Goal: Task Accomplishment & Management: Use online tool/utility

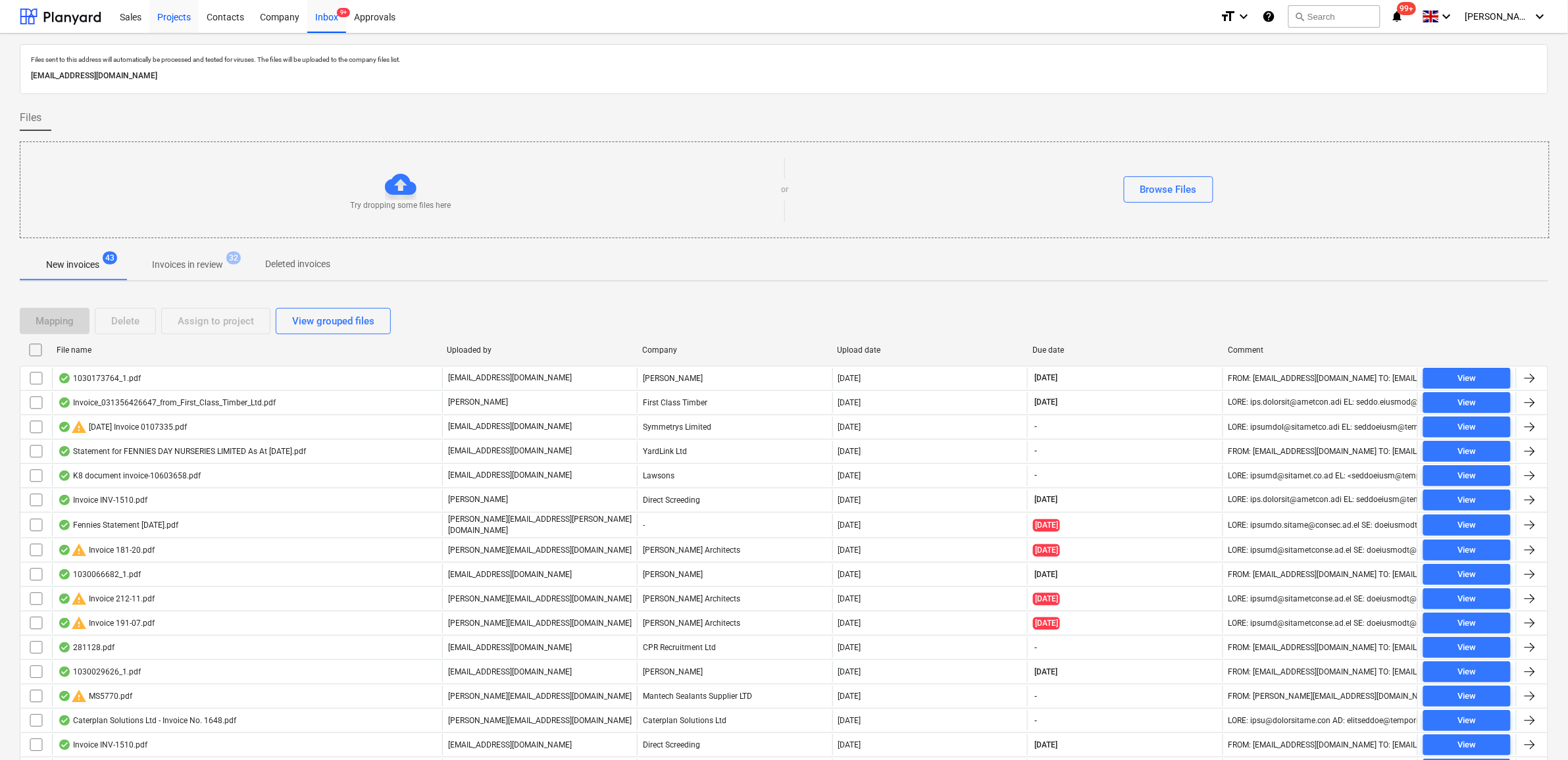
click at [172, 19] on div "Projects" at bounding box center [174, 16] width 49 height 34
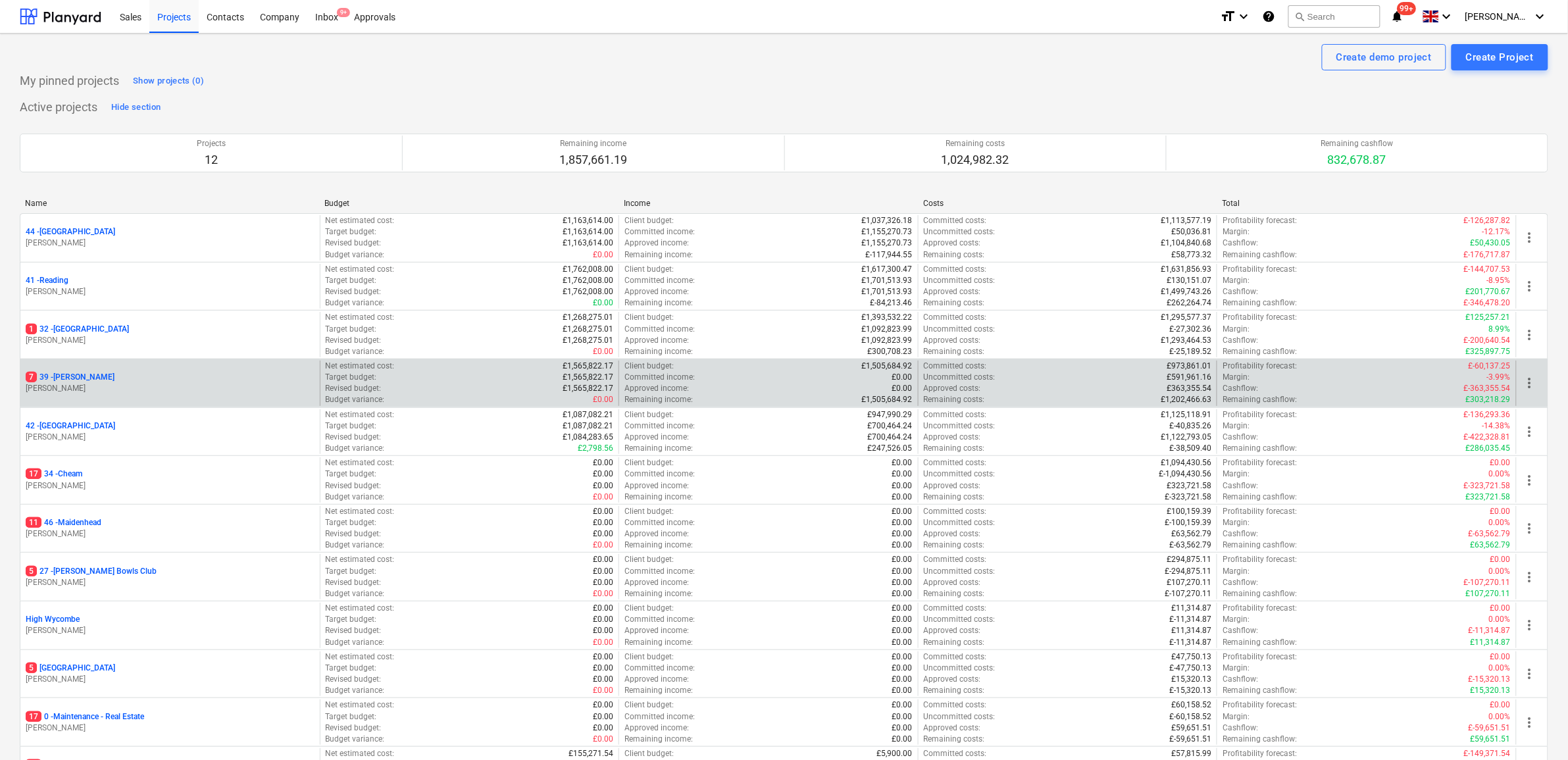
click at [70, 376] on p "7 39 - [GEOGRAPHIC_DATA]" at bounding box center [70, 377] width 89 height 11
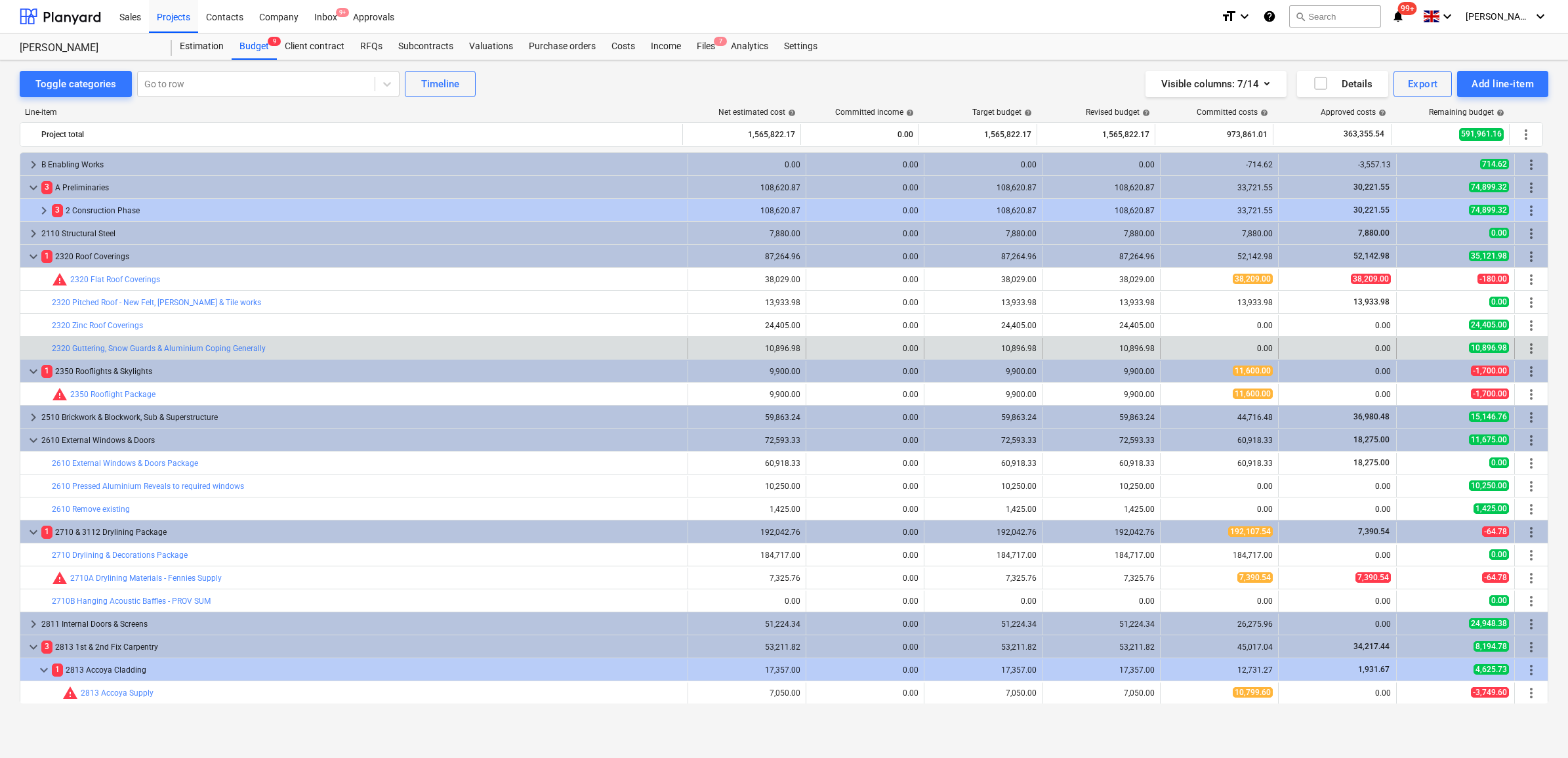
click at [1528, 349] on span "more_vert" at bounding box center [1532, 348] width 16 height 16
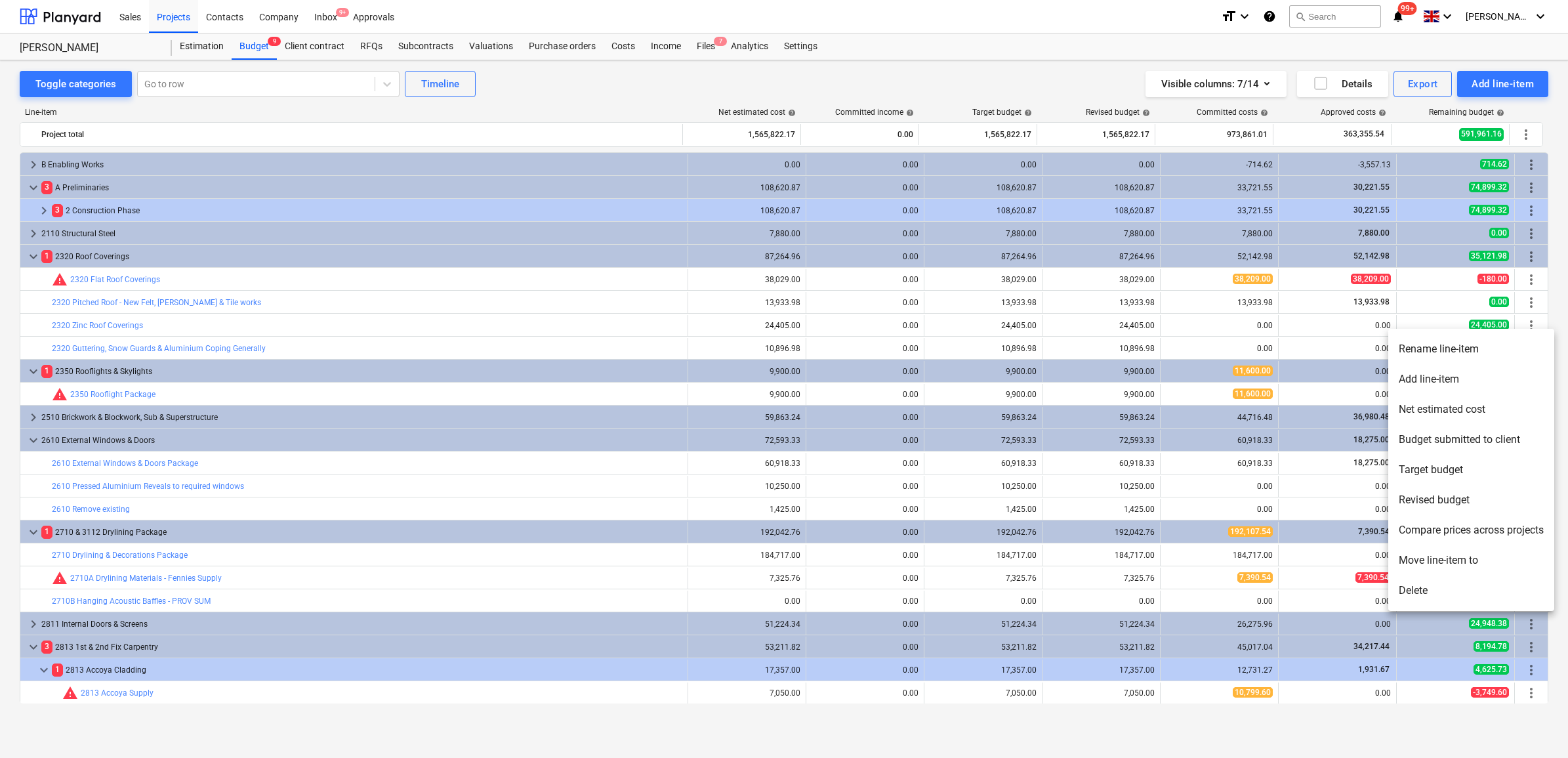
click at [1461, 351] on li "Rename line-item" at bounding box center [1471, 350] width 166 height 30
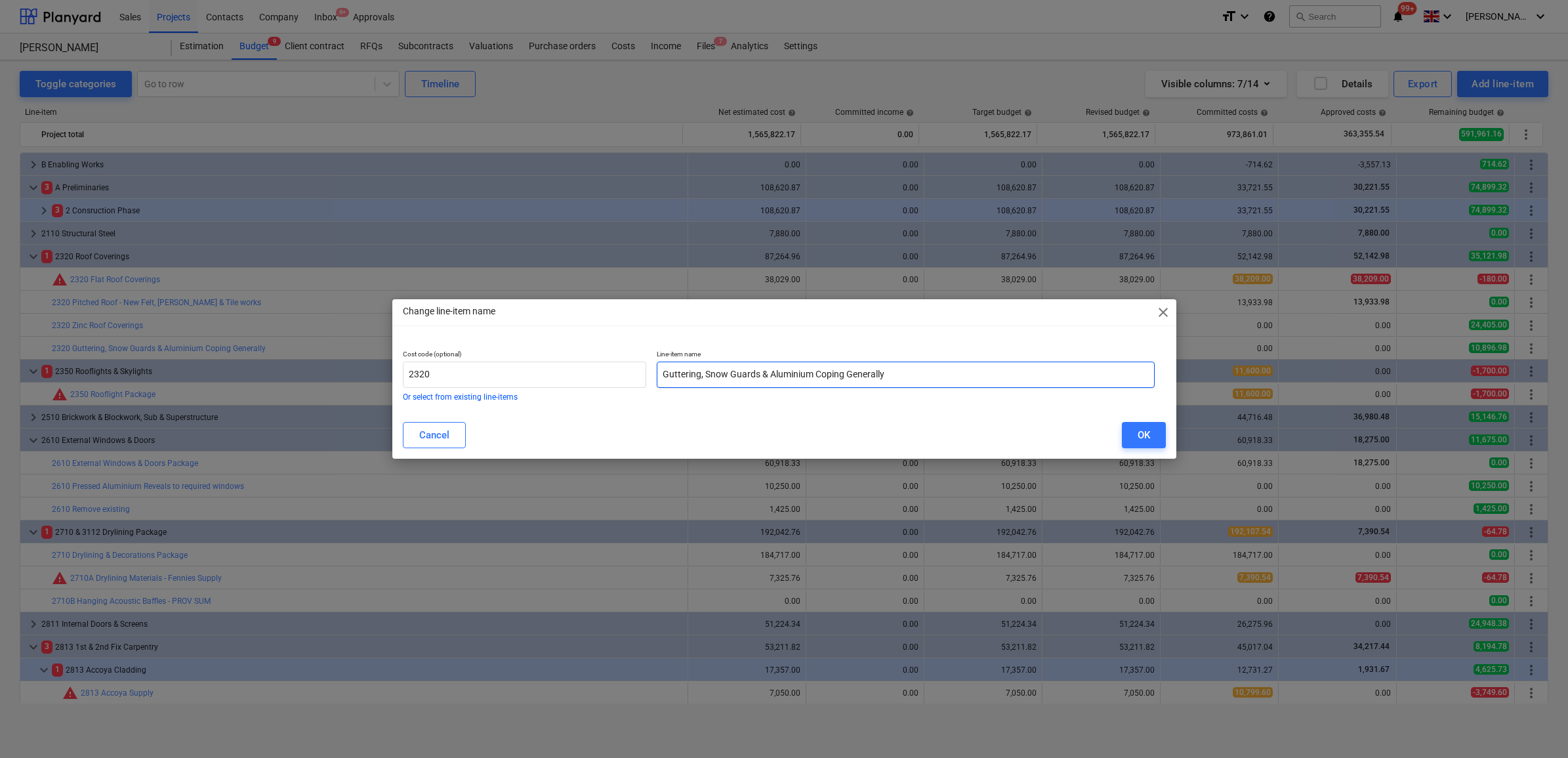
click at [735, 371] on input "Guttering, Snow Guards & Aluminium Coping Generally" at bounding box center [905, 375] width 498 height 26
drag, startPoint x: 756, startPoint y: 374, endPoint x: 737, endPoint y: 374, distance: 19.0
click at [737, 374] on input "Guttering, Snow Guards & Aluminium Coping Generally" at bounding box center [905, 375] width 498 height 26
drag, startPoint x: 835, startPoint y: 371, endPoint x: 805, endPoint y: 373, distance: 30.1
click at [802, 373] on input "Guttering & Aluminium Coping Generally" at bounding box center [905, 375] width 498 height 26
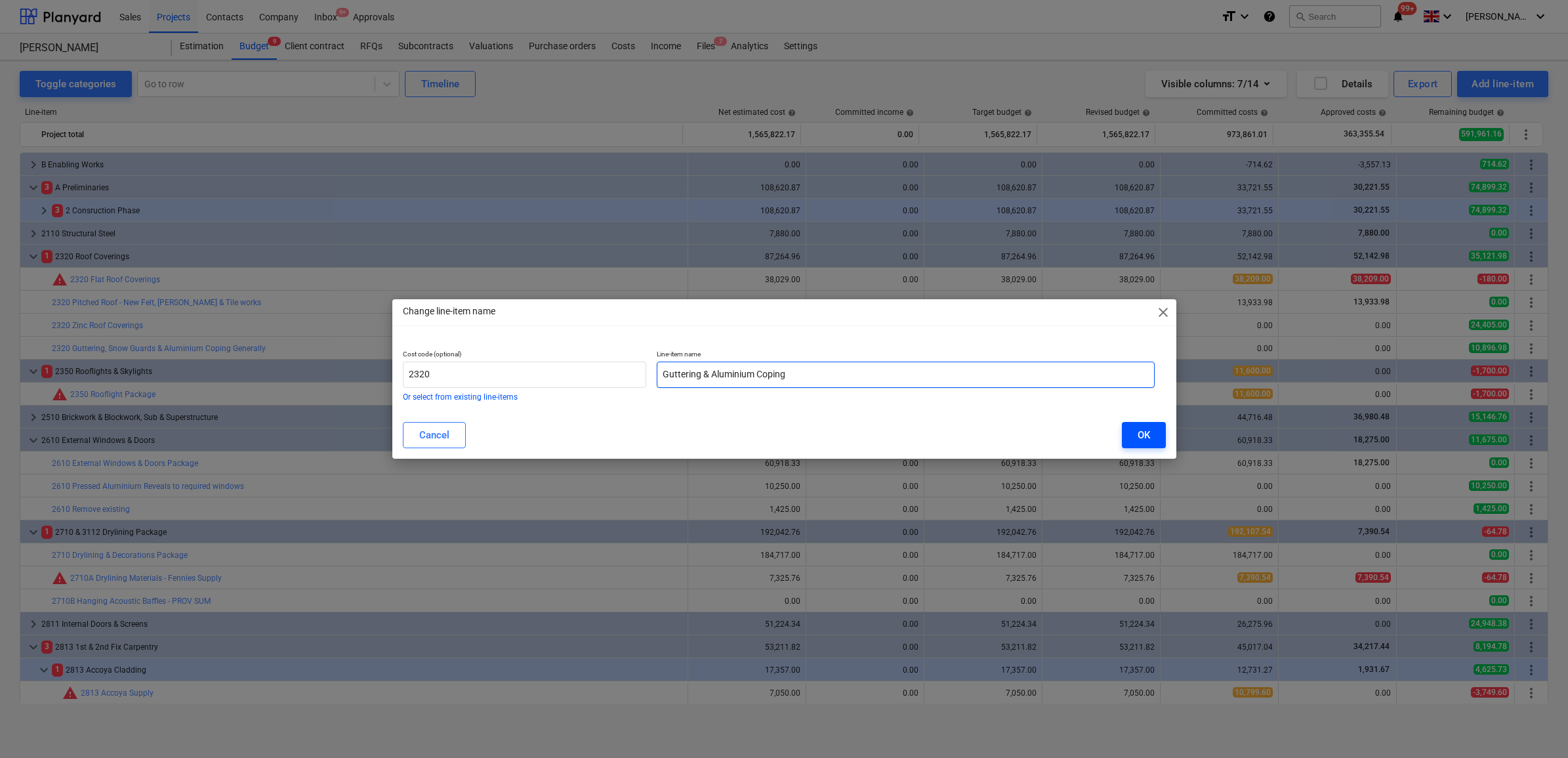
type input "Guttering & Aluminium Coping"
click at [1140, 437] on div "OK" at bounding box center [1144, 435] width 13 height 17
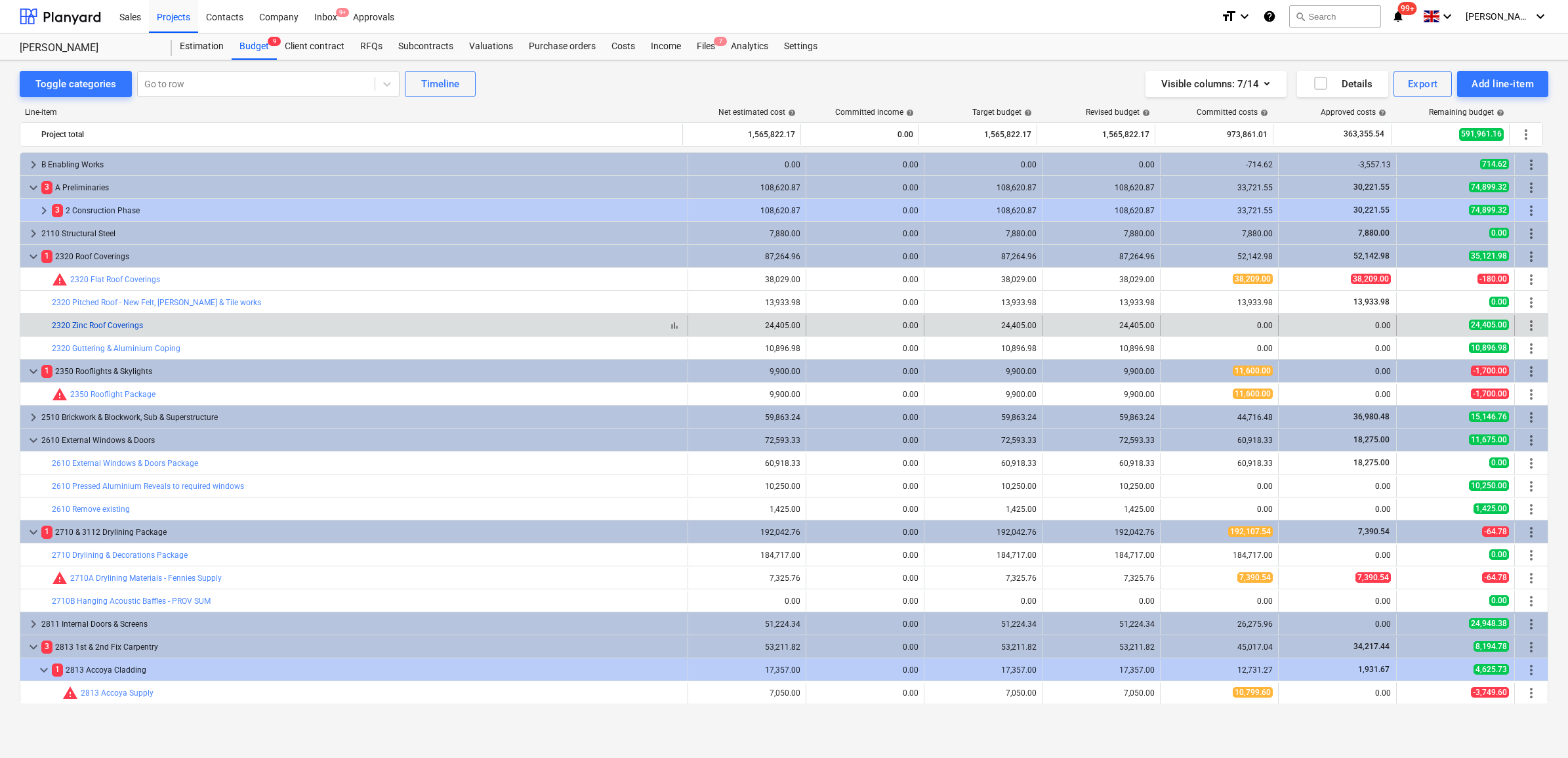
click at [134, 327] on link "2320 Zinc Roof Coverings" at bounding box center [97, 326] width 91 height 9
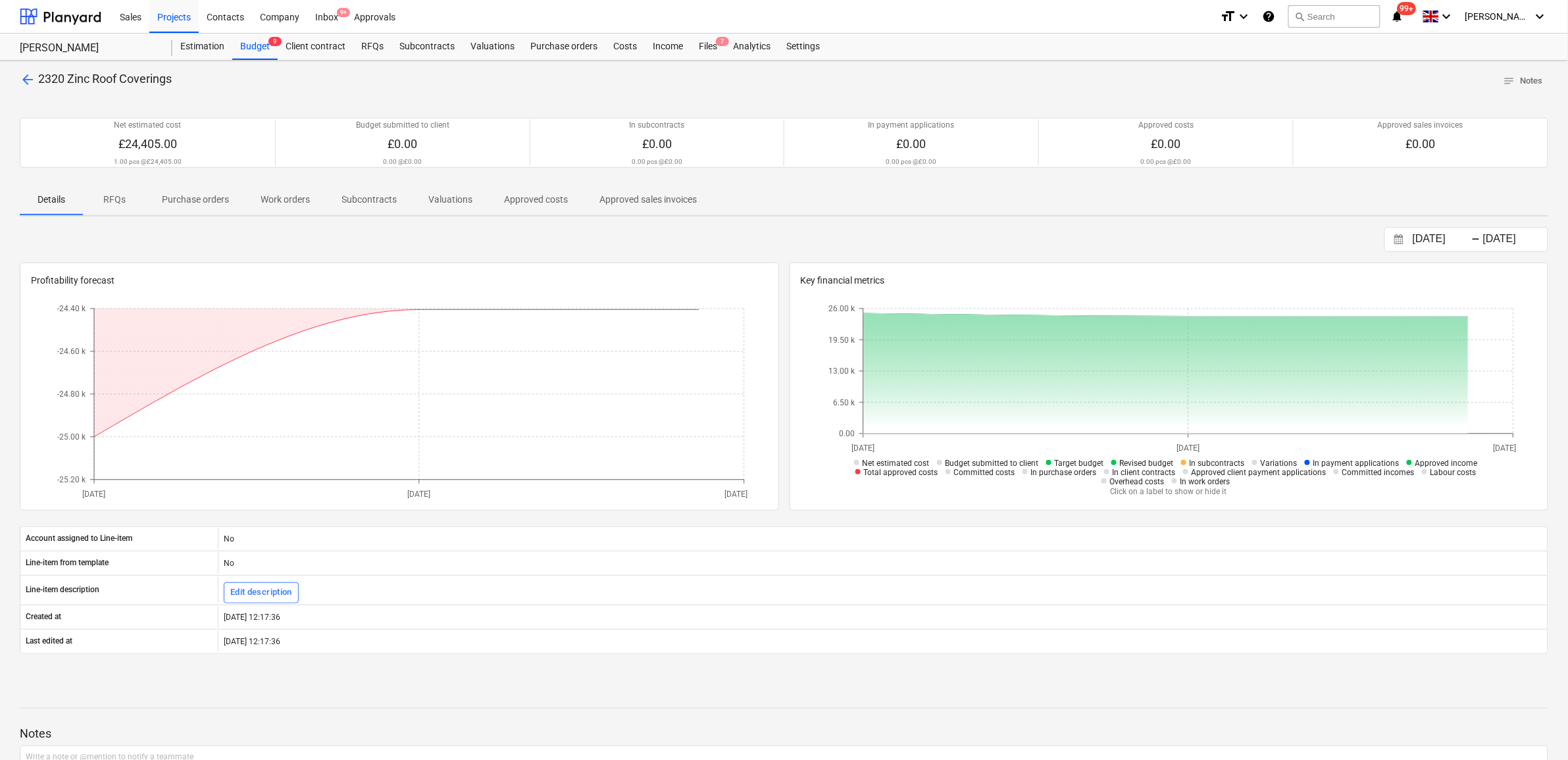
click at [204, 197] on p "Purchase orders" at bounding box center [195, 199] width 67 height 14
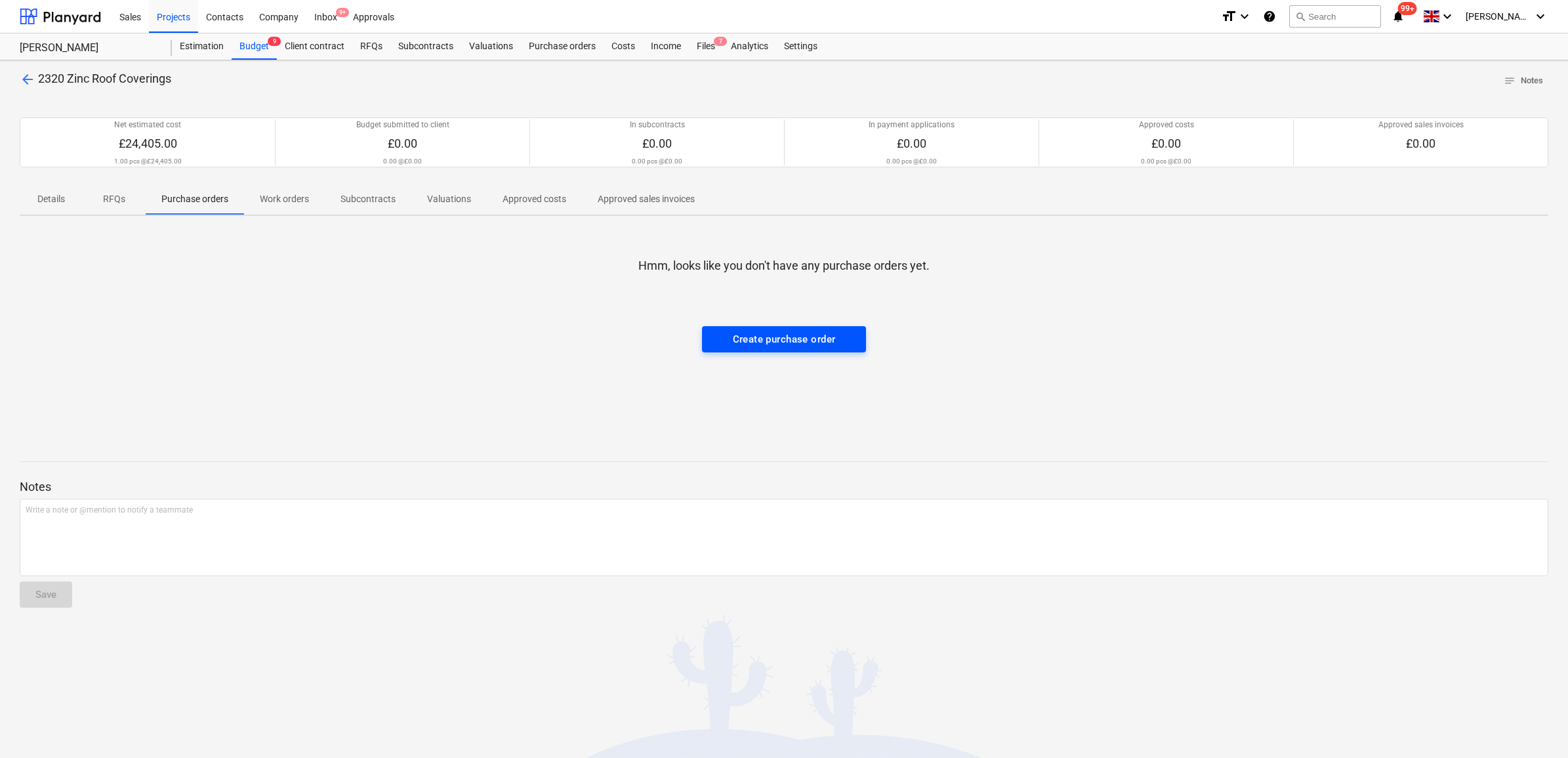
click at [785, 340] on div "Create purchase order" at bounding box center [784, 340] width 103 height 17
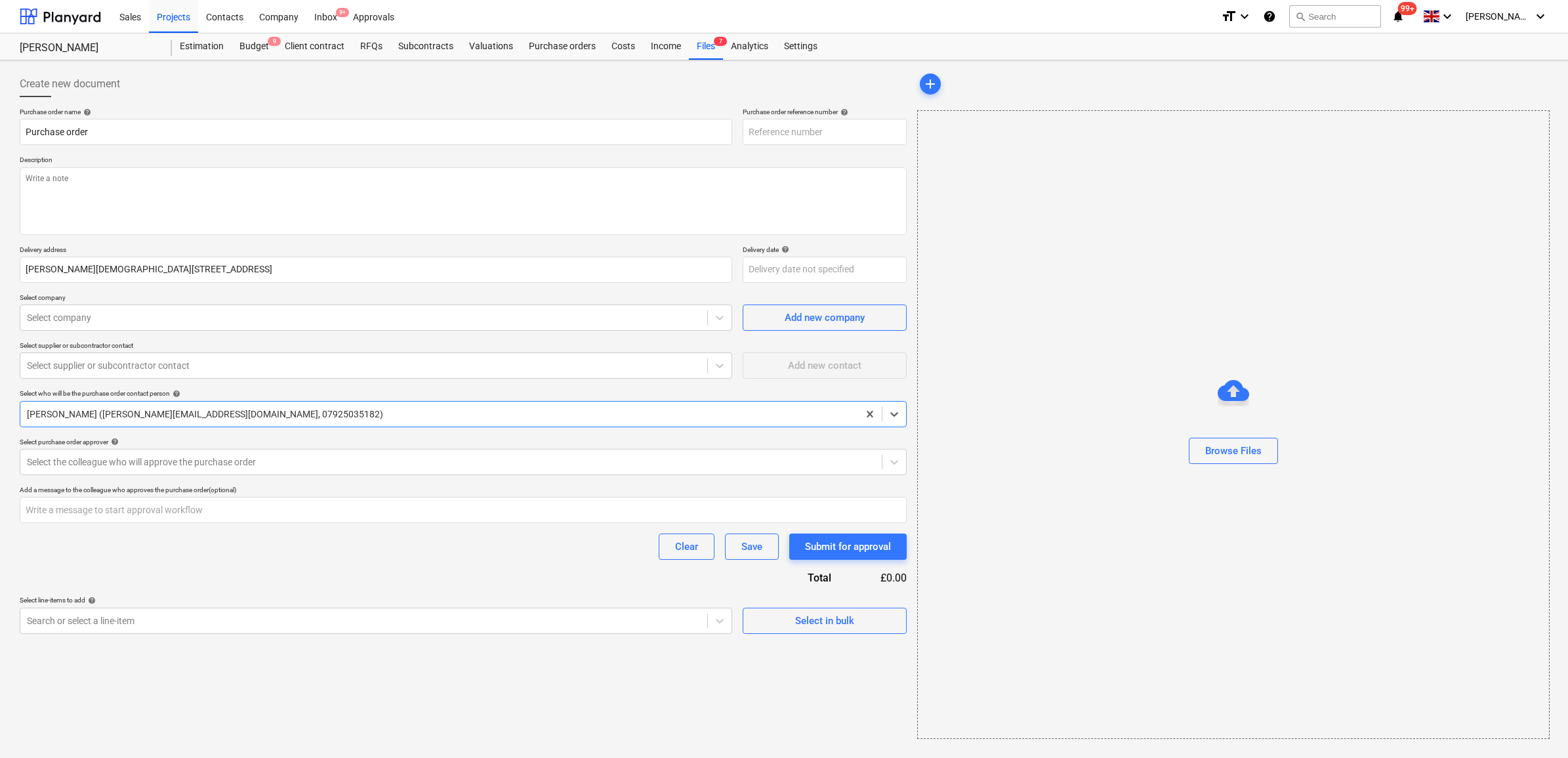
type textarea "x"
type input "39-PO-040"
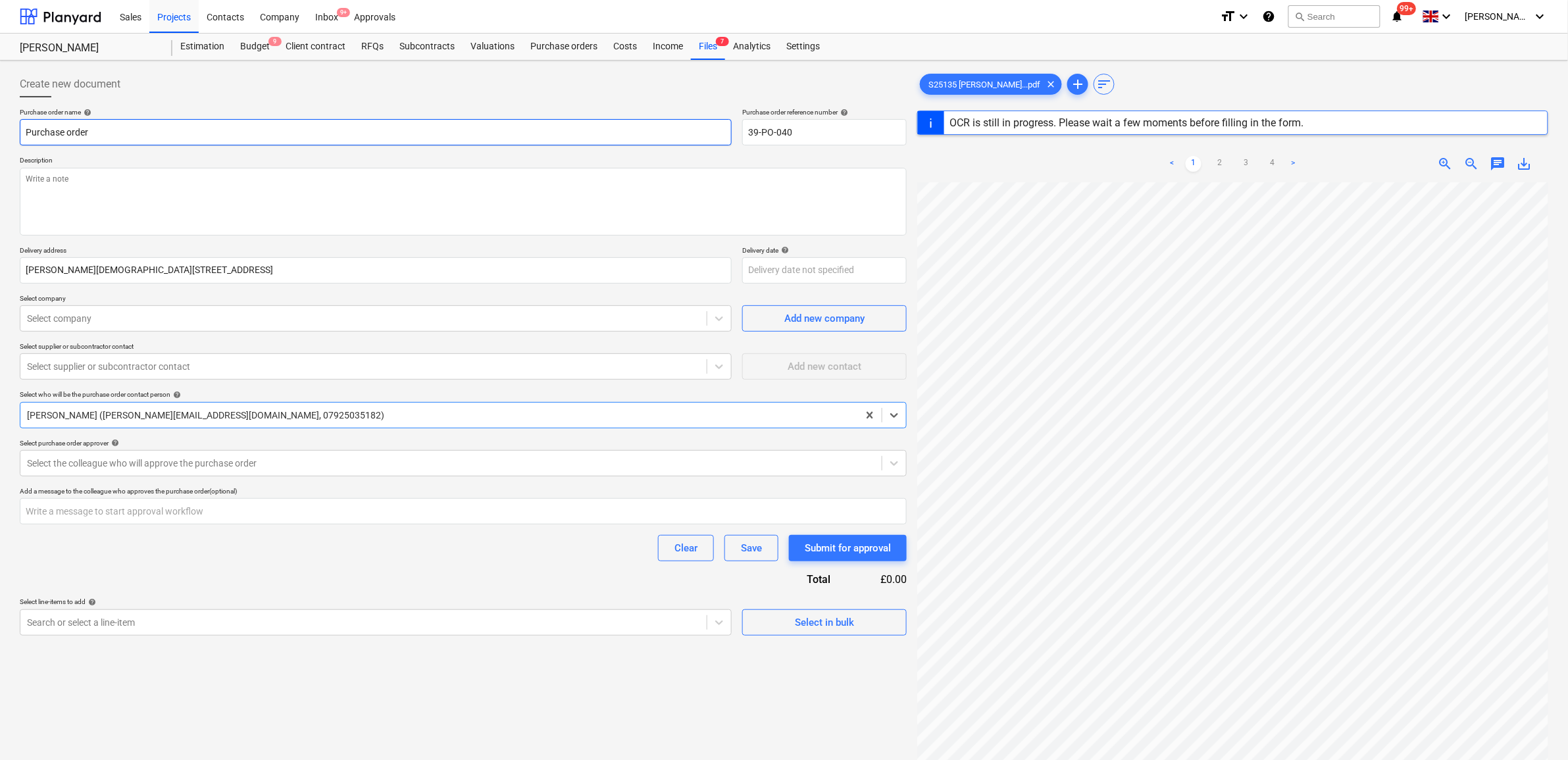
drag, startPoint x: 372, startPoint y: 125, endPoint x: 370, endPoint y: 117, distance: 8.2
click at [372, 122] on input "Purchase order" at bounding box center [376, 132] width 712 height 27
type textarea "x"
type input "Purchase order"
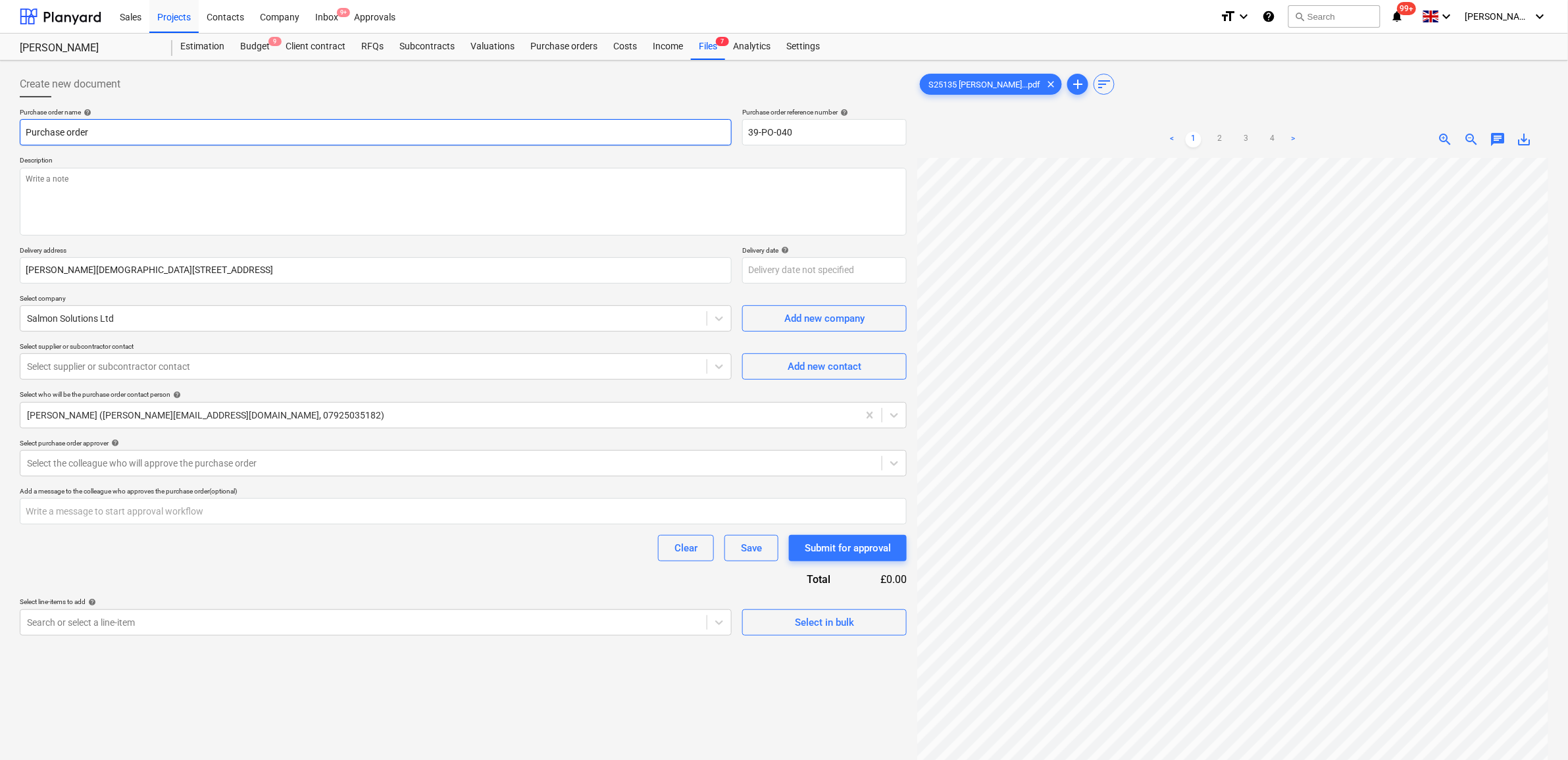
type textarea "x"
type input "Purchase order -"
type textarea "x"
type input "Purchase order -"
type textarea "x"
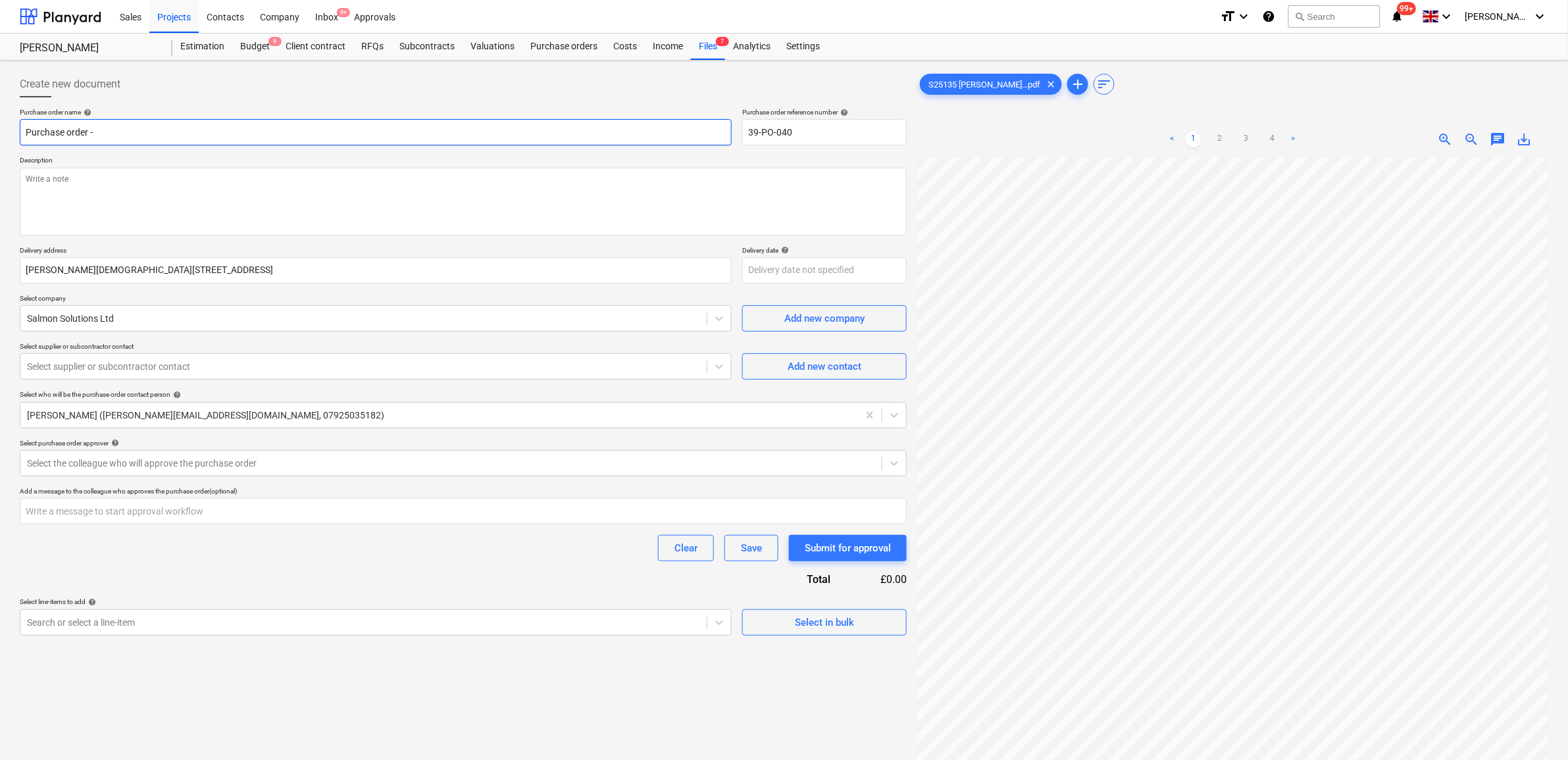
type input "Purchase order - Z"
type textarea "x"
type input "Purchase order - Zi"
type textarea "x"
type input "Purchase order - Zin"
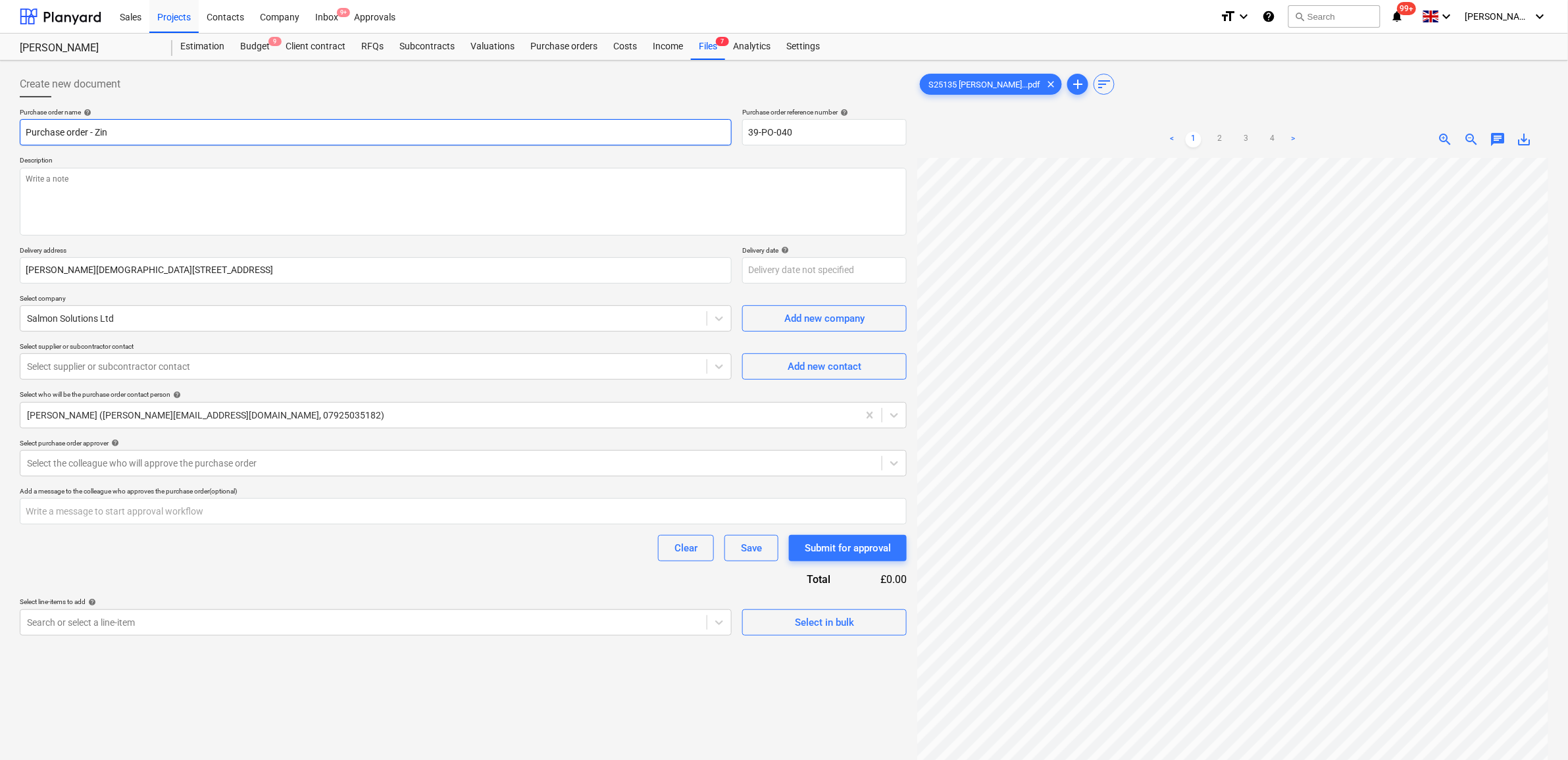
type textarea "x"
type input "Purchase order - Zinc"
click at [239, 189] on textarea at bounding box center [463, 202] width 887 height 68
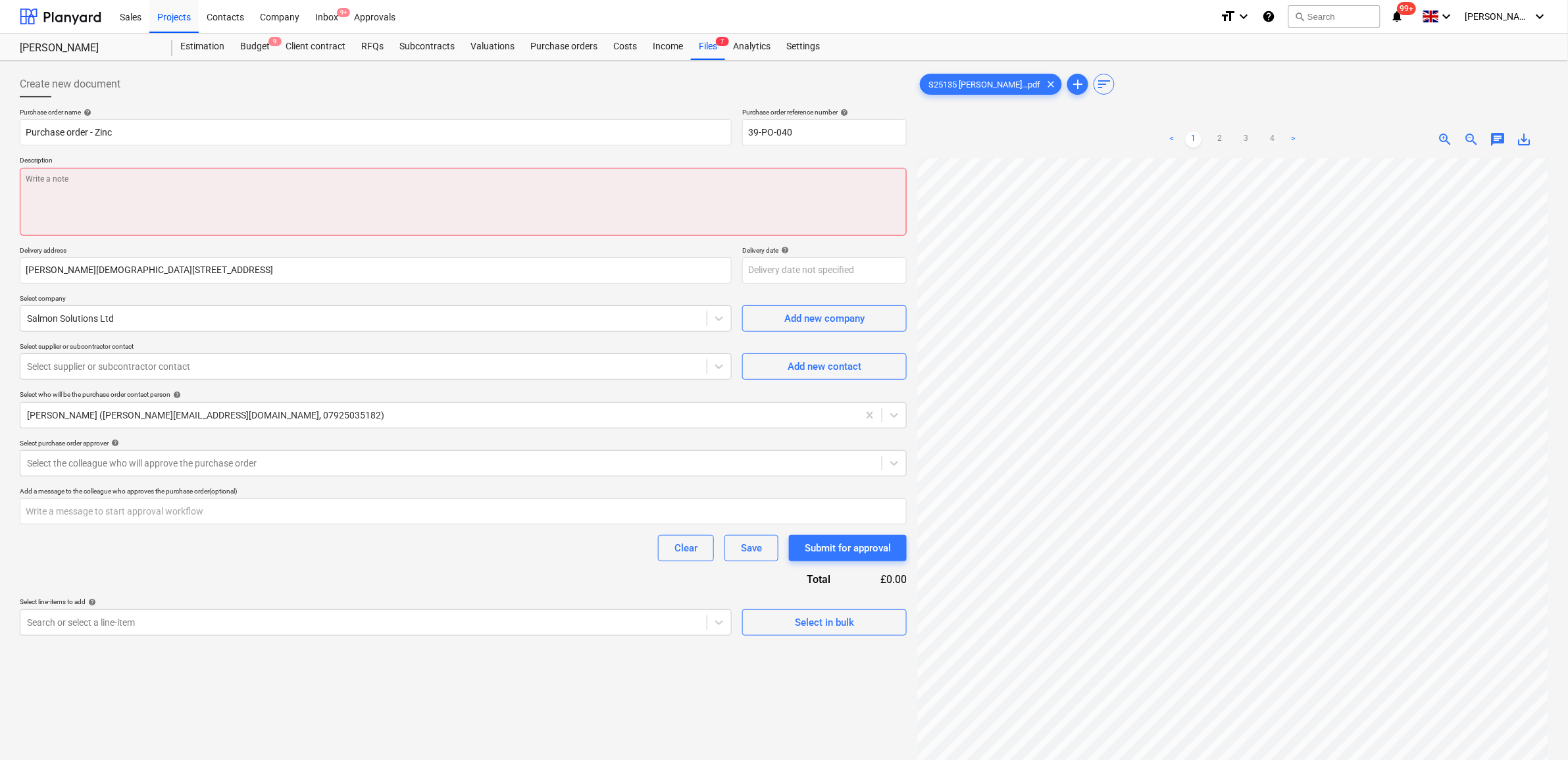
click at [103, 198] on textarea at bounding box center [463, 202] width 887 height 68
paste textarea "Payment Terms: 35% Deposit, 35% on delivery/start date, 30% on Completion. 0% R…"
type textarea "x"
type textarea "Payment Terms: 35% Deposit, 35% on delivery/start date, 30% on Completion. 0% R…"
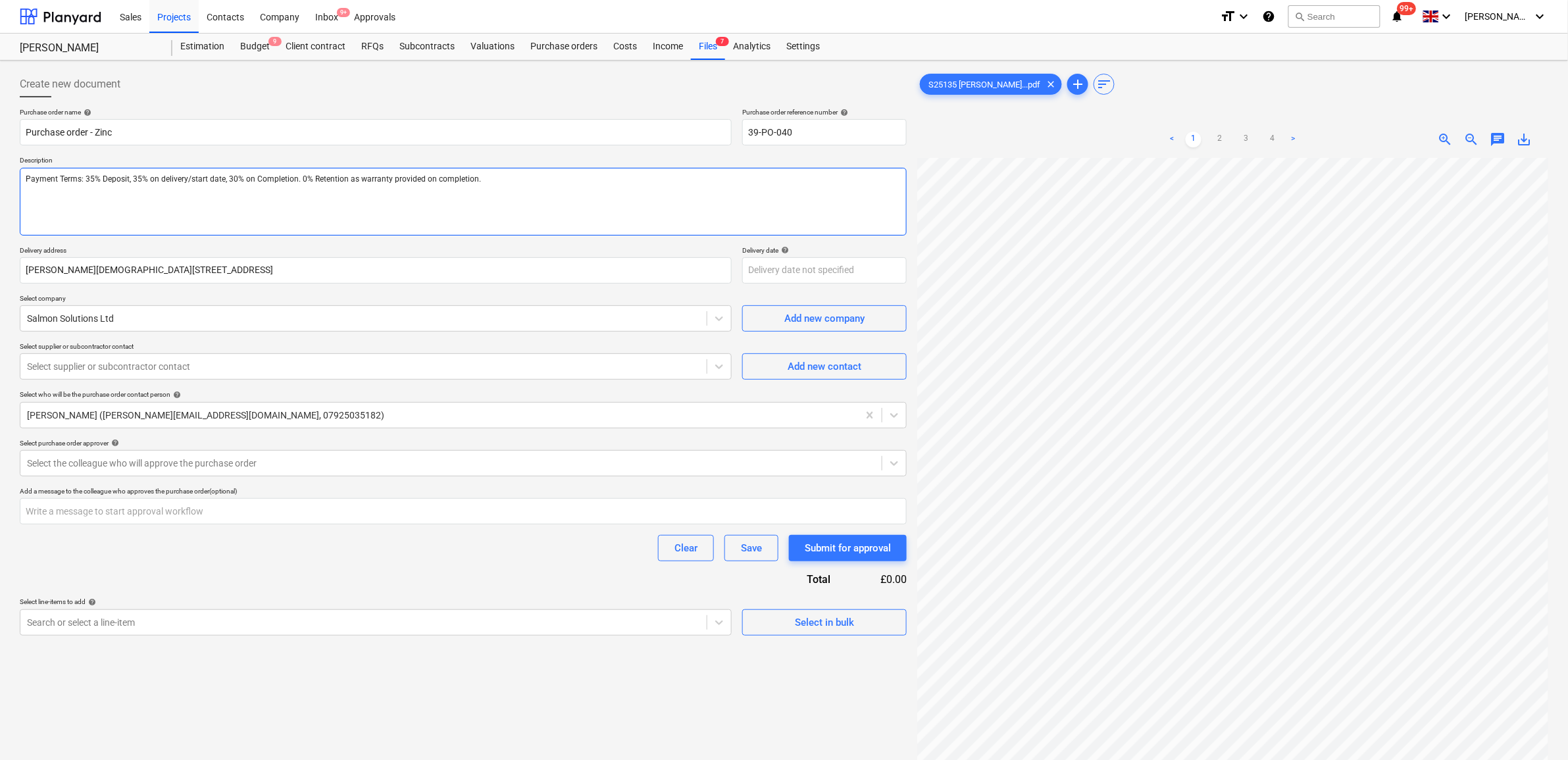
click at [23, 178] on textarea "Payment Terms: 35% Deposit, 35% on delivery/start date, 30% on Completion. 0% R…" at bounding box center [463, 202] width 887 height 68
type textarea "x"
type textarea "APayment Terms: 35% Deposit, 35% on delivery/start date, 30% on Completion. 0% …"
type textarea "x"
type textarea "AsPayment Terms: 35% Deposit, 35% on delivery/start date, 30% on Completion. 0%…"
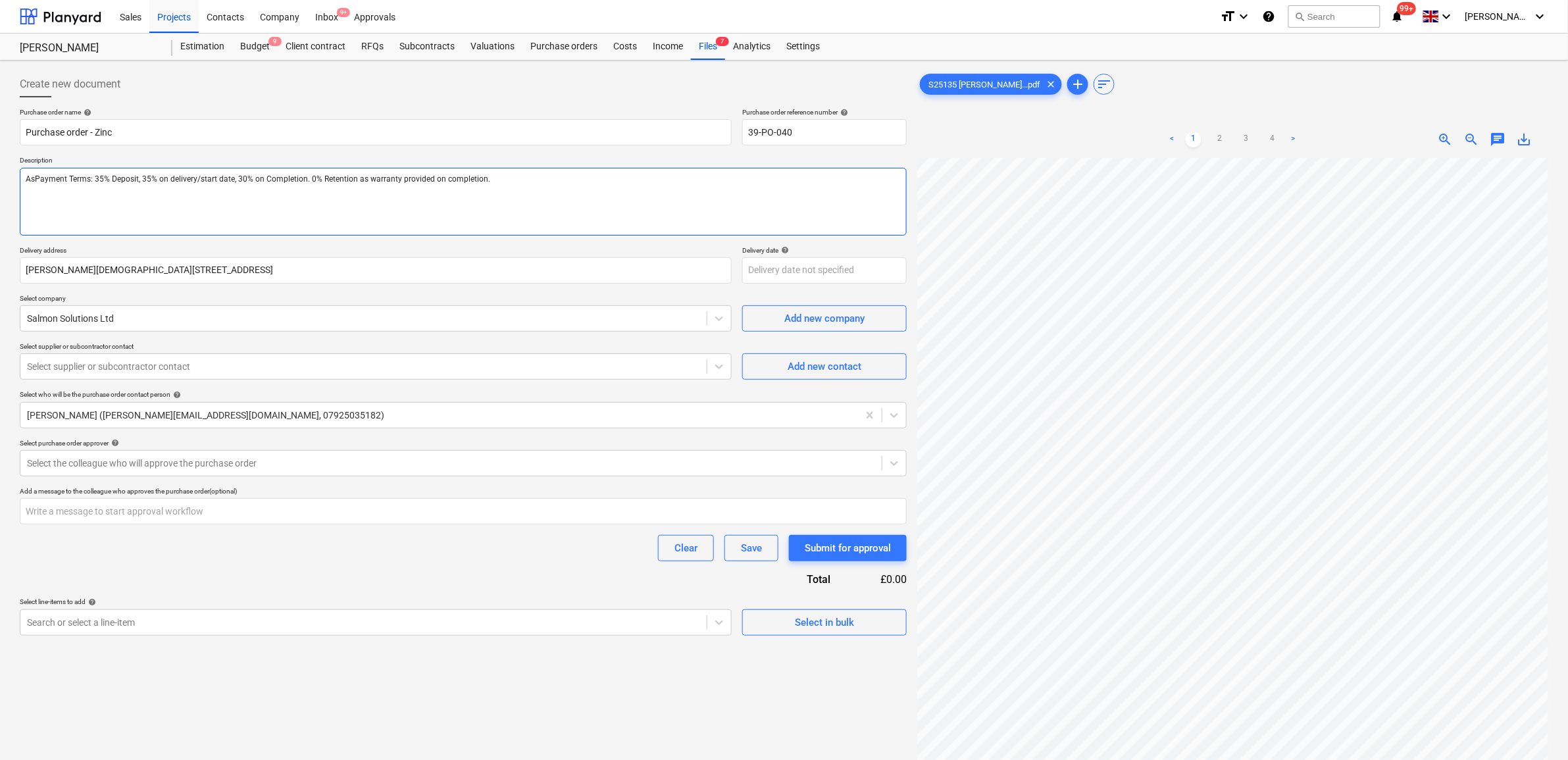
type textarea "x"
type textarea "As Payment Terms: 35% Deposit, 35% on delivery/start date, 30% on Completion. 0…"
type textarea "x"
type textarea "As pPayment Terms: 35% Deposit, 35% on delivery/start date, 30% on Completion. …"
type textarea "x"
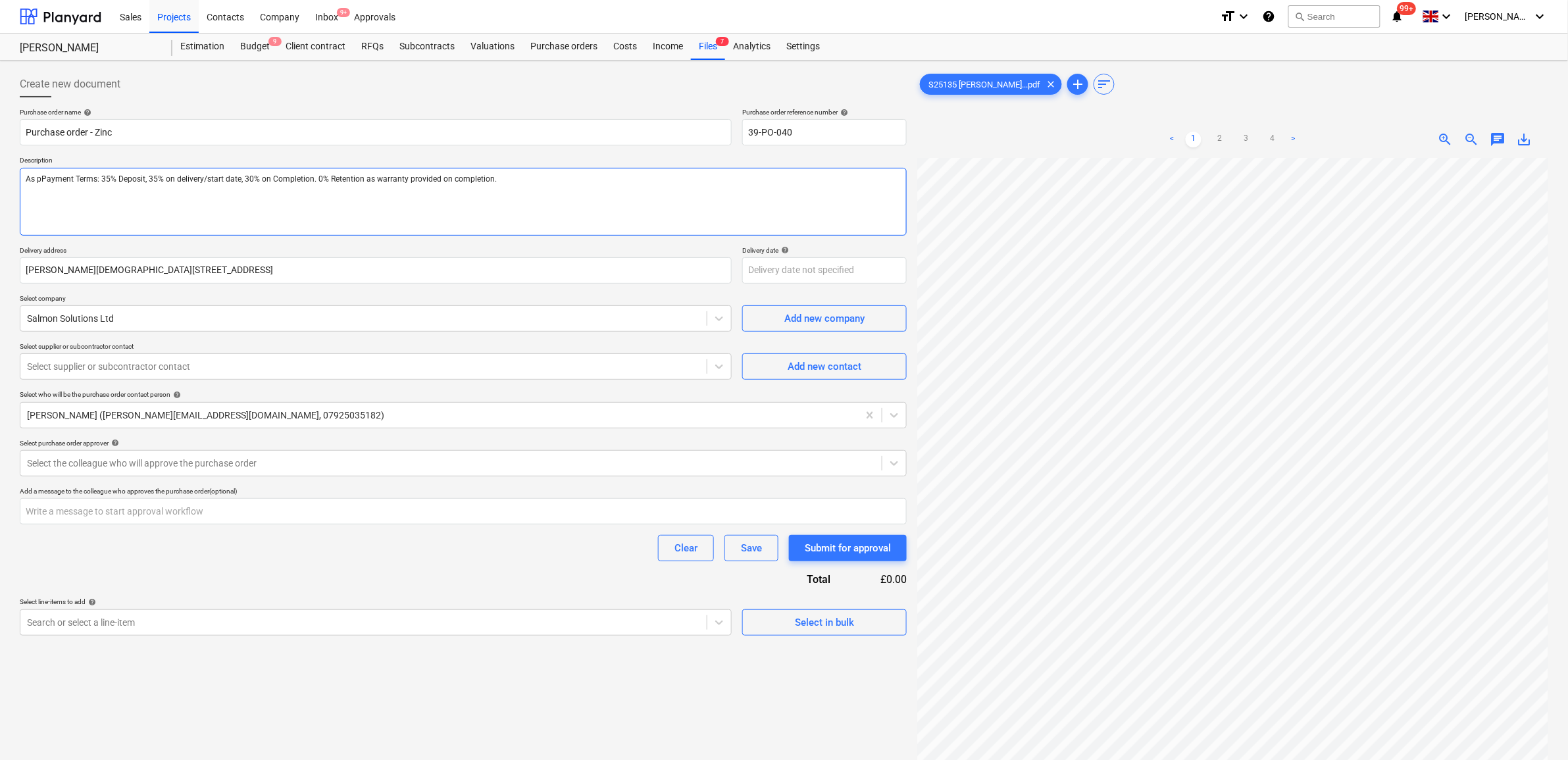
type textarea "As pePayment Terms: 35% Deposit, 35% on delivery/start date, 30% on Completion.…"
type textarea "x"
type textarea "As perPayment Terms: 35% Deposit, 35% on delivery/start date, 30% on Completion…"
type textarea "x"
type textarea "As per Payment Terms: 35% Deposit, 35% on delivery/start date, 30% on Completio…"
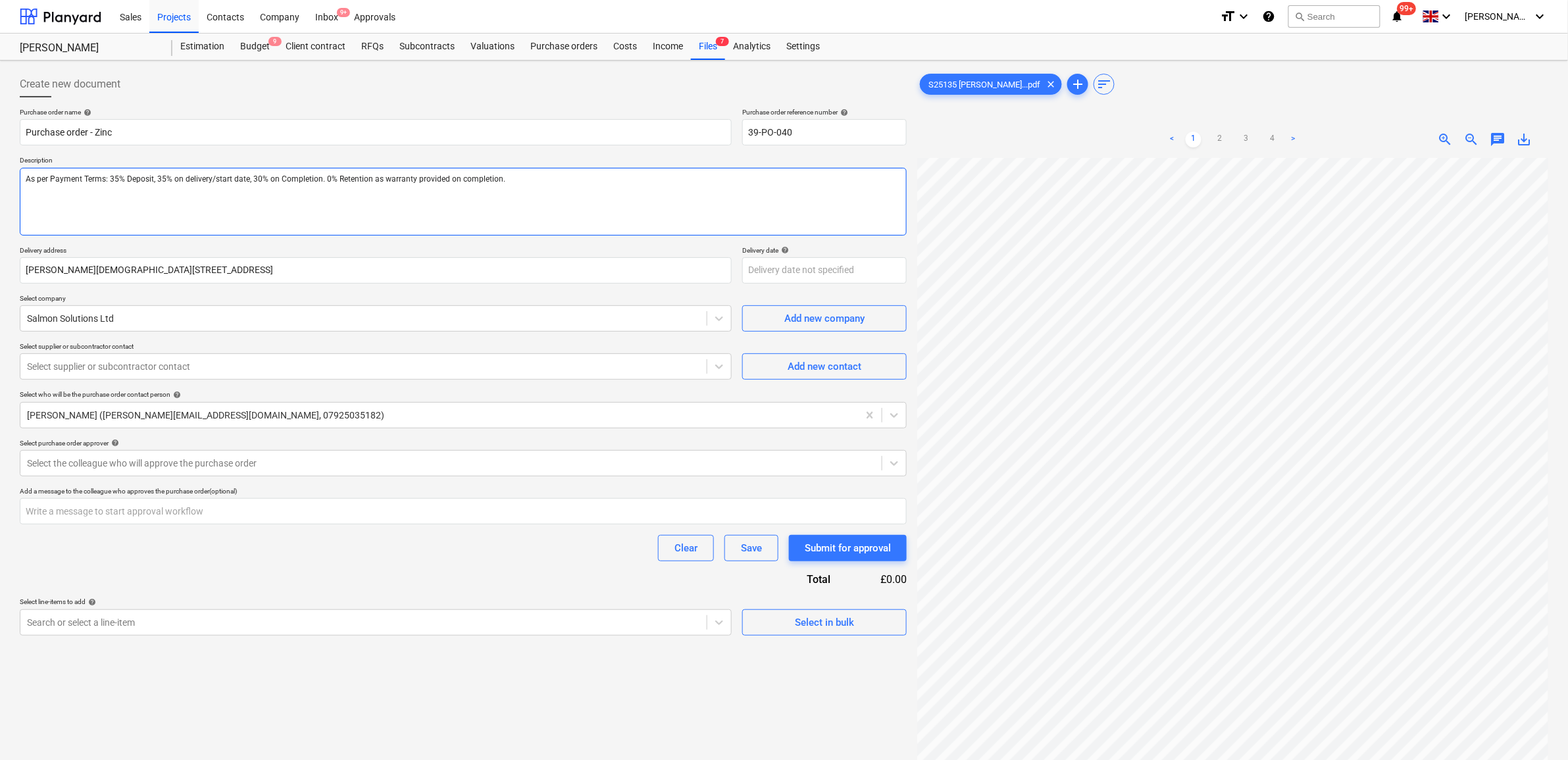
type textarea "x"
type textarea "As per SPayment Terms: 35% Deposit, 35% on delivery/start date, 30% on Completi…"
type textarea "x"
type textarea "As per S2Payment Terms: 35% Deposit, 35% on delivery/start date, 30% on Complet…"
type textarea "x"
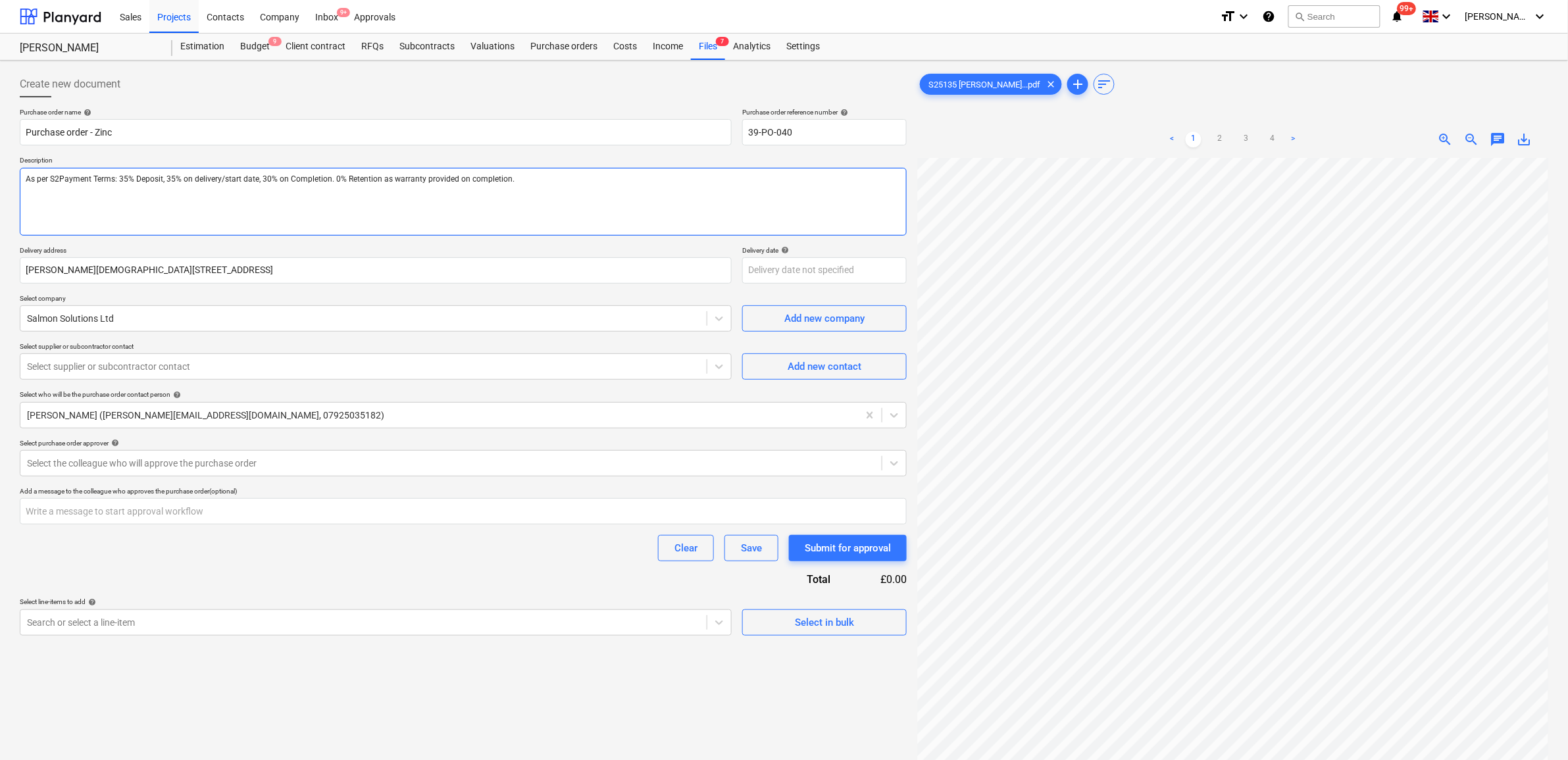
type textarea "As per S25Payment Terms: 35% Deposit, 35% on delivery/start date, 30% on Comple…"
type textarea "x"
type textarea "As per S251Payment Terms: 35% Deposit, 35% on delivery/start date, 30% on Compl…"
type textarea "x"
type textarea "As per S2513Payment Terms: 35% Deposit, 35% on delivery/start date, 30% on Comp…"
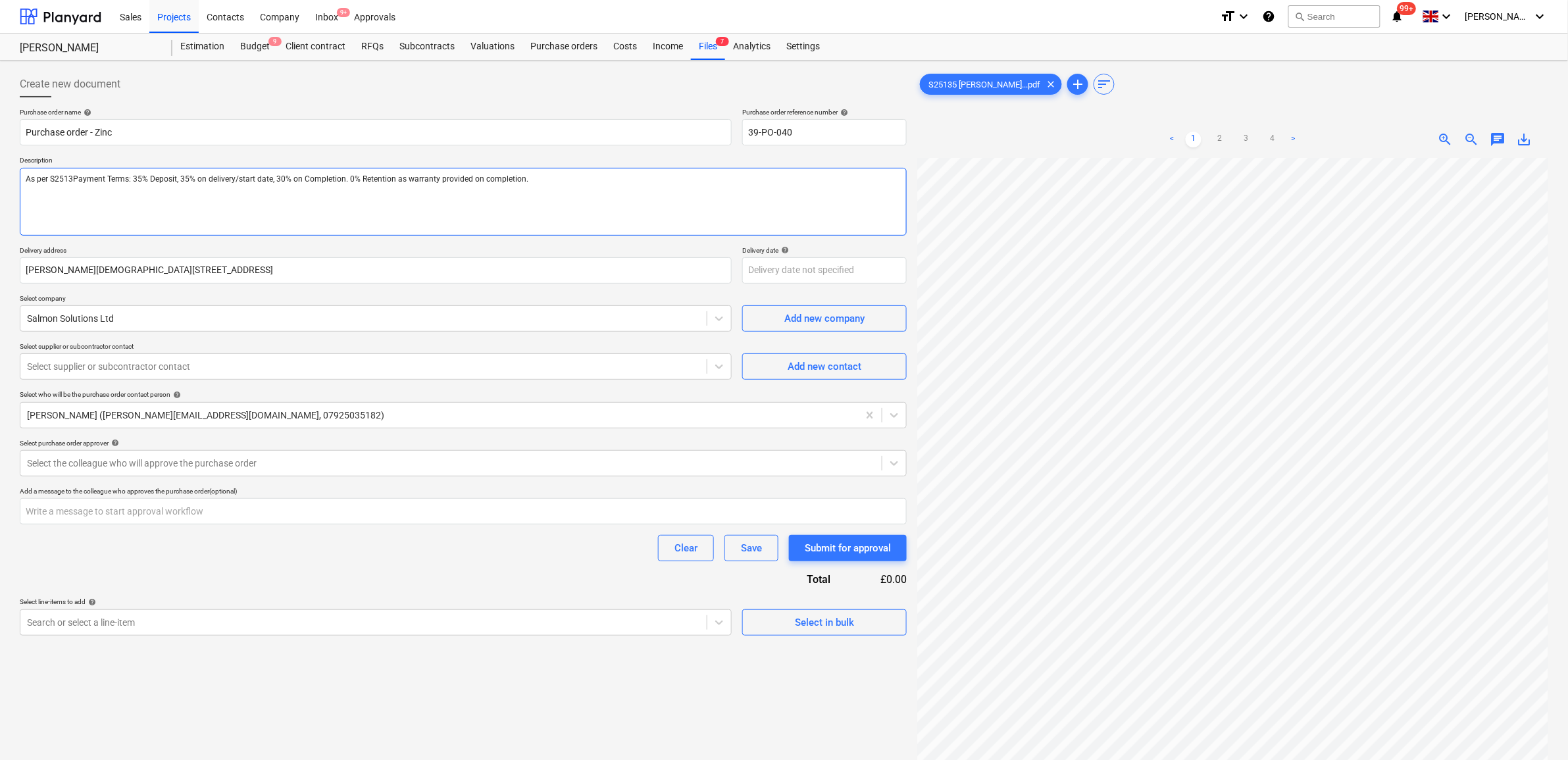
type textarea "x"
type textarea "As per S25135Payment Terms: 35% Deposit, 35% on delivery/start date, 30% on Com…"
type textarea "x"
type textarea "As per S25135 Payment Terms: 35% Deposit, 35% on delivery/start date, 30% on Co…"
type textarea "x"
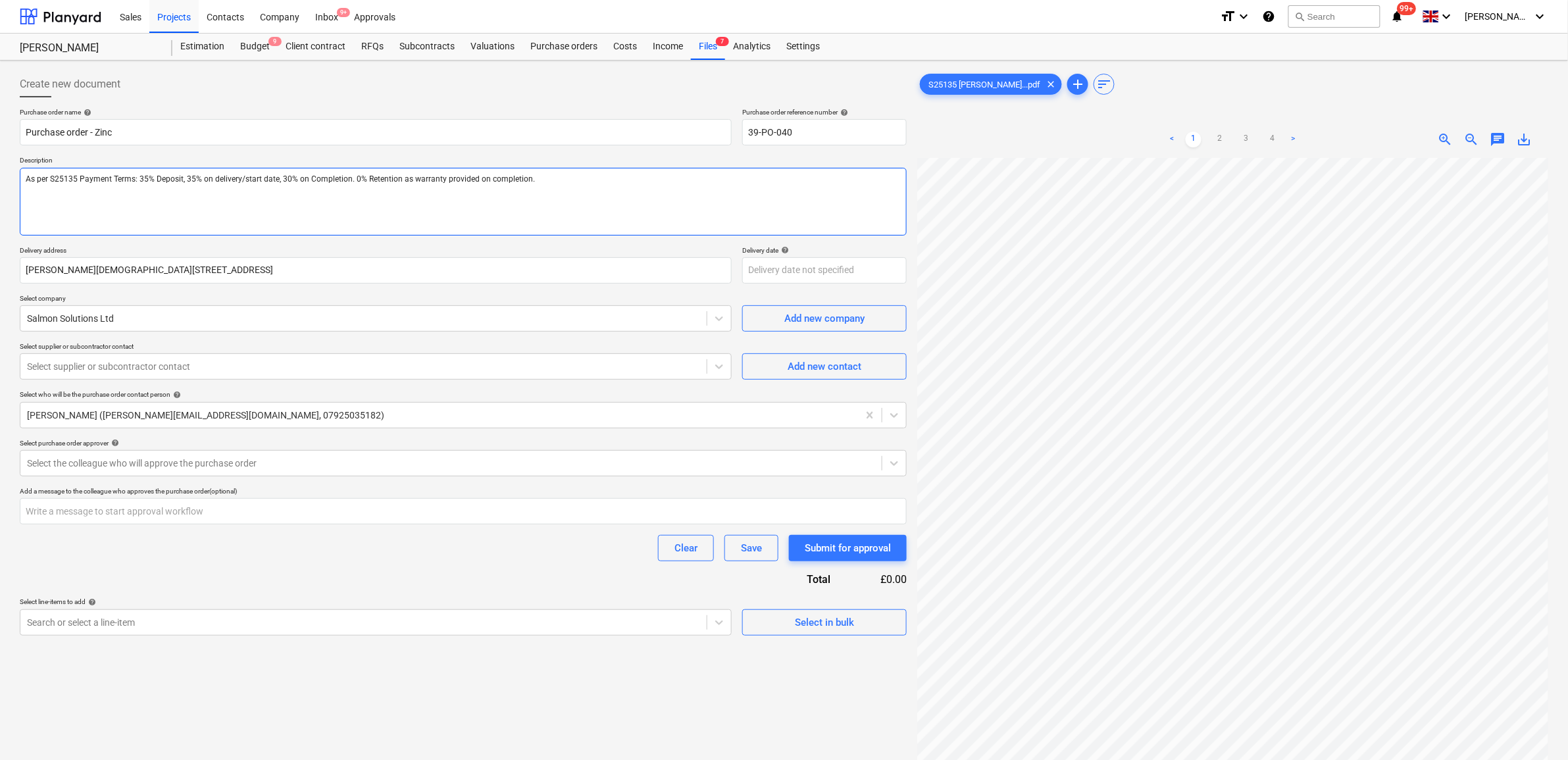
type textarea "As per S25135 WPayment Terms: 35% Deposit, 35% on delivery/start date, 30% on C…"
type textarea "x"
type textarea "As per S25135 Payment Terms: 35% Deposit, 35% on delivery/start date, 30% on Co…"
type textarea "x"
type textarea "As per S25135 Payment Terms: 35% Deposit, 35% on delivery/start date, 30% on Co…"
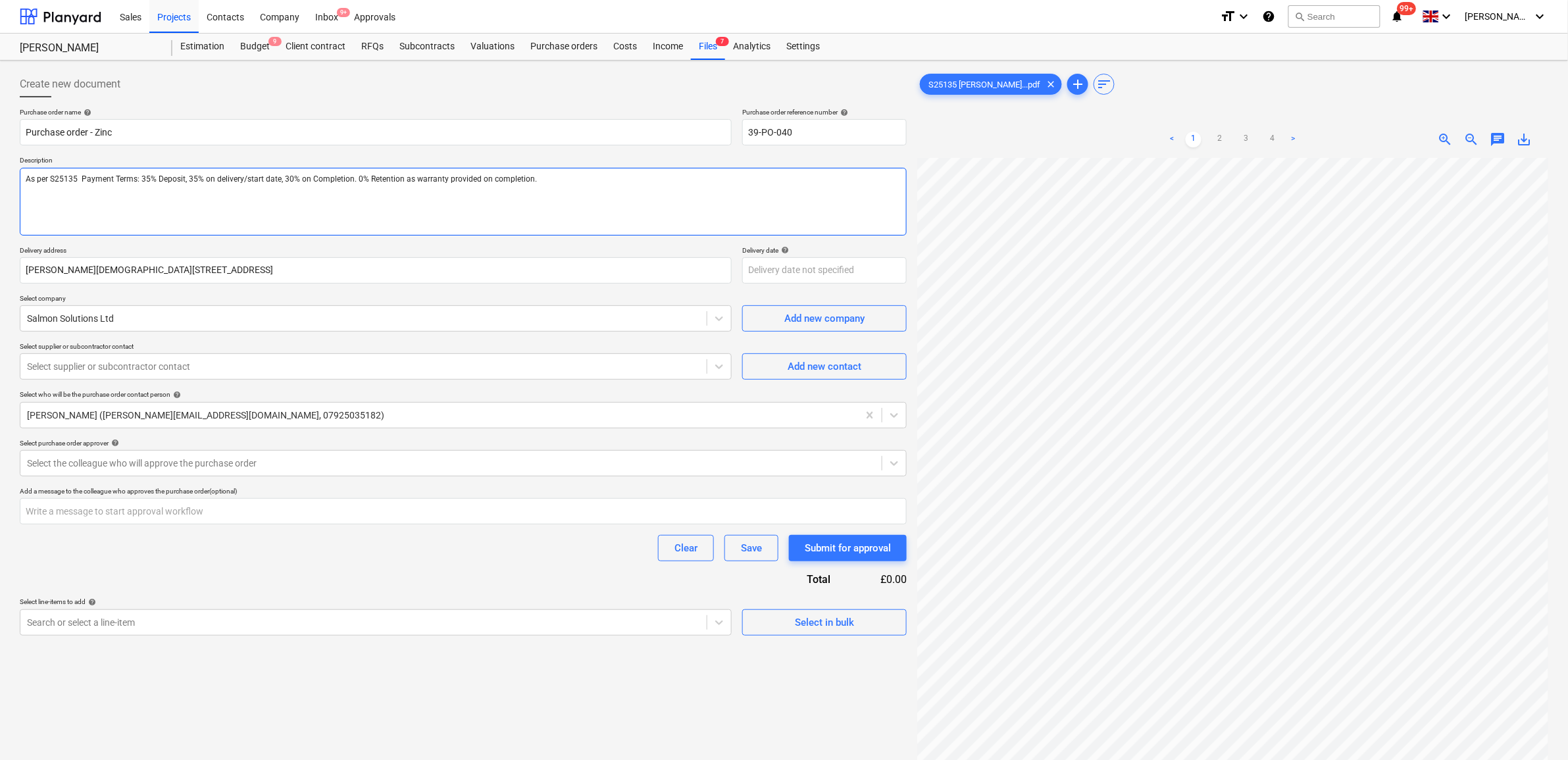
type textarea "x"
type textarea "As per S25135 RPayment Terms: 35% Deposit, 35% on delivery/start date, 30% on C…"
type textarea "x"
type textarea "As per S25135 RePayment Terms: 35% Deposit, 35% on delivery/start date, 30% on …"
type textarea "x"
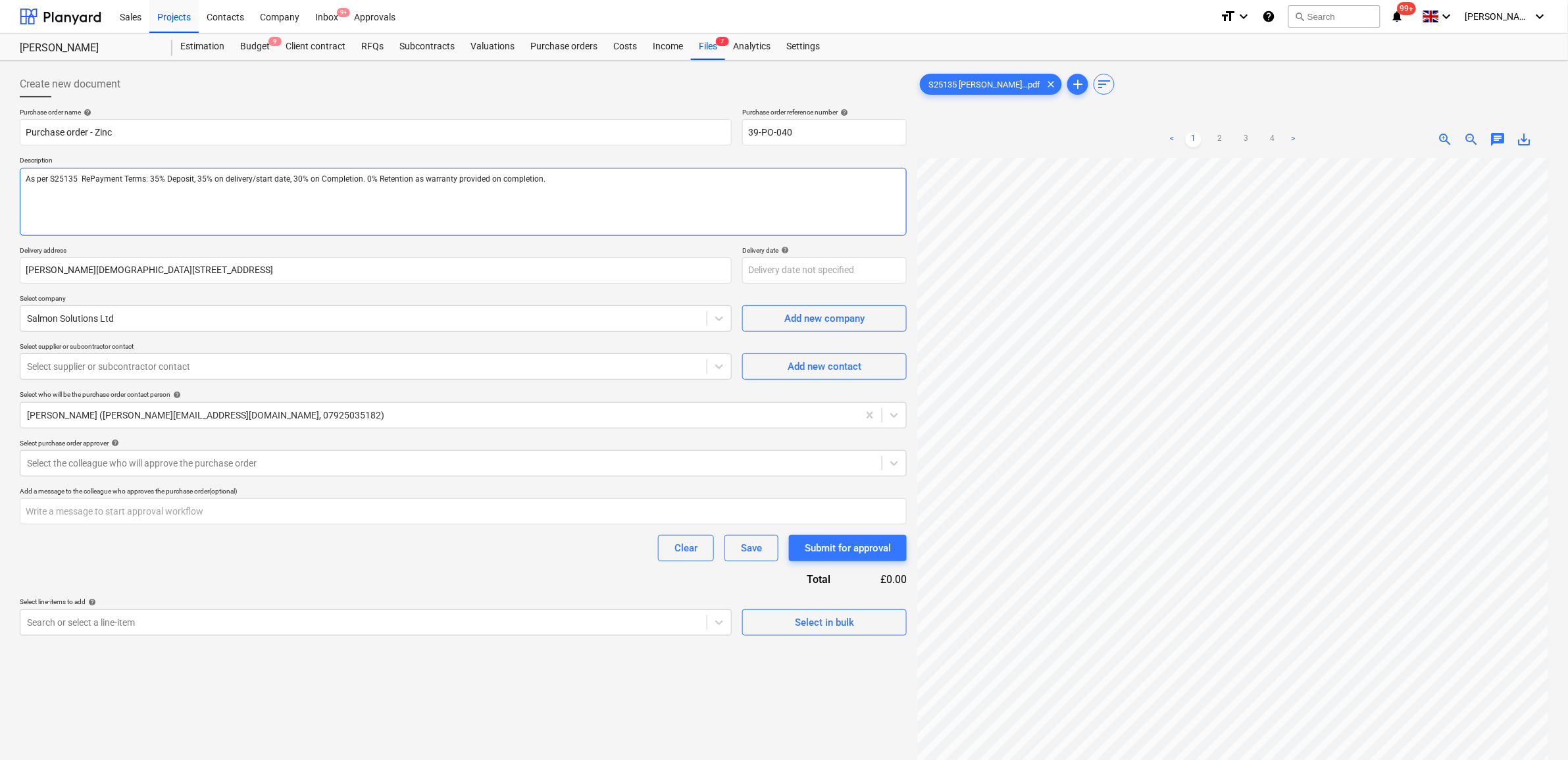
type textarea "As per S25135 RevPayment Terms: 35% Deposit, 35% on delivery/start date, 30% on…"
type textarea "x"
type textarea "As per S25135 Rev Payment Terms: 35% Deposit, 35% on delivery/start date, 30% o…"
type textarea "x"
type textarea "As per S25135 Rev 1Payment Terms: 35% Deposit, 35% on delivery/start date, 30% …"
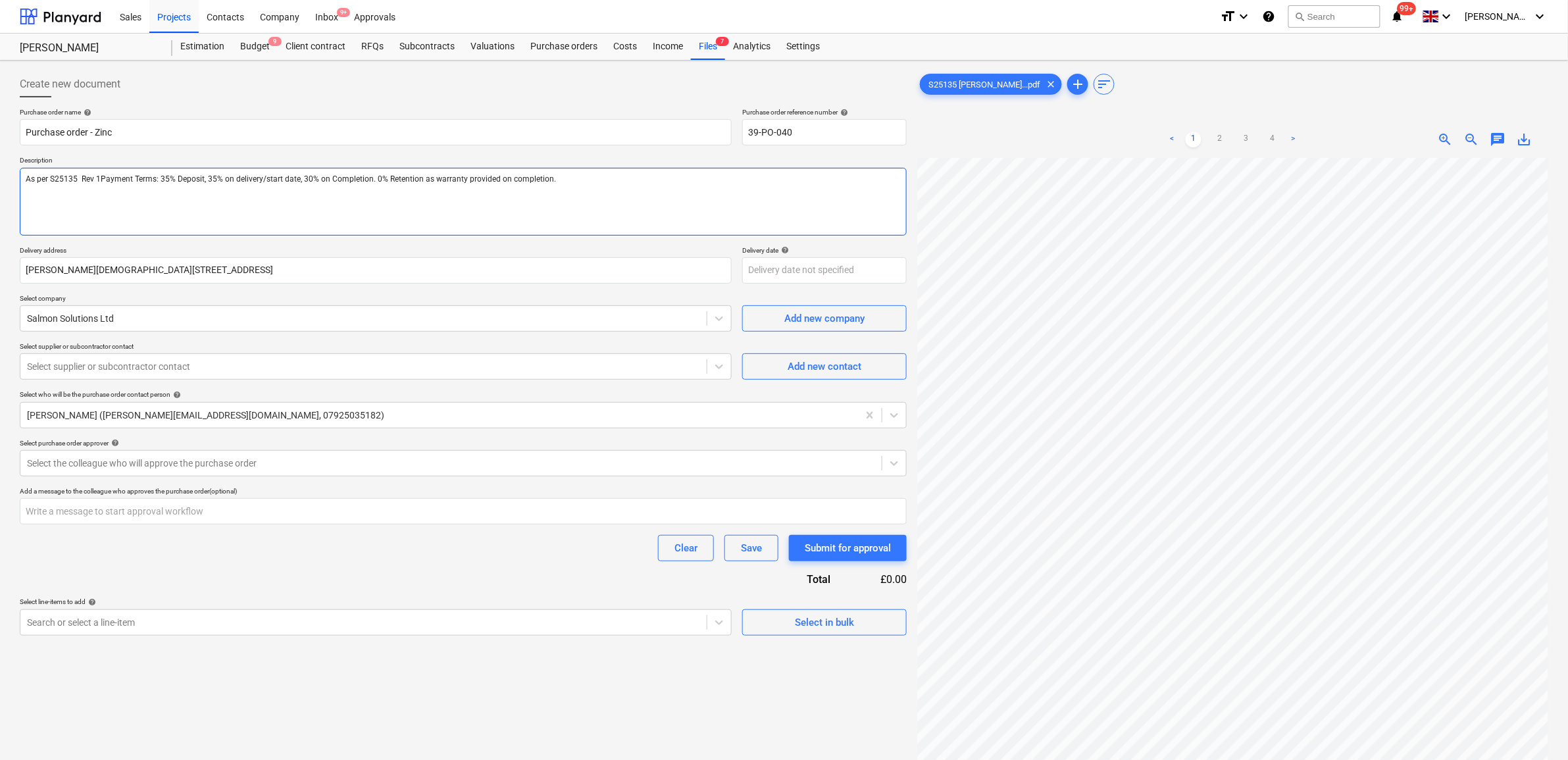
type textarea "x"
type textarea "As per S25135 Rev 1 Payment Terms: 35% Deposit, 35% on delivery/start date, 30%…"
type textarea "x"
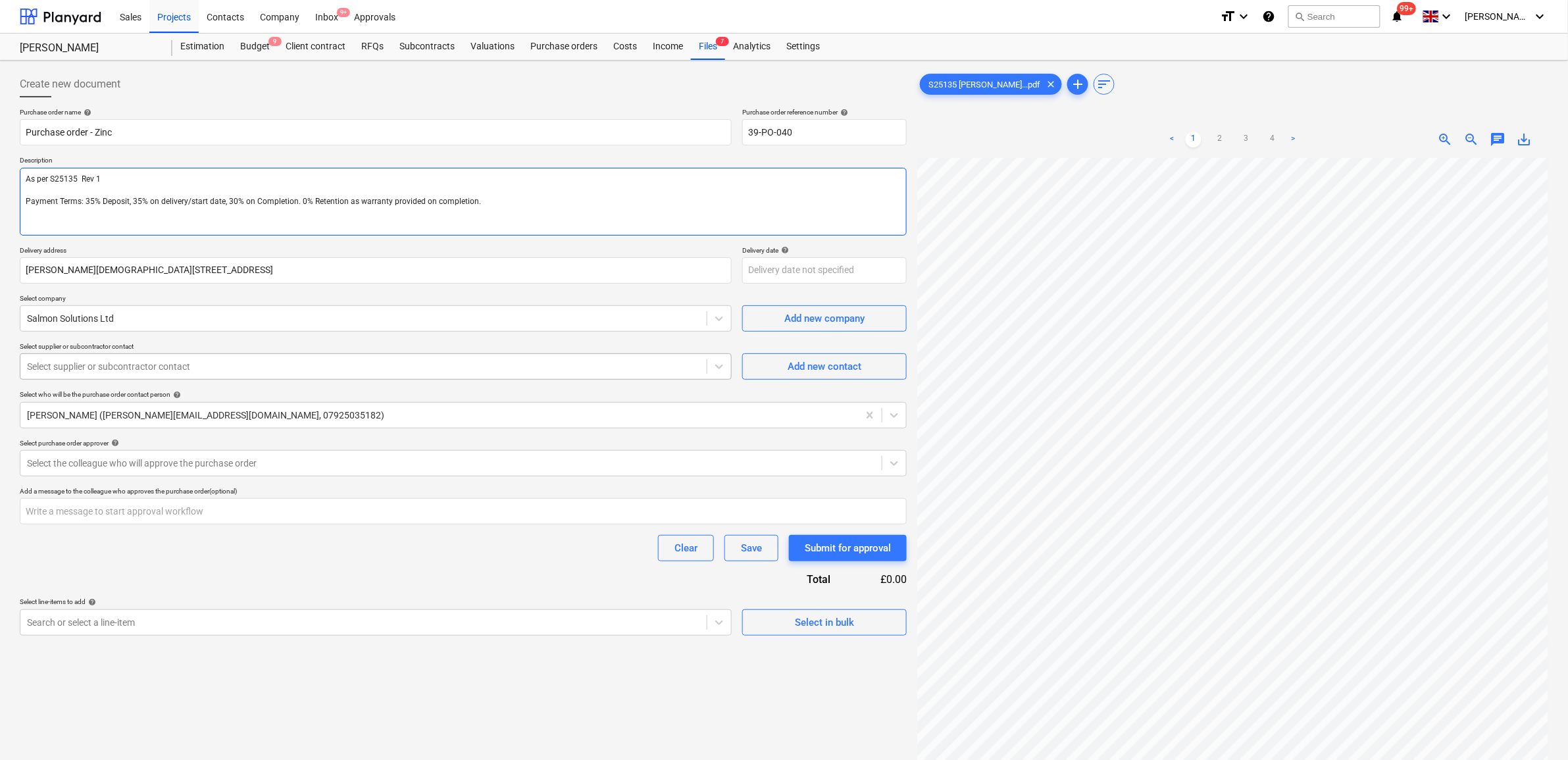
type textarea "As per S25135 Rev 1 Payment Terms: 35% Deposit, 35% on delivery/start date, 30%…"
click at [643, 366] on div at bounding box center [364, 366] width 673 height 13
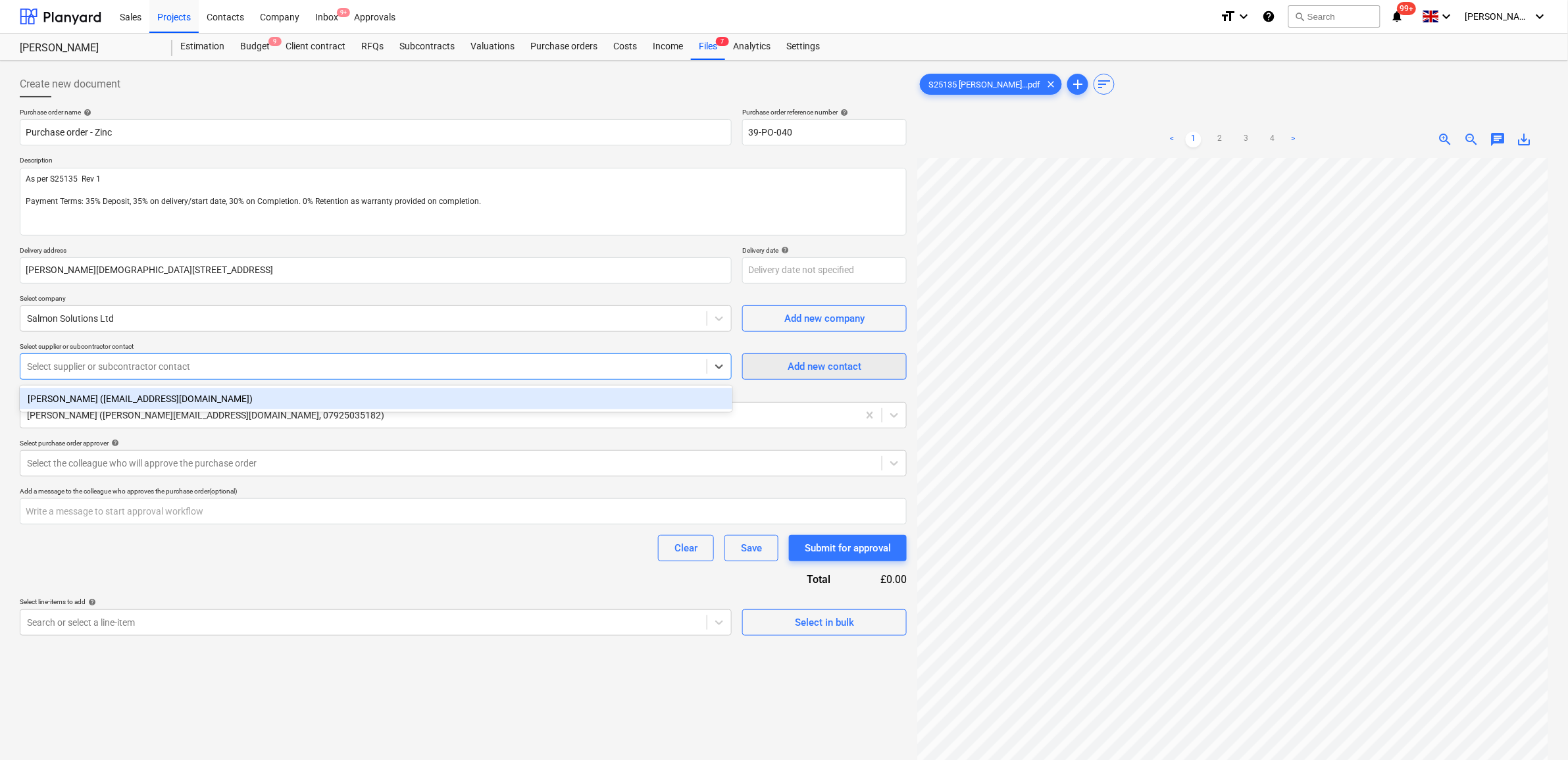
click at [834, 370] on div "Add new contact" at bounding box center [824, 366] width 74 height 17
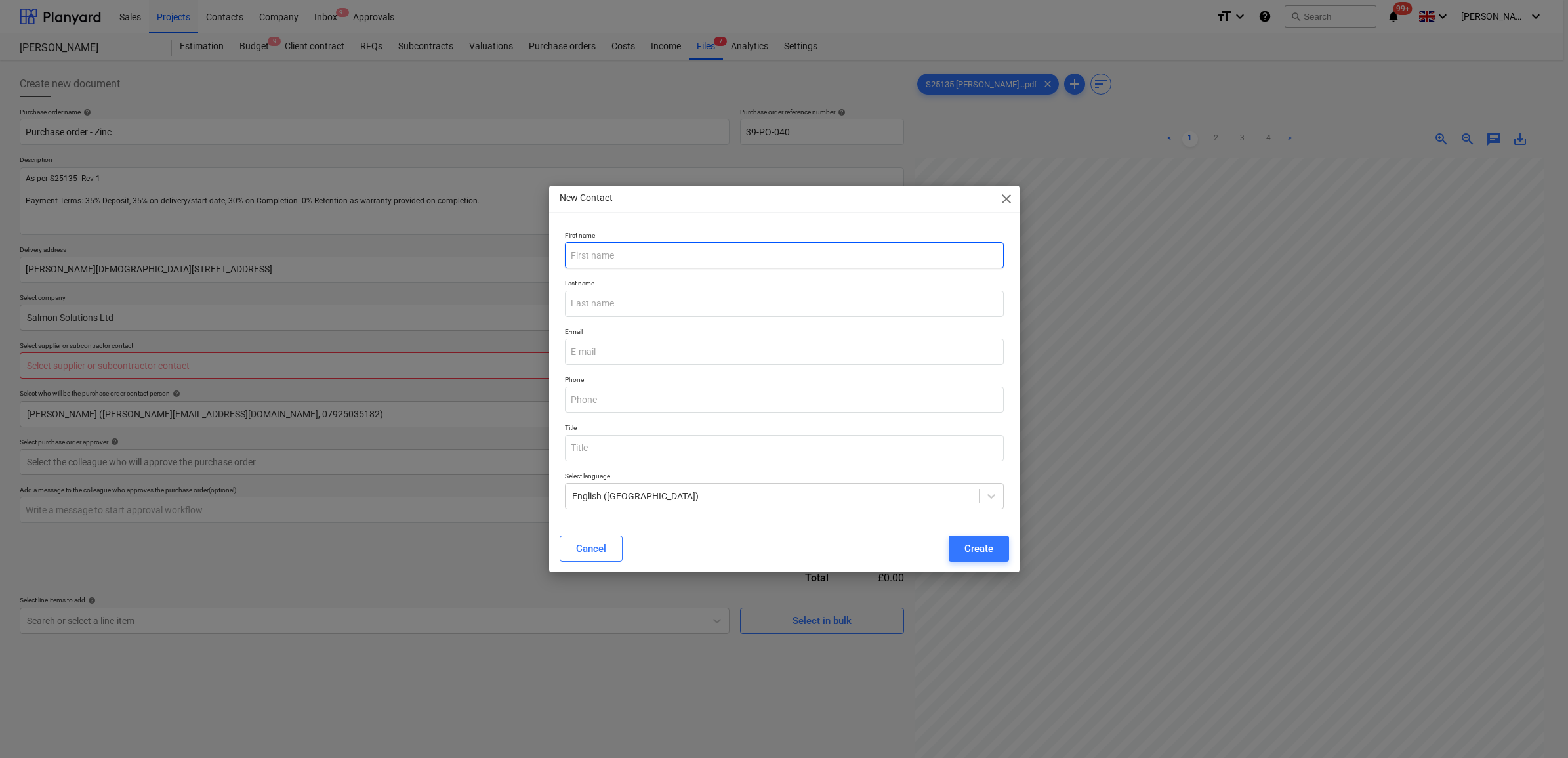
click at [809, 256] on input "text" at bounding box center [784, 256] width 439 height 26
click at [647, 359] on input "email" at bounding box center [784, 352] width 439 height 26
type textarea "x"
paste input "[EMAIL_ADDRESS][DOMAIN_NAME]"
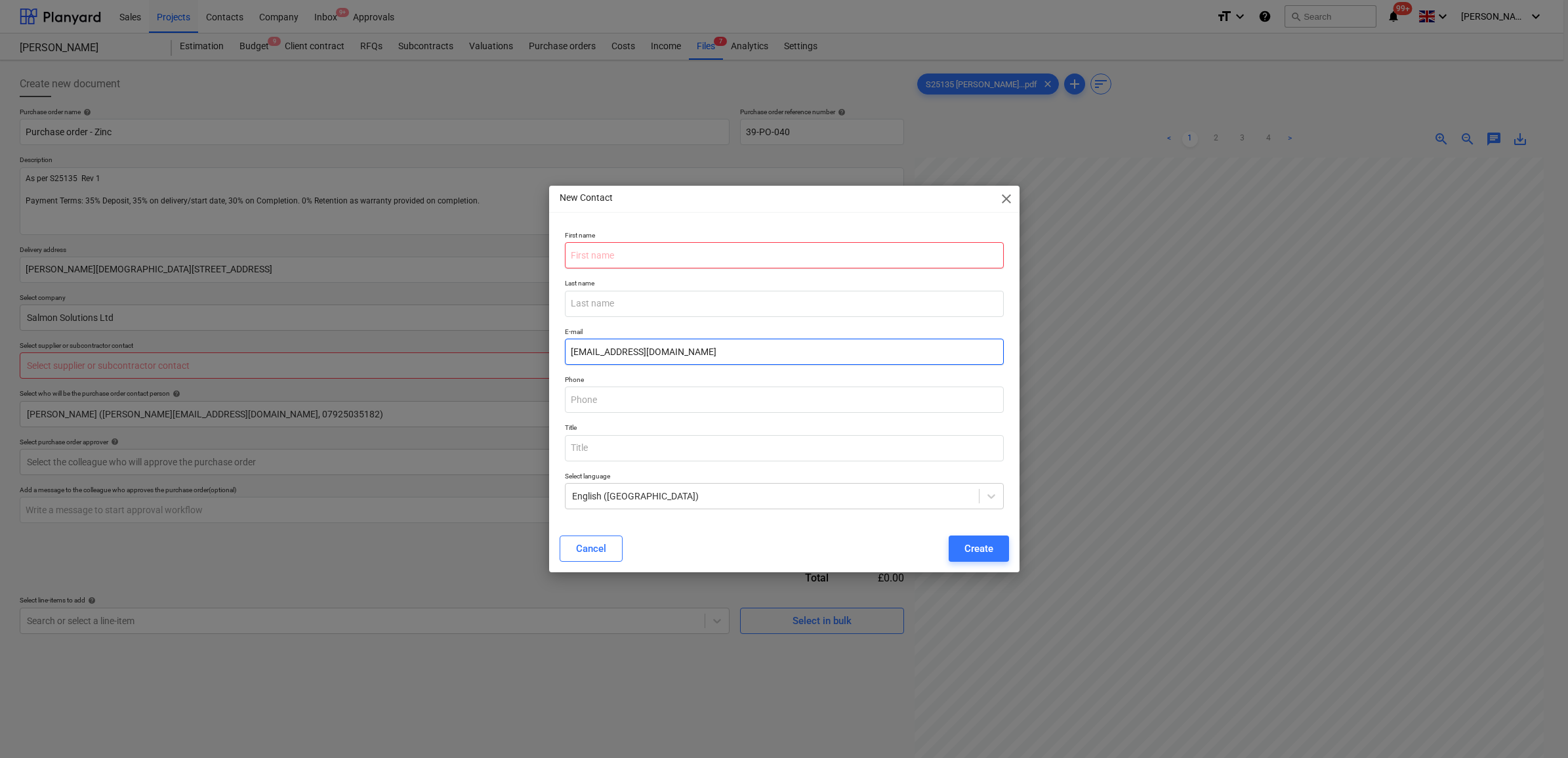
type input "[EMAIL_ADDRESS][DOMAIN_NAME]"
click at [630, 251] on input "text" at bounding box center [784, 256] width 439 height 26
type input "[PERSON_NAME]"
drag, startPoint x: 653, startPoint y: 281, endPoint x: 653, endPoint y: 291, distance: 10.0
click at [653, 282] on p "Last name" at bounding box center [784, 284] width 439 height 11
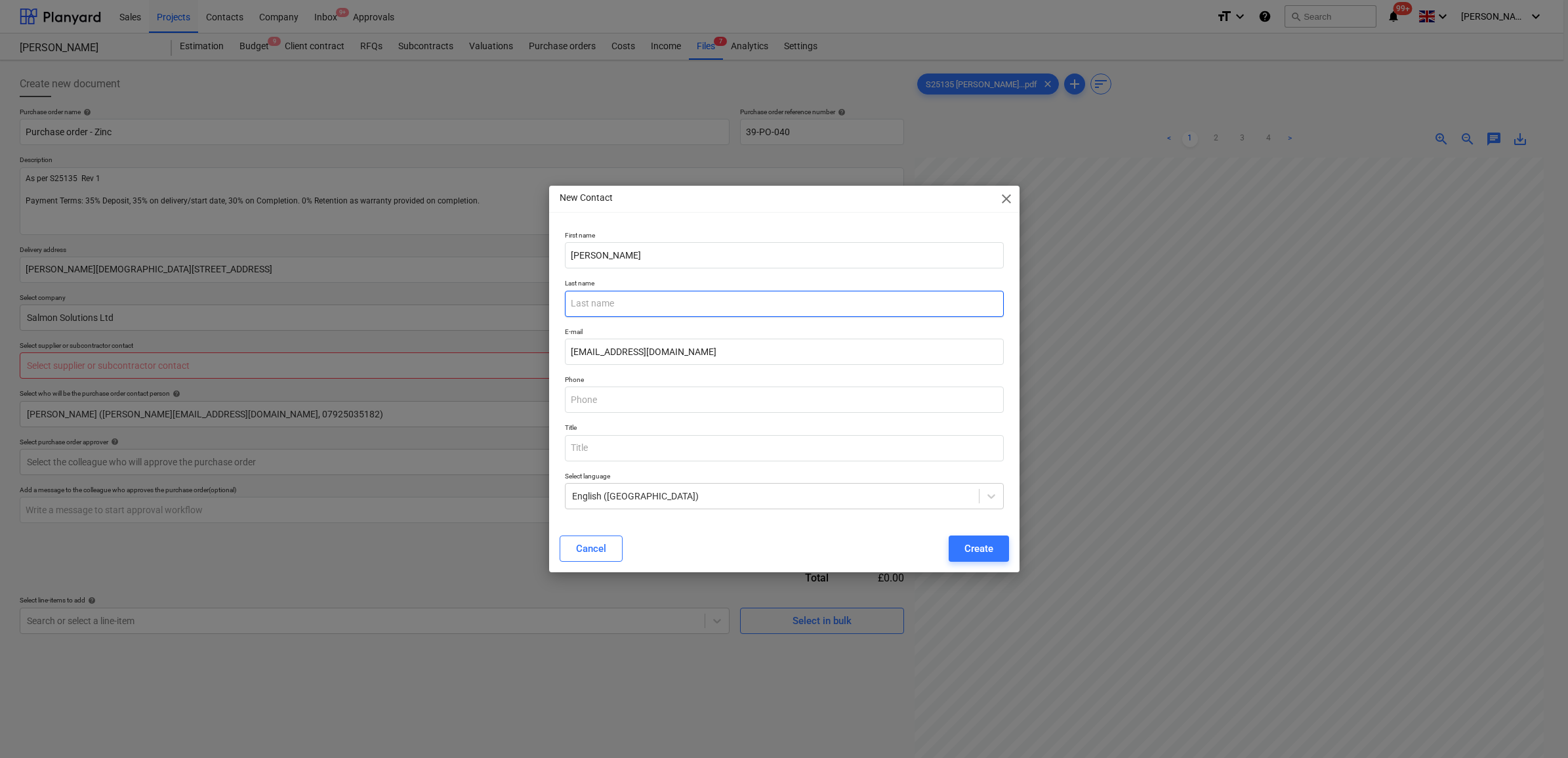
click at [647, 299] on input "text" at bounding box center [784, 304] width 439 height 26
type input "[PERSON_NAME]"
click at [975, 549] on div "Create" at bounding box center [979, 549] width 29 height 17
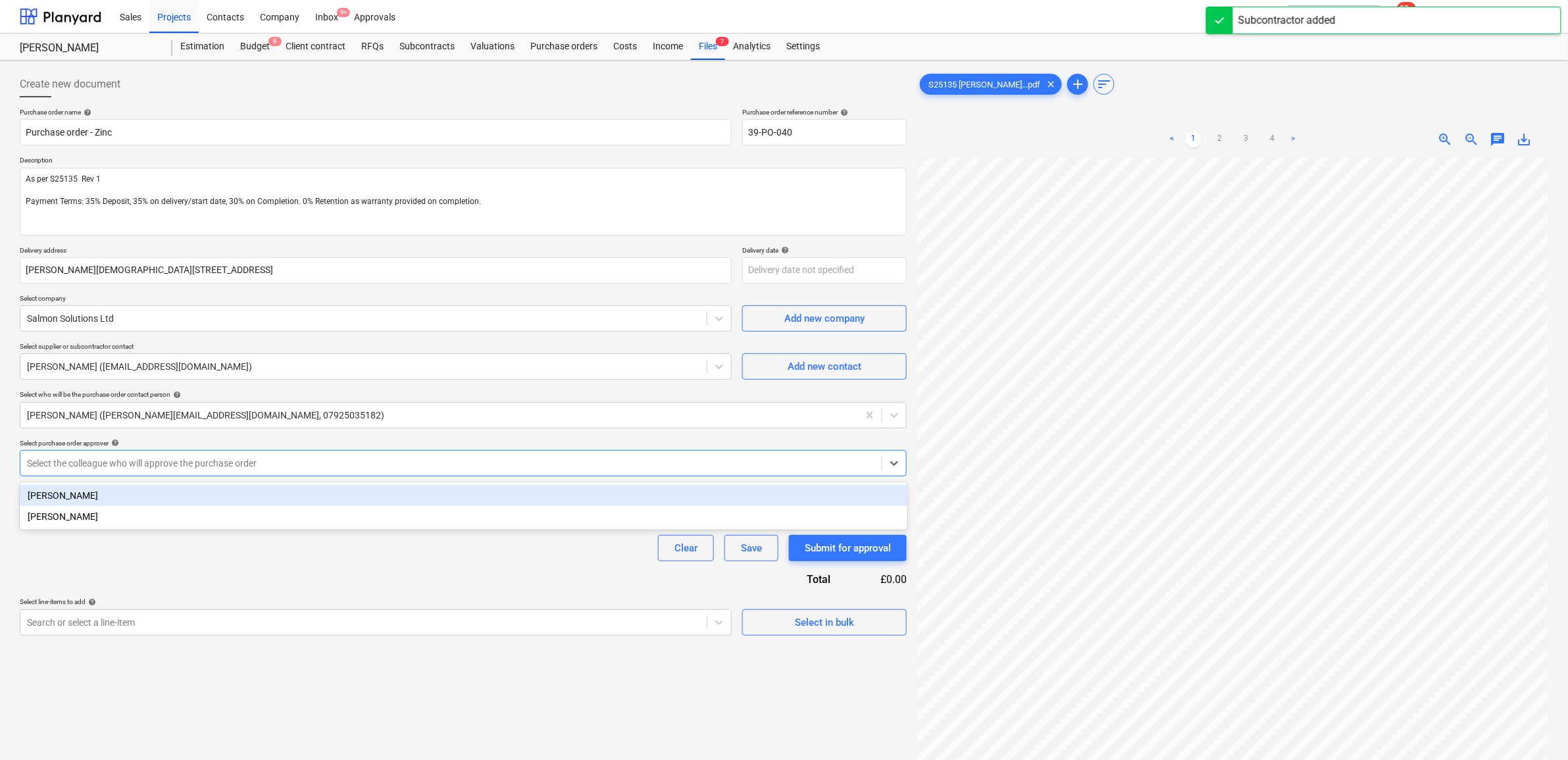
click at [436, 471] on div "Select the colleague who will approve the purchase order" at bounding box center [451, 463] width 862 height 19
click at [412, 488] on div "[PERSON_NAME]" at bounding box center [463, 496] width 888 height 21
type textarea "x"
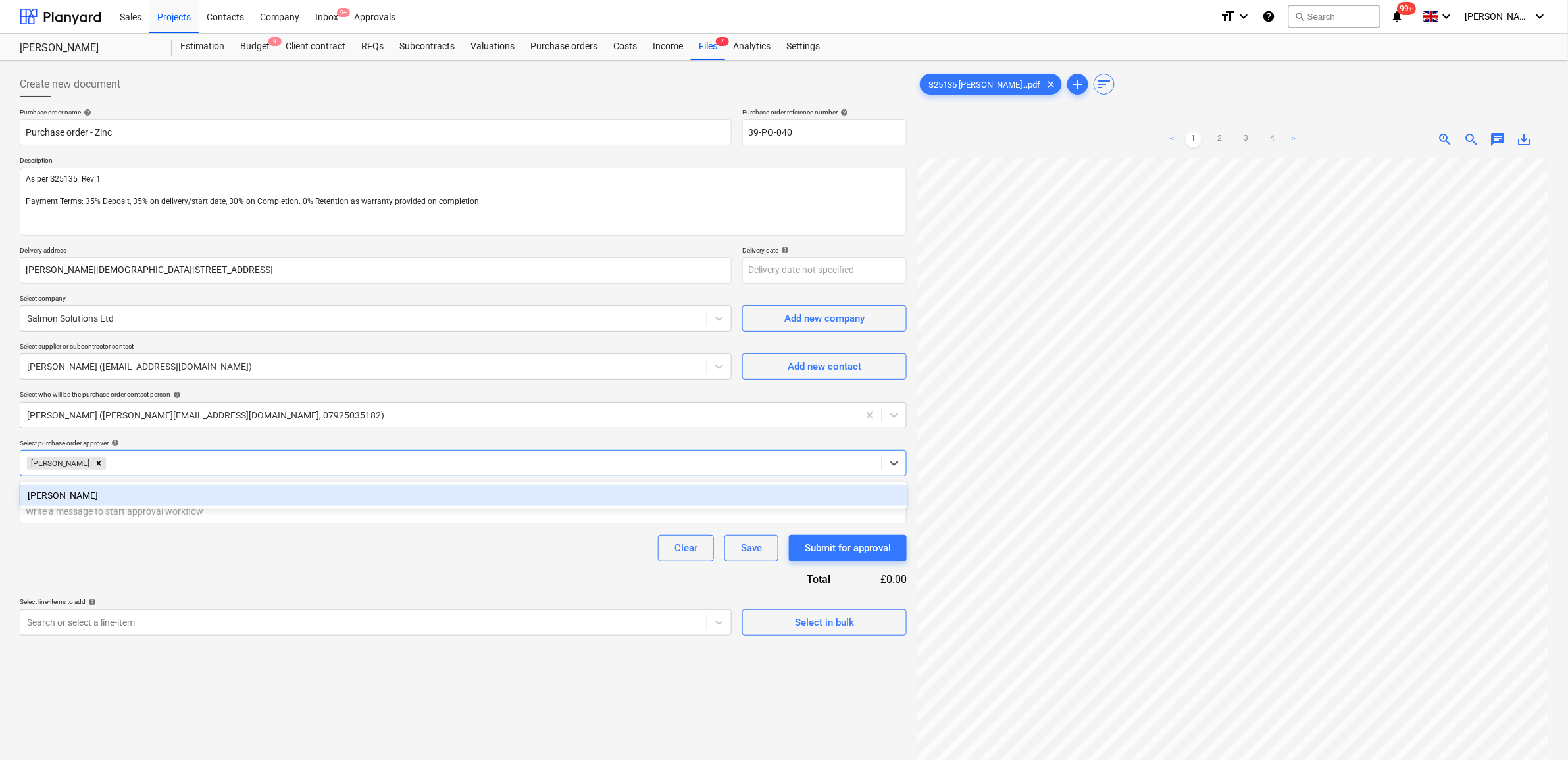
click at [400, 538] on div "Clear Save Submit for approval" at bounding box center [463, 548] width 887 height 27
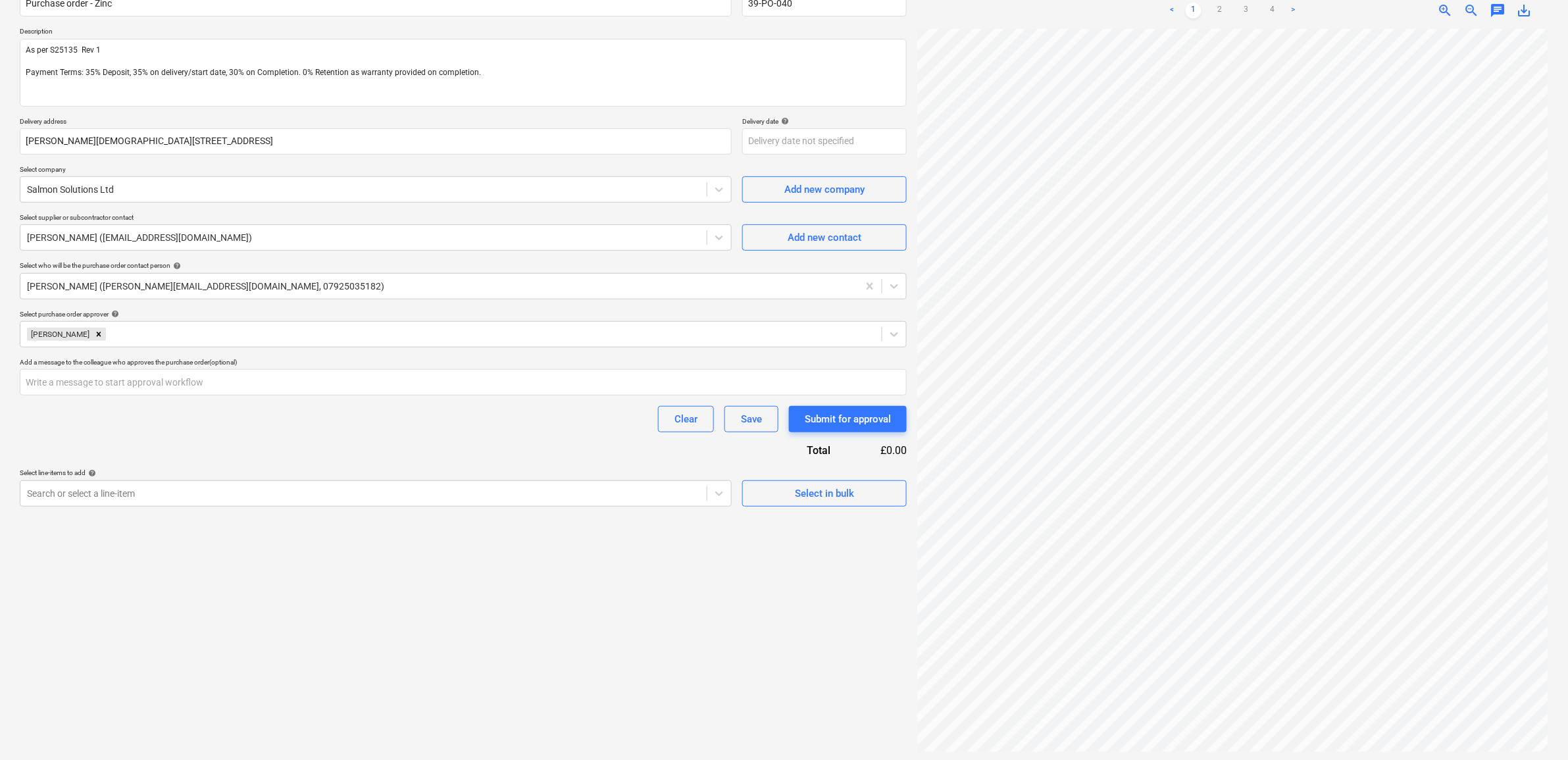
scroll to position [131, 0]
click at [612, 483] on div "Search or select a line-item" at bounding box center [364, 491] width 686 height 19
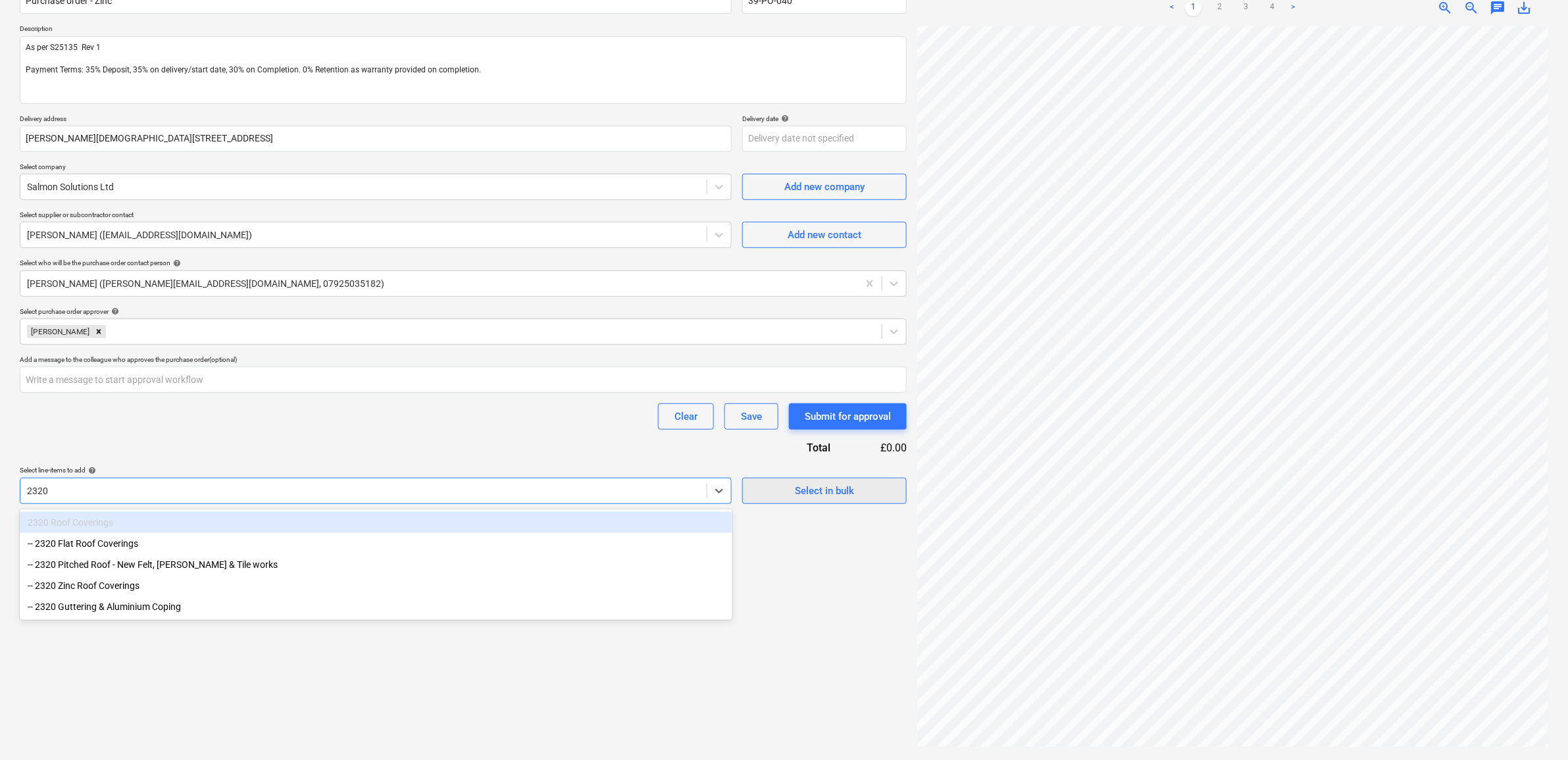
scroll to position [0, 0]
type input "2320"
type textarea "x"
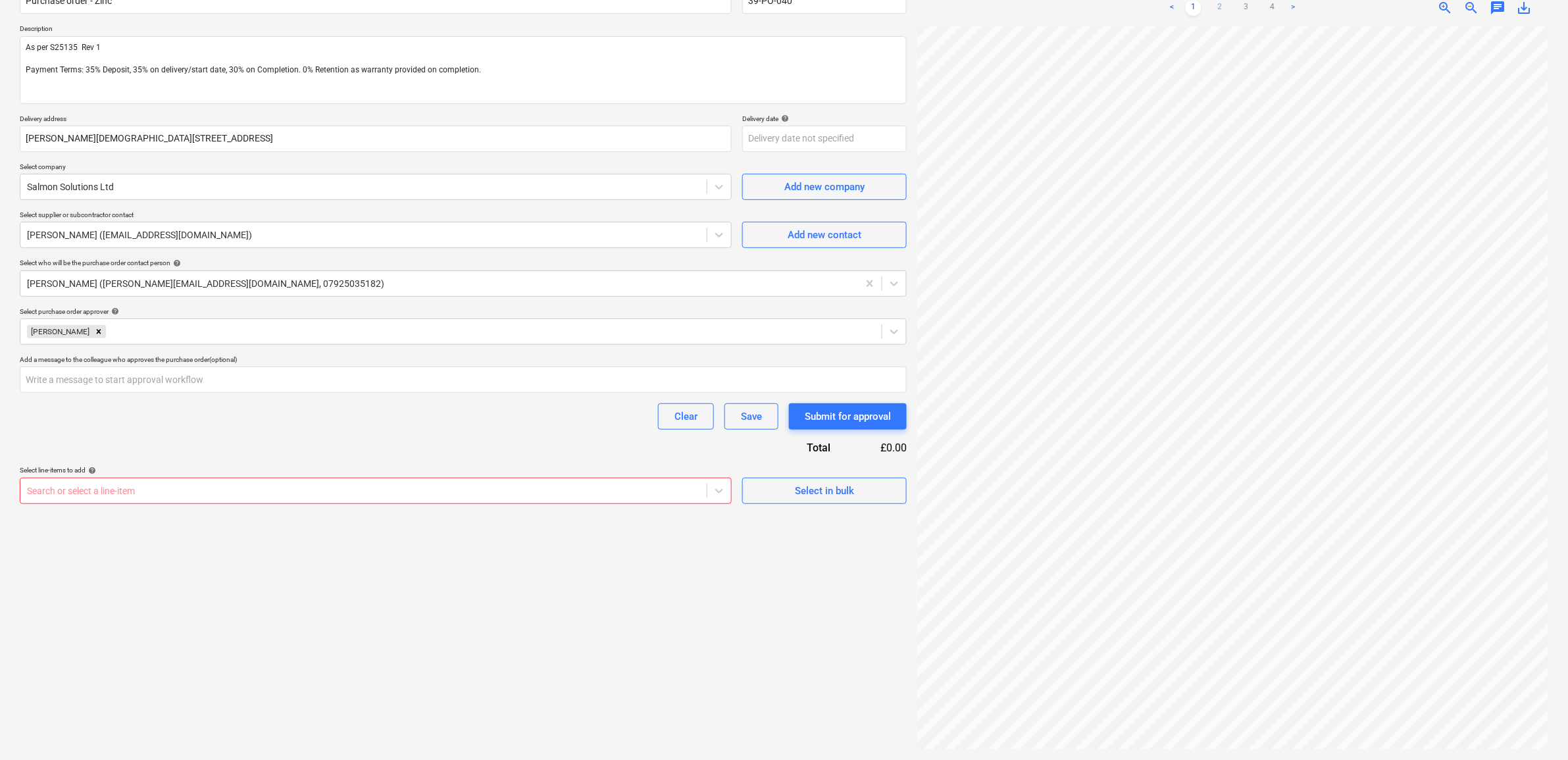
click at [1219, 9] on link "2" at bounding box center [1220, 8] width 16 height 16
click at [505, 489] on div at bounding box center [364, 491] width 673 height 13
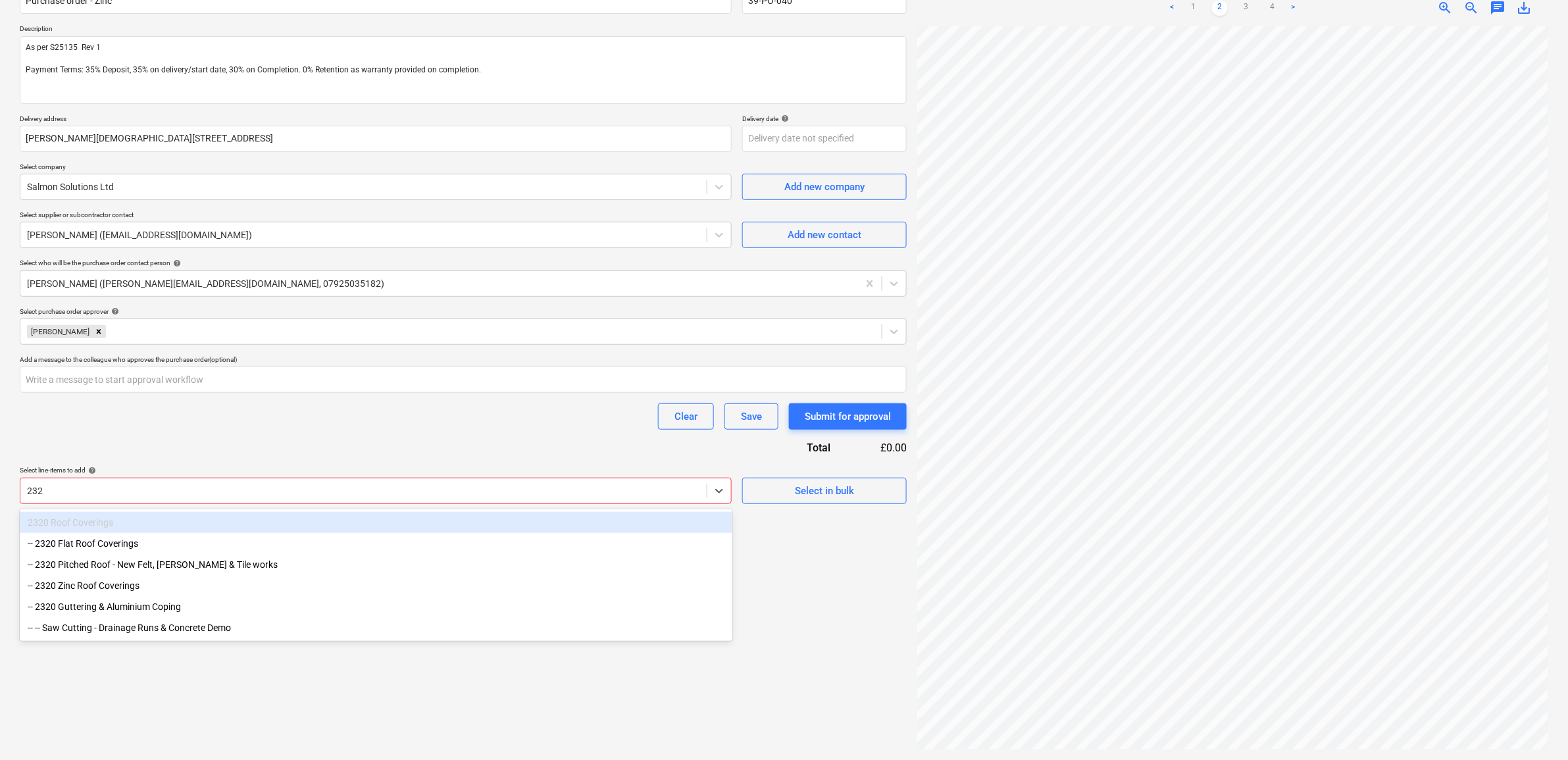
type input "2320"
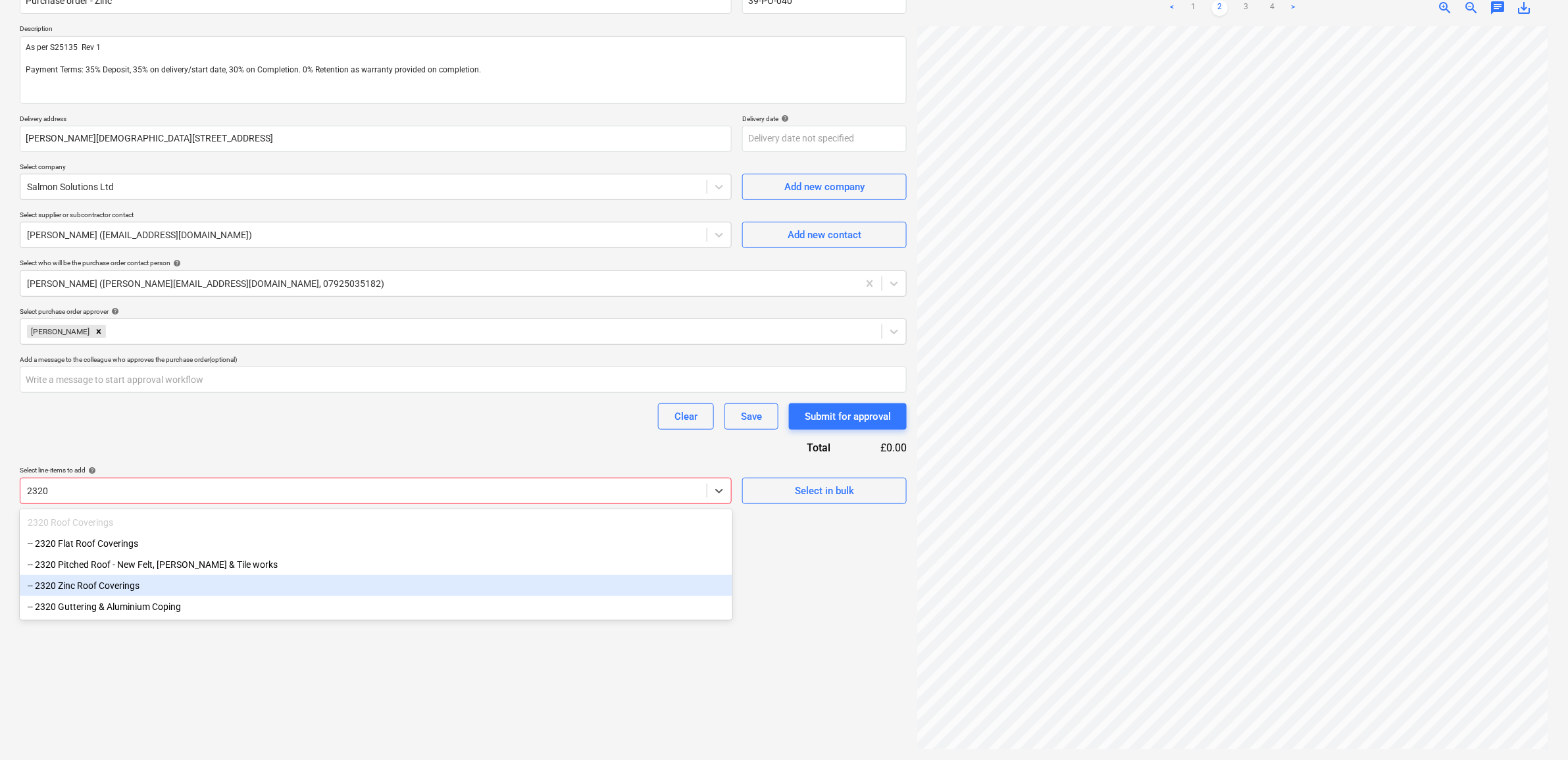
click at [216, 585] on div "-- 2320 Zinc Roof Coverings" at bounding box center [376, 585] width 713 height 21
type textarea "x"
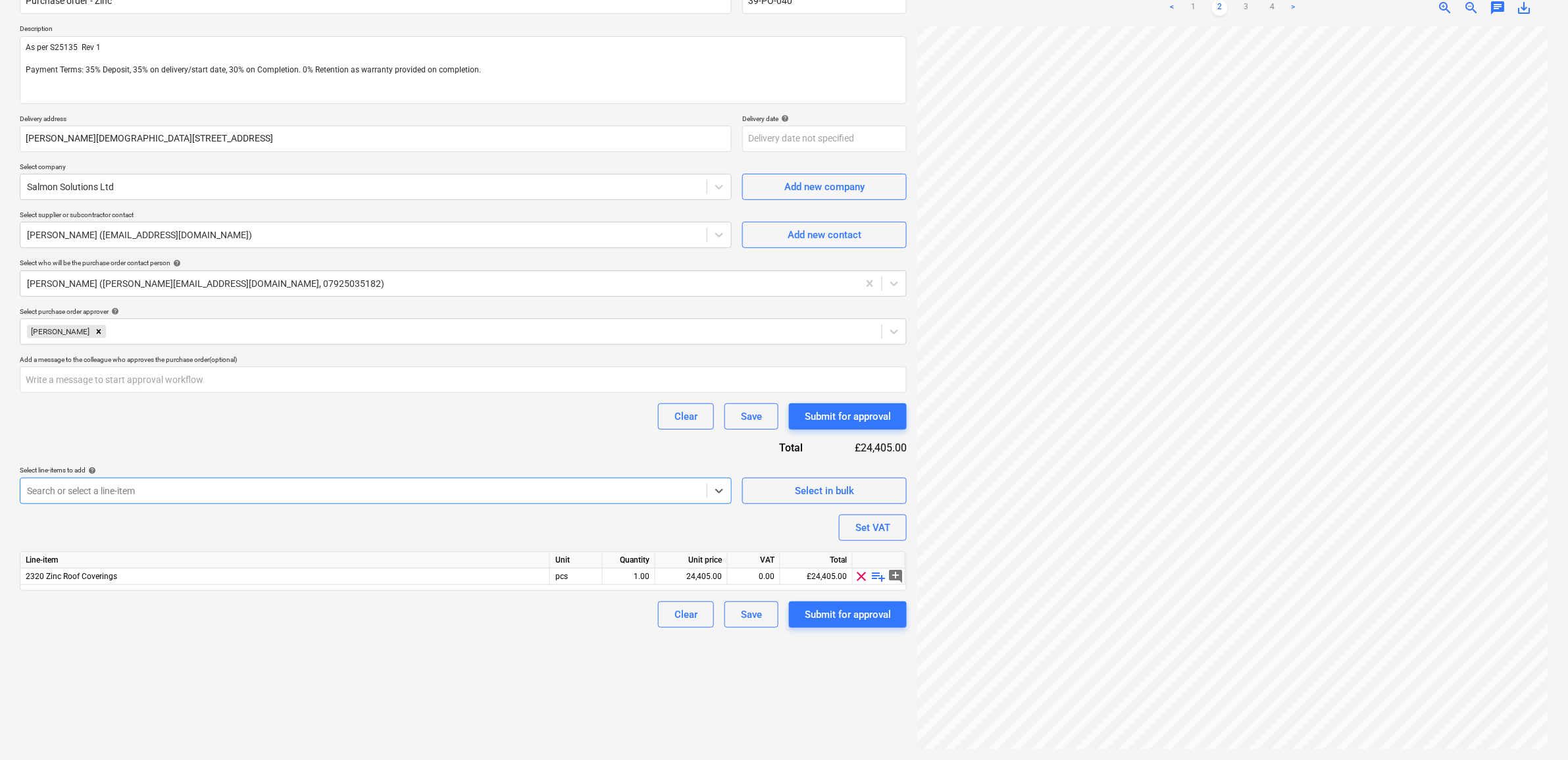
type textarea "x"
click at [297, 441] on div "Purchase order name help Purchase order - Zinc Purchase order reference number …" at bounding box center [463, 301] width 887 height 651
click at [716, 573] on div "24,405.00" at bounding box center [691, 576] width 61 height 17
type input "22946.81"
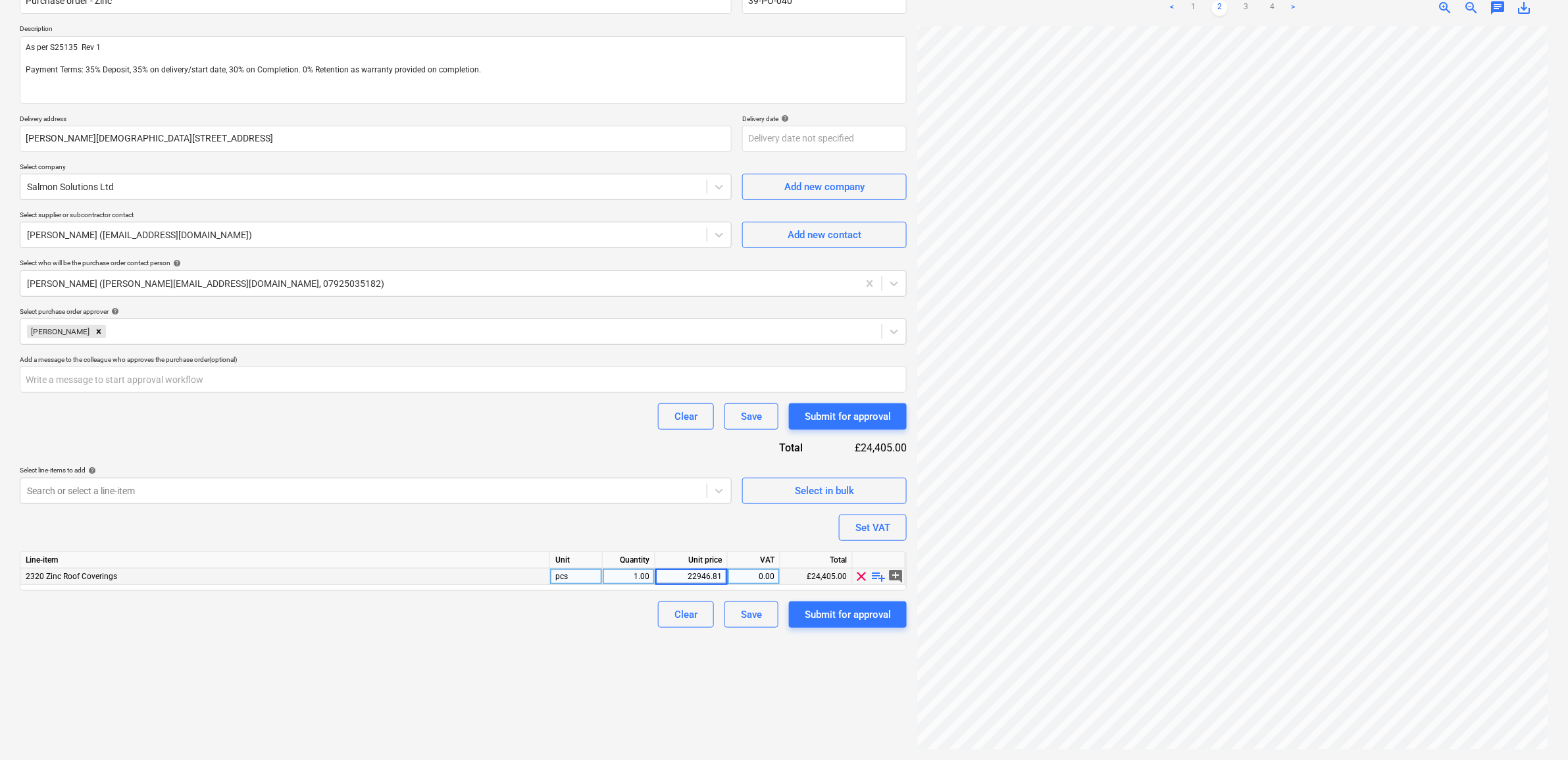
type textarea "x"
click at [600, 624] on div "Clear Save Submit for approval" at bounding box center [463, 615] width 887 height 27
click at [769, 572] on div "0.00" at bounding box center [753, 576] width 41 height 17
type input "20"
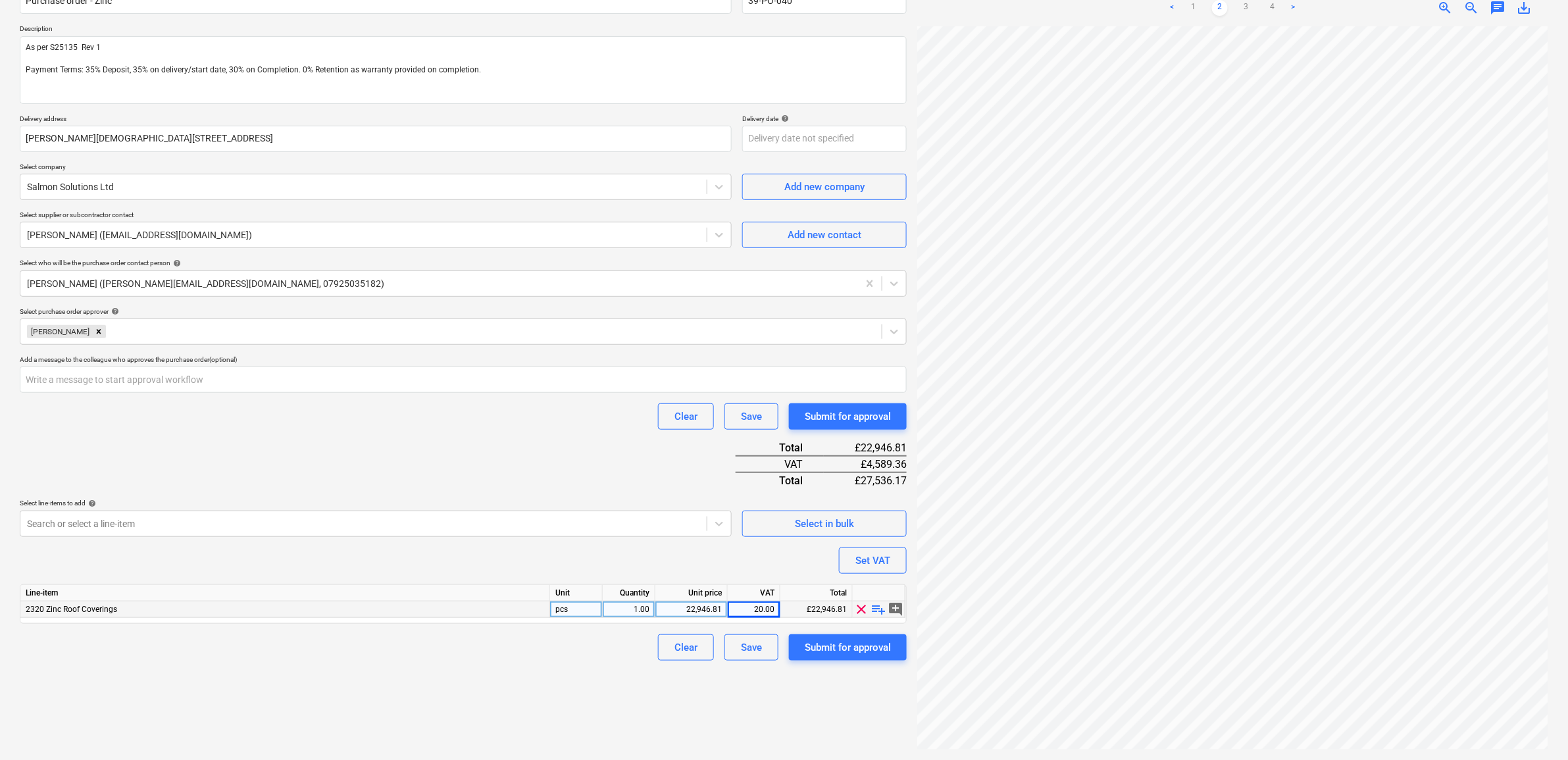
click at [537, 660] on div "Create new document Purchase order name help Purchase order - Zinc Purchase ord…" at bounding box center [463, 344] width 898 height 820
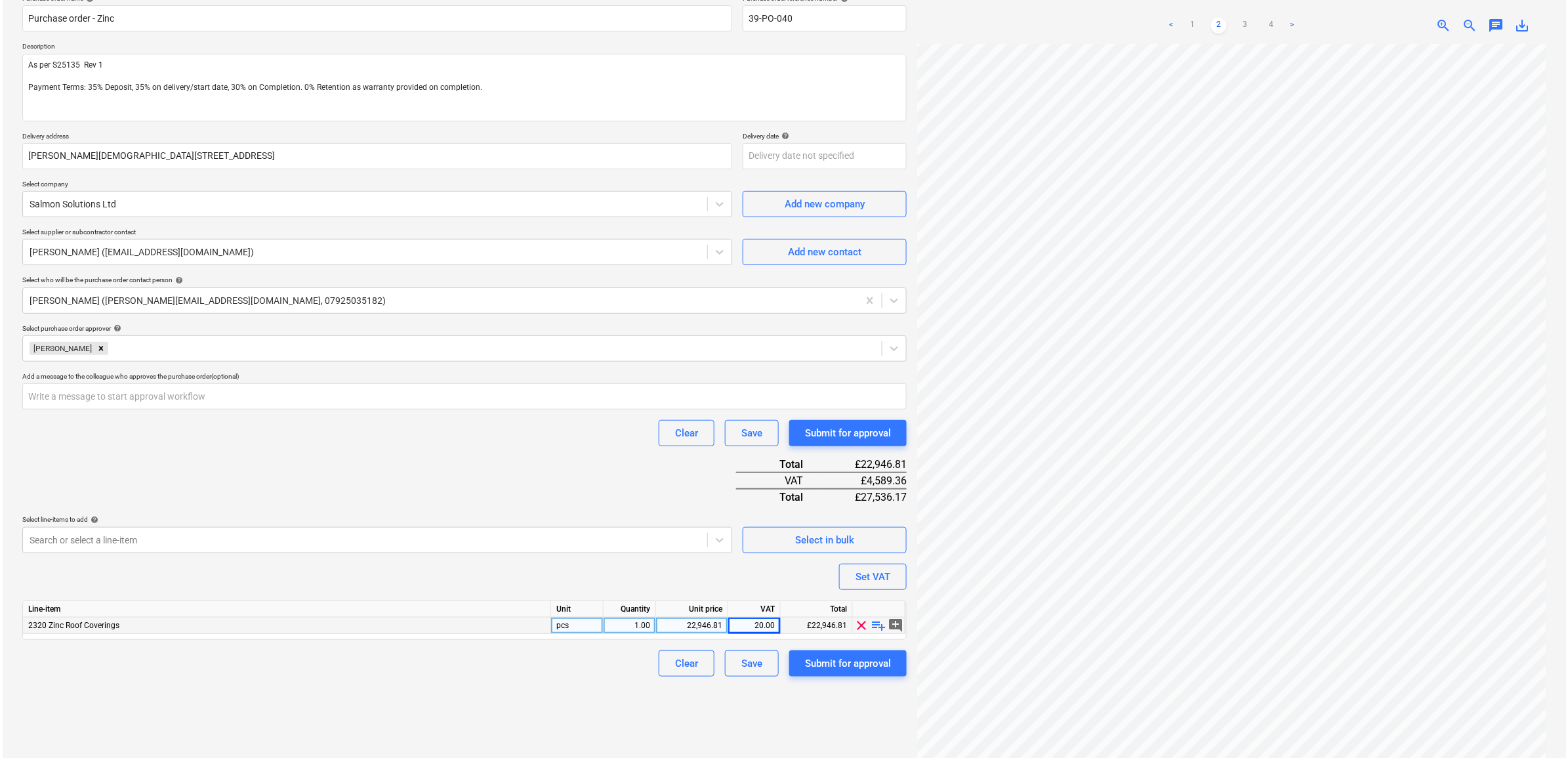
scroll to position [131, 0]
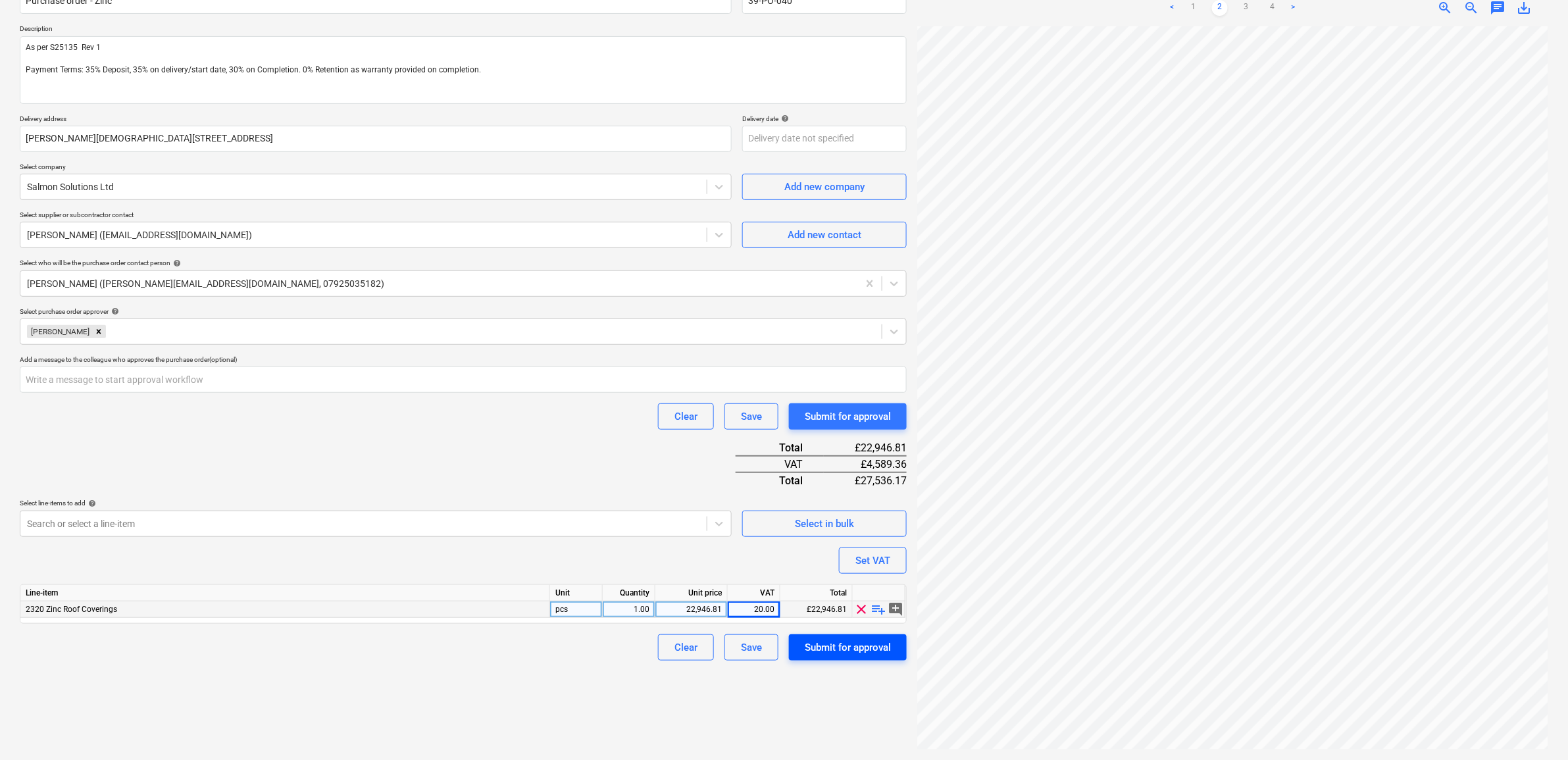
click at [853, 650] on div "Submit for approval" at bounding box center [848, 648] width 86 height 17
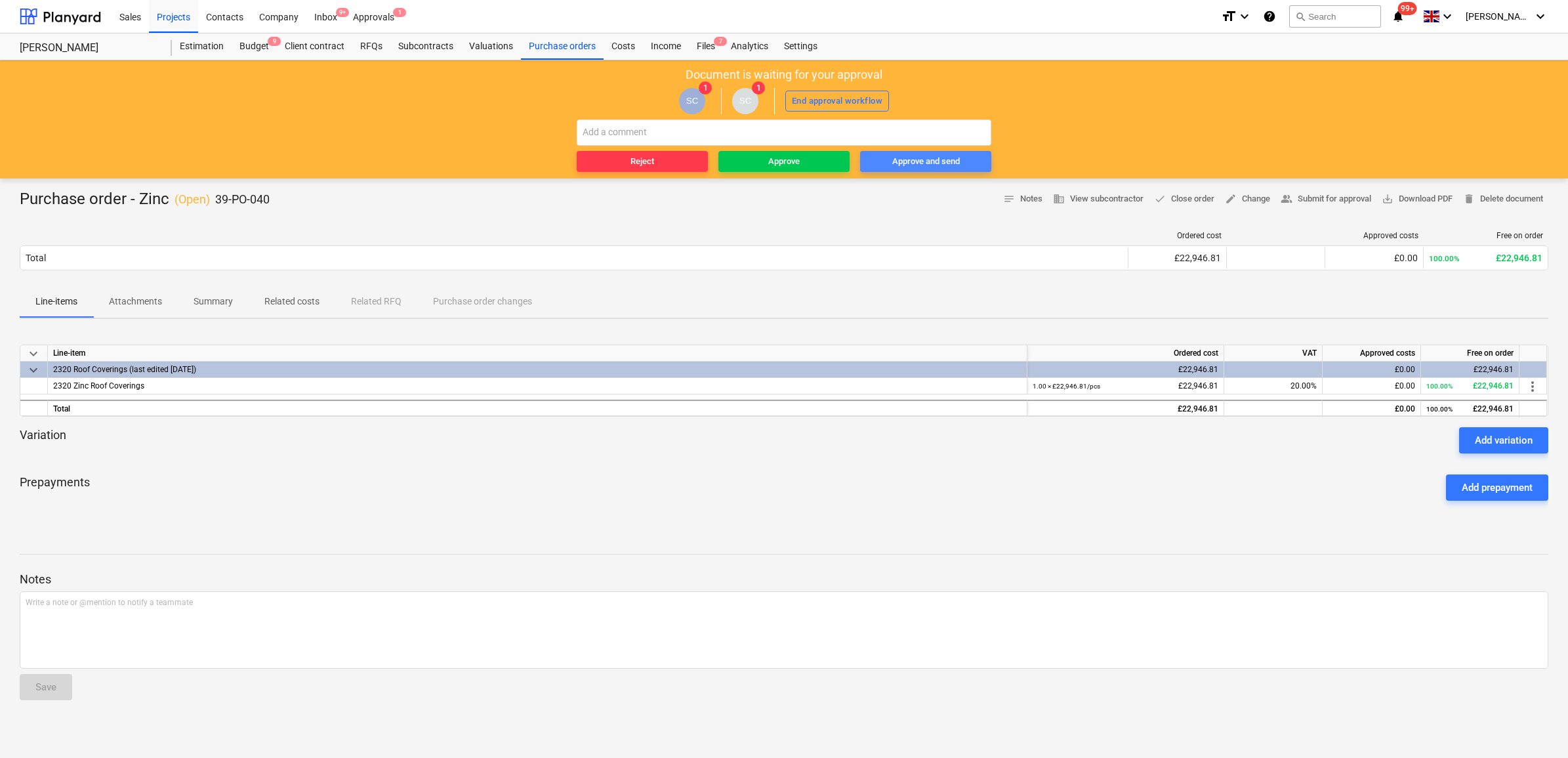
click at [936, 163] on div "Approve and send" at bounding box center [926, 162] width 68 height 15
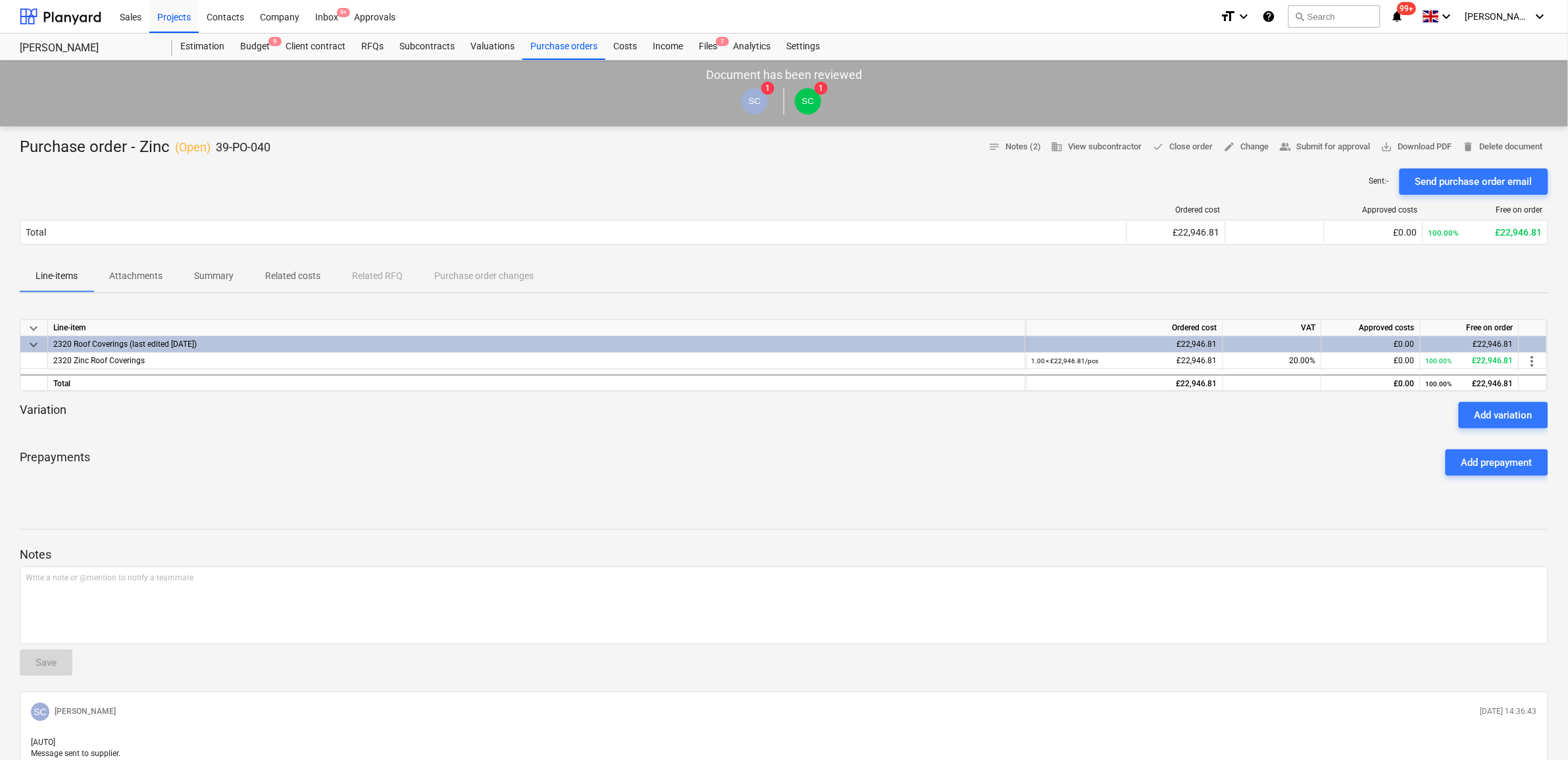
click at [380, 479] on div "Prepayments Add prepayment" at bounding box center [784, 462] width 1529 height 47
click at [262, 47] on div "Budget 9" at bounding box center [255, 47] width 45 height 27
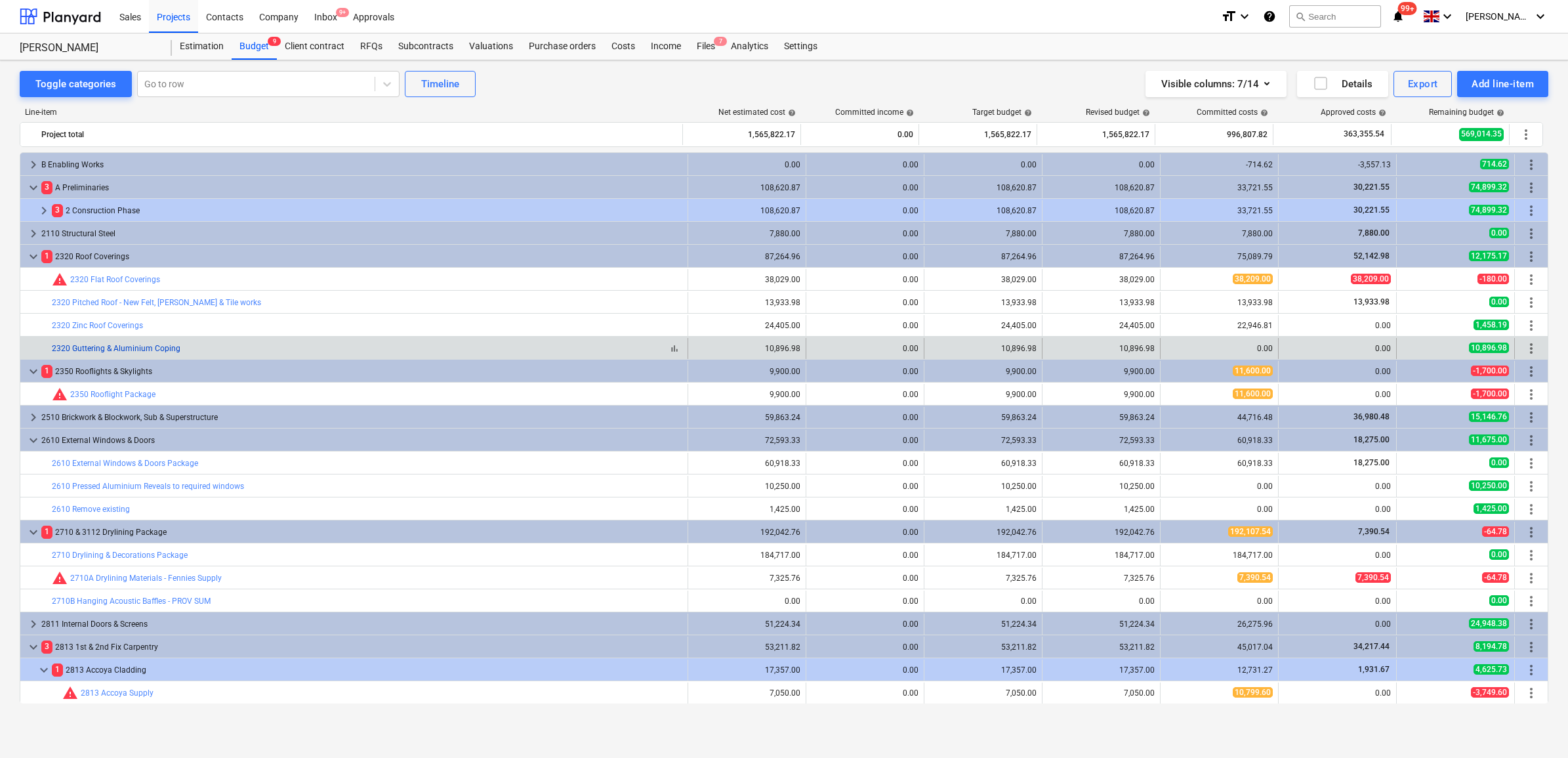
click at [113, 349] on link "2320 Guttering & Aluminium Coping" at bounding box center [116, 348] width 128 height 9
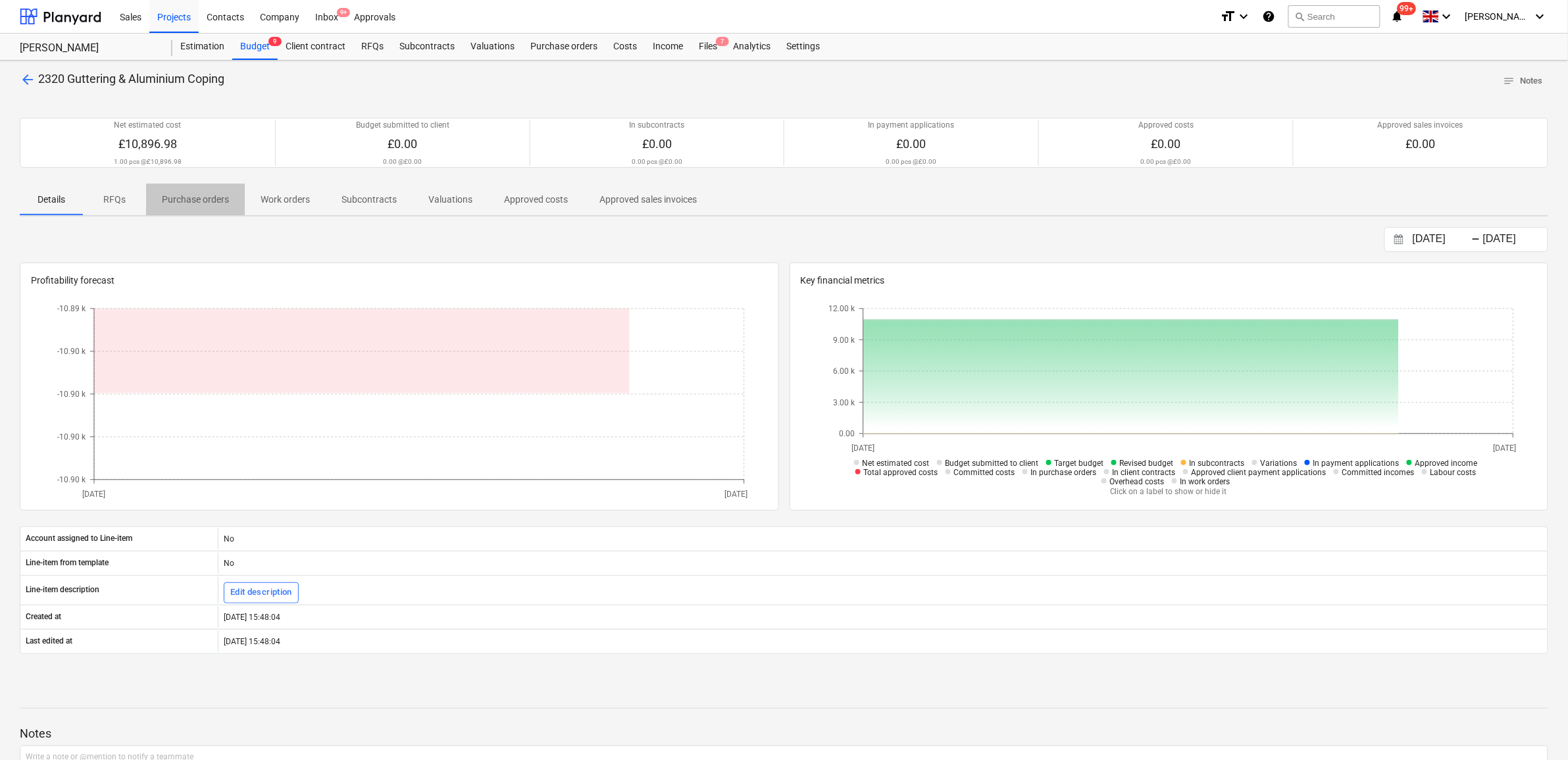
click at [208, 198] on p "Purchase orders" at bounding box center [195, 199] width 67 height 14
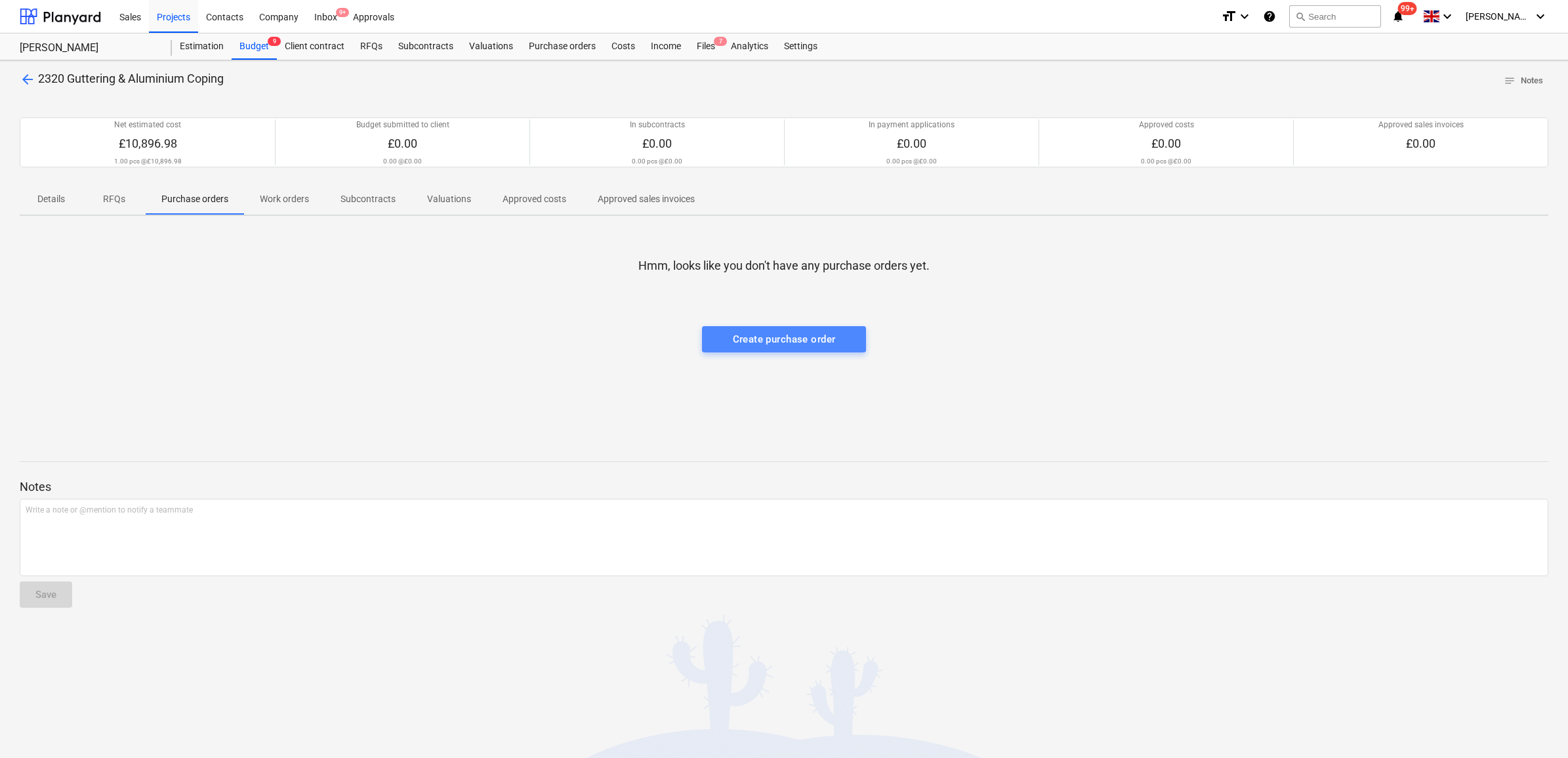
click at [811, 340] on div "Create purchase order" at bounding box center [784, 340] width 103 height 17
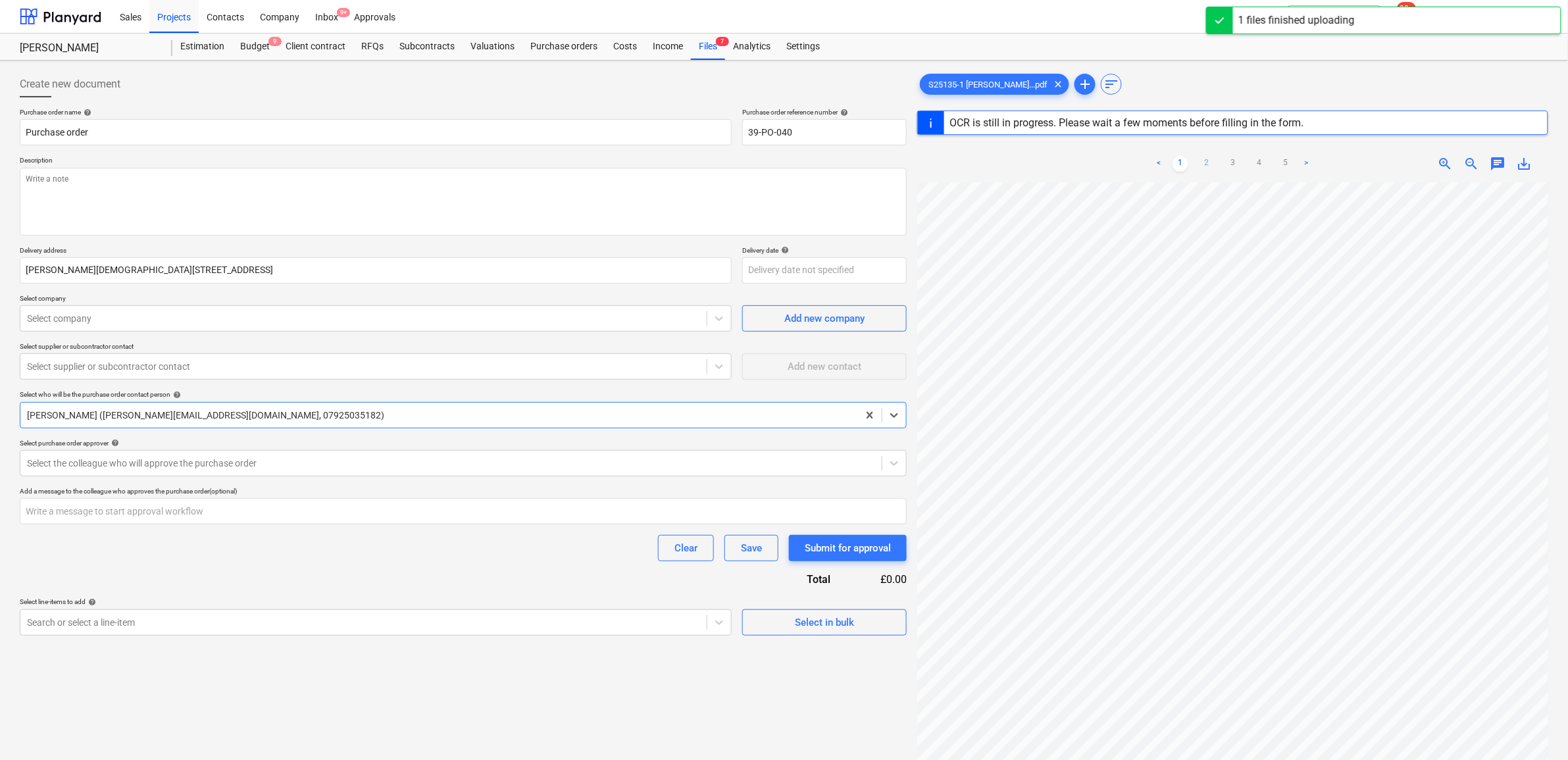
click at [1212, 163] on link "2" at bounding box center [1207, 164] width 16 height 16
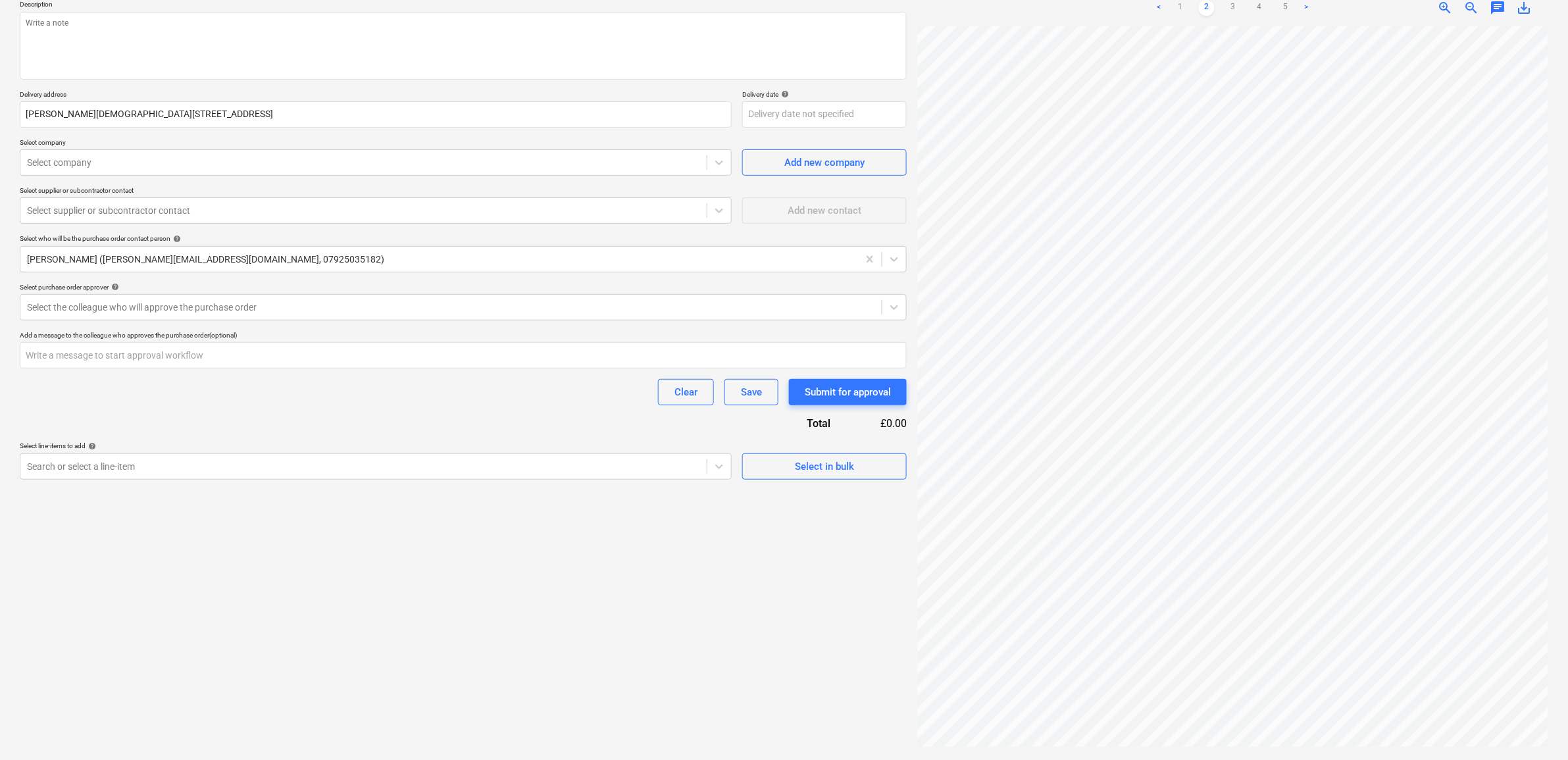
scroll to position [172, 37]
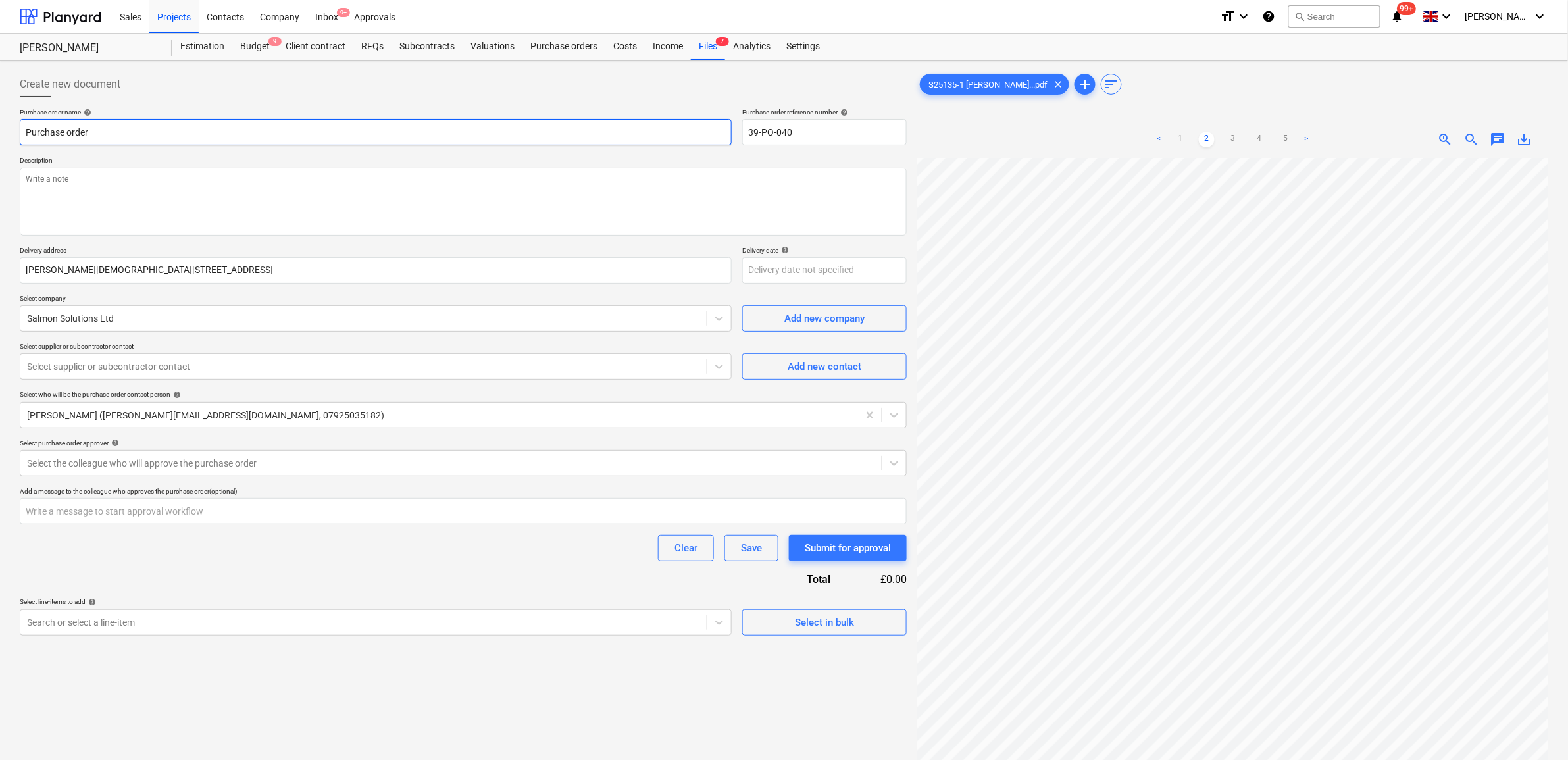
click at [146, 136] on input "Purchase order" at bounding box center [376, 132] width 712 height 27
type textarea "x"
type input "Purchase order"
type textarea "x"
type input "Purchase order -"
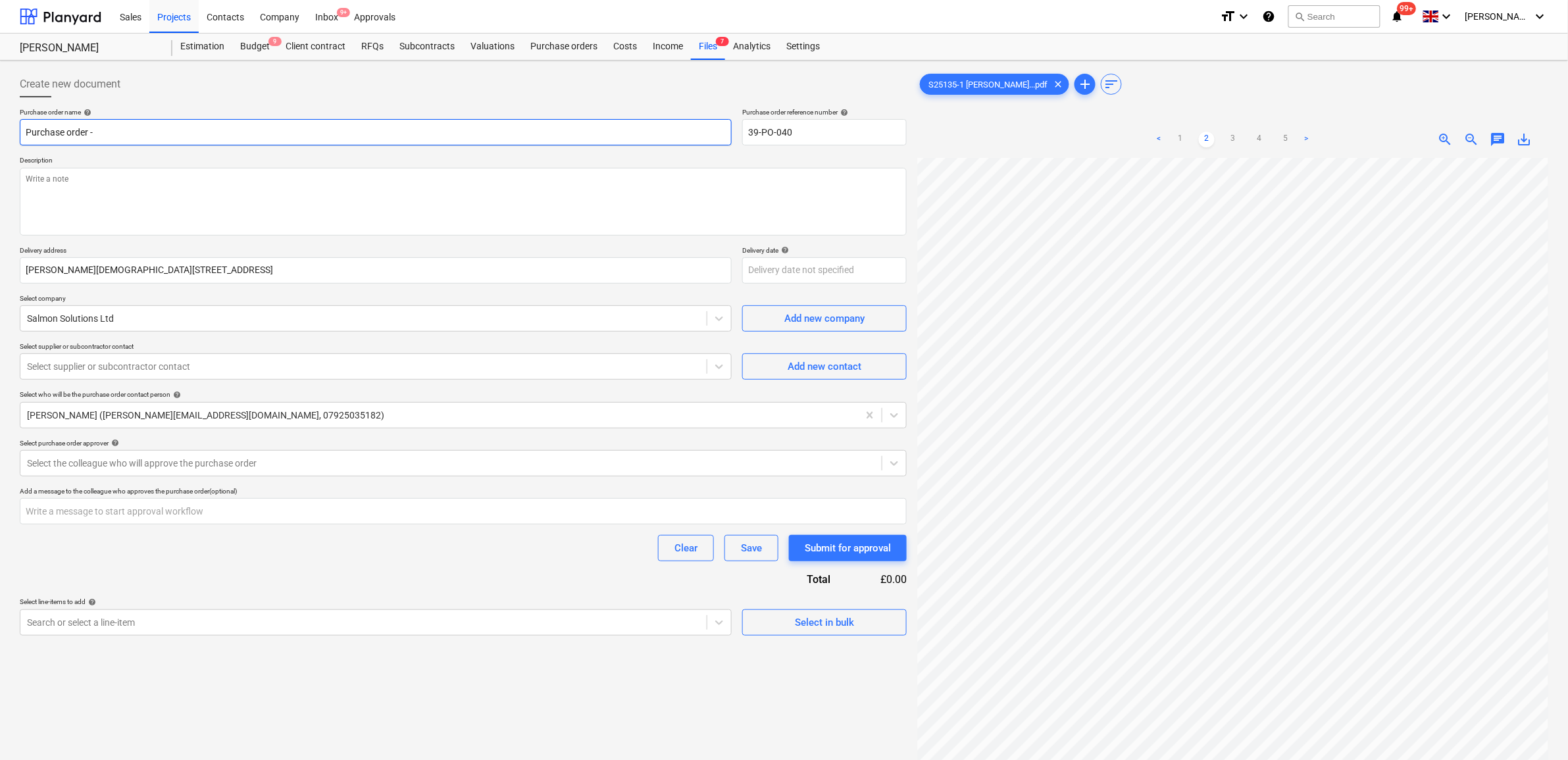
type textarea "x"
type input "Purchase order -"
type textarea "x"
type input "Purchase order - G"
type textarea "x"
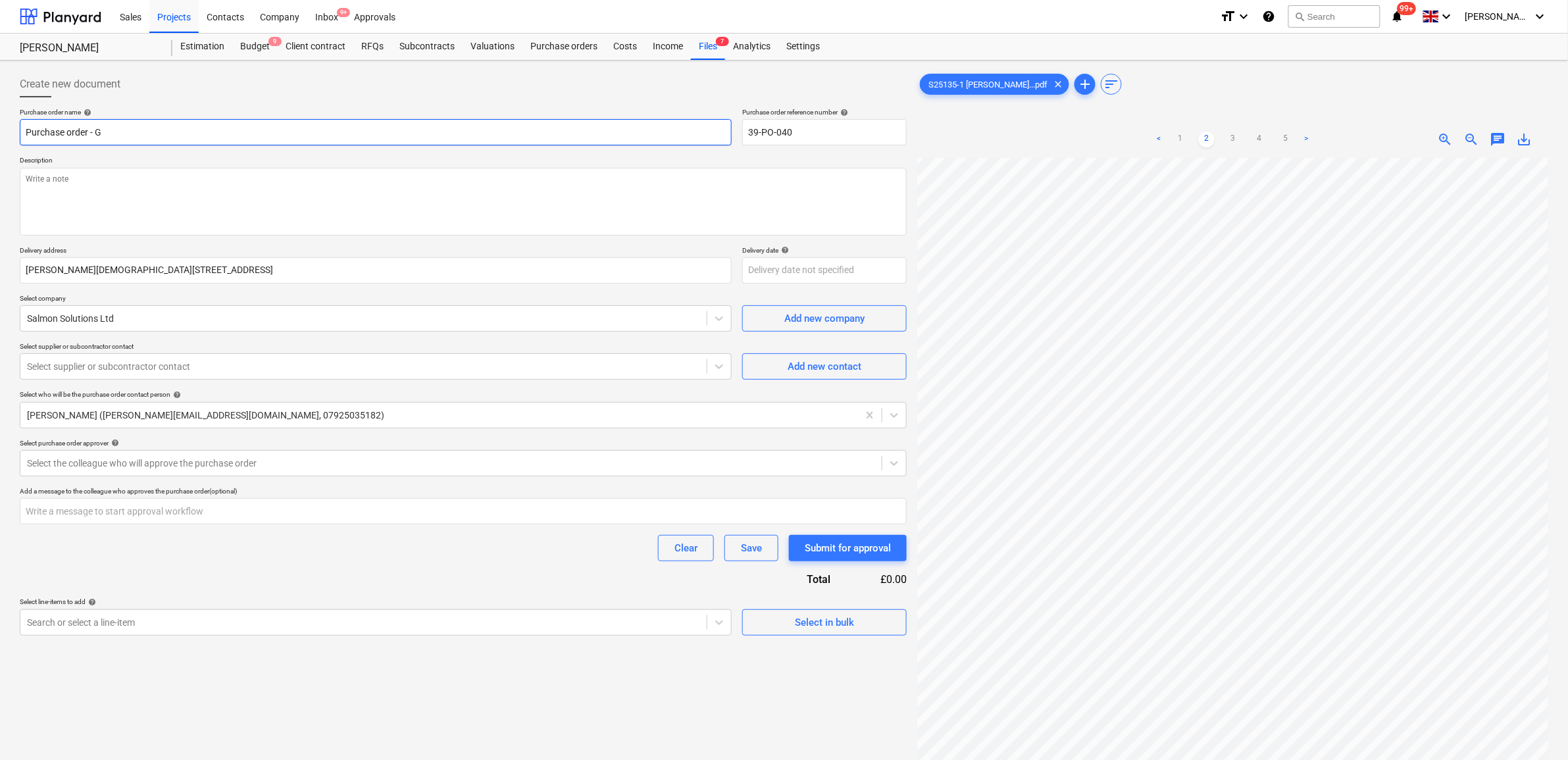
type input "Purchase order - Gu"
type textarea "x"
type input "Purchase order - Gut"
type textarea "x"
type input "Purchase order - [PERSON_NAME]"
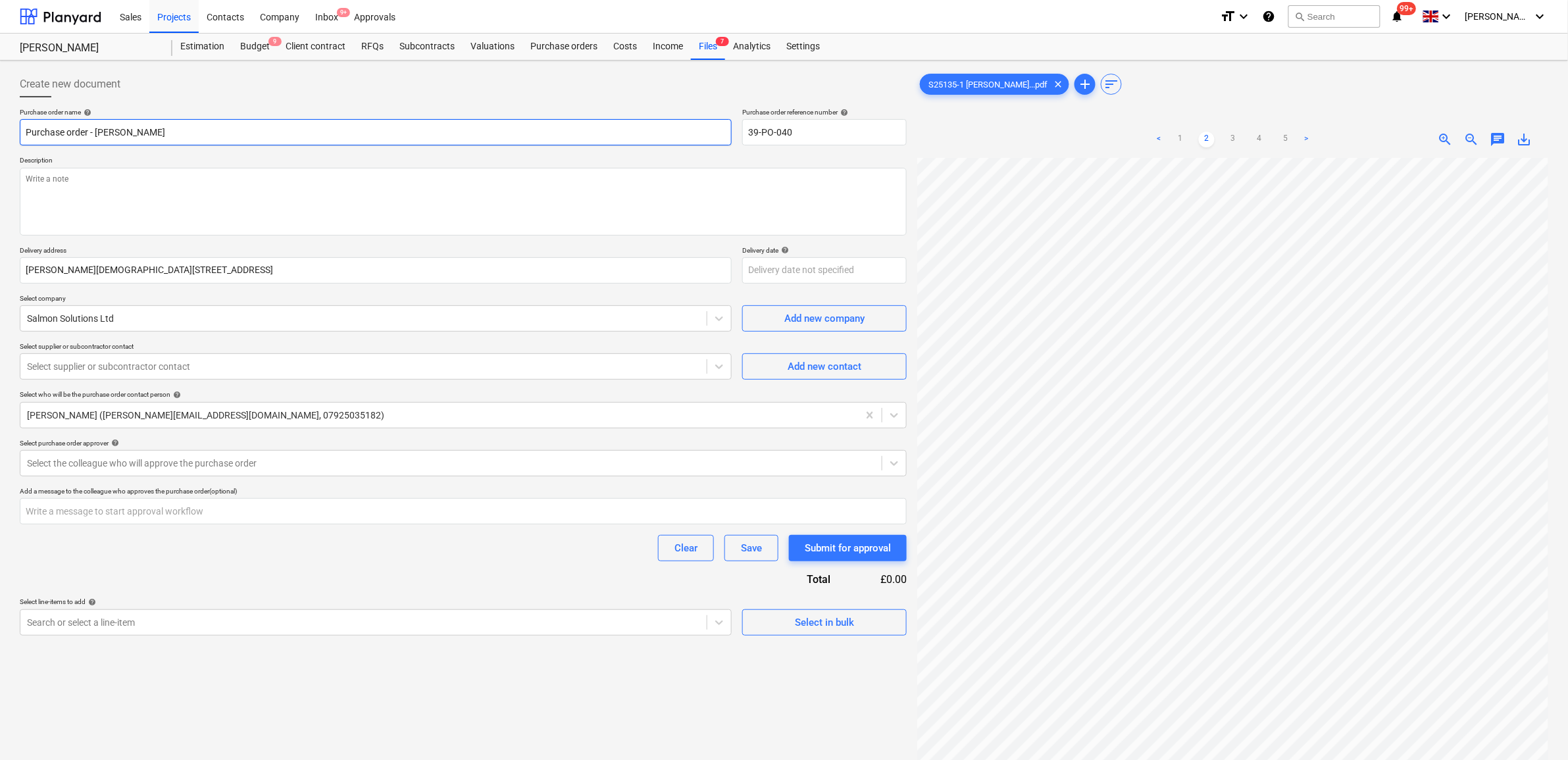
type textarea "x"
type input "Purchase order - [PERSON_NAME]"
type textarea "x"
type input "Purchase order - Gutter"
type textarea "x"
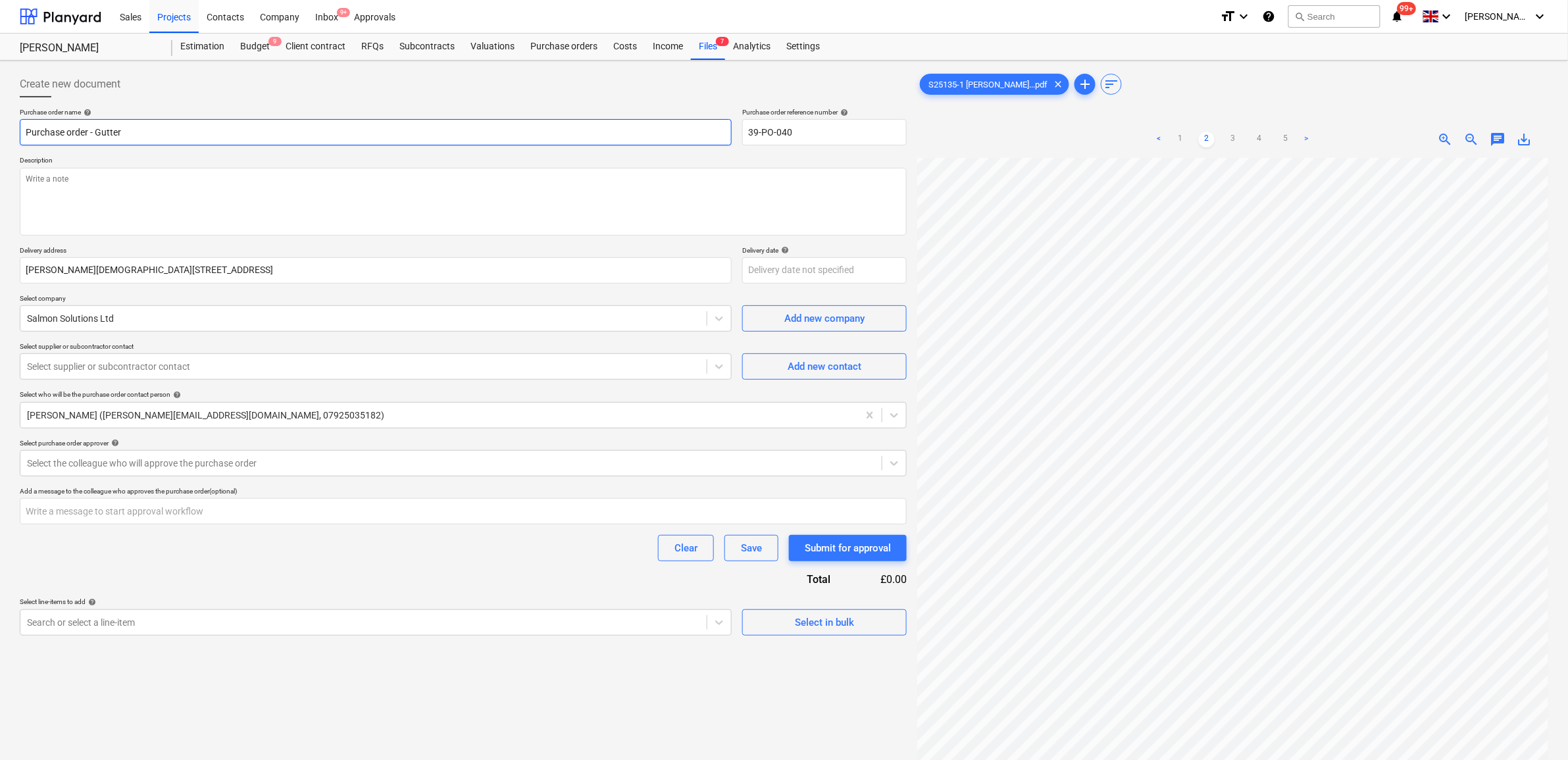
type input "Purchase order - Gutteri"
type textarea "x"
type input "Purchase order - Gutterin"
type textarea "x"
type input "Purchase order - Guttering"
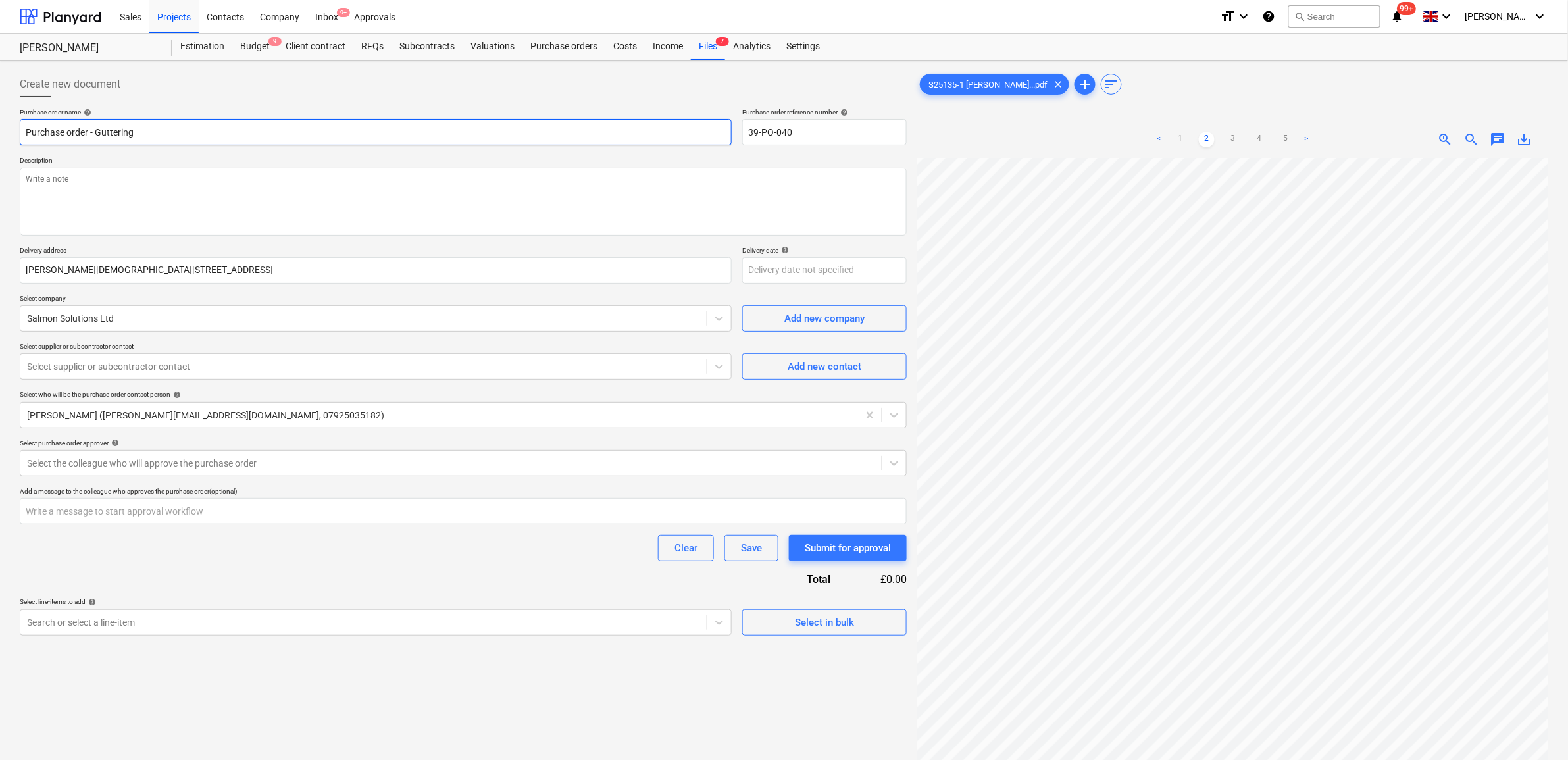
type textarea "x"
type input "Purchase order - Guttering &"
type textarea "x"
type input "Purchase order - Guttering &"
type textarea "x"
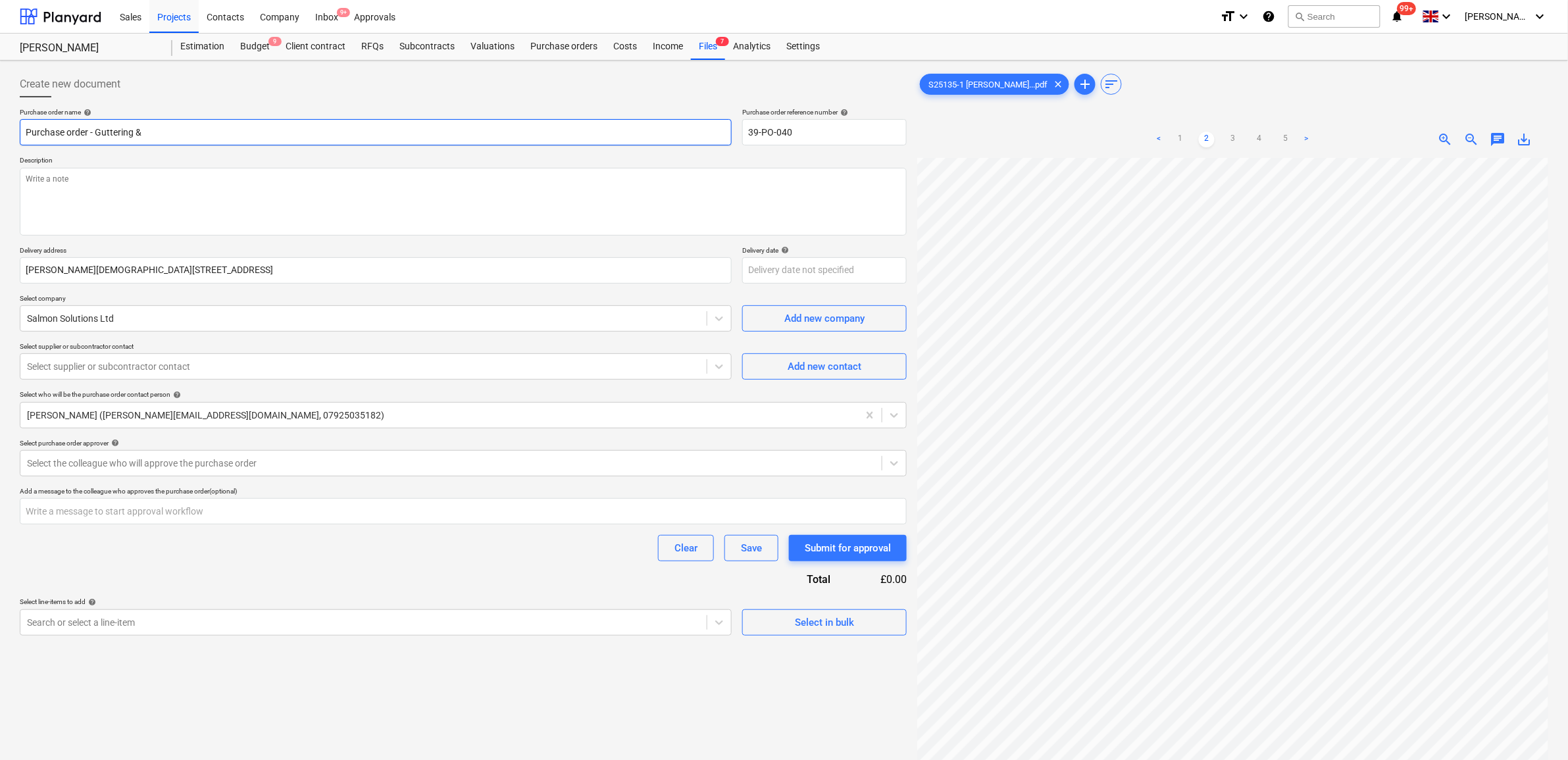
type input "Purchase order - Guttering & C"
type textarea "x"
type input "Purchase order - Guttering & Co"
type textarea "x"
type input "Purchase order - Guttering & Cop"
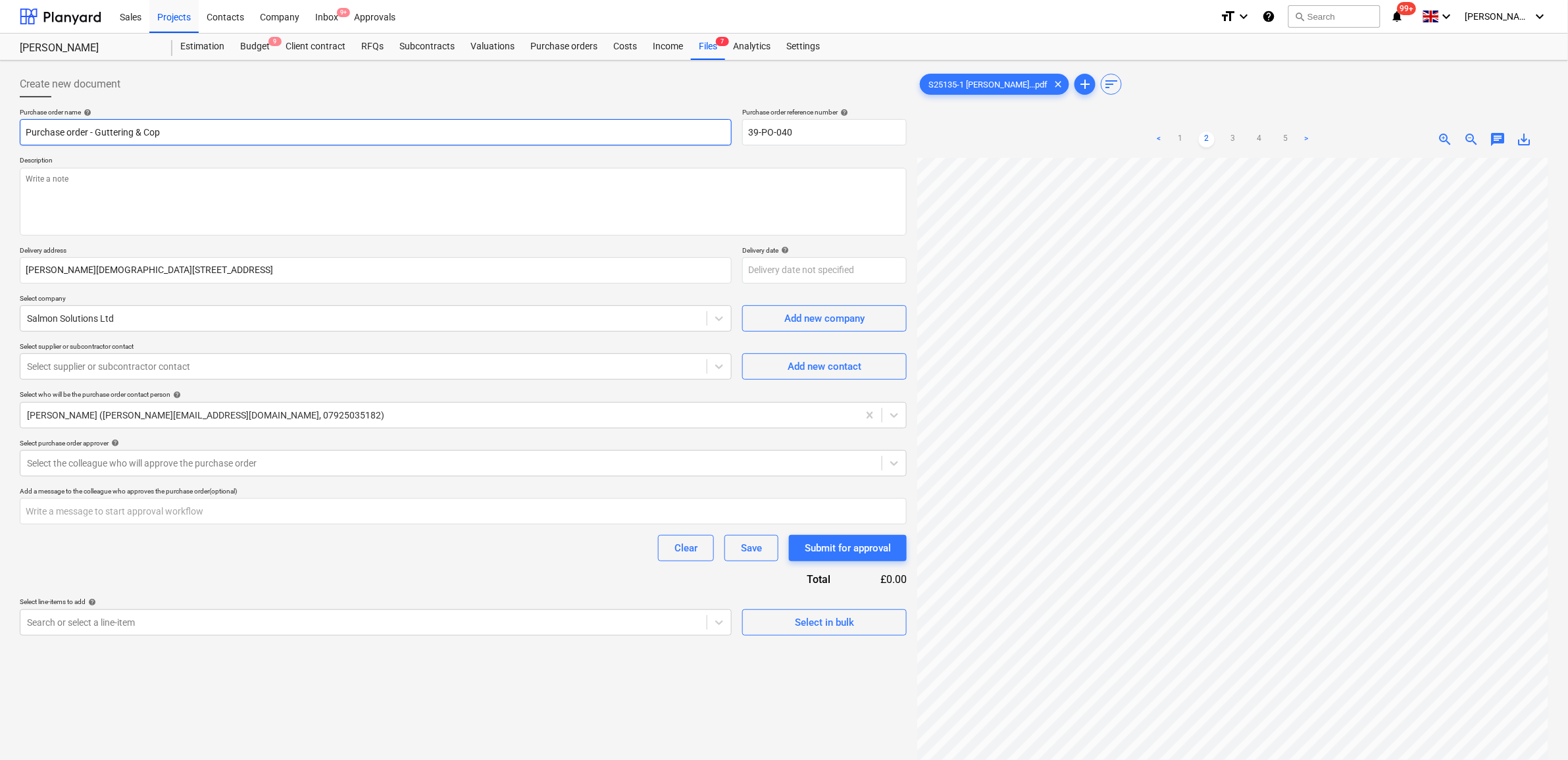
type textarea "x"
type input "Purchase order - Guttering & Copi"
type textarea "x"
type input "Purchase order - Guttering & Copin"
type textarea "x"
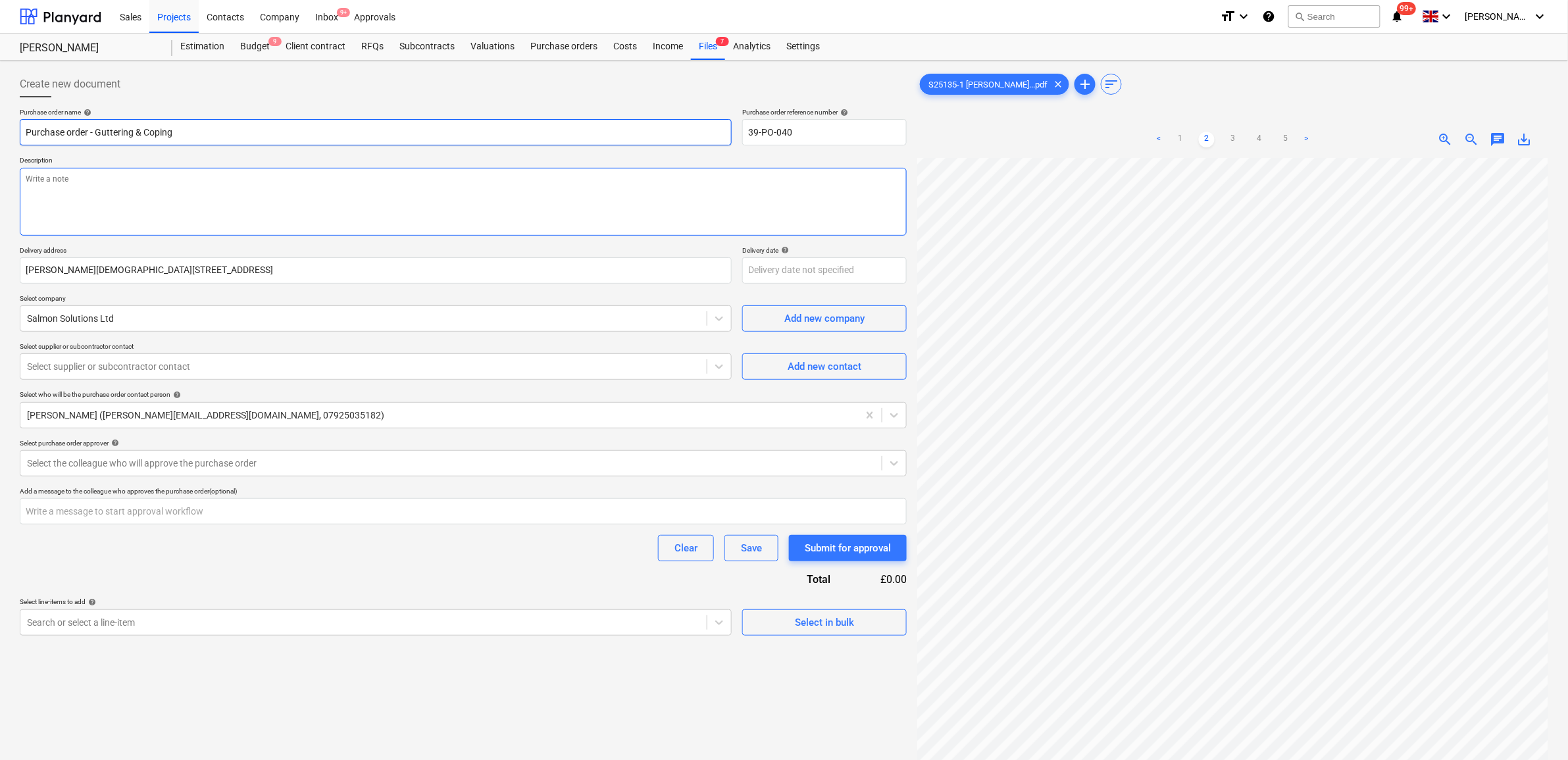
type input "Purchase order - Guttering & Coping"
click at [306, 189] on textarea at bounding box center [463, 202] width 887 height 68
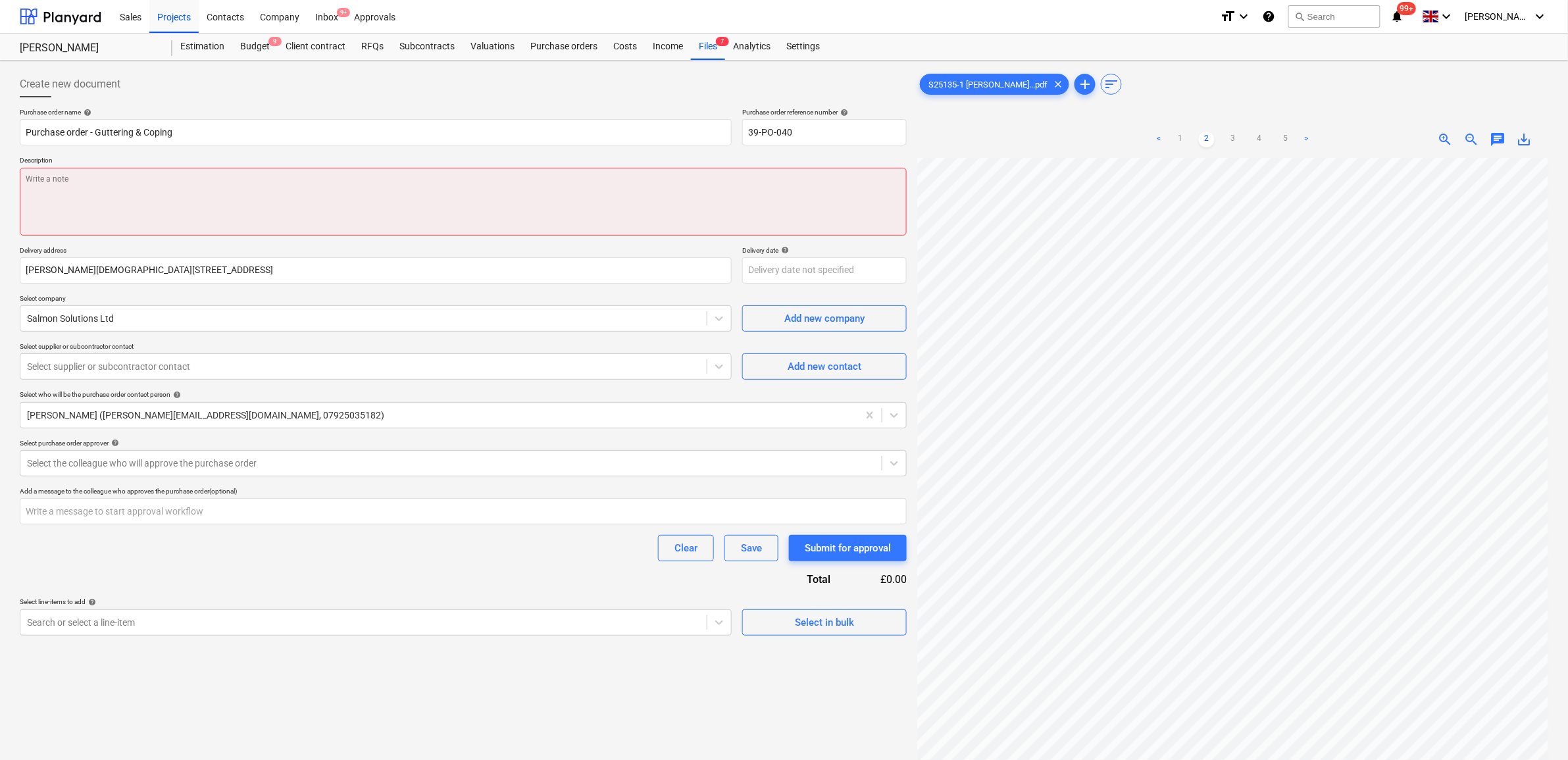
click at [165, 215] on textarea at bounding box center [463, 202] width 887 height 68
type textarea "x"
type textarea "A"
type textarea "x"
type textarea "As"
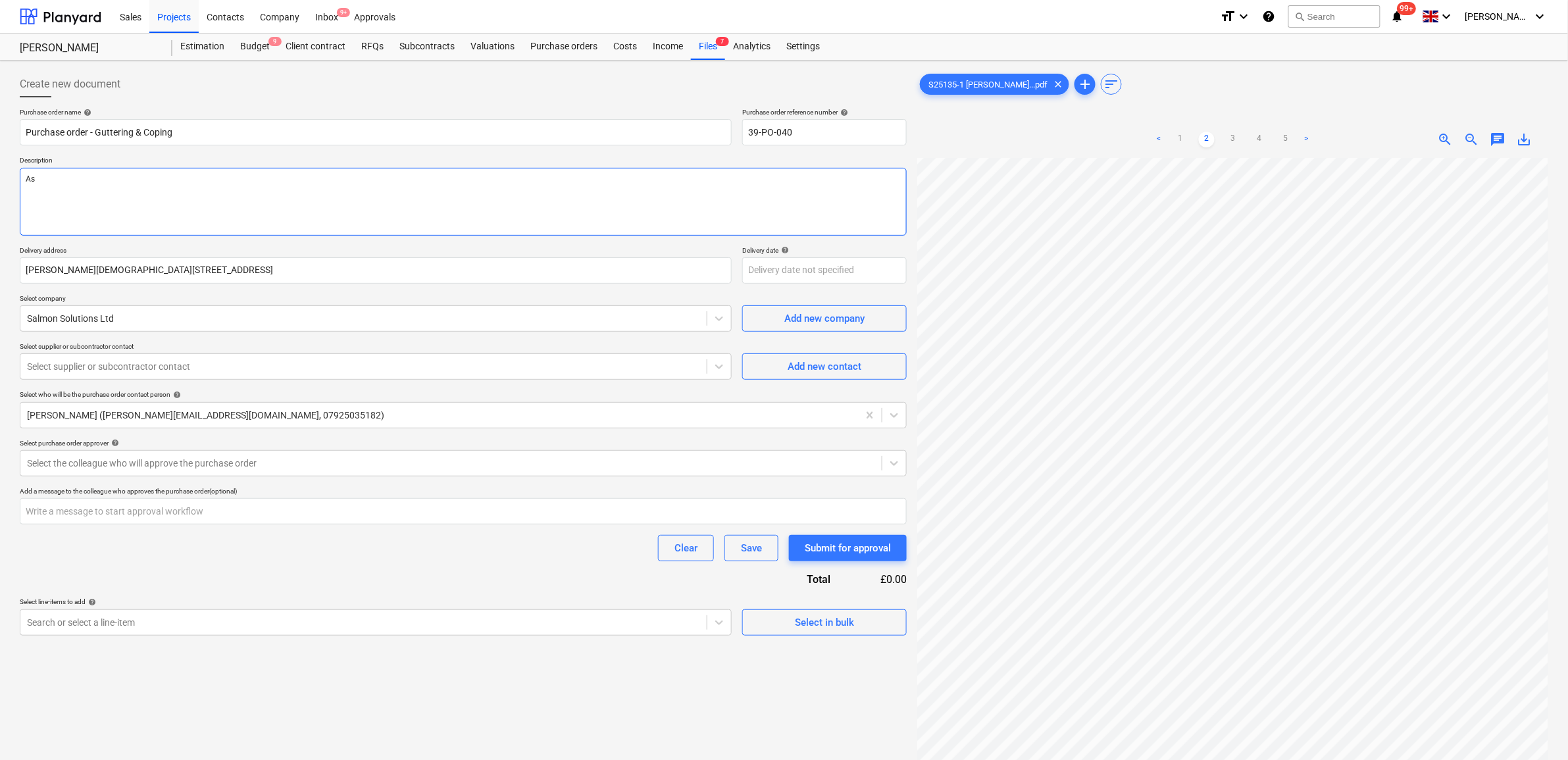
type textarea "x"
type textarea "As"
type textarea "x"
type textarea "As p"
type textarea "x"
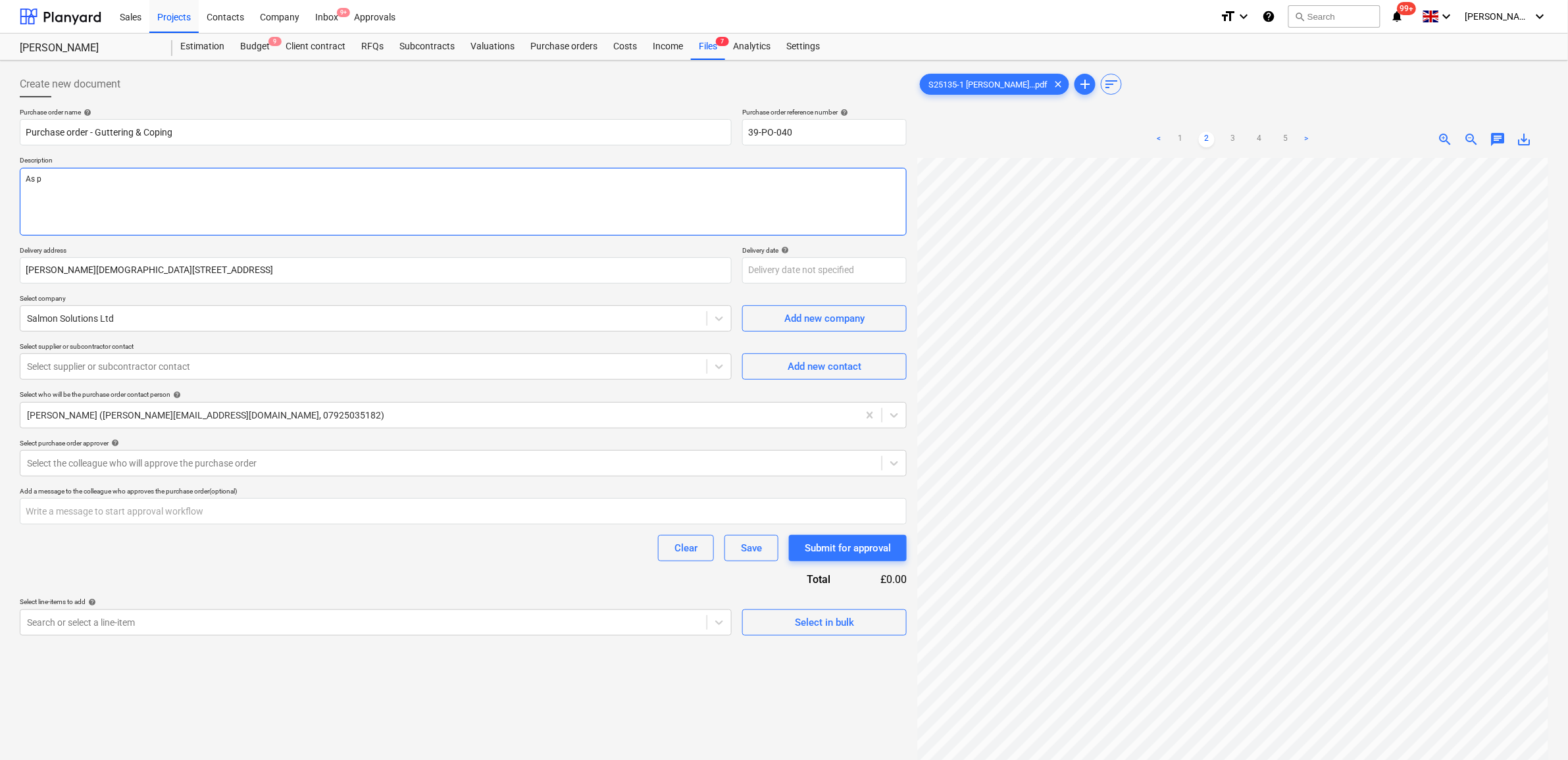
type textarea "As pe"
type textarea "x"
type textarea "As per"
type textarea "x"
type textarea "As per"
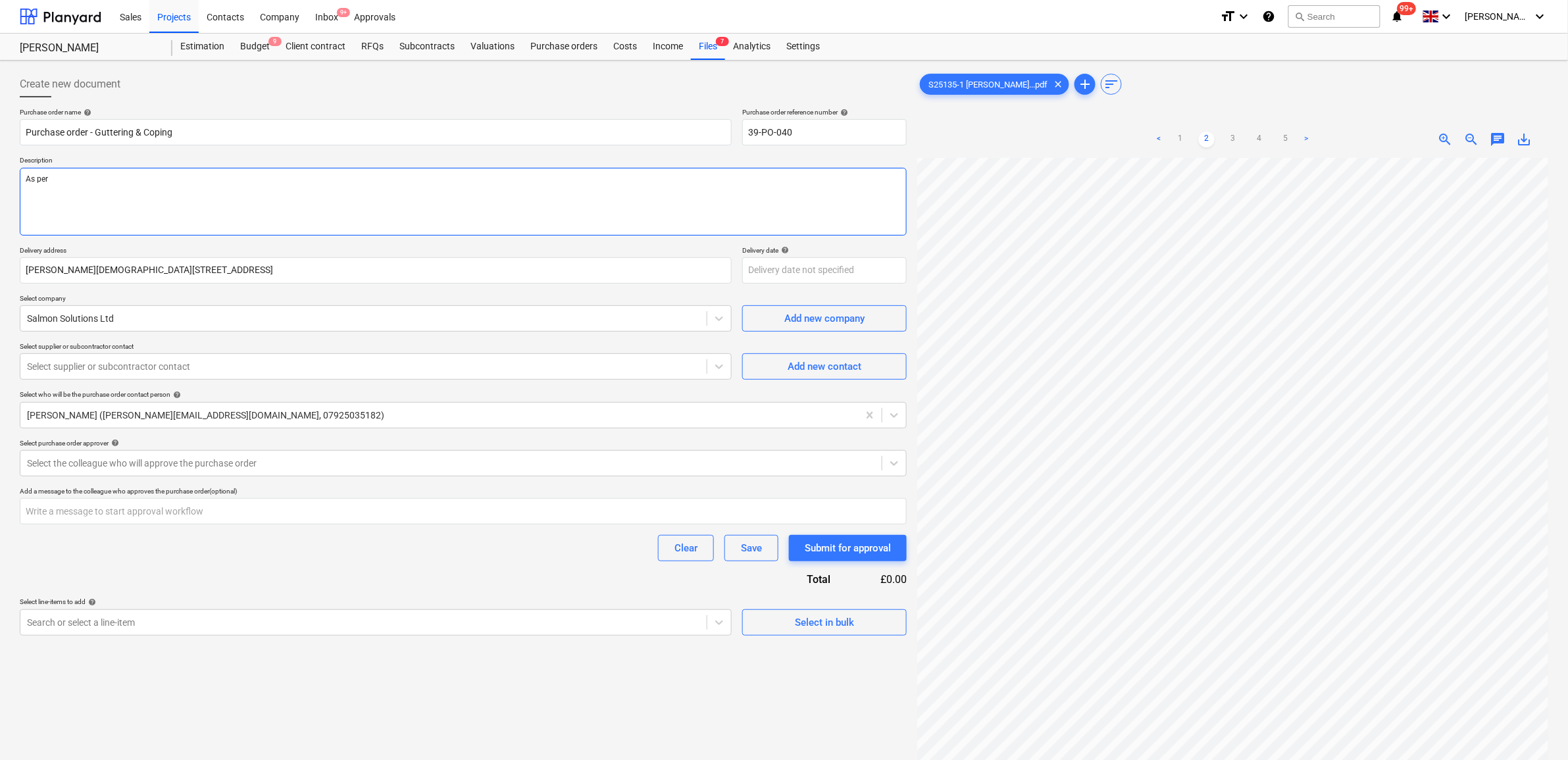
type textarea "x"
type textarea "As per q"
type textarea "x"
type textarea "As per qu"
type textarea "x"
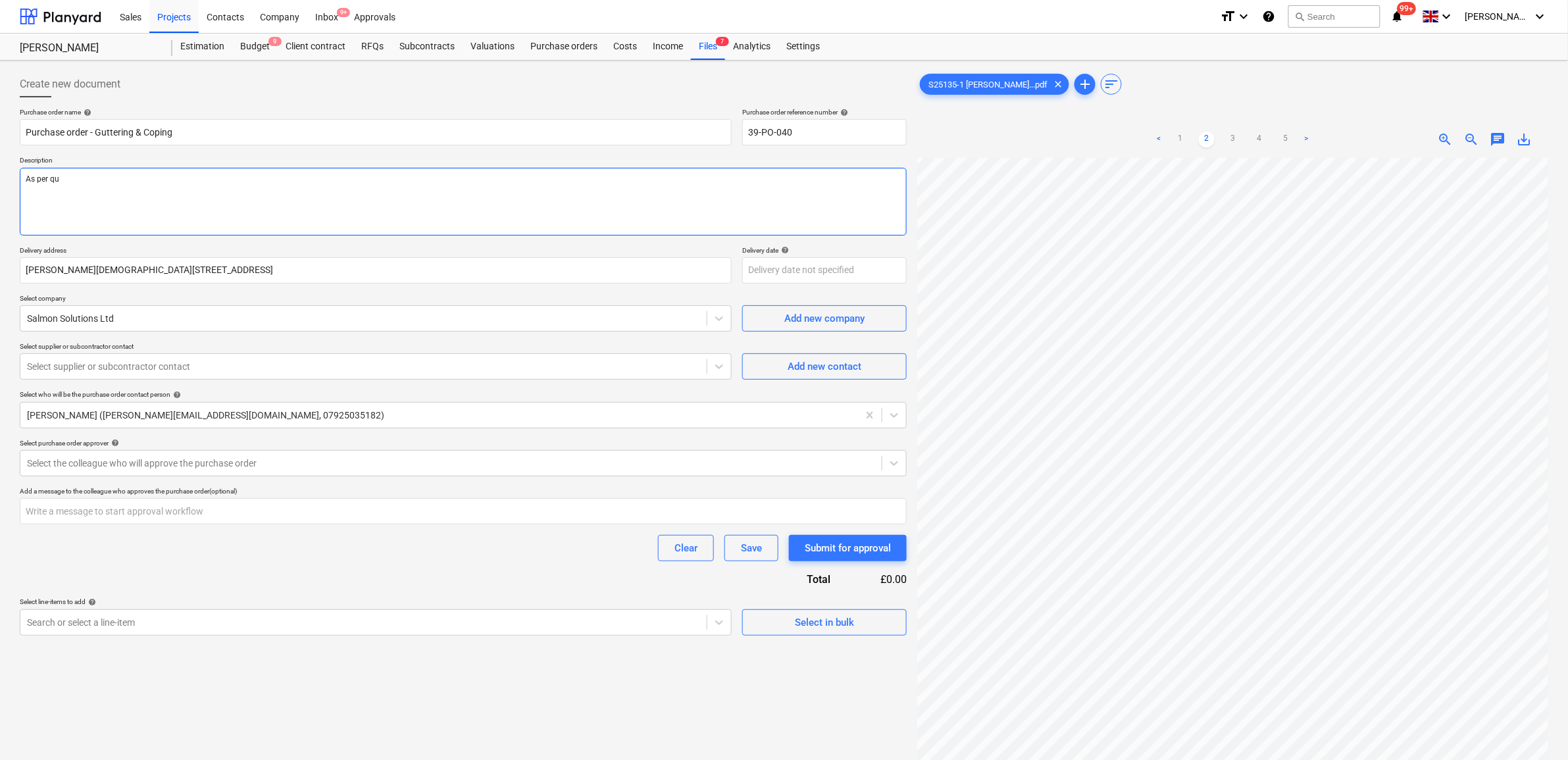
type textarea "As per quo"
type textarea "x"
type textarea "As per quot"
type textarea "x"
type textarea "As per quota"
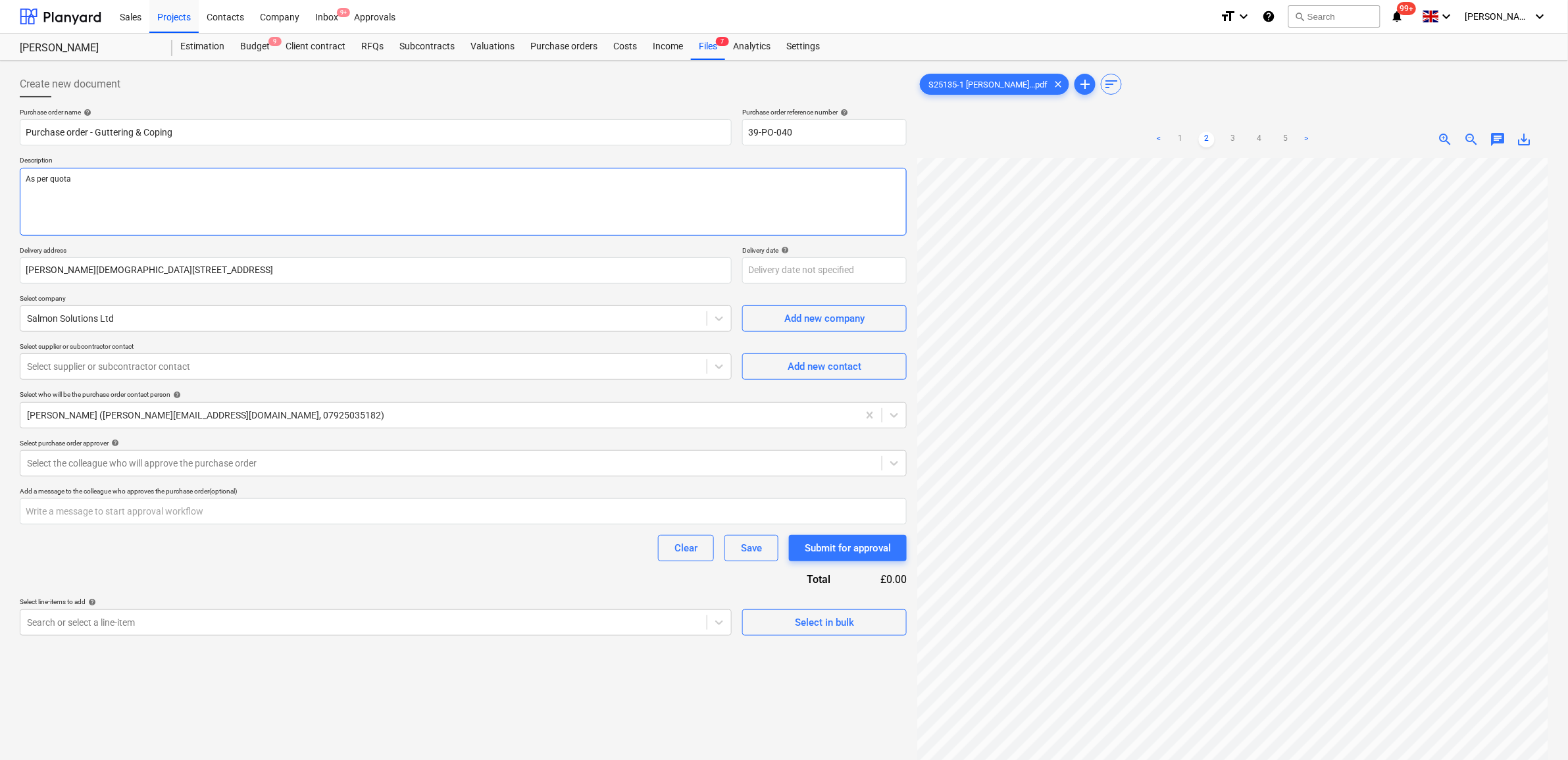
type textarea "x"
type textarea "As per quotat"
type textarea "x"
type textarea "As per quotati"
type textarea "x"
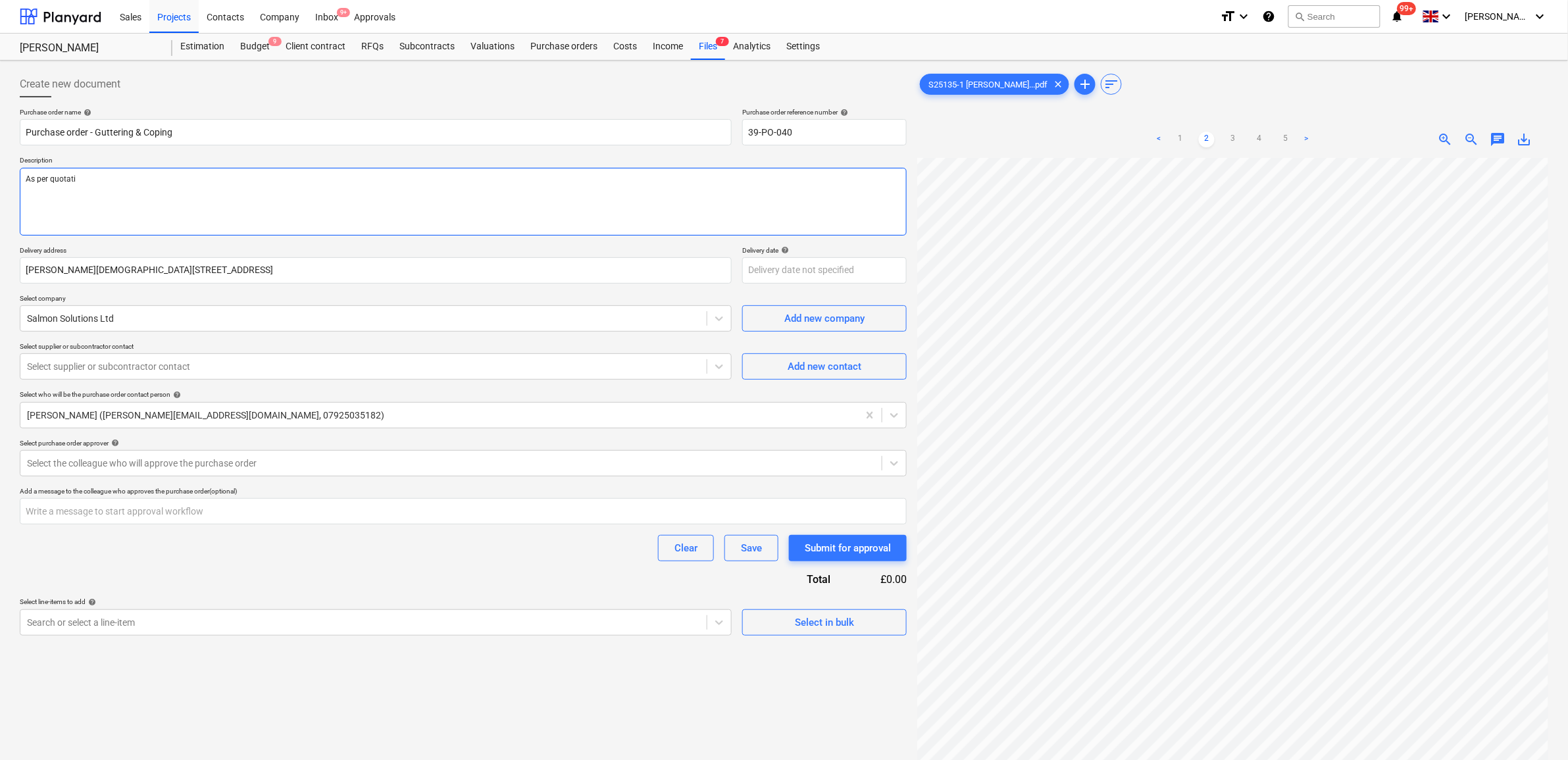
type textarea "As per quotatio"
type textarea "x"
type textarea "As per quotation"
type textarea "x"
type textarea "As per quotation"
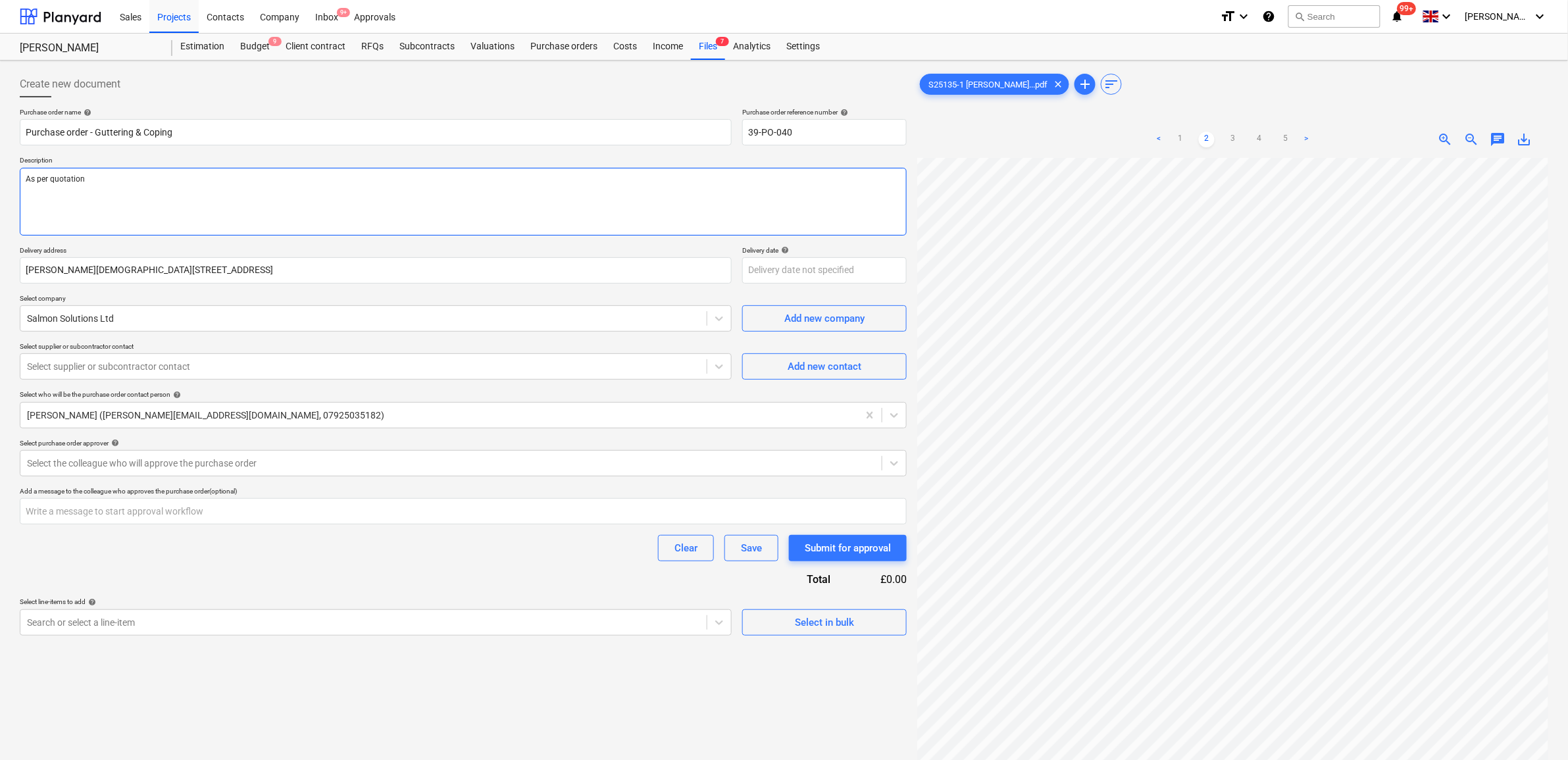
type textarea "x"
type textarea "As per quotation S"
type textarea "x"
type textarea "As per quotation S2"
type textarea "x"
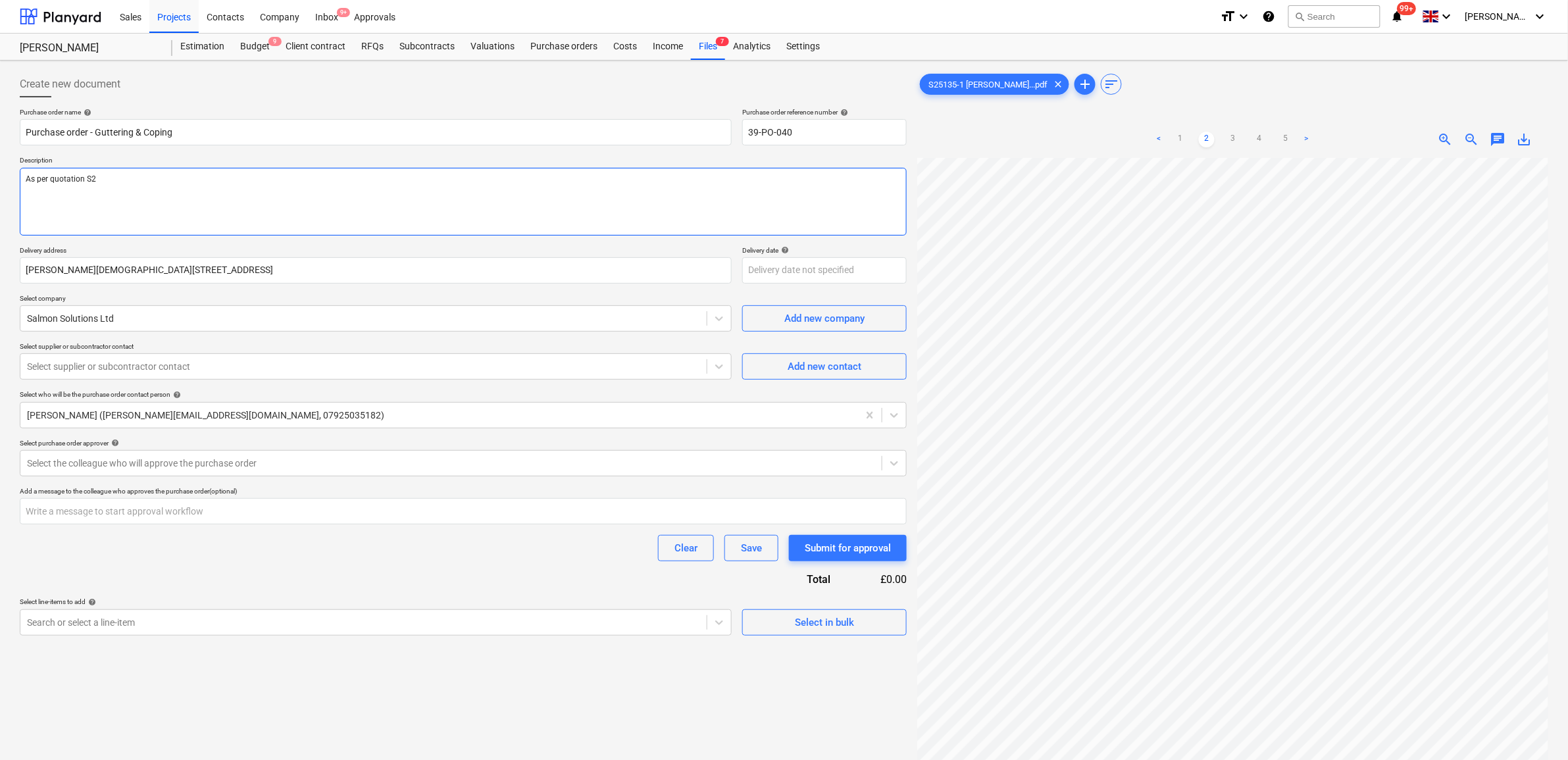
type textarea "As per quotation S25"
type textarea "x"
type textarea "As per quotation S251"
type textarea "x"
type textarea "As per quotation S2511"
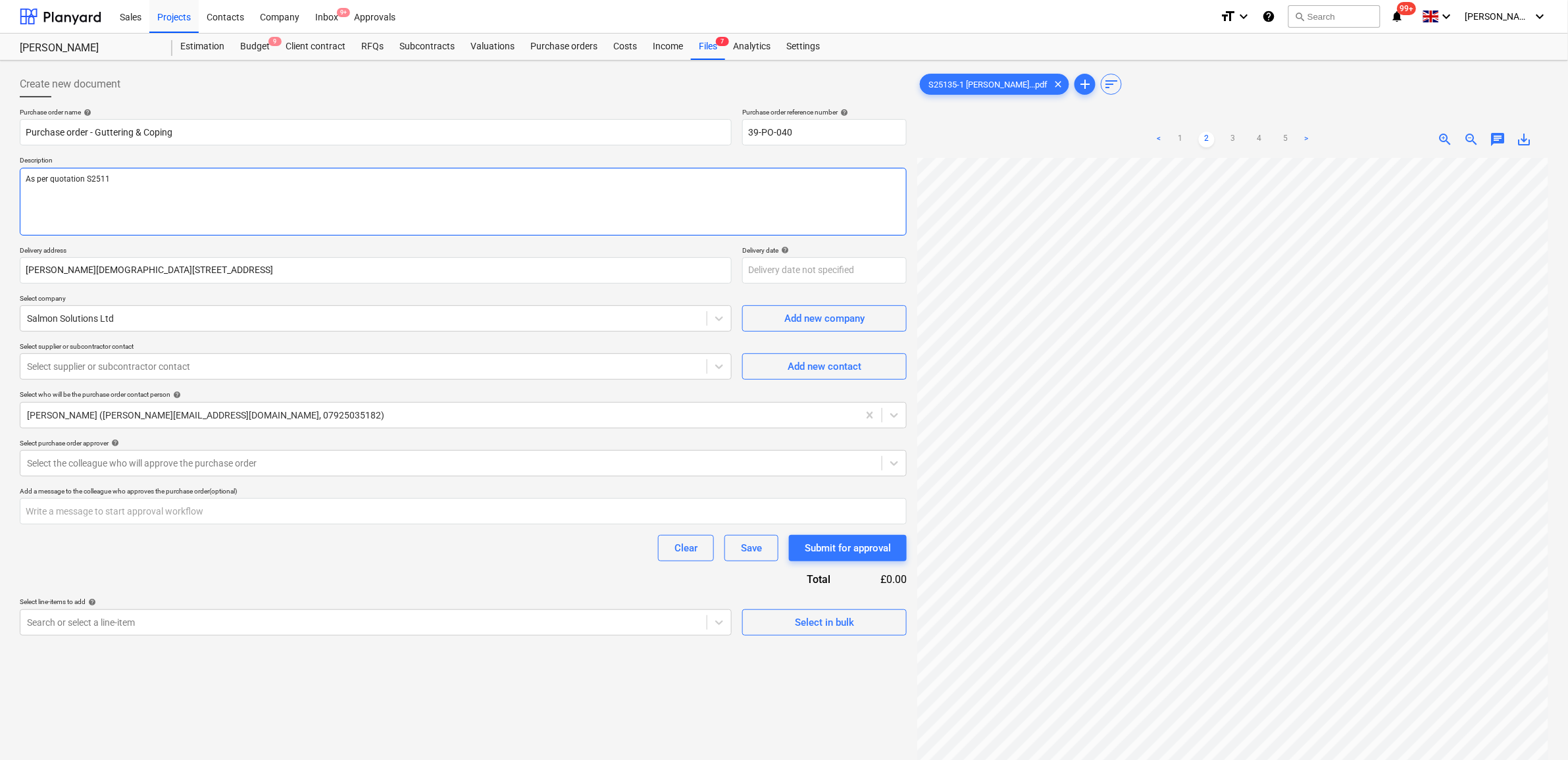
type textarea "x"
type textarea "As per quotation S25113"
type textarea "x"
type textarea "As per quotation S251135"
type textarea "x"
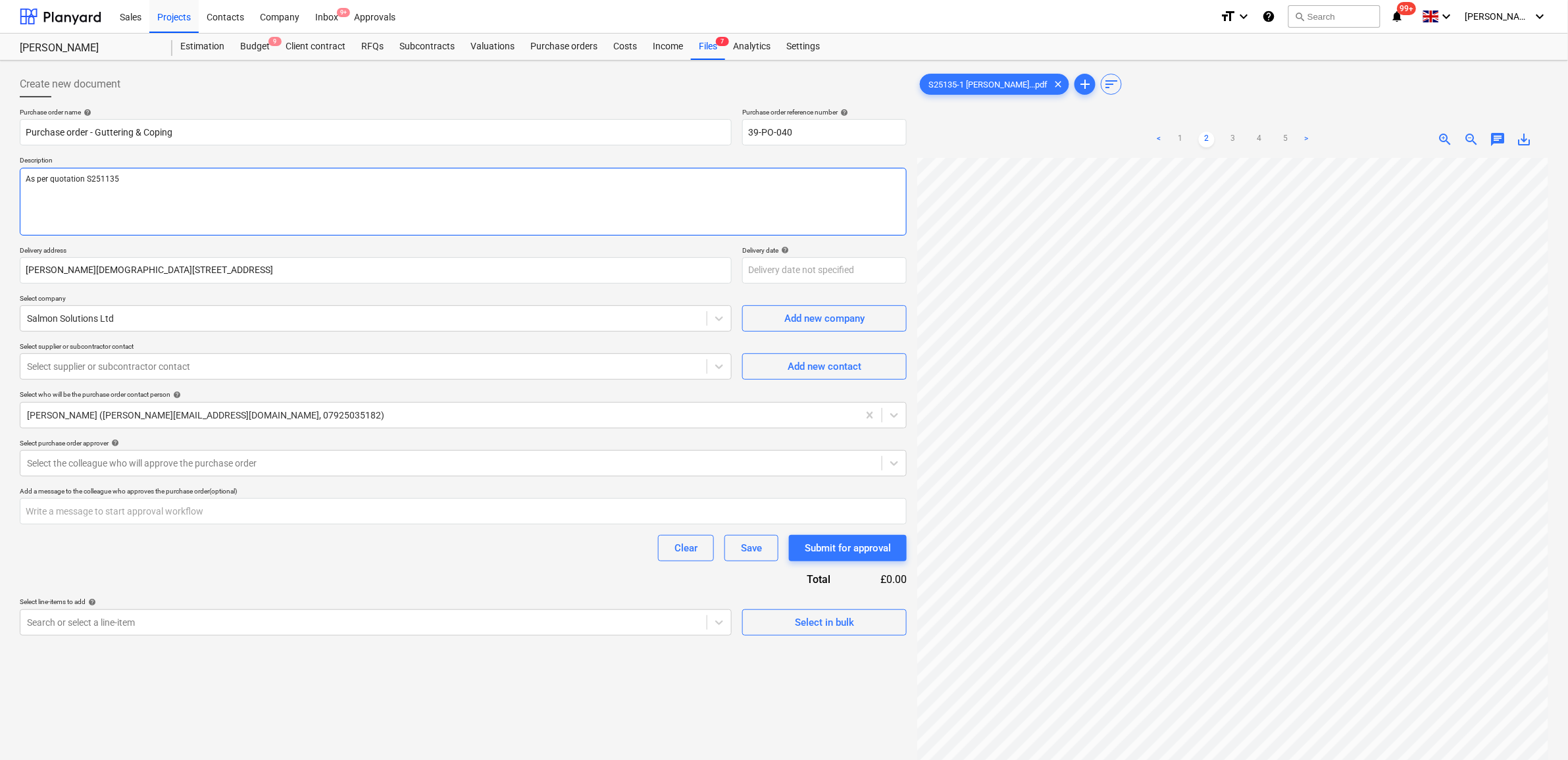
type textarea "As per quotation S251135-"
type textarea "x"
type textarea "As per quotation S251135-1"
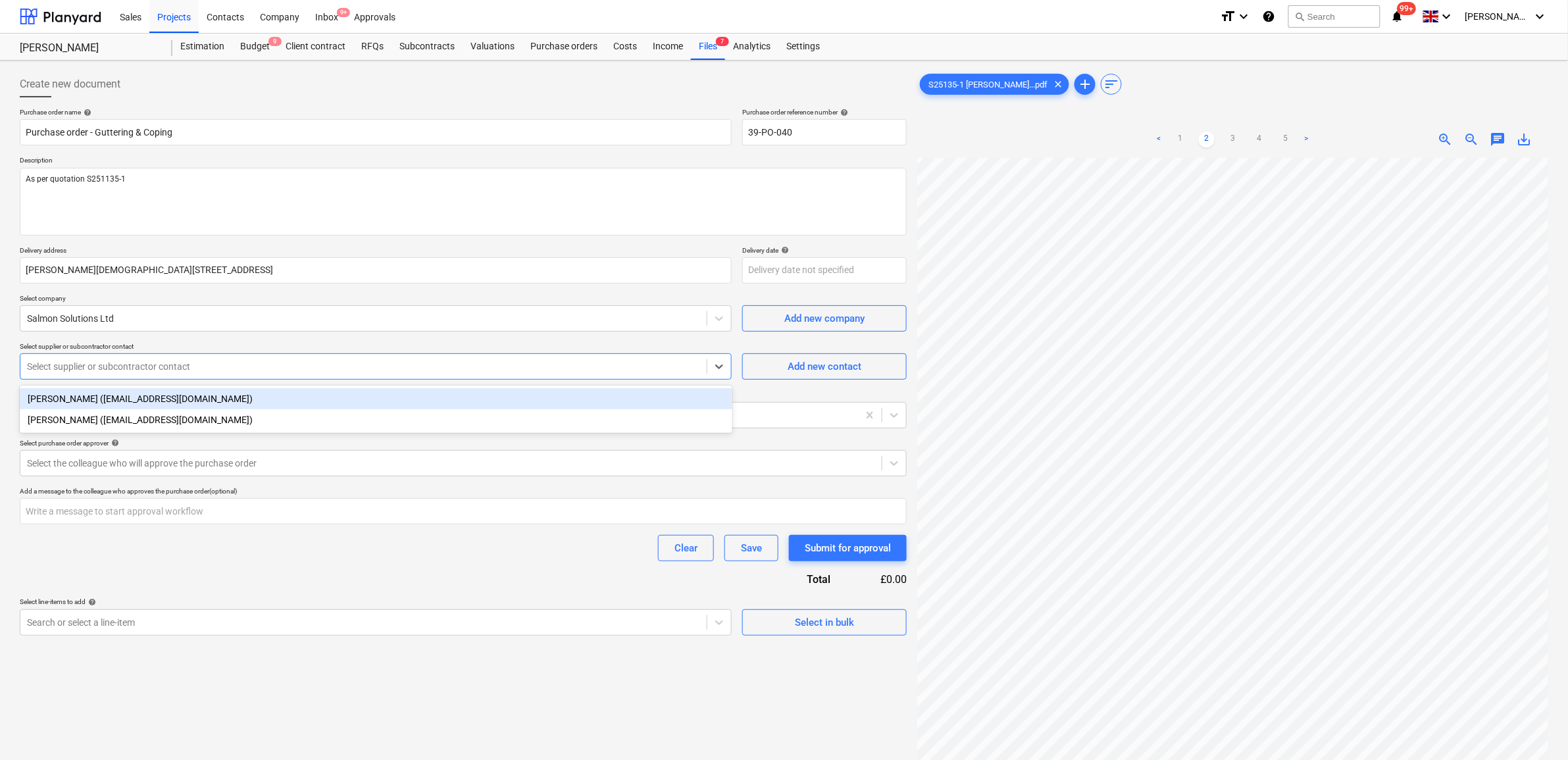
click at [202, 369] on div at bounding box center [364, 366] width 673 height 13
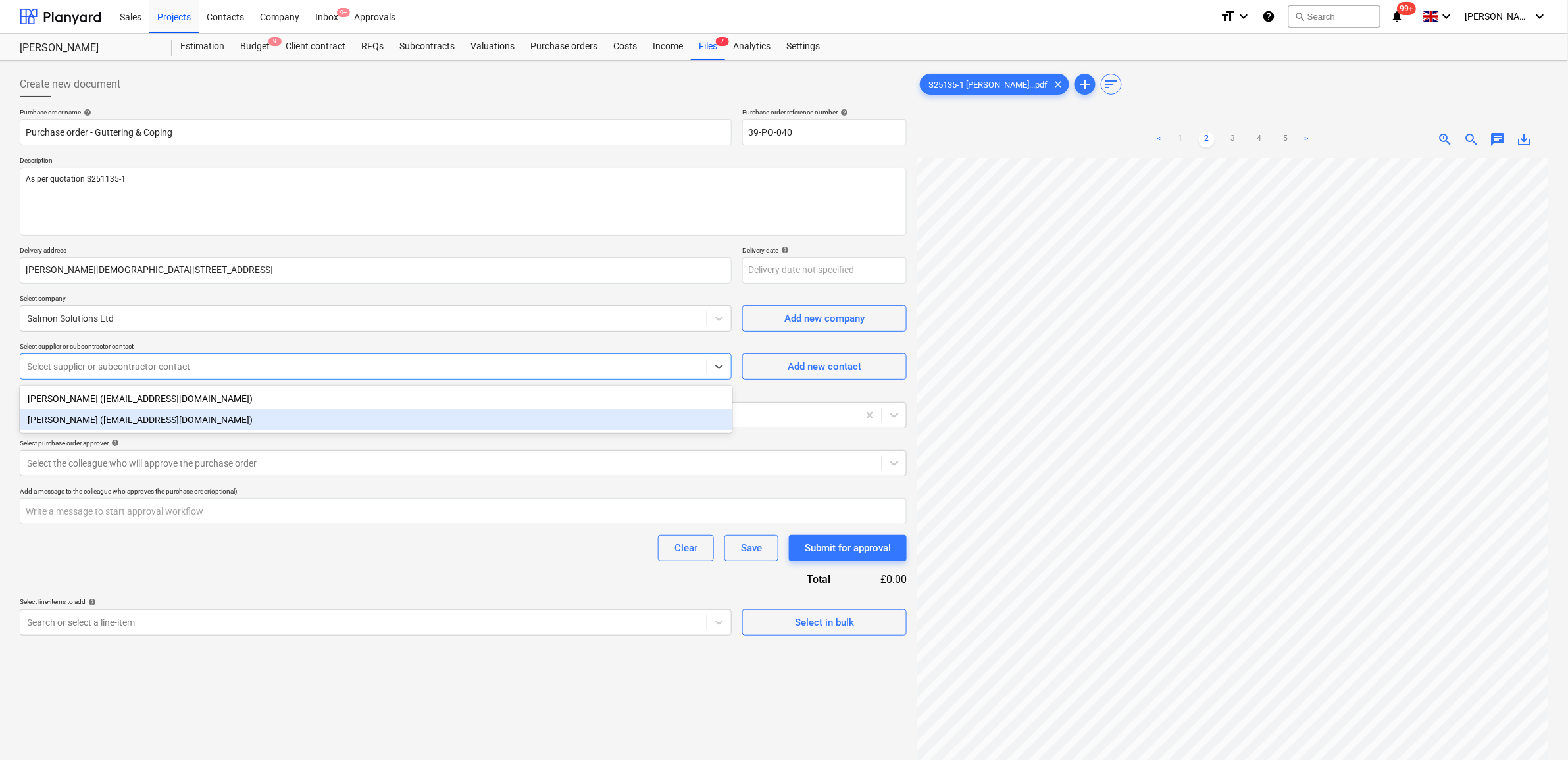
click at [193, 419] on div "[PERSON_NAME] ([EMAIL_ADDRESS][DOMAIN_NAME])" at bounding box center [376, 420] width 713 height 21
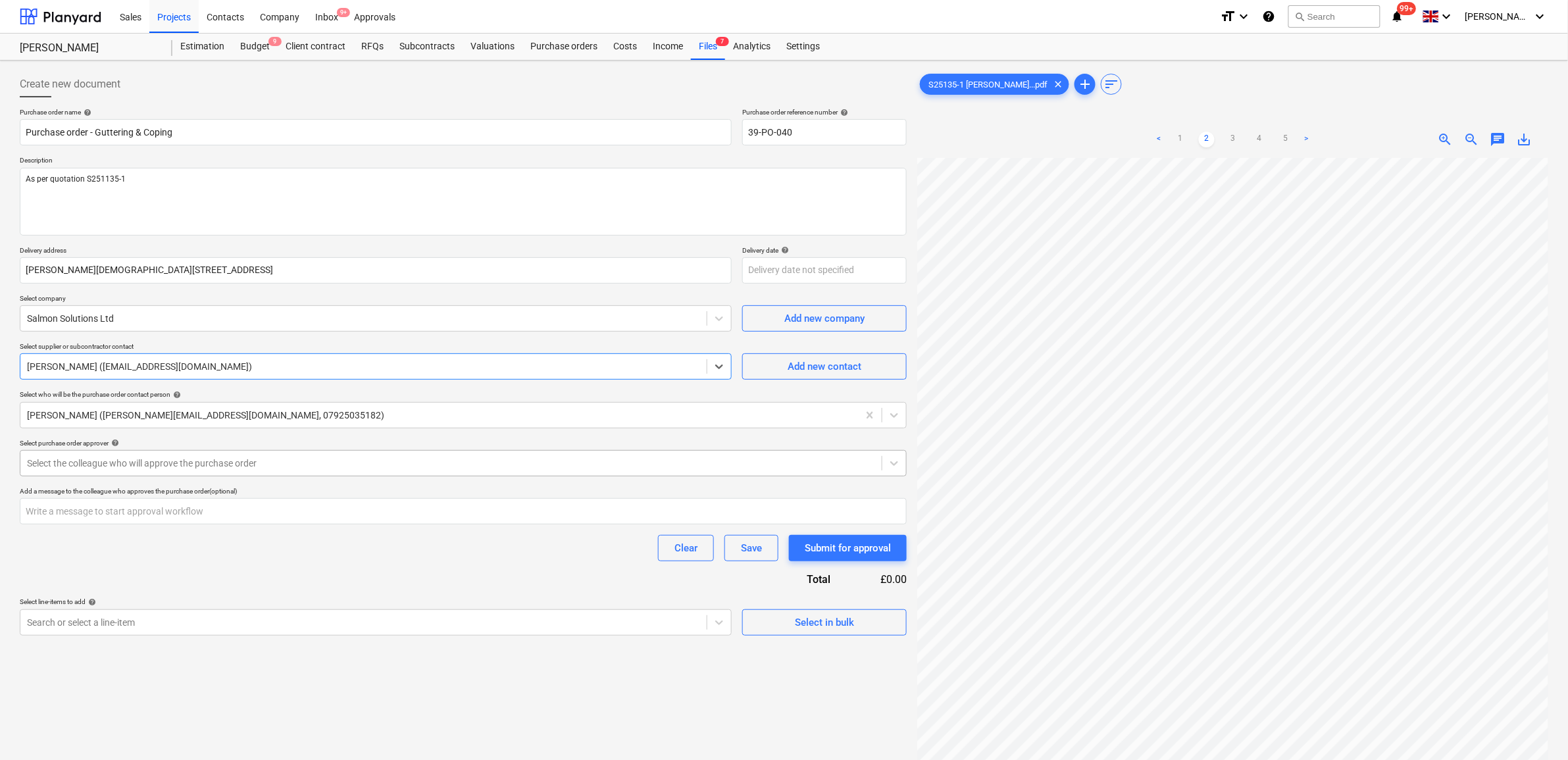
click at [444, 459] on div at bounding box center [451, 463] width 848 height 13
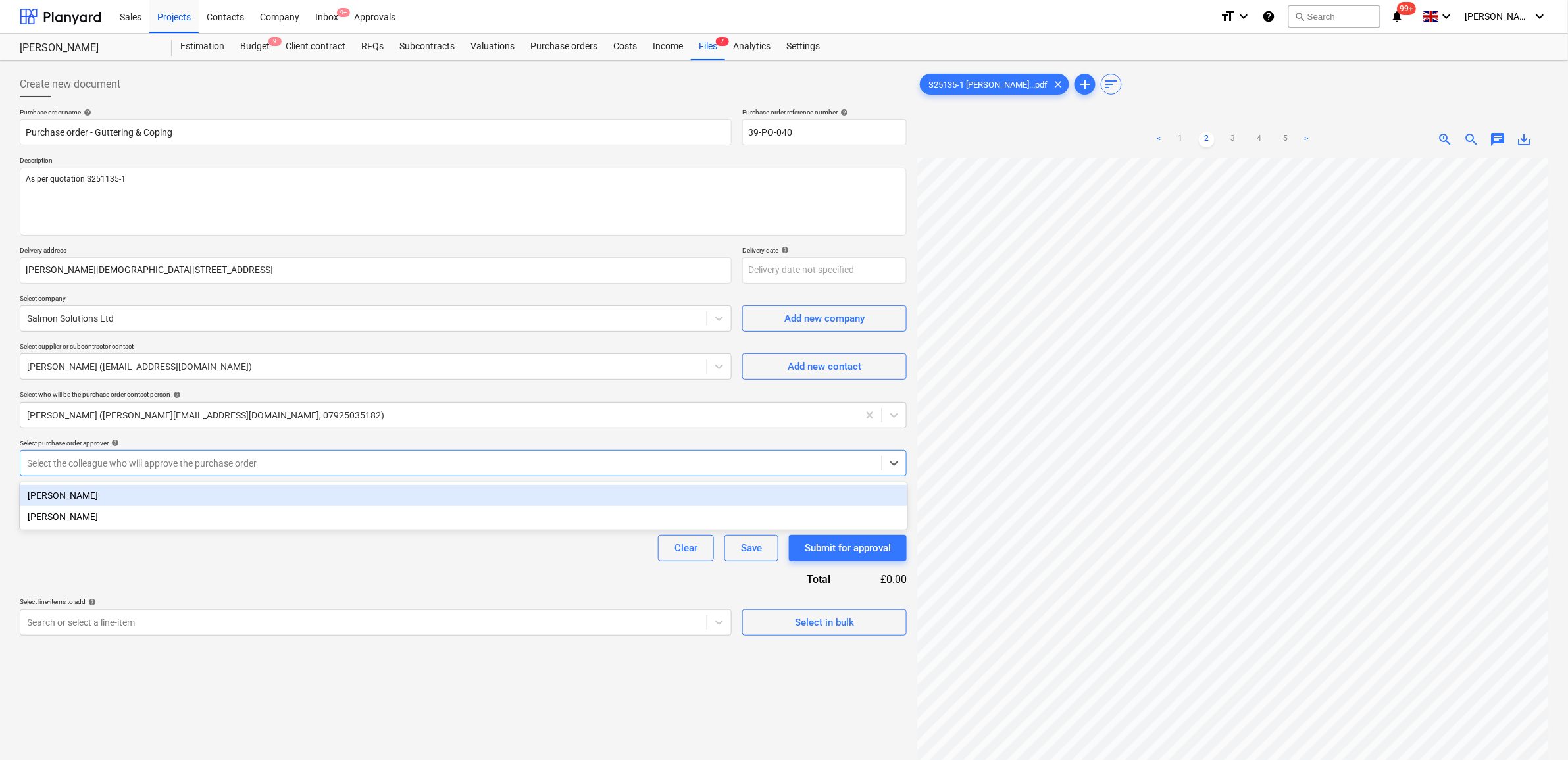
click at [382, 501] on div "[PERSON_NAME]" at bounding box center [463, 496] width 888 height 21
type textarea "x"
click at [360, 560] on div "Clear Save Submit for approval" at bounding box center [463, 548] width 887 height 27
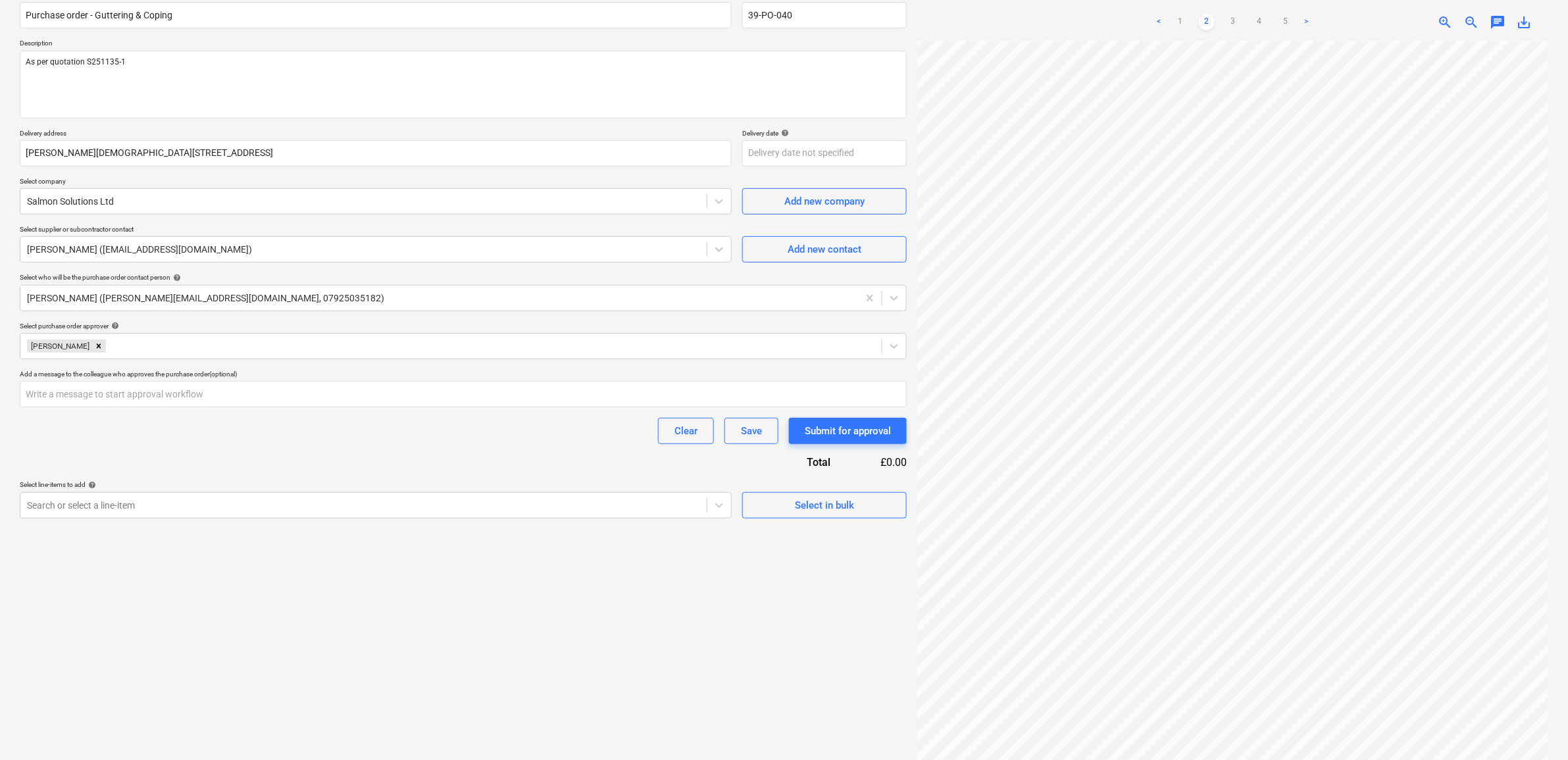
scroll to position [131, 0]
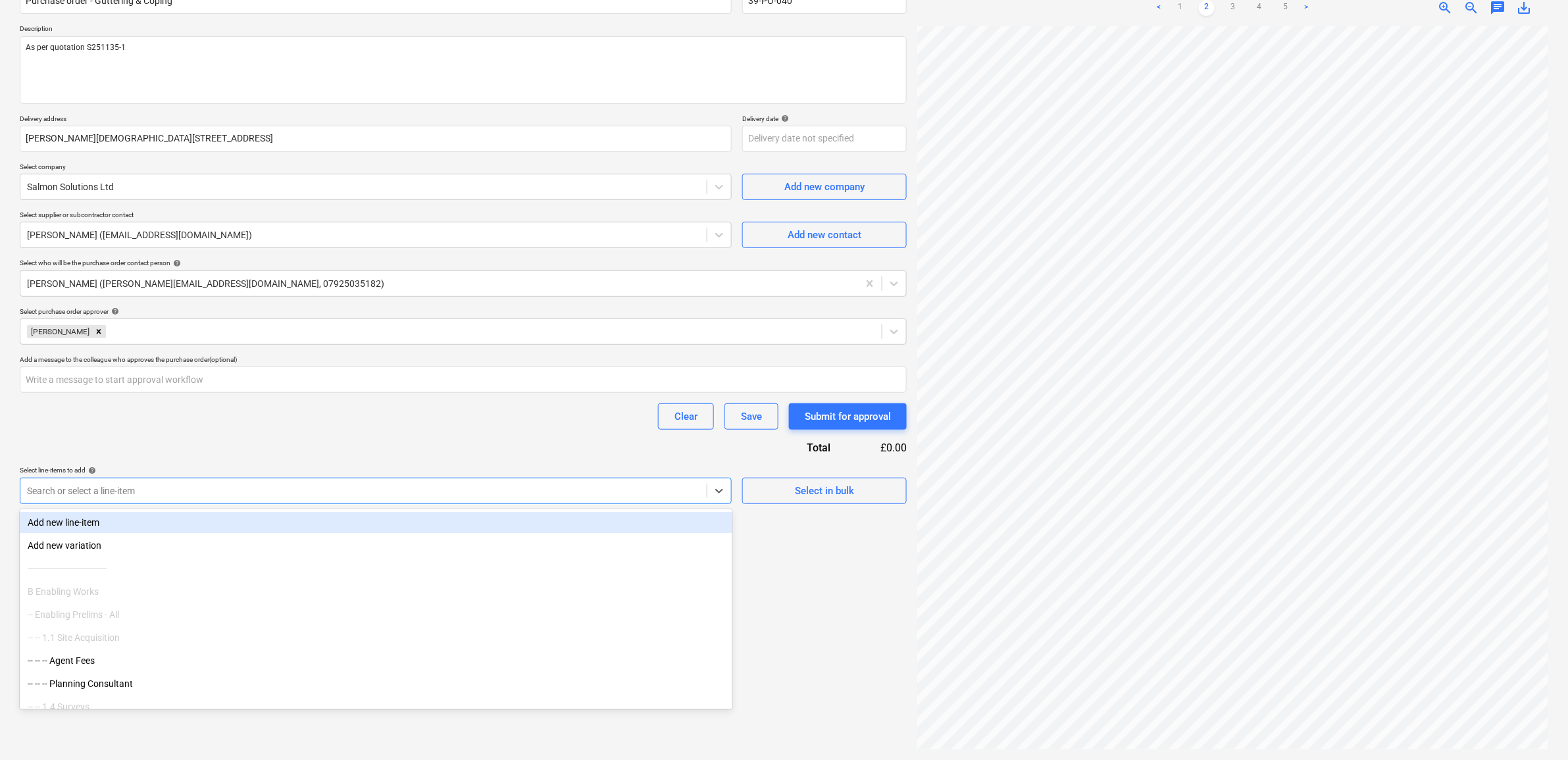
click at [546, 486] on div at bounding box center [364, 491] width 673 height 13
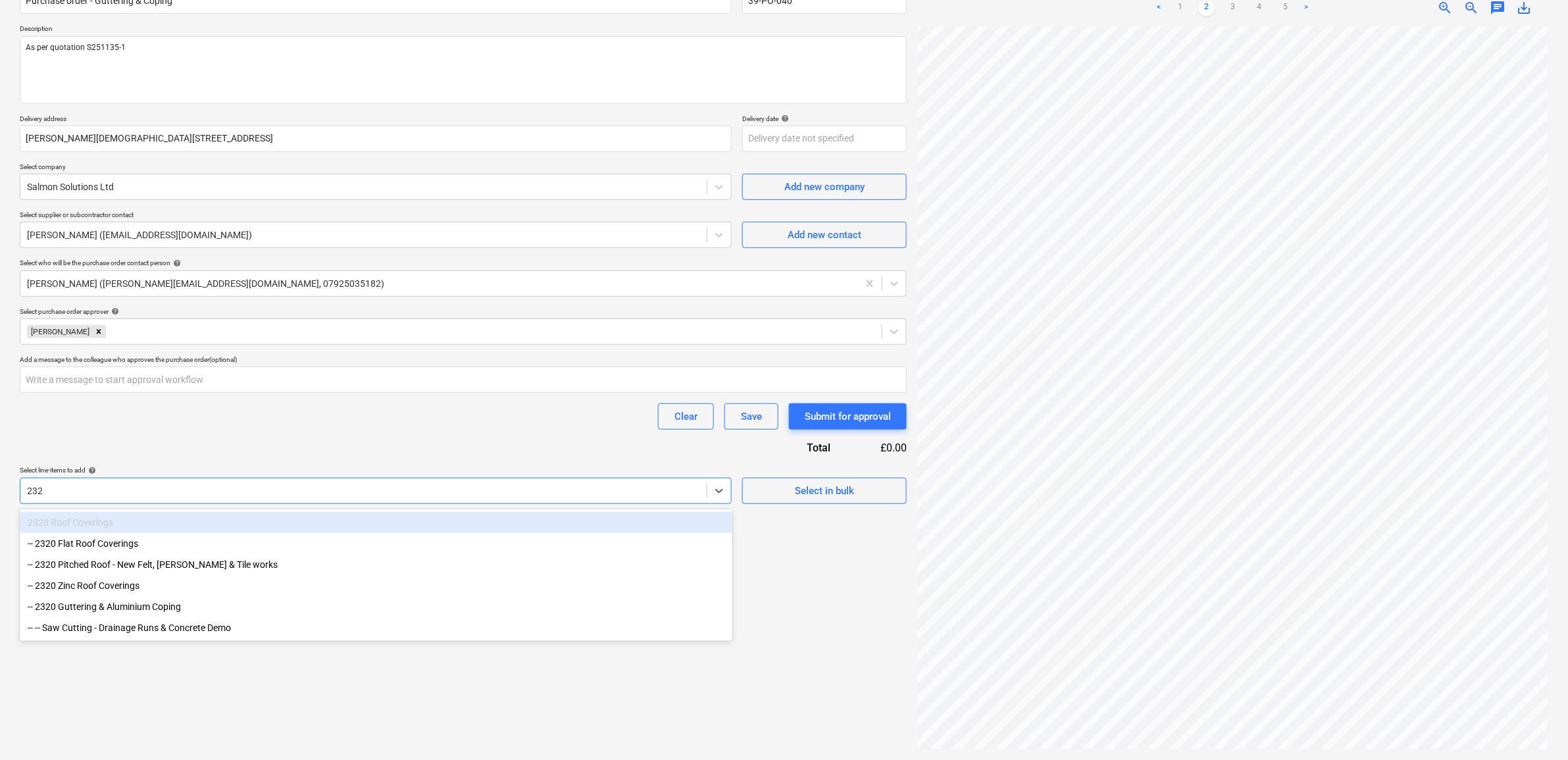
type input "2320"
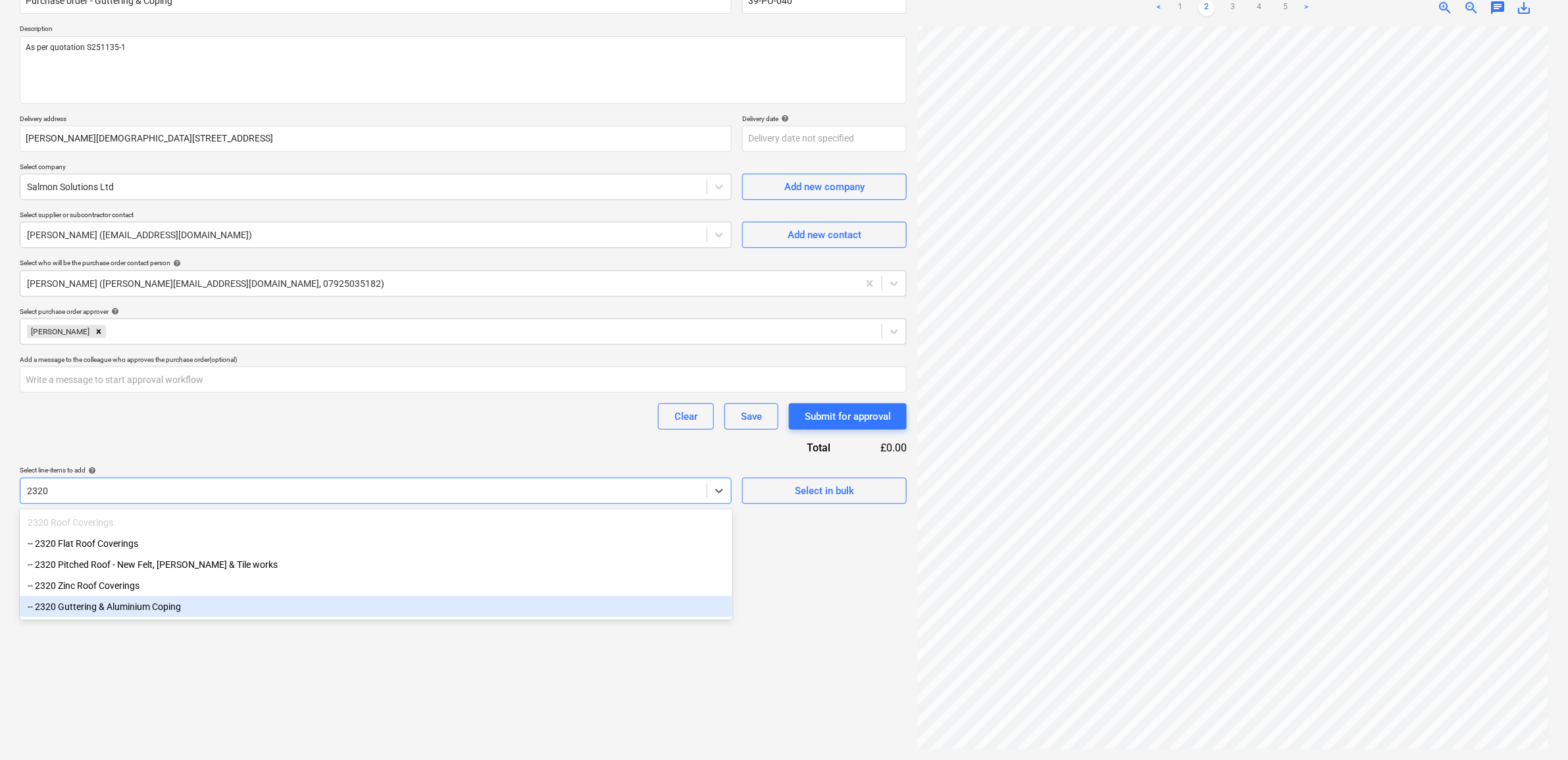
click at [278, 613] on div "-- 2320 Guttering & Aluminium Coping" at bounding box center [376, 607] width 713 height 21
type textarea "x"
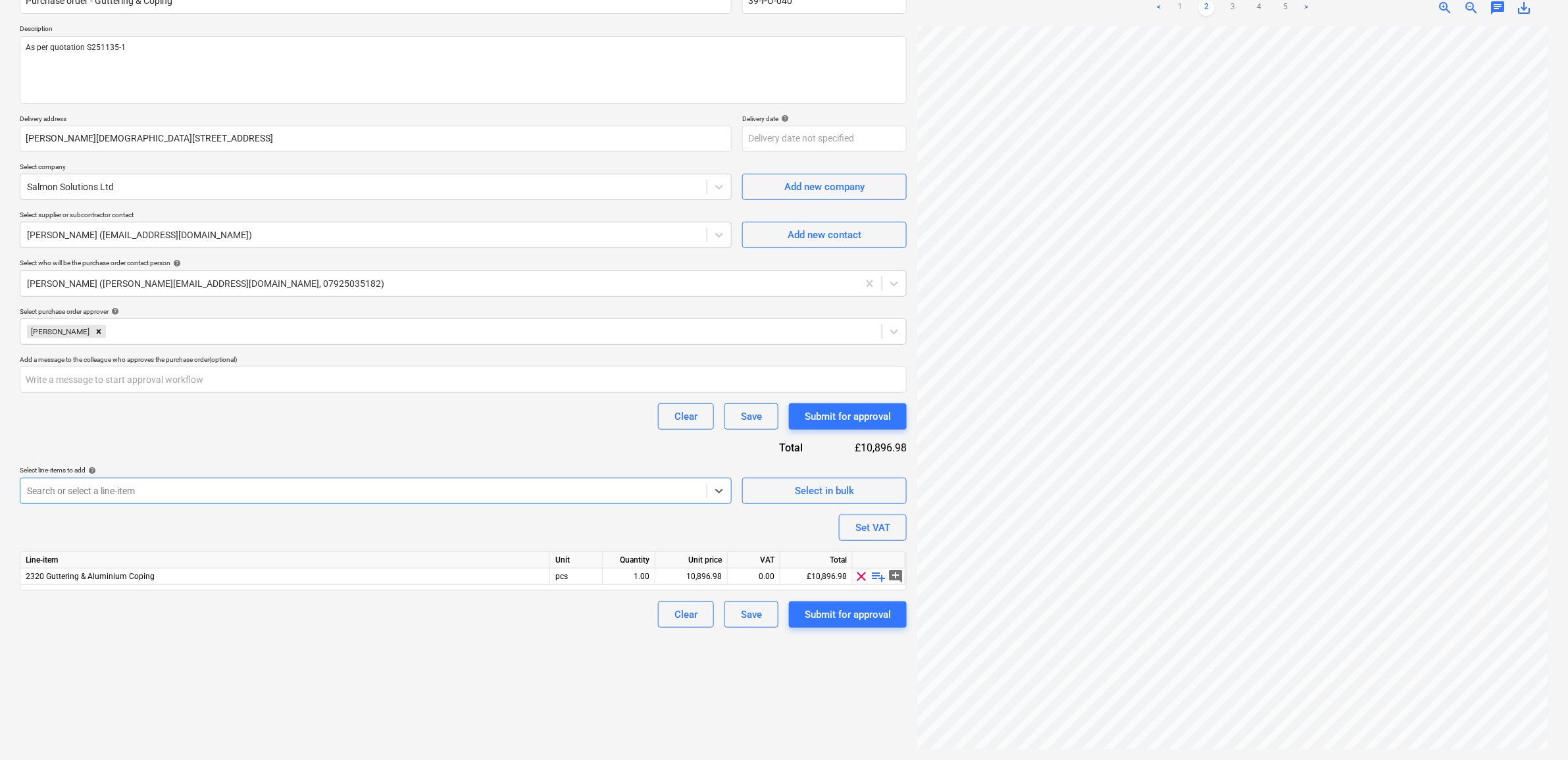
type textarea "x"
click at [296, 442] on div "Purchase order name help Purchase order - Guttering & Coping Purchase order ref…" at bounding box center [463, 301] width 887 height 651
click at [702, 582] on div "10,896.98" at bounding box center [691, 576] width 61 height 17
type input "1011.19"
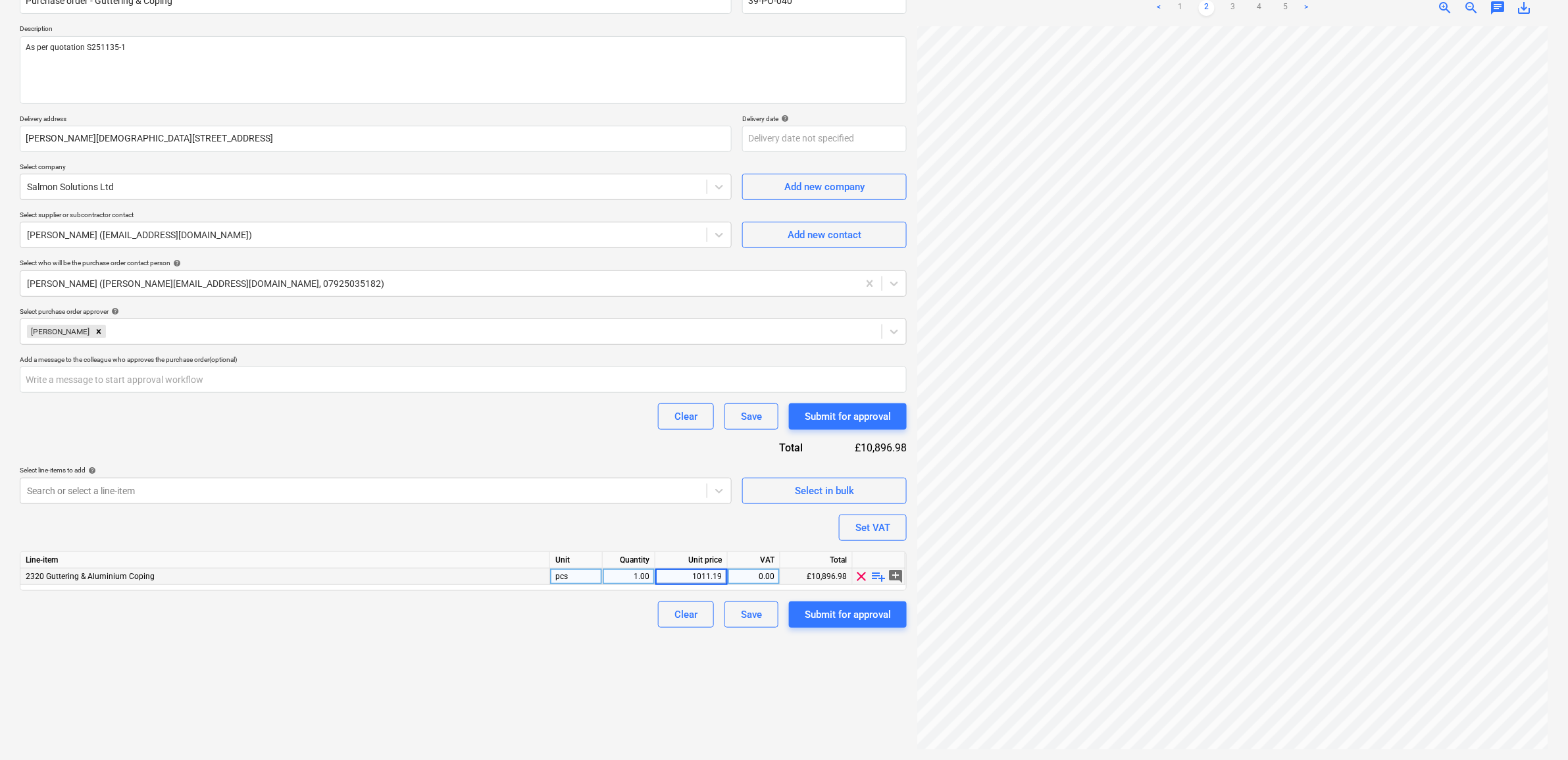
type textarea "x"
click at [645, 648] on div "Create new document Purchase order name help Purchase order - Guttering & Copin…" at bounding box center [463, 344] width 898 height 820
click at [709, 577] on div "1,011.19" at bounding box center [691, 576] width 61 height 17
type input "11011.19"
type textarea "x"
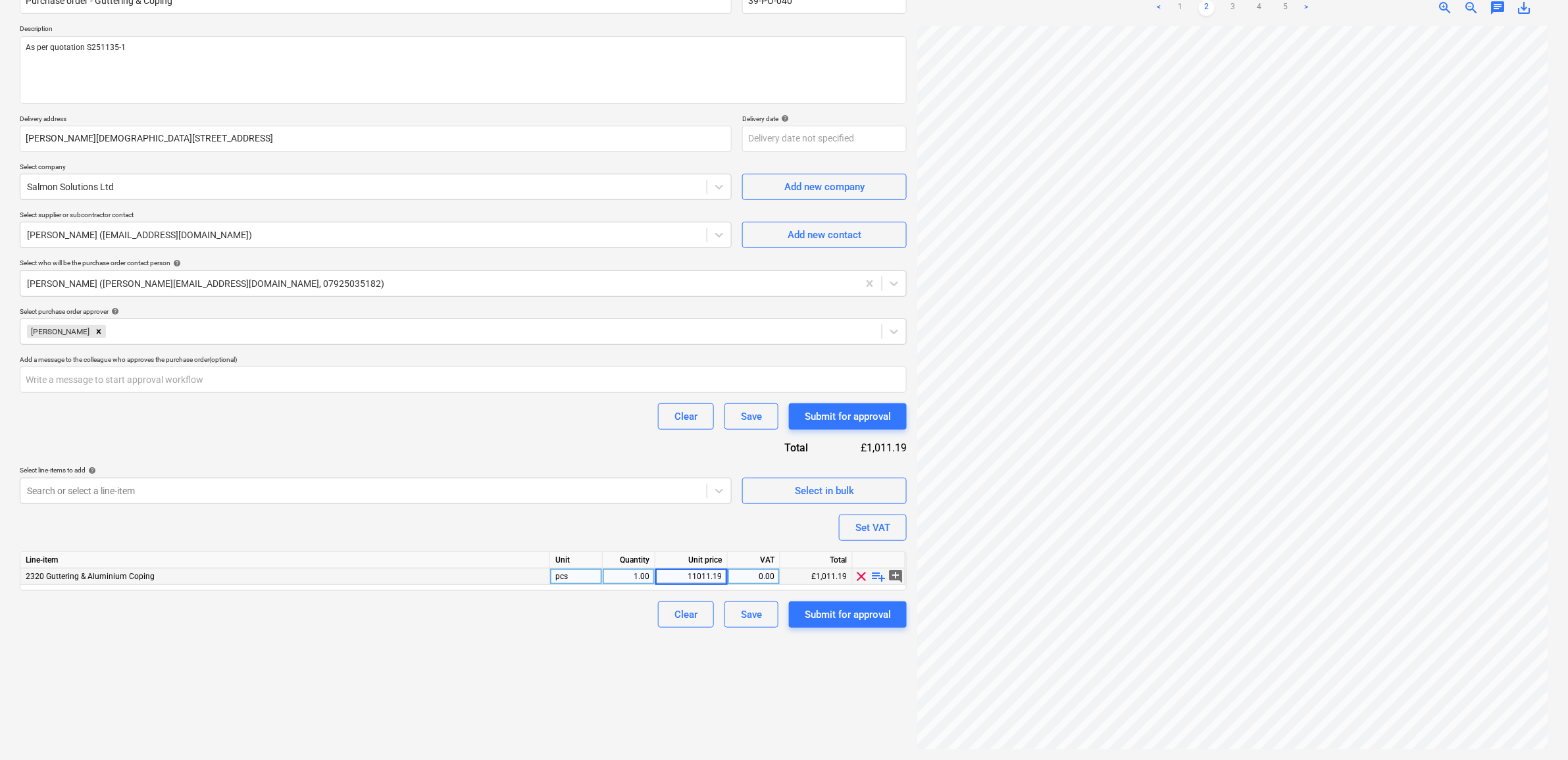
click at [580, 672] on div "Create new document Purchase order name help Purchase order - Guttering & Copin…" at bounding box center [463, 344] width 898 height 820
click at [755, 574] on div "0.00" at bounding box center [753, 576] width 41 height 17
type input "20"
click at [578, 648] on div "Create new document Purchase order name help Purchase order - Guttering & Copin…" at bounding box center [463, 344] width 898 height 820
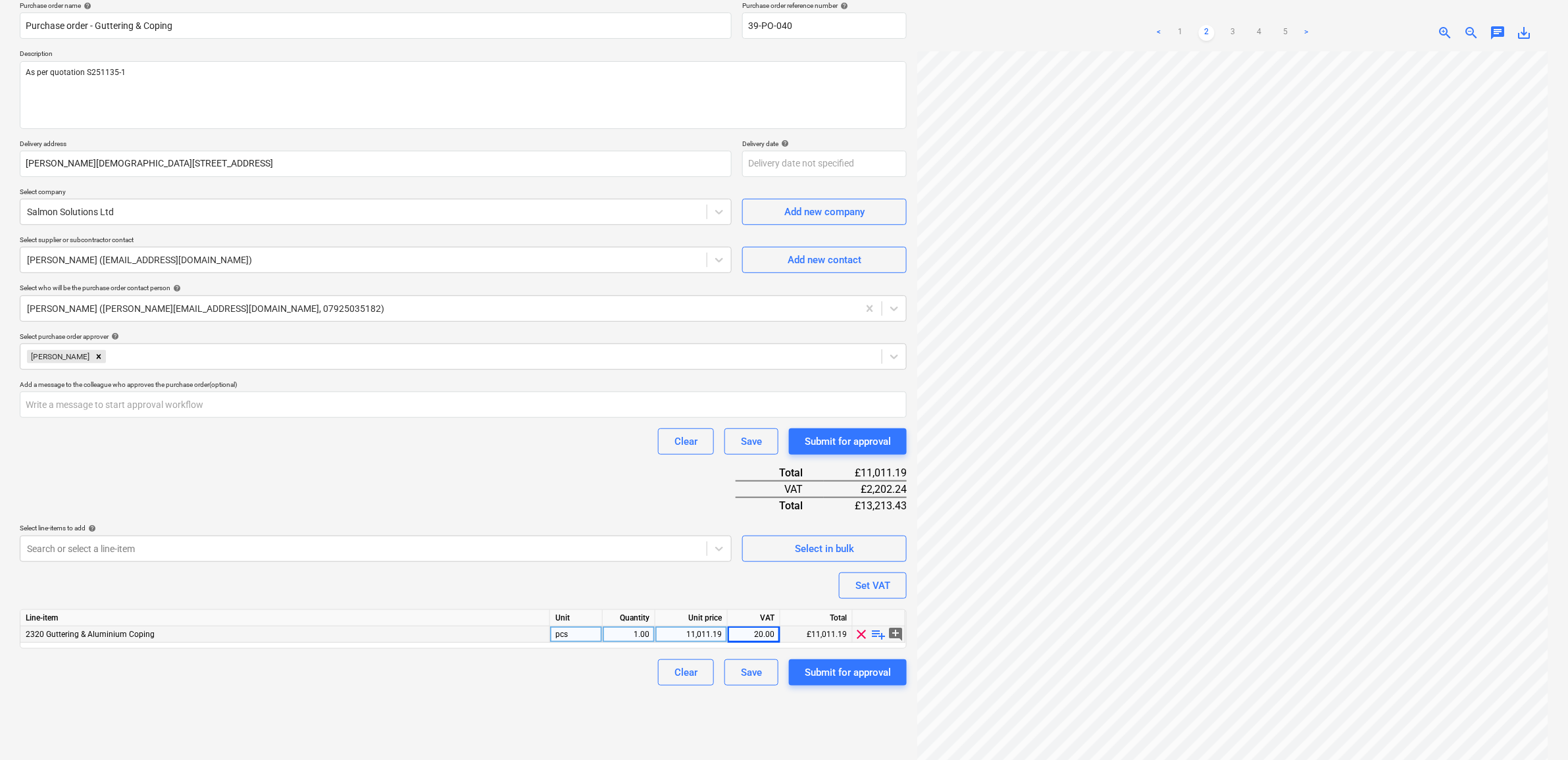
scroll to position [131, 0]
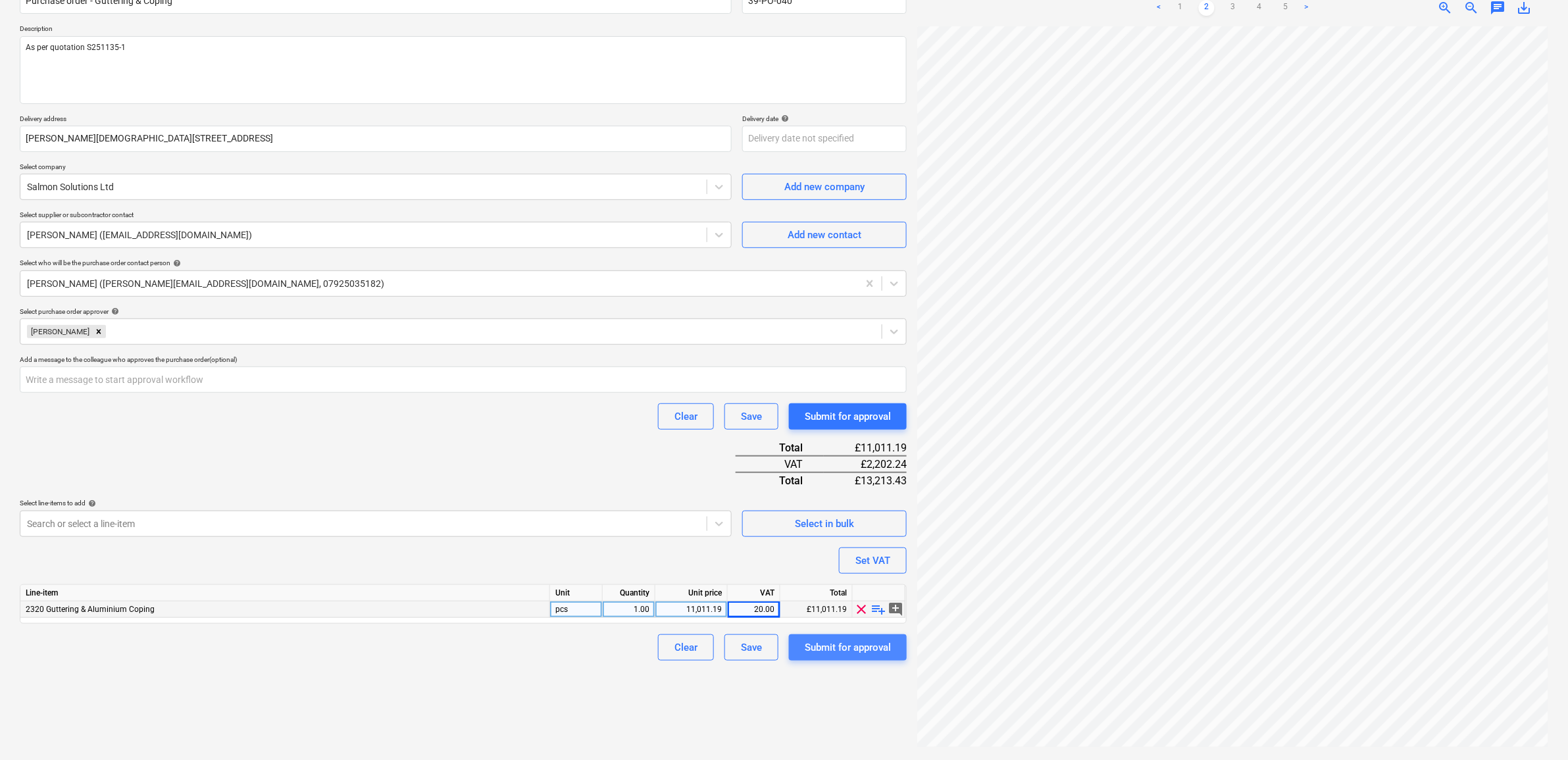
click at [831, 643] on div "Submit for approval" at bounding box center [848, 648] width 86 height 17
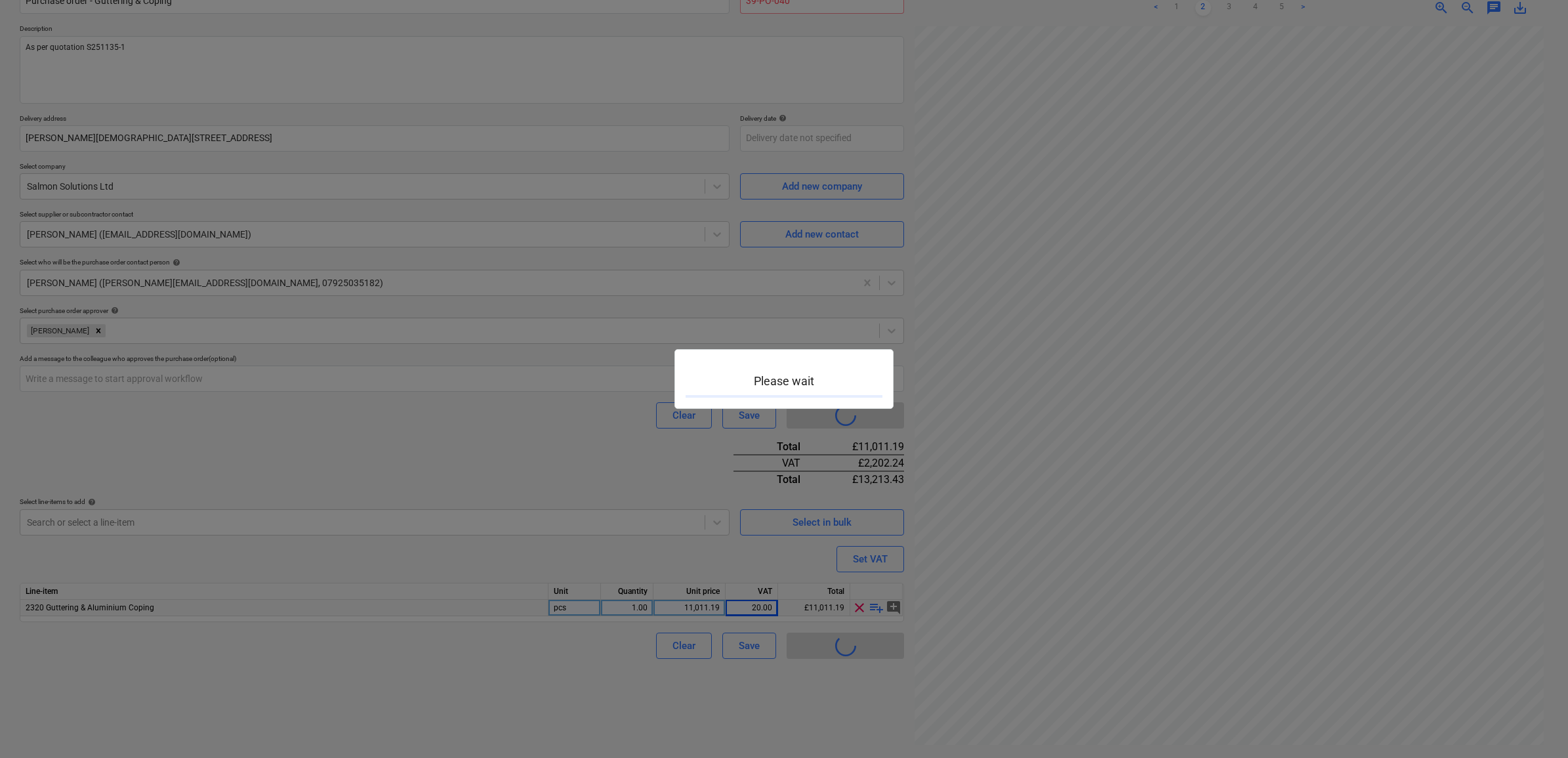
type textarea "x"
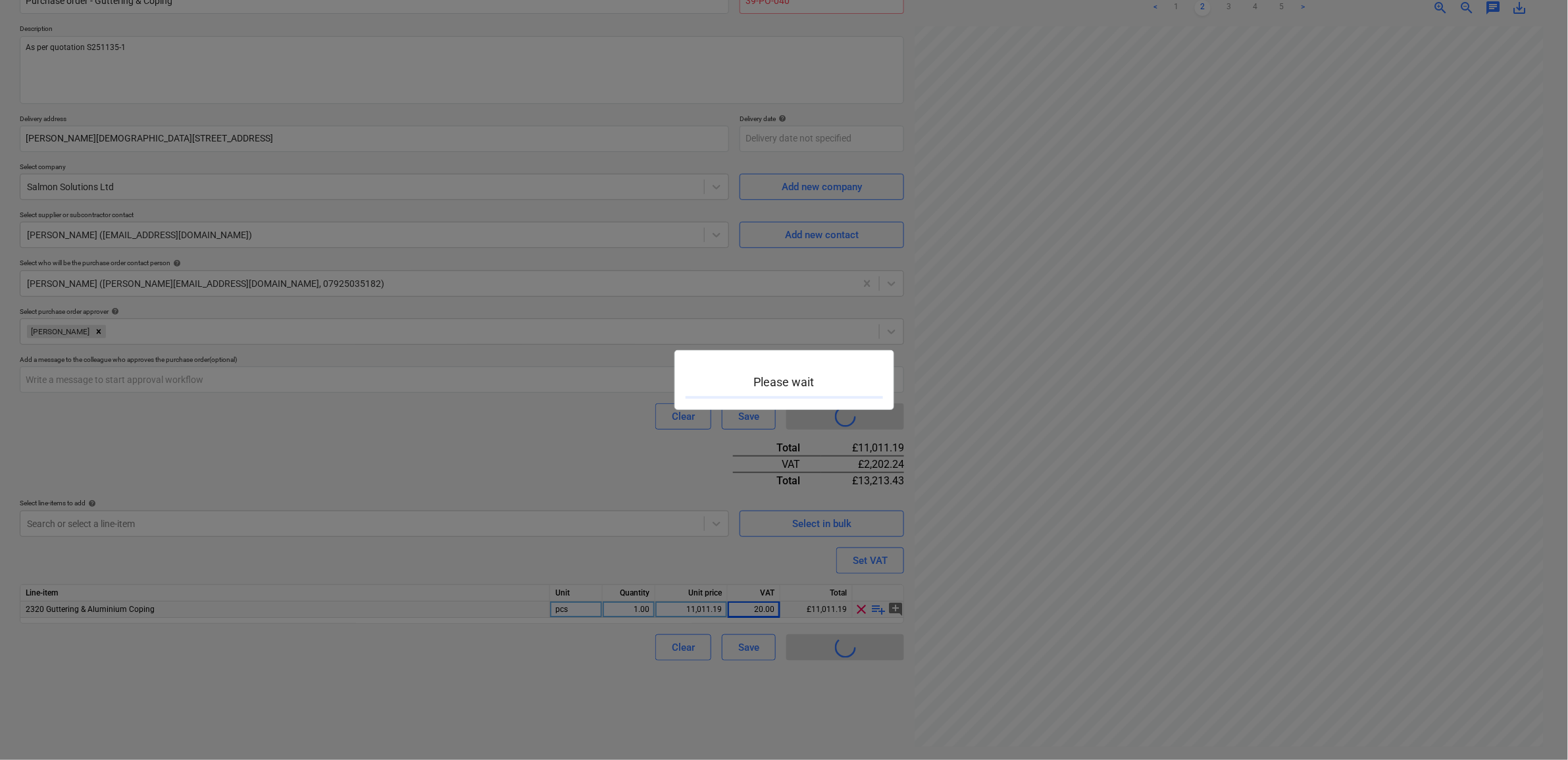
scroll to position [255, 59]
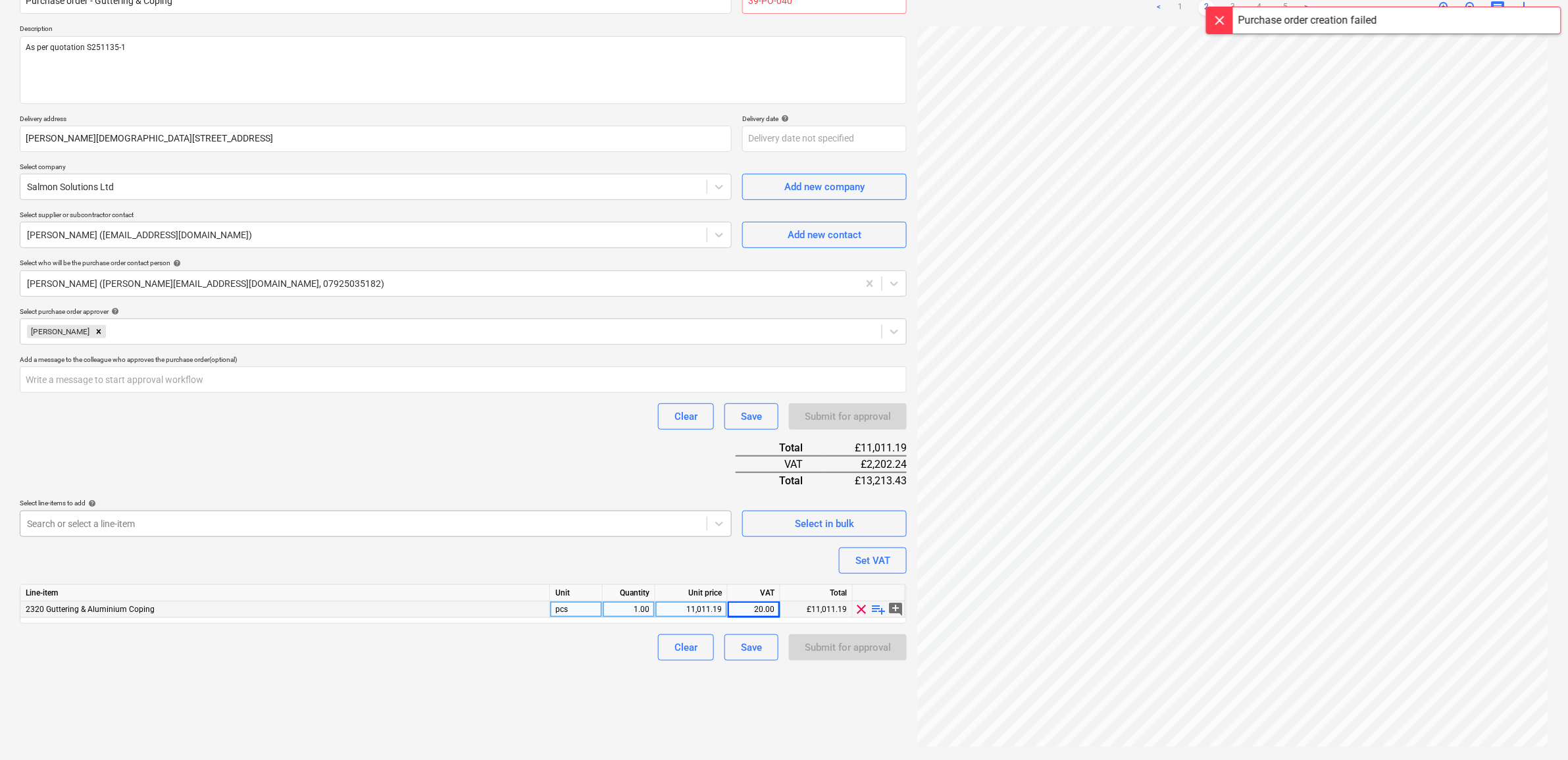
click at [330, 518] on div at bounding box center [364, 524] width 673 height 13
click at [368, 431] on div "Purchase order name help Purchase order - Guttering & Coping Purchase order ref…" at bounding box center [463, 318] width 887 height 684
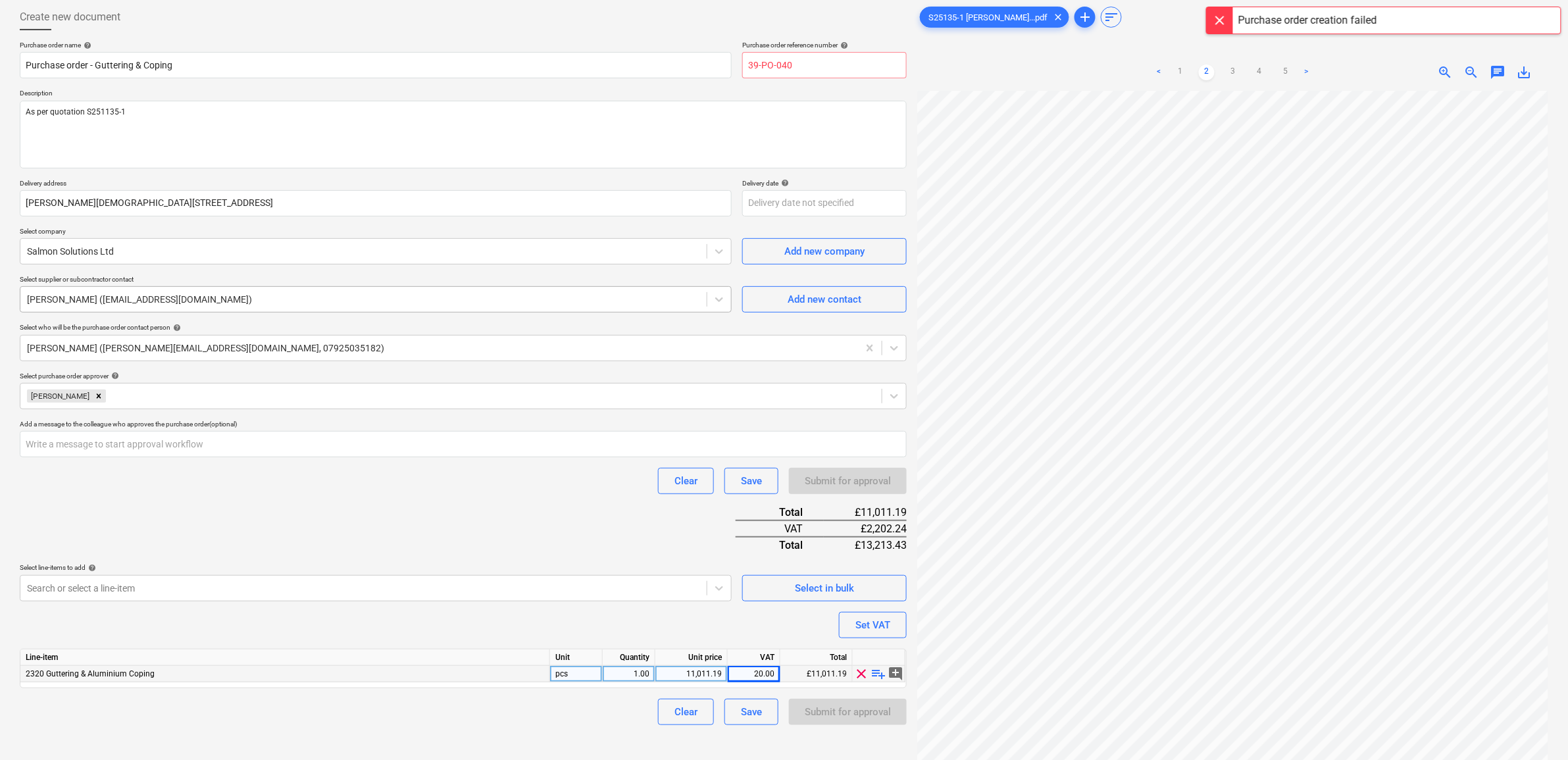
scroll to position [0, 0]
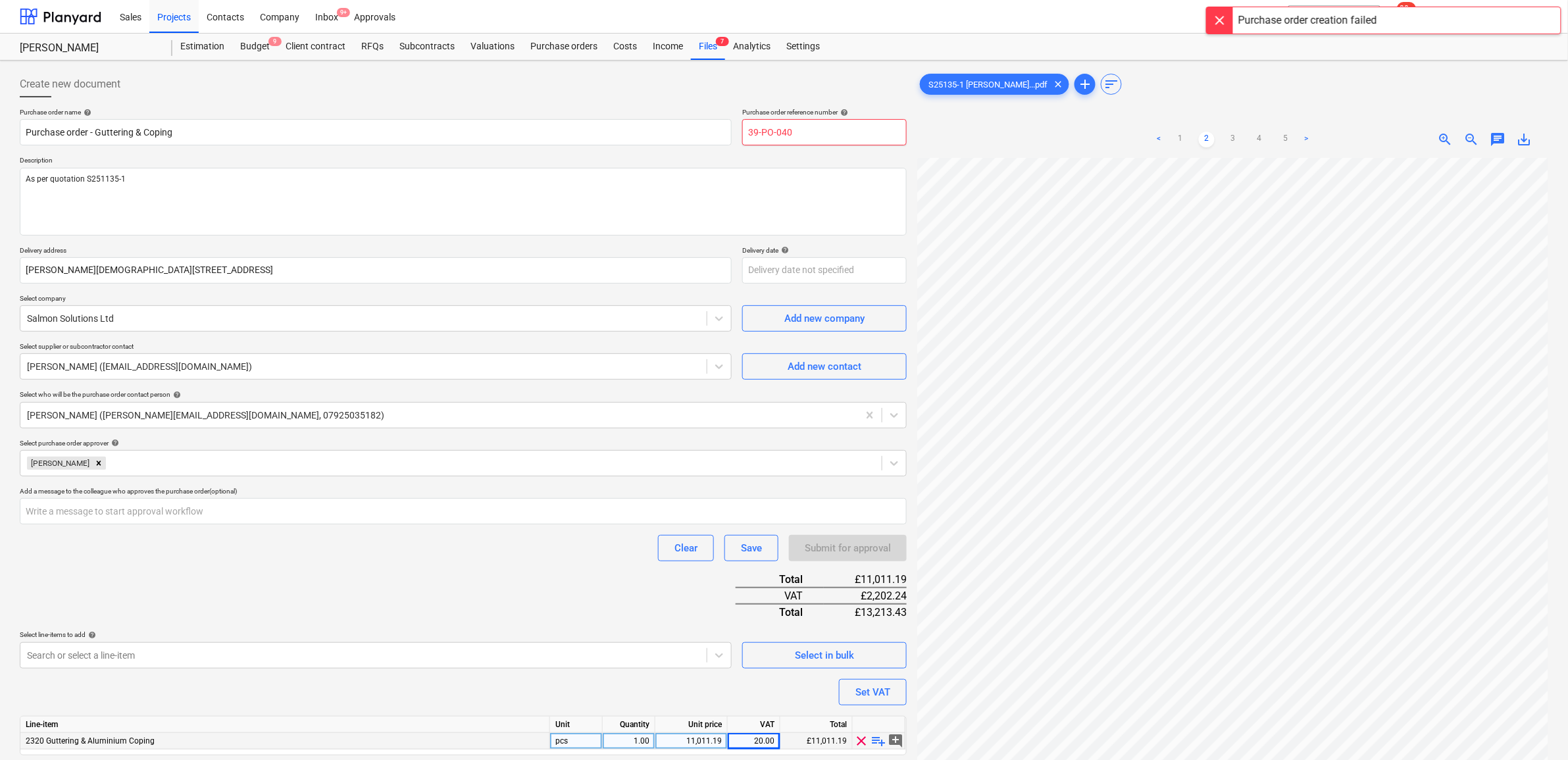
click at [836, 133] on input "39-PO-040" at bounding box center [824, 132] width 165 height 27
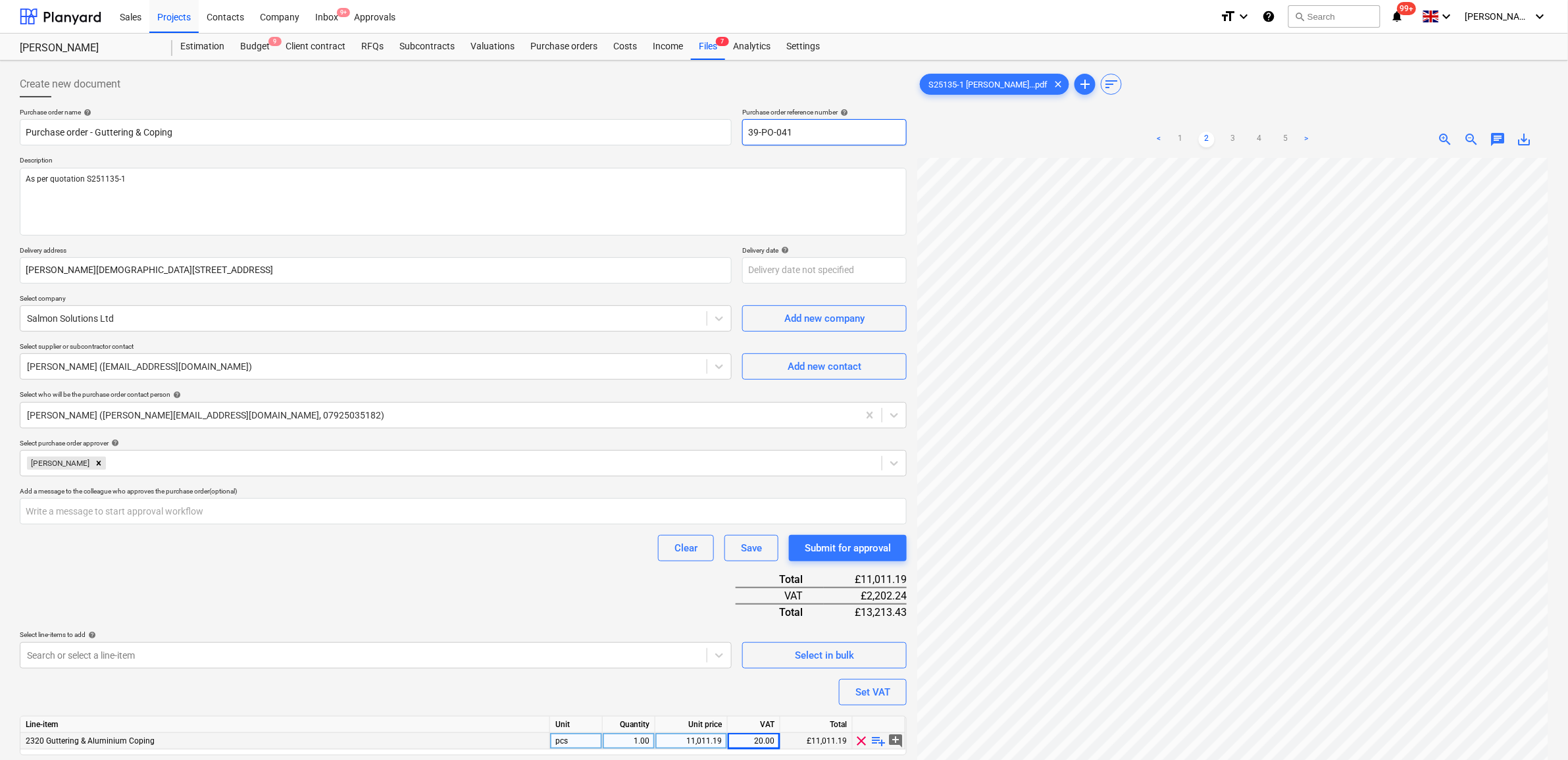
type input "39-PO-041"
drag, startPoint x: 505, startPoint y: 564, endPoint x: 512, endPoint y: 557, distance: 9.9
click at [507, 560] on div "Purchase order name help Purchase order - Guttering & Coping Purchase order ref…" at bounding box center [463, 450] width 887 height 684
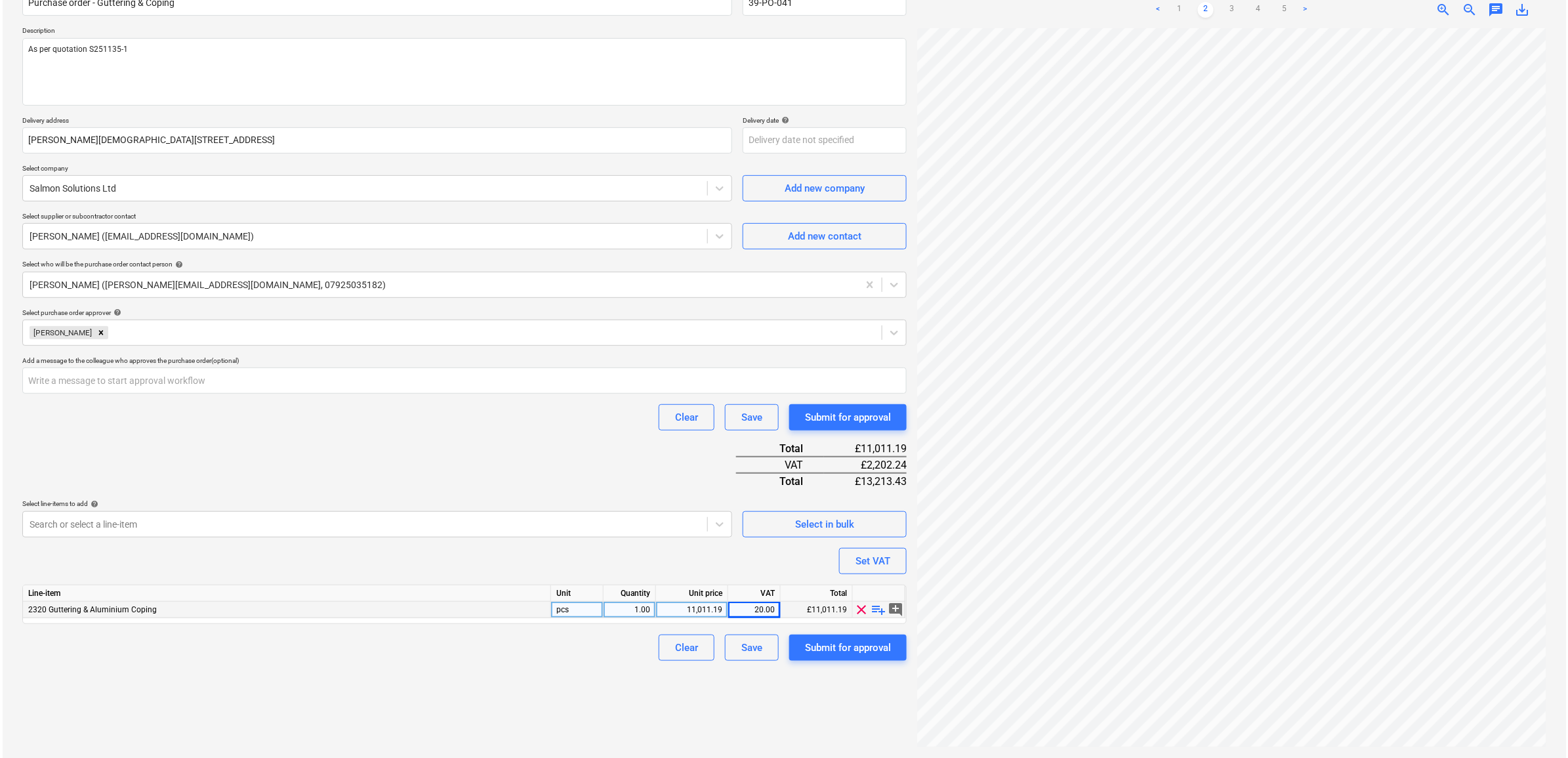
scroll to position [131, 0]
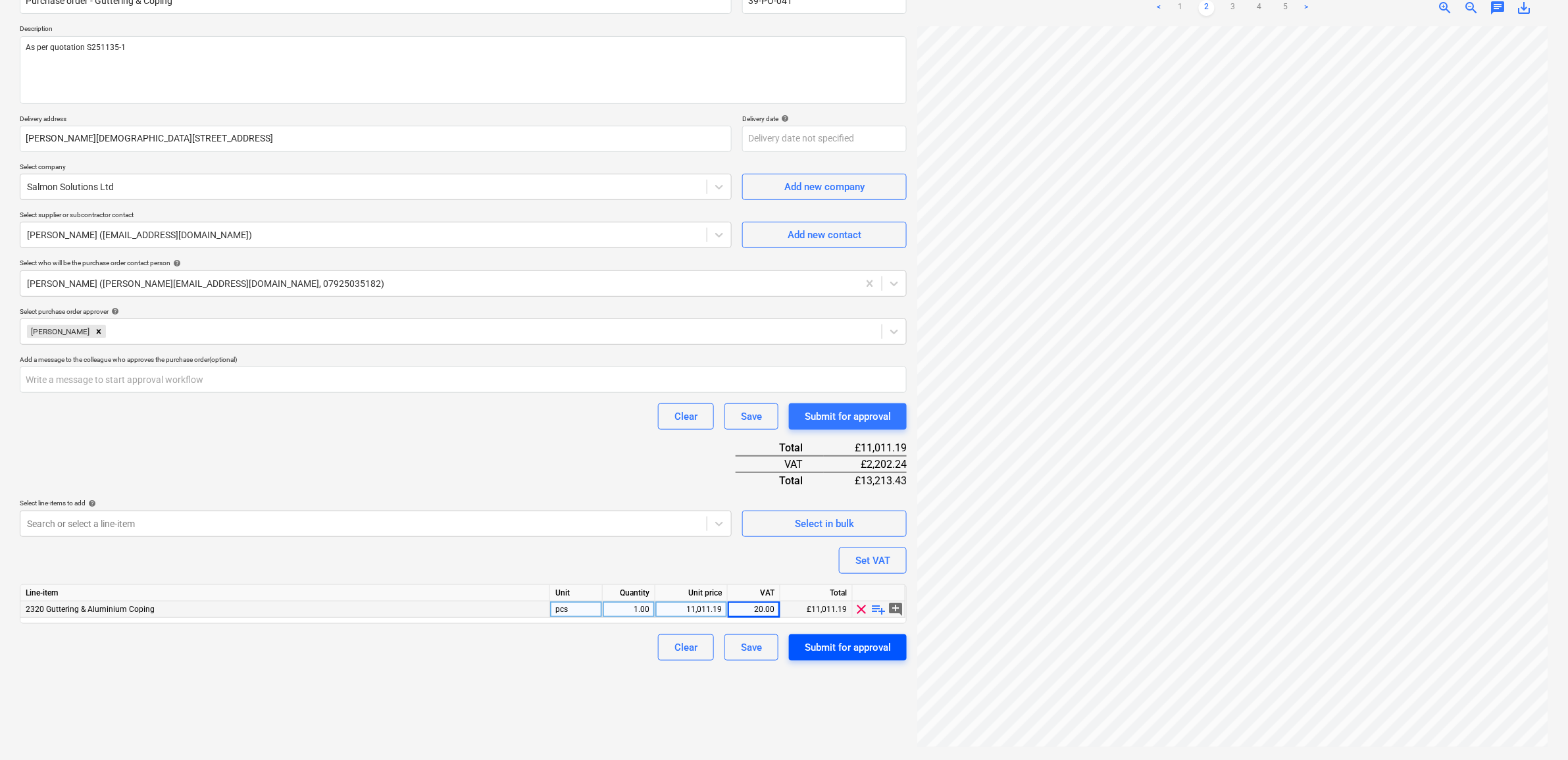
click at [836, 645] on div "Submit for approval" at bounding box center [848, 648] width 86 height 17
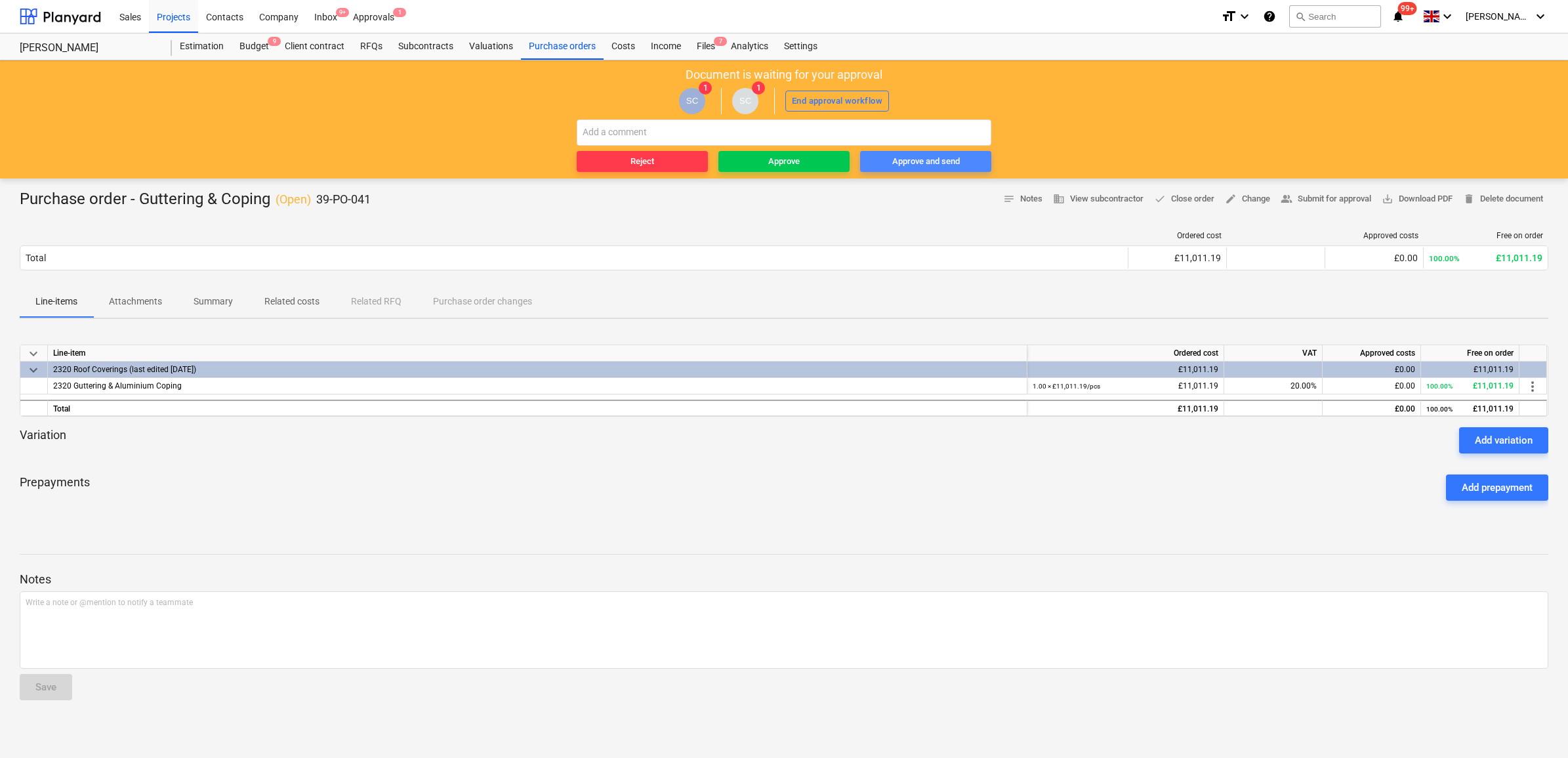
click at [930, 160] on div "Approve and send" at bounding box center [926, 162] width 68 height 15
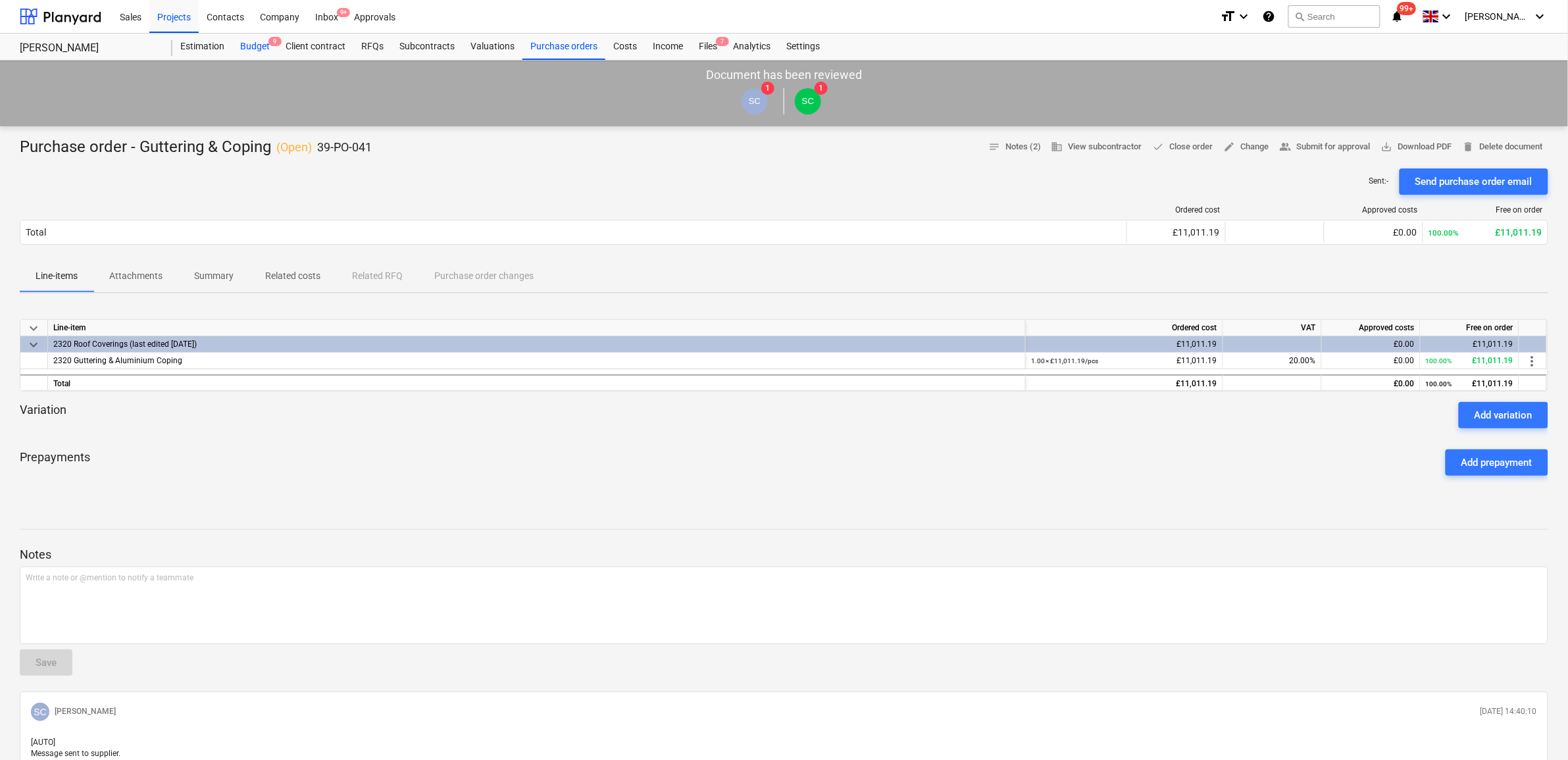
click at [266, 40] on div "Budget 9" at bounding box center [255, 47] width 45 height 27
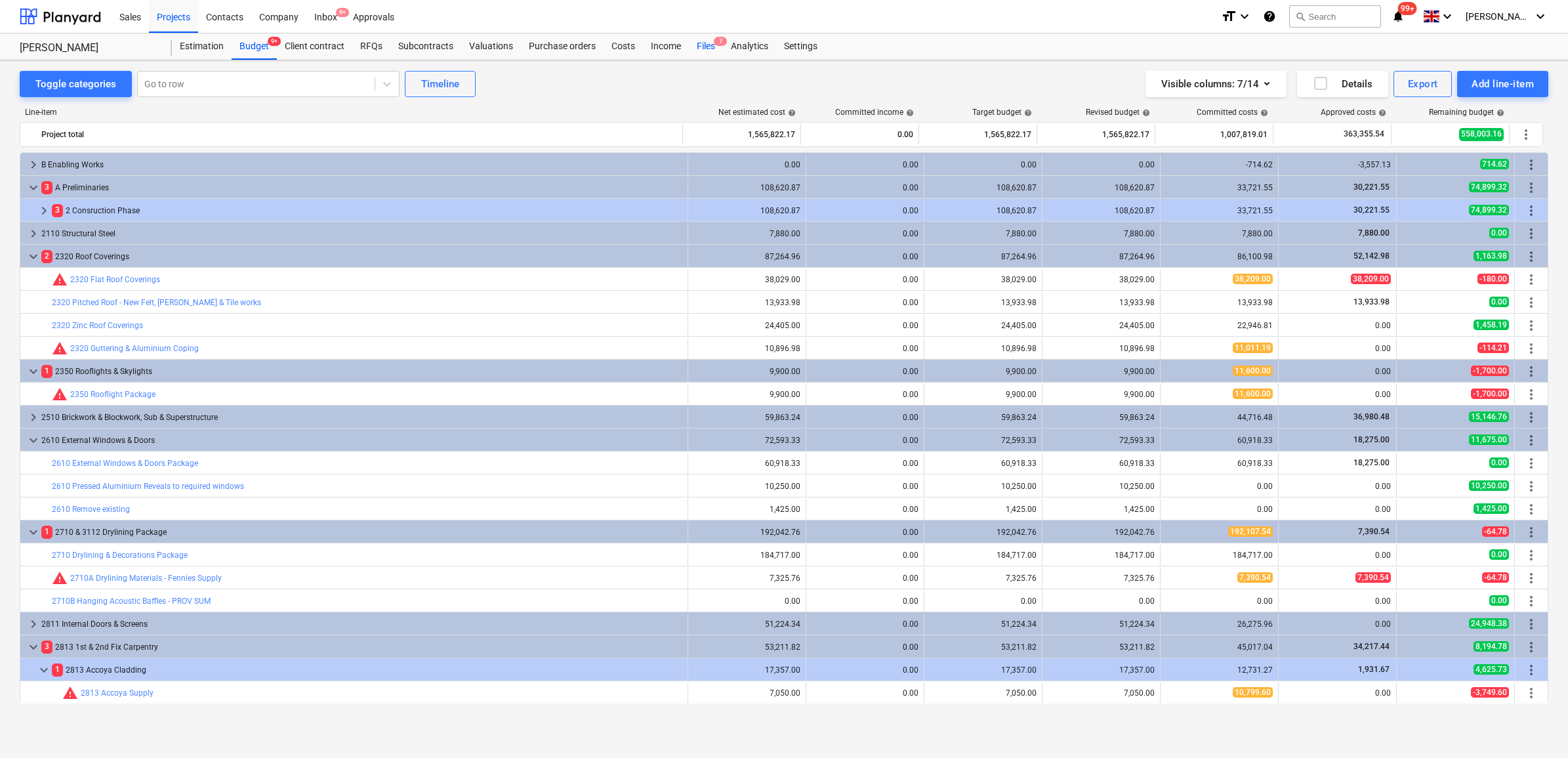
click at [703, 46] on div "Files 7" at bounding box center [706, 47] width 34 height 26
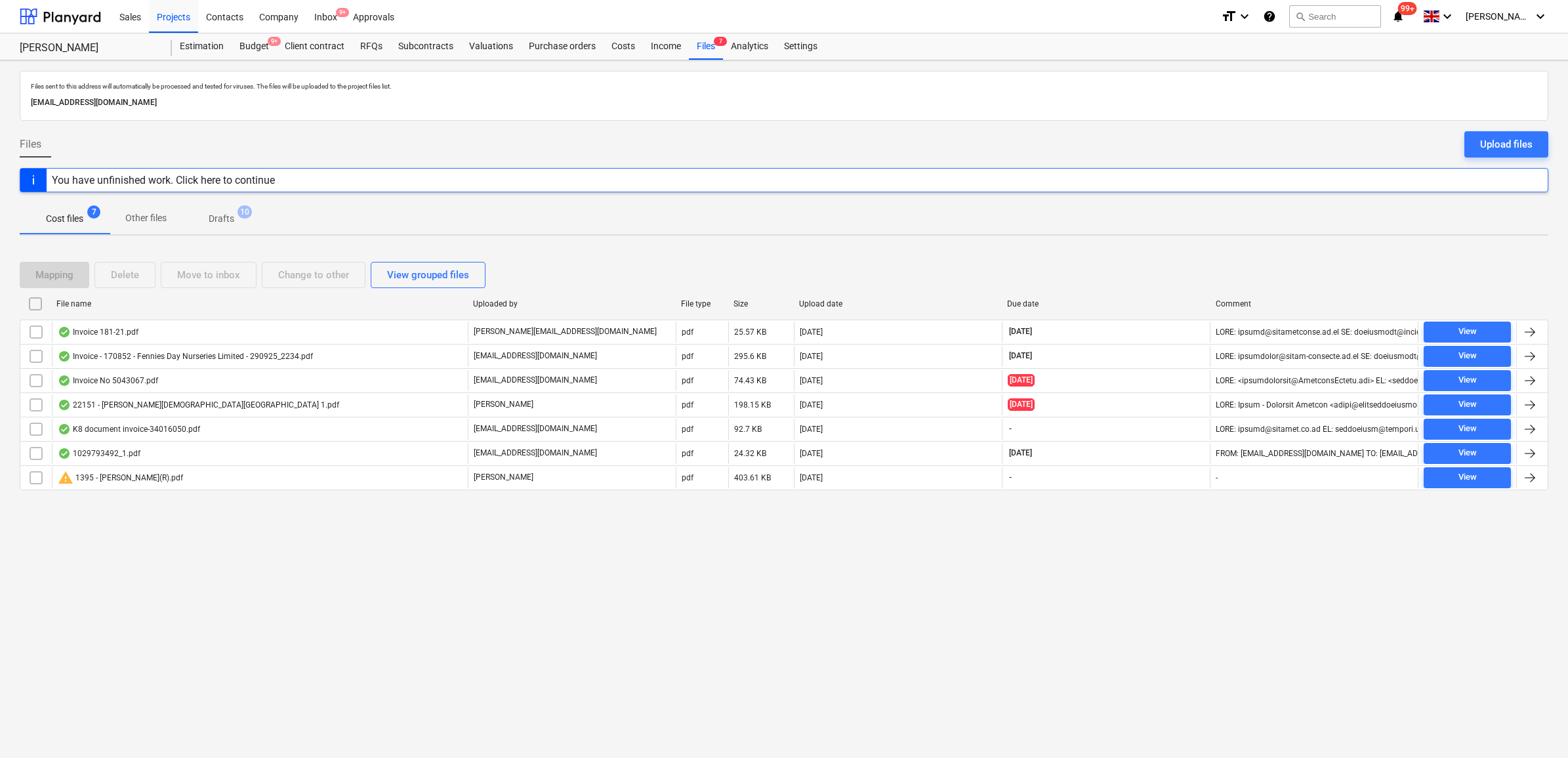
click at [300, 560] on div "Files sent to this address will automatically be processed and tested for virus…" at bounding box center [784, 409] width 1568 height 698
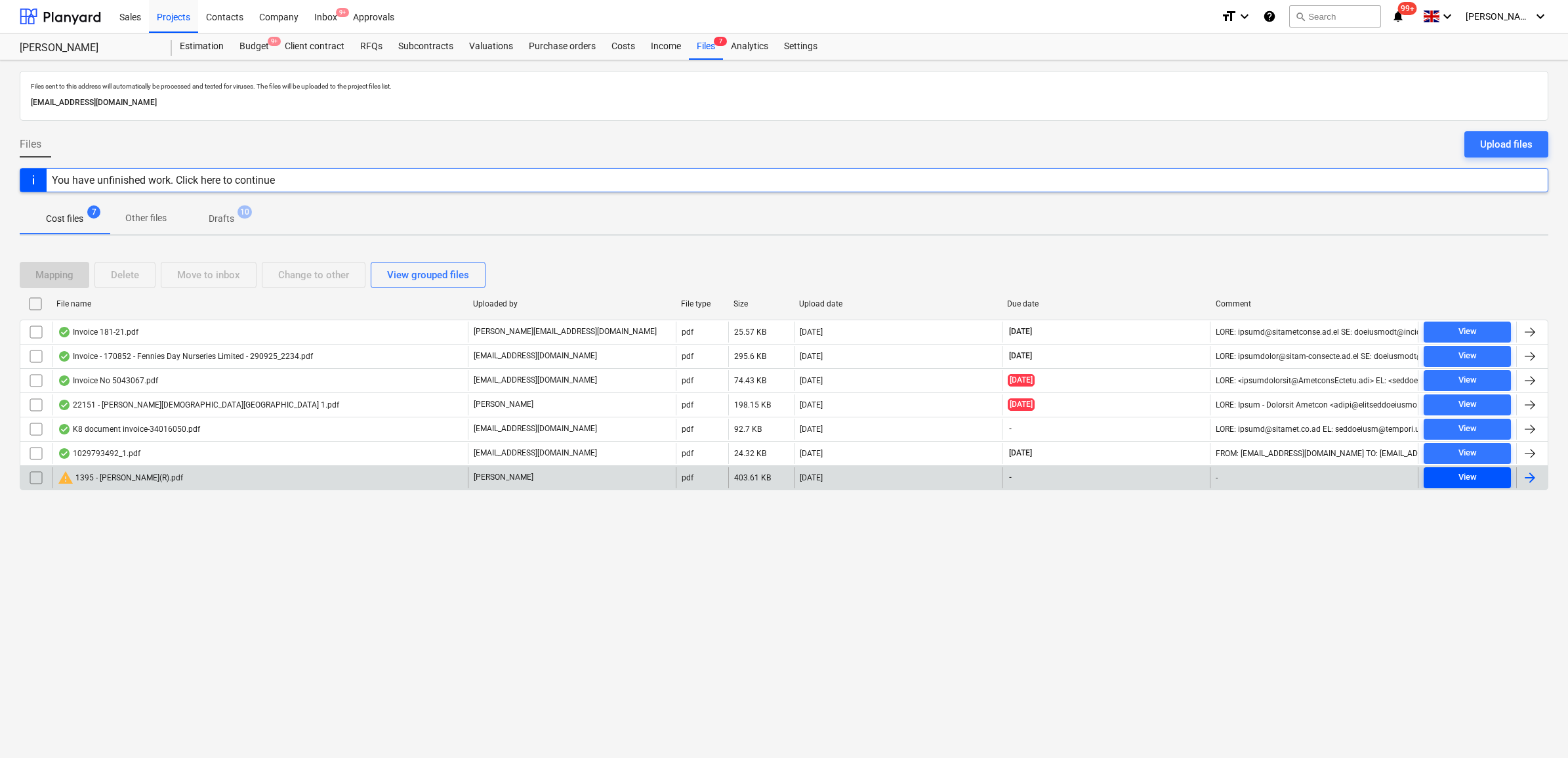
click at [1470, 475] on div "View" at bounding box center [1468, 477] width 19 height 15
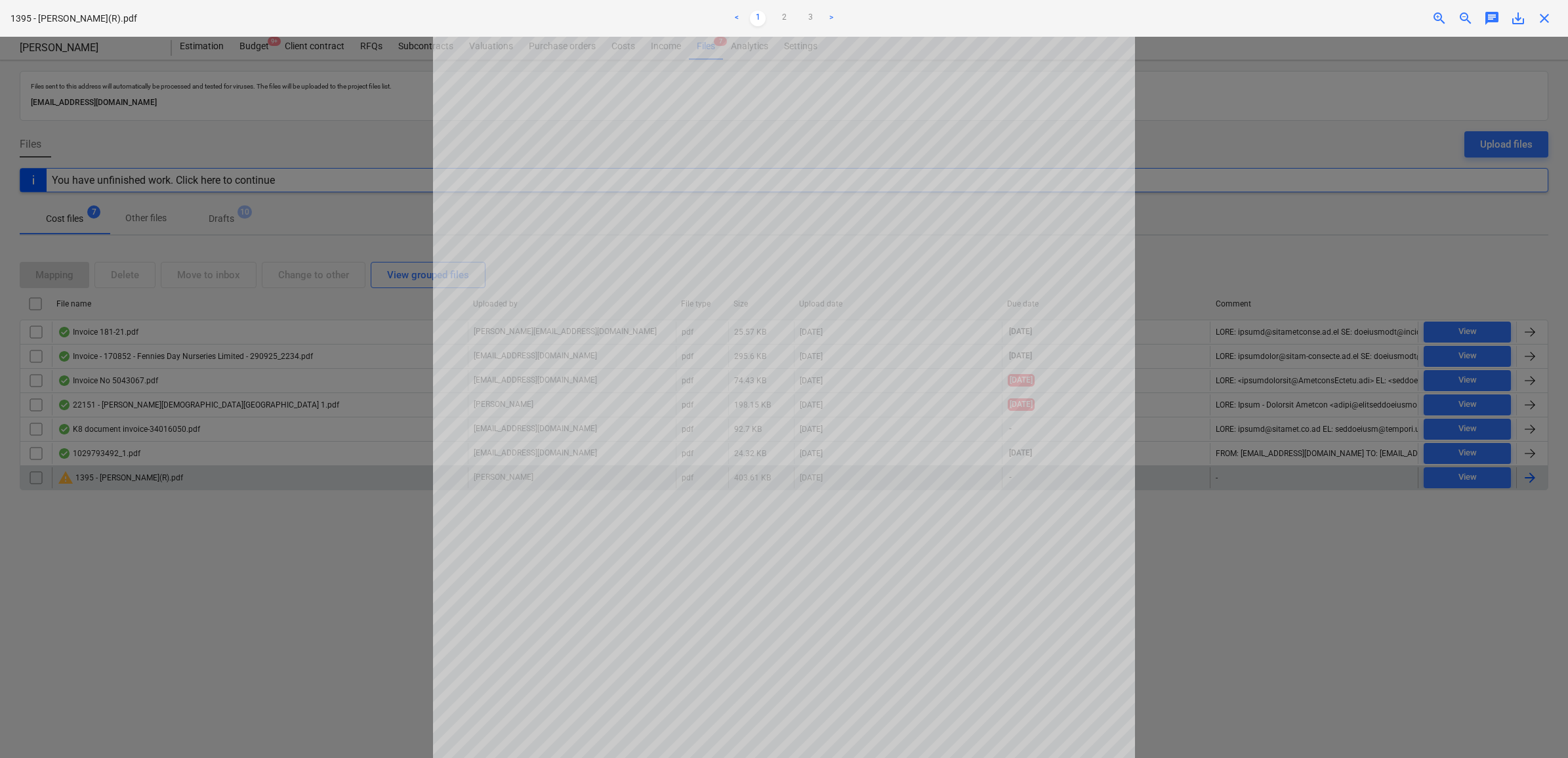
scroll to position [164, 0]
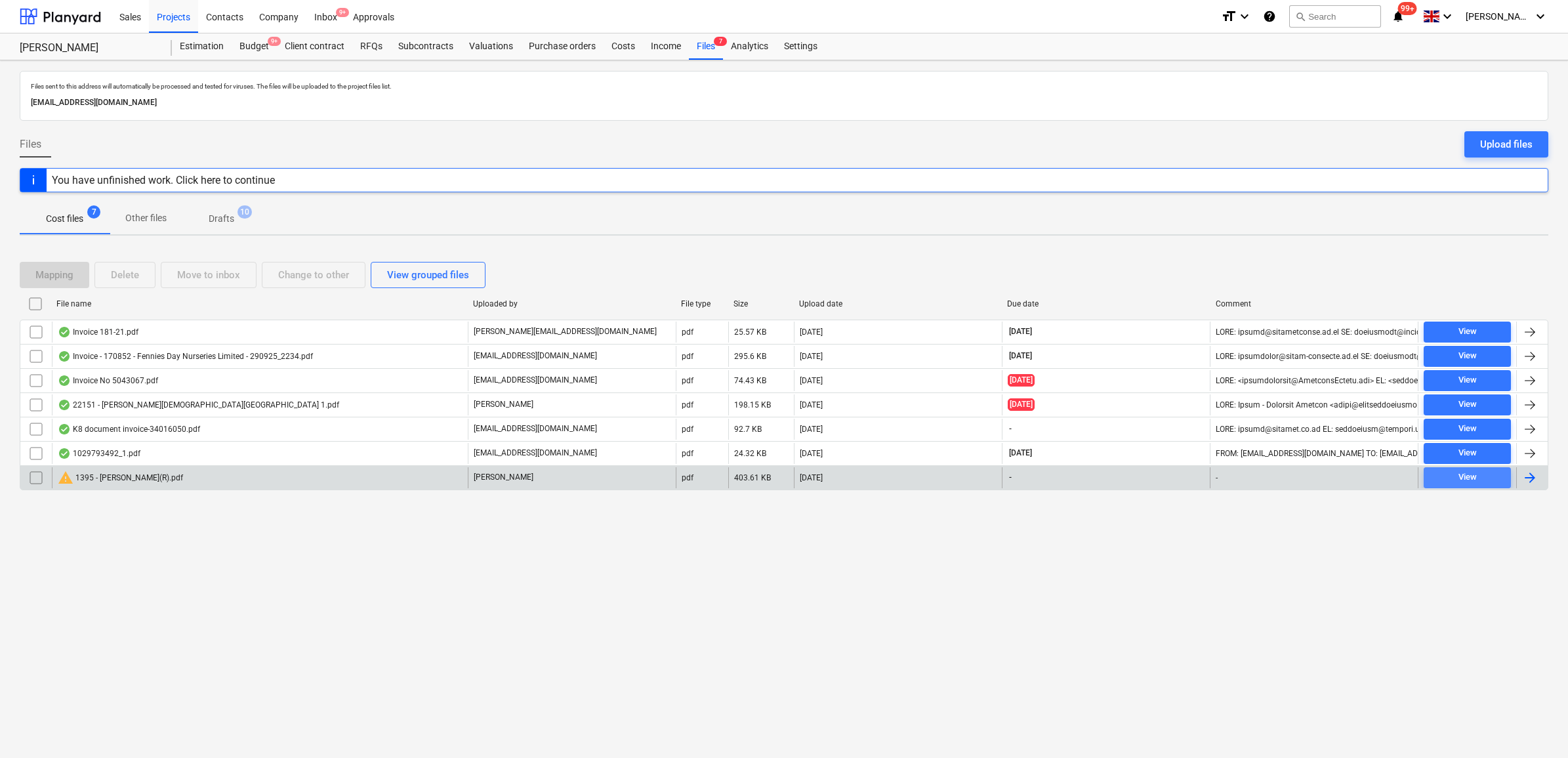
click at [1475, 475] on div "View" at bounding box center [1468, 477] width 19 height 15
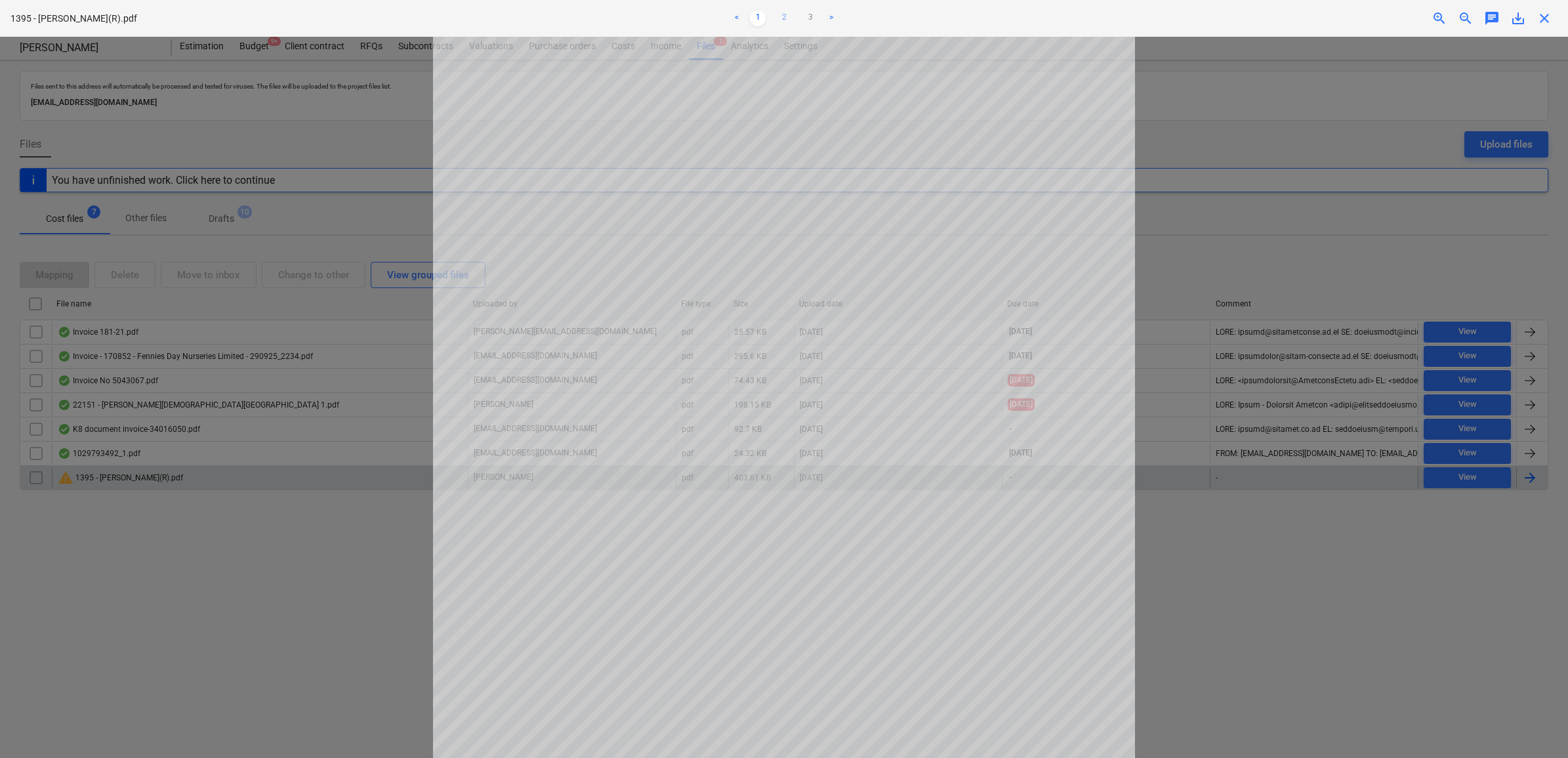
click at [786, 18] on link "2" at bounding box center [784, 19] width 16 height 16
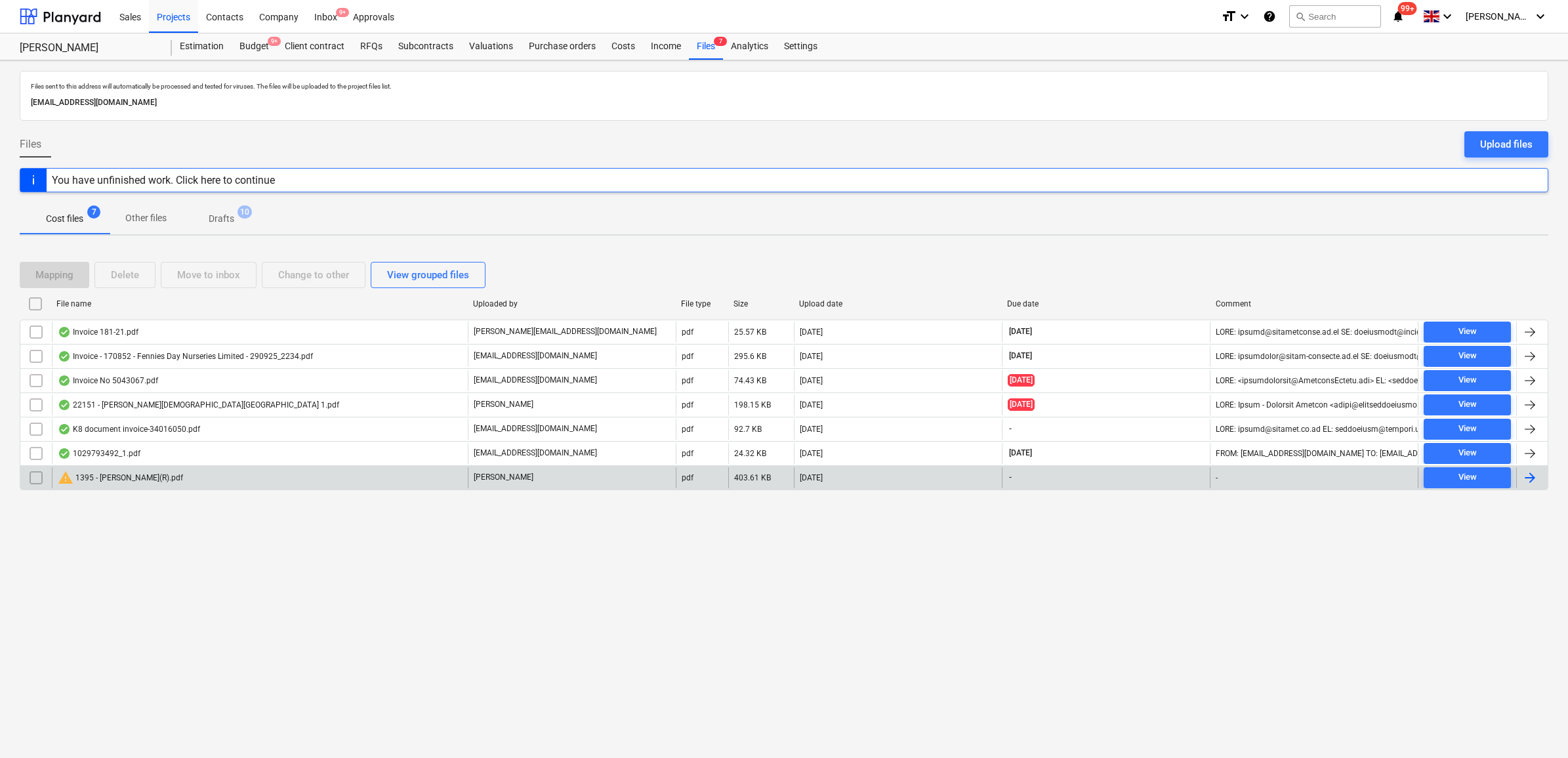
click at [484, 611] on div "Files sent to this address will automatically be processed and tested for virus…" at bounding box center [784, 409] width 1568 height 698
click at [164, 12] on div "Projects" at bounding box center [173, 16] width 49 height 34
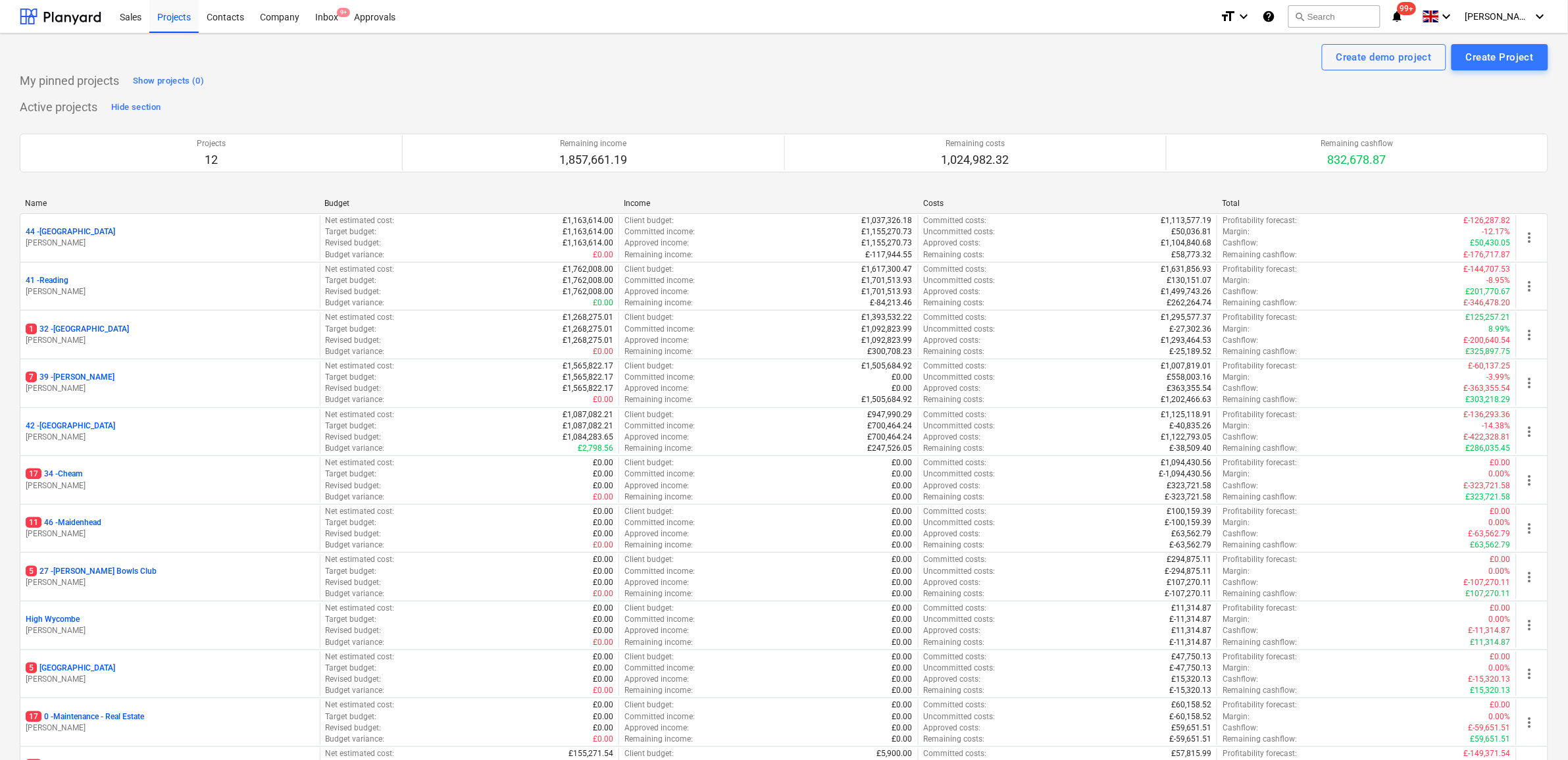
click at [83, 333] on p "1 32 - [GEOGRAPHIC_DATA]" at bounding box center [78, 329] width 104 height 11
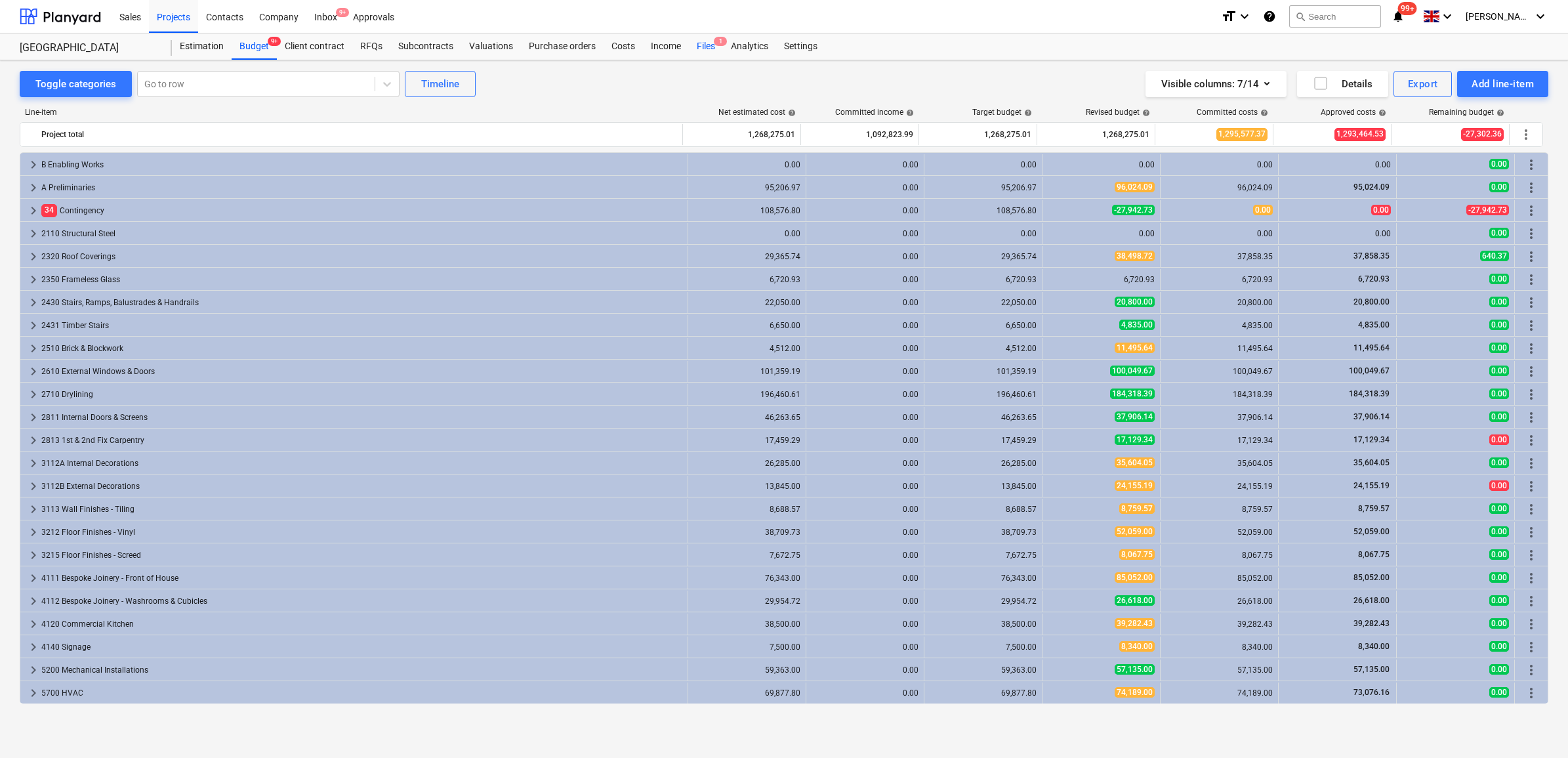
click at [694, 44] on div "Files 1" at bounding box center [706, 47] width 34 height 26
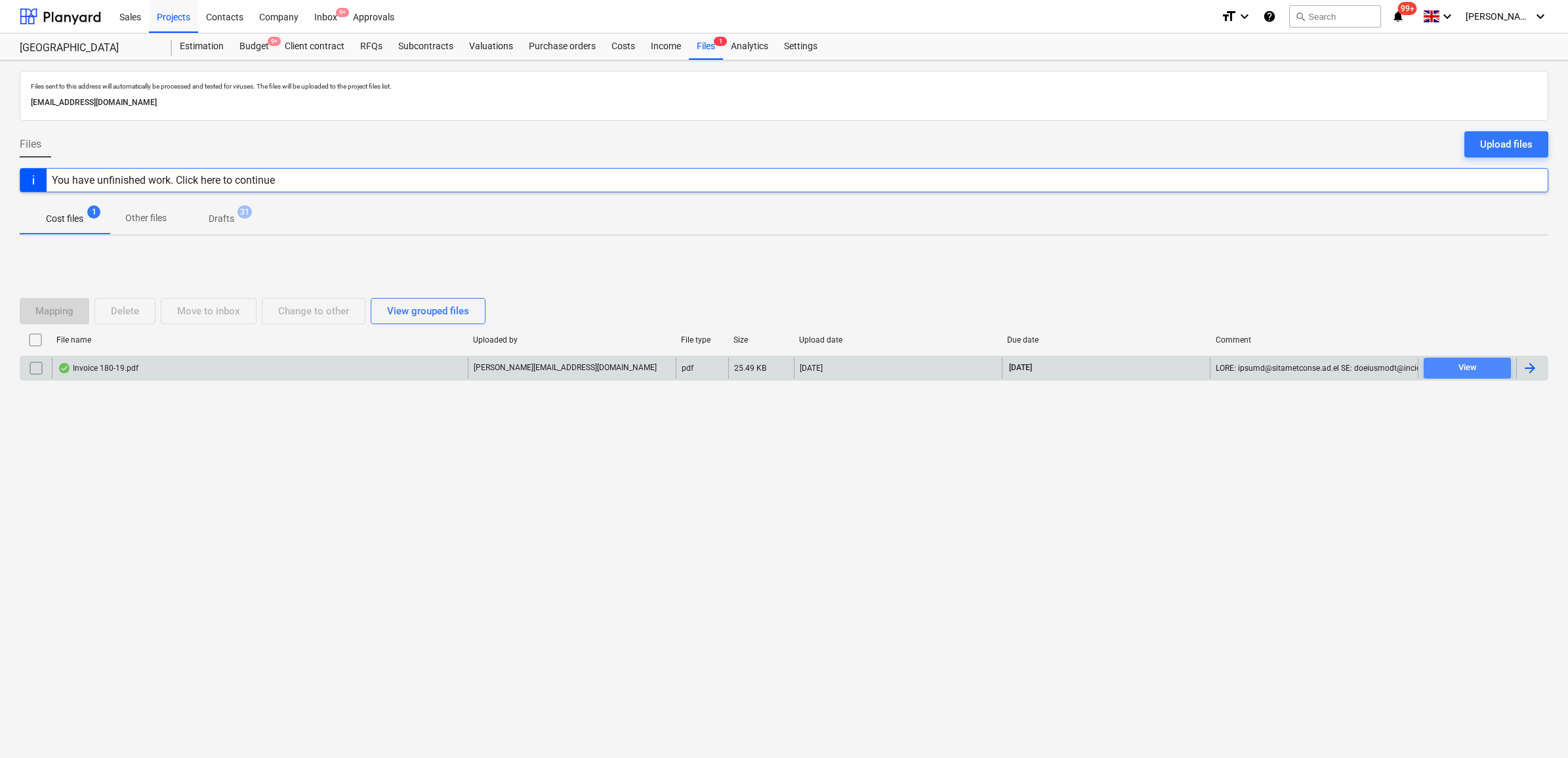
click at [1459, 372] on div "View" at bounding box center [1468, 367] width 19 height 15
click at [250, 50] on div "Budget 9+" at bounding box center [254, 47] width 45 height 26
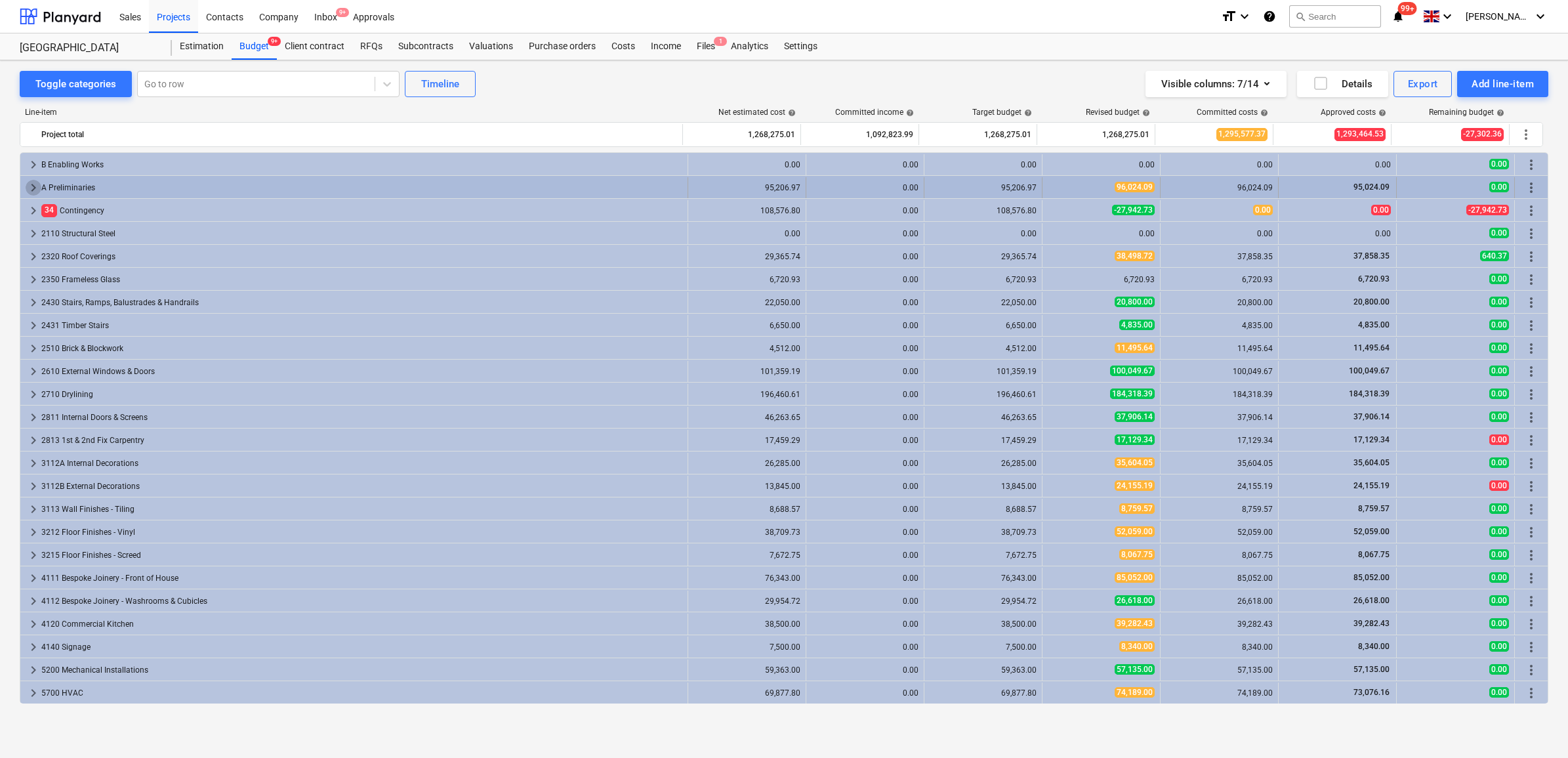
click at [26, 191] on span "keyboard_arrow_right" at bounding box center [34, 188] width 16 height 16
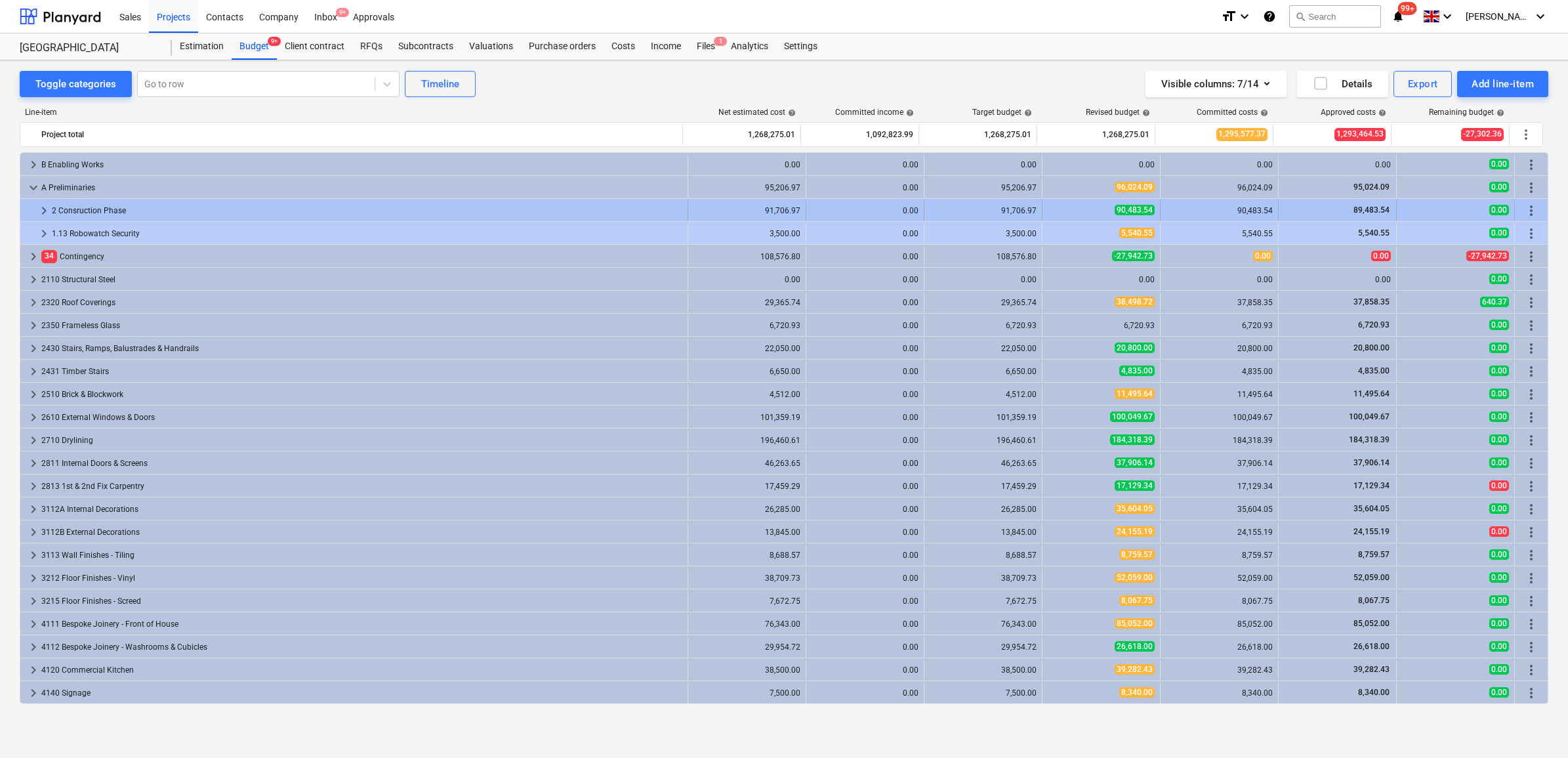
click at [39, 208] on span "keyboard_arrow_right" at bounding box center [44, 211] width 16 height 16
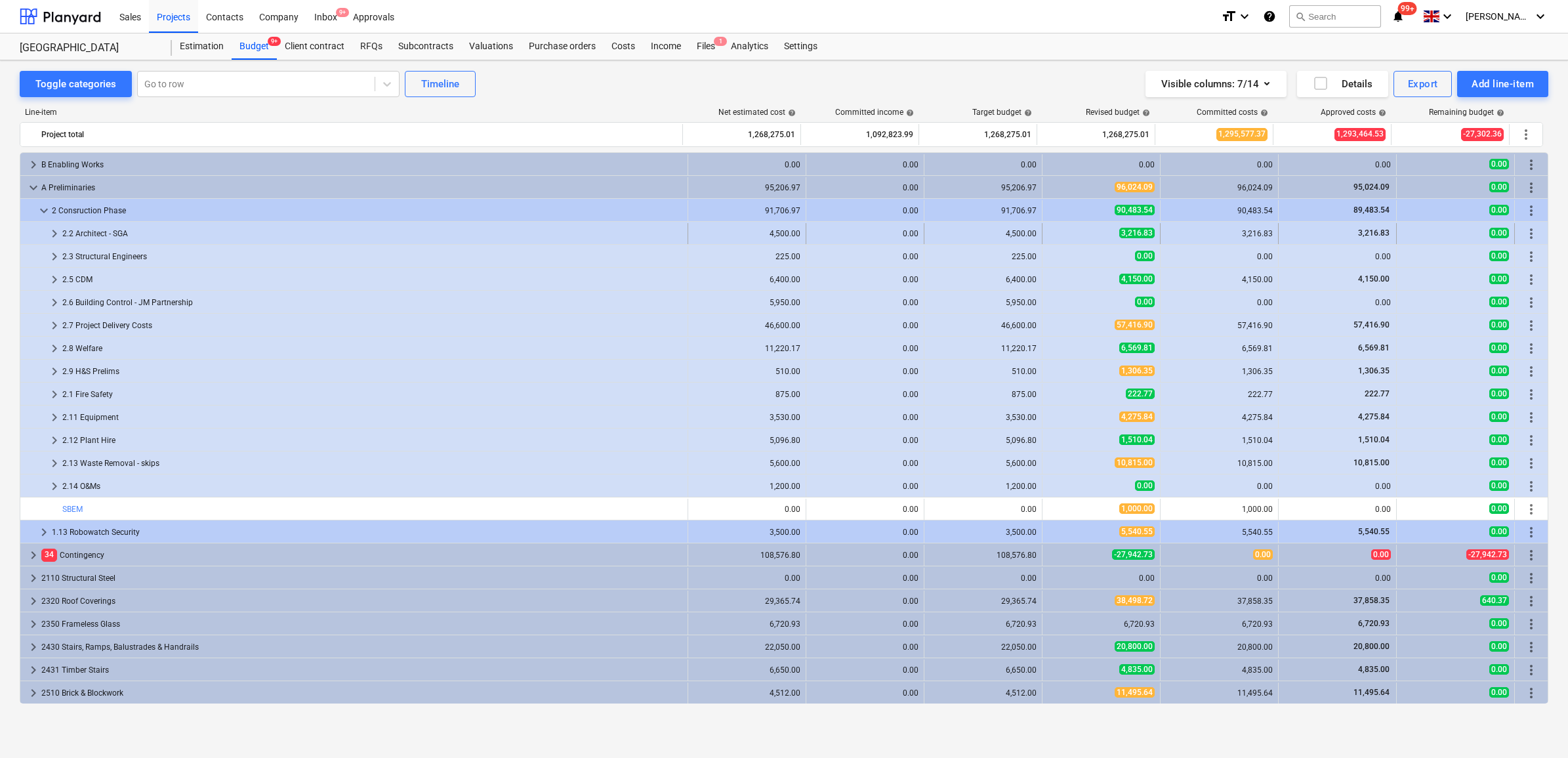
click at [64, 240] on div "2.2 Architect - SGA" at bounding box center [372, 234] width 620 height 21
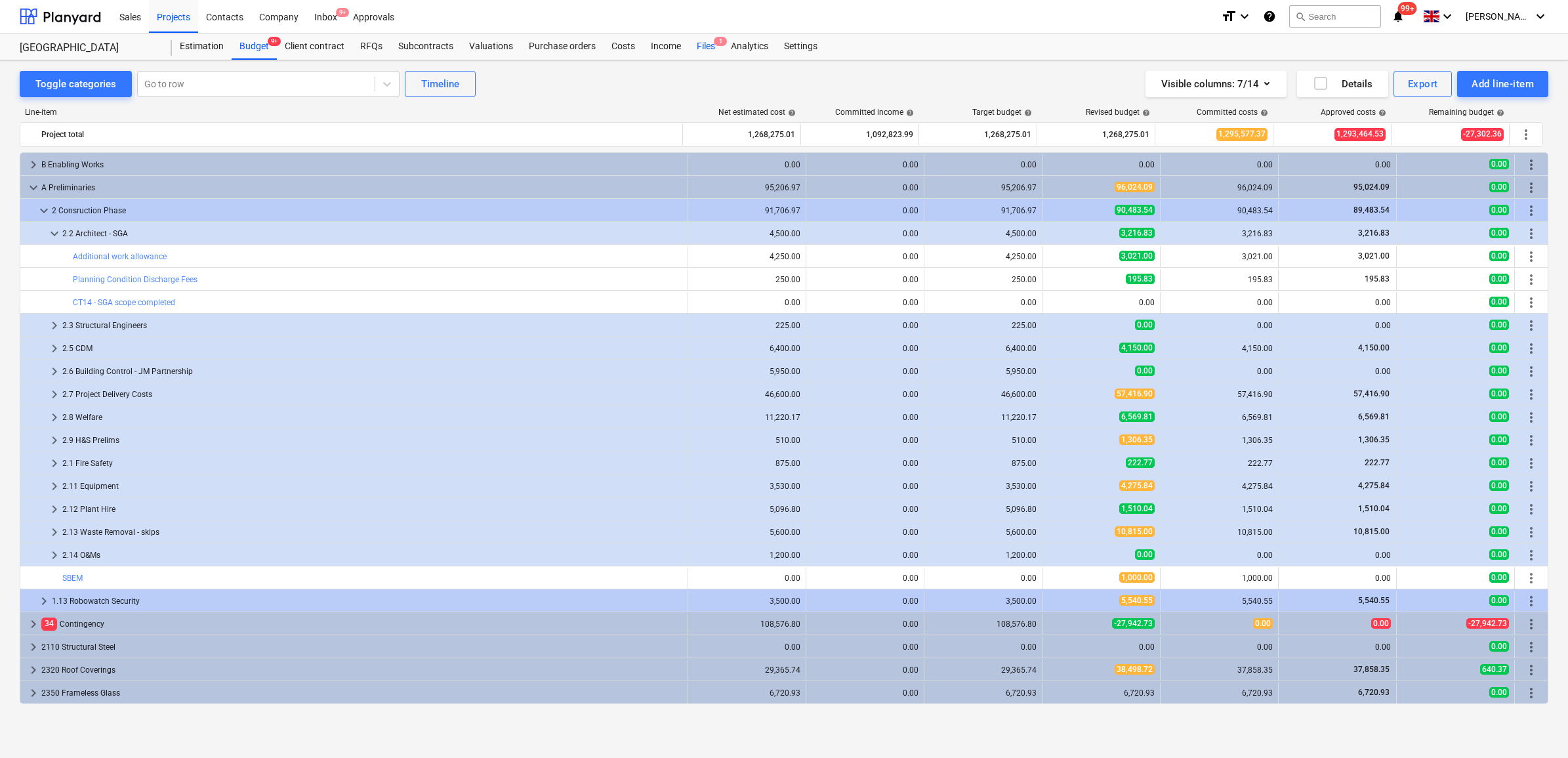
click at [707, 52] on div "Files 1" at bounding box center [706, 47] width 34 height 26
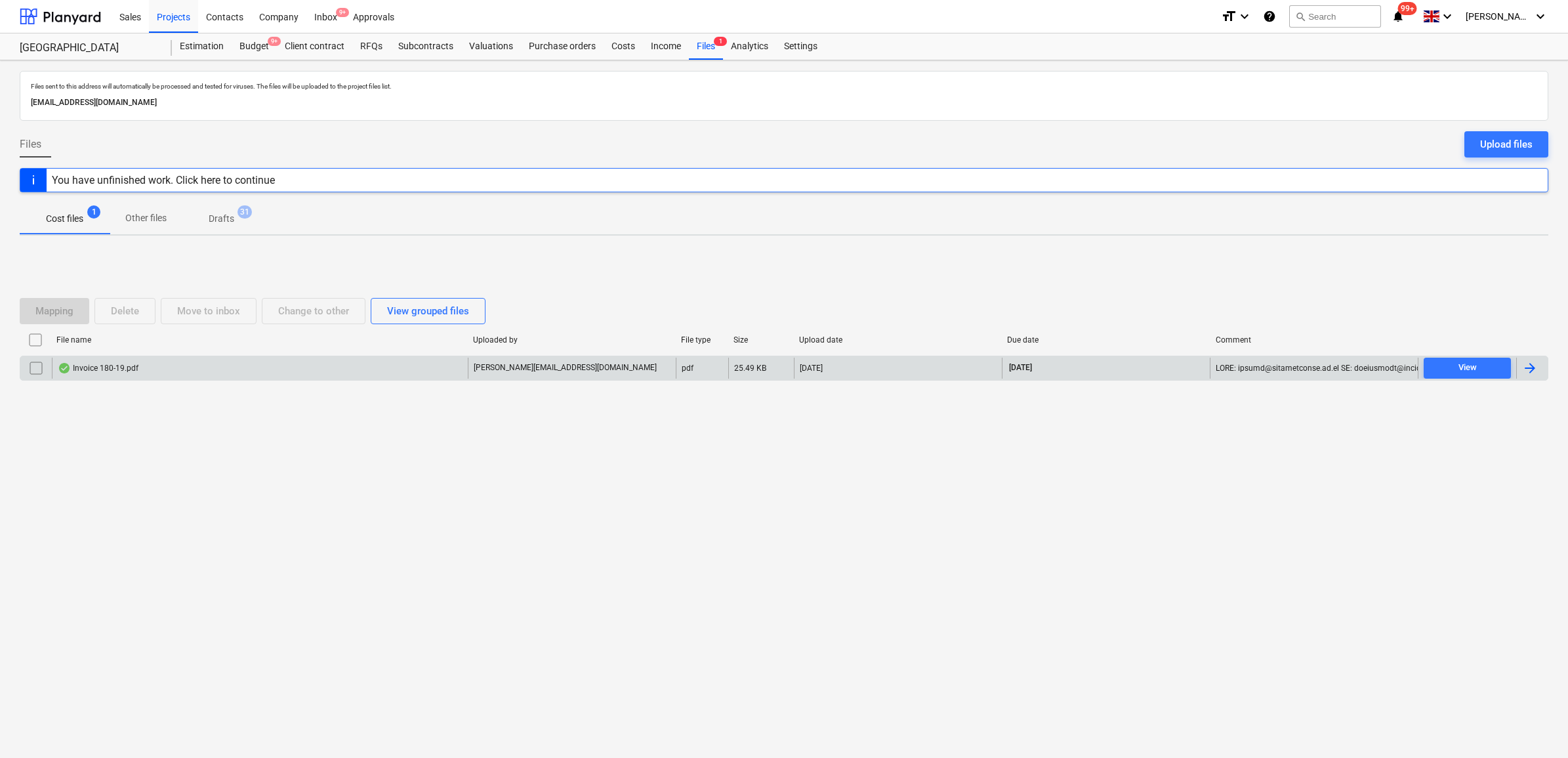
click at [1534, 361] on div at bounding box center [1530, 368] width 16 height 16
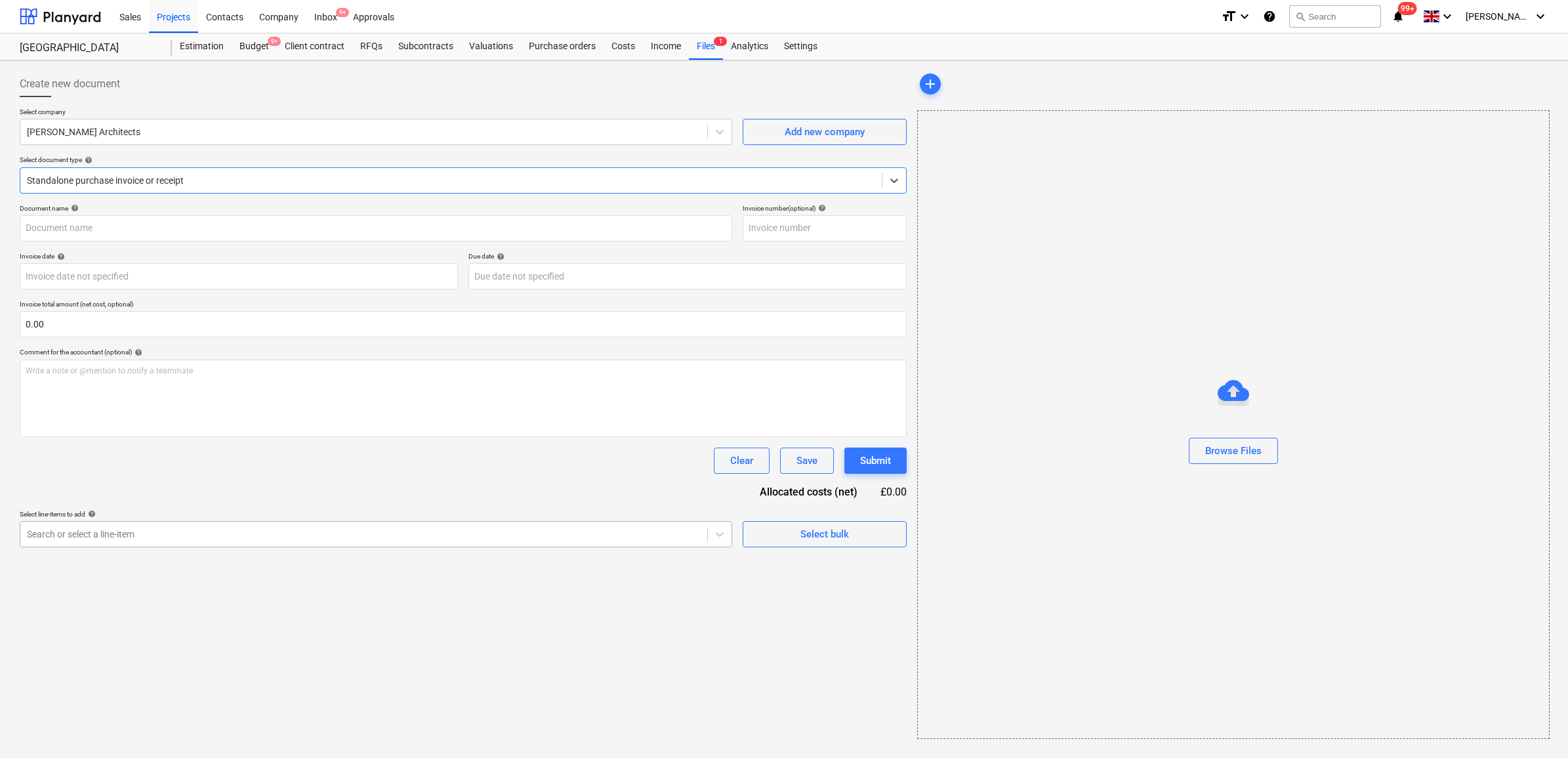
type input "180-19"
type input "[DATE]"
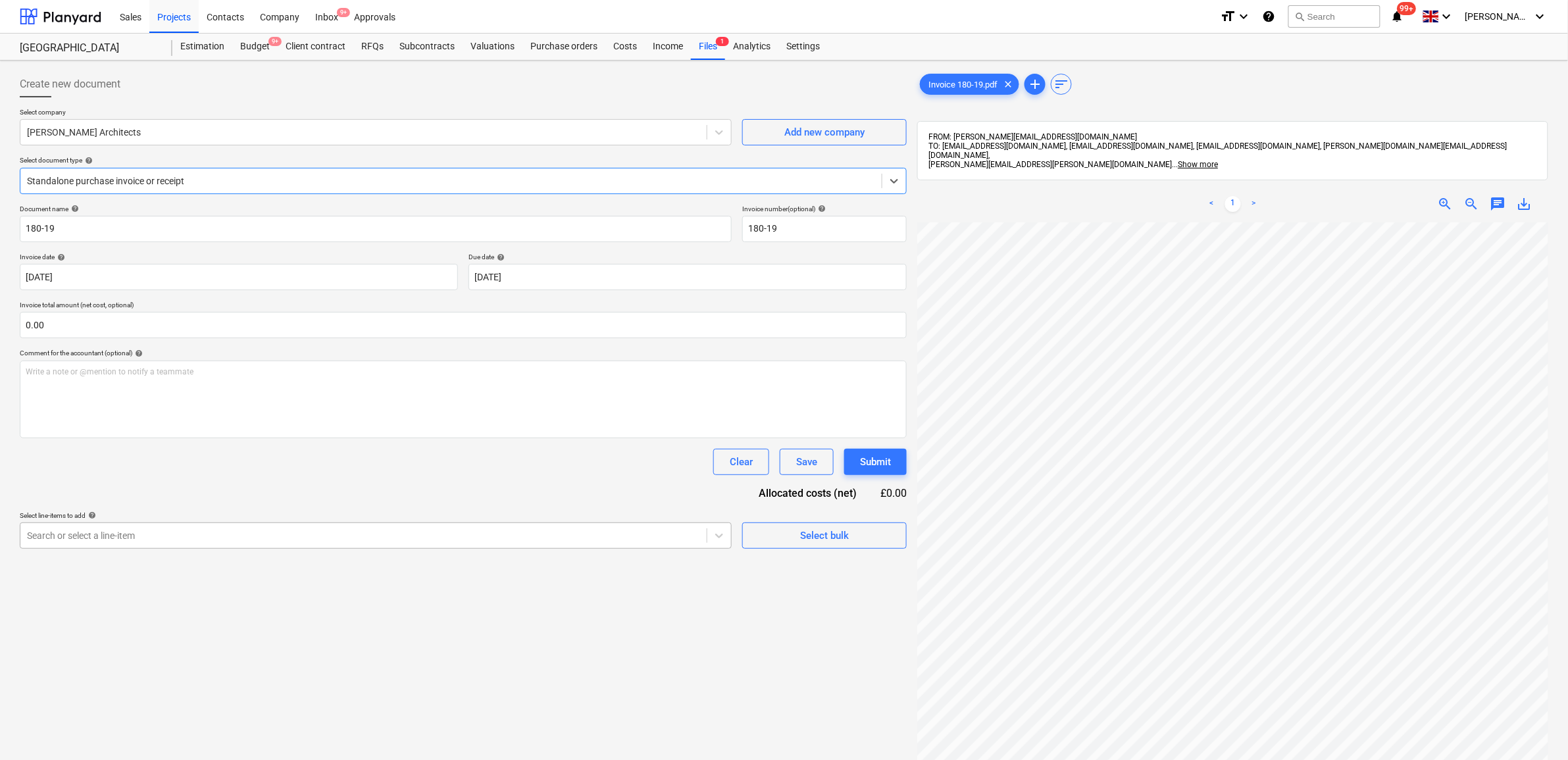
click at [221, 534] on div at bounding box center [364, 536] width 673 height 13
type input "planning"
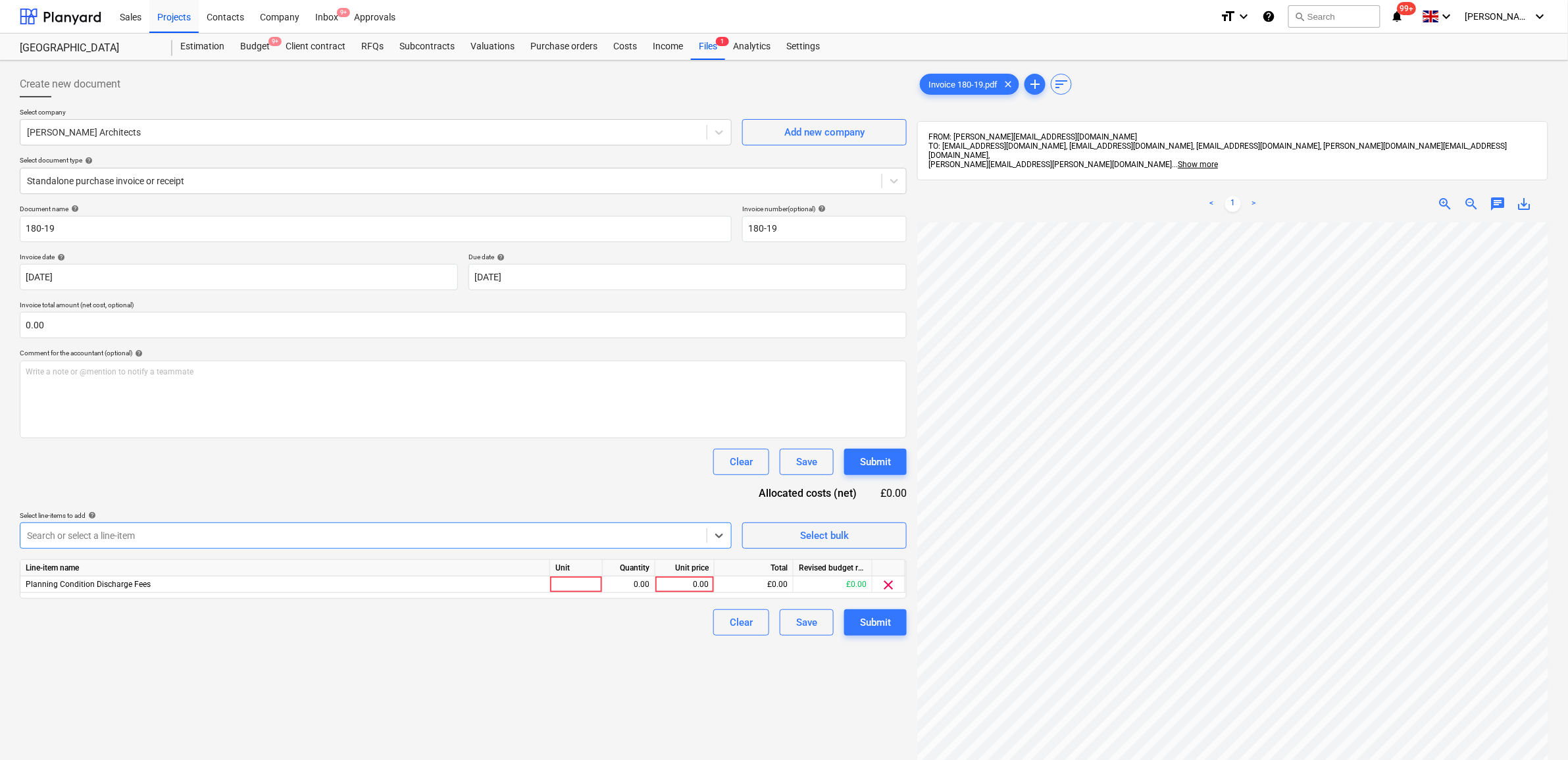
click at [252, 469] on div "Clear Save Submit" at bounding box center [463, 462] width 887 height 27
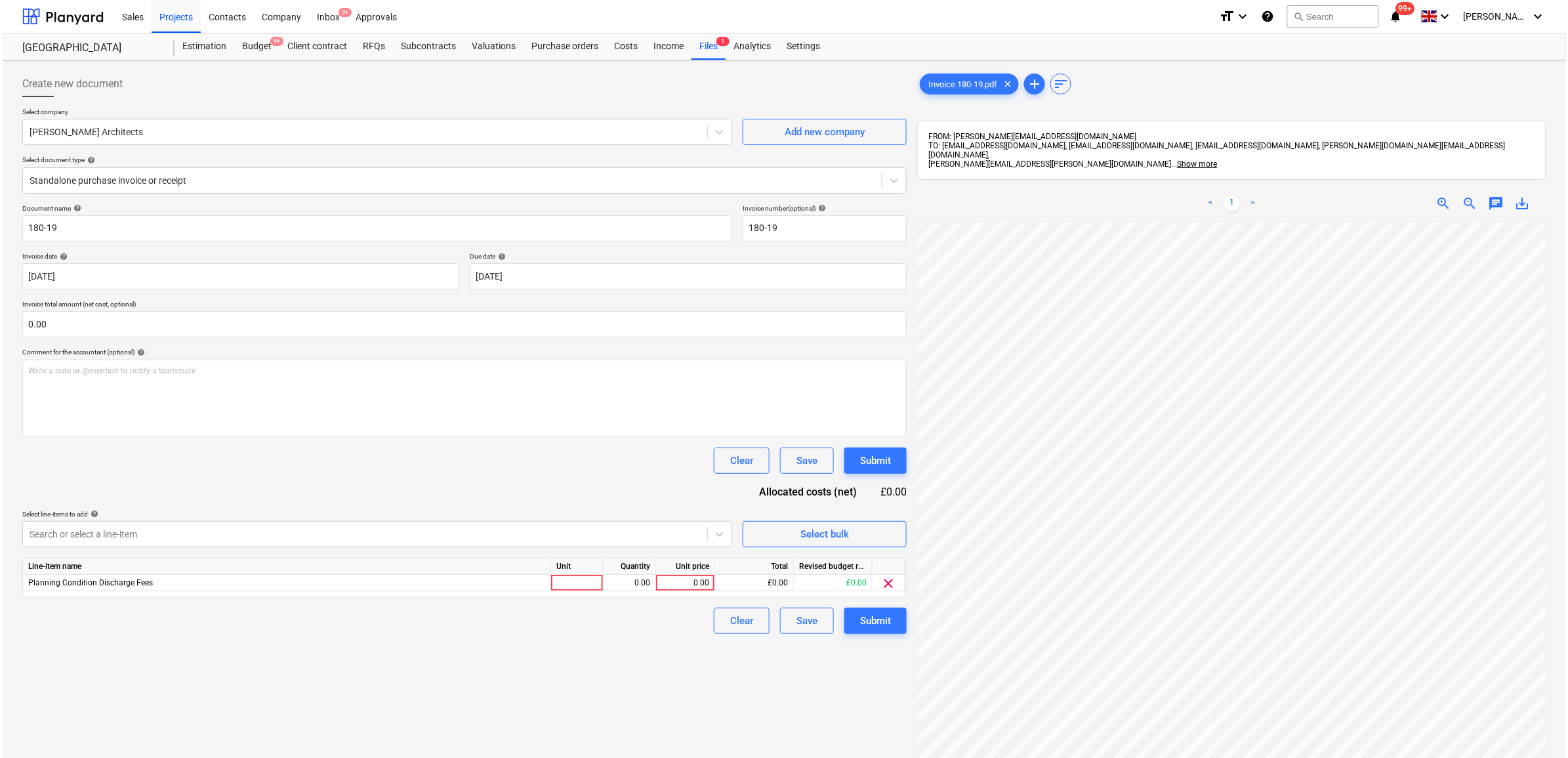
scroll to position [112, 80]
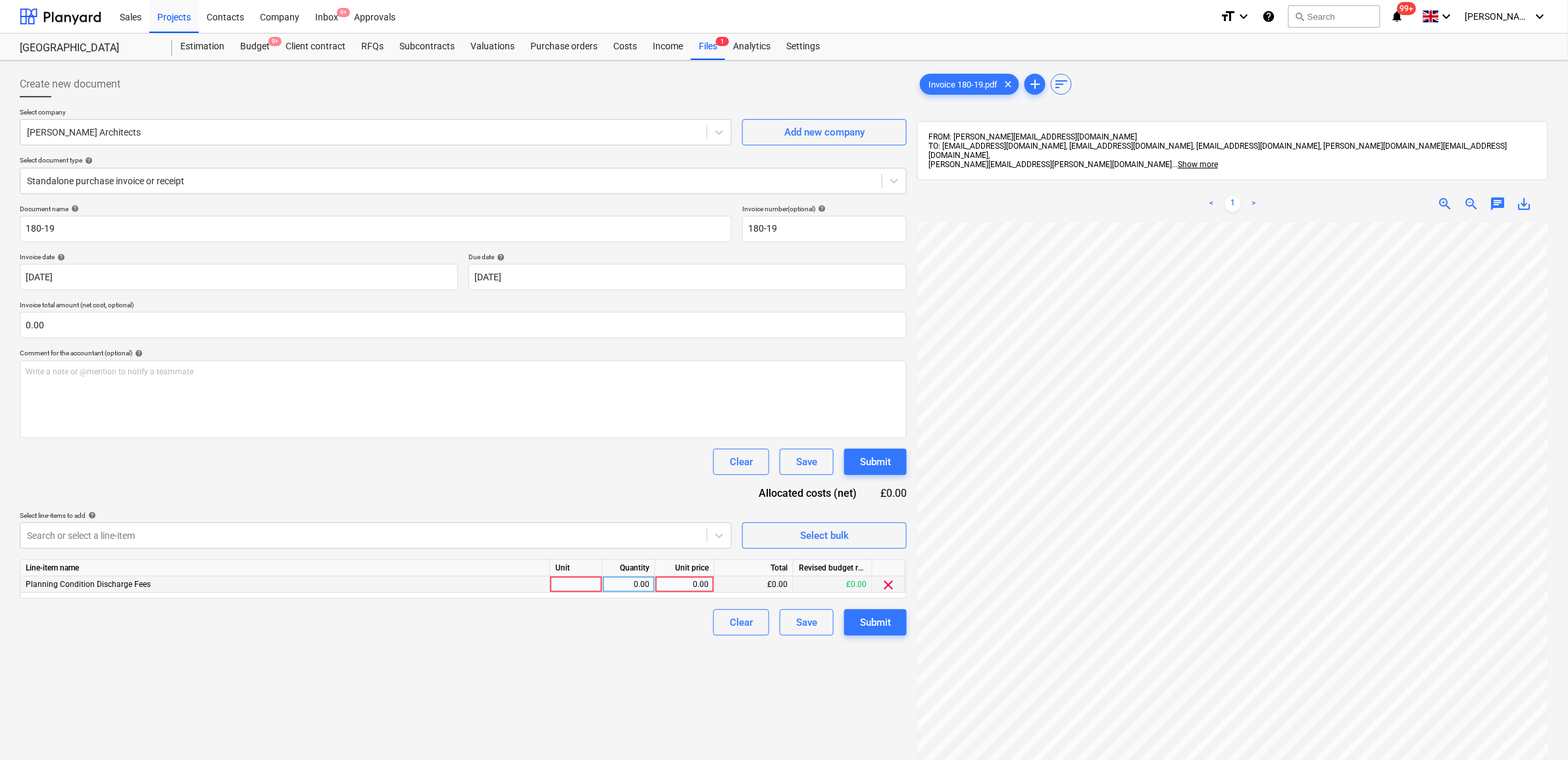
click at [685, 579] on div "0.00" at bounding box center [684, 584] width 48 height 17
type input "475"
click at [558, 648] on div "Create new document Select company [PERSON_NAME] Architects Add new company Sel…" at bounding box center [463, 508] width 898 height 885
click at [603, 670] on div "Create new document Select company [PERSON_NAME] Architects Add new company Sel…" at bounding box center [463, 508] width 898 height 885
click at [892, 629] on button "Submit" at bounding box center [876, 623] width 62 height 27
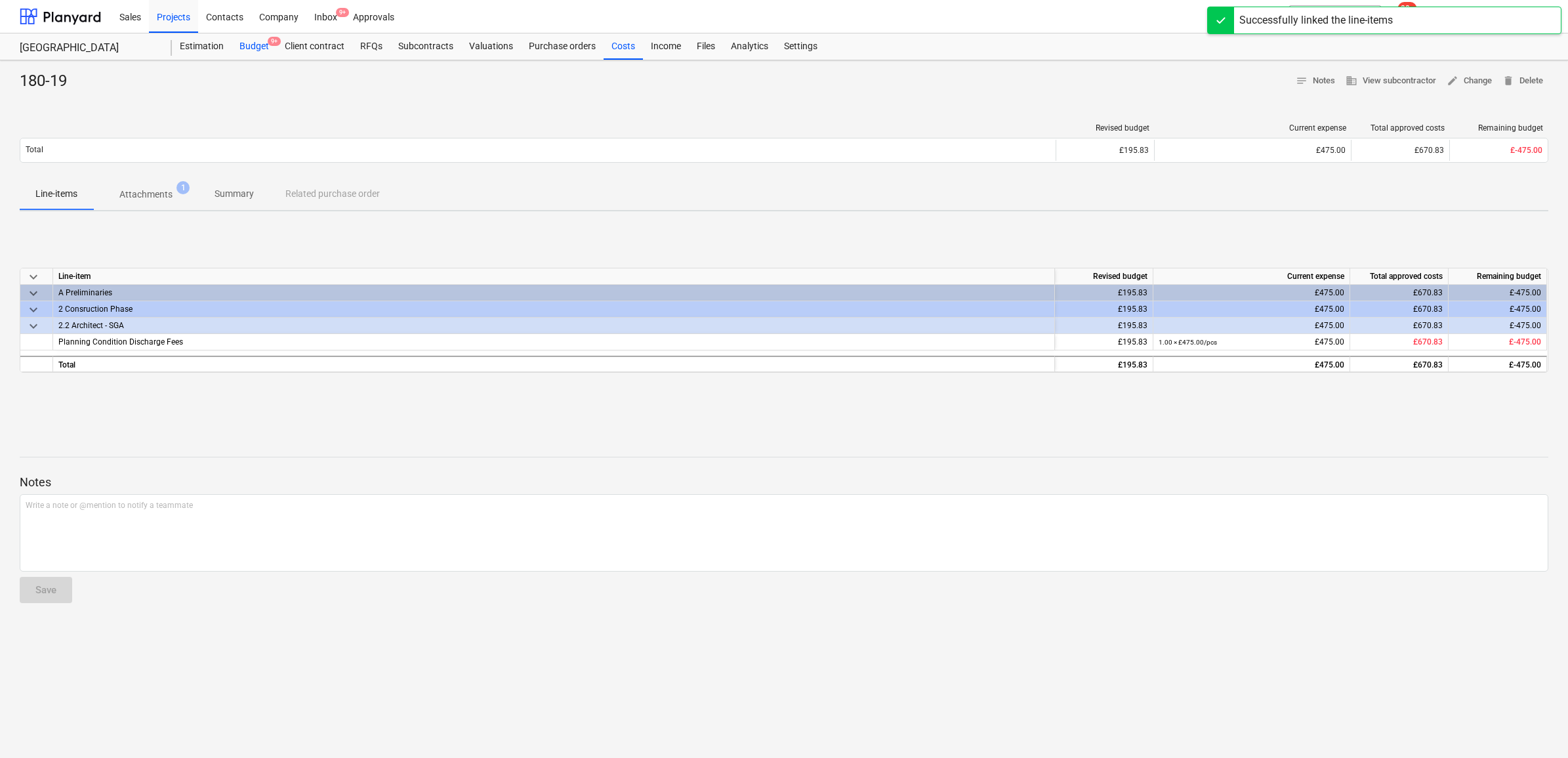
click at [261, 39] on div "Budget 9+" at bounding box center [254, 47] width 45 height 26
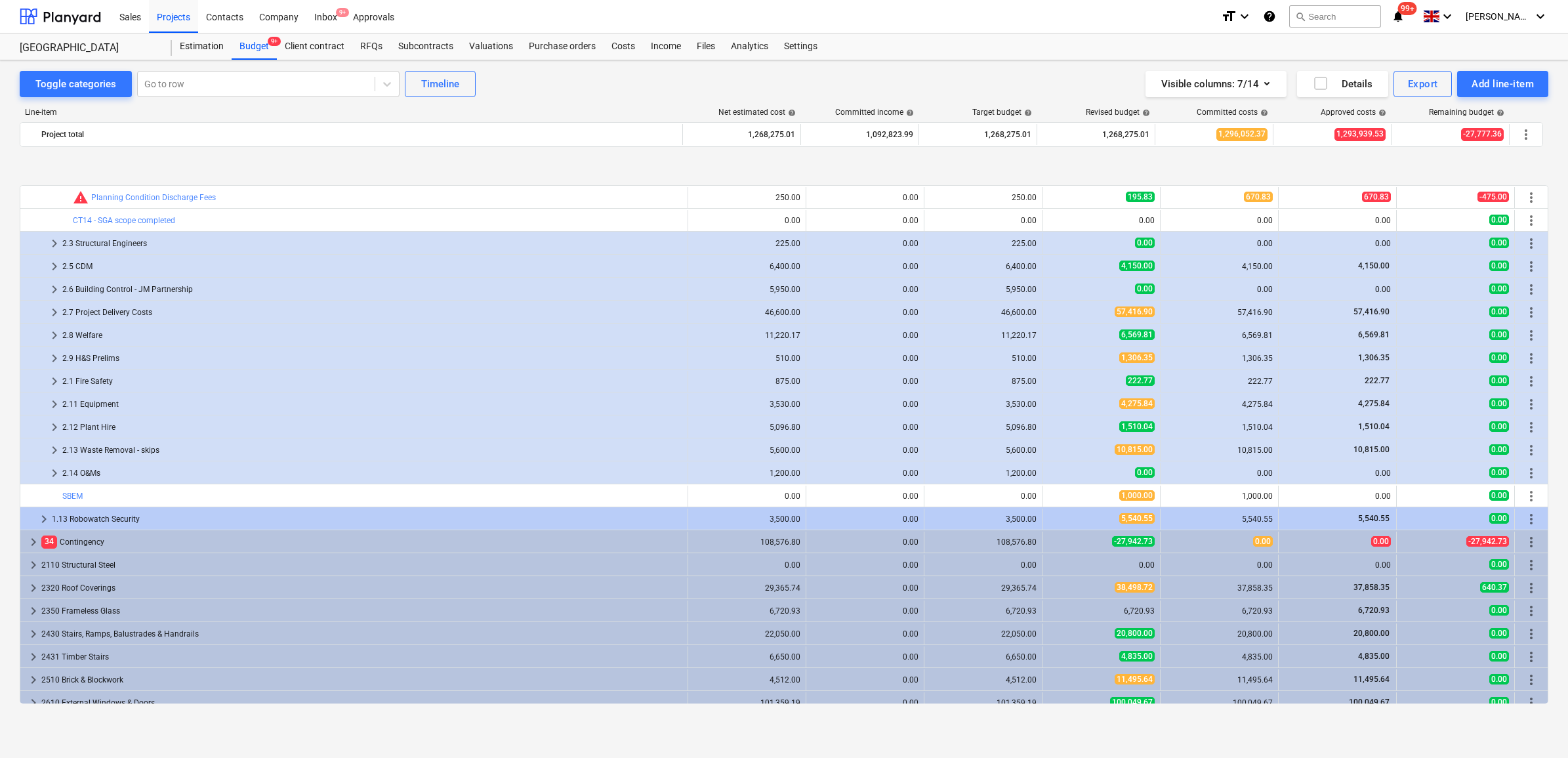
scroll to position [246, 0]
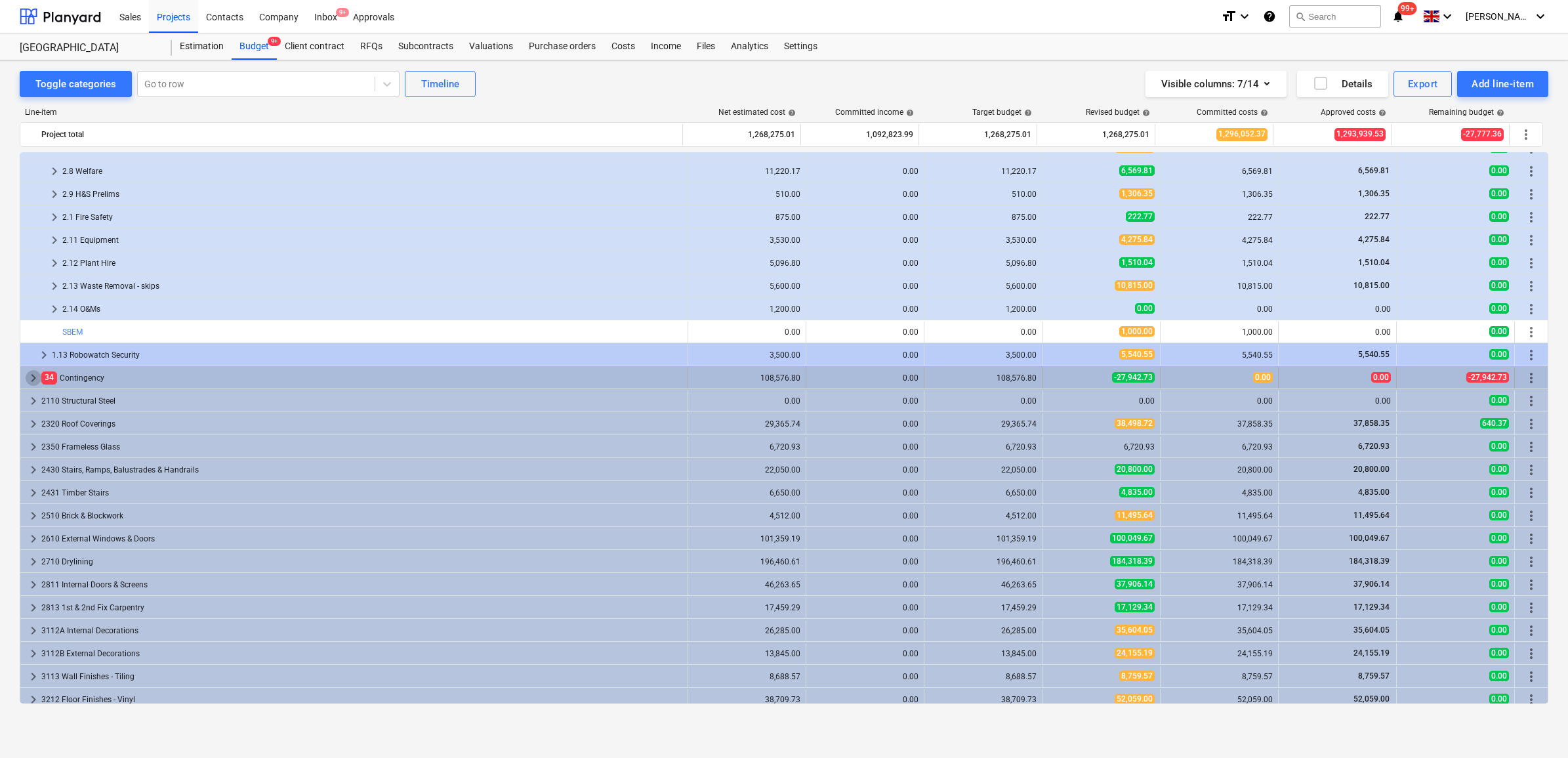
click at [30, 378] on span "keyboard_arrow_right" at bounding box center [34, 378] width 16 height 16
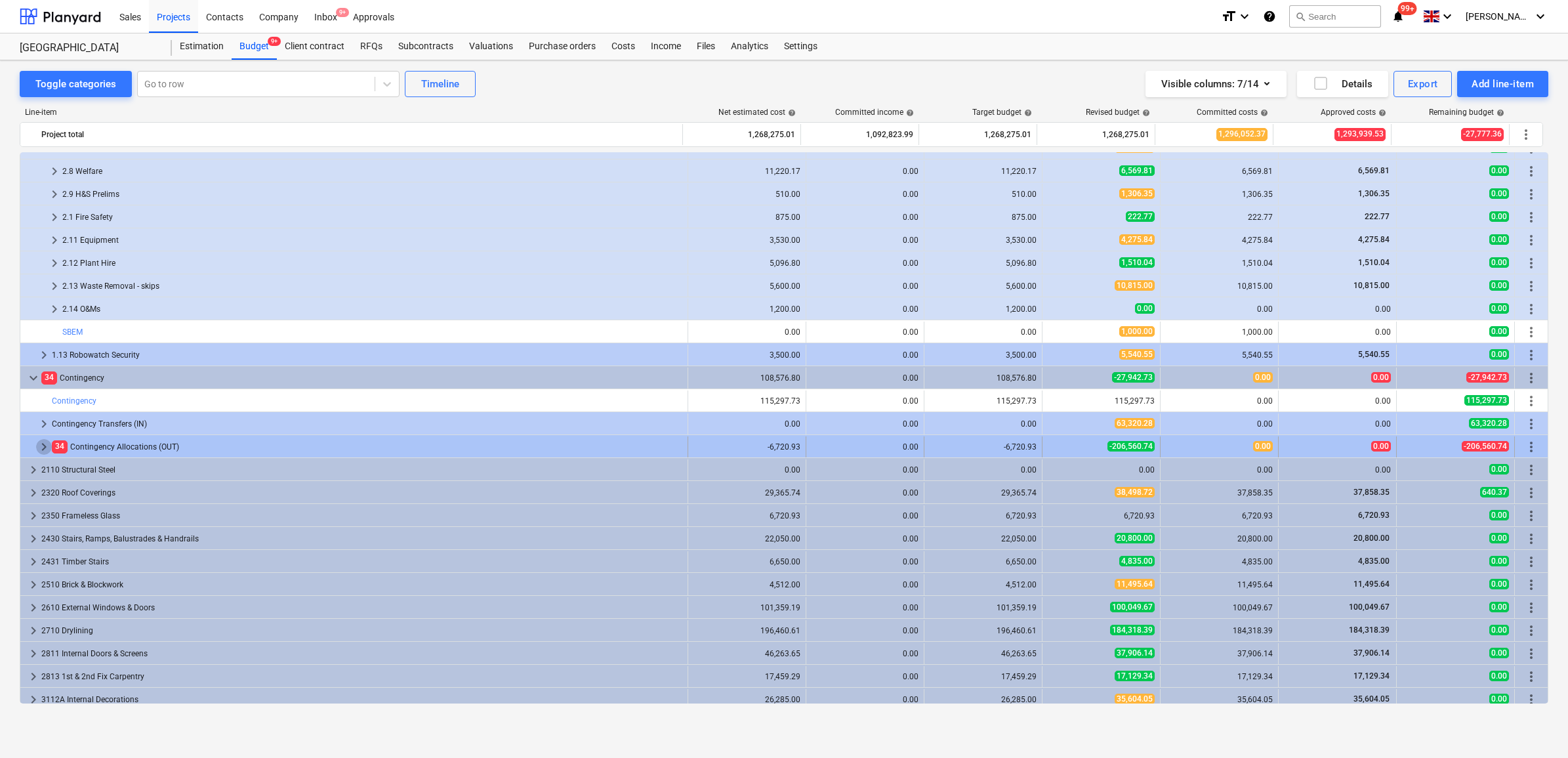
click at [39, 444] on span "keyboard_arrow_right" at bounding box center [44, 447] width 16 height 16
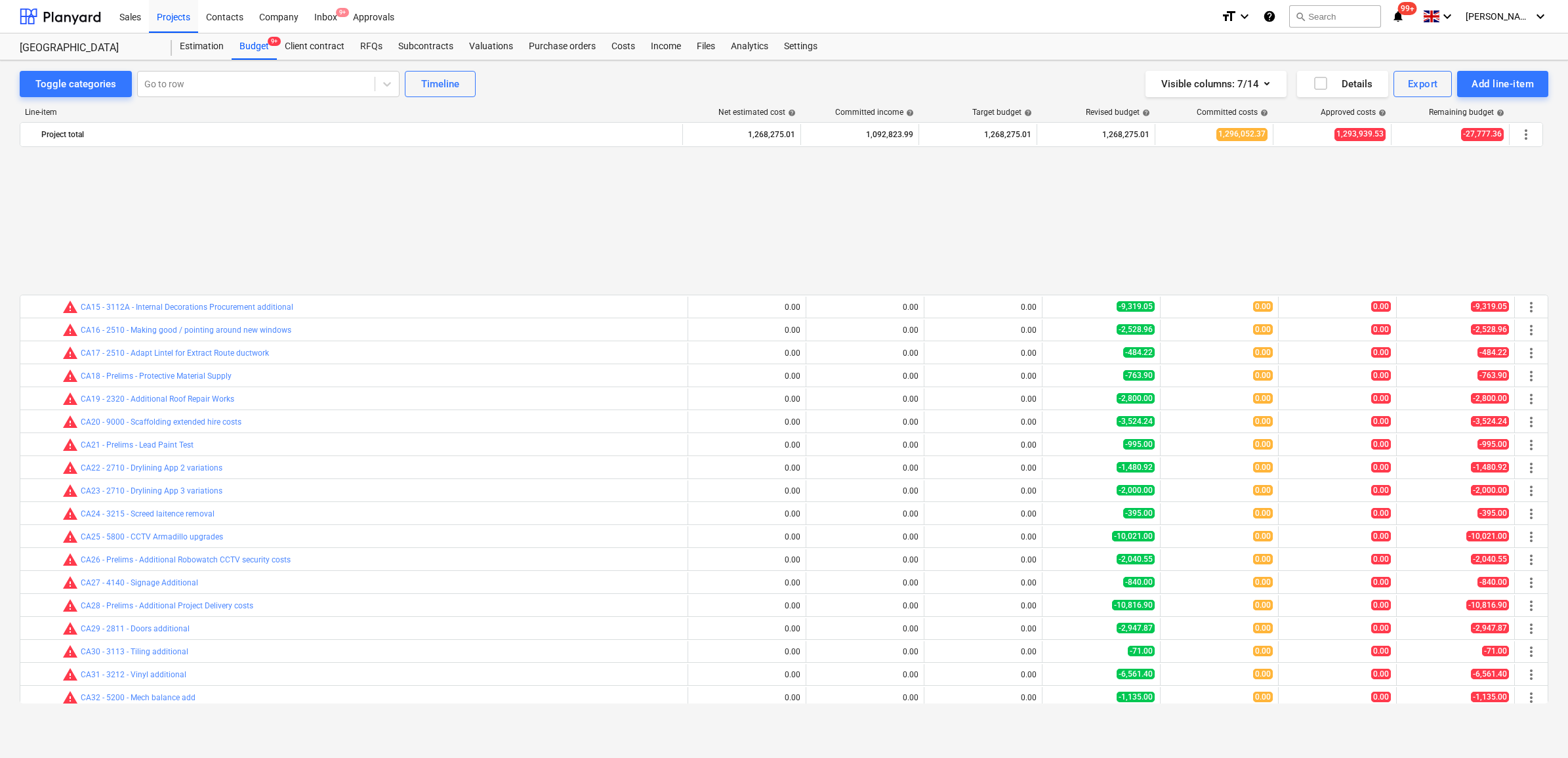
scroll to position [902, 0]
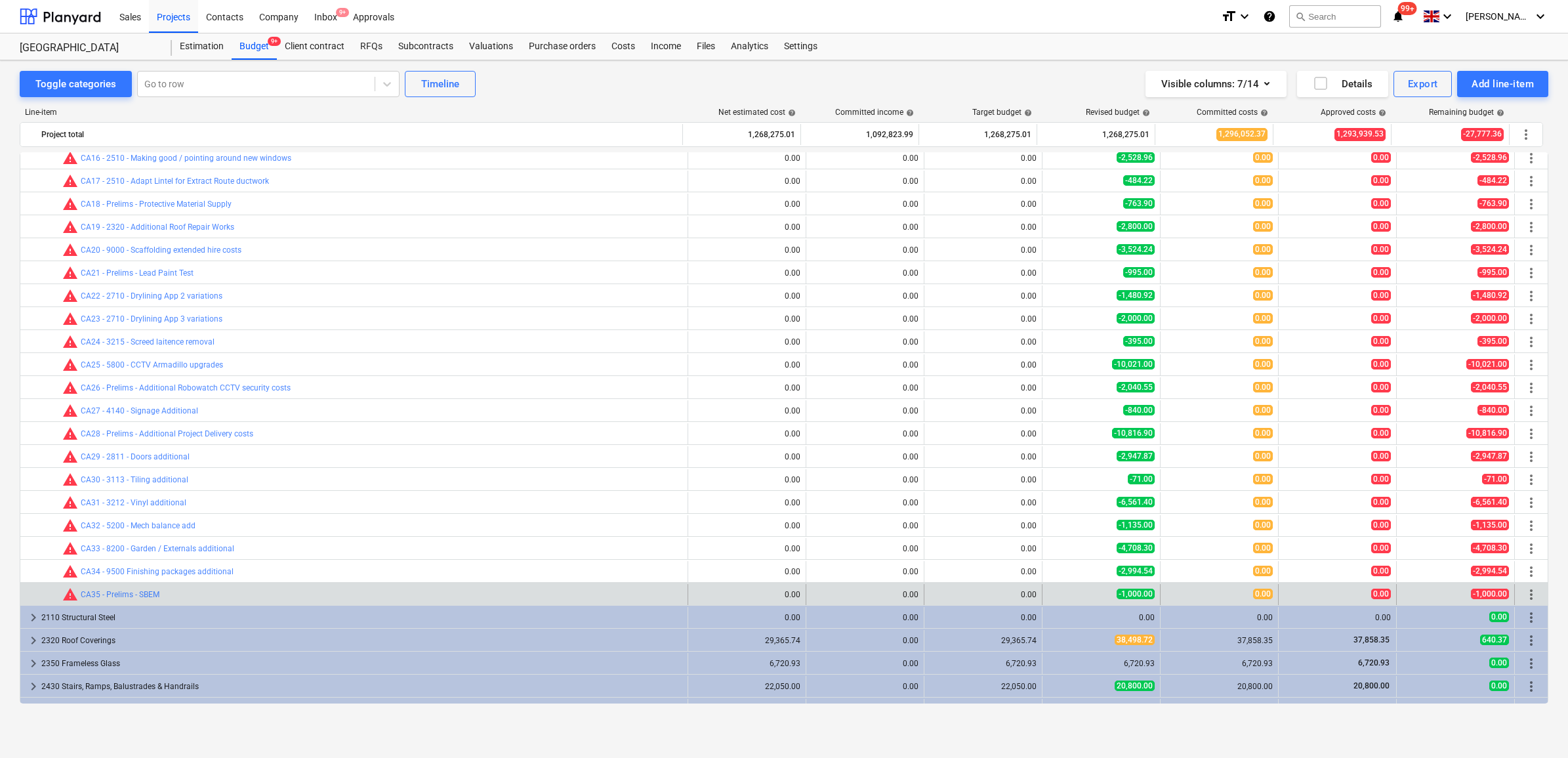
click at [1528, 594] on span "more_vert" at bounding box center [1532, 594] width 16 height 16
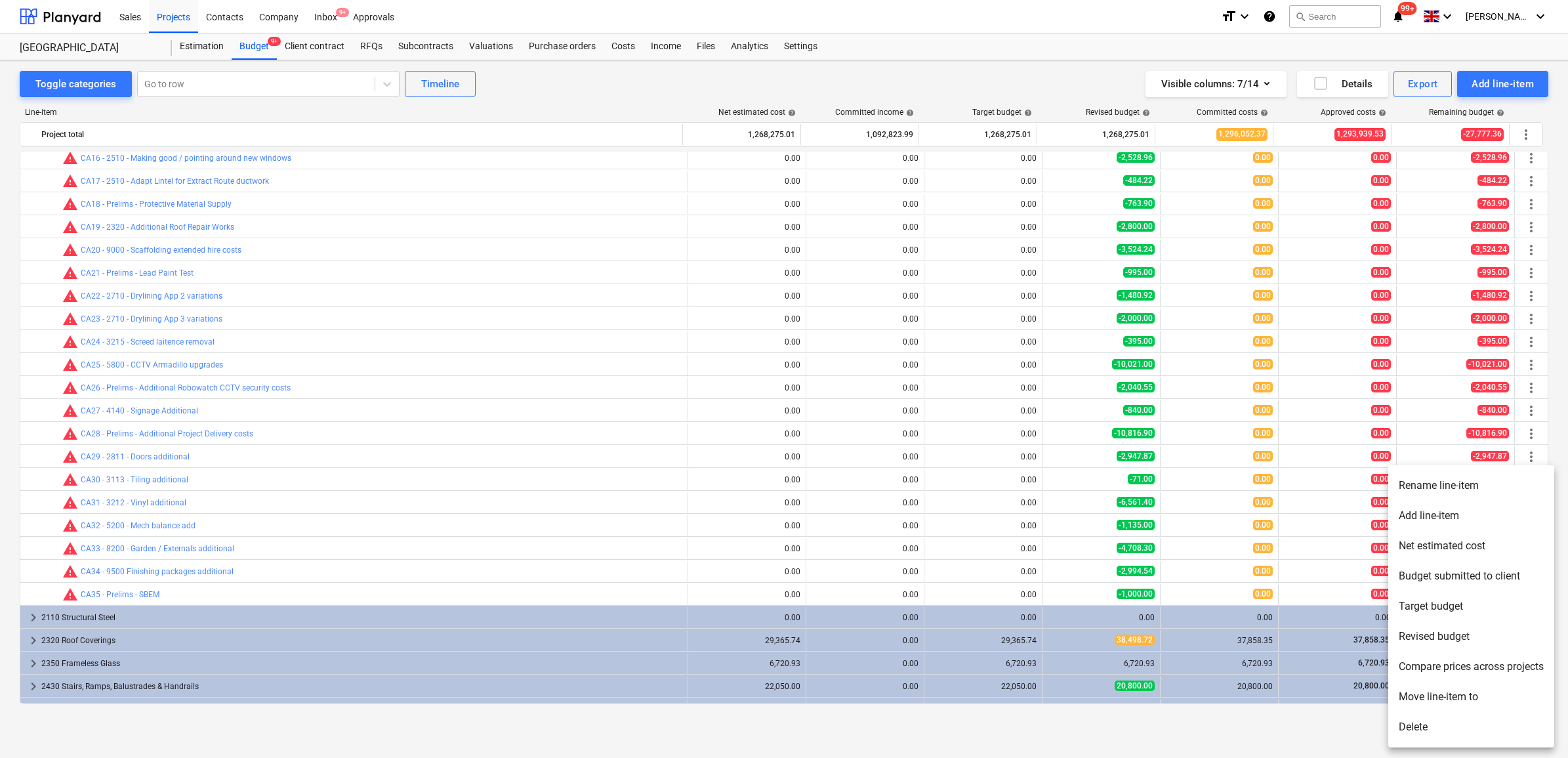
click at [1441, 520] on li "Add line-item" at bounding box center [1471, 516] width 166 height 30
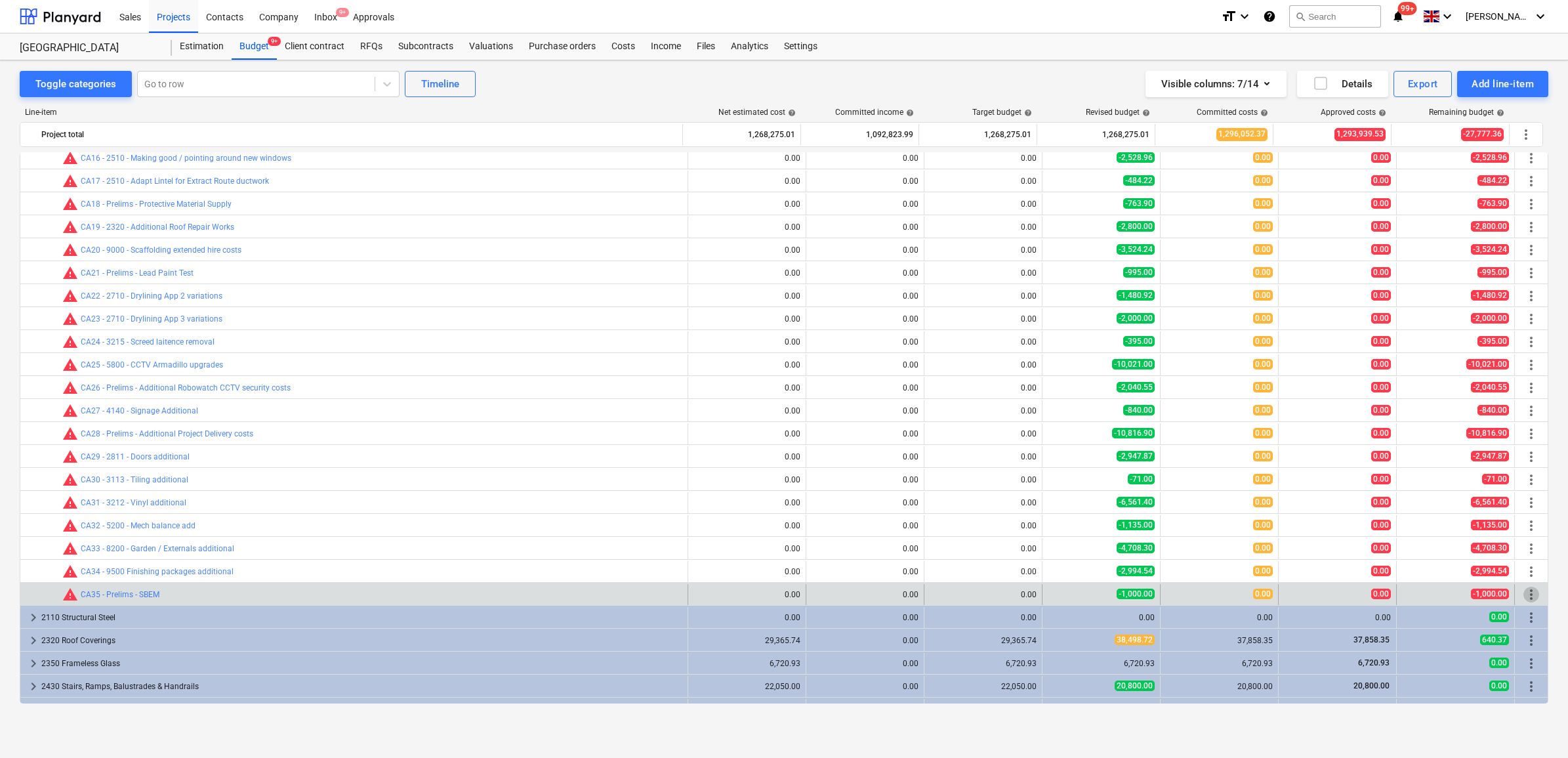
click at [1532, 592] on span "more_vert" at bounding box center [1532, 594] width 16 height 16
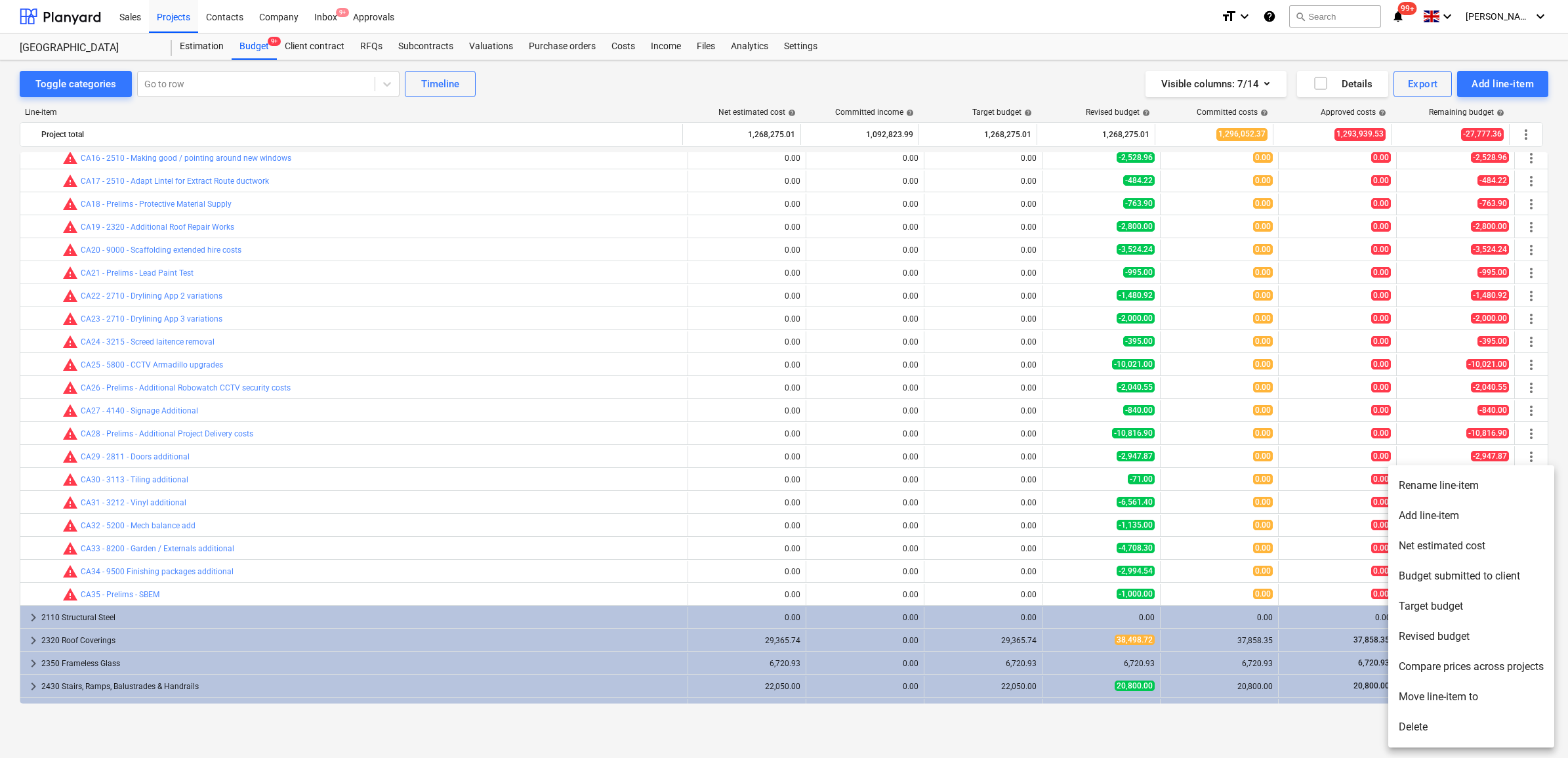
click at [1474, 489] on li "Rename line-item" at bounding box center [1471, 486] width 166 height 30
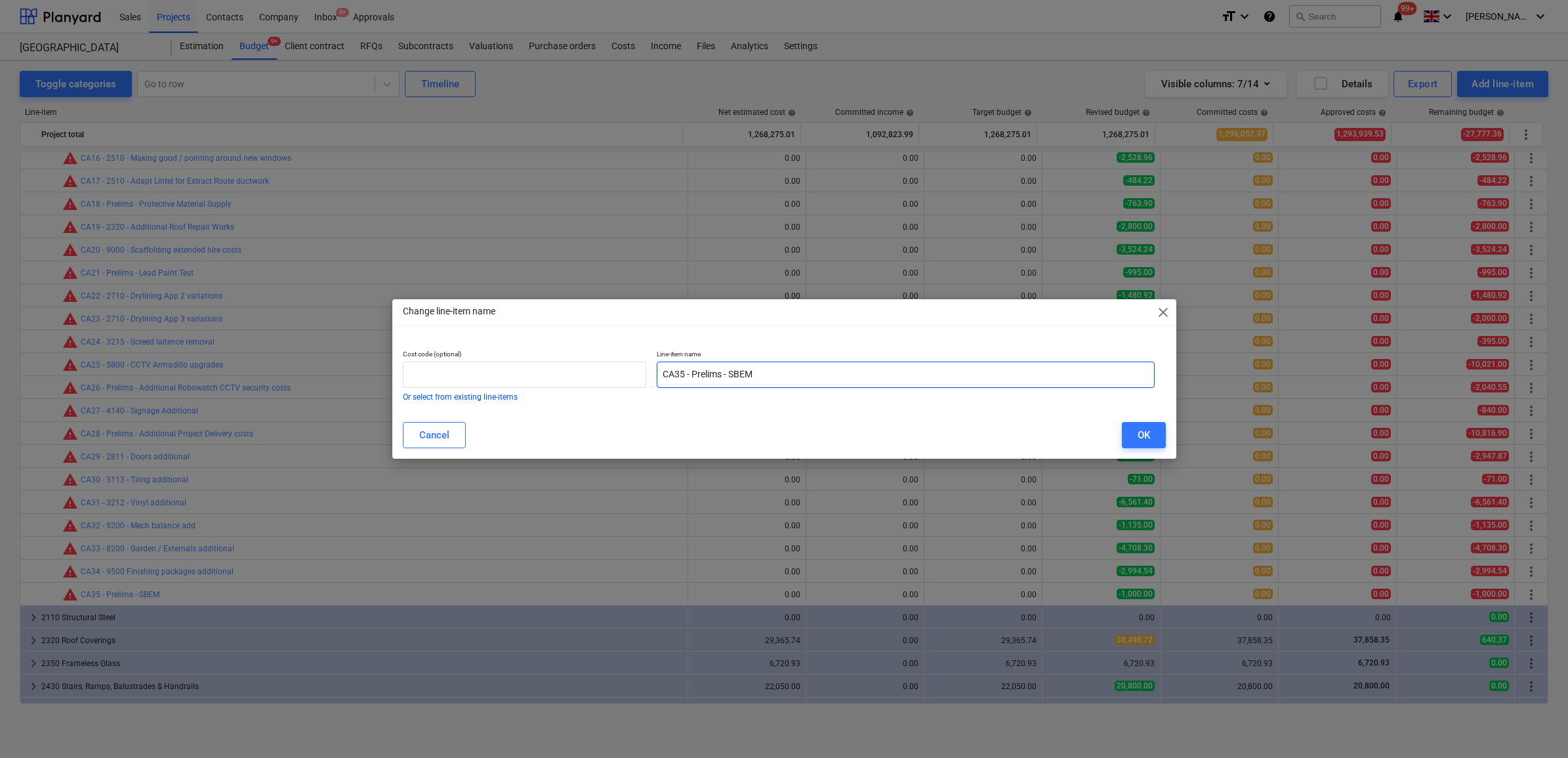
click at [810, 377] on input "CA35 - Prelims - SBEM" at bounding box center [905, 375] width 498 height 26
type input "CA35 - Prelims - SBEM & SGA planning hours"
click at [1140, 434] on div "OK" at bounding box center [1144, 435] width 13 height 17
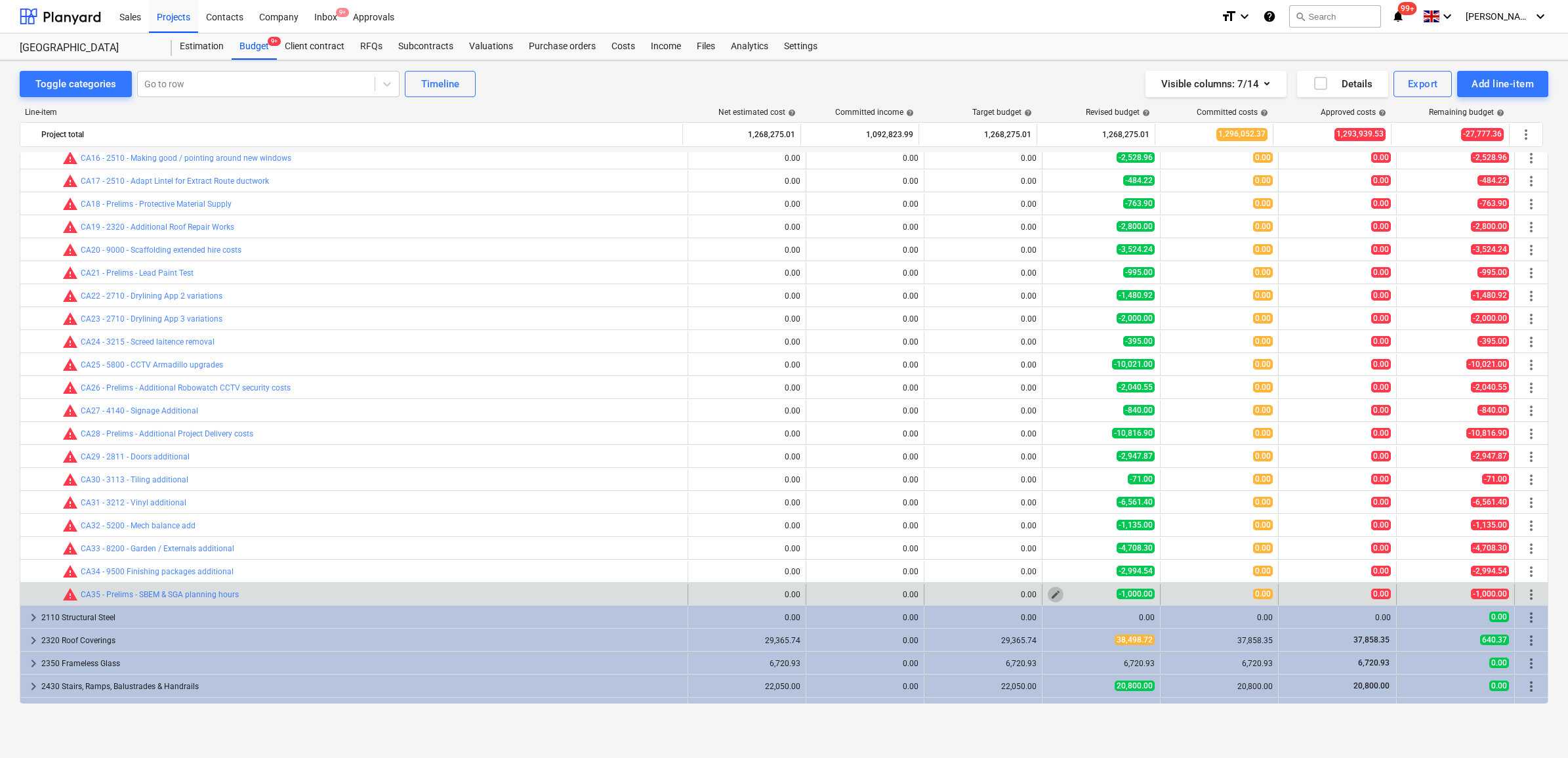
click at [1050, 594] on span "edit" at bounding box center [1056, 594] width 11 height 11
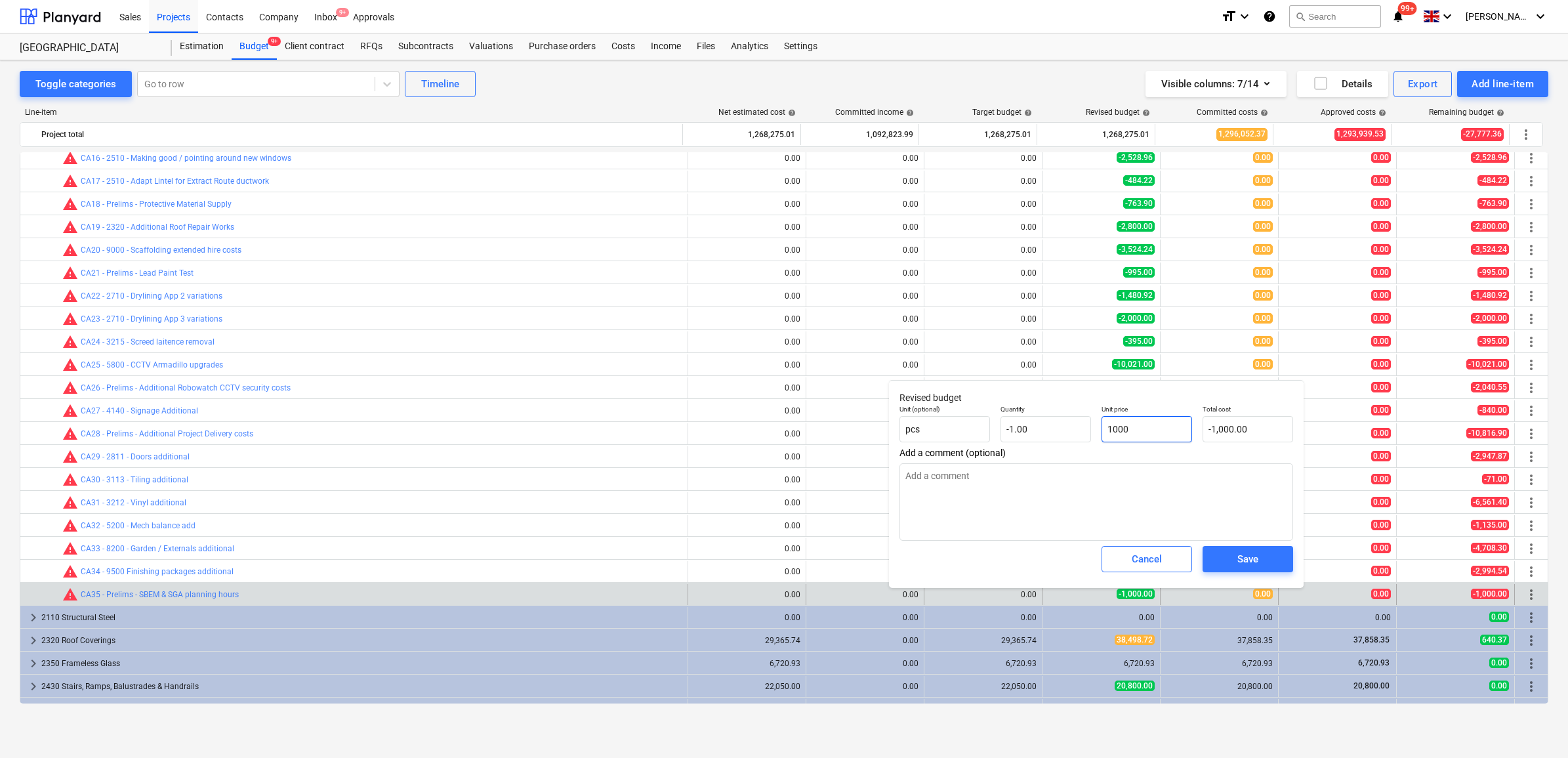
click at [1156, 428] on input "1000" at bounding box center [1146, 429] width 91 height 26
type input "100"
type input "-100.00"
type input "10"
type input "-10.00"
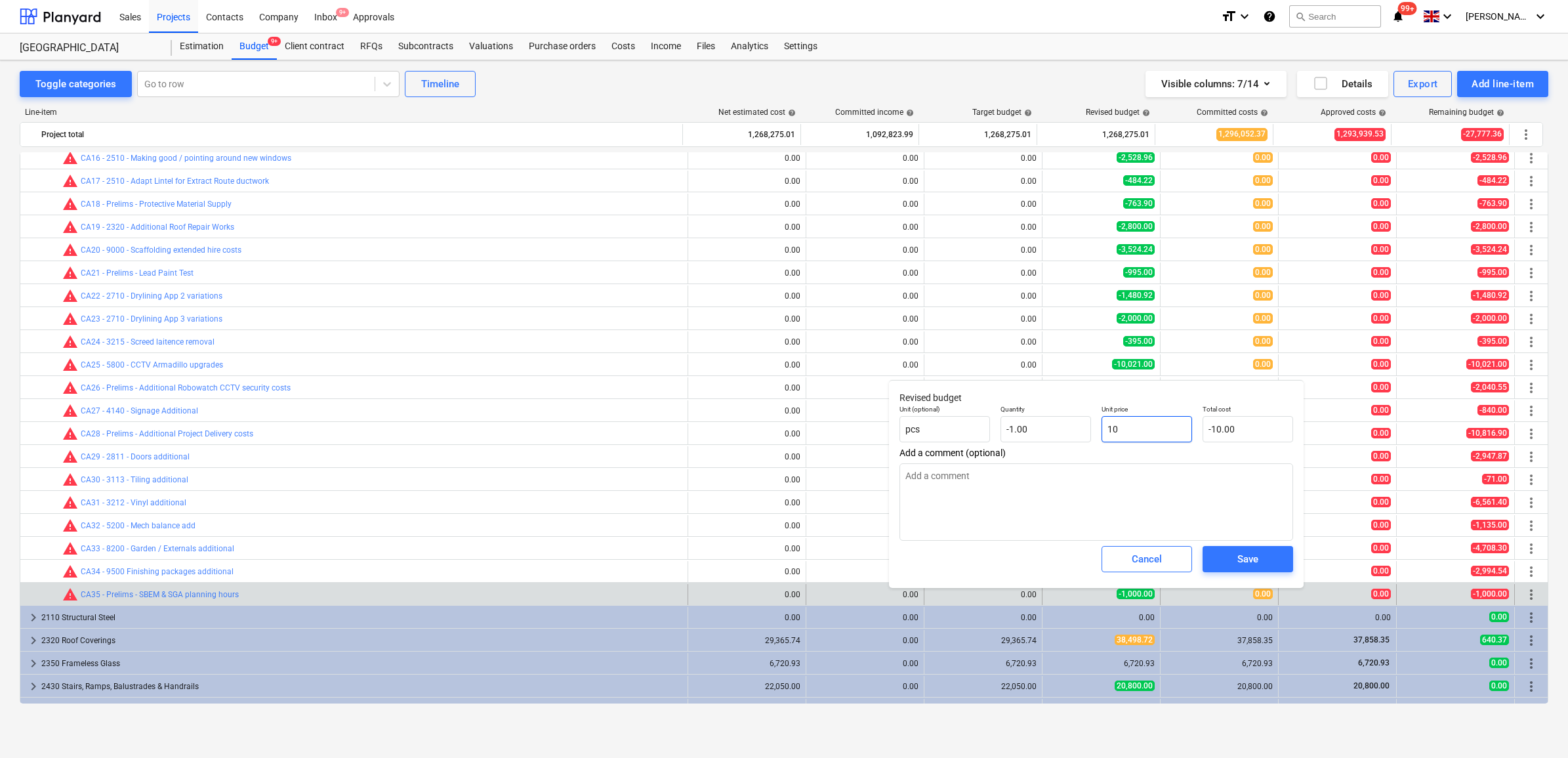
type input "1"
type input "-1.00"
type input "14"
click at [1244, 563] on div "Save" at bounding box center [1248, 559] width 21 height 17
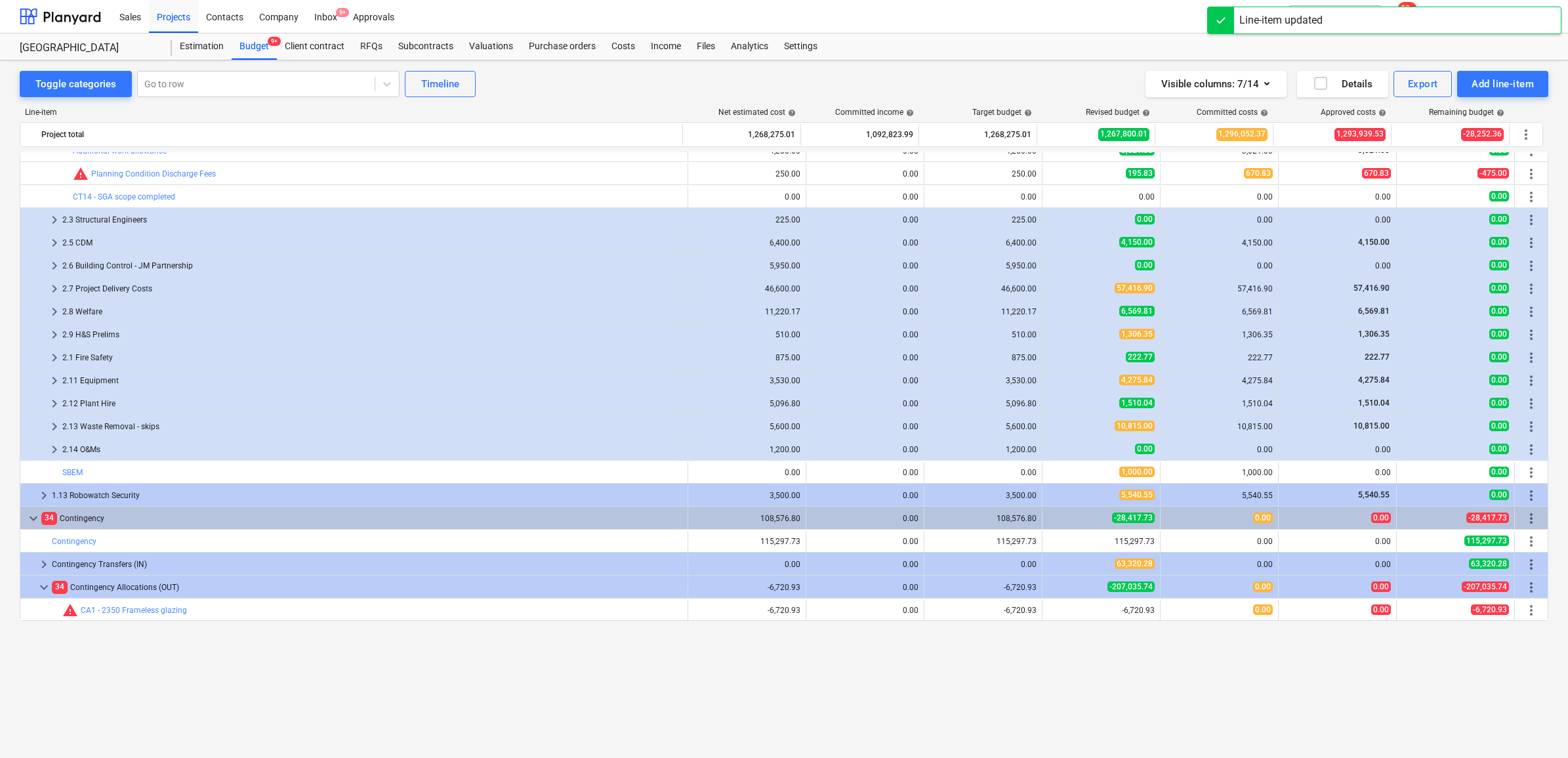
scroll to position [0, 0]
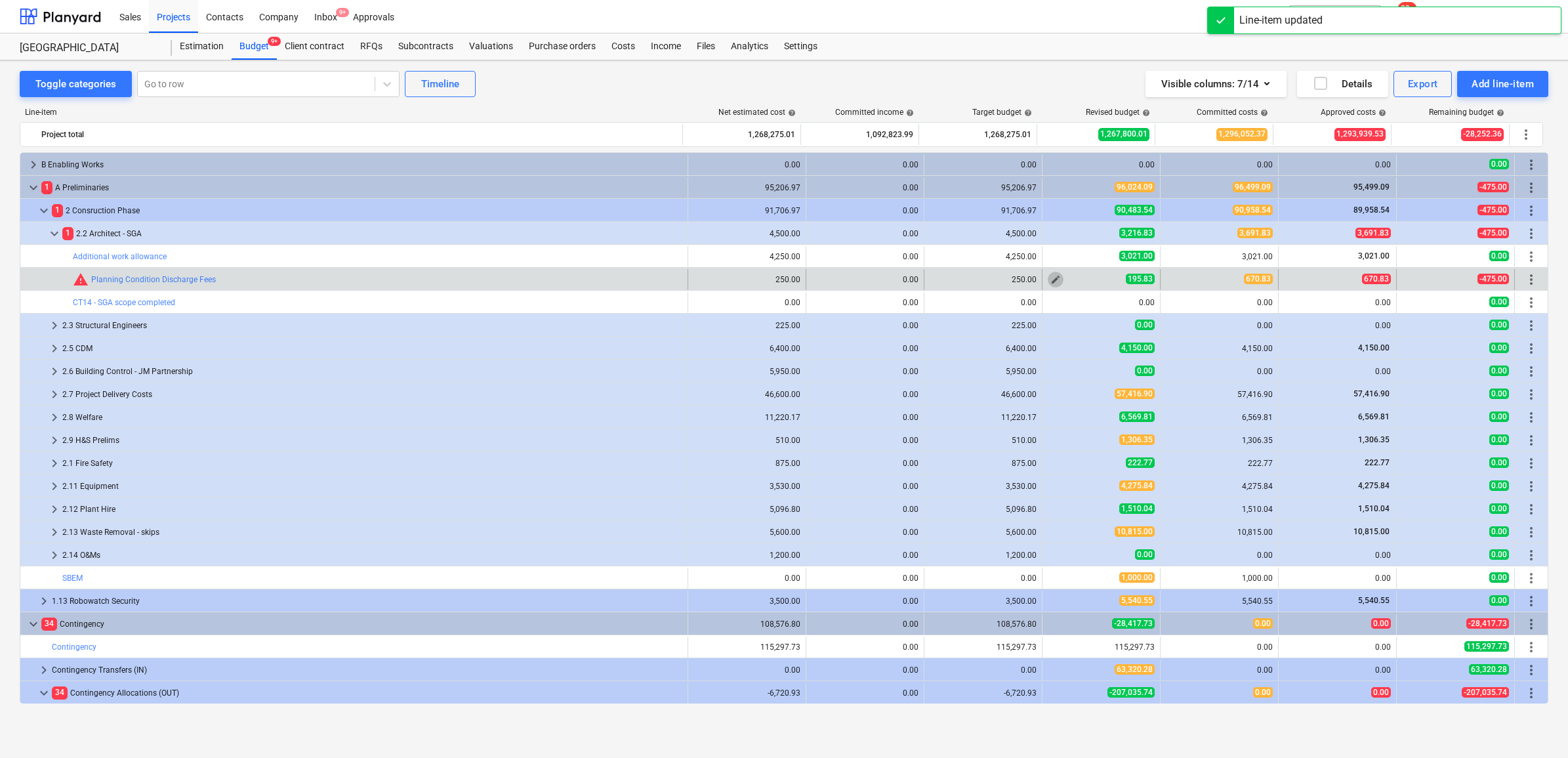
click at [1050, 279] on span "edit" at bounding box center [1056, 279] width 11 height 11
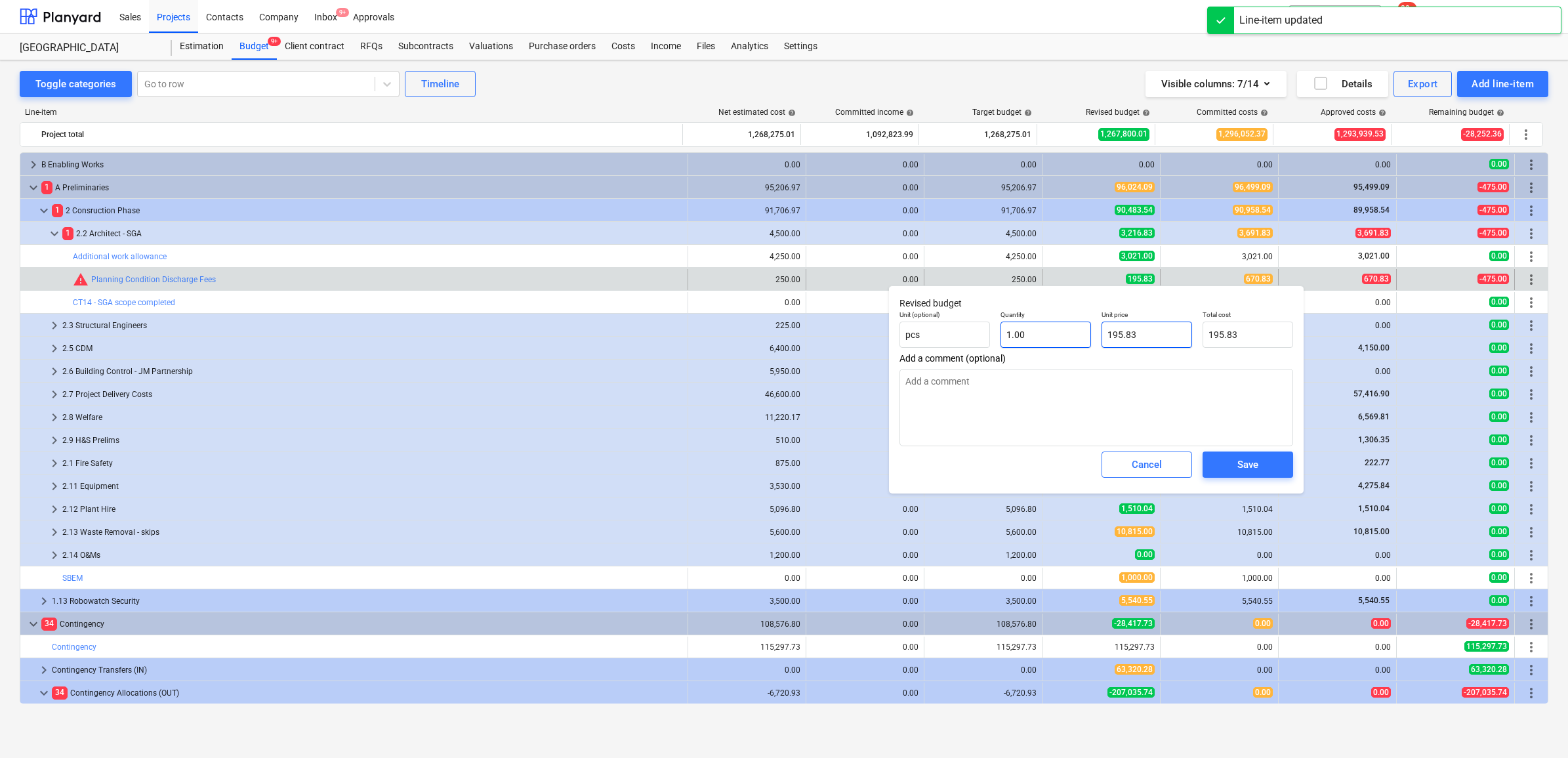
drag, startPoint x: 1155, startPoint y: 340, endPoint x: 1078, endPoint y: 339, distance: 77.0
click at [1078, 339] on div "Unit (optional) pcs Quantity 1.00 Unit price 195.83 Total cost 195.83" at bounding box center [1096, 329] width 404 height 48
click at [1283, 463] on button "Save" at bounding box center [1248, 465] width 91 height 26
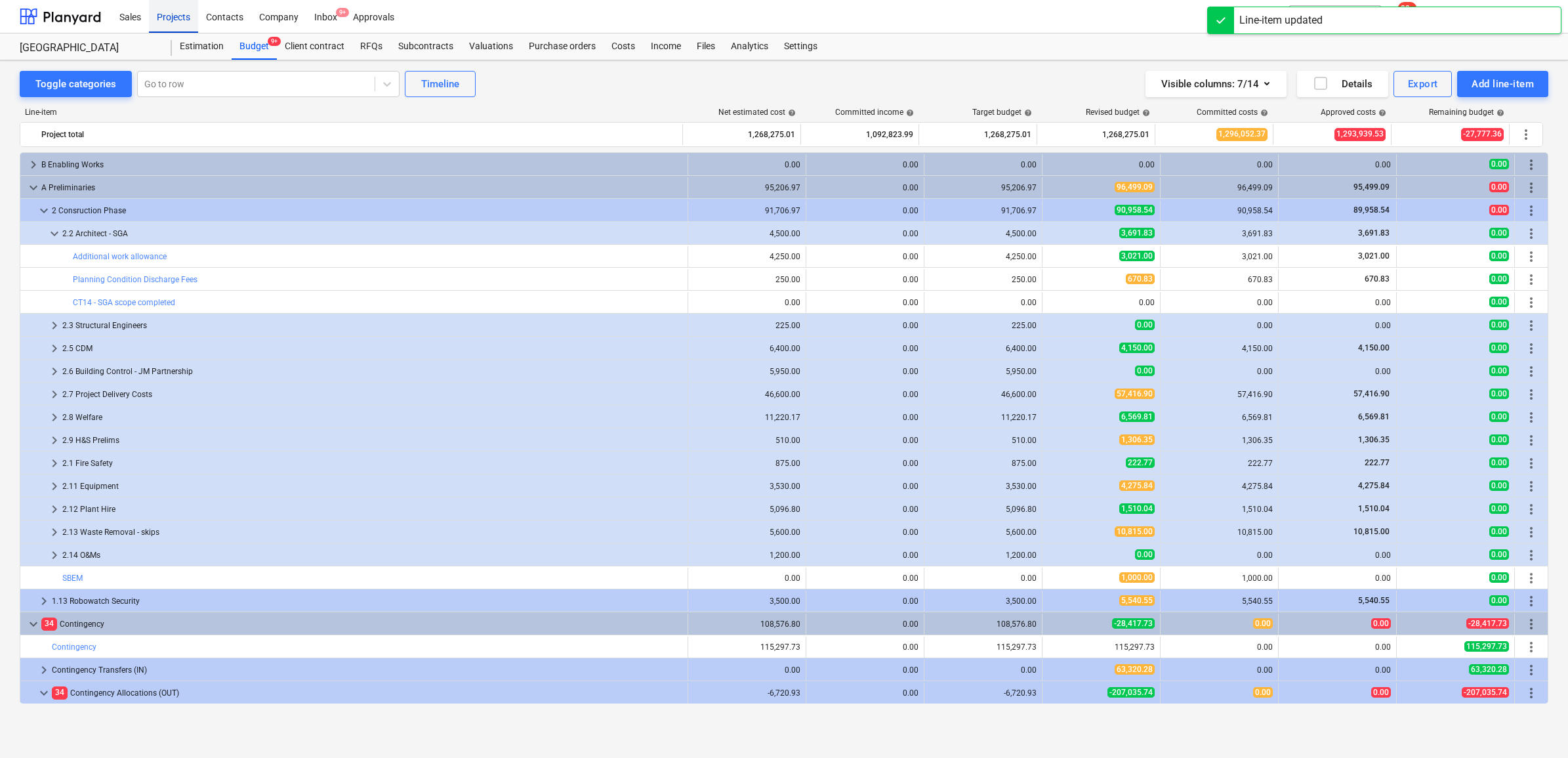
click at [184, 21] on div "Projects" at bounding box center [173, 16] width 49 height 34
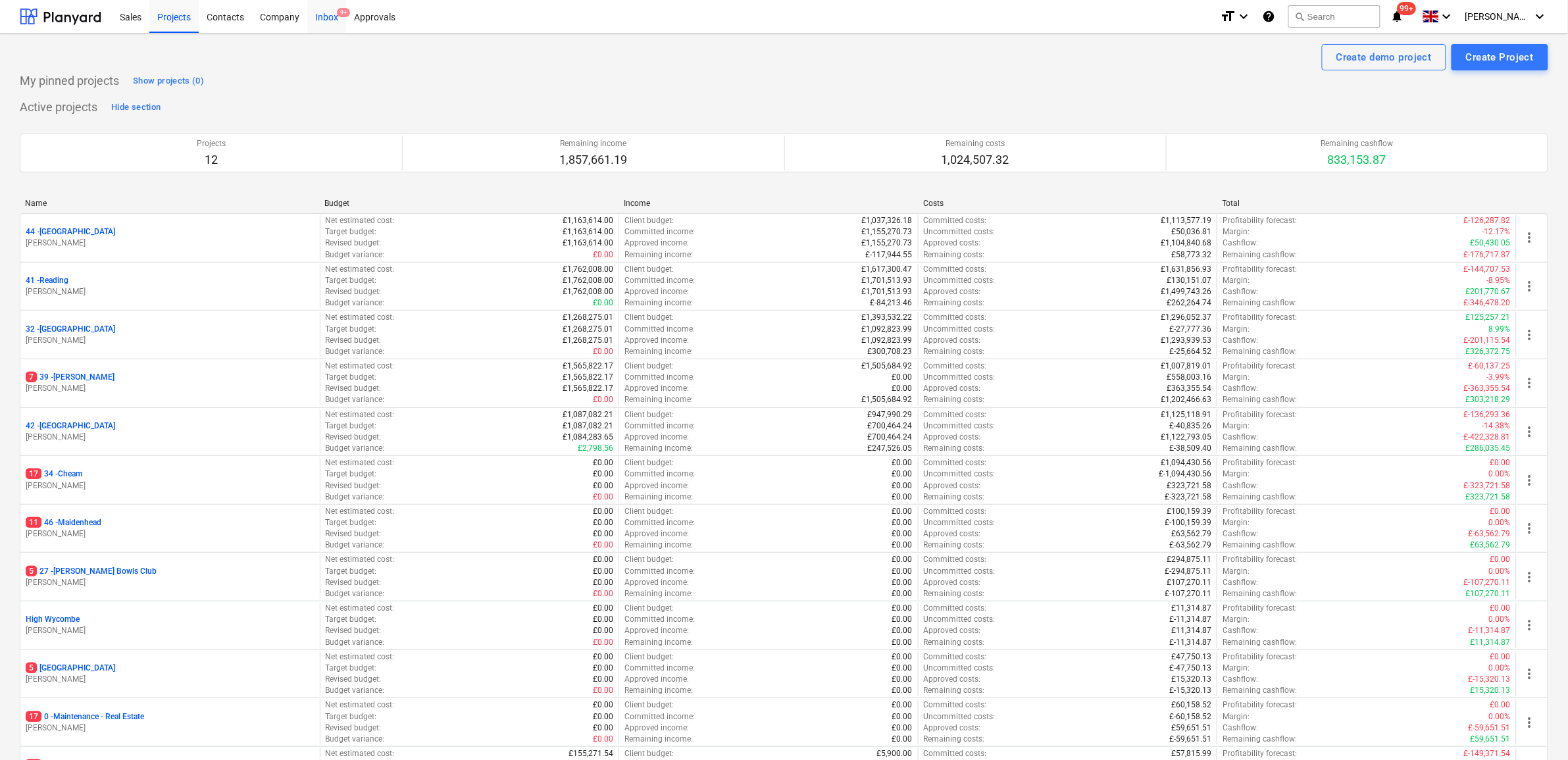
click at [326, 15] on div "Inbox 9+" at bounding box center [327, 16] width 39 height 34
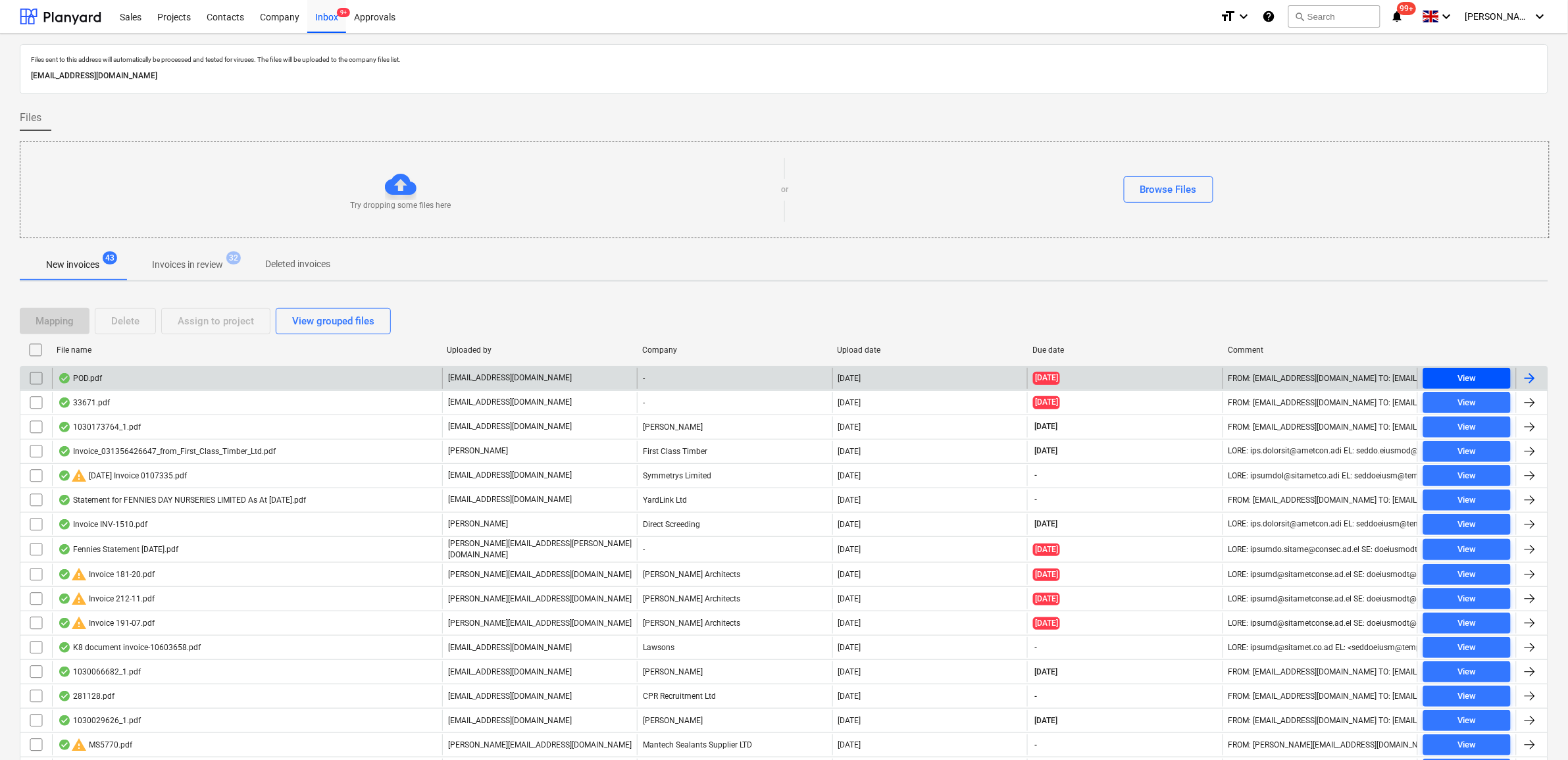
click at [1449, 379] on span "View" at bounding box center [1467, 378] width 77 height 15
click at [30, 377] on input "checkbox" at bounding box center [37, 378] width 21 height 21
click at [129, 327] on div "Delete" at bounding box center [125, 321] width 29 height 17
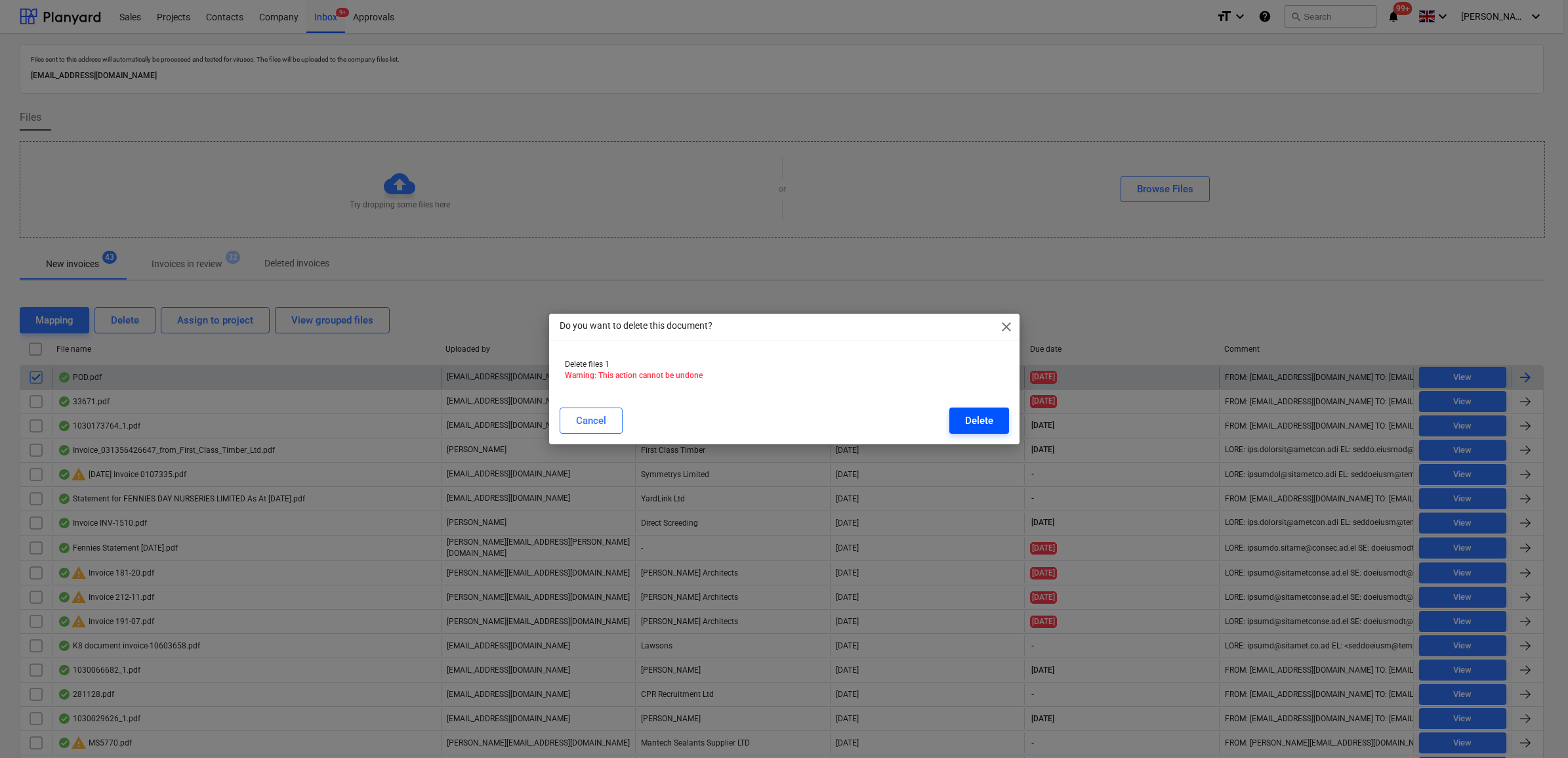
click at [989, 424] on div "Delete" at bounding box center [979, 421] width 28 height 17
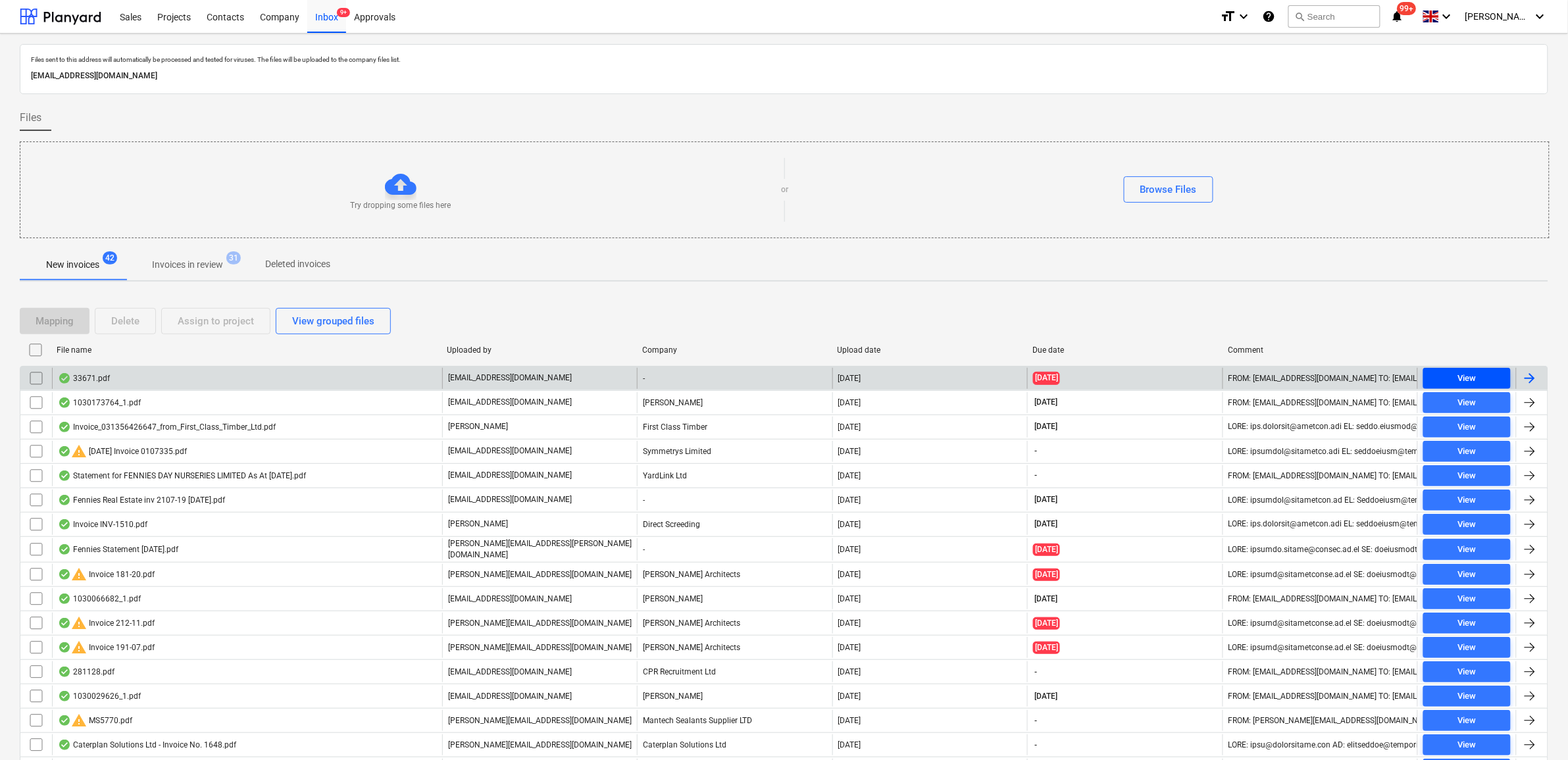
click at [1480, 373] on span "View" at bounding box center [1467, 378] width 77 height 15
click at [37, 378] on input "checkbox" at bounding box center [37, 378] width 21 height 21
click at [139, 323] on div "Delete" at bounding box center [125, 321] width 29 height 17
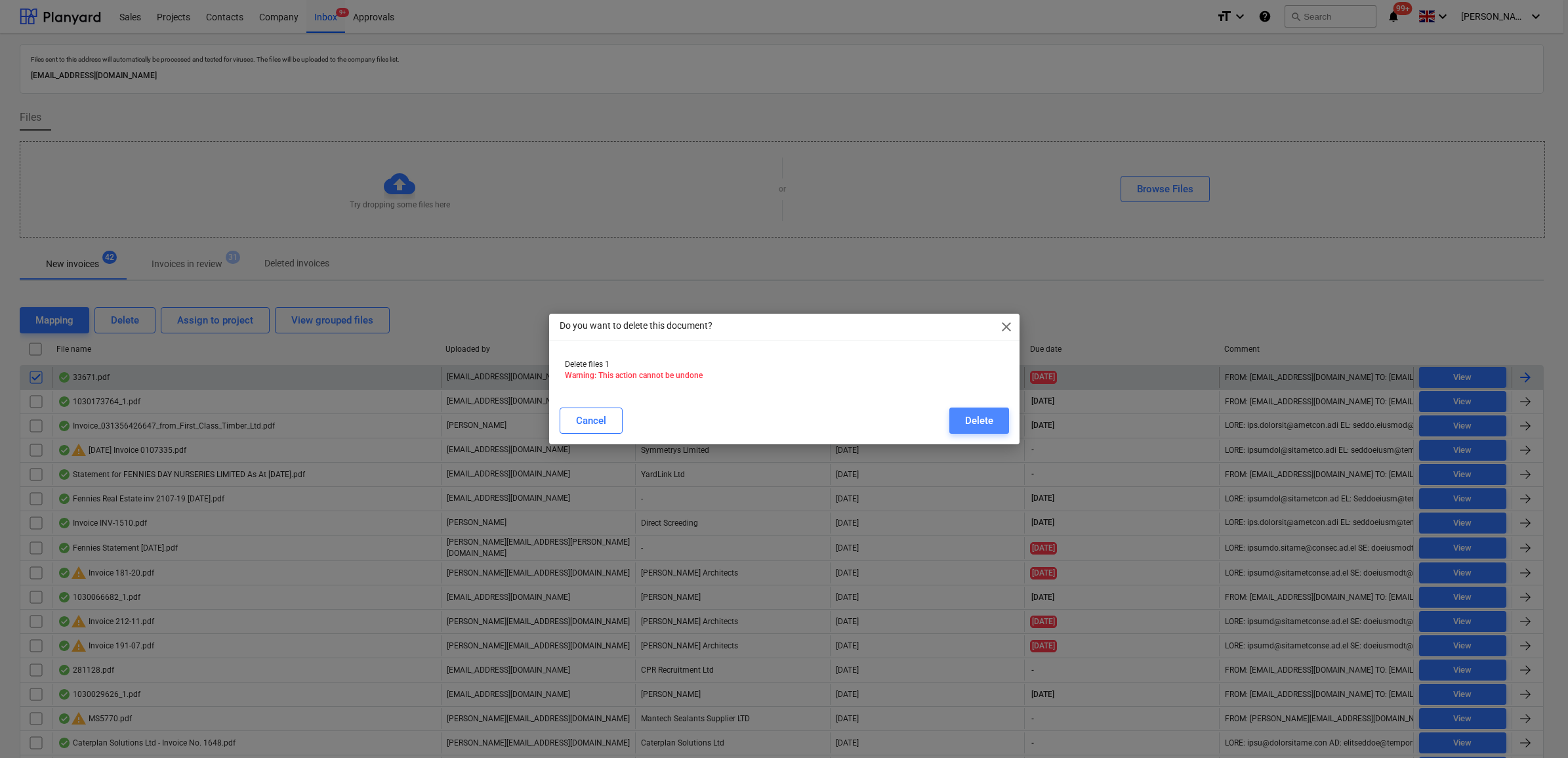
click at [962, 415] on button "Delete" at bounding box center [979, 421] width 60 height 26
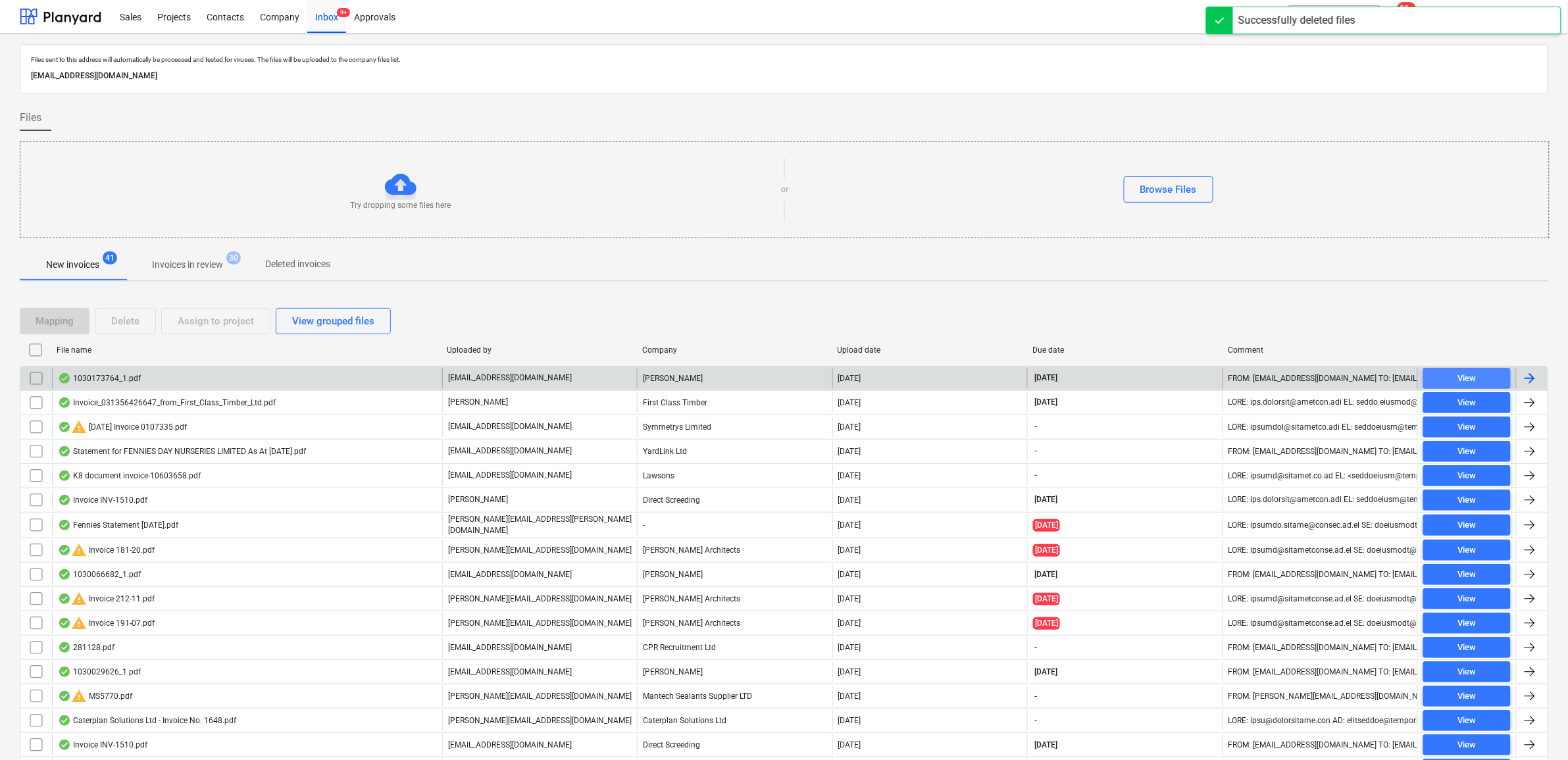
click at [1436, 378] on span "View" at bounding box center [1467, 378] width 77 height 15
drag, startPoint x: 31, startPoint y: 380, endPoint x: 131, endPoint y: 350, distance: 104.4
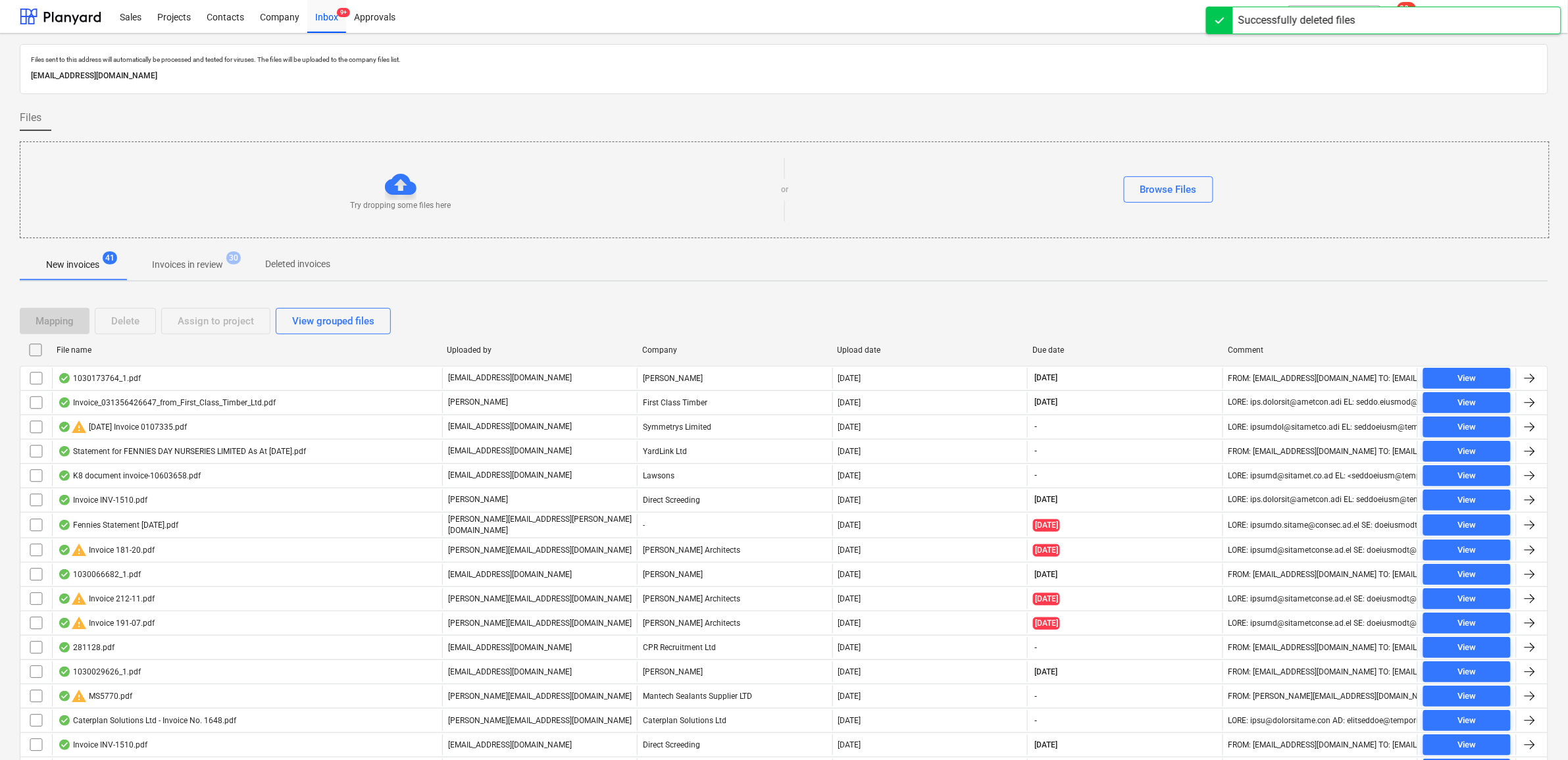
click at [32, 380] on input "checkbox" at bounding box center [37, 378] width 21 height 21
click at [180, 325] on div "Assign to project" at bounding box center [216, 321] width 76 height 17
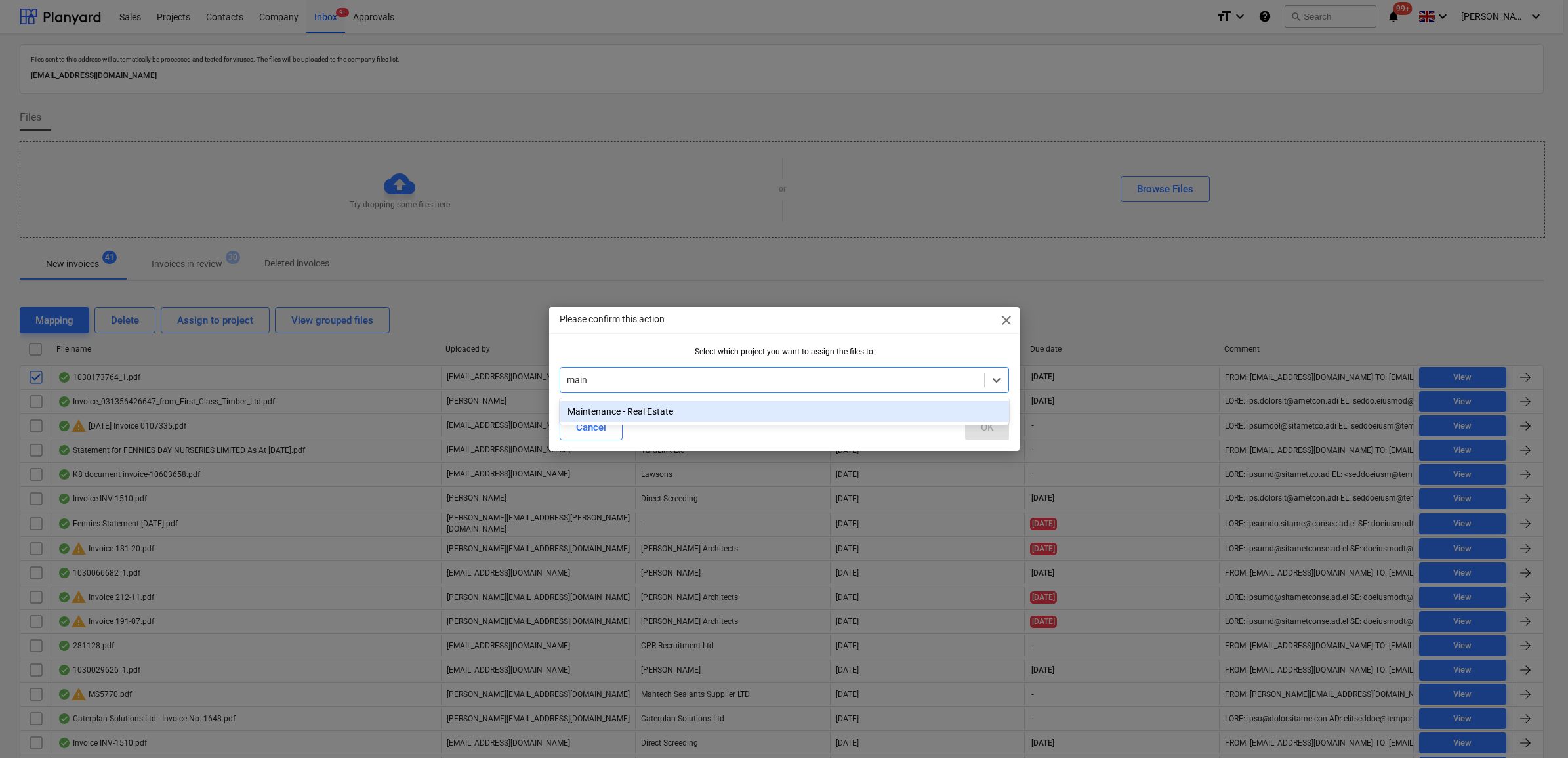
click at [700, 399] on div "Maintenance - Real Estate" at bounding box center [784, 412] width 449 height 26
click at [706, 406] on div "Maintenance - Real Estate" at bounding box center [784, 412] width 449 height 21
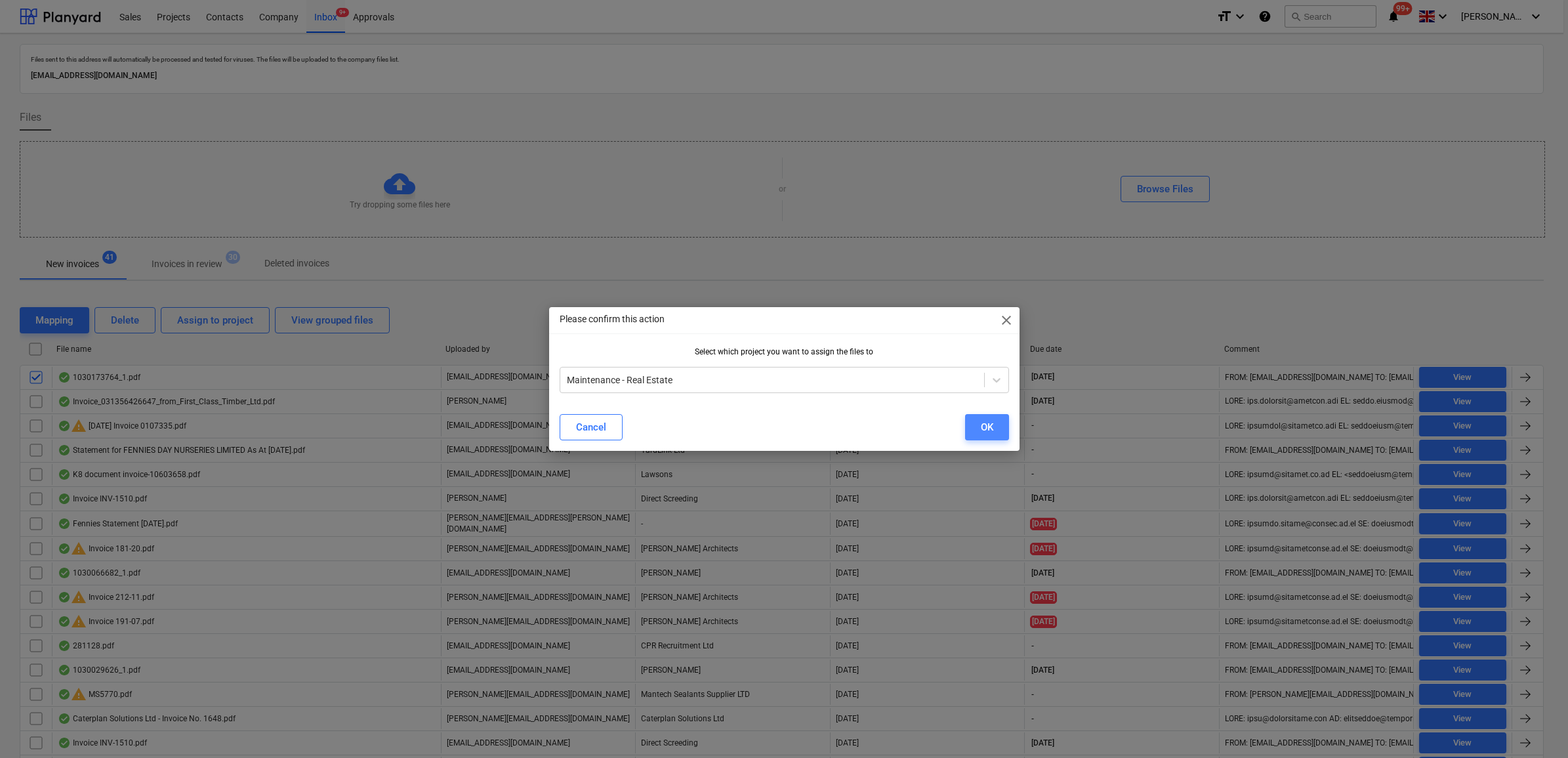
click at [988, 423] on div "OK" at bounding box center [987, 427] width 13 height 17
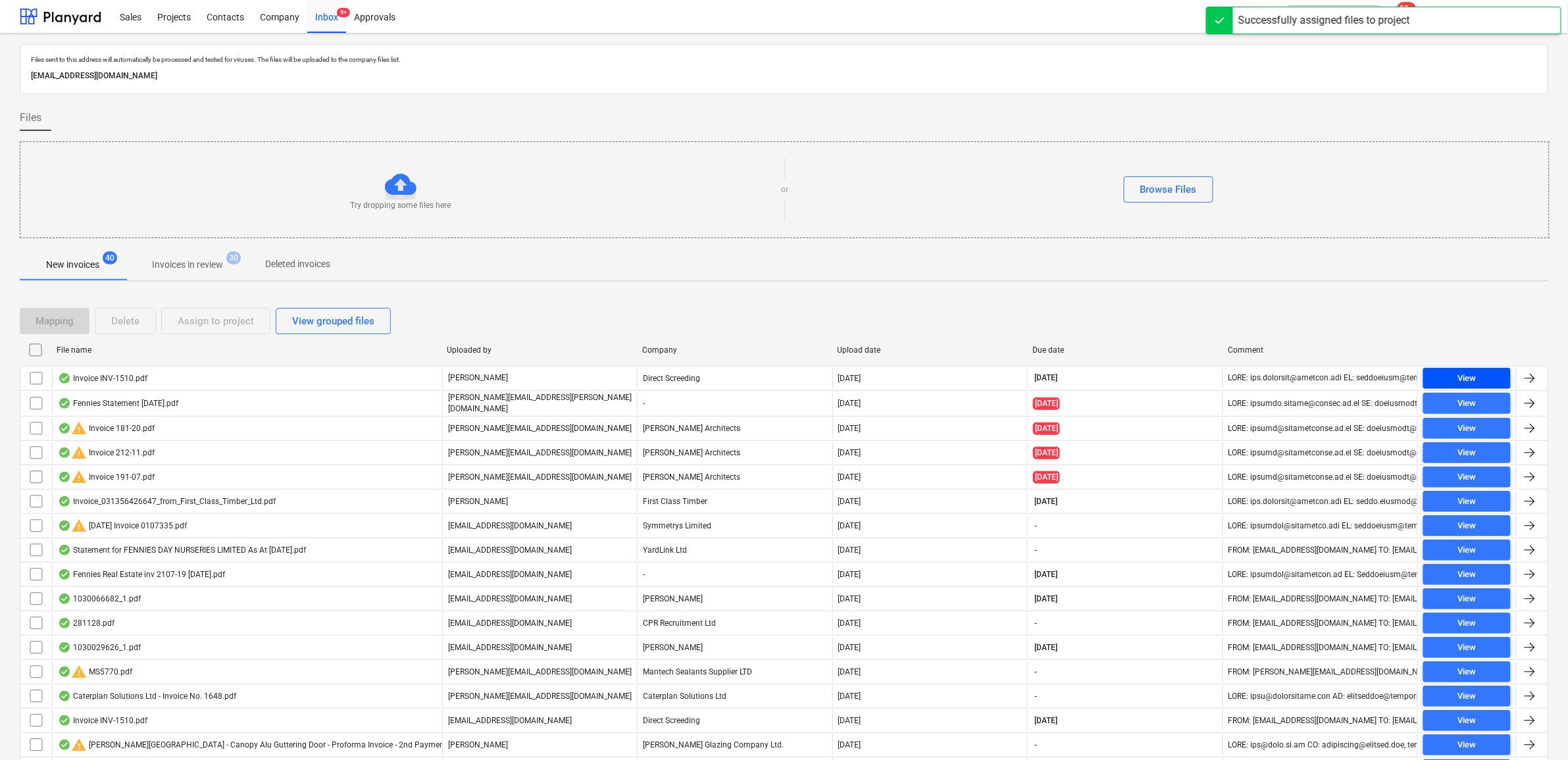
click at [1464, 383] on div "View" at bounding box center [1467, 378] width 19 height 15
click at [1484, 380] on span "View" at bounding box center [1467, 378] width 77 height 15
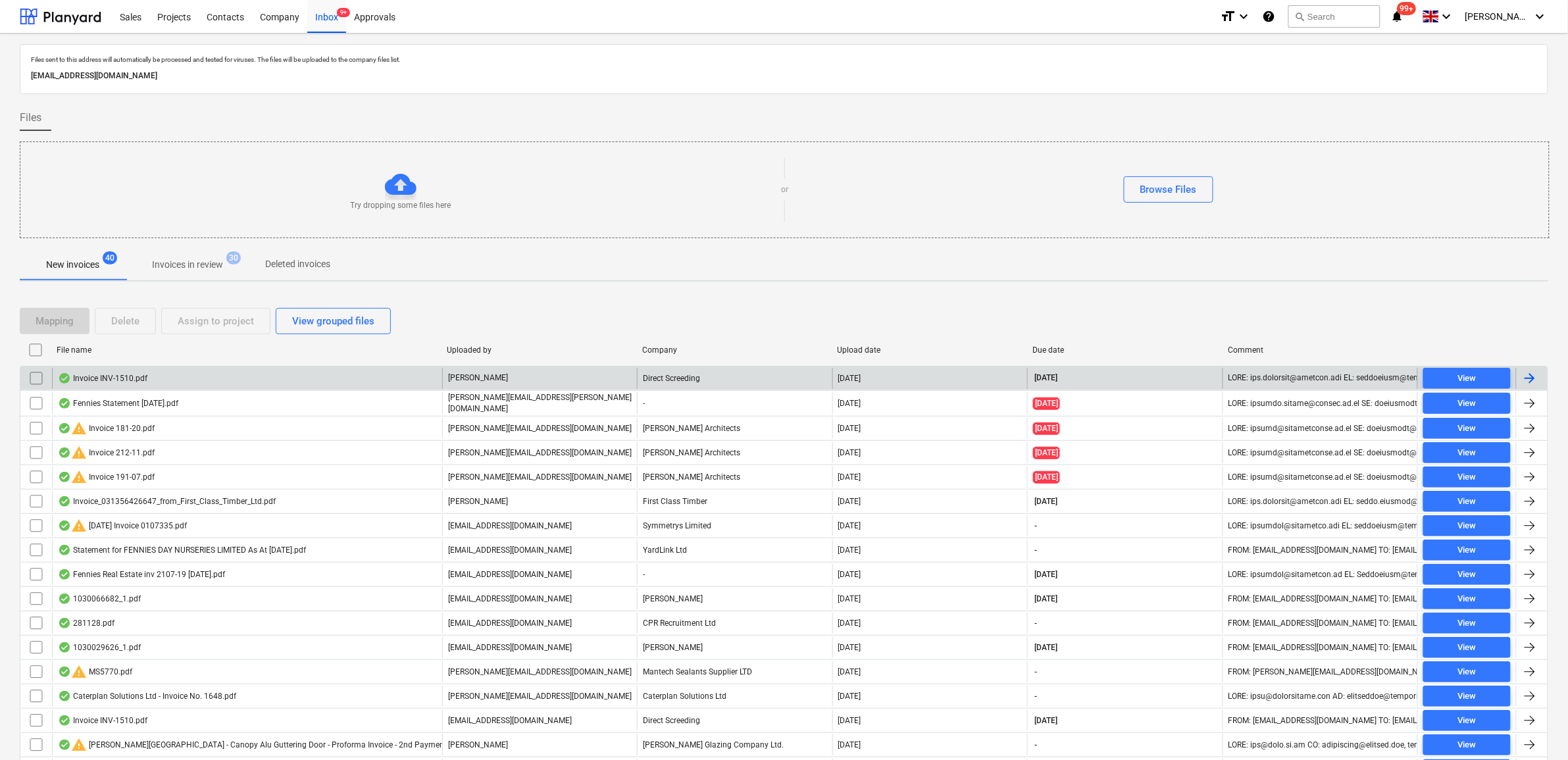
click at [31, 378] on input "checkbox" at bounding box center [37, 378] width 21 height 21
click at [171, 337] on div "Mapping Delete Assign to project View grouped files" at bounding box center [784, 321] width 1529 height 37
click at [200, 337] on div "Mapping Delete Assign to project View grouped files" at bounding box center [784, 321] width 1529 height 37
click at [198, 321] on div "Assign to project" at bounding box center [216, 321] width 76 height 17
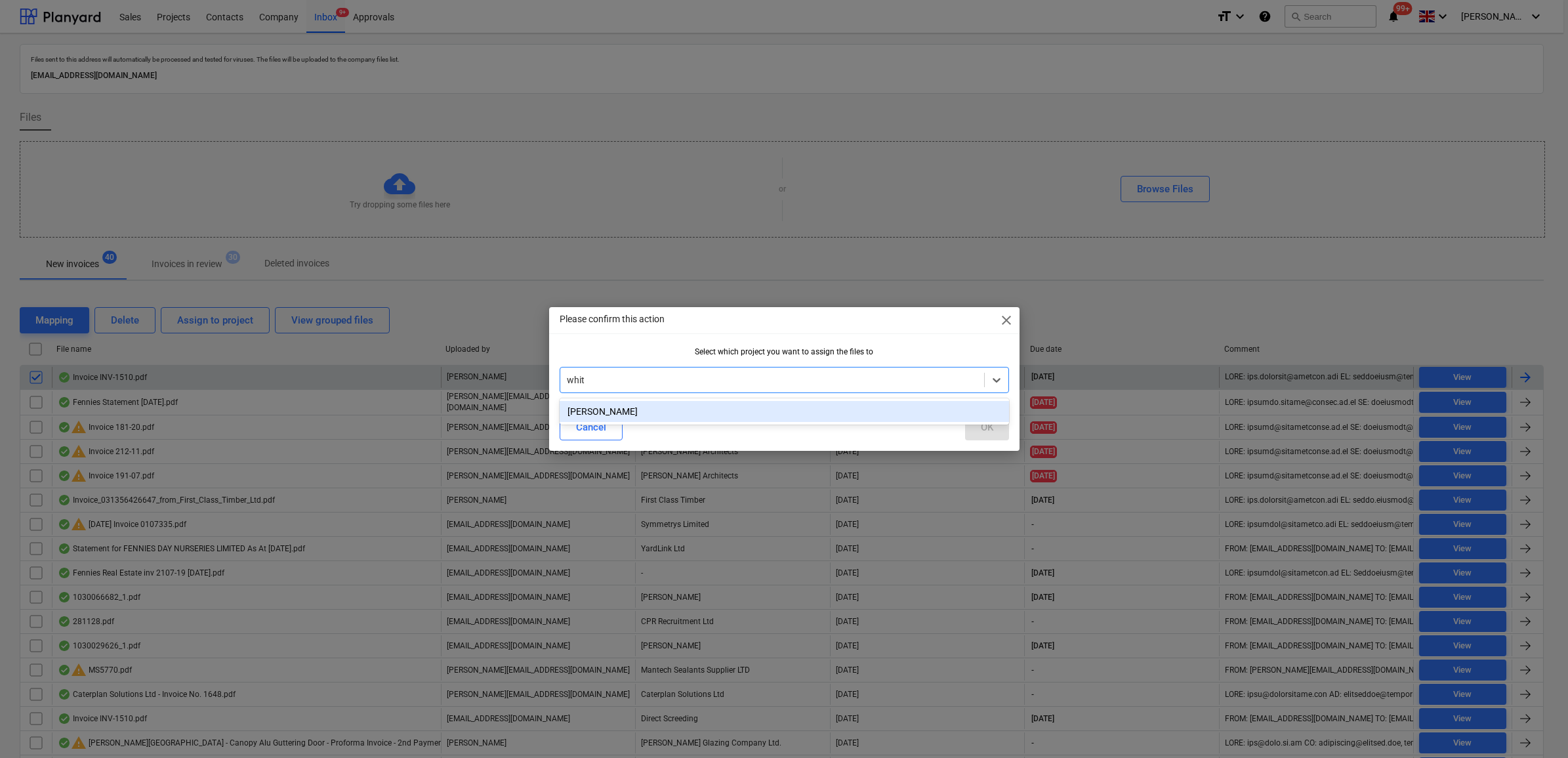
click at [757, 405] on div "[PERSON_NAME]" at bounding box center [784, 412] width 449 height 21
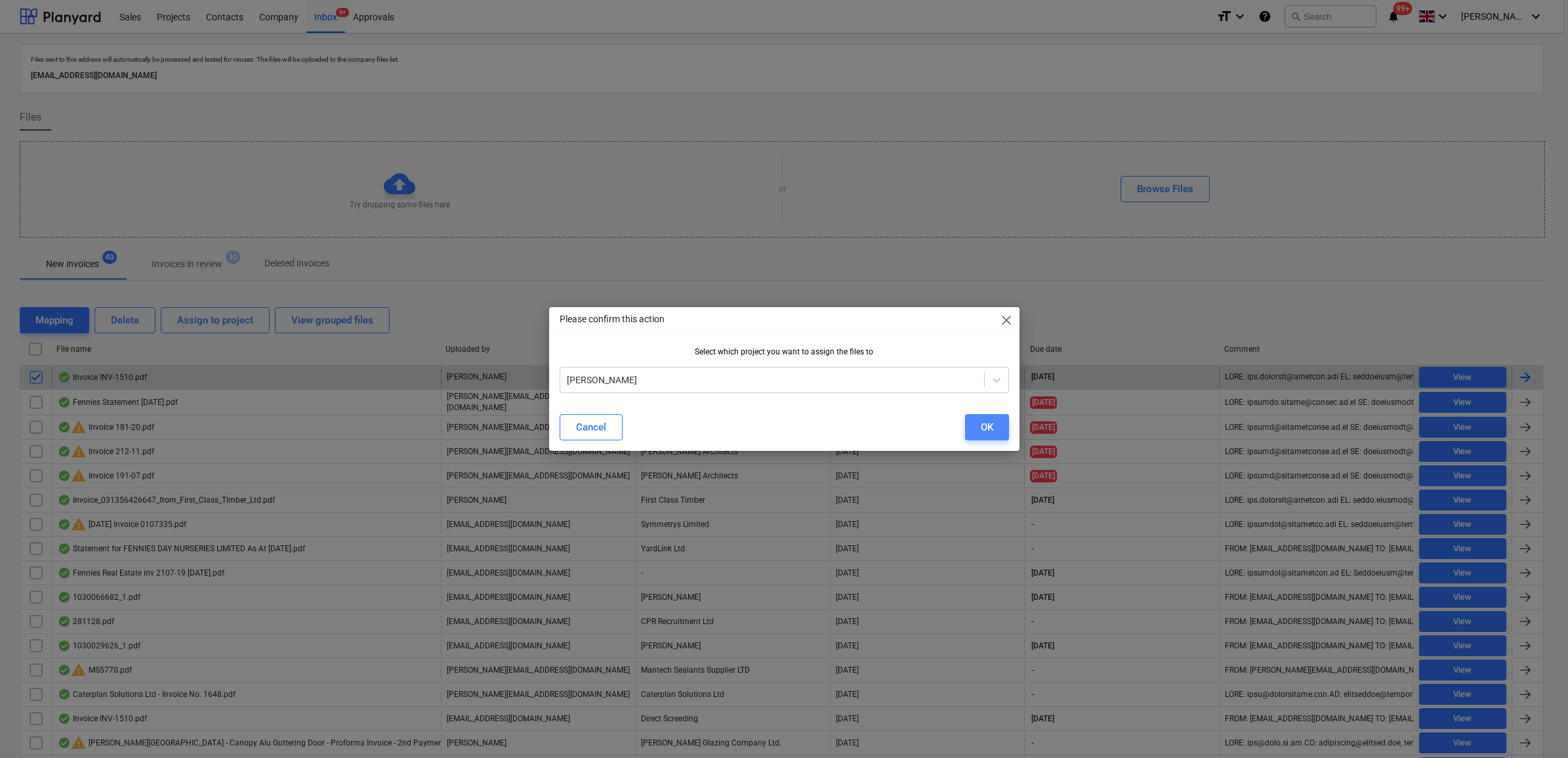
click at [995, 431] on button "OK" at bounding box center [987, 428] width 44 height 26
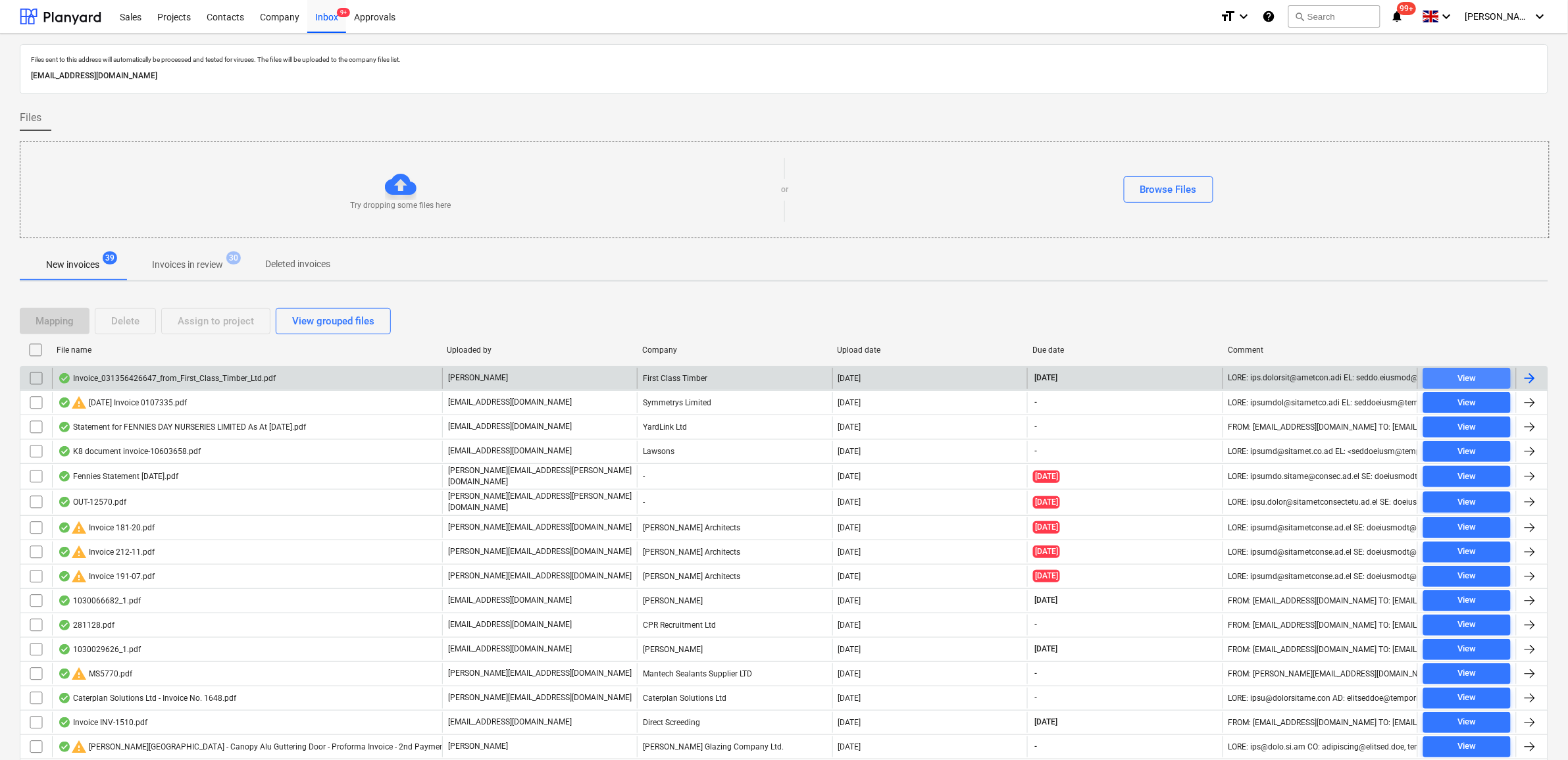
click at [1443, 379] on span "View" at bounding box center [1467, 378] width 77 height 15
click at [37, 380] on input "checkbox" at bounding box center [37, 378] width 21 height 21
click at [204, 313] on button "Assign to project" at bounding box center [216, 321] width 110 height 27
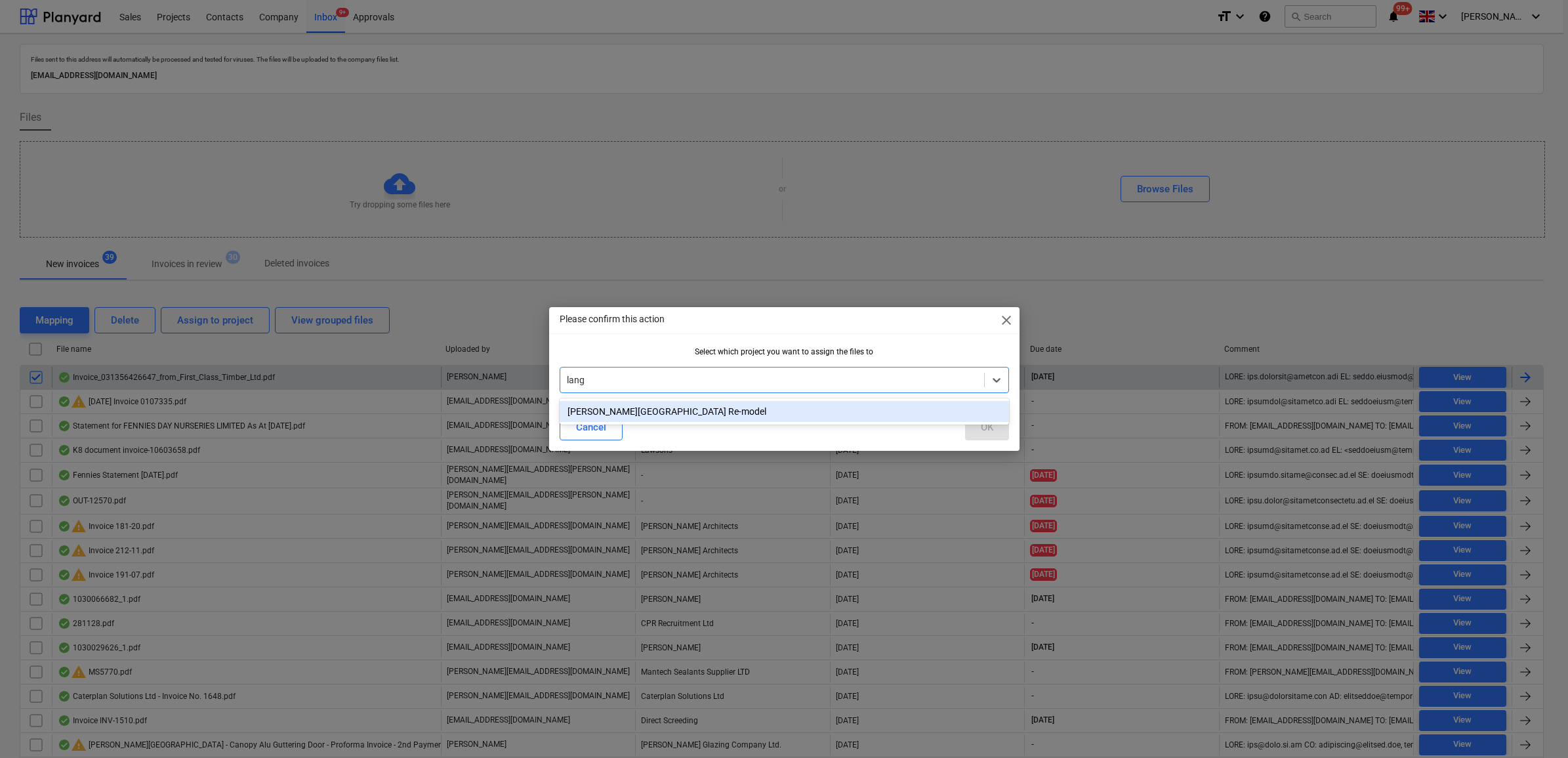
click at [647, 407] on div "[PERSON_NAME][GEOGRAPHIC_DATA] Re-model" at bounding box center [784, 412] width 449 height 21
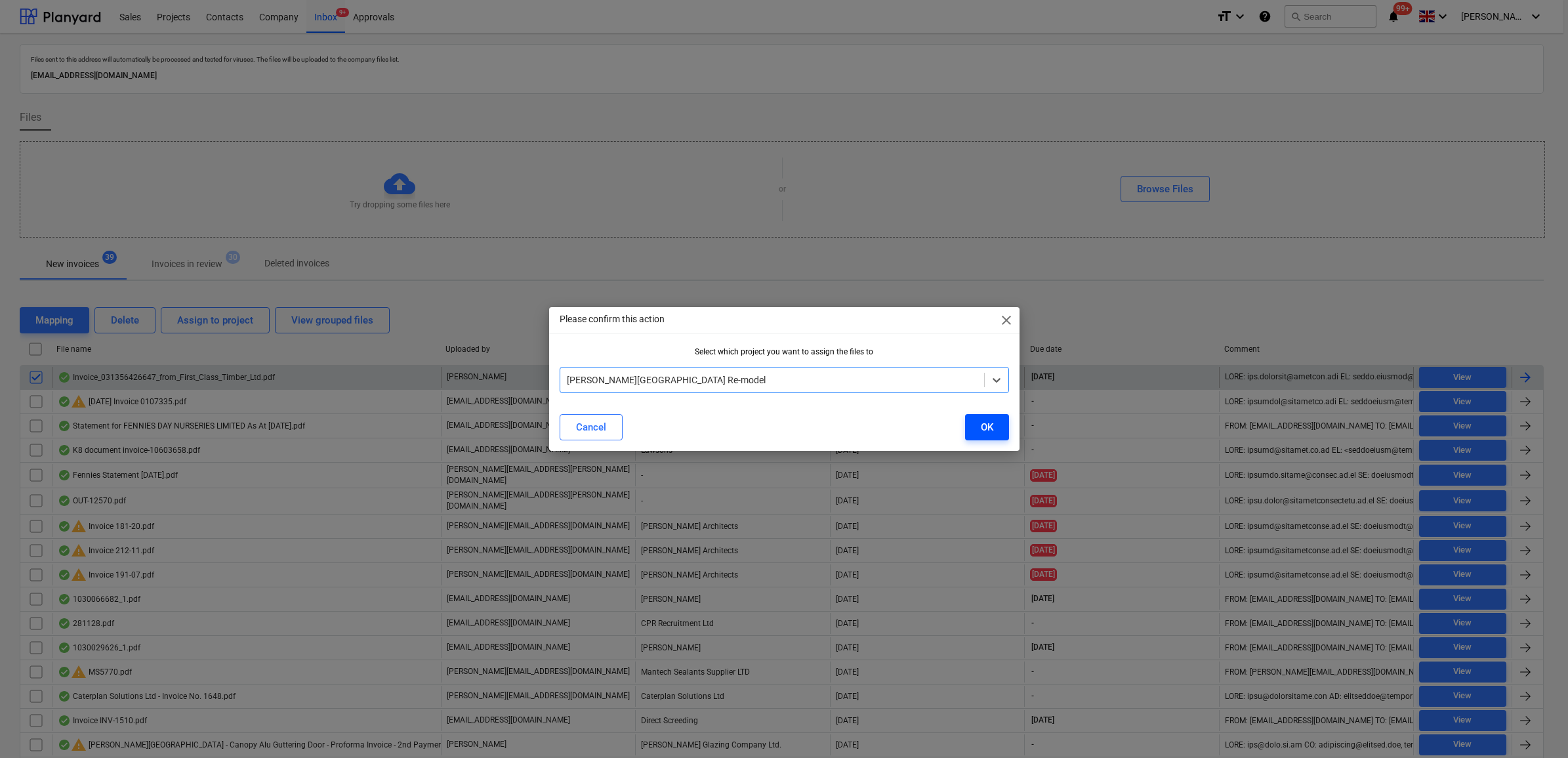
click at [985, 424] on div "OK" at bounding box center [987, 427] width 13 height 17
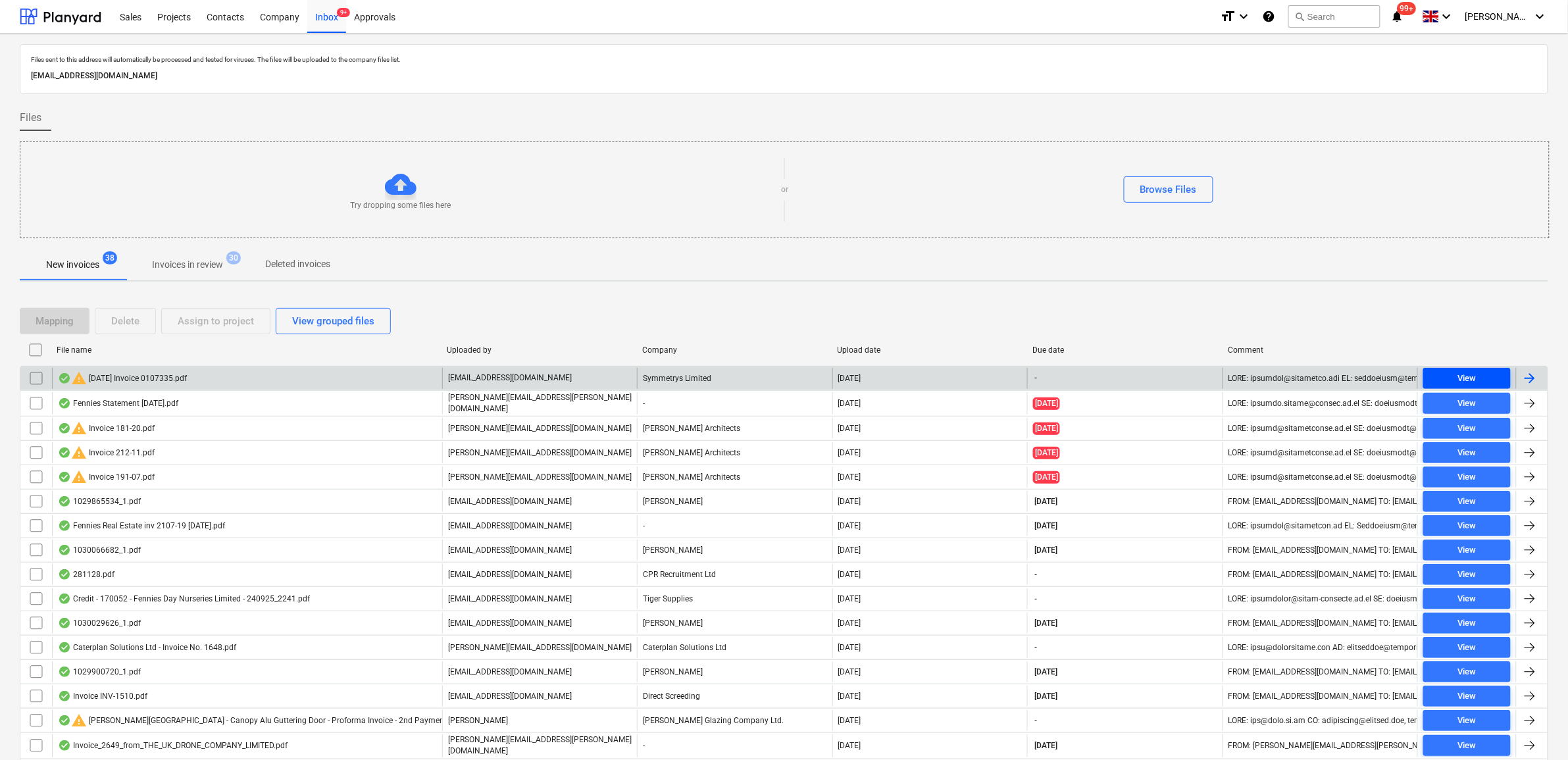
click at [1447, 376] on span "View" at bounding box center [1467, 378] width 77 height 15
click at [38, 385] on input "checkbox" at bounding box center [37, 378] width 21 height 21
click at [248, 325] on div "Assign to project" at bounding box center [216, 321] width 76 height 17
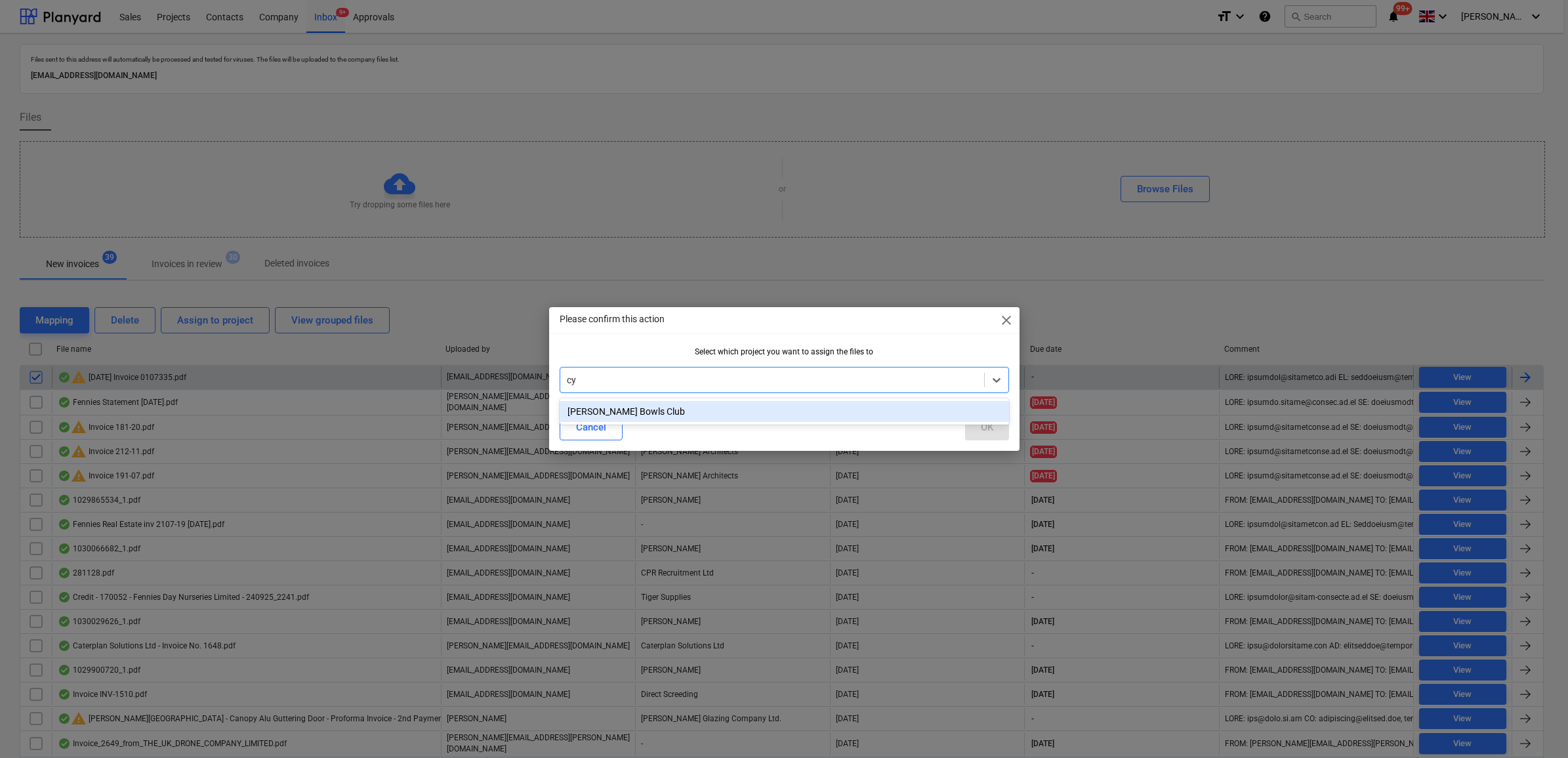
click at [616, 404] on div "[PERSON_NAME] Bowls Club" at bounding box center [784, 412] width 449 height 21
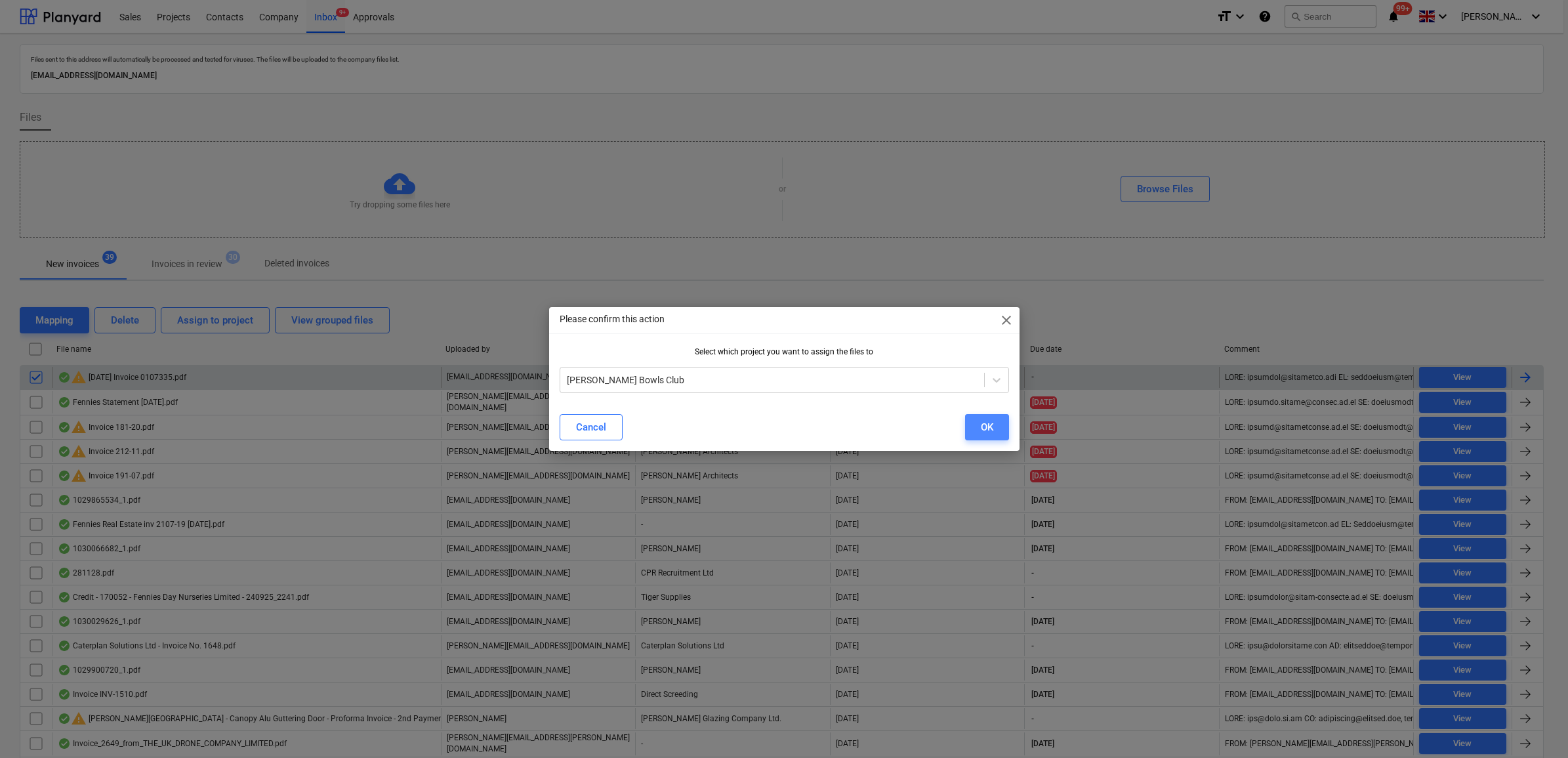
click at [988, 427] on div "OK" at bounding box center [987, 427] width 13 height 17
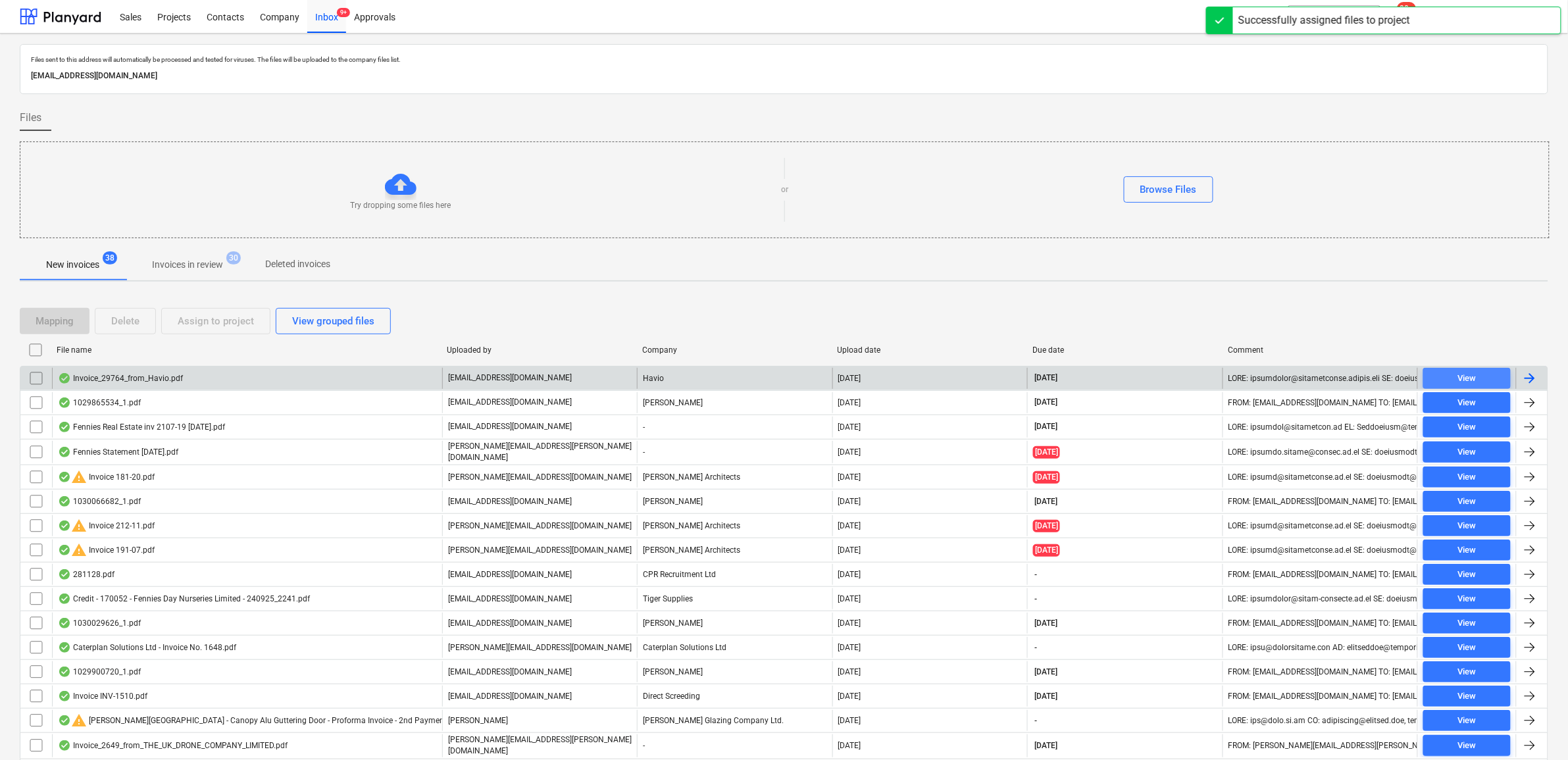
click at [1456, 380] on span "View" at bounding box center [1467, 378] width 77 height 15
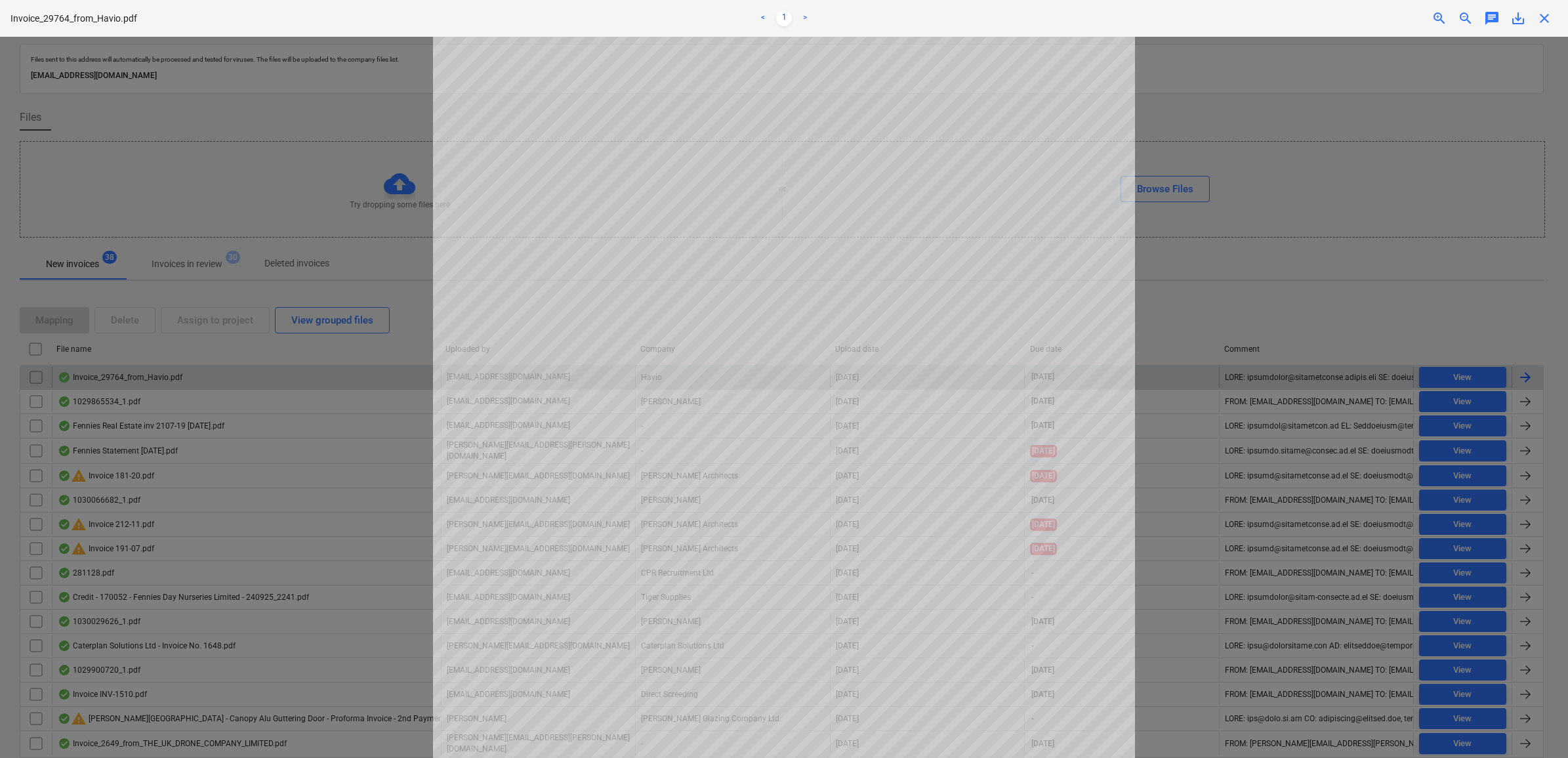
scroll to position [82, 0]
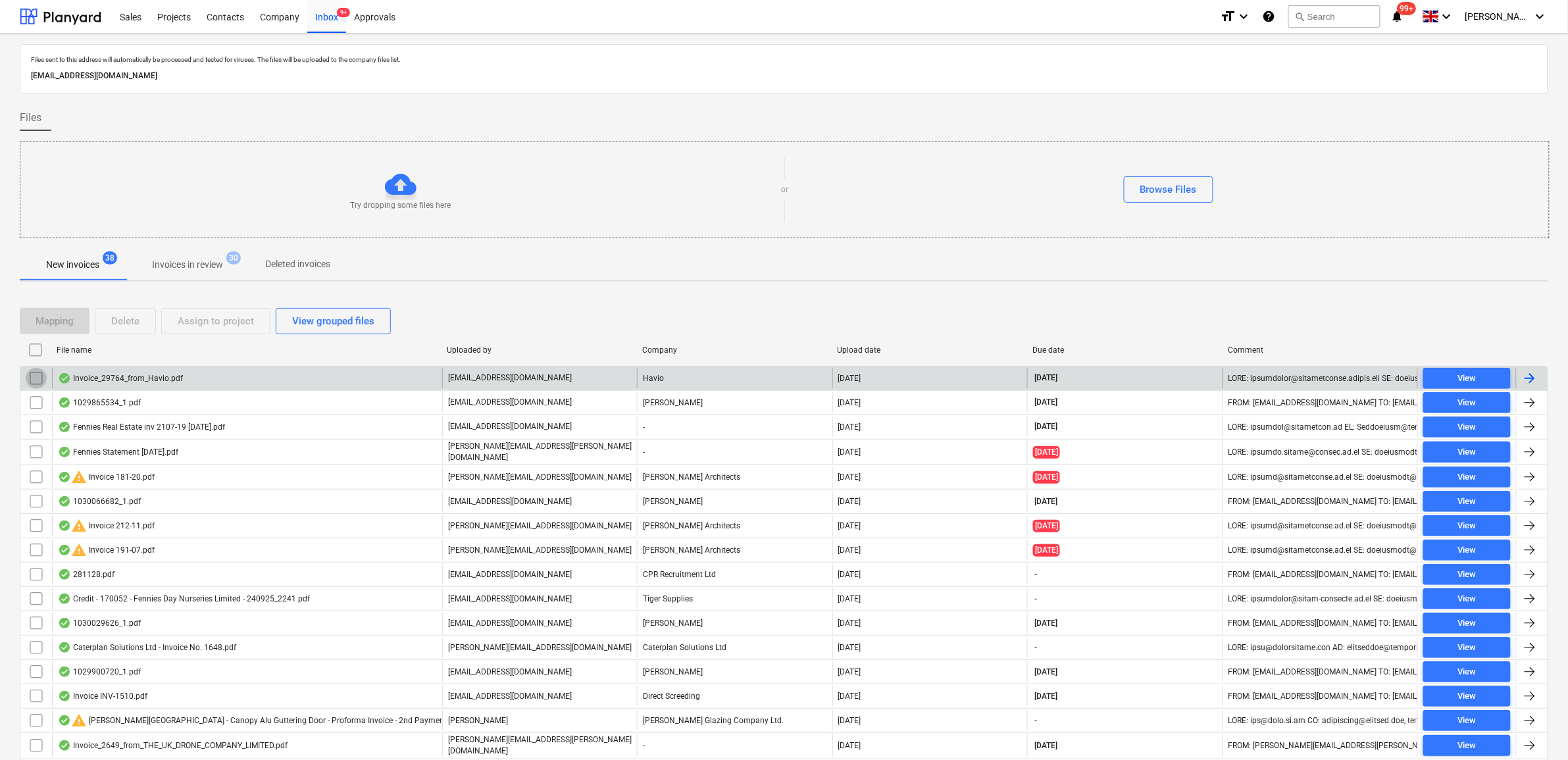
click at [32, 375] on input "checkbox" at bounding box center [37, 378] width 21 height 21
click at [232, 317] on div "Assign to project" at bounding box center [216, 321] width 76 height 17
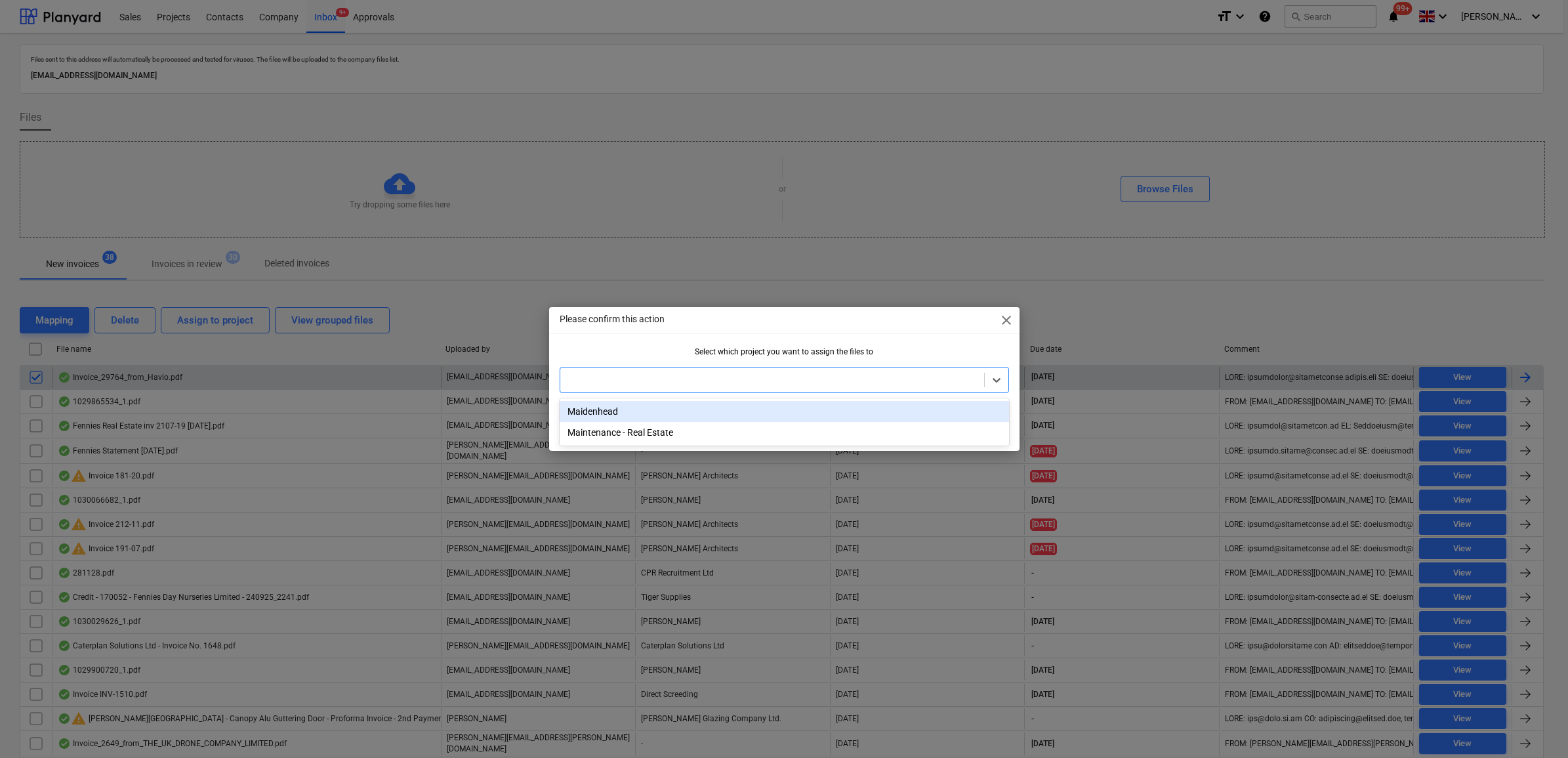
click at [755, 395] on div "Select which project you want to assign the files to option Maidenhead focused,…" at bounding box center [784, 375] width 471 height 56
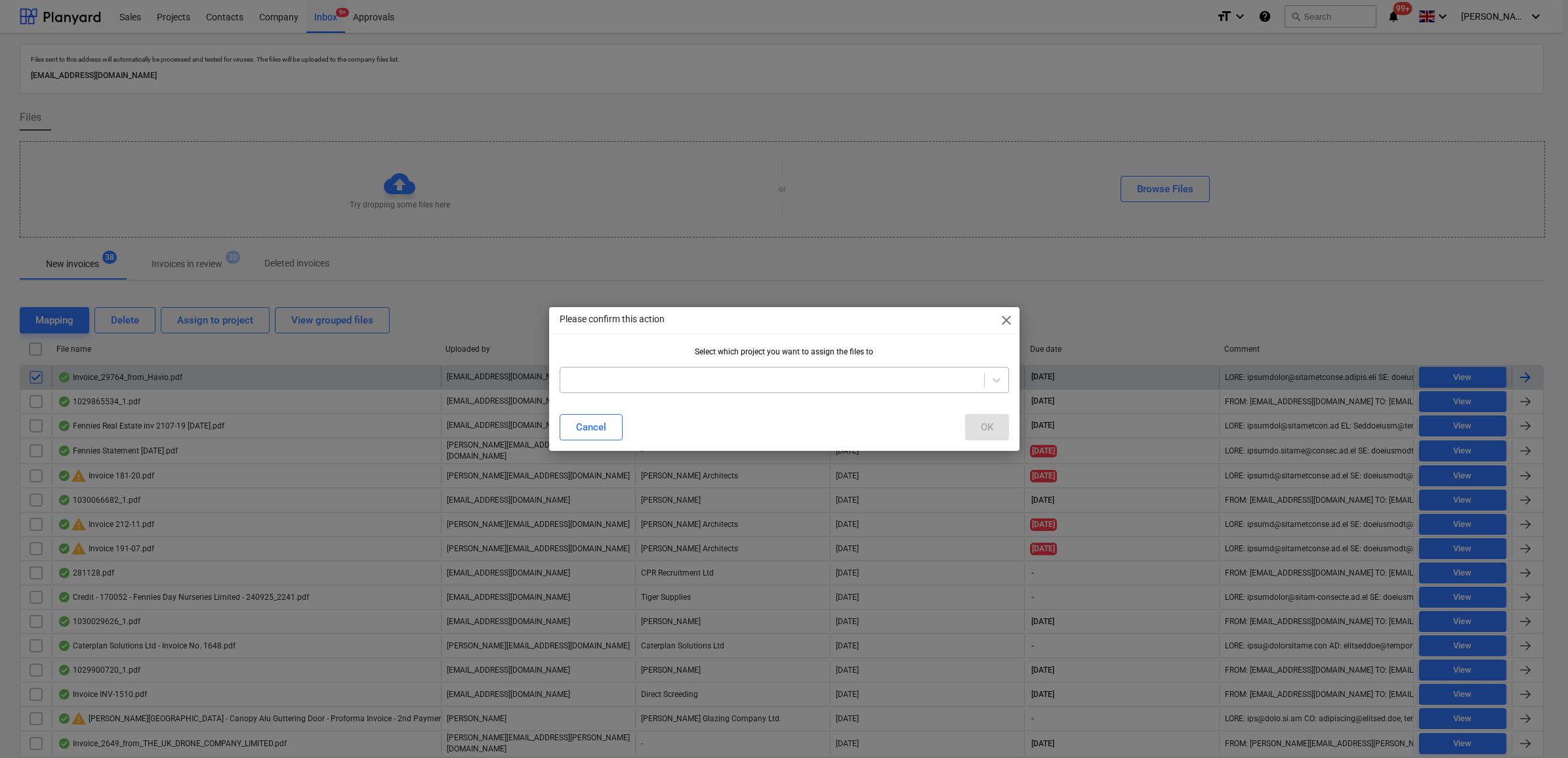
click at [856, 384] on div at bounding box center [772, 380] width 411 height 13
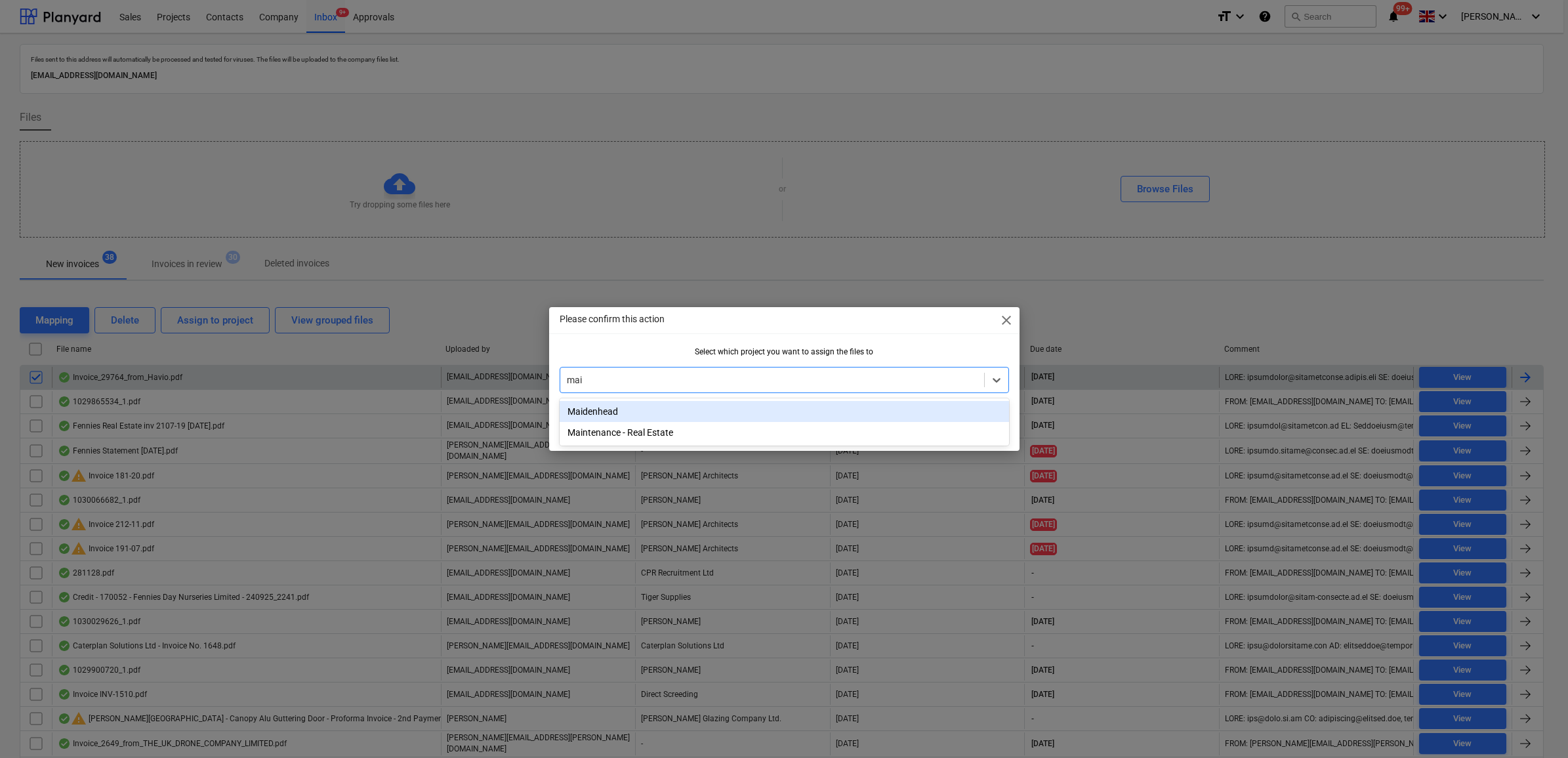
click at [821, 410] on div "Maidenhead" at bounding box center [784, 412] width 449 height 21
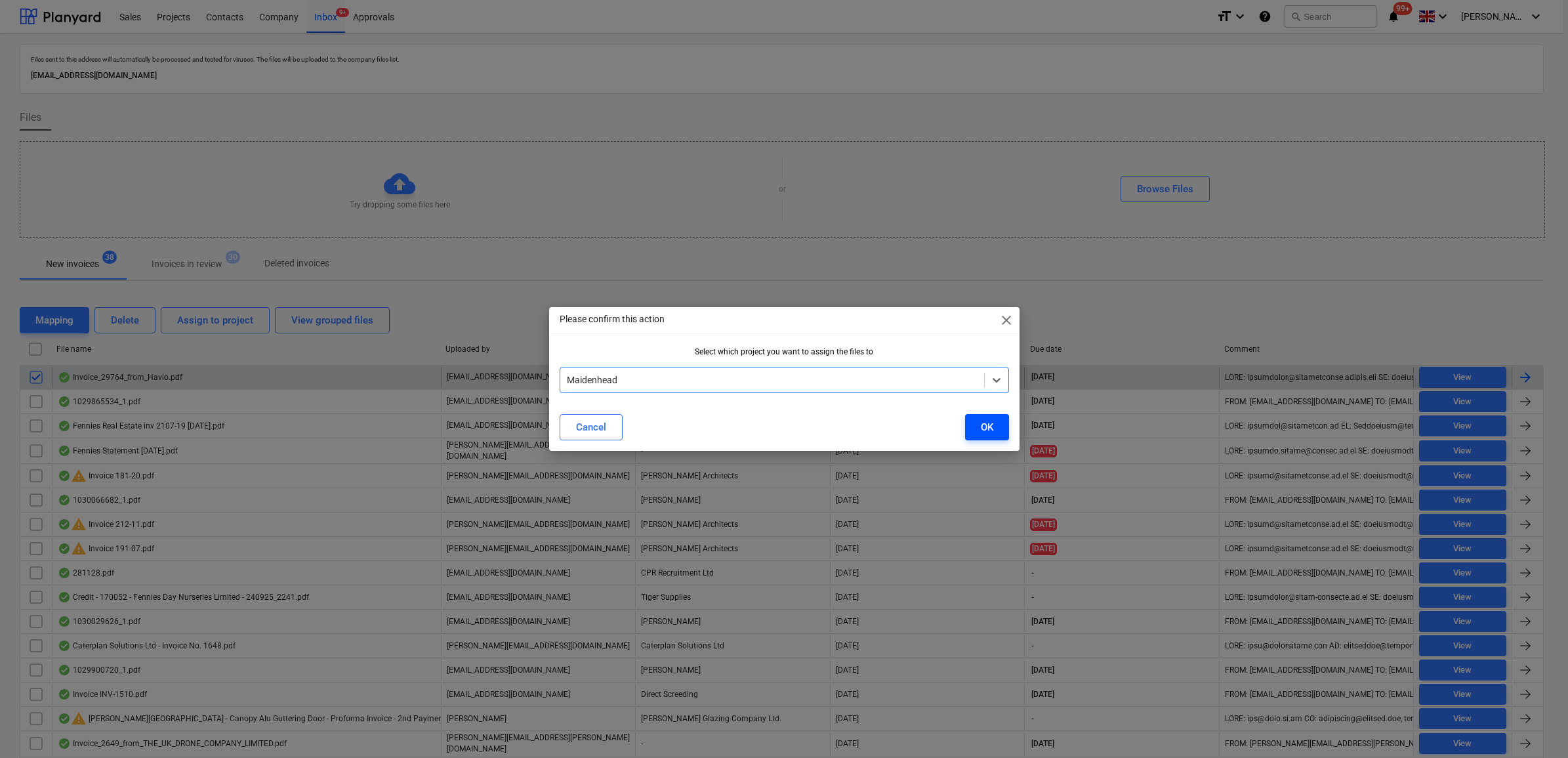
click at [975, 428] on button "OK" at bounding box center [987, 428] width 44 height 26
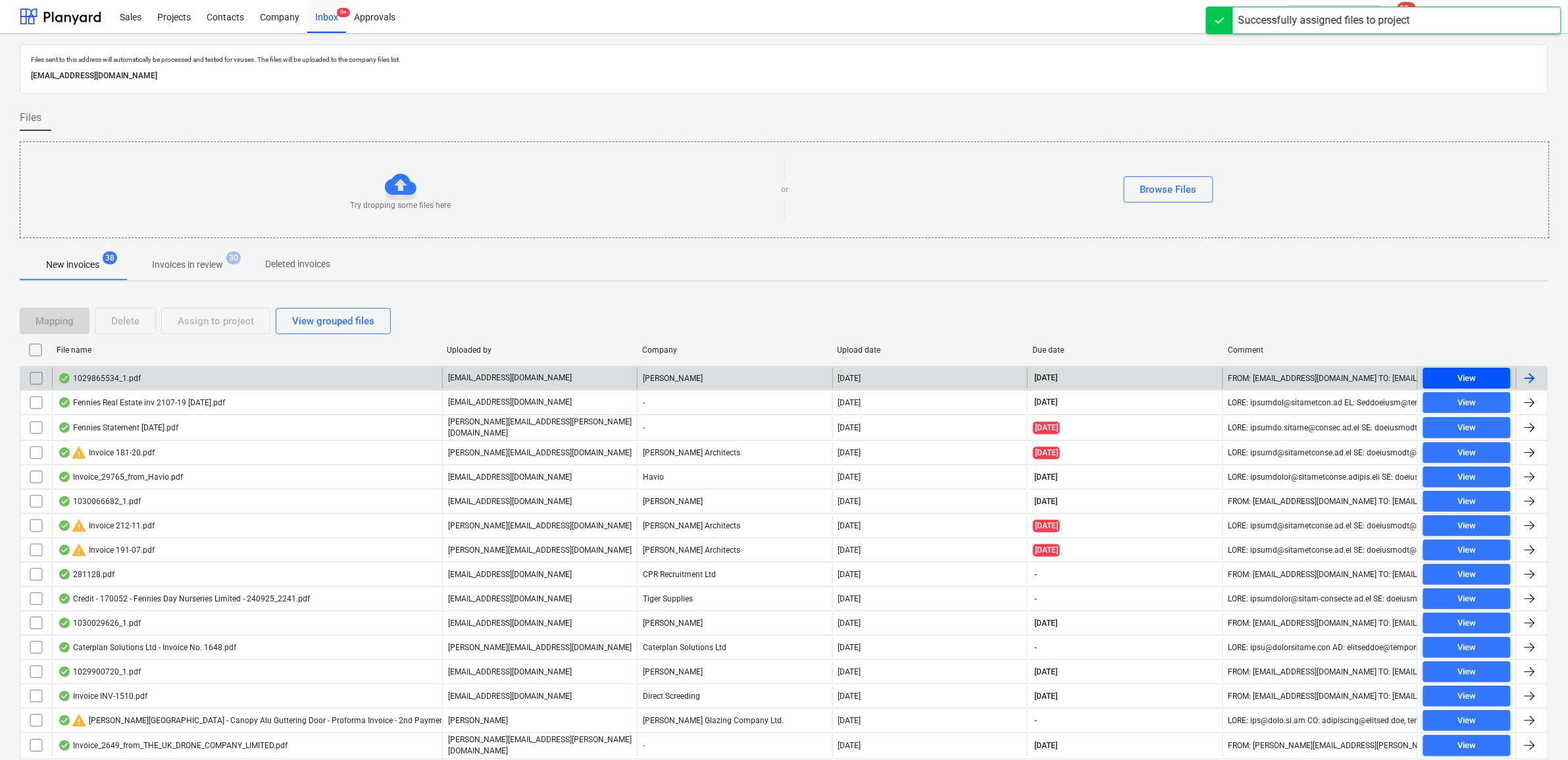
click at [1466, 380] on div "View" at bounding box center [1467, 378] width 19 height 15
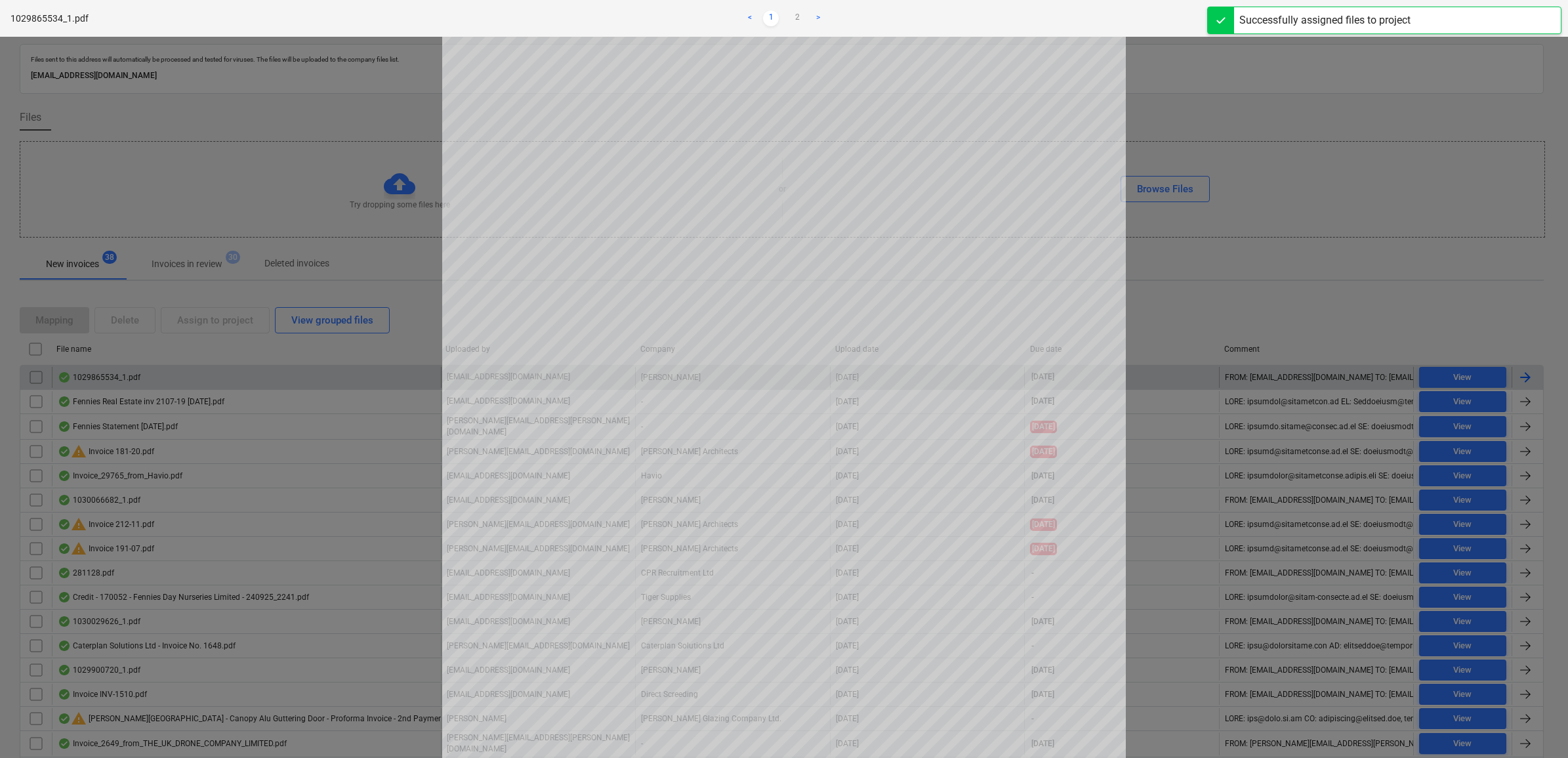
scroll to position [248, 0]
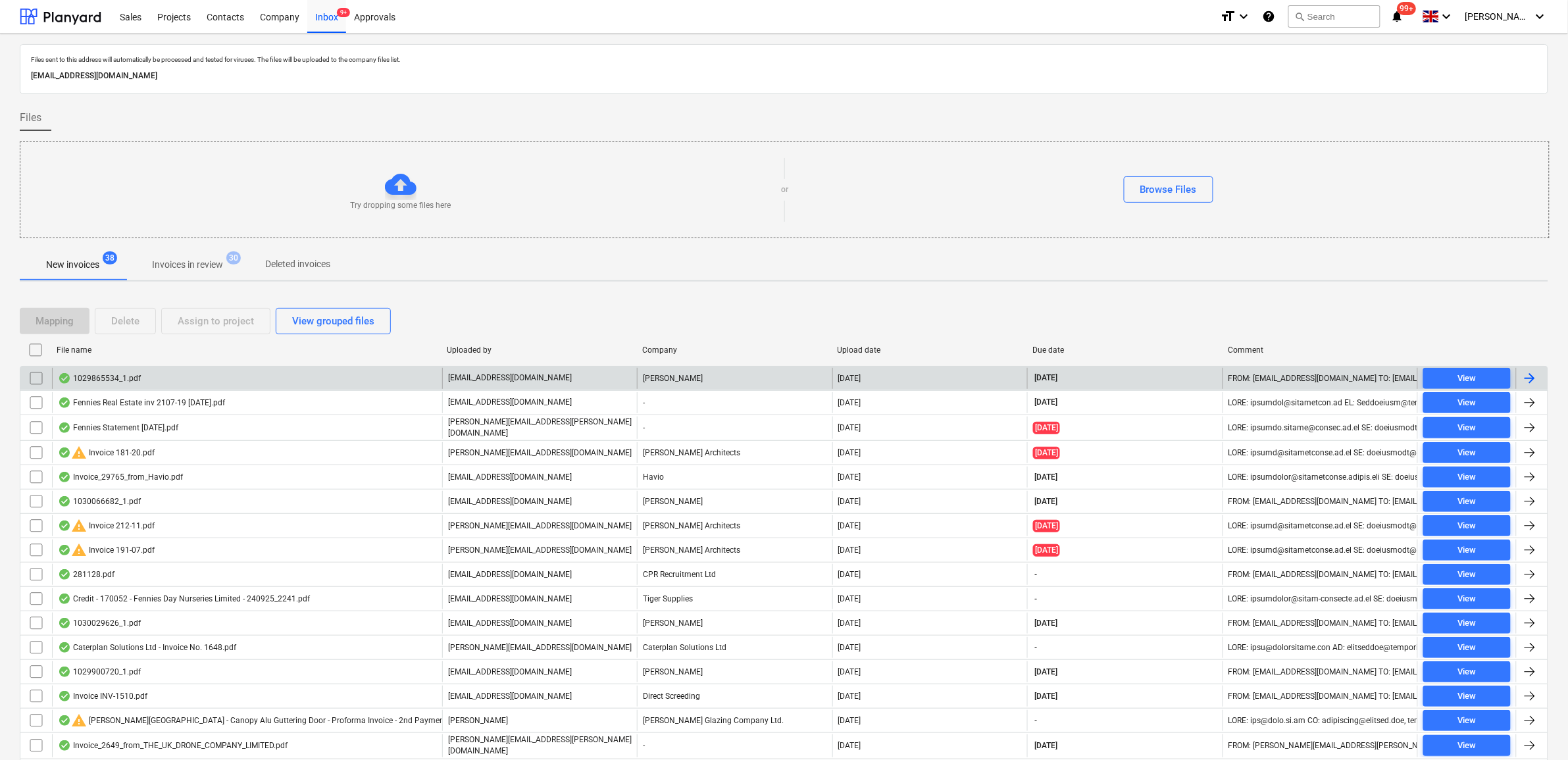
click at [34, 377] on input "checkbox" at bounding box center [37, 378] width 21 height 21
click at [214, 321] on div "Assign to project" at bounding box center [216, 321] width 76 height 17
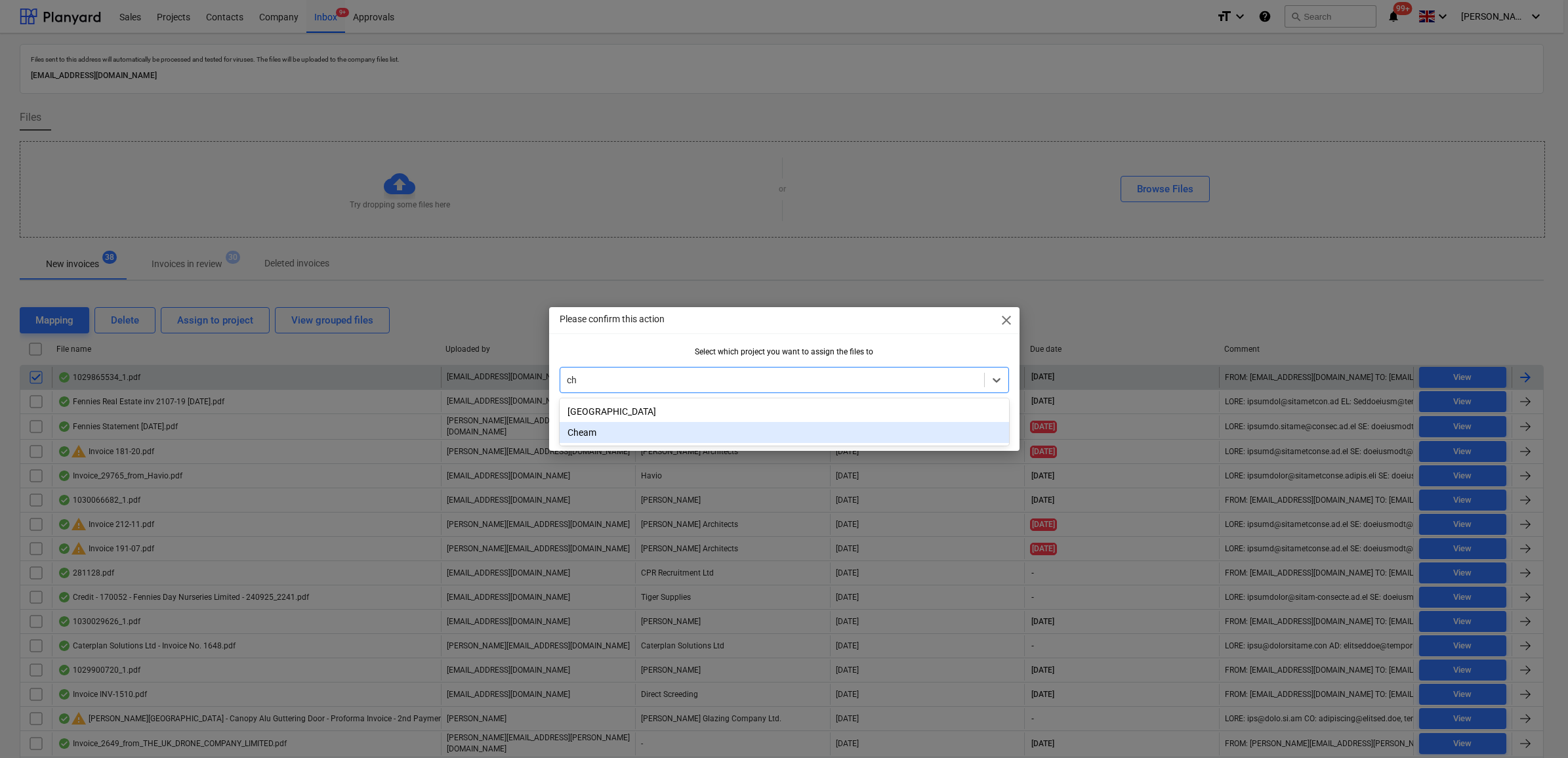
click at [615, 433] on div "Cheam" at bounding box center [784, 432] width 449 height 21
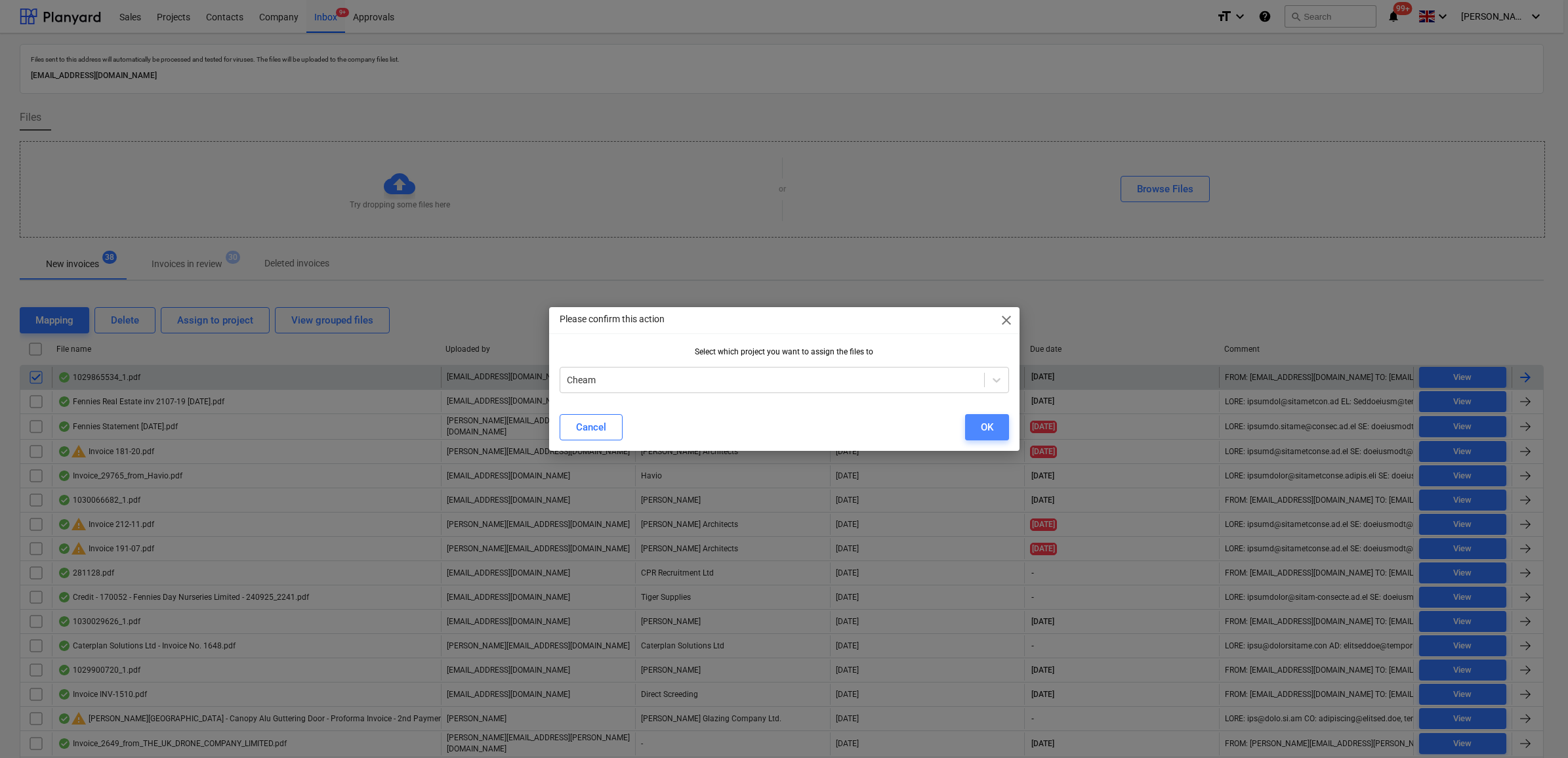
click at [983, 430] on div "OK" at bounding box center [987, 427] width 13 height 17
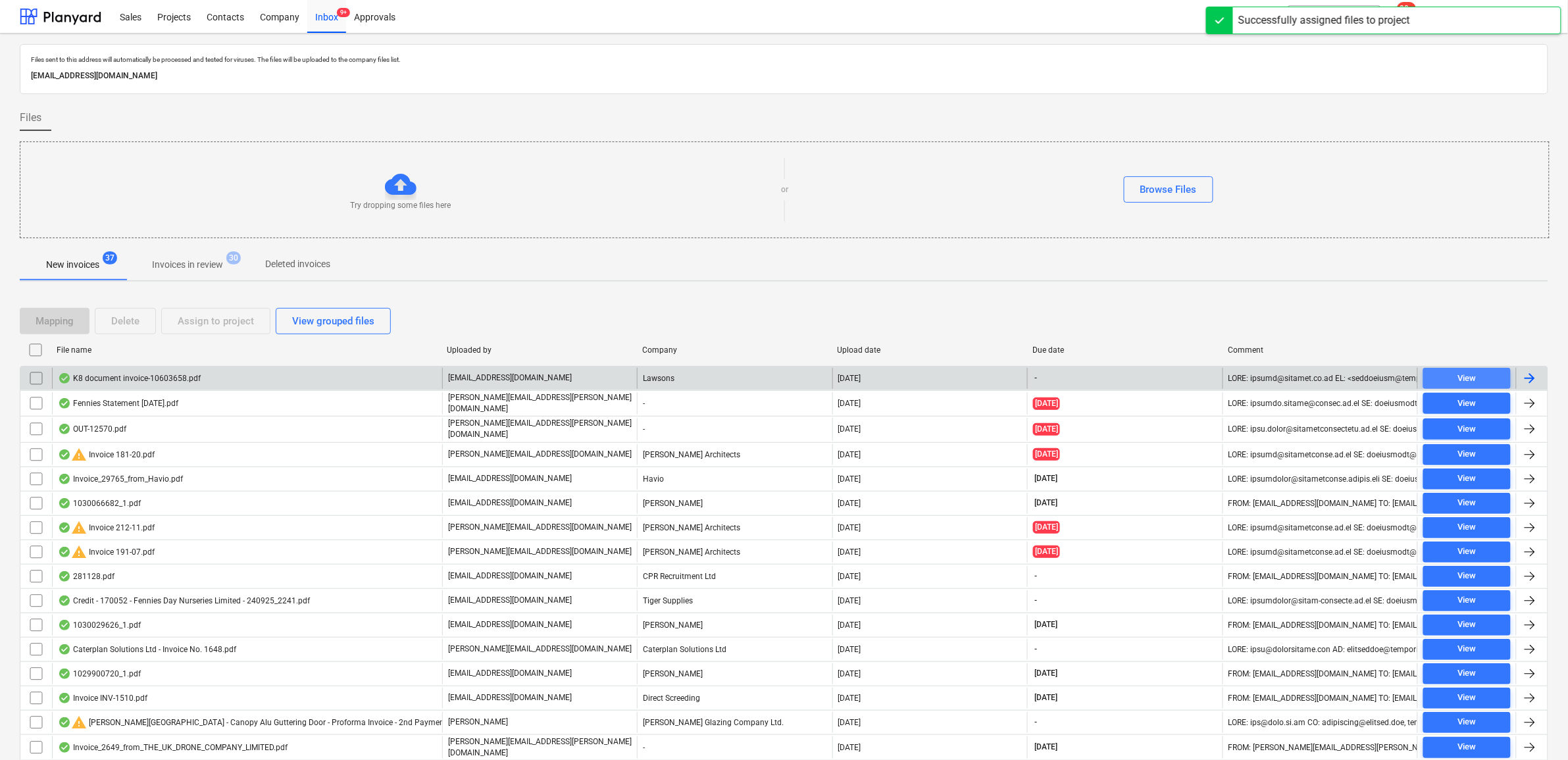
click at [1466, 380] on div "View" at bounding box center [1467, 378] width 19 height 15
click at [33, 380] on input "checkbox" at bounding box center [37, 378] width 21 height 21
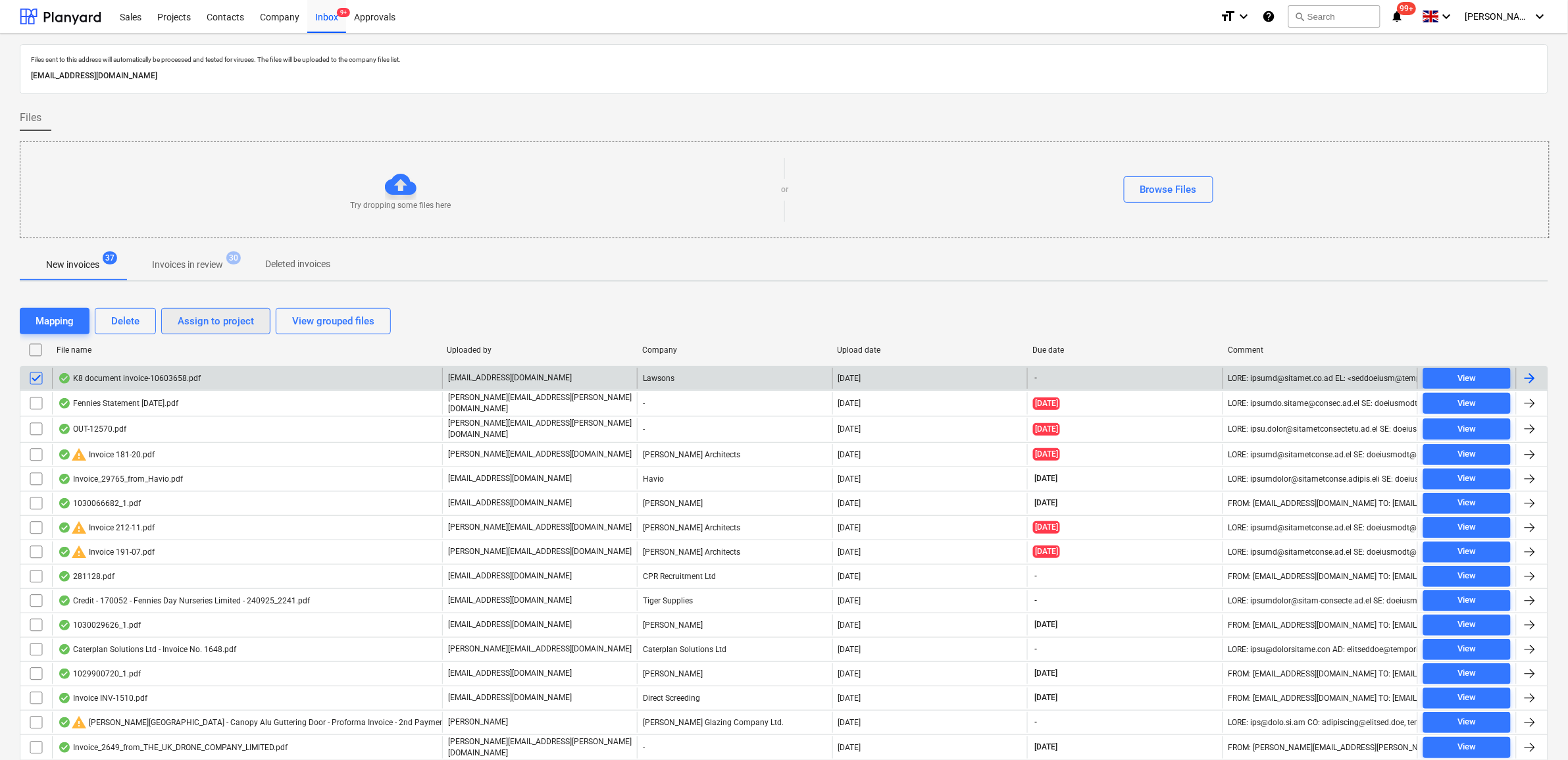
click at [224, 323] on div "Assign to project" at bounding box center [216, 321] width 76 height 17
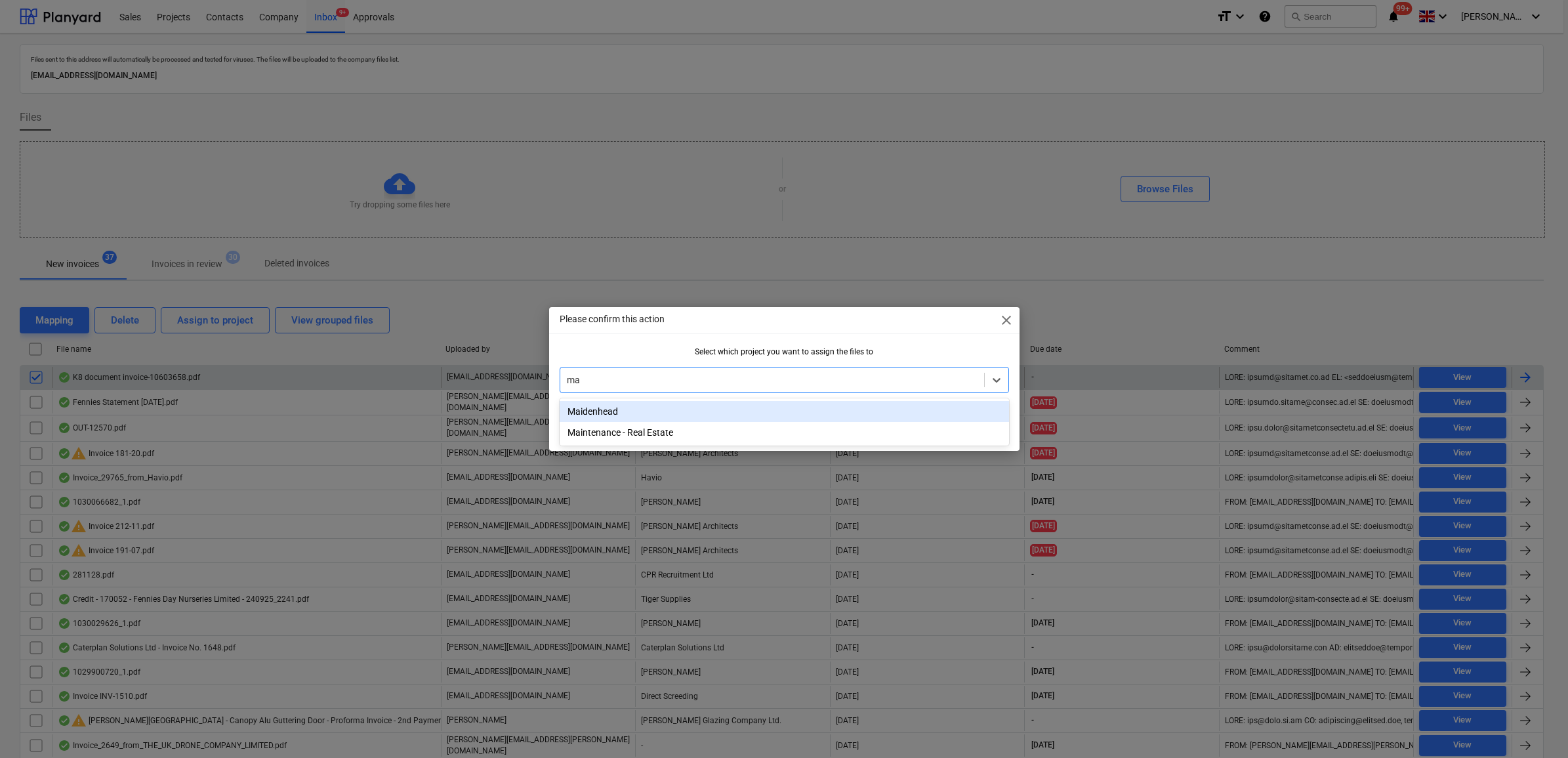
click at [612, 411] on div "Maidenhead" at bounding box center [784, 412] width 449 height 21
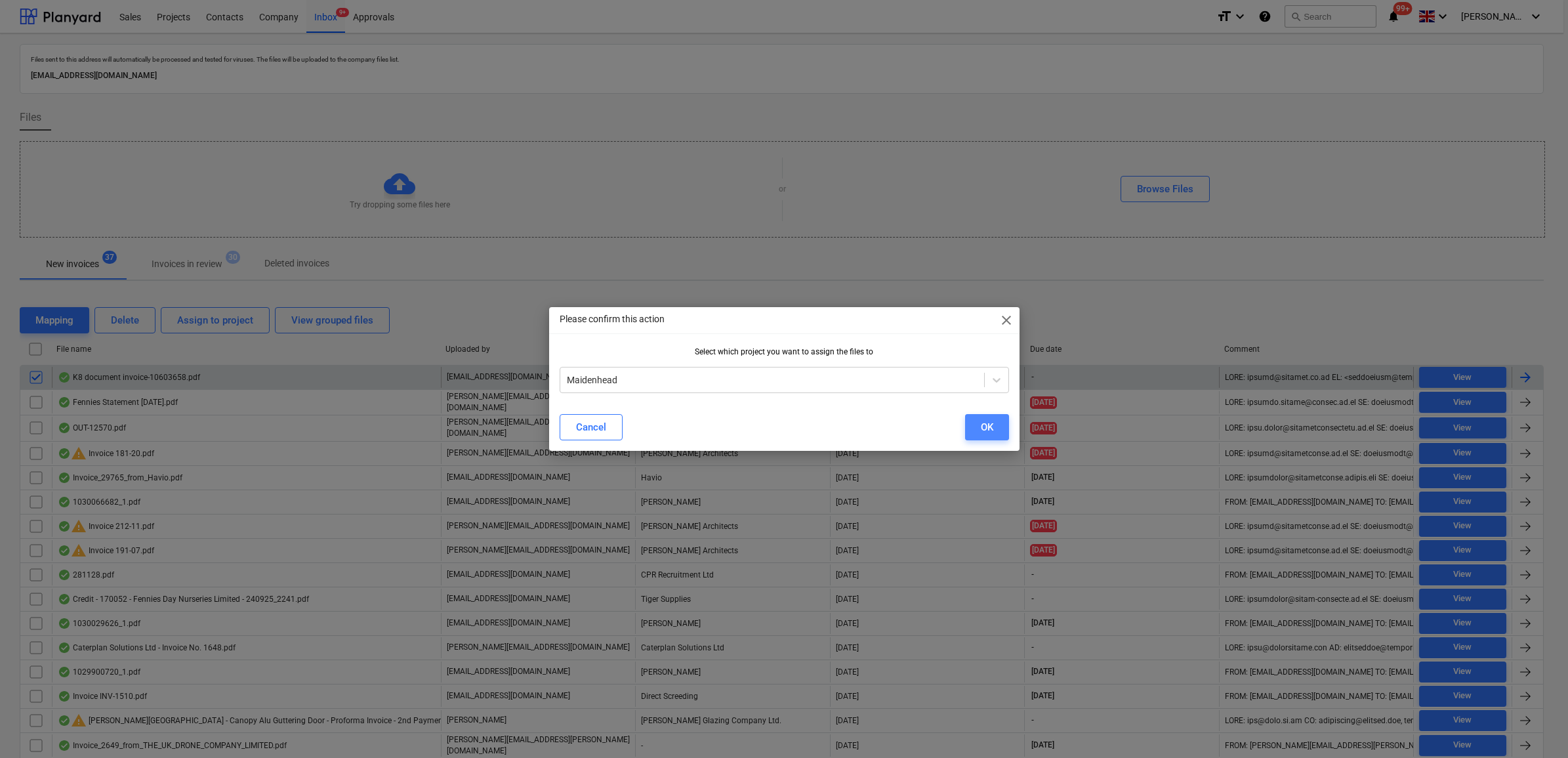
click at [992, 424] on div "OK" at bounding box center [987, 427] width 13 height 17
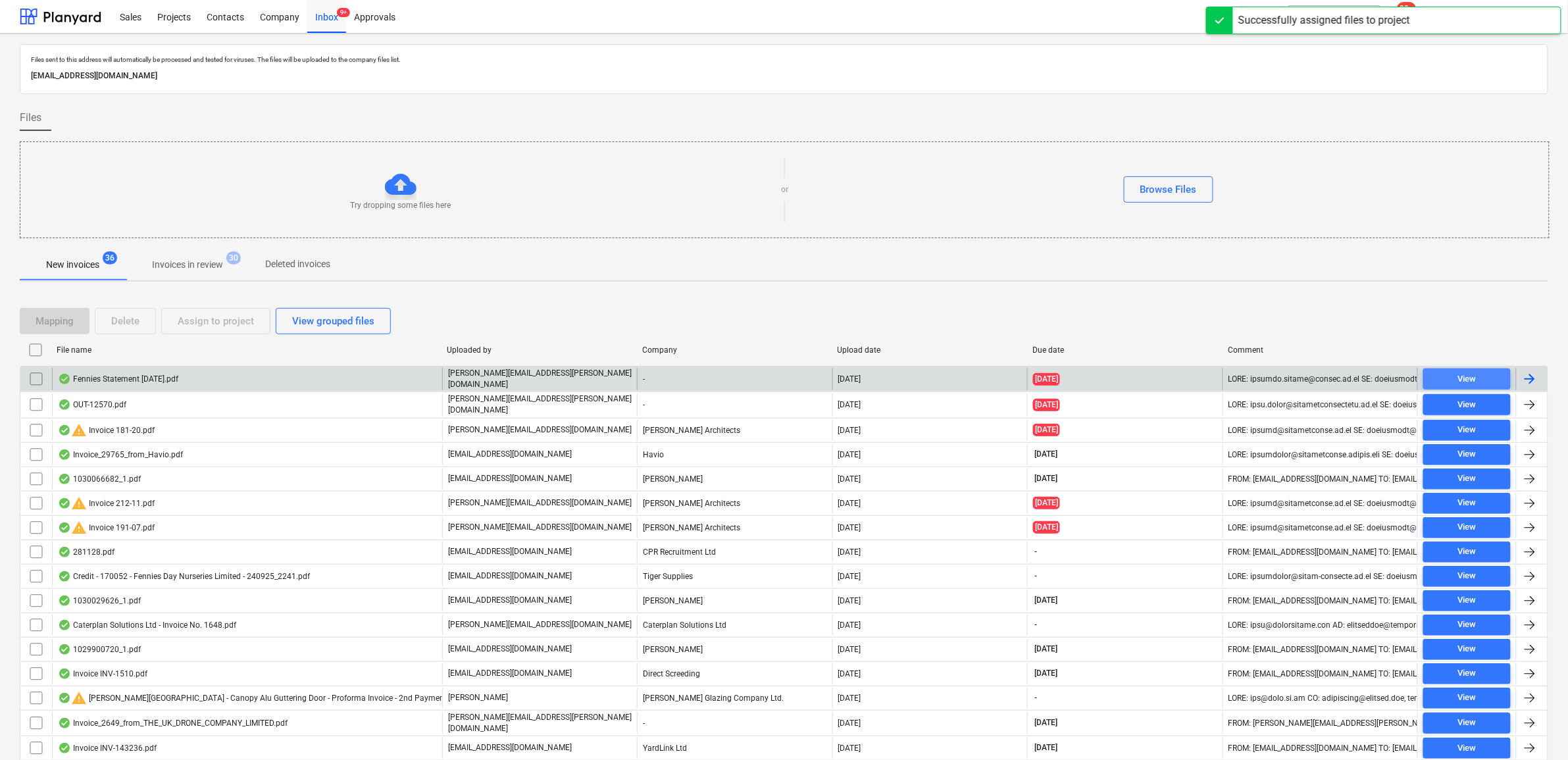
click at [1441, 373] on span "View" at bounding box center [1467, 379] width 77 height 15
click at [39, 379] on input "checkbox" at bounding box center [37, 379] width 21 height 21
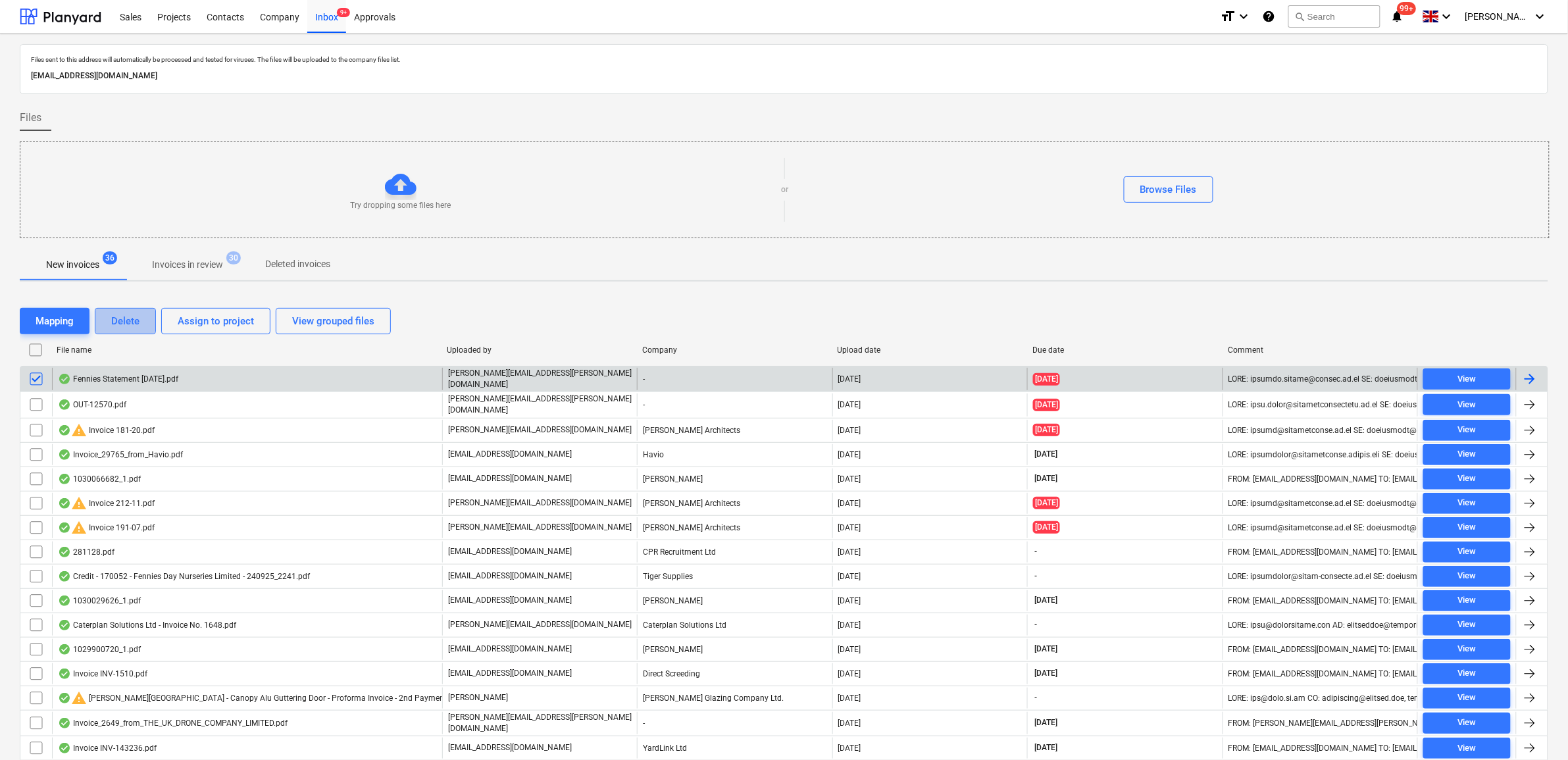
click at [143, 320] on button "Delete" at bounding box center [125, 321] width 61 height 27
click at [1463, 382] on div "View" at bounding box center [1467, 379] width 19 height 15
click at [126, 317] on div "Delete" at bounding box center [125, 321] width 29 height 17
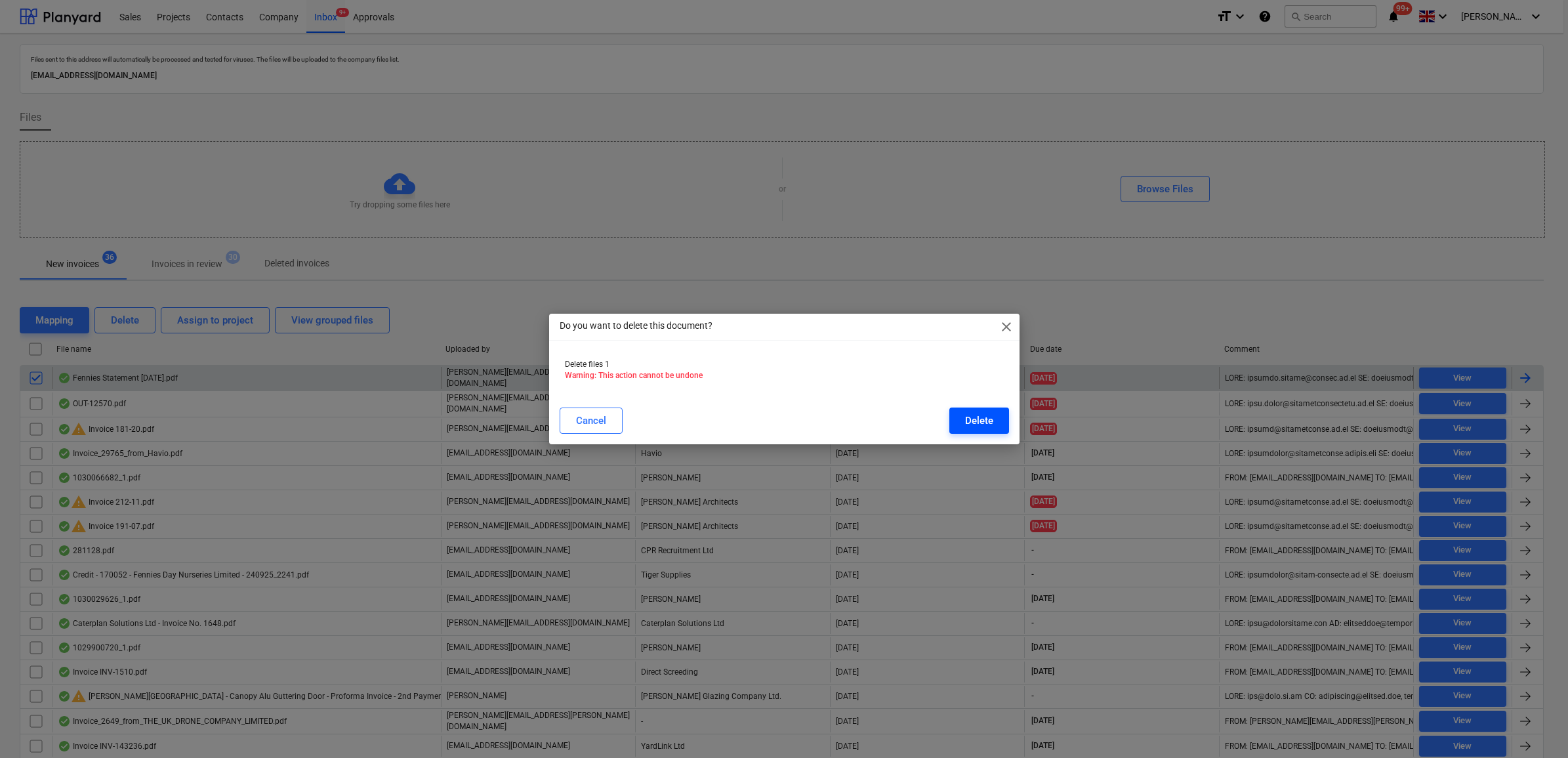
click at [956, 421] on button "Delete" at bounding box center [979, 421] width 60 height 26
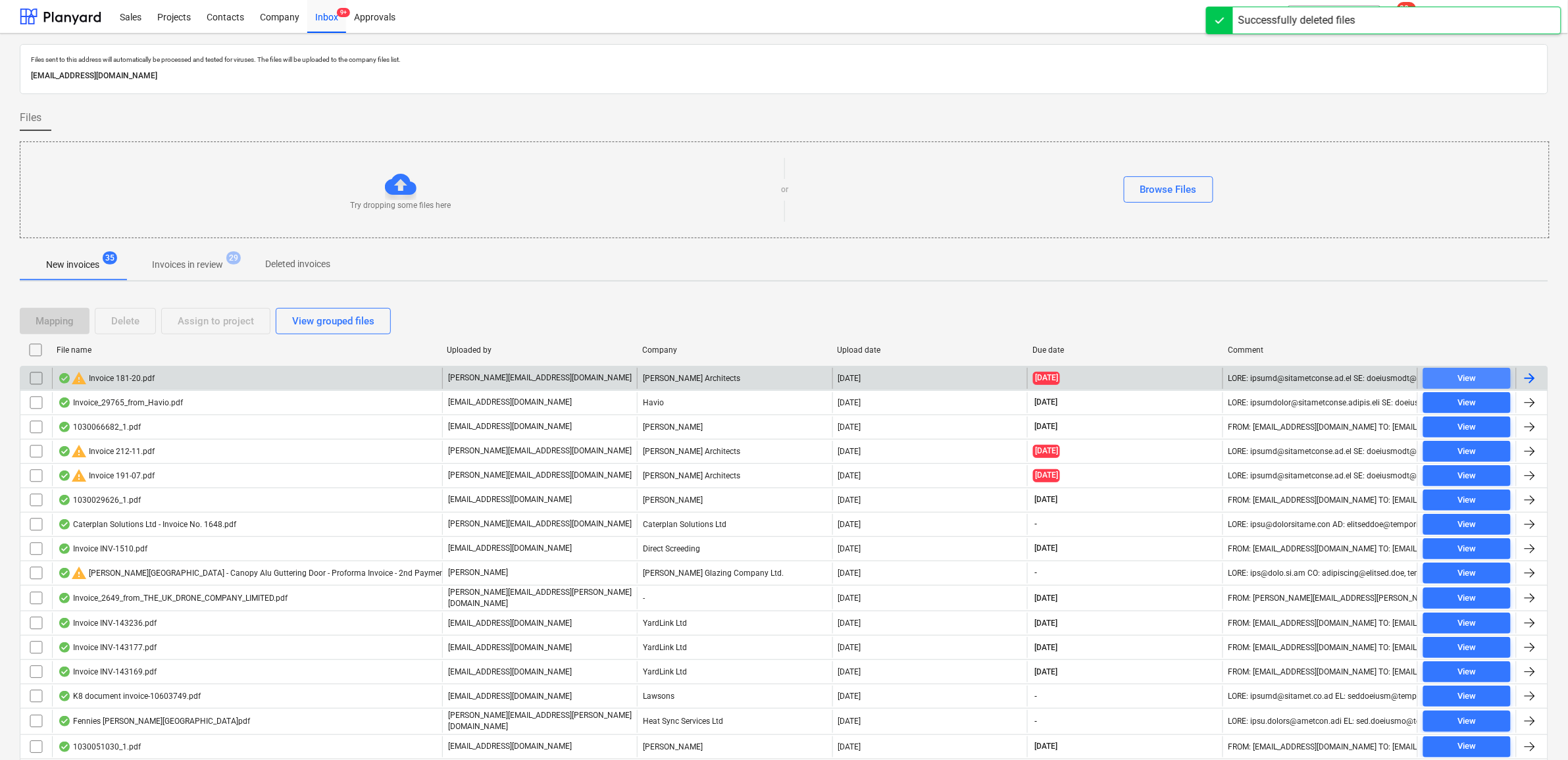
click at [1445, 377] on span "View" at bounding box center [1467, 378] width 77 height 15
click at [35, 378] on input "checkbox" at bounding box center [37, 378] width 21 height 21
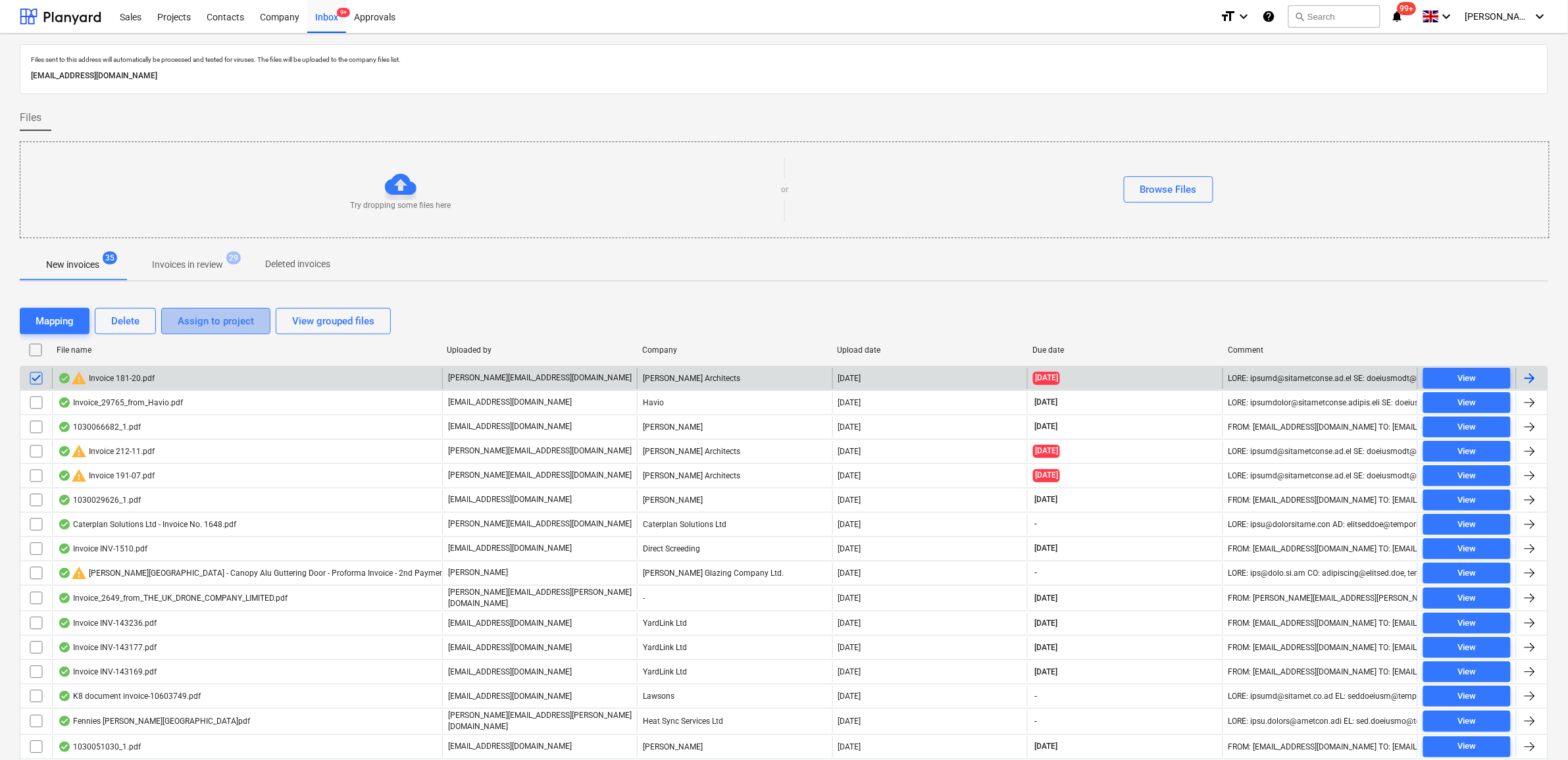
click at [194, 325] on div "Assign to project" at bounding box center [216, 321] width 76 height 17
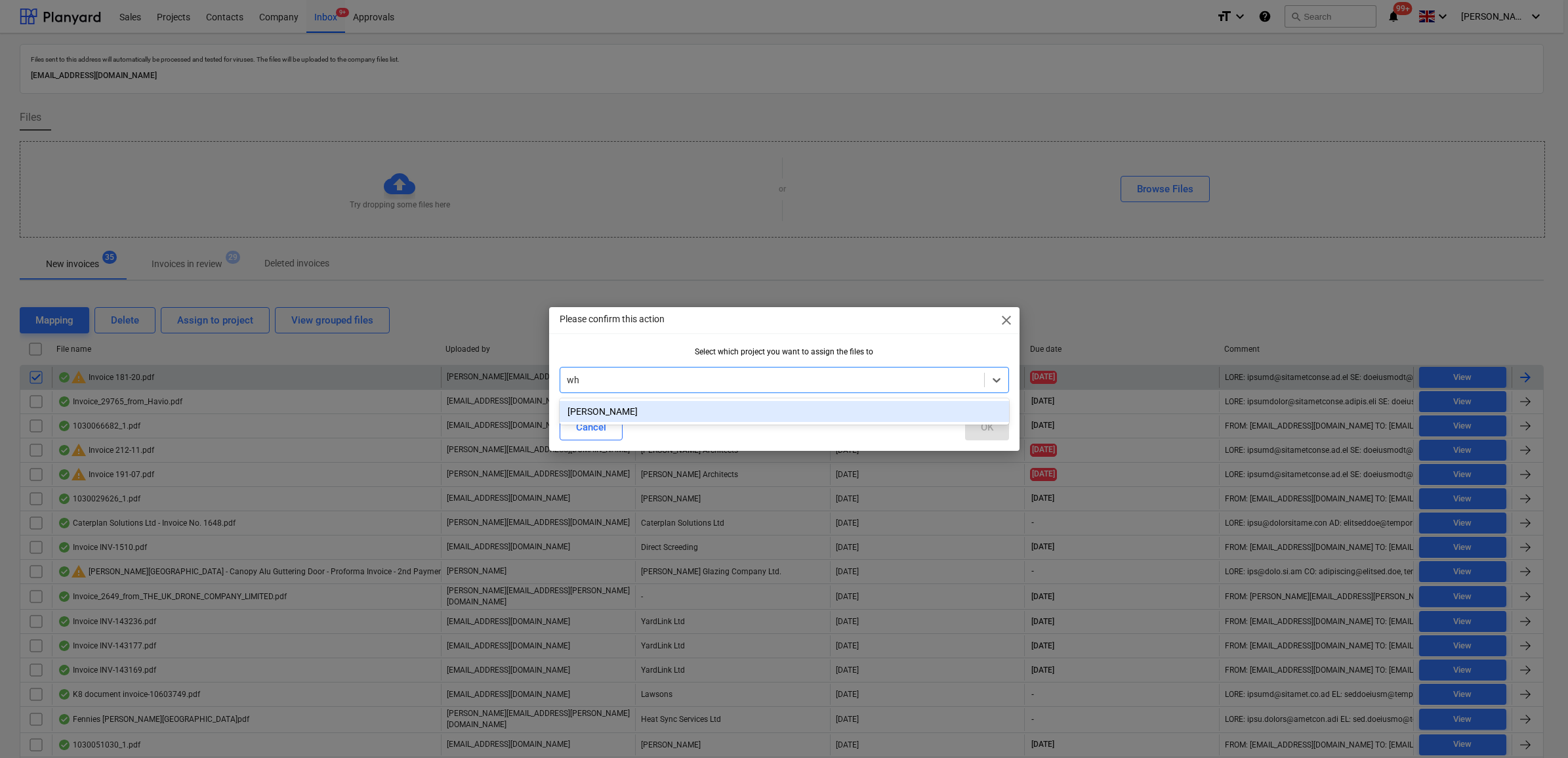
click at [614, 415] on div "[PERSON_NAME]" at bounding box center [784, 412] width 449 height 21
click at [993, 424] on button "OK" at bounding box center [987, 428] width 44 height 26
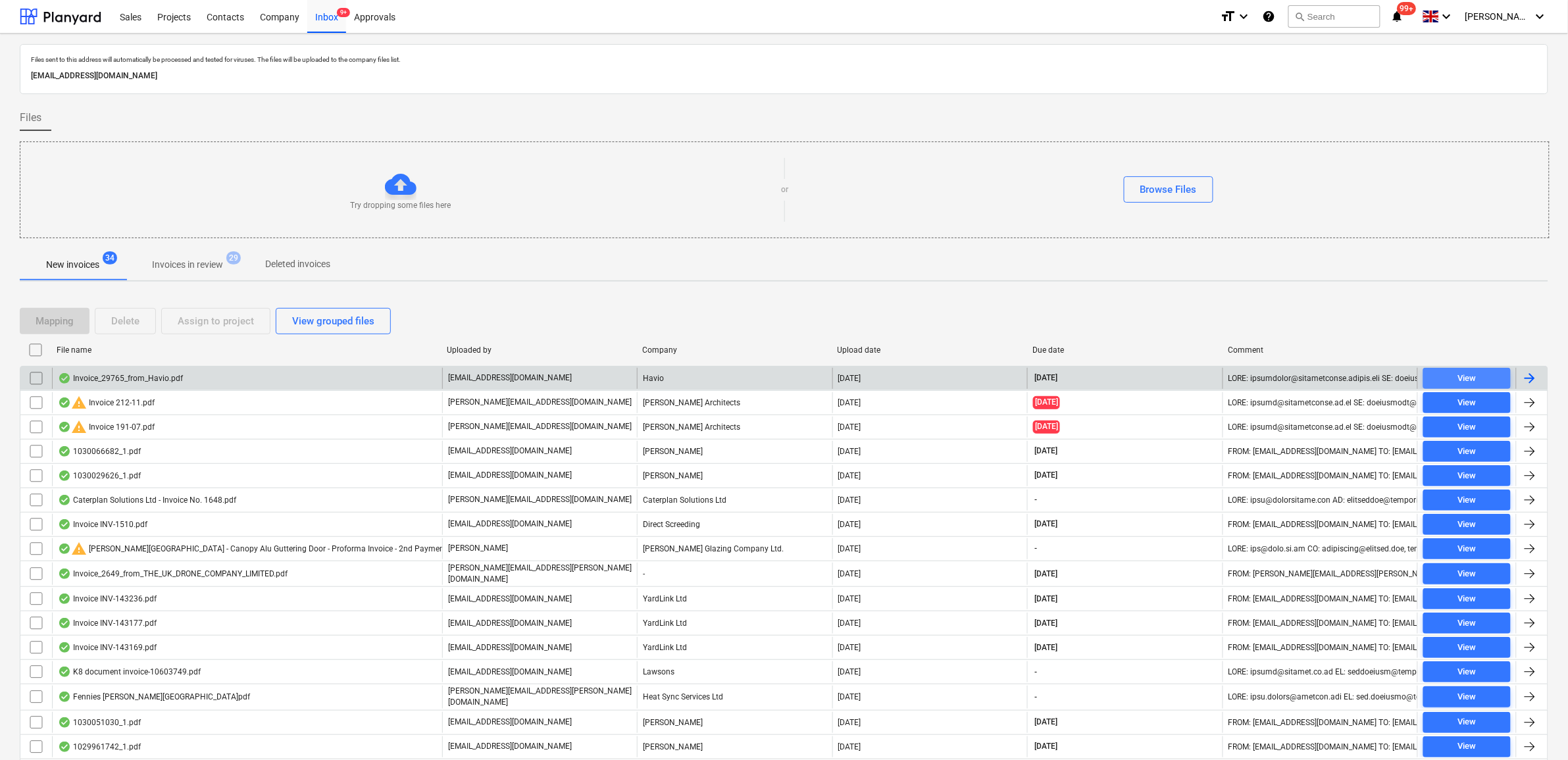
click at [1447, 377] on span "View" at bounding box center [1467, 378] width 77 height 15
click at [29, 383] on input "checkbox" at bounding box center [37, 378] width 21 height 21
click at [208, 327] on div "Assign to project" at bounding box center [216, 321] width 76 height 17
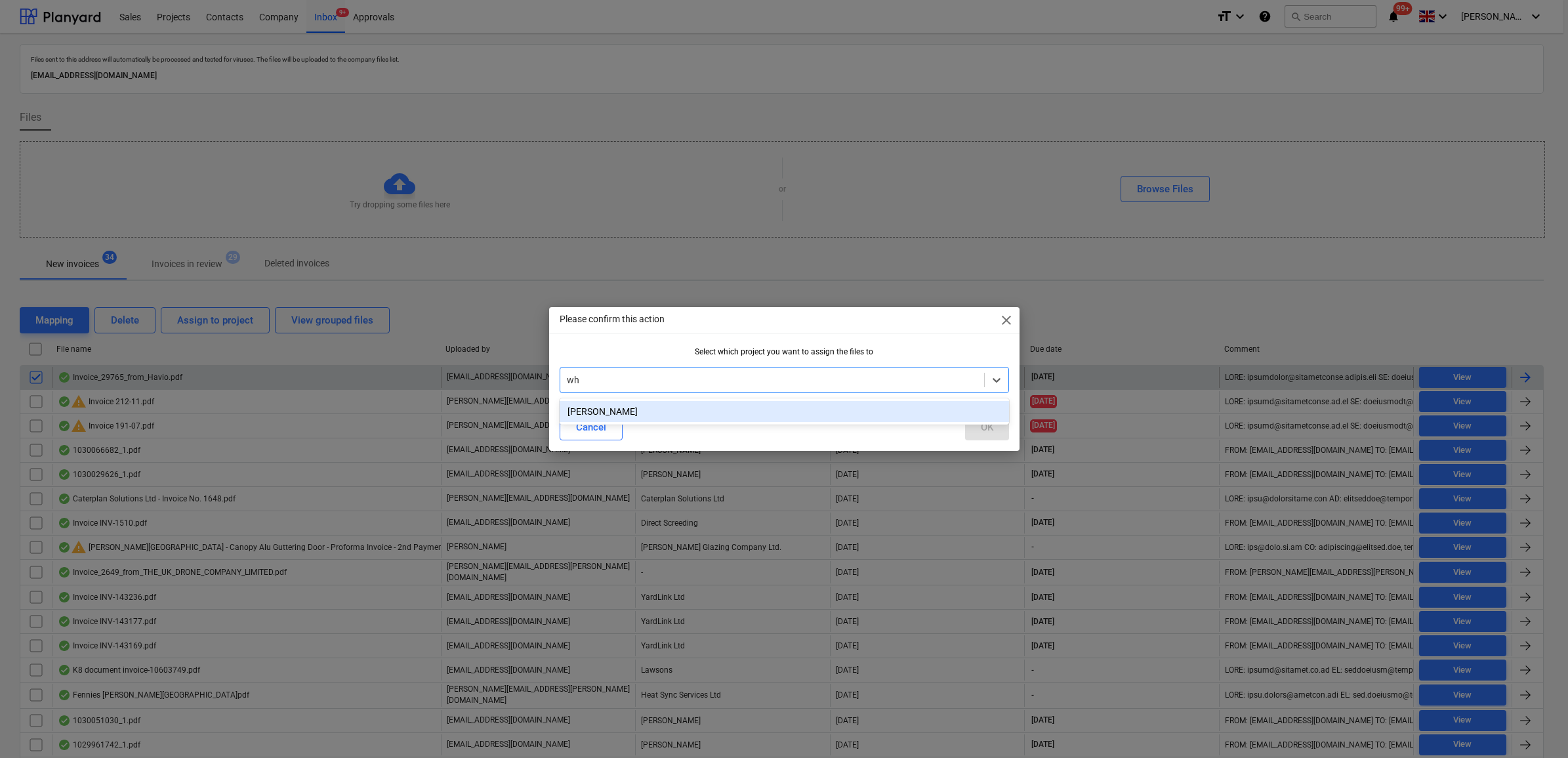
click at [635, 410] on div "[PERSON_NAME]" at bounding box center [784, 412] width 449 height 21
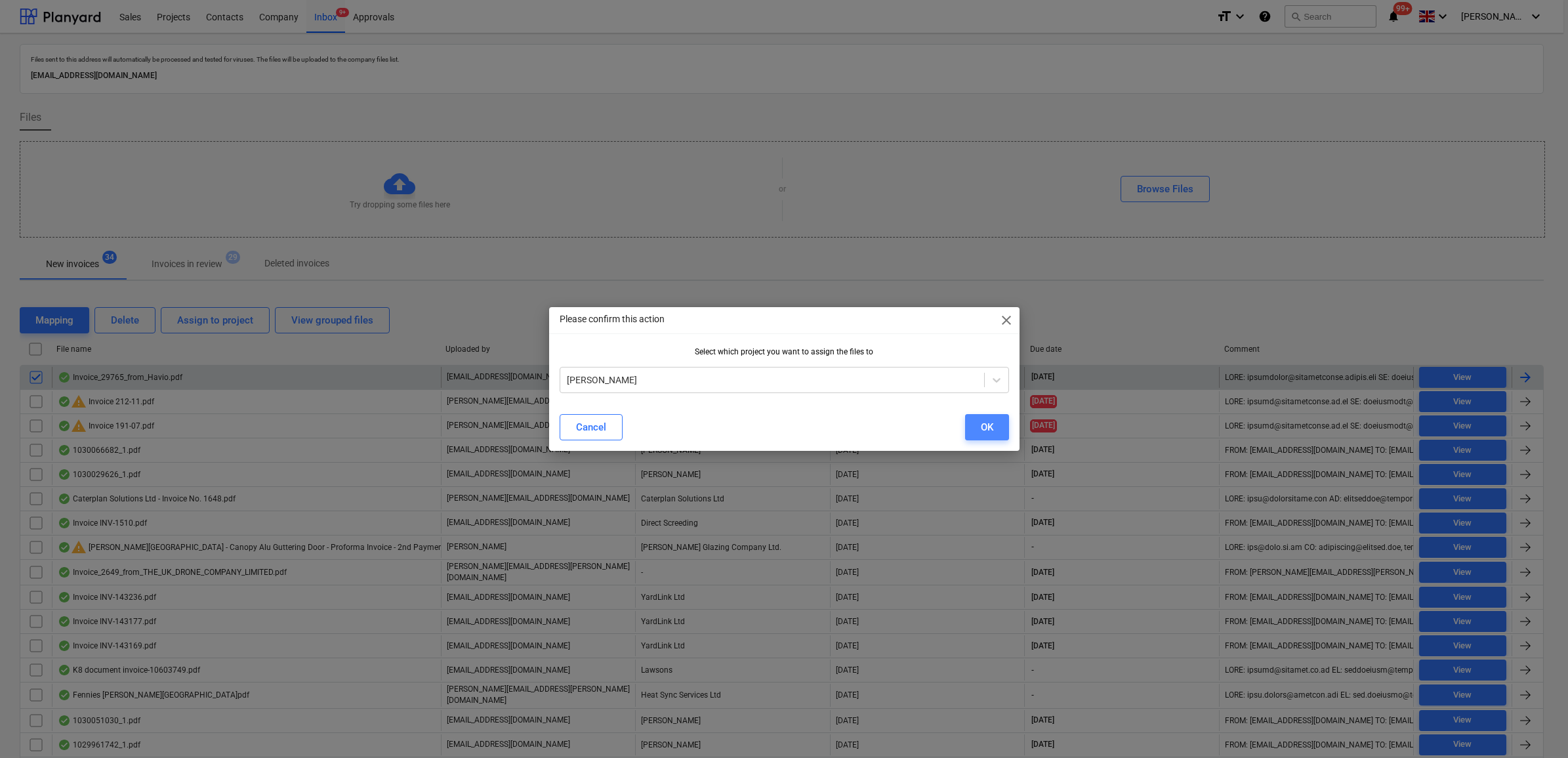
click at [988, 433] on div "OK" at bounding box center [987, 427] width 13 height 17
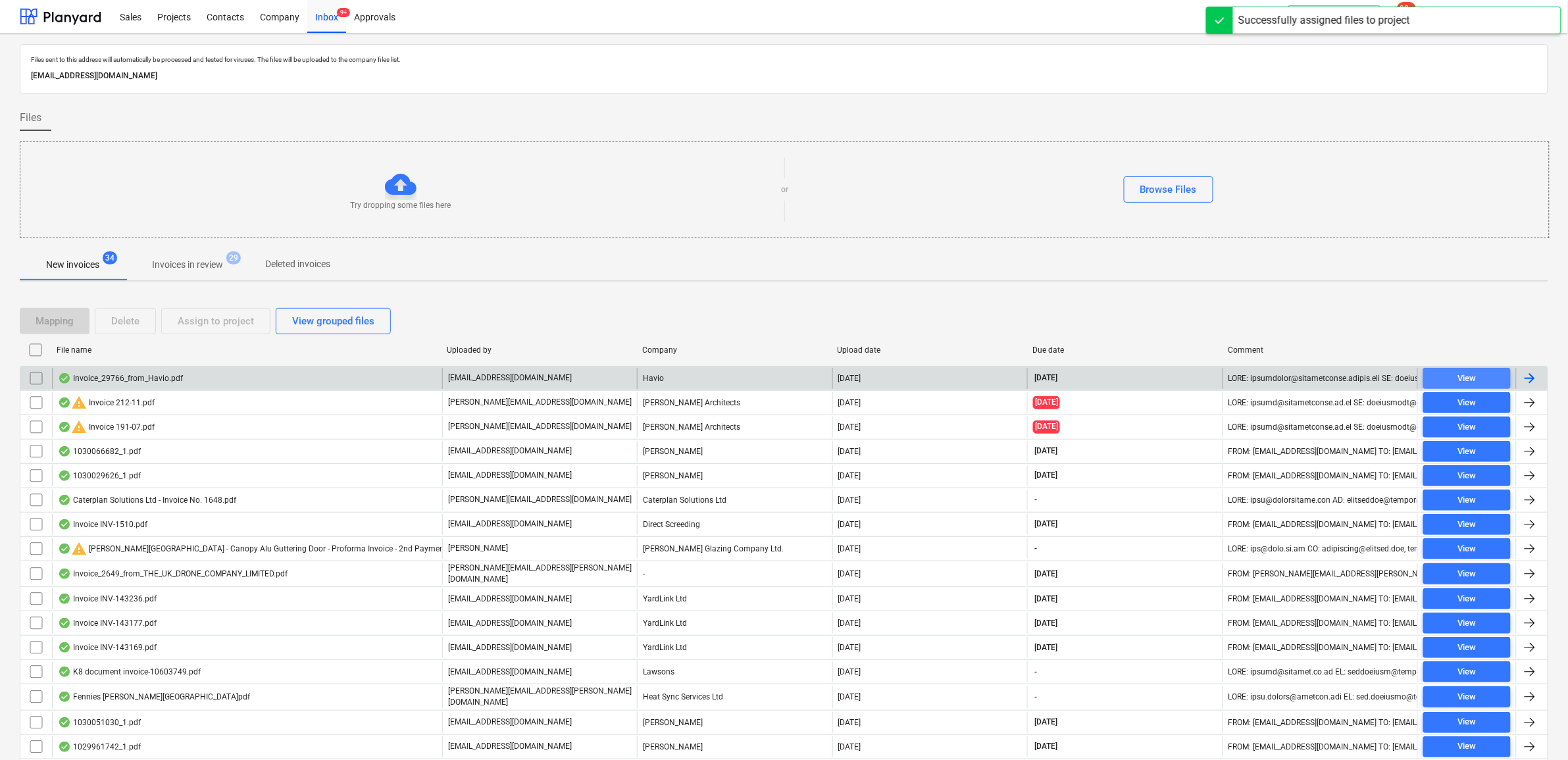
click at [1488, 378] on span "View" at bounding box center [1467, 378] width 77 height 15
click at [40, 378] on input "checkbox" at bounding box center [37, 378] width 21 height 21
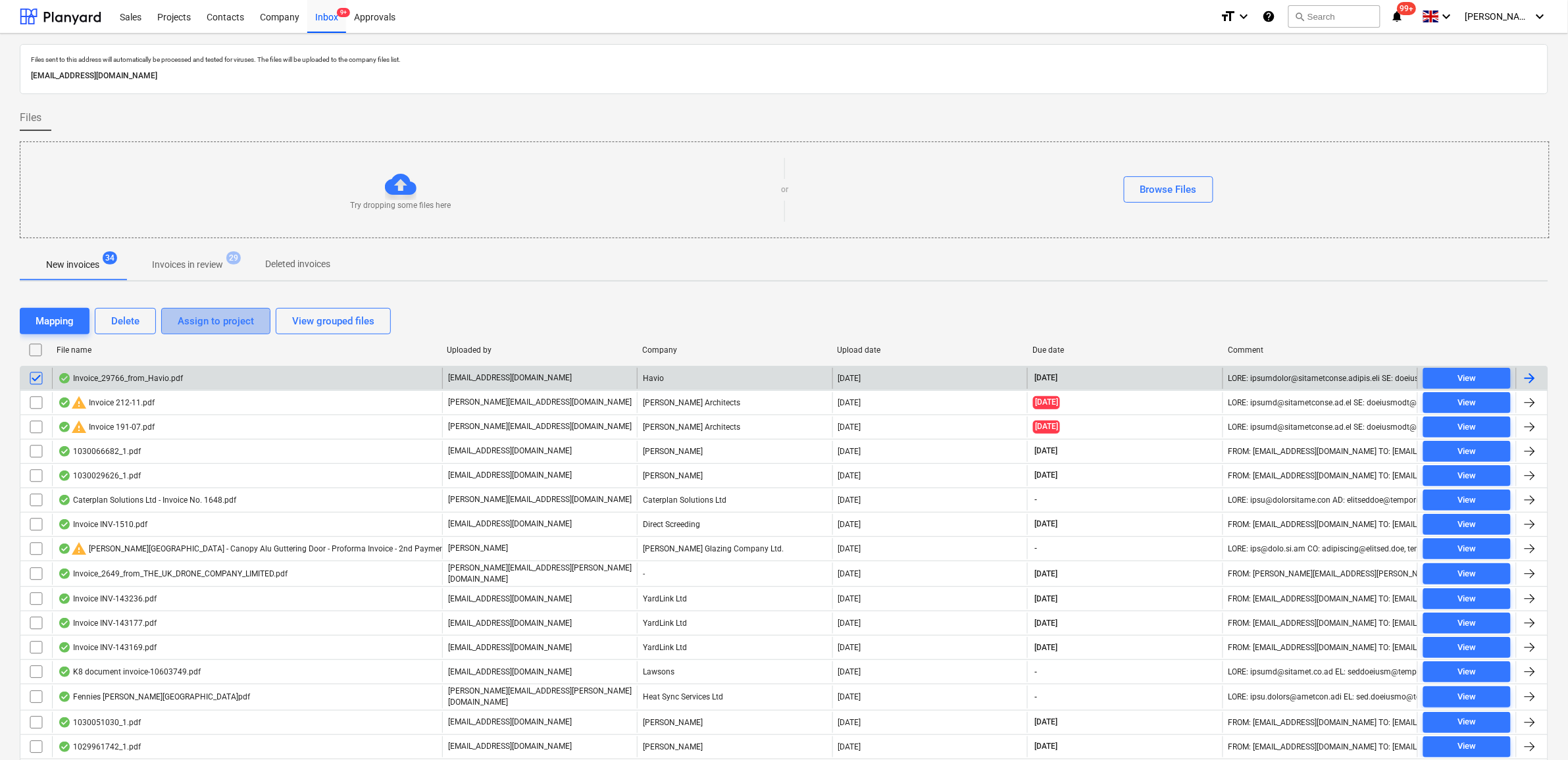
click at [194, 327] on div "Assign to project" at bounding box center [216, 321] width 76 height 17
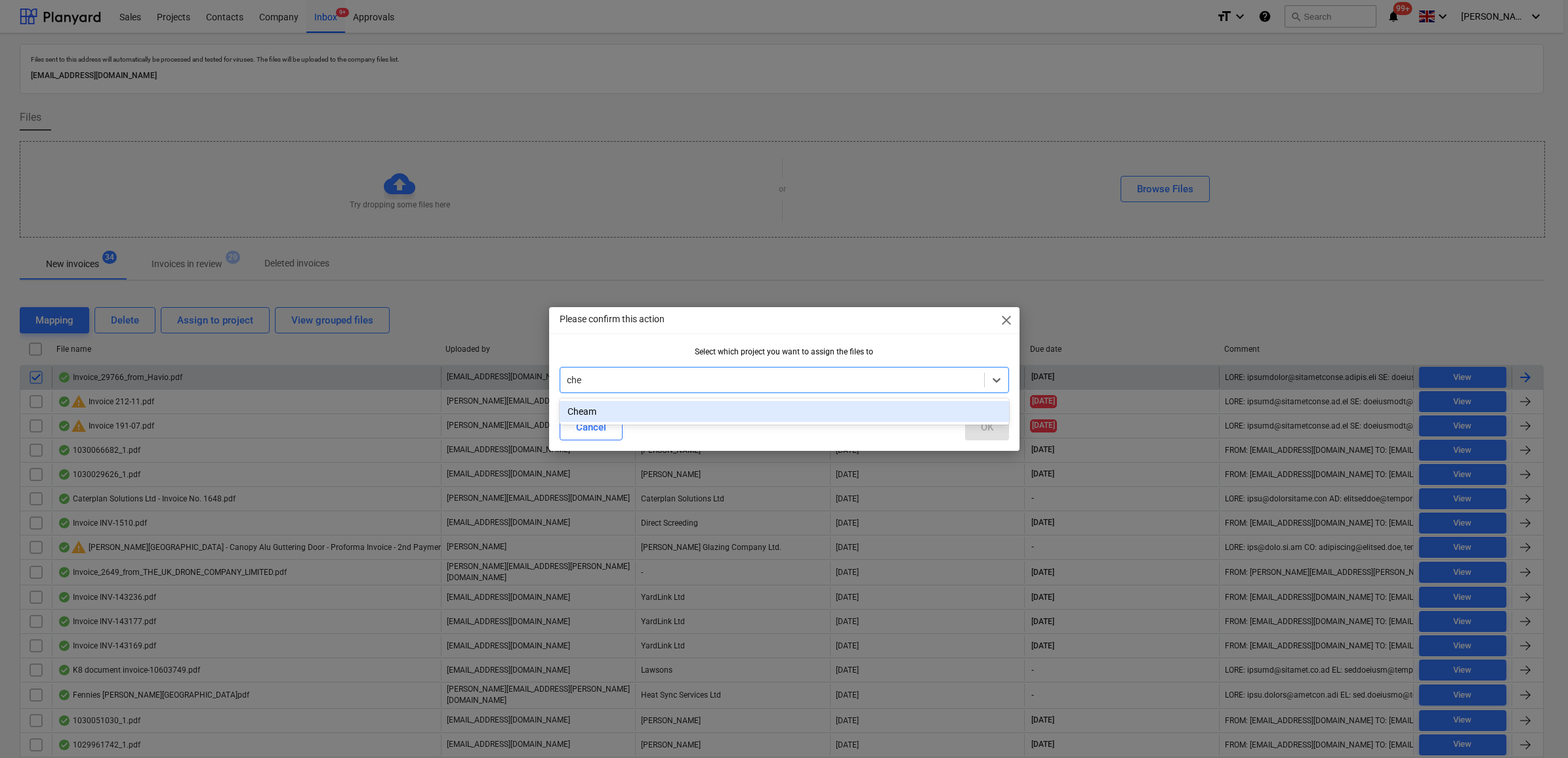
drag, startPoint x: 644, startPoint y: 414, endPoint x: 915, endPoint y: 412, distance: 271.0
click at [645, 414] on div "Cheam" at bounding box center [784, 412] width 449 height 21
click at [978, 425] on button "OK" at bounding box center [987, 428] width 44 height 26
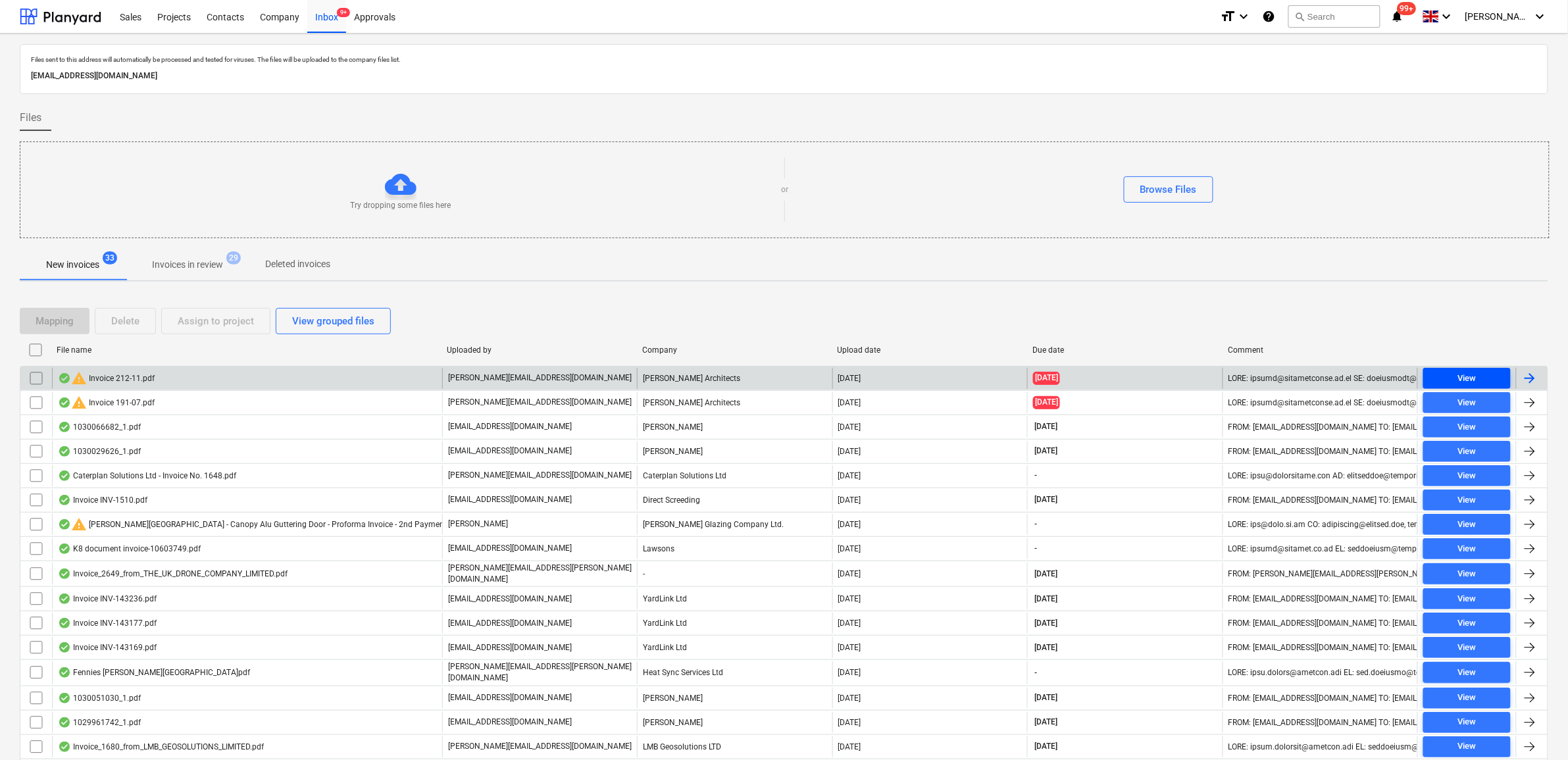
click at [1452, 374] on span "View" at bounding box center [1467, 378] width 77 height 15
click at [34, 380] on input "checkbox" at bounding box center [37, 378] width 21 height 21
click at [208, 327] on div "Assign to project" at bounding box center [216, 321] width 76 height 17
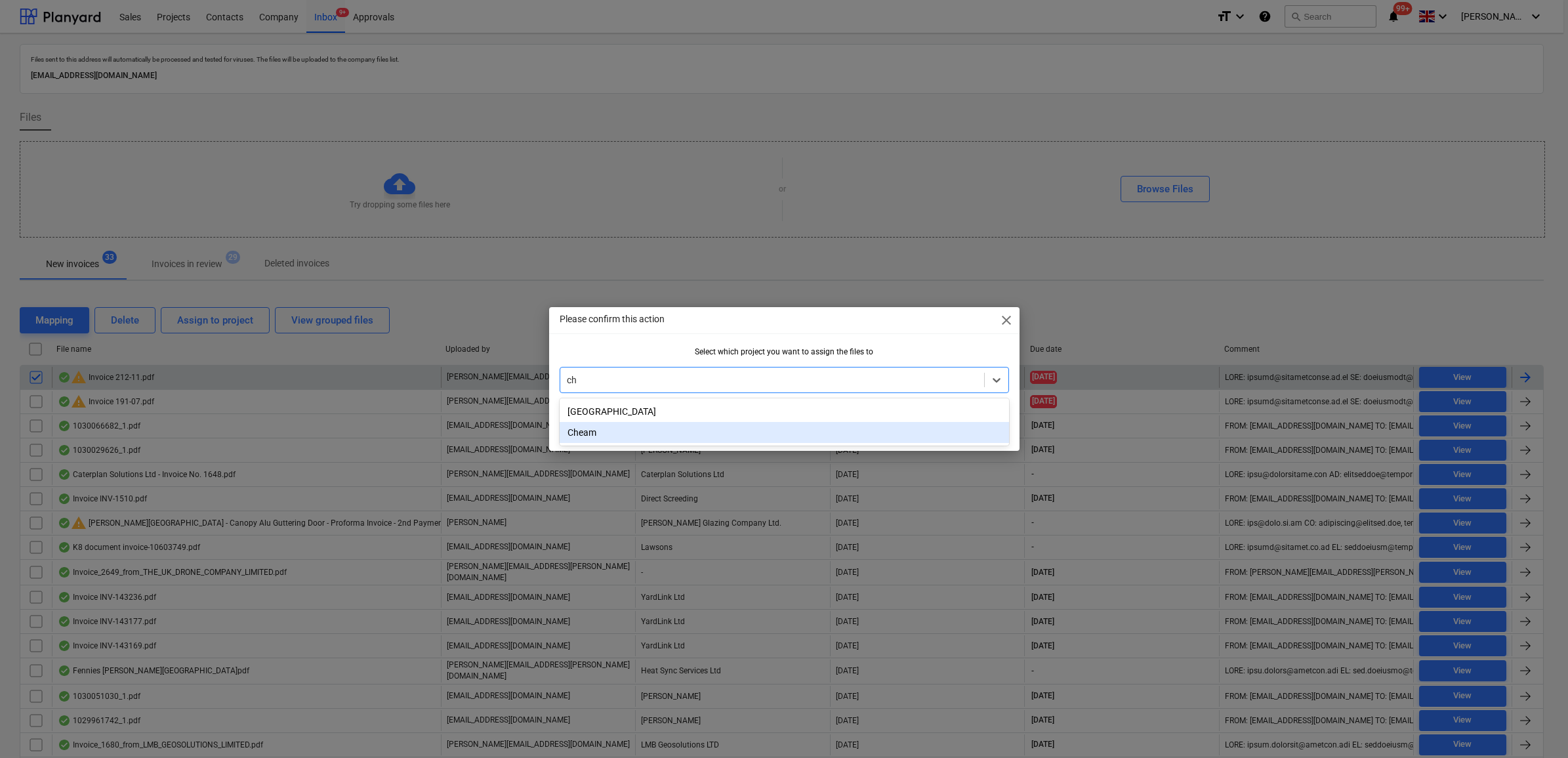
drag, startPoint x: 680, startPoint y: 432, endPoint x: 706, endPoint y: 434, distance: 26.1
click at [680, 433] on div "Cheam" at bounding box center [784, 432] width 449 height 21
click at [998, 424] on button "OK" at bounding box center [987, 428] width 44 height 26
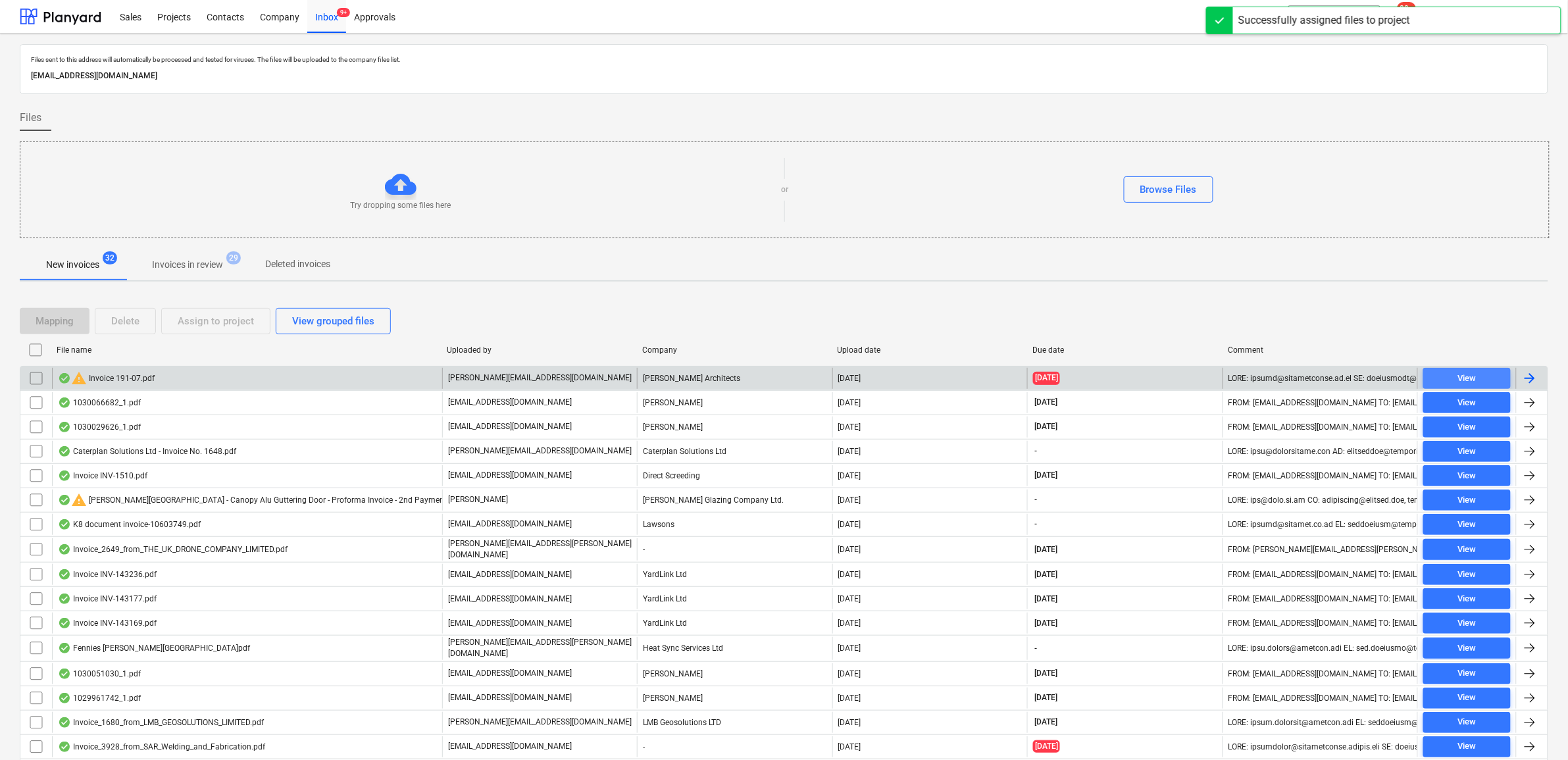
click at [1443, 376] on span "View" at bounding box center [1467, 378] width 77 height 15
click at [35, 379] on input "checkbox" at bounding box center [37, 378] width 21 height 21
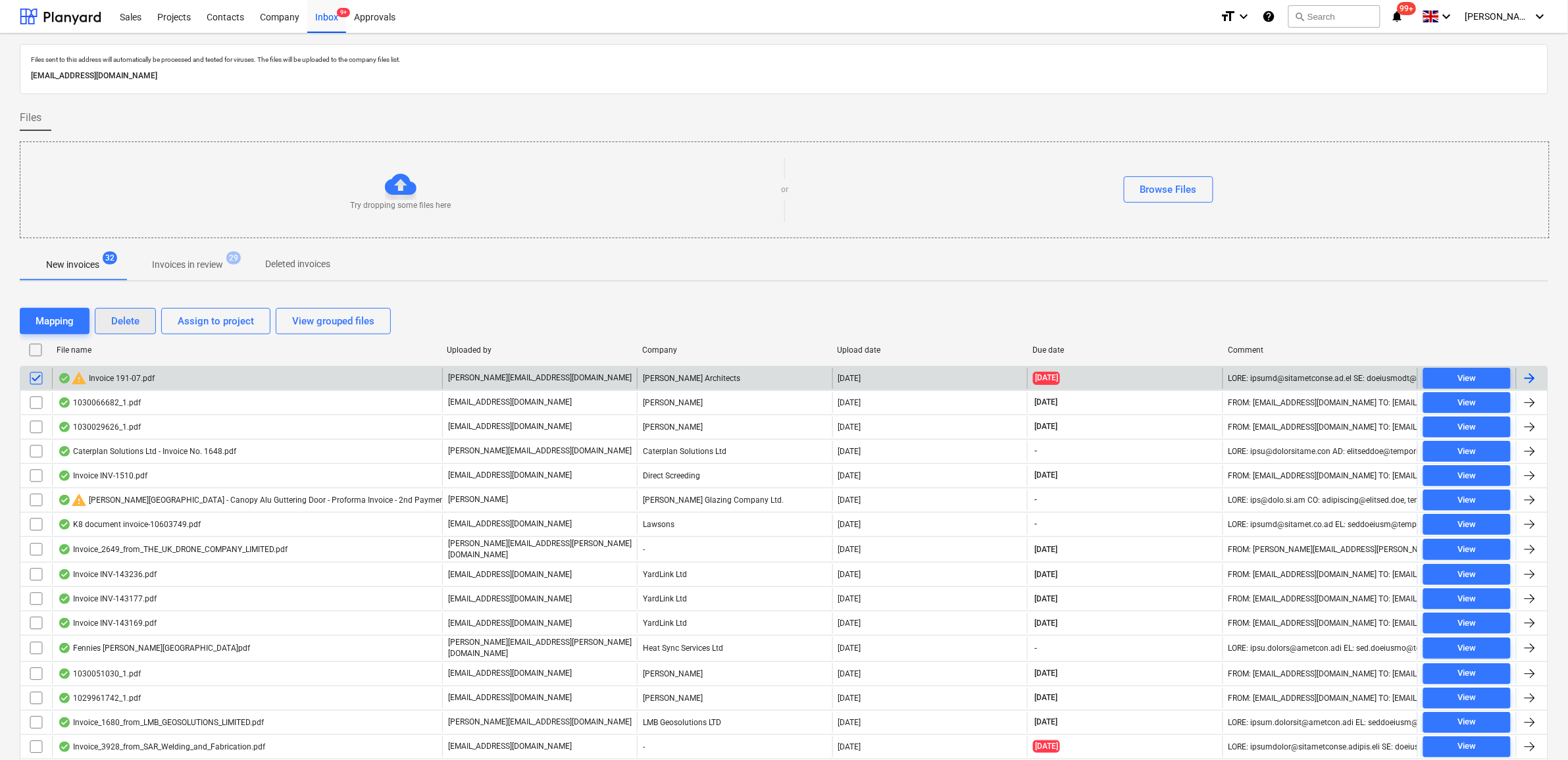
click at [112, 327] on div "Delete" at bounding box center [125, 321] width 29 height 17
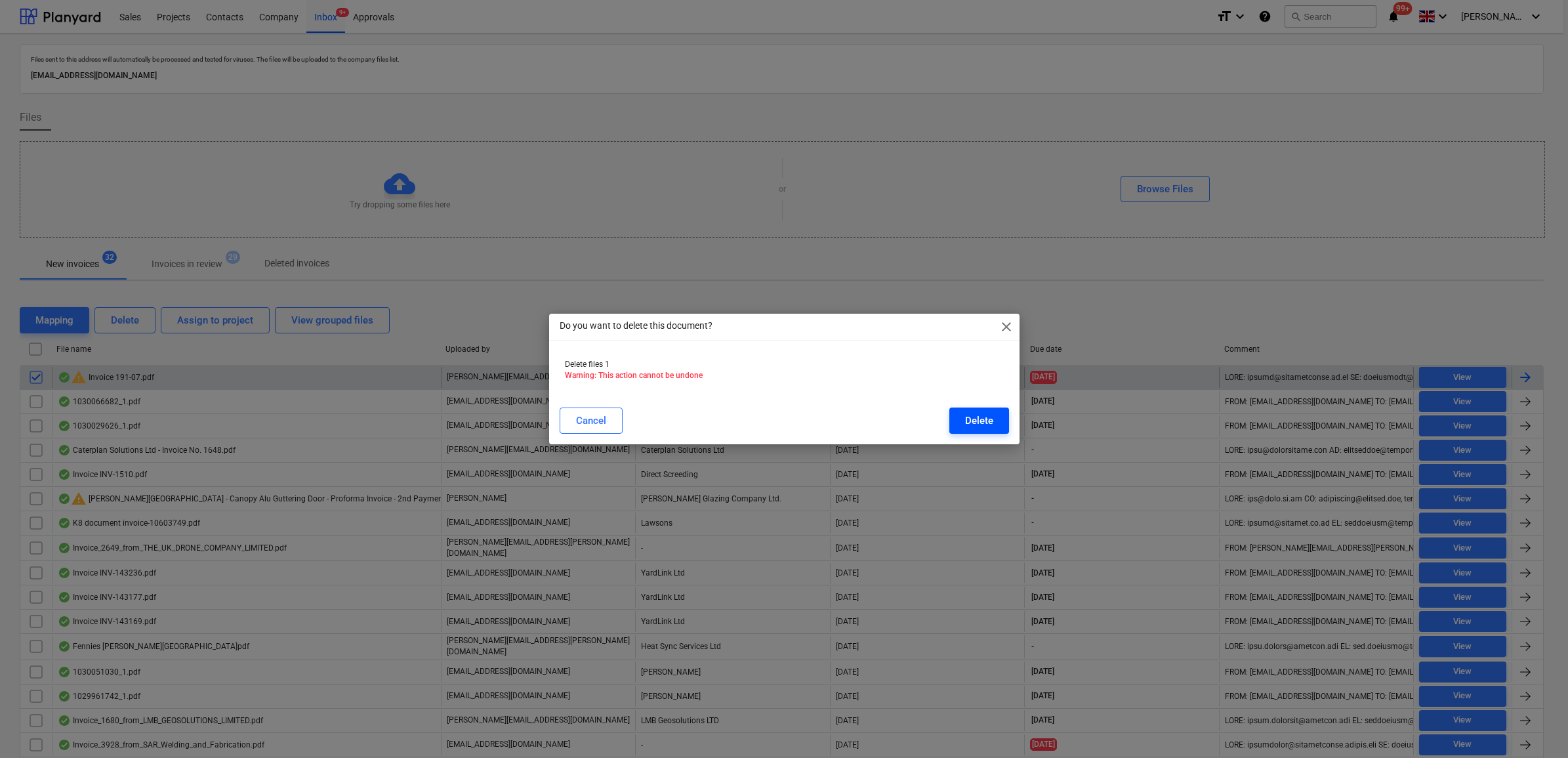
click at [982, 415] on div "Delete" at bounding box center [979, 421] width 28 height 17
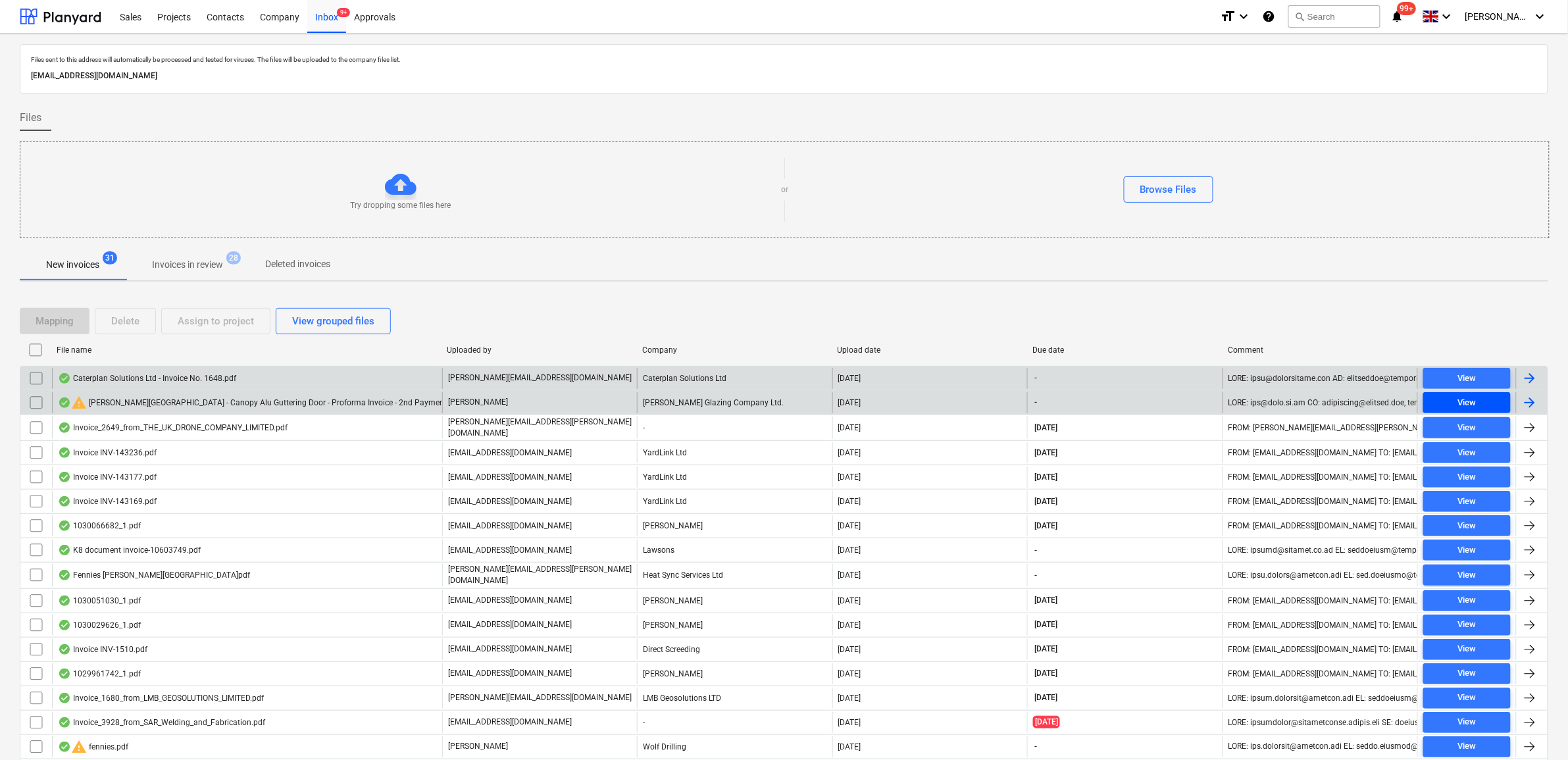
click at [1445, 402] on span "View" at bounding box center [1467, 403] width 77 height 15
click at [40, 407] on input "checkbox" at bounding box center [37, 403] width 21 height 21
click at [122, 324] on div "Delete" at bounding box center [125, 321] width 29 height 17
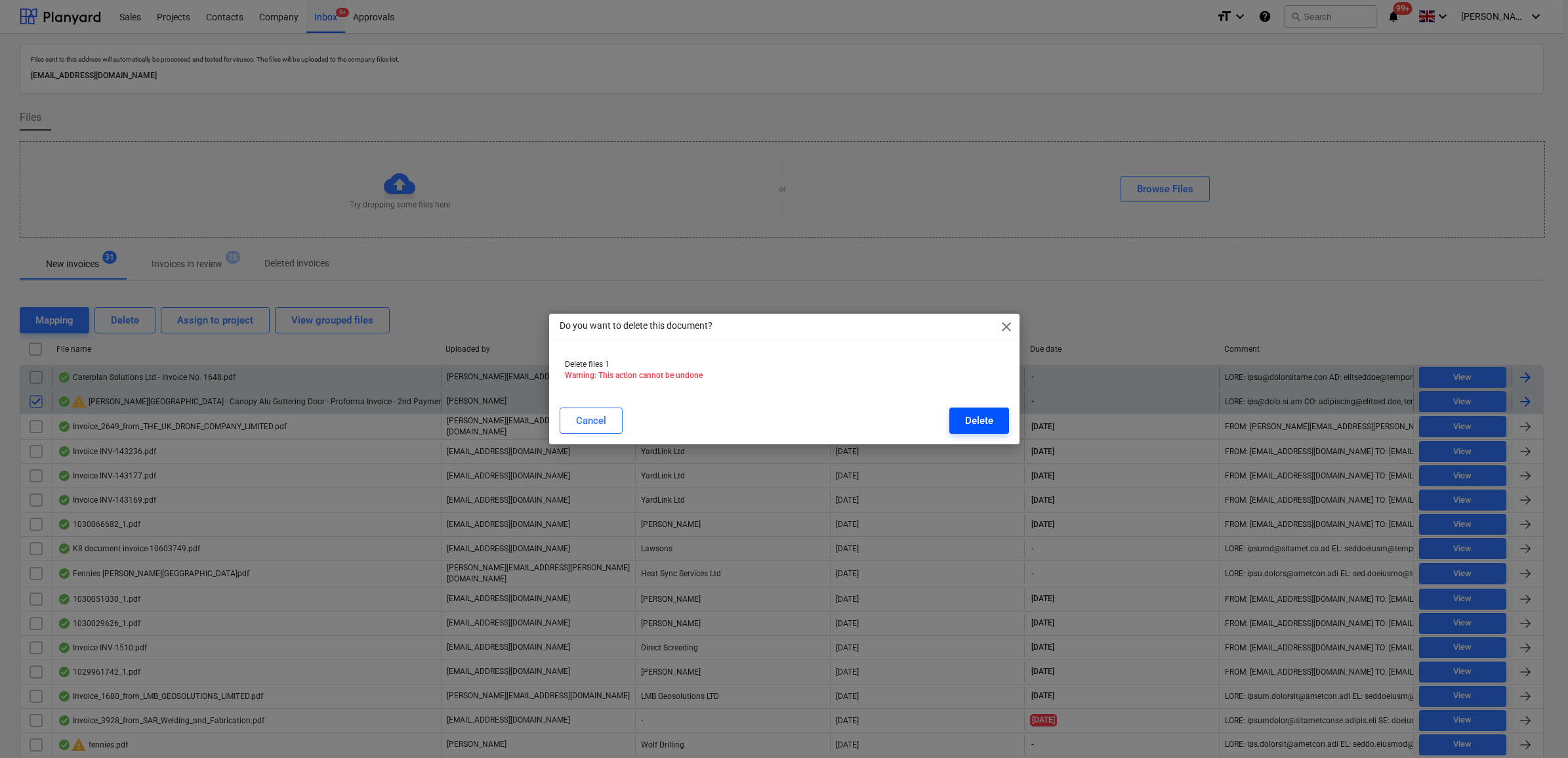
click at [975, 421] on div "Delete" at bounding box center [979, 421] width 28 height 17
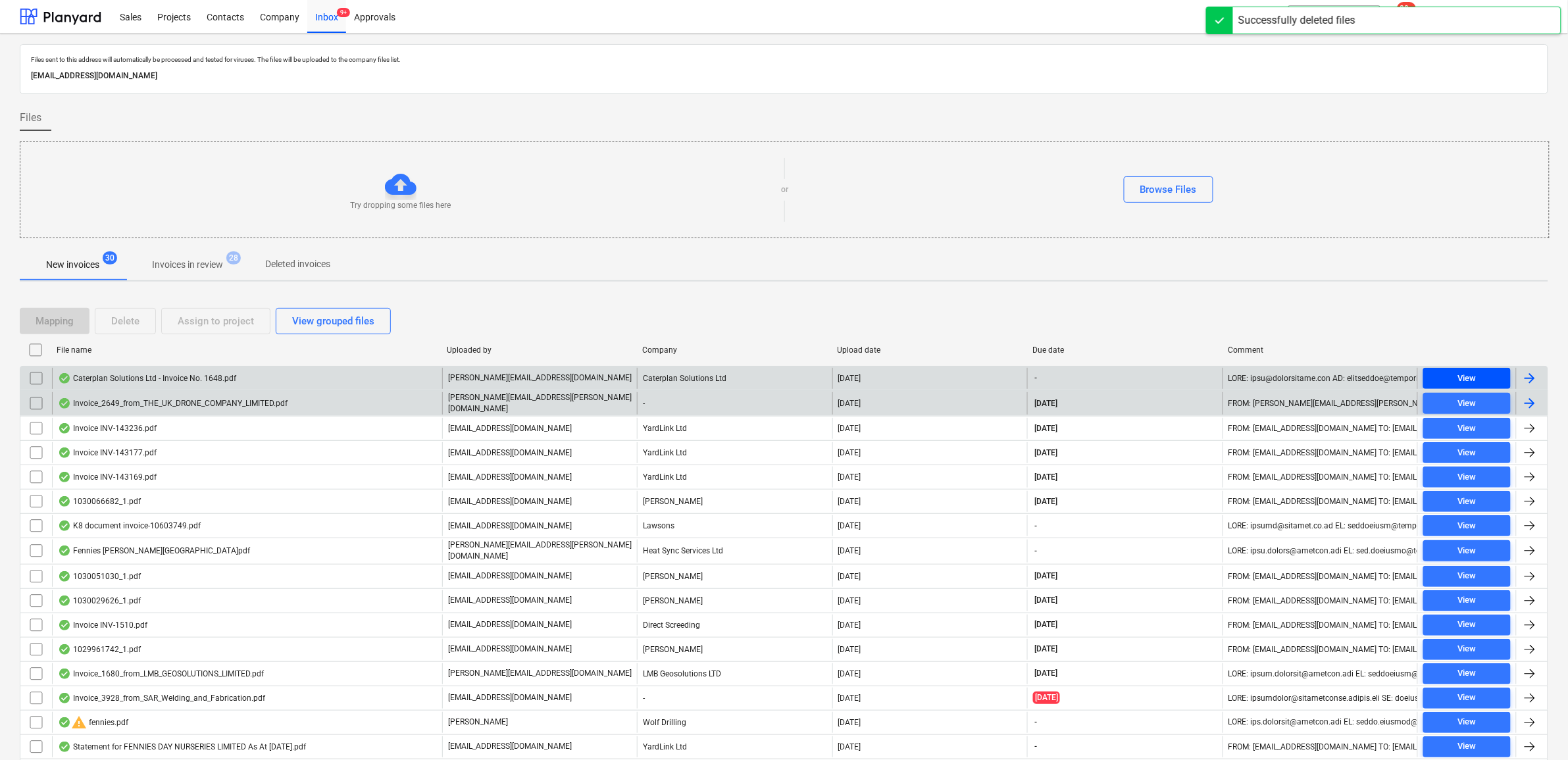
click at [1433, 376] on span "View" at bounding box center [1467, 378] width 77 height 15
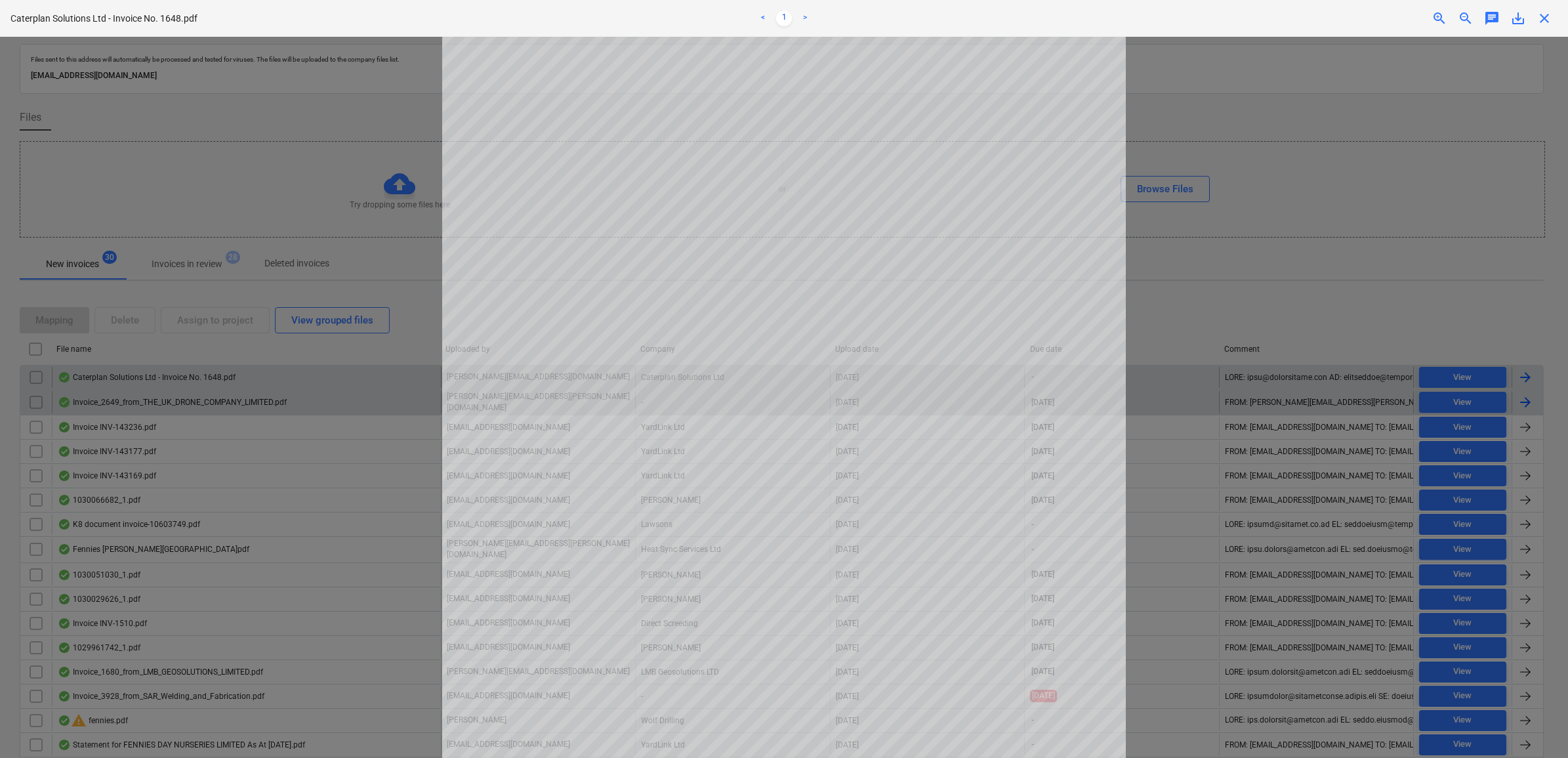
scroll to position [164, 0]
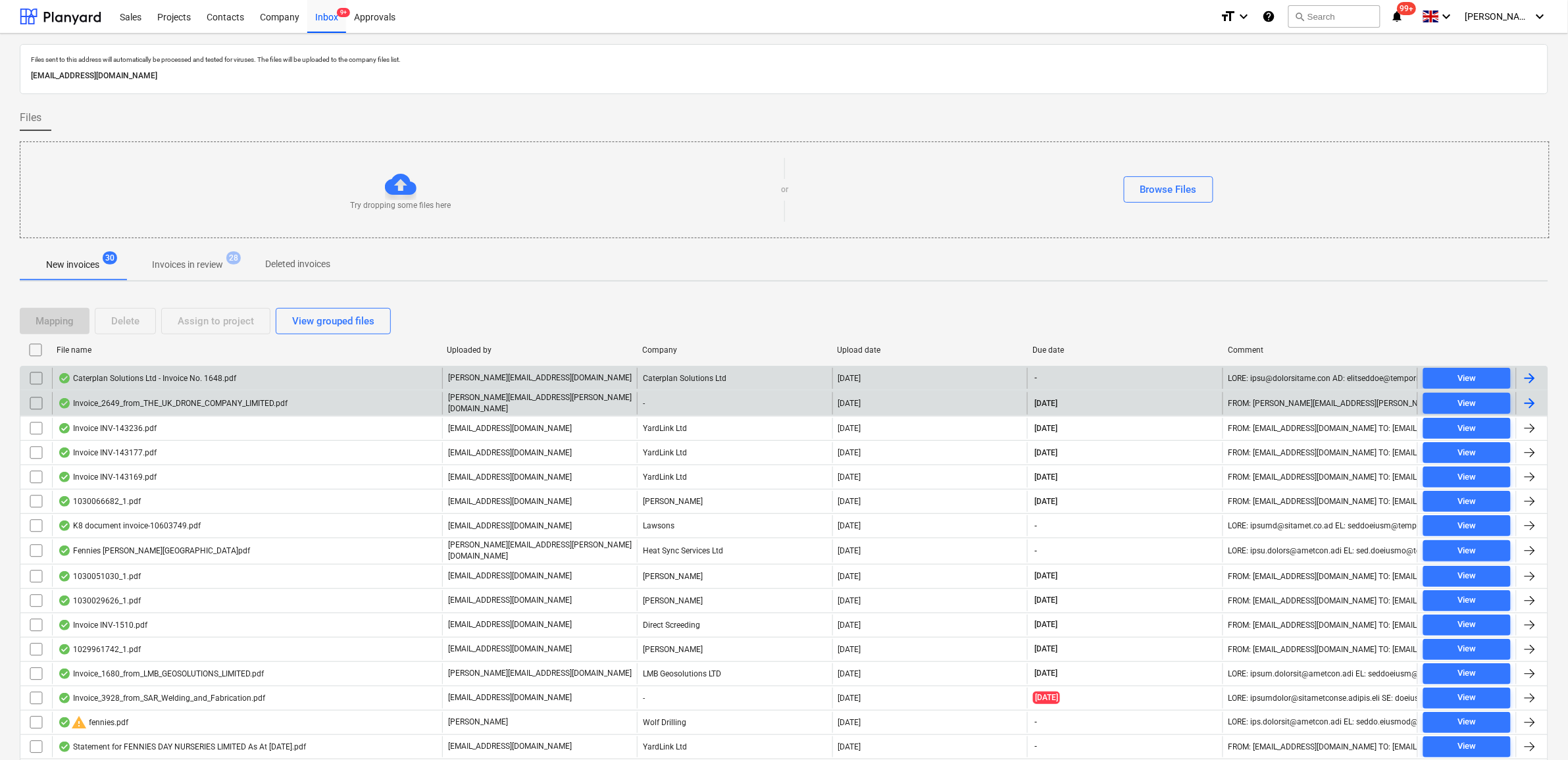
click at [37, 378] on input "checkbox" at bounding box center [37, 378] width 21 height 21
click at [191, 321] on div "Assign to project" at bounding box center [216, 321] width 76 height 17
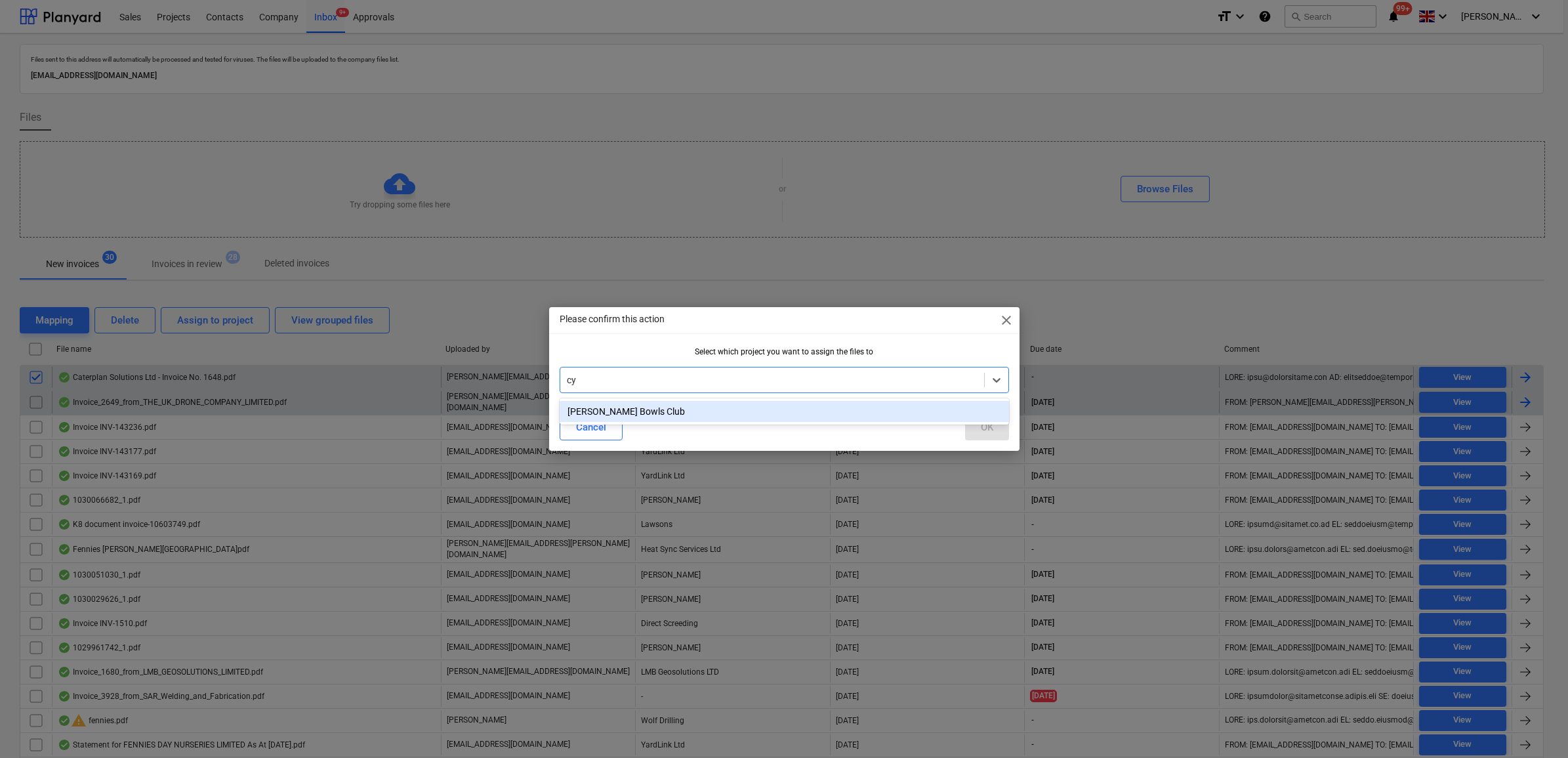
click at [615, 408] on div "[PERSON_NAME] Bowls Club" at bounding box center [784, 412] width 449 height 21
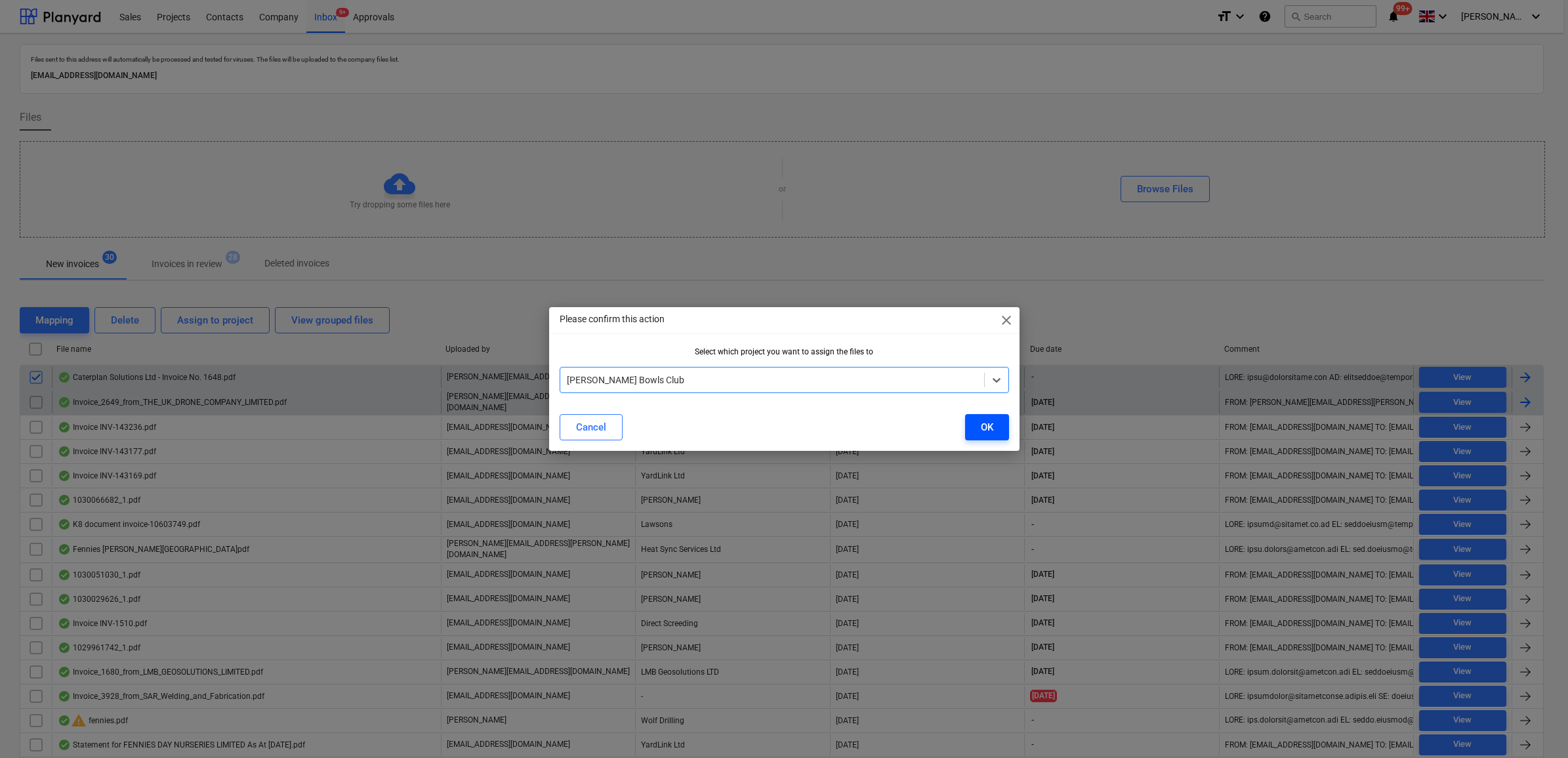
click at [981, 424] on div "OK" at bounding box center [987, 427] width 13 height 17
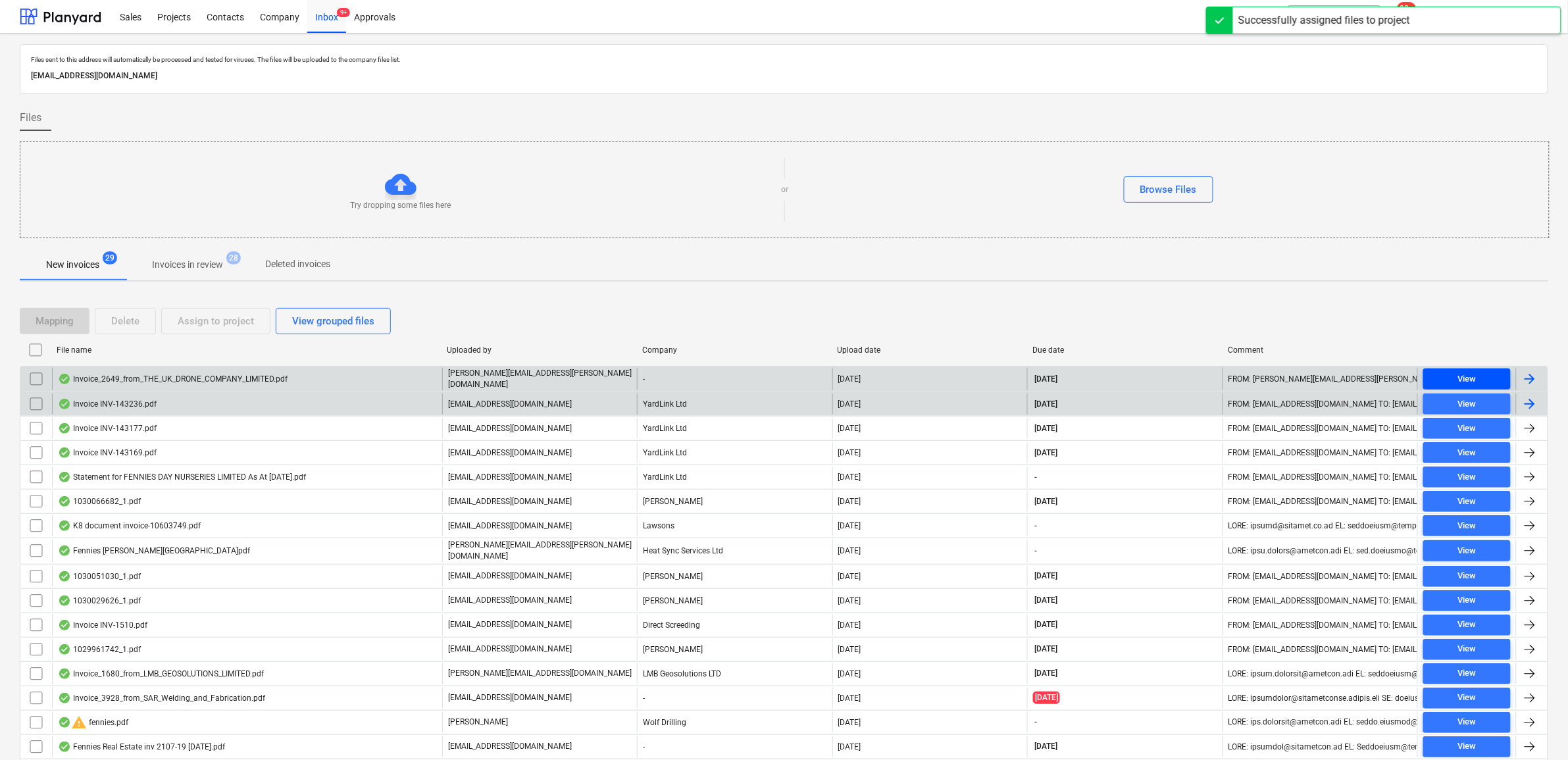
click at [1468, 377] on div "View" at bounding box center [1467, 379] width 19 height 15
click at [38, 382] on input "checkbox" at bounding box center [37, 379] width 21 height 21
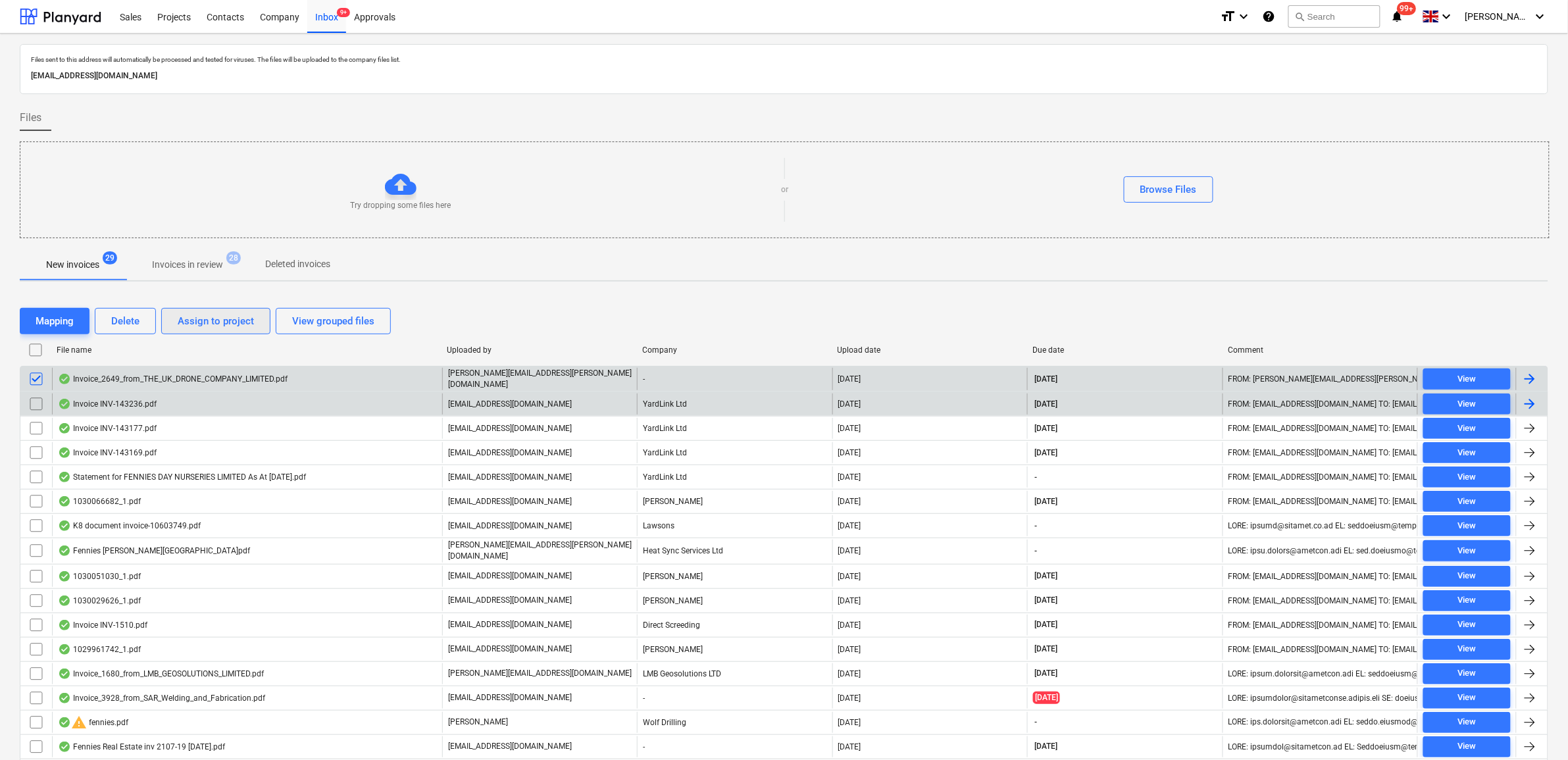
click at [238, 320] on div "Assign to project" at bounding box center [216, 321] width 76 height 17
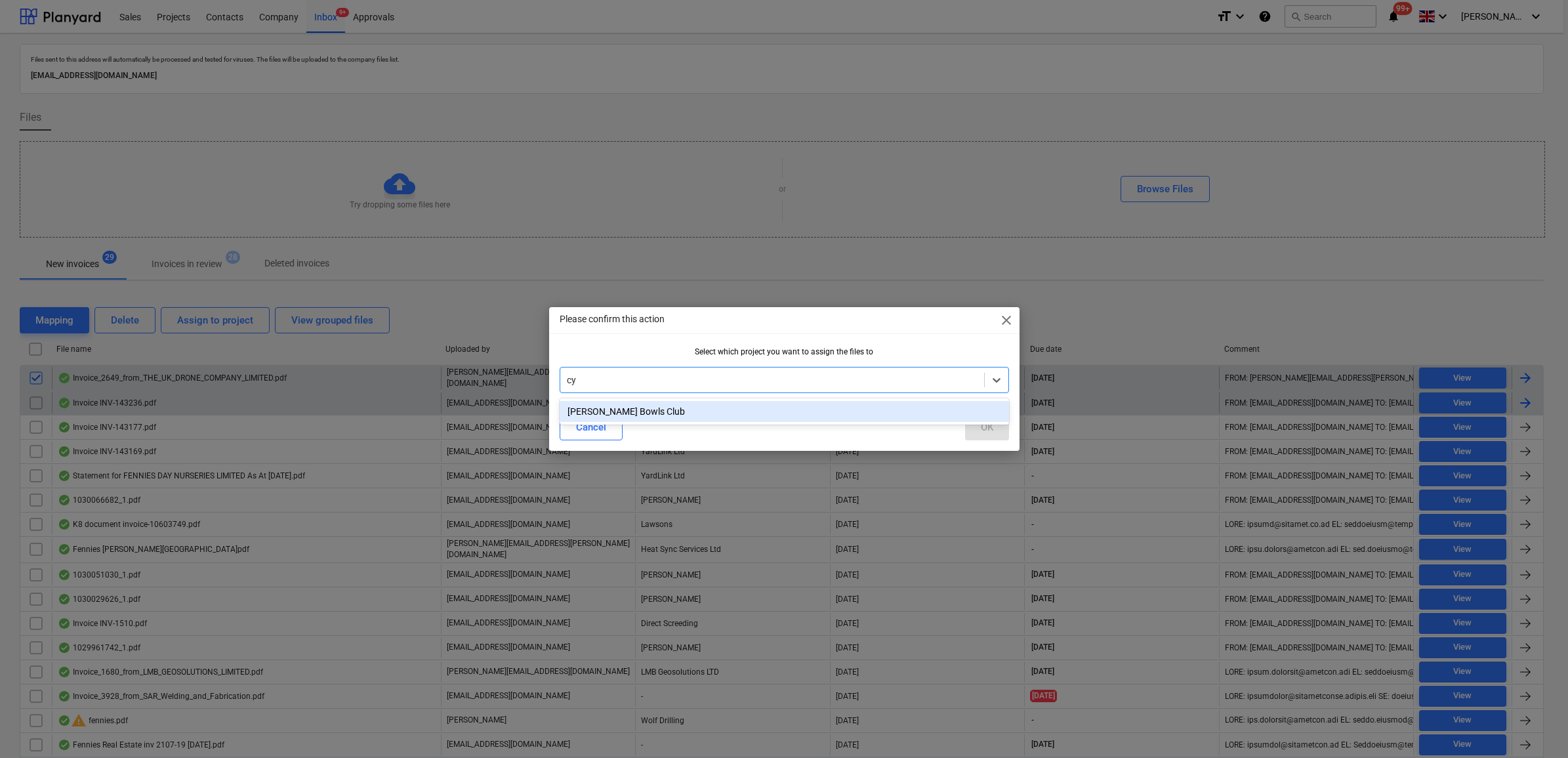
click at [620, 409] on div "[PERSON_NAME] Bowls Club" at bounding box center [784, 412] width 449 height 21
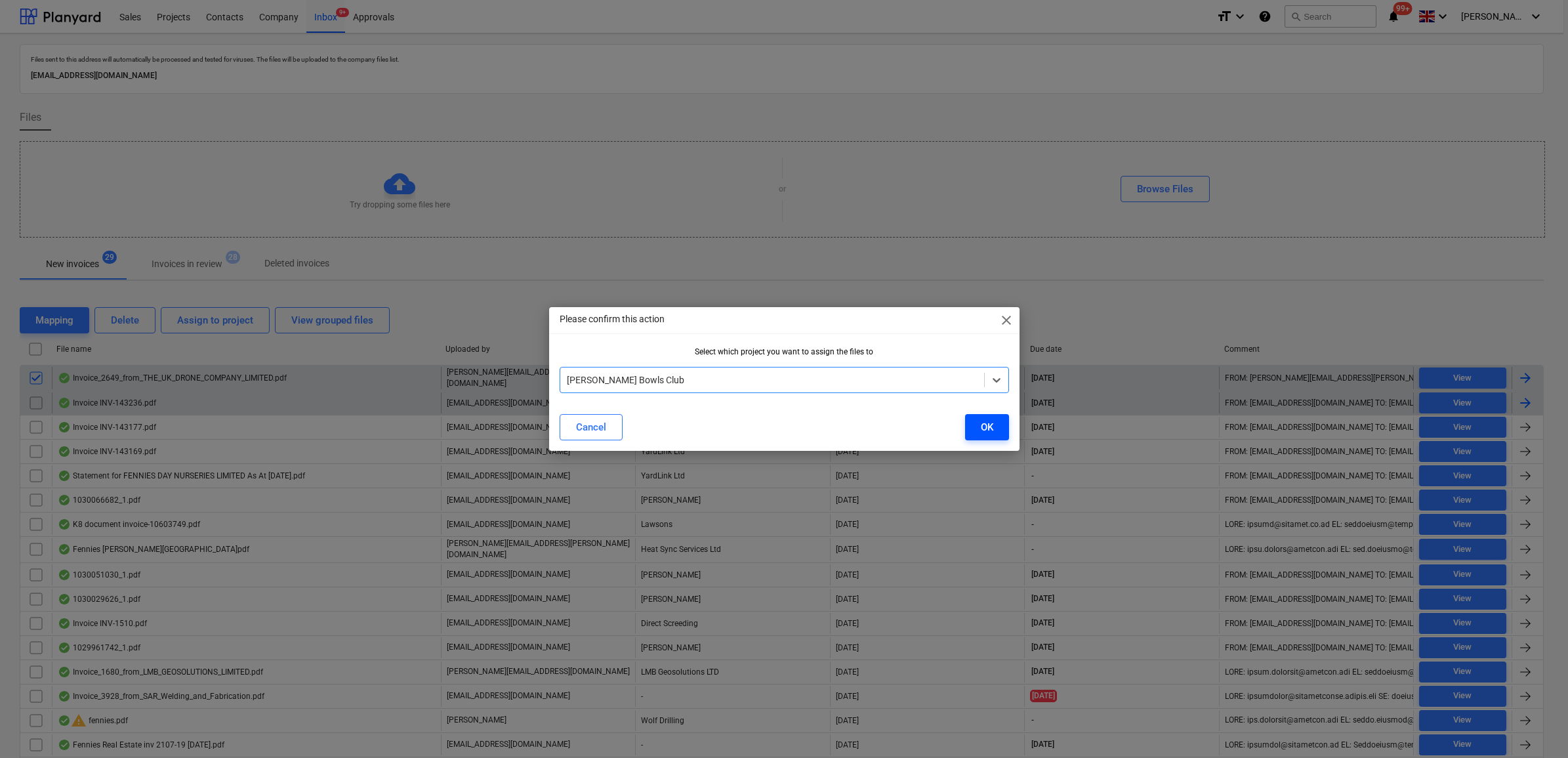
click at [976, 430] on button "OK" at bounding box center [987, 428] width 44 height 26
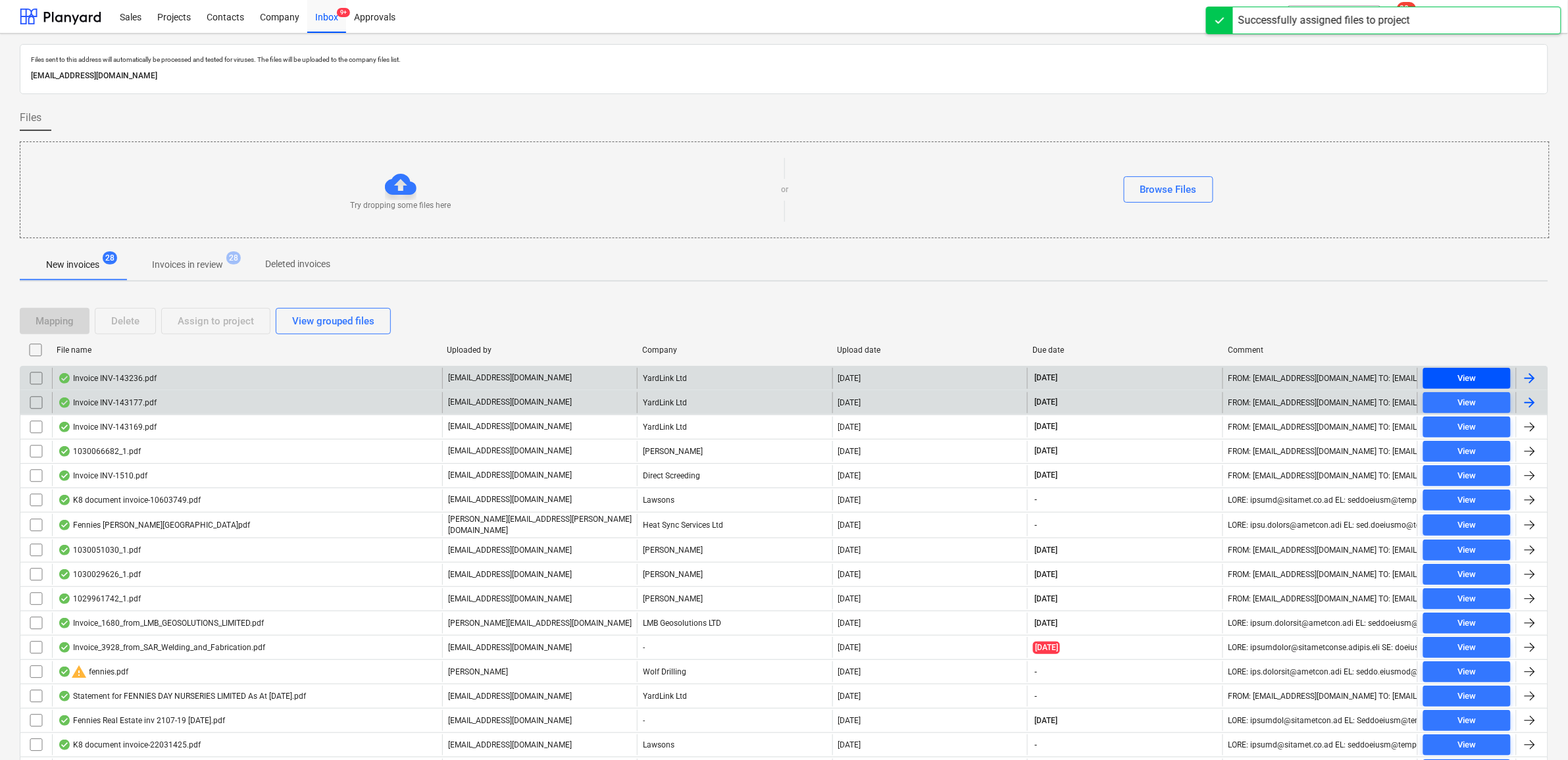
click at [1494, 382] on span "View" at bounding box center [1467, 378] width 77 height 15
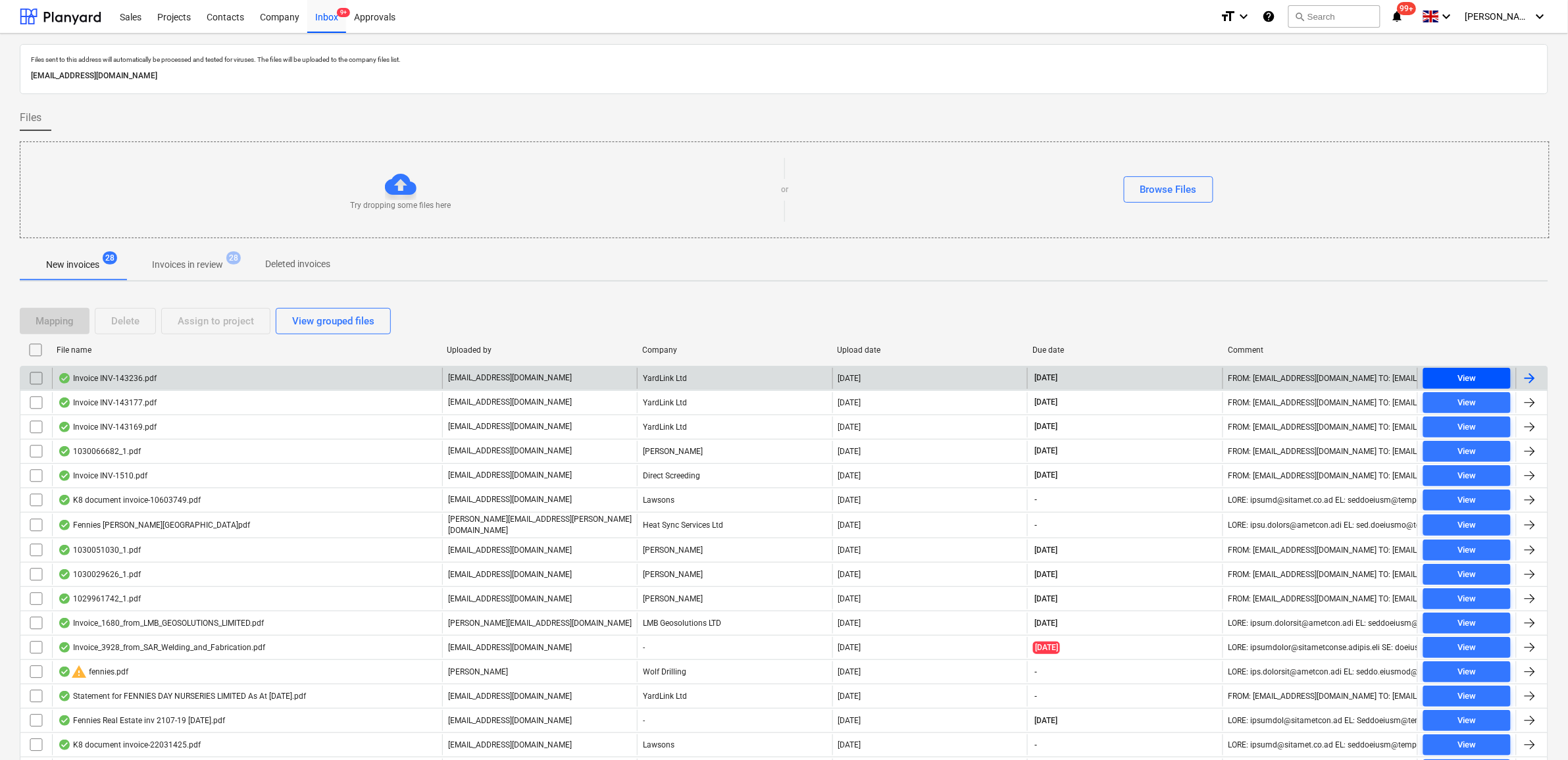
click at [1482, 385] on span "View" at bounding box center [1467, 378] width 77 height 15
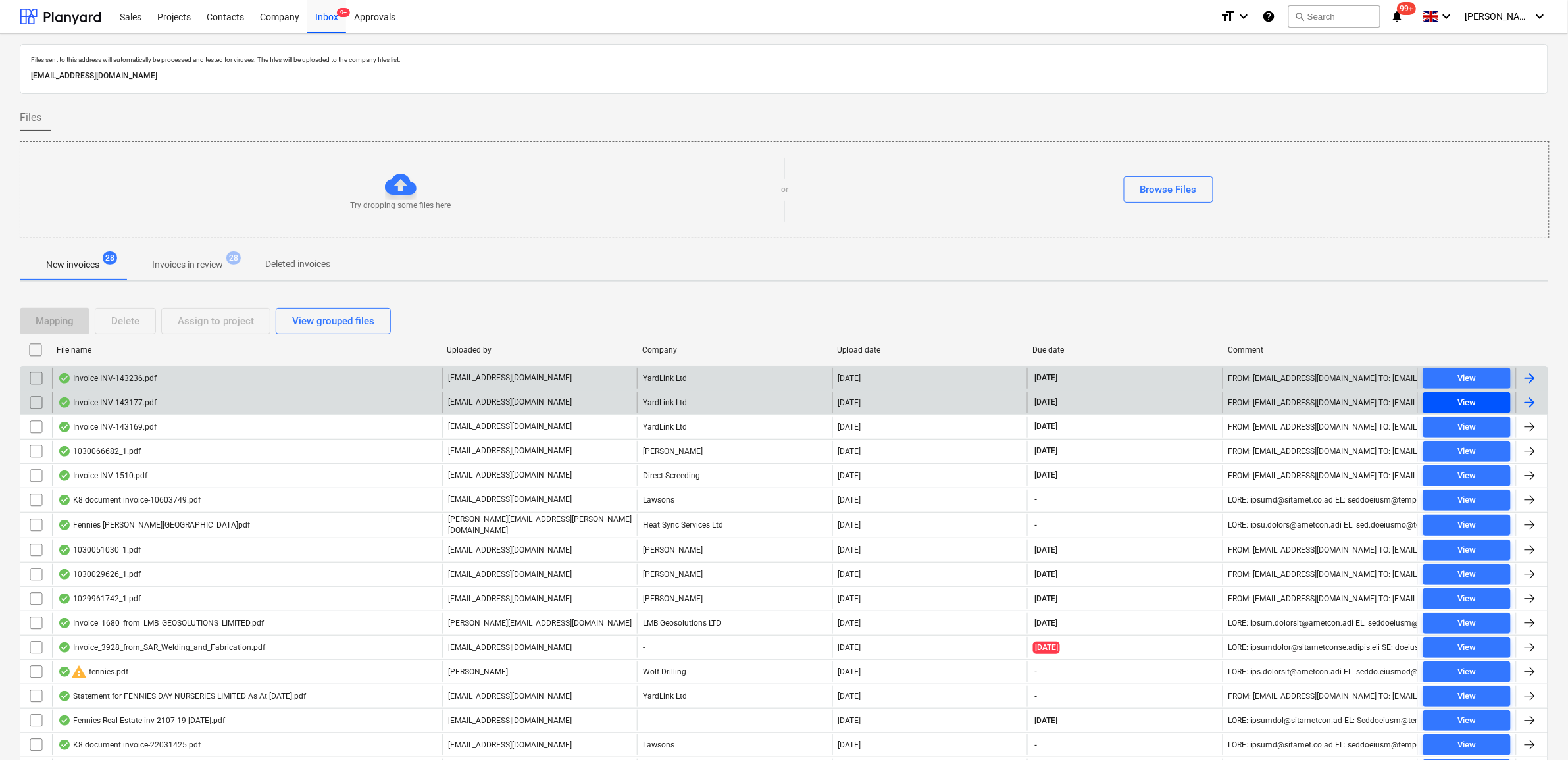
click at [1489, 402] on span "View" at bounding box center [1467, 403] width 77 height 15
click at [35, 385] on input "checkbox" at bounding box center [37, 378] width 21 height 21
click at [198, 324] on div "Assign to project" at bounding box center [216, 321] width 76 height 17
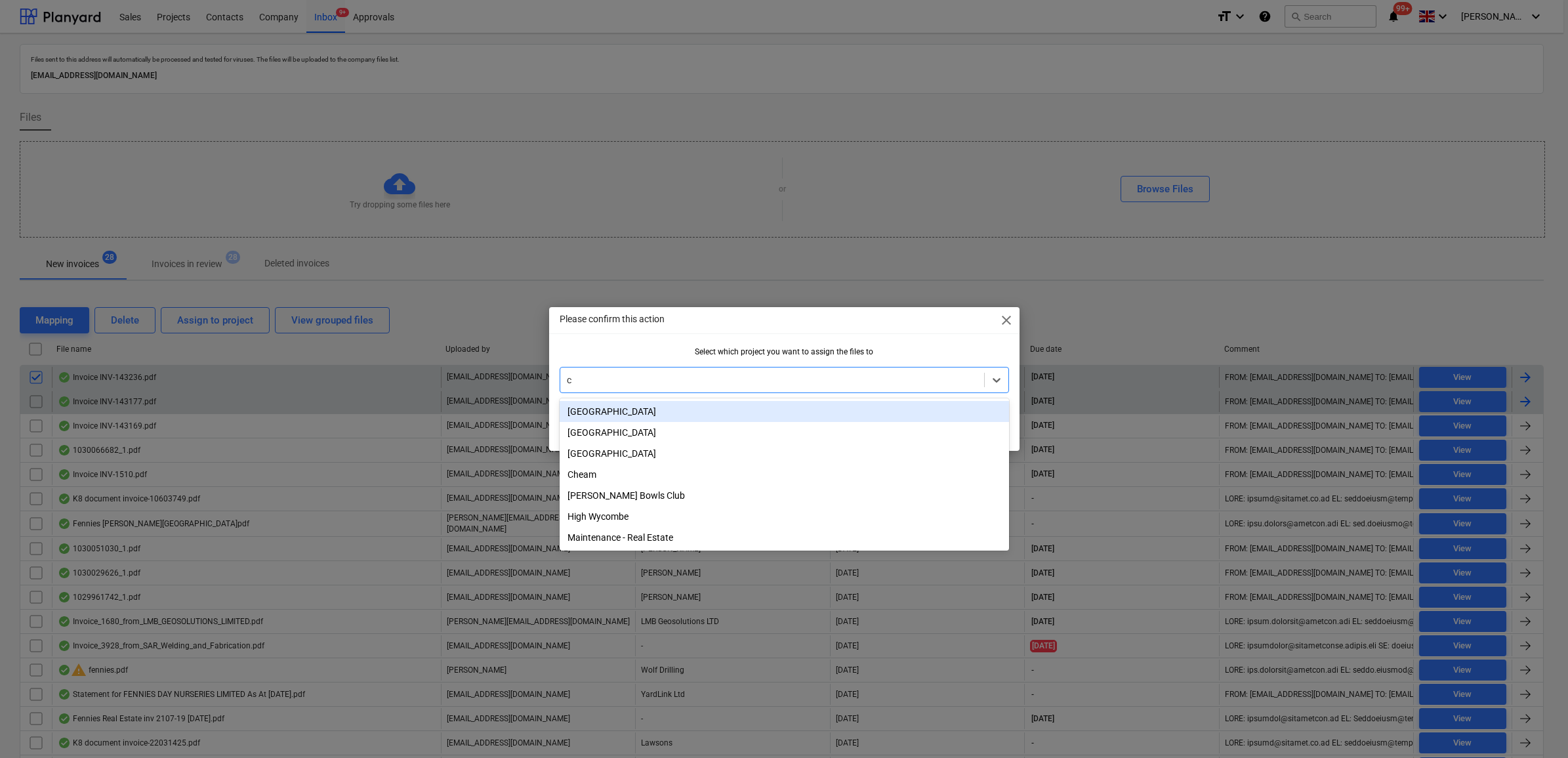
type input "ch"
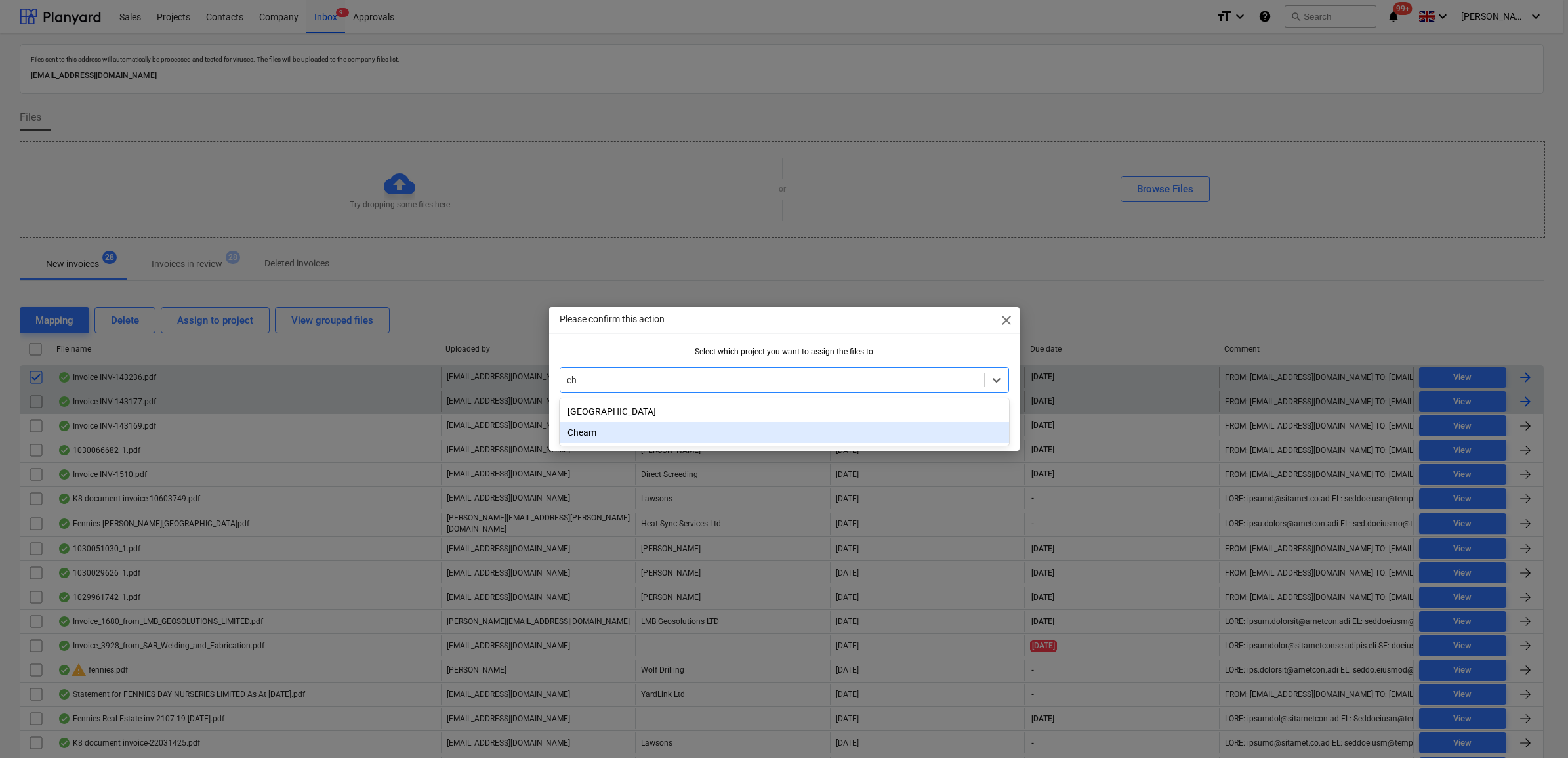
click at [610, 428] on div "Cheam" at bounding box center [784, 432] width 449 height 21
click at [989, 428] on div "OK" at bounding box center [987, 427] width 13 height 17
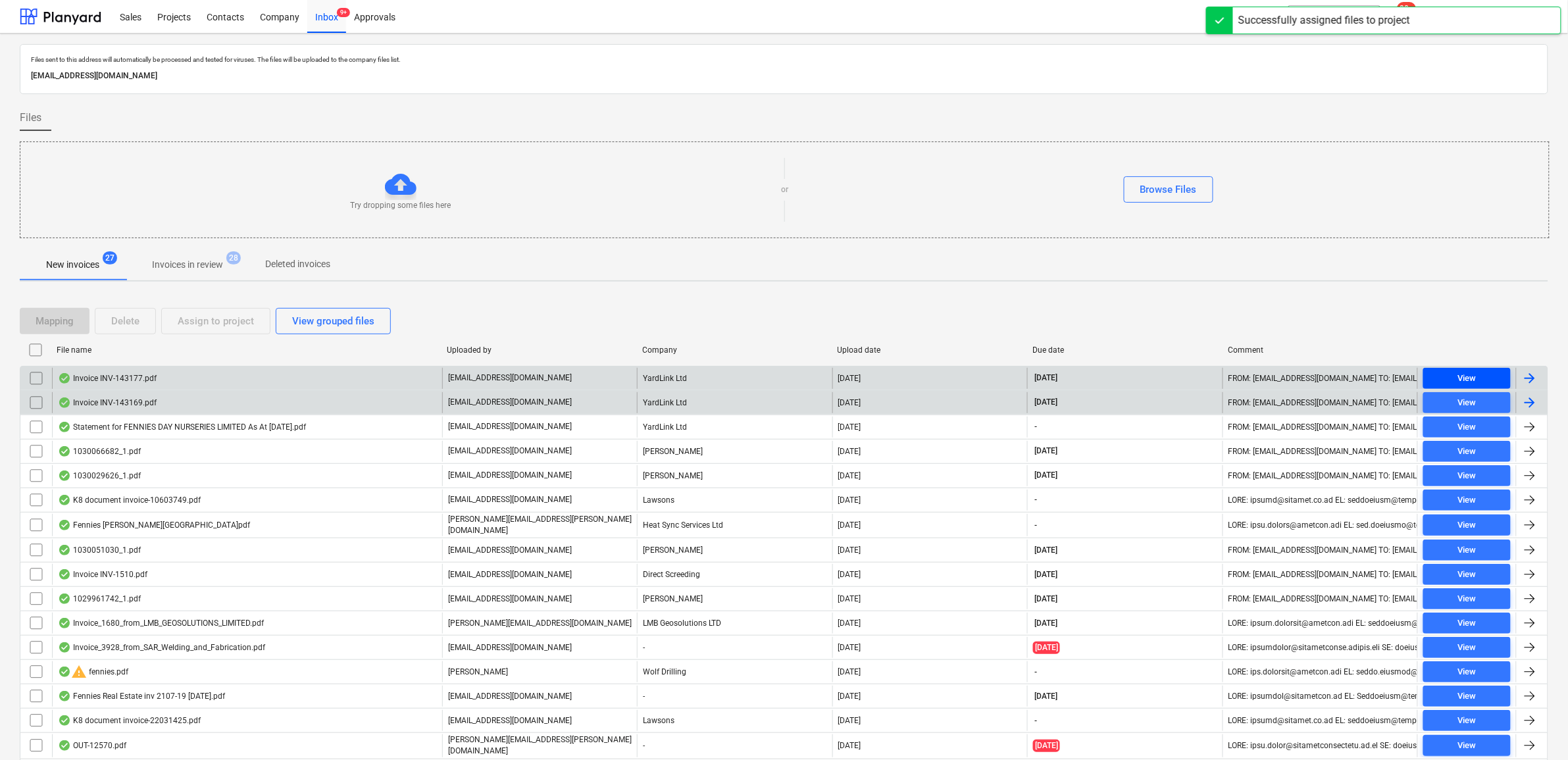
click at [1461, 380] on div "View" at bounding box center [1467, 378] width 19 height 15
drag, startPoint x: 38, startPoint y: 382, endPoint x: 102, endPoint y: 363, distance: 66.8
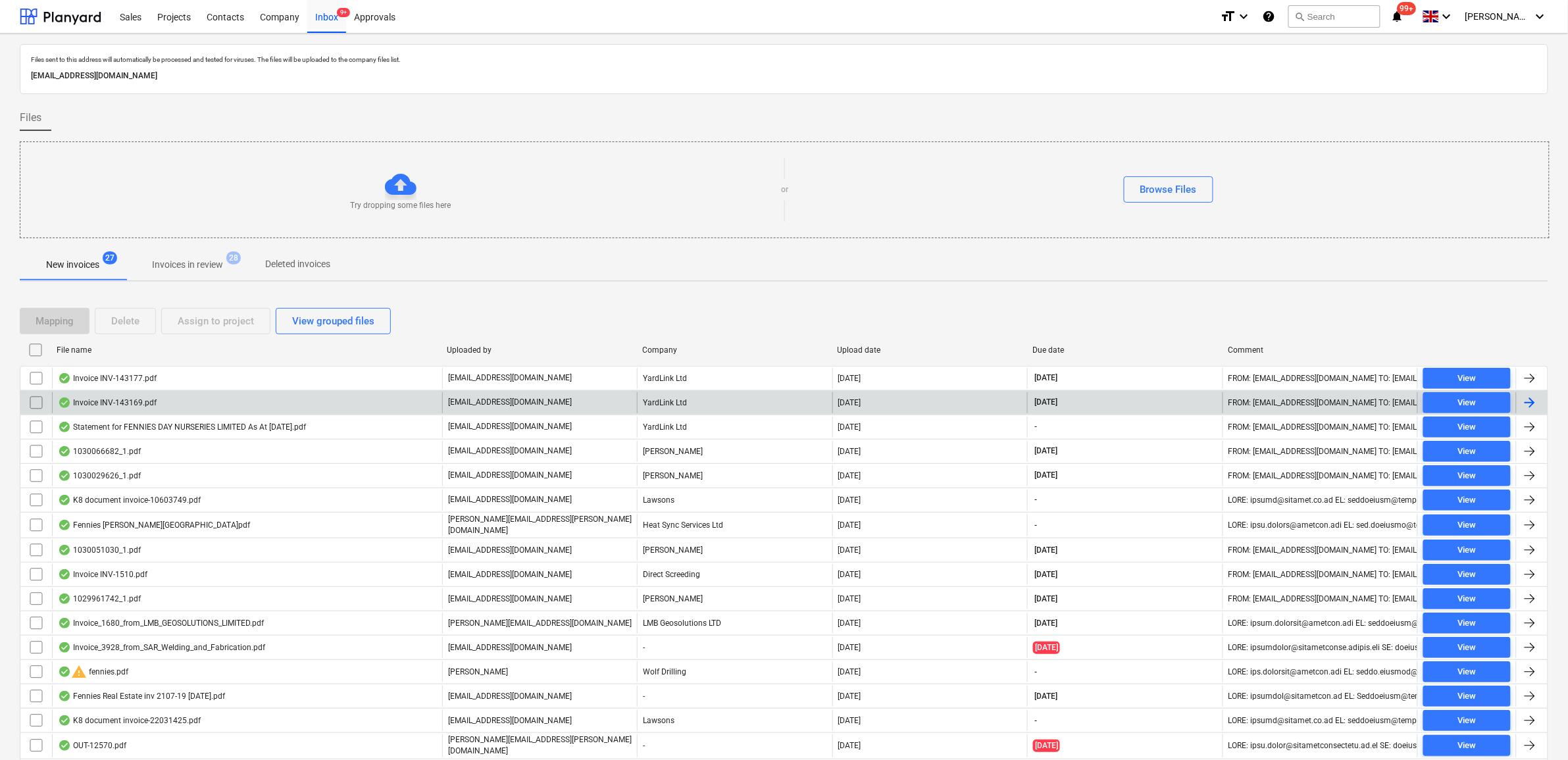
click at [39, 382] on input "checkbox" at bounding box center [37, 378] width 21 height 21
click at [226, 325] on div "Assign to project" at bounding box center [216, 321] width 76 height 17
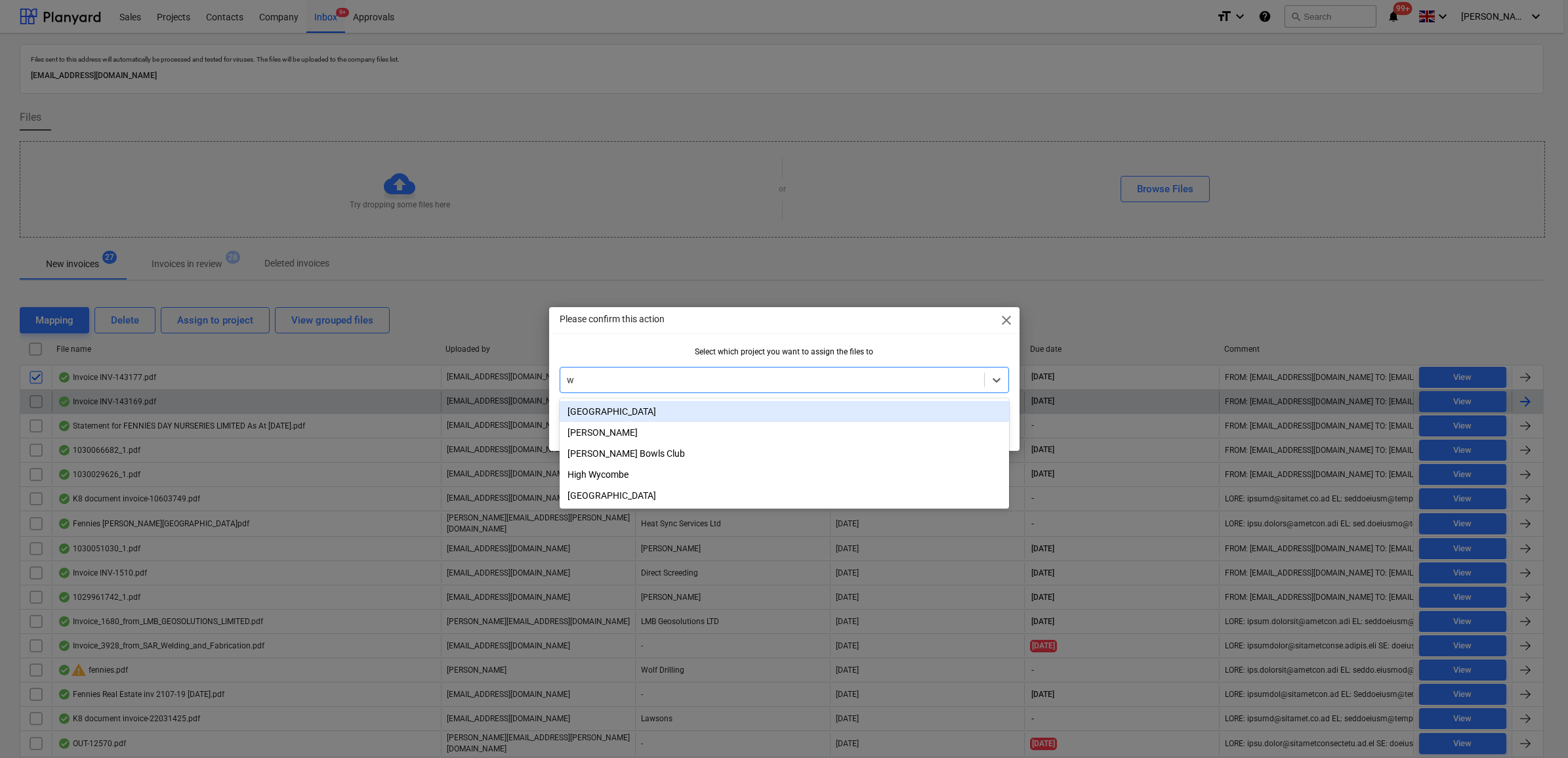
type input "wh"
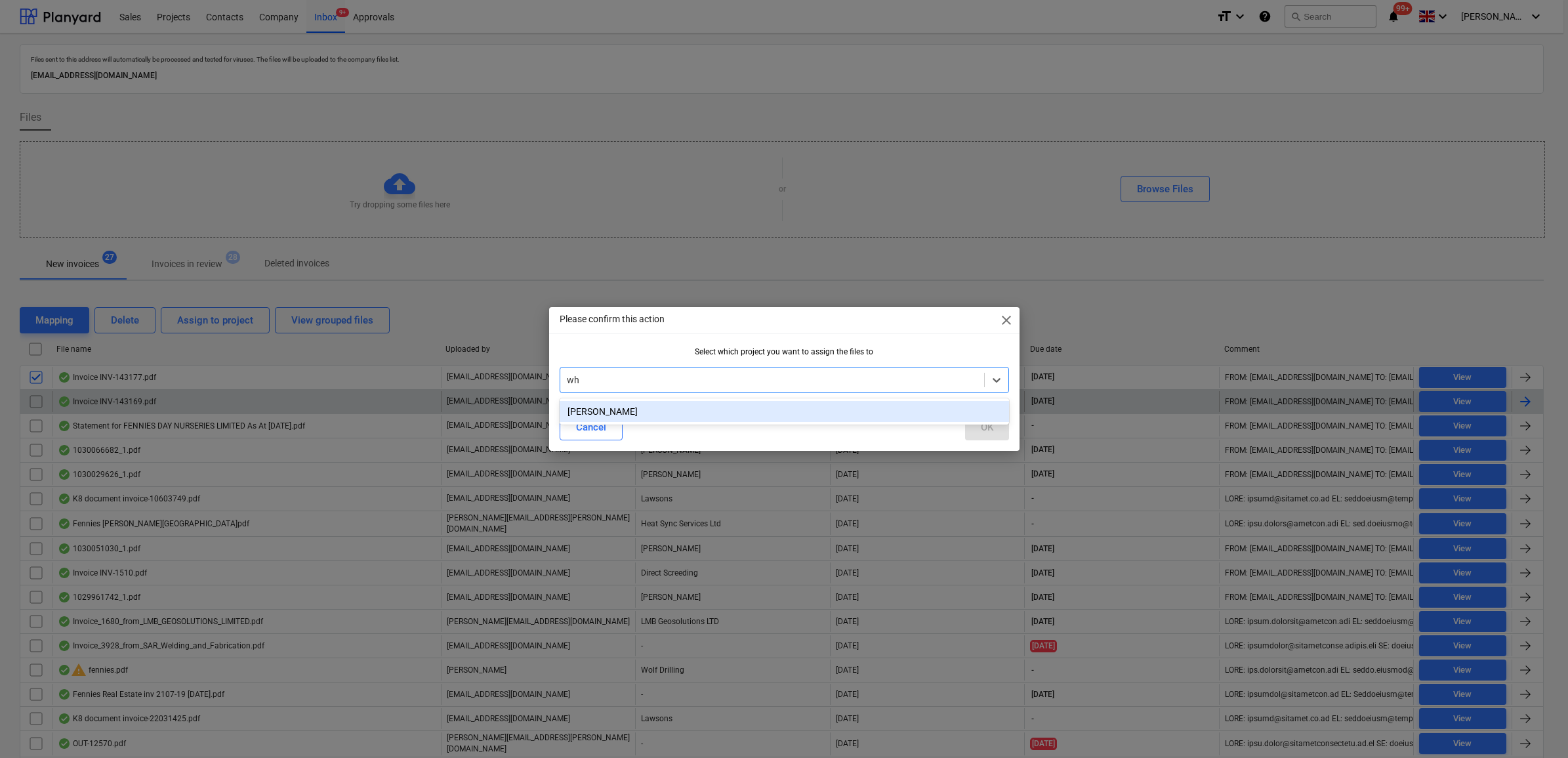
click at [604, 412] on div "[PERSON_NAME]" at bounding box center [784, 412] width 449 height 21
click at [1002, 430] on button "OK" at bounding box center [987, 428] width 44 height 26
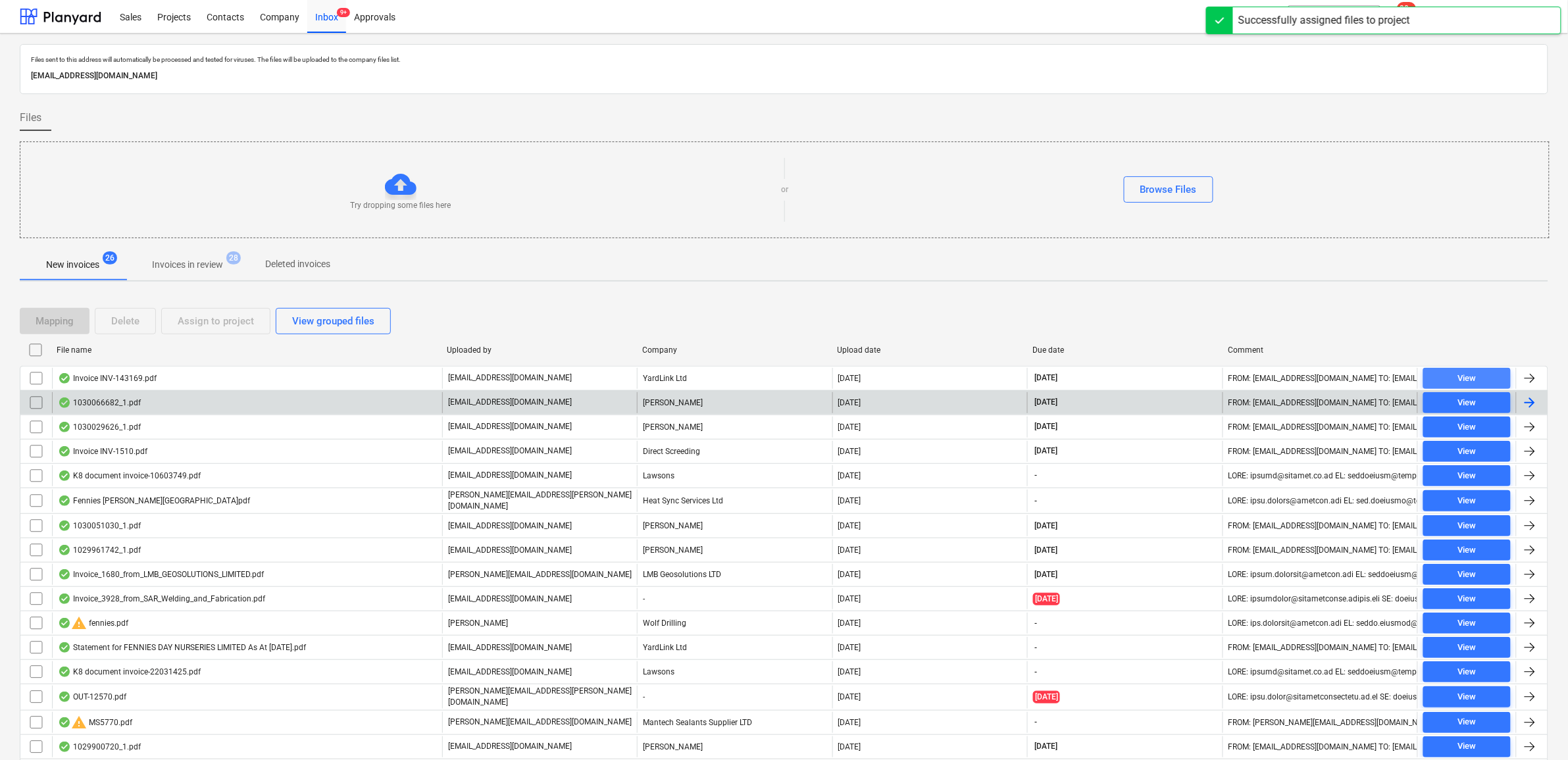
click at [1492, 378] on span "View" at bounding box center [1467, 378] width 77 height 15
drag, startPoint x: 38, startPoint y: 379, endPoint x: 201, endPoint y: 336, distance: 168.6
click at [38, 379] on input "checkbox" at bounding box center [37, 378] width 21 height 21
click at [224, 326] on div "Assign to project" at bounding box center [216, 321] width 76 height 17
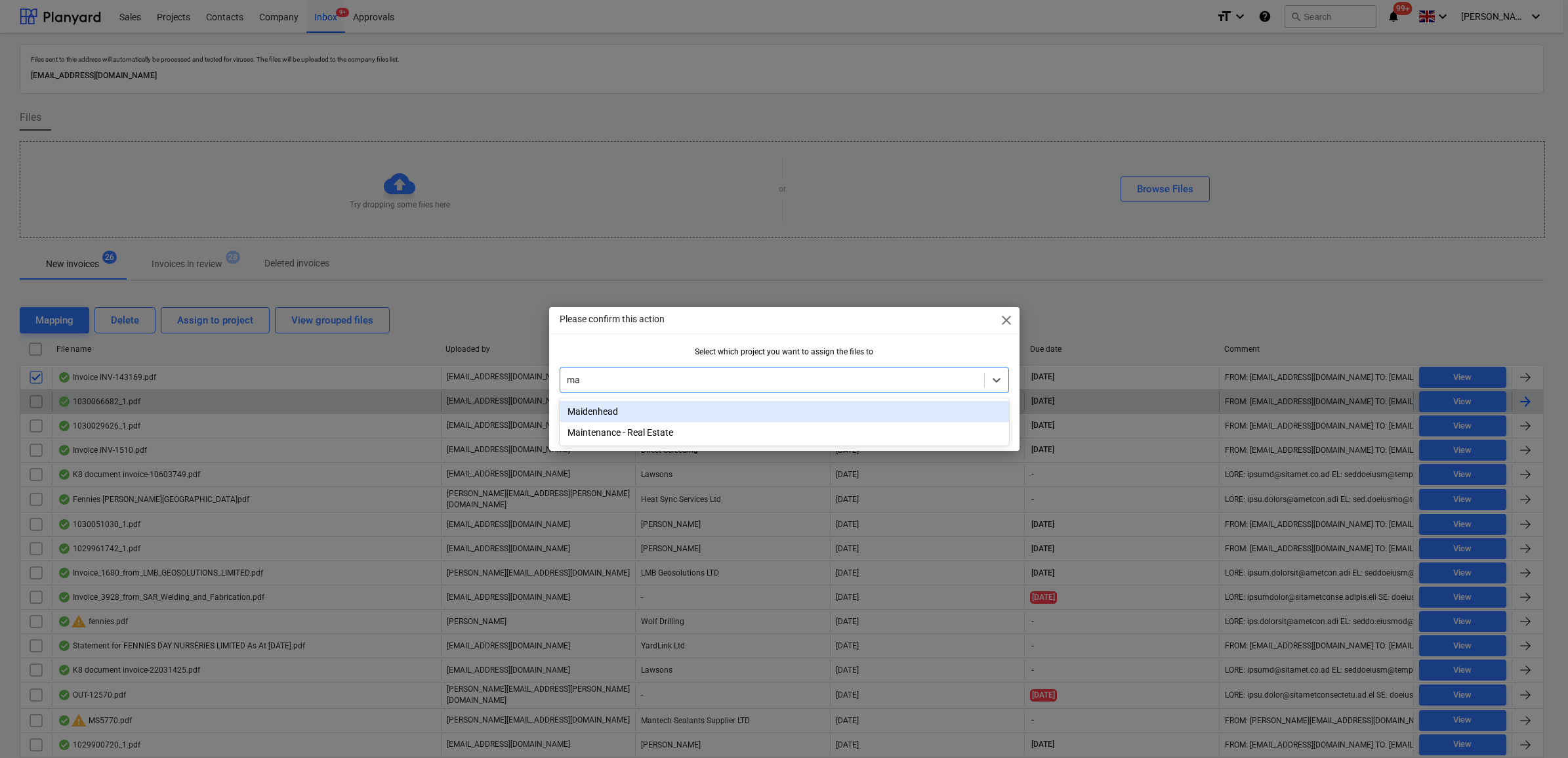
type input "mai"
click at [609, 407] on div "Maidenhead" at bounding box center [784, 412] width 449 height 21
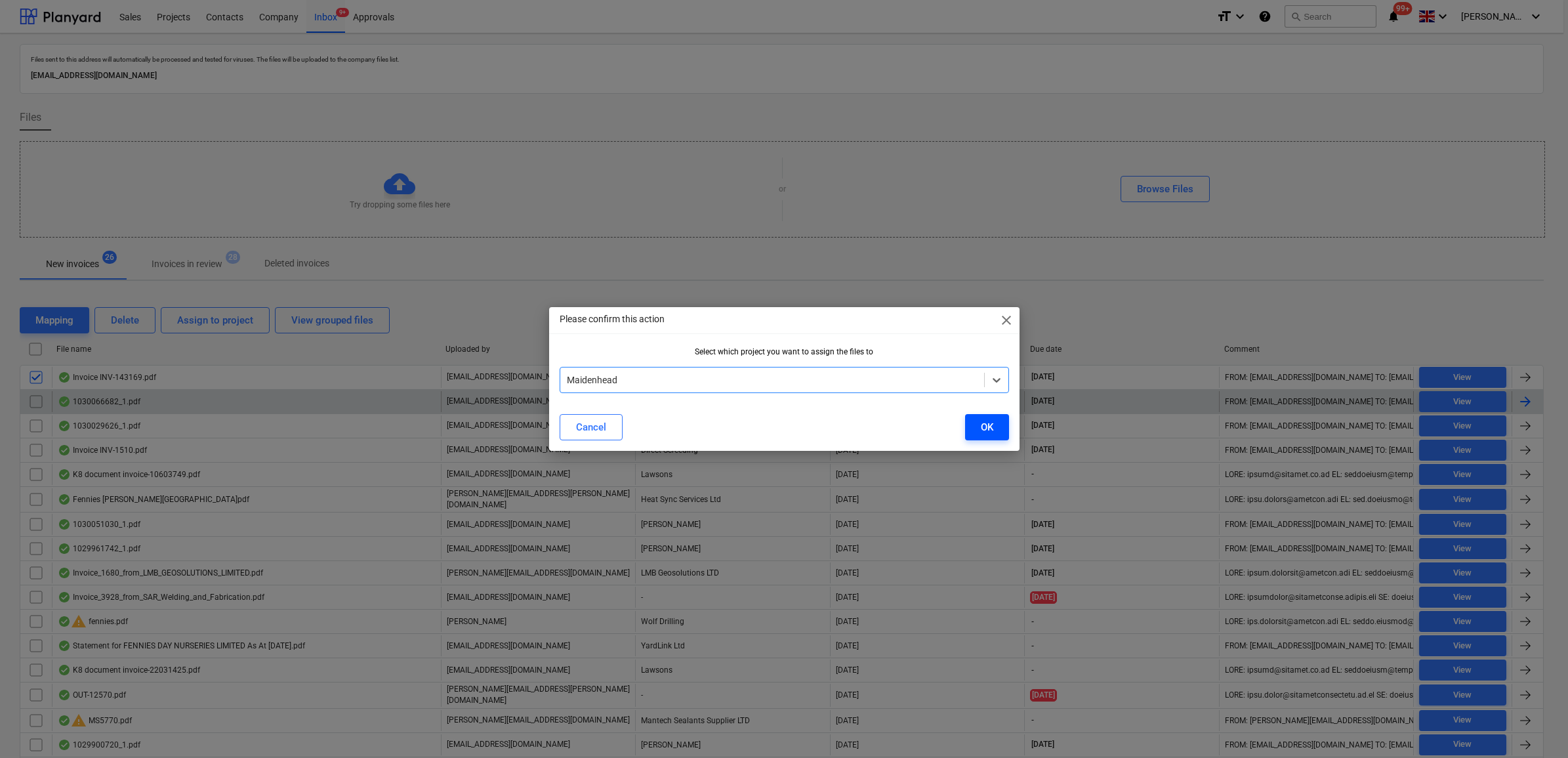
click at [997, 424] on button "OK" at bounding box center [987, 428] width 44 height 26
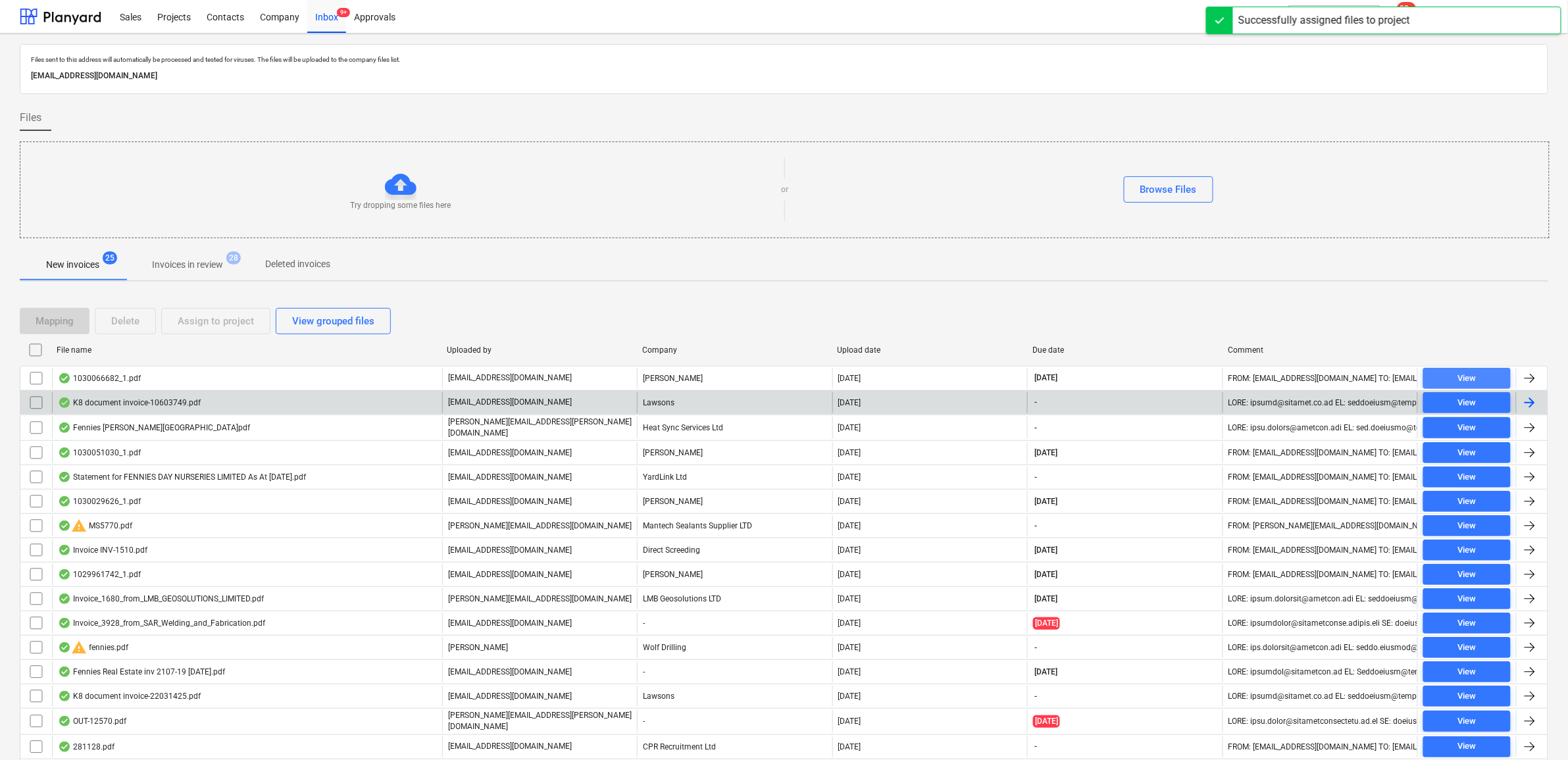
click at [1452, 376] on span "View" at bounding box center [1467, 378] width 77 height 15
click at [1464, 377] on div "View" at bounding box center [1467, 378] width 19 height 15
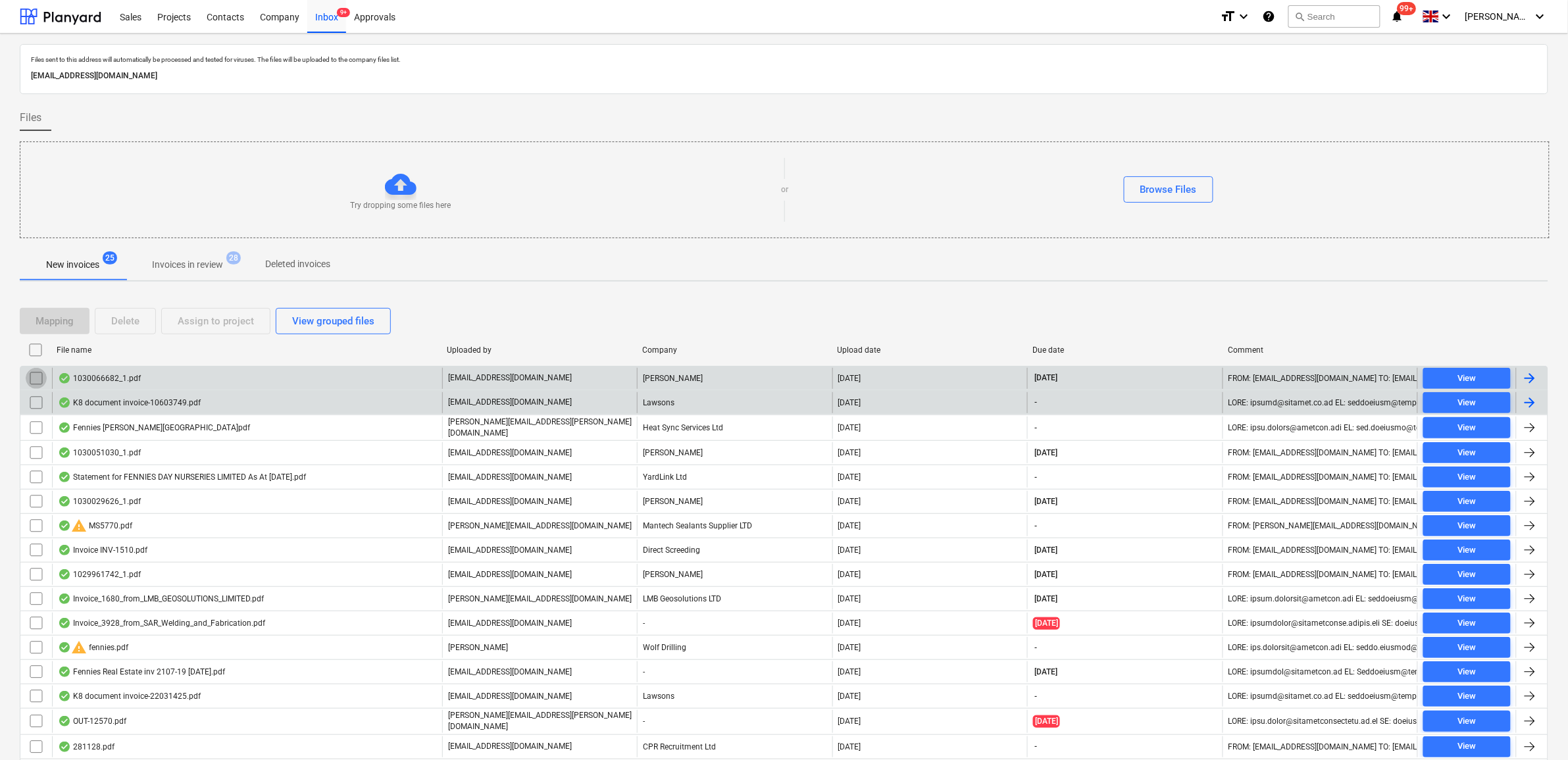
click at [30, 376] on input "checkbox" at bounding box center [37, 378] width 21 height 21
click at [202, 331] on button "Assign to project" at bounding box center [216, 321] width 110 height 27
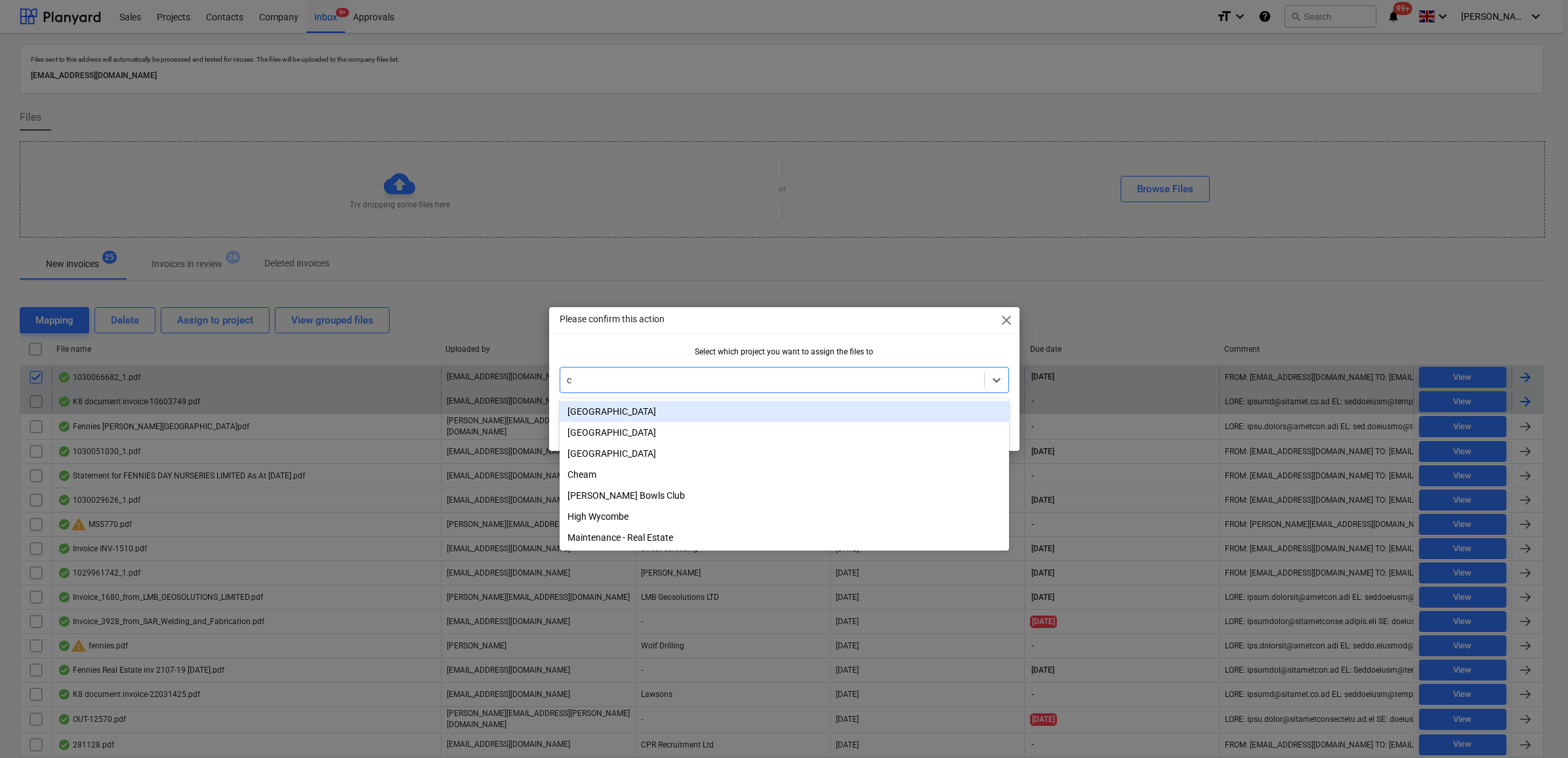
type input "cl"
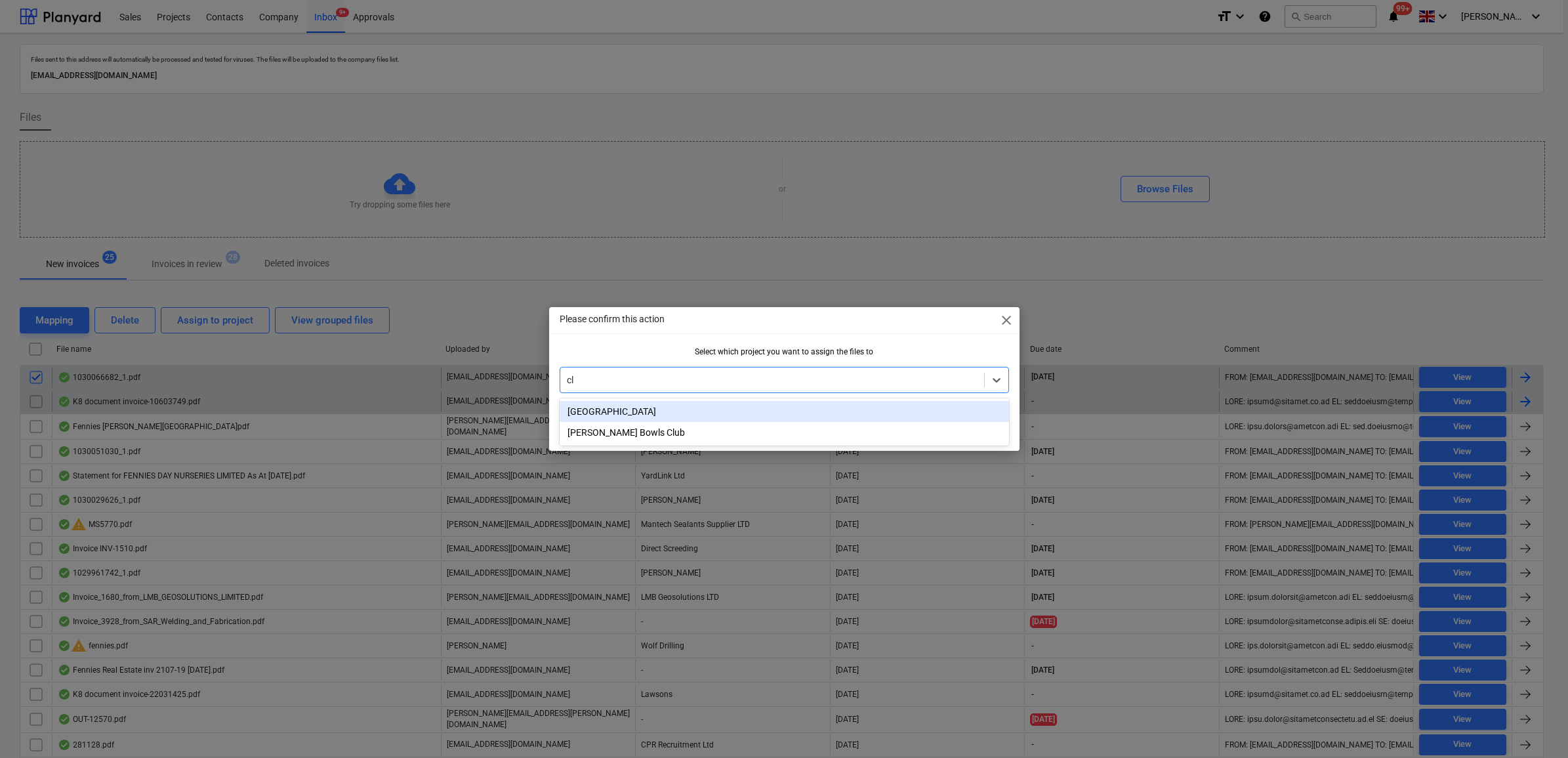
click at [712, 416] on div "[GEOGRAPHIC_DATA]" at bounding box center [784, 412] width 449 height 21
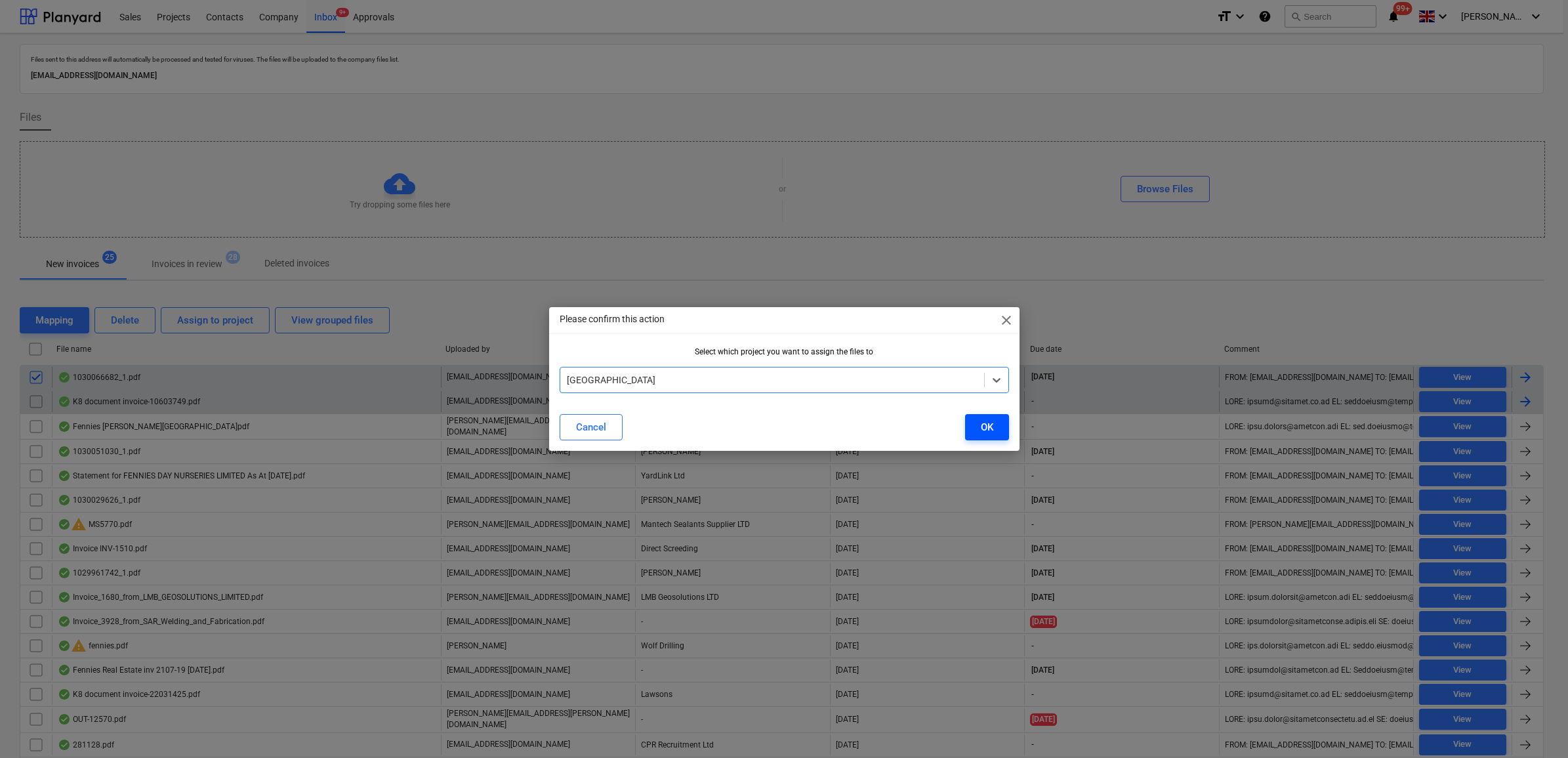
click at [994, 431] on button "OK" at bounding box center [987, 428] width 44 height 26
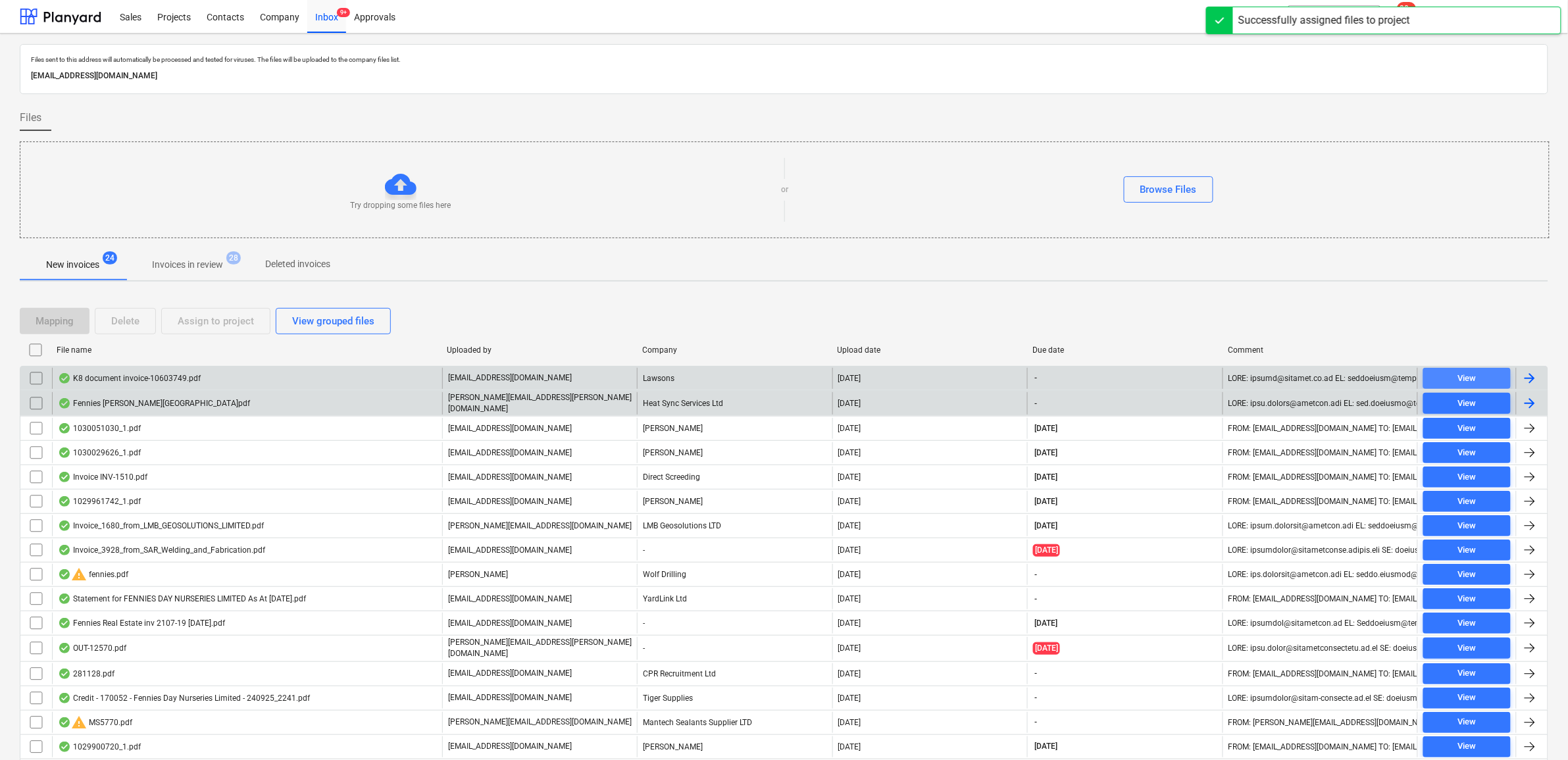
click at [1440, 374] on span "View" at bounding box center [1467, 378] width 77 height 15
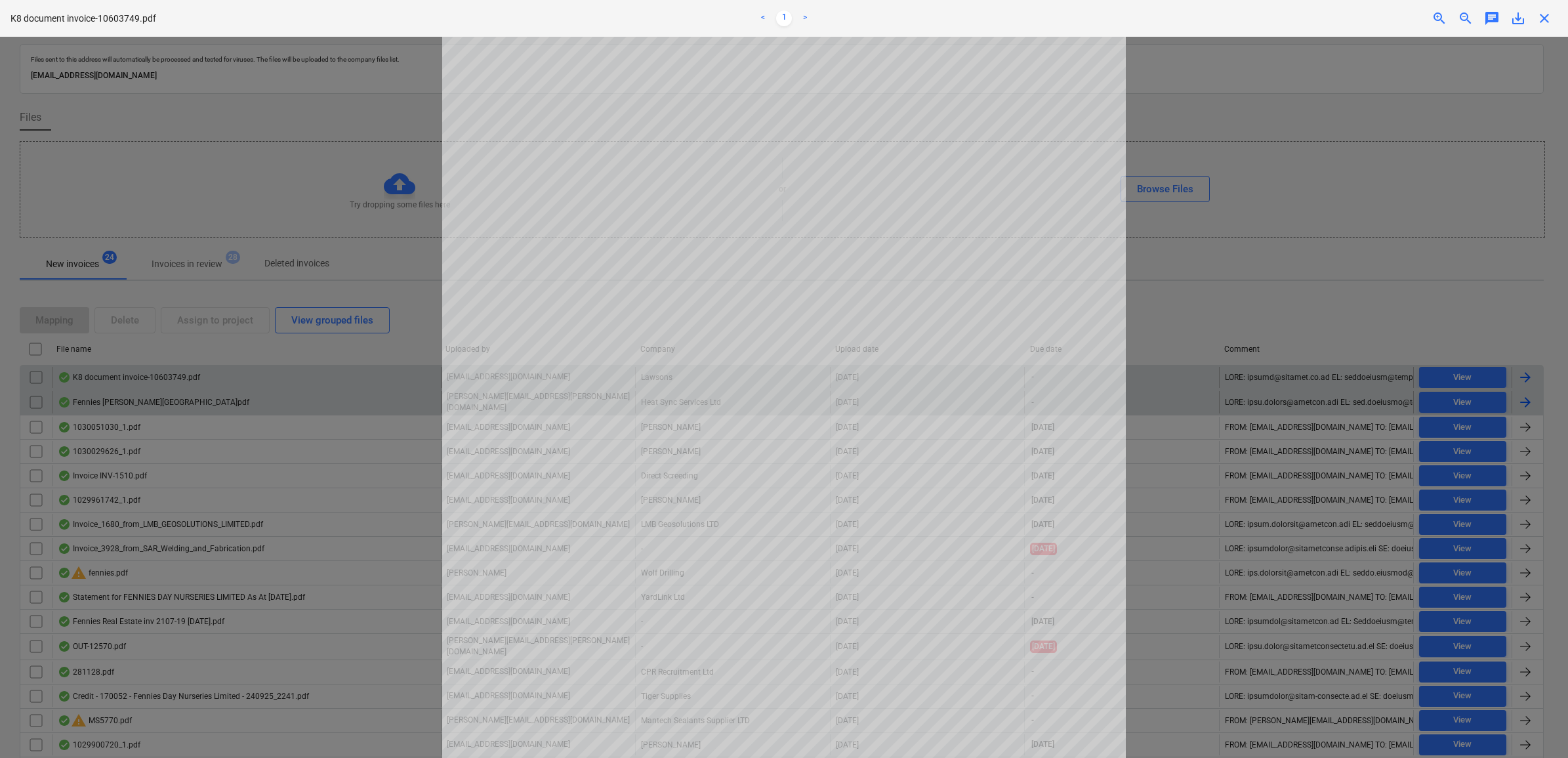
scroll to position [82, 0]
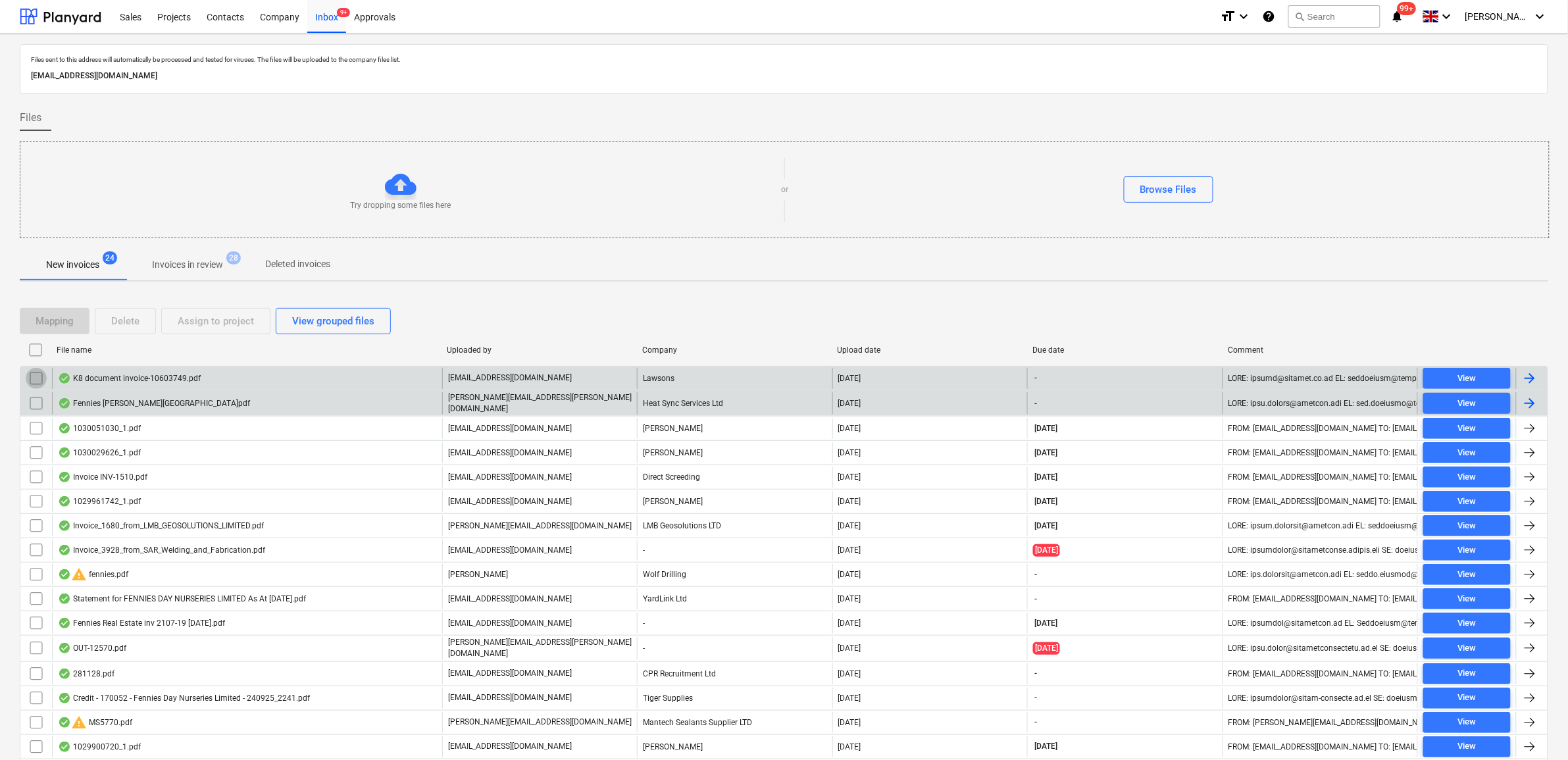
click at [31, 373] on input "checkbox" at bounding box center [37, 378] width 21 height 21
click at [183, 321] on div "Assign to project" at bounding box center [216, 321] width 76 height 17
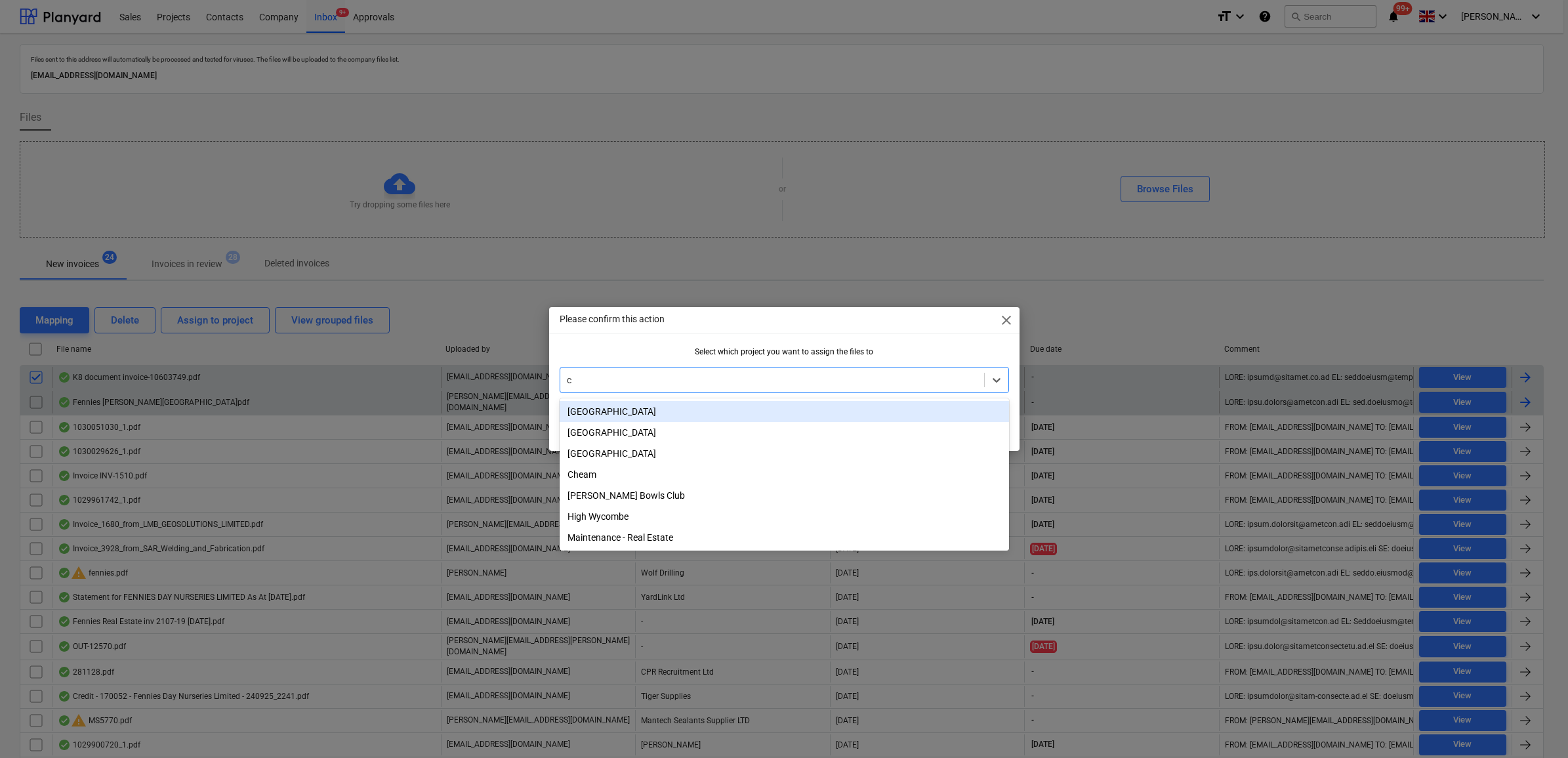
type input "cl"
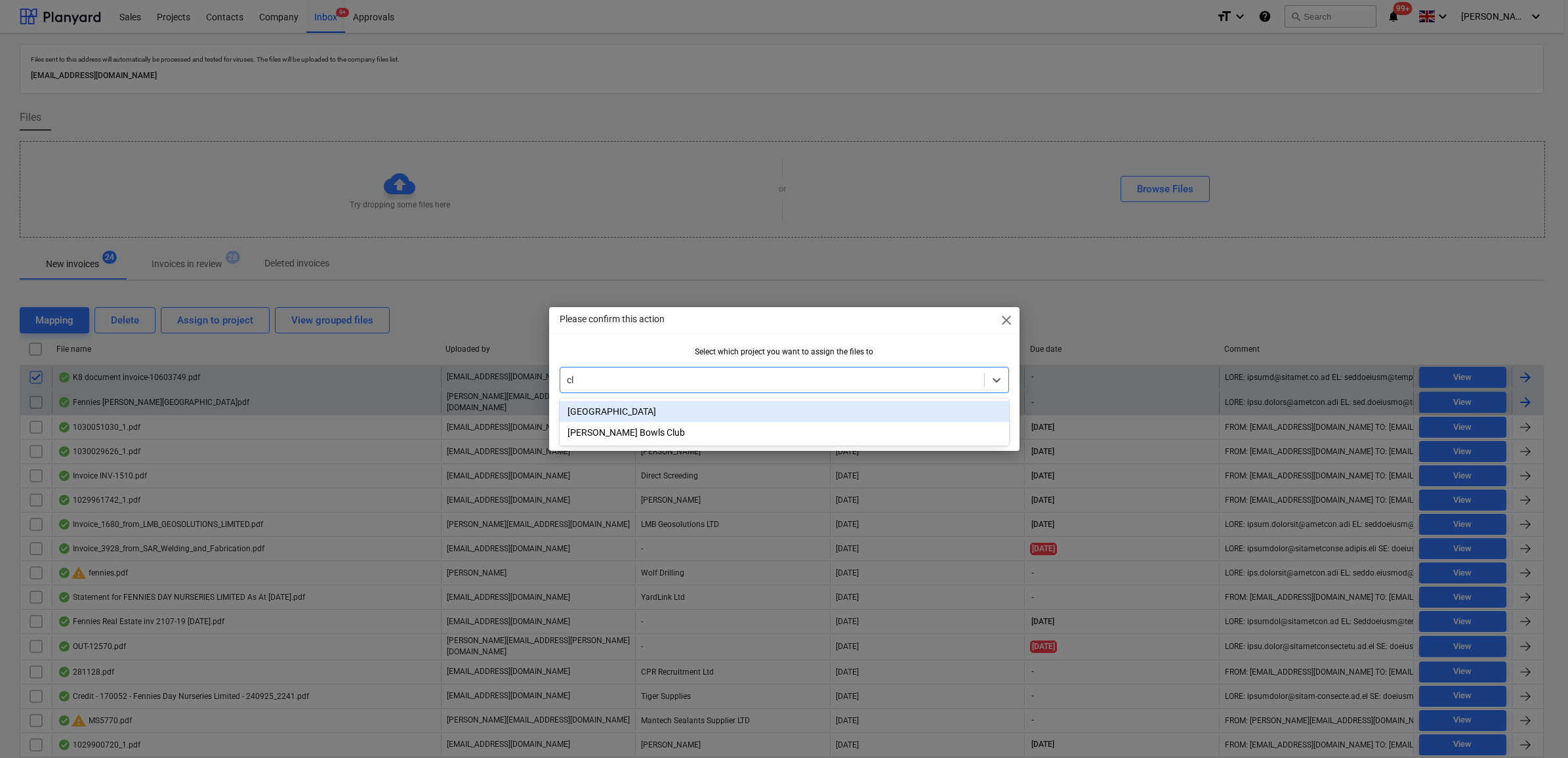
drag, startPoint x: 723, startPoint y: 414, endPoint x: 774, endPoint y: 420, distance: 51.4
click at [723, 414] on div "[GEOGRAPHIC_DATA]" at bounding box center [784, 412] width 449 height 21
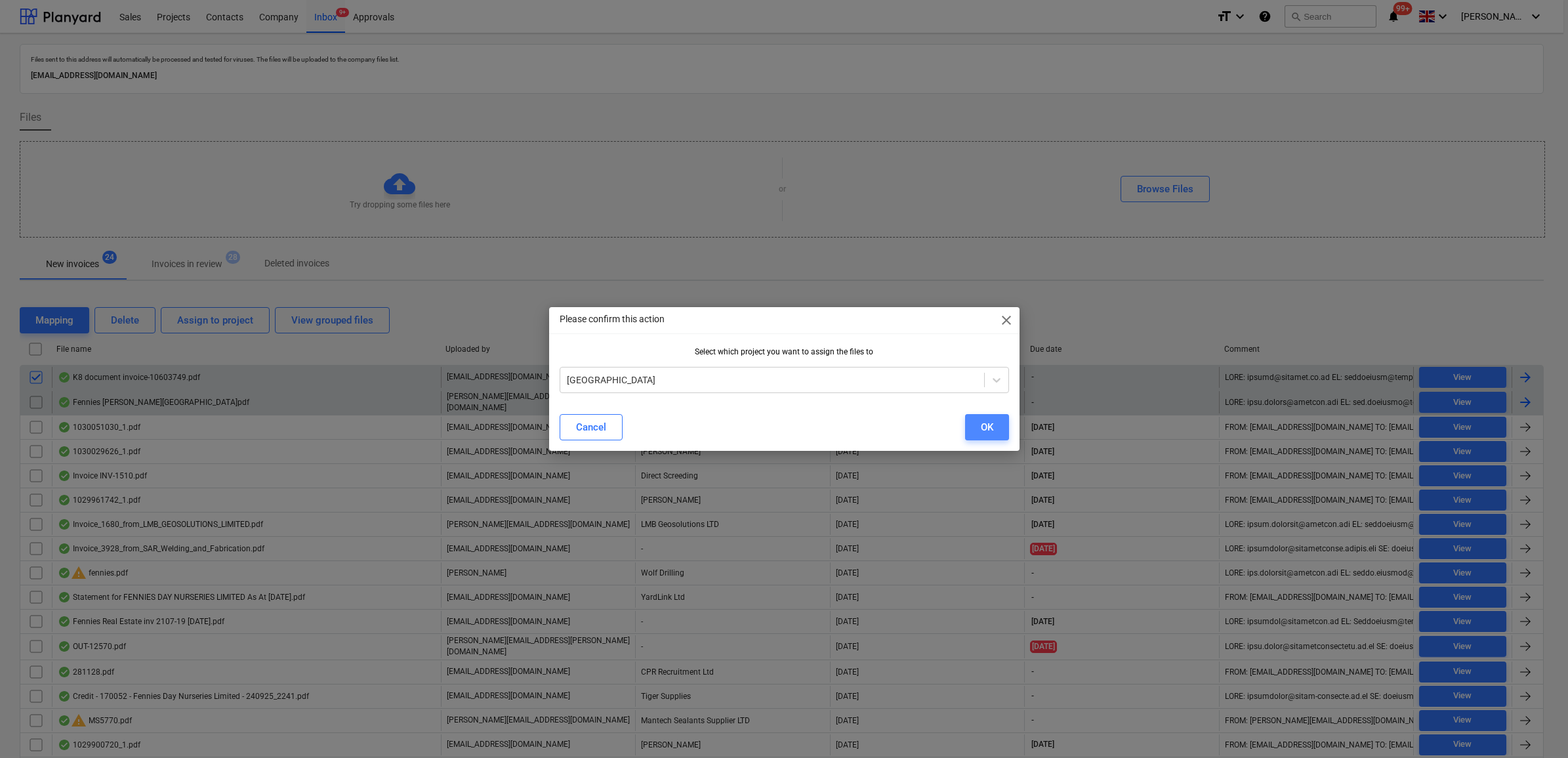
click at [984, 431] on div "OK" at bounding box center [987, 427] width 13 height 17
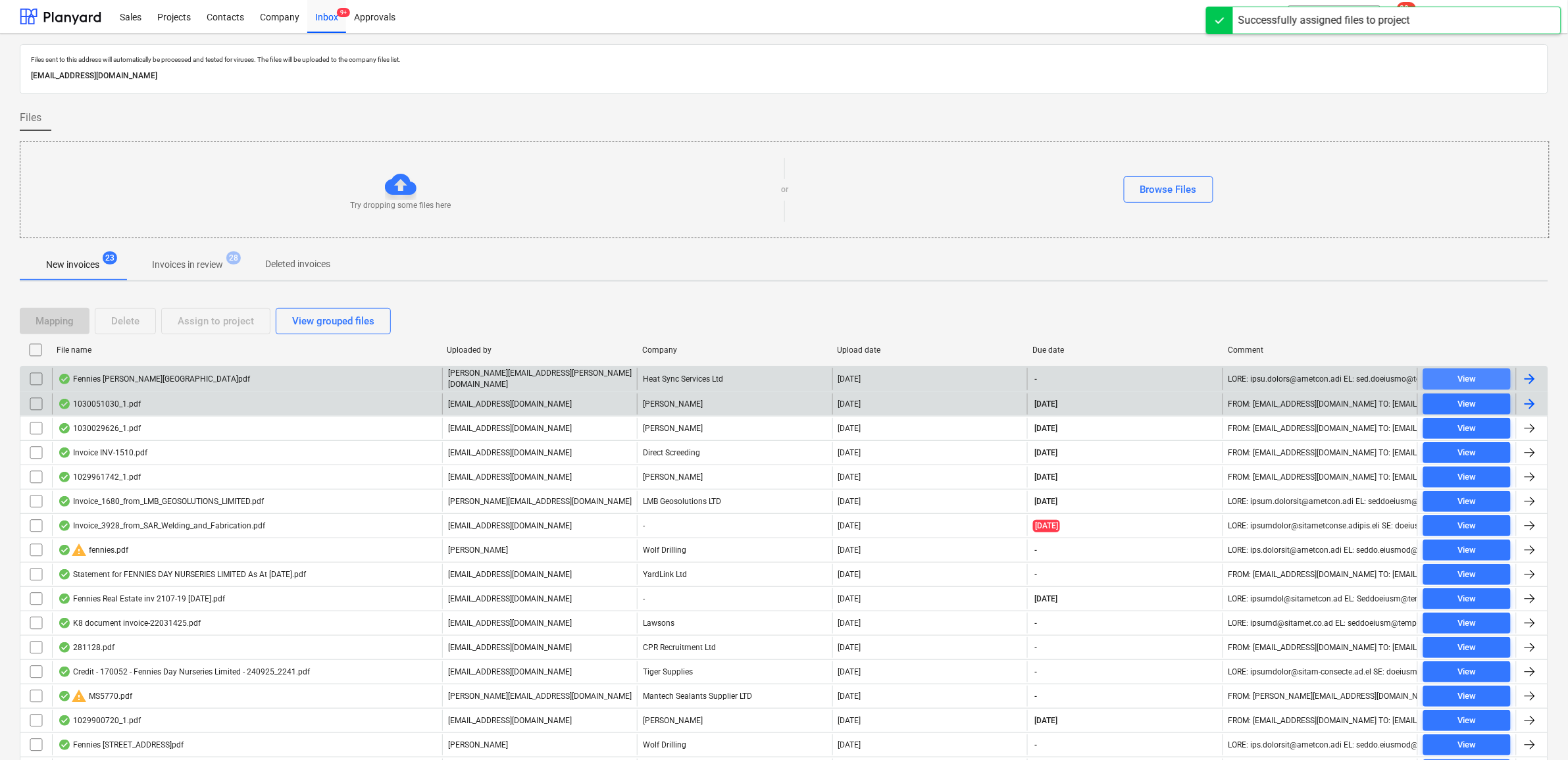
click at [1445, 378] on span "View" at bounding box center [1467, 379] width 77 height 15
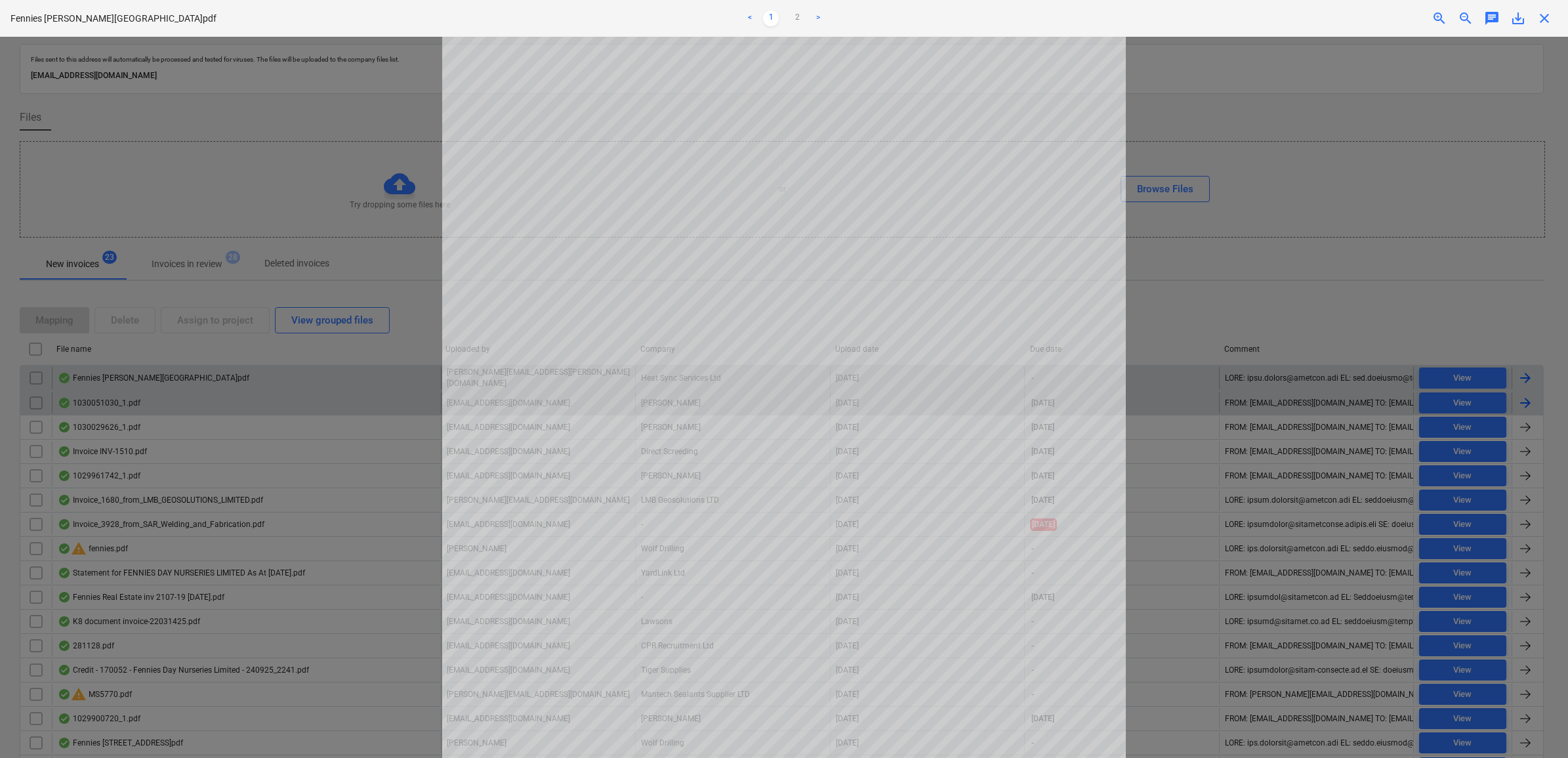
click at [1546, 19] on span "close" at bounding box center [1545, 19] width 16 height 16
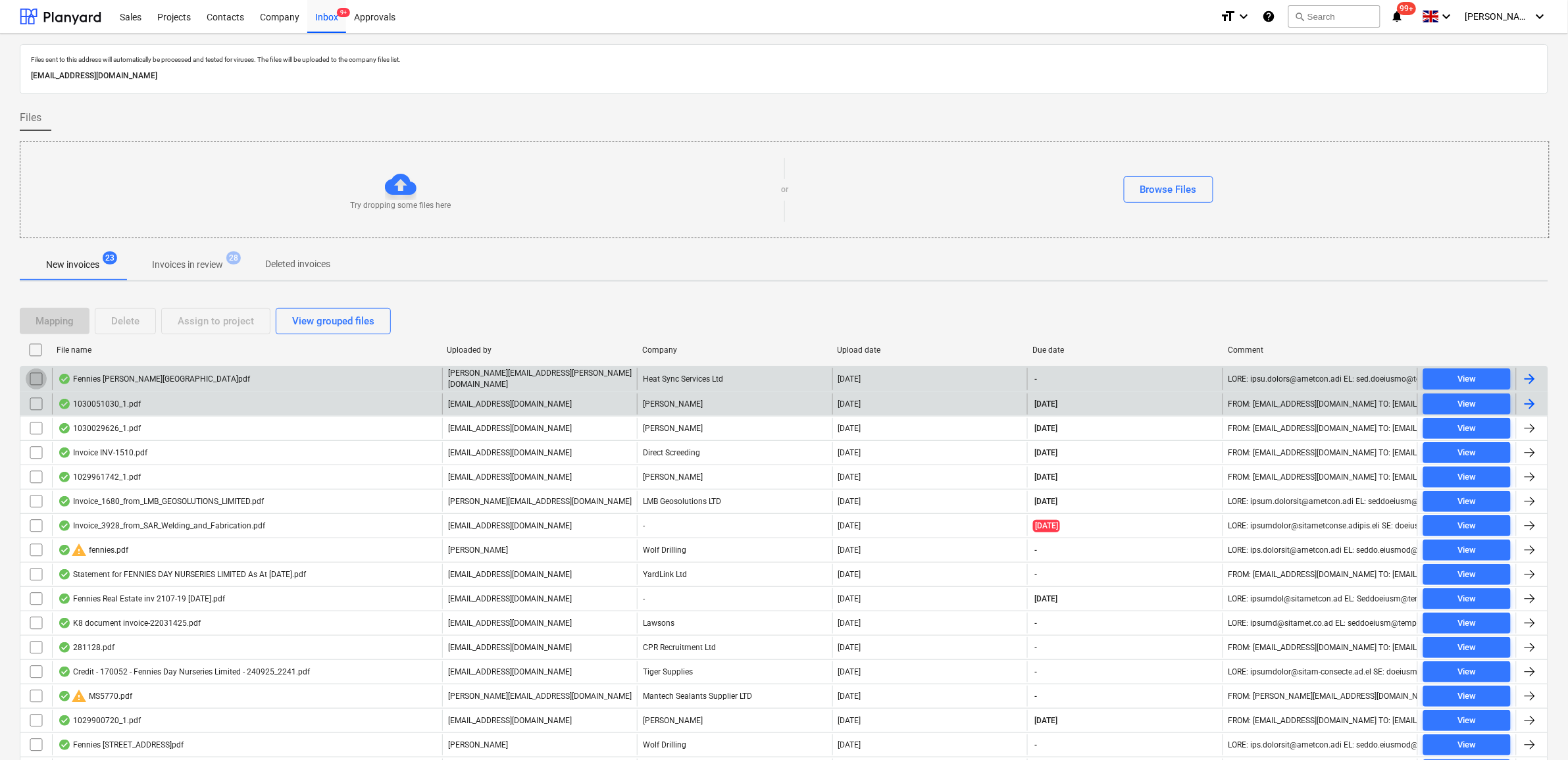
click at [33, 382] on input "checkbox" at bounding box center [37, 379] width 21 height 21
click at [136, 331] on button "Delete" at bounding box center [125, 321] width 61 height 27
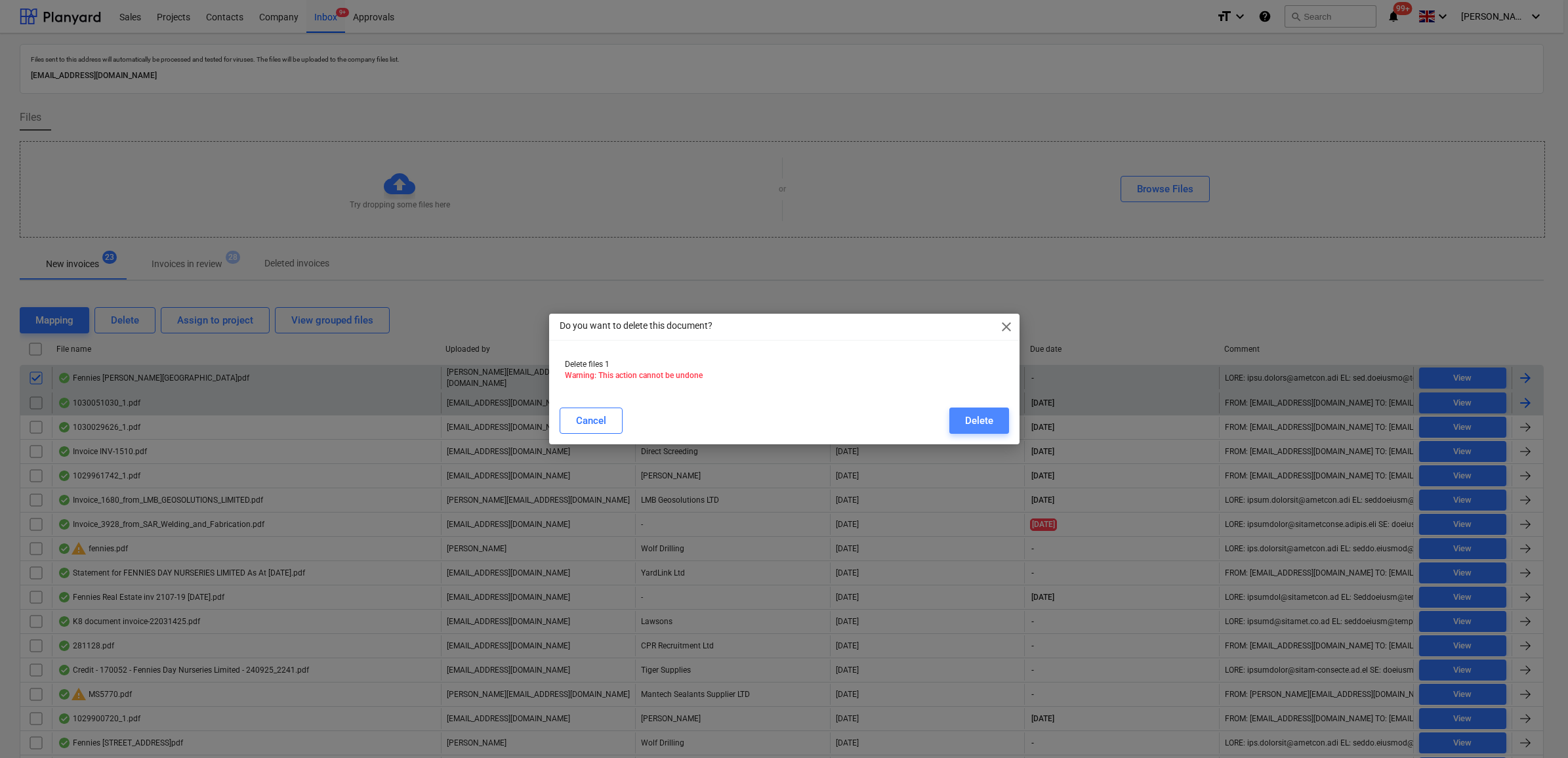
click at [963, 412] on button "Delete" at bounding box center [979, 421] width 60 height 26
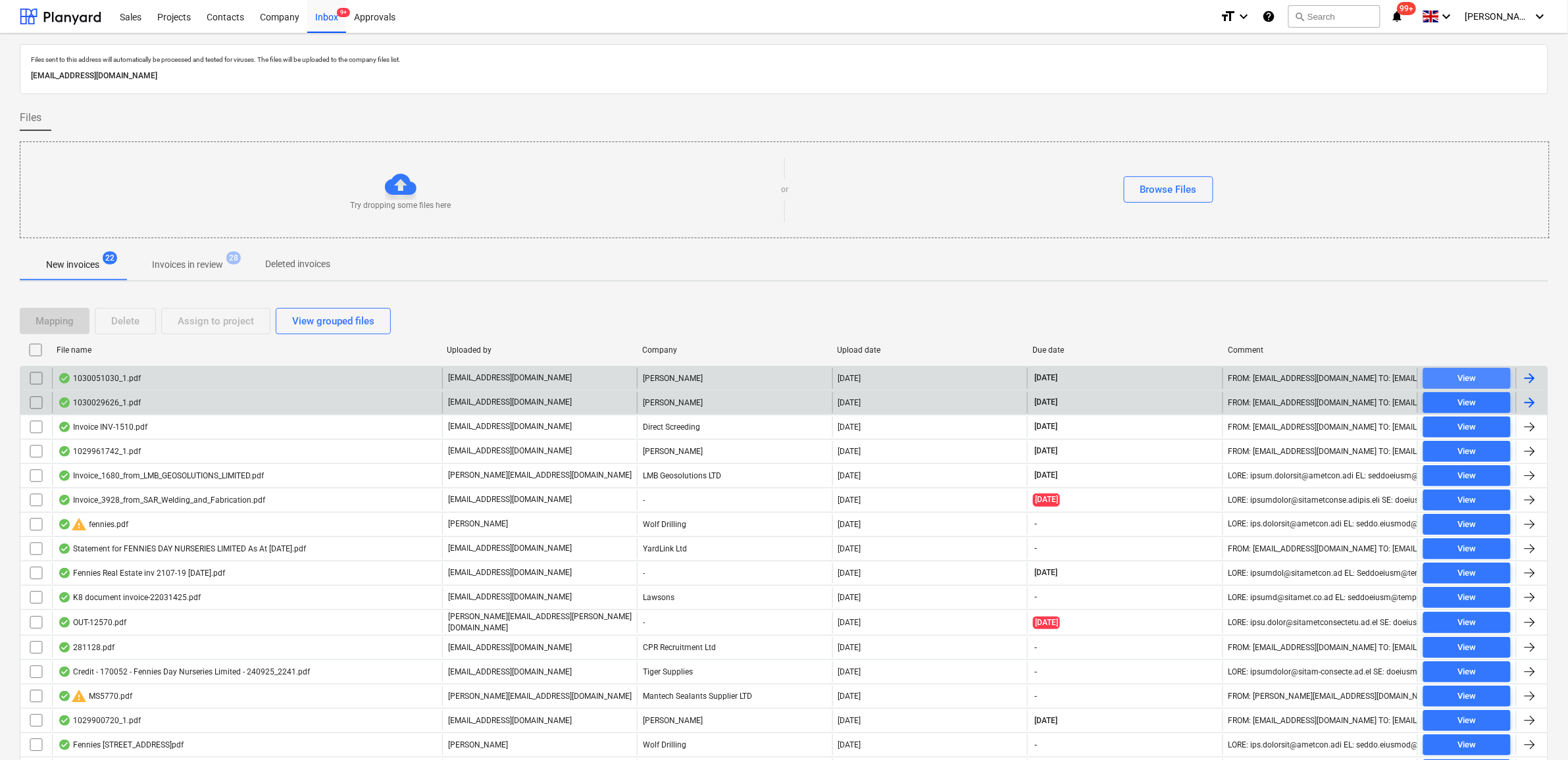
click at [1449, 382] on span "View" at bounding box center [1467, 378] width 77 height 15
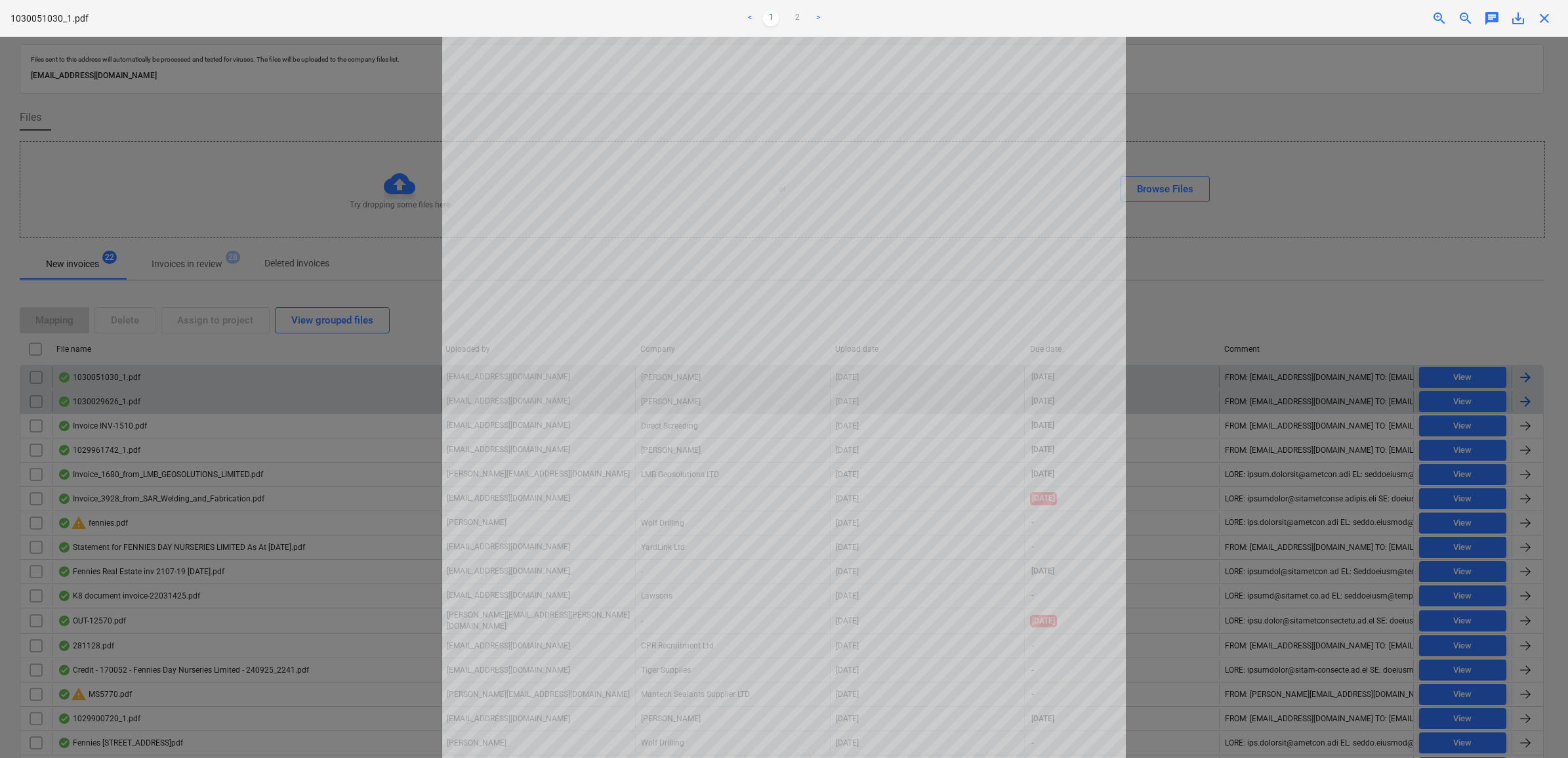
scroll to position [246, 0]
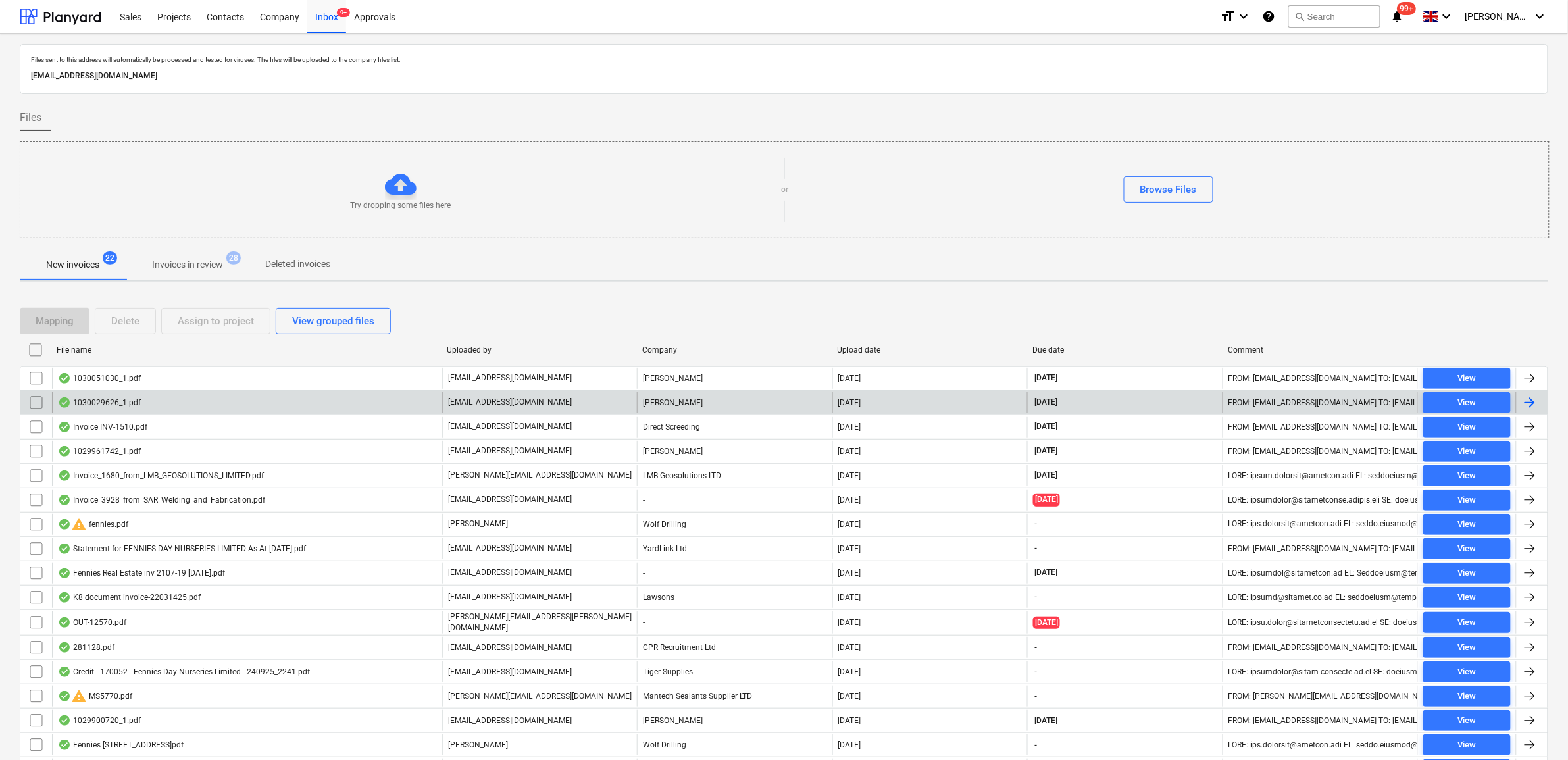
click at [37, 377] on input "checkbox" at bounding box center [37, 378] width 21 height 21
click at [212, 327] on div "Assign to project" at bounding box center [216, 321] width 76 height 17
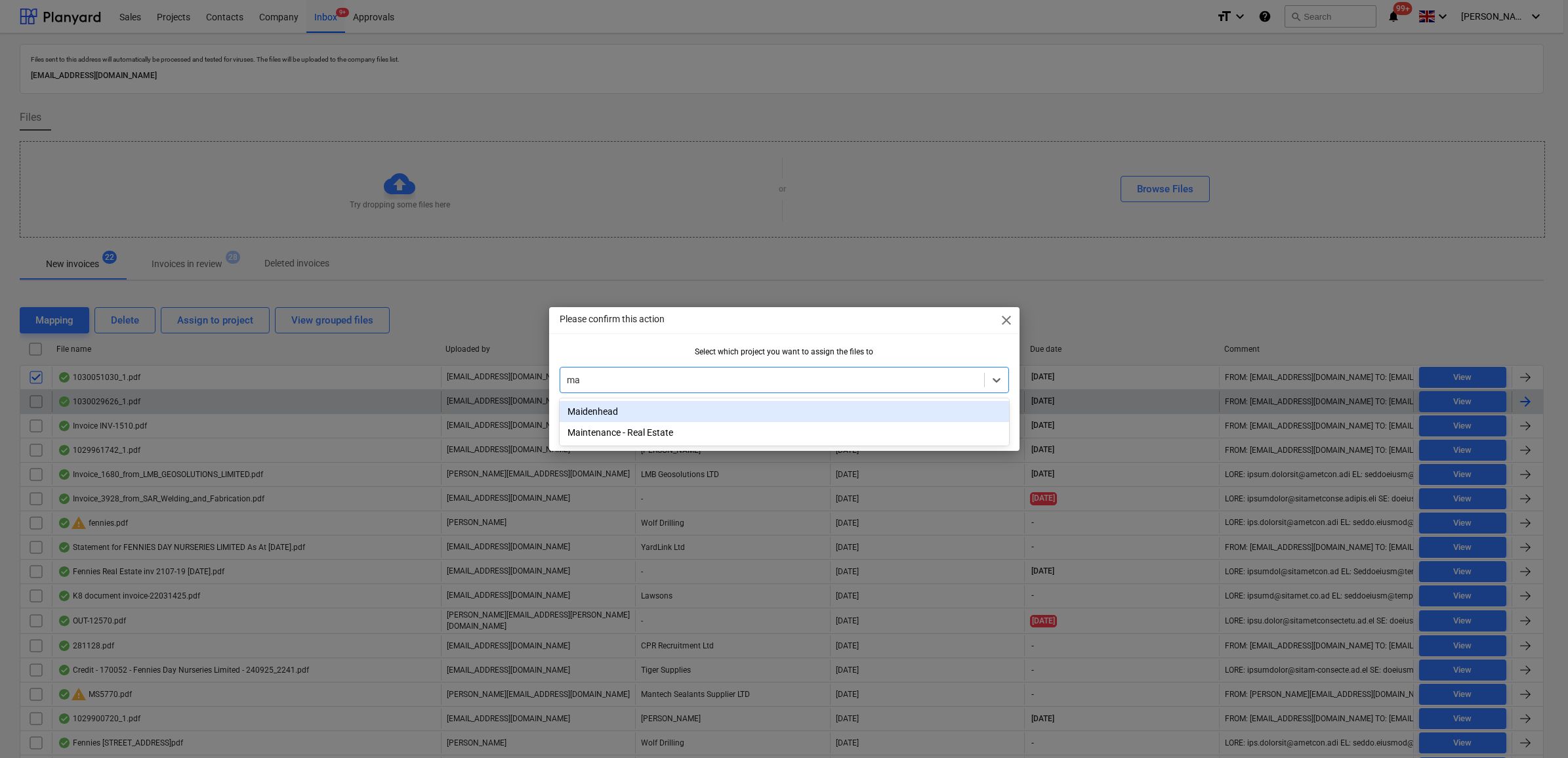
type input "mai"
click at [605, 408] on div "Maidenhead" at bounding box center [784, 412] width 449 height 21
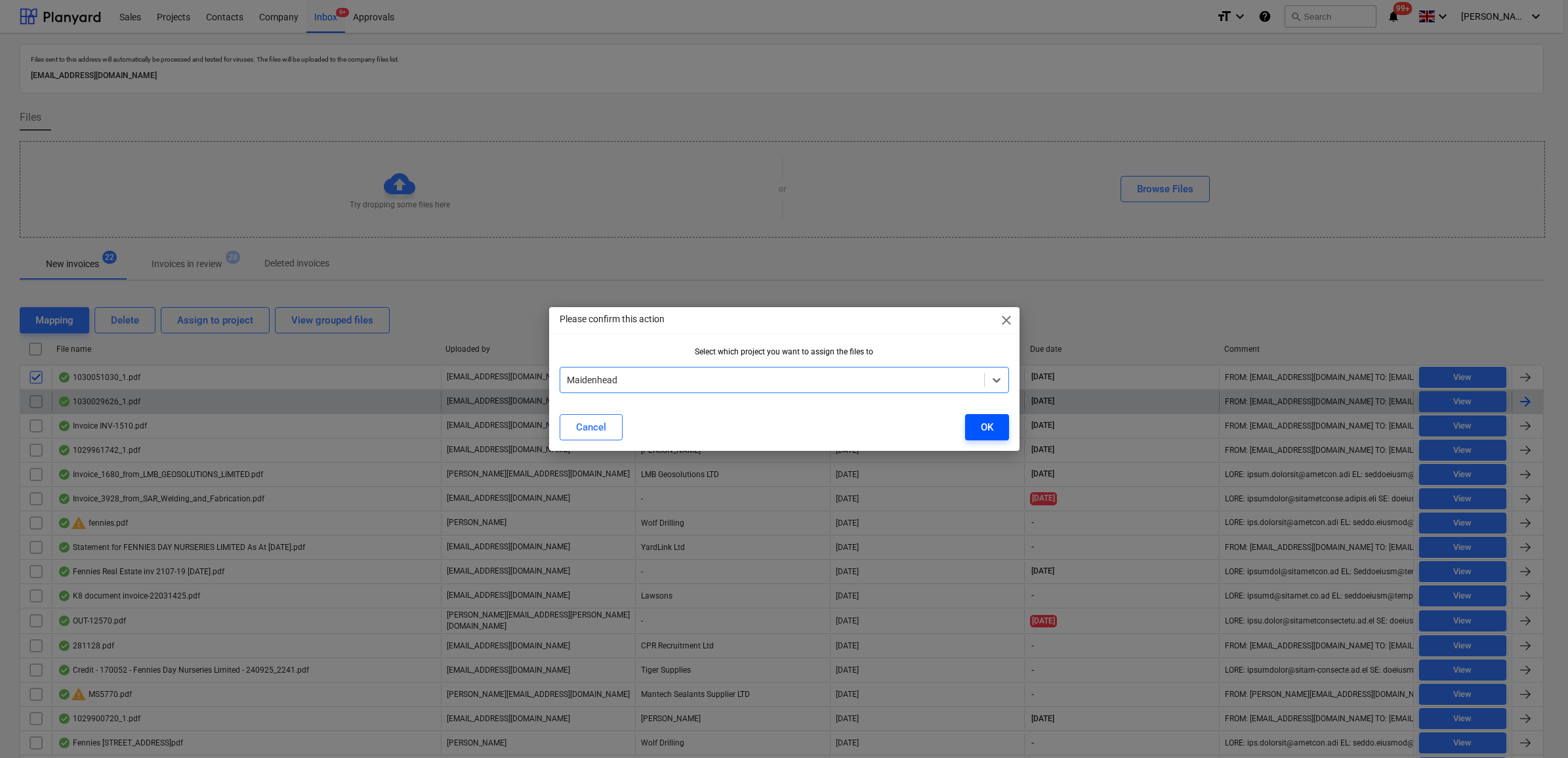
click at [986, 430] on div "OK" at bounding box center [987, 427] width 13 height 17
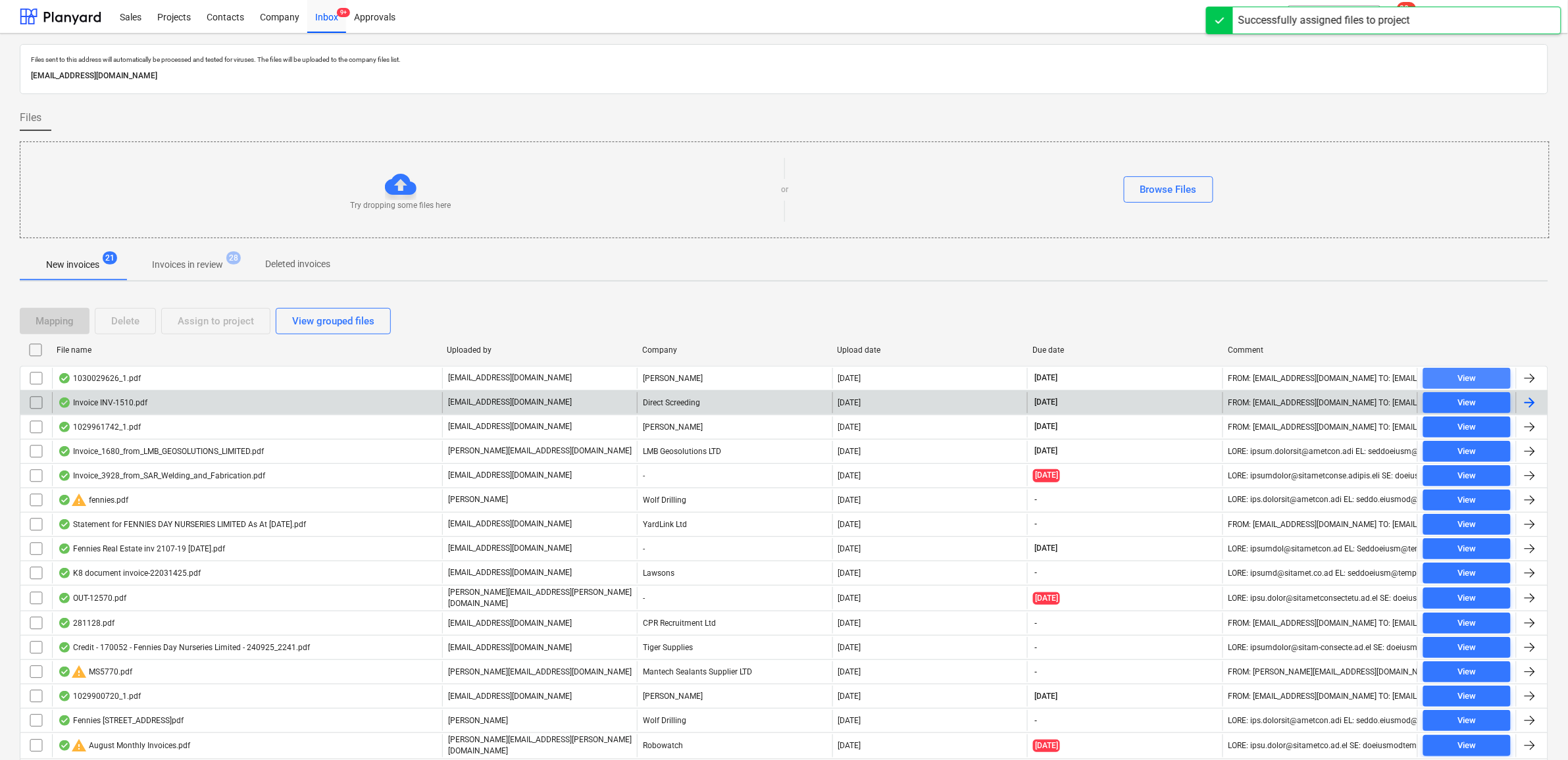
click at [1452, 379] on span "View" at bounding box center [1467, 378] width 77 height 15
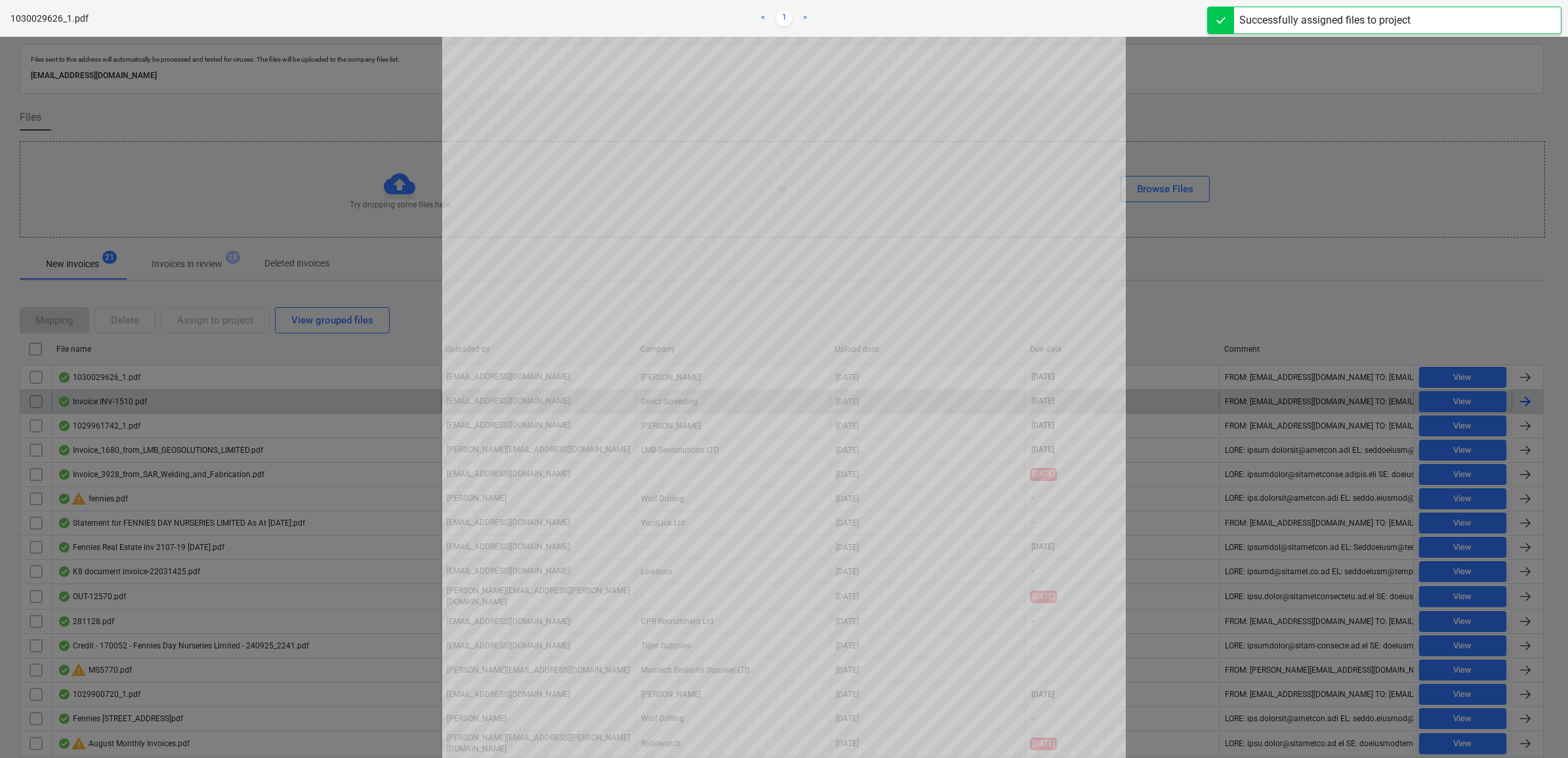
scroll to position [164, 0]
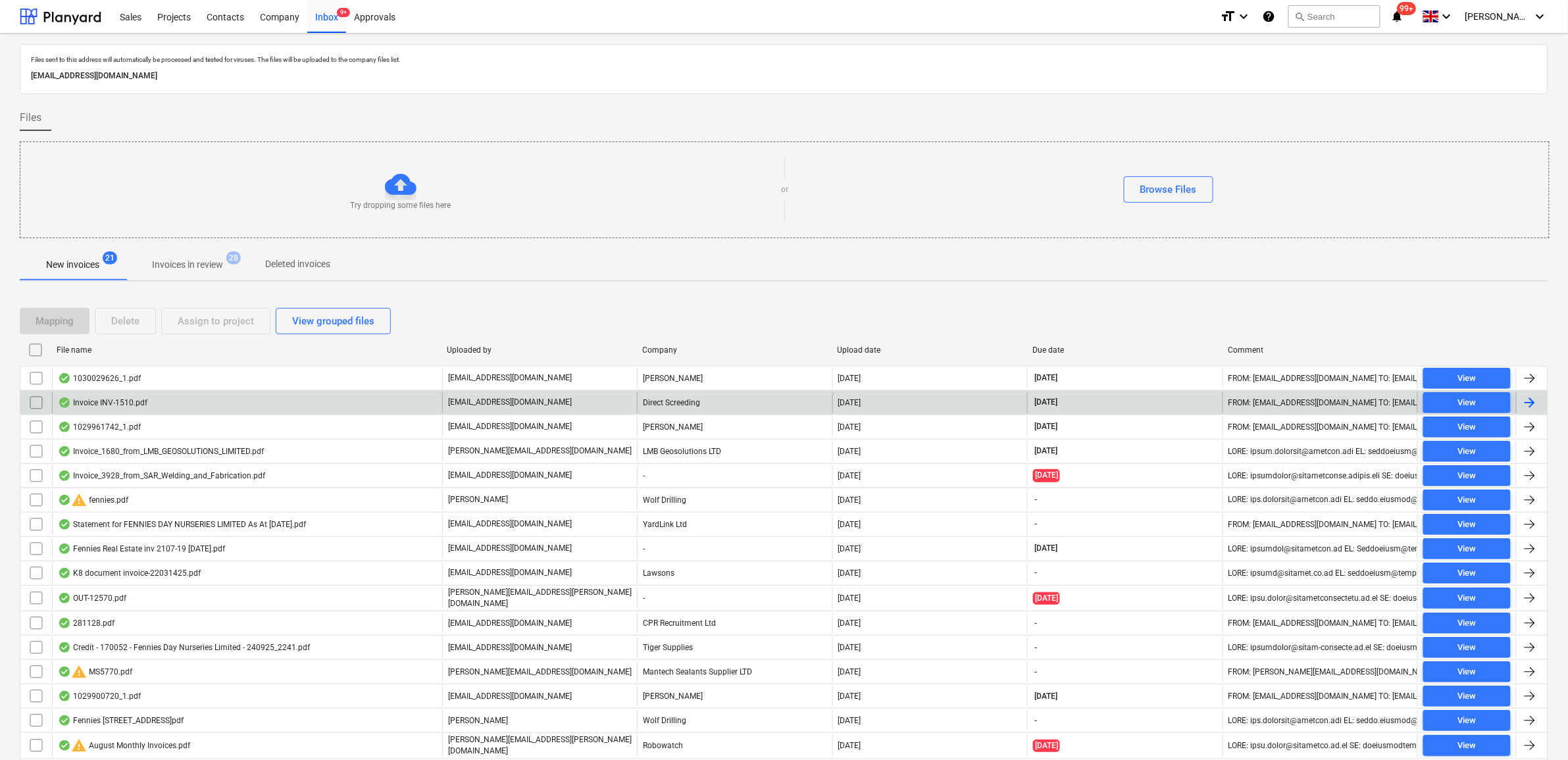
click at [25, 376] on div at bounding box center [37, 378] width 32 height 21
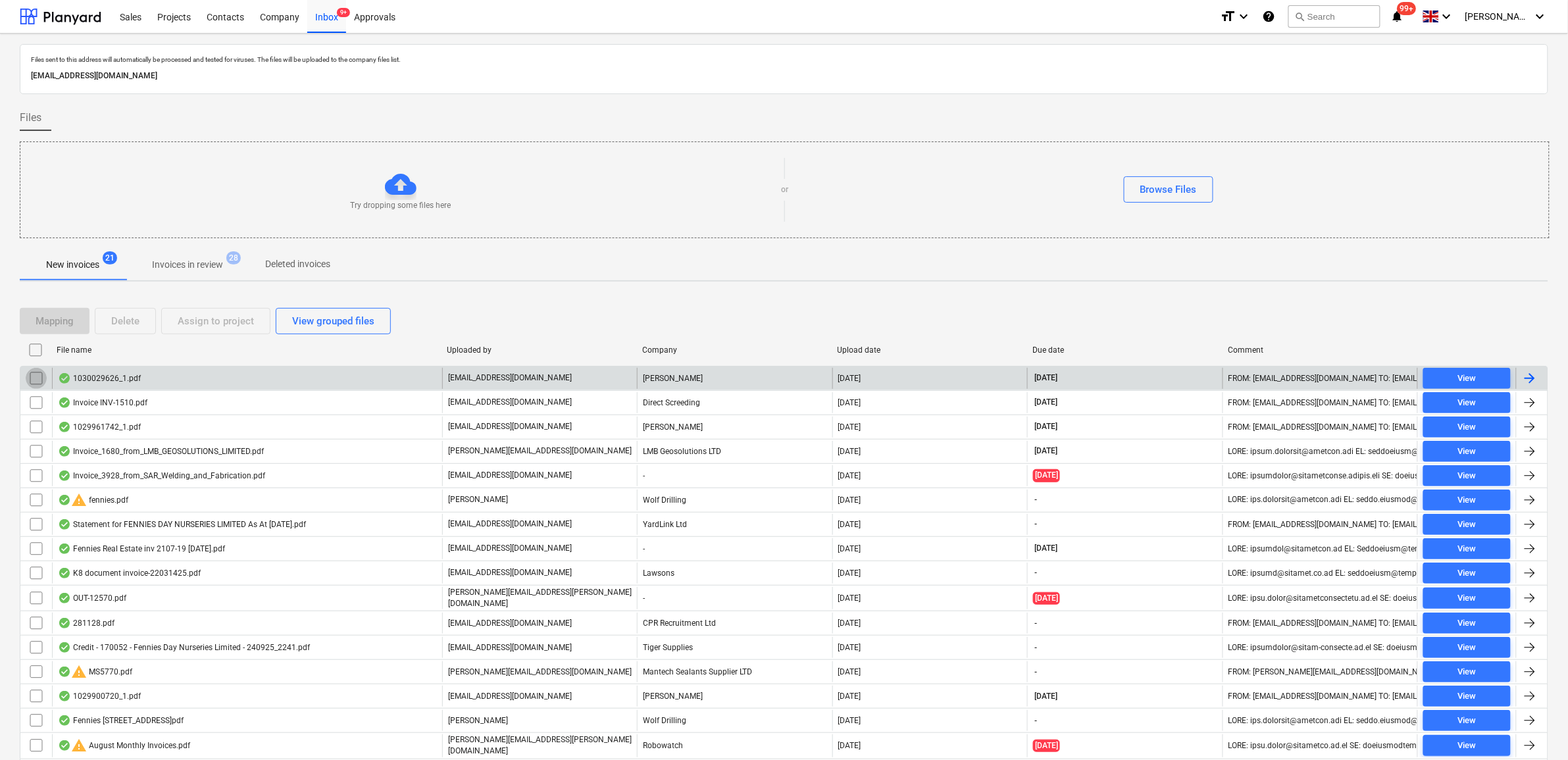
click at [40, 376] on input "checkbox" at bounding box center [37, 378] width 21 height 21
click at [231, 319] on div "Assign to project" at bounding box center [216, 321] width 76 height 17
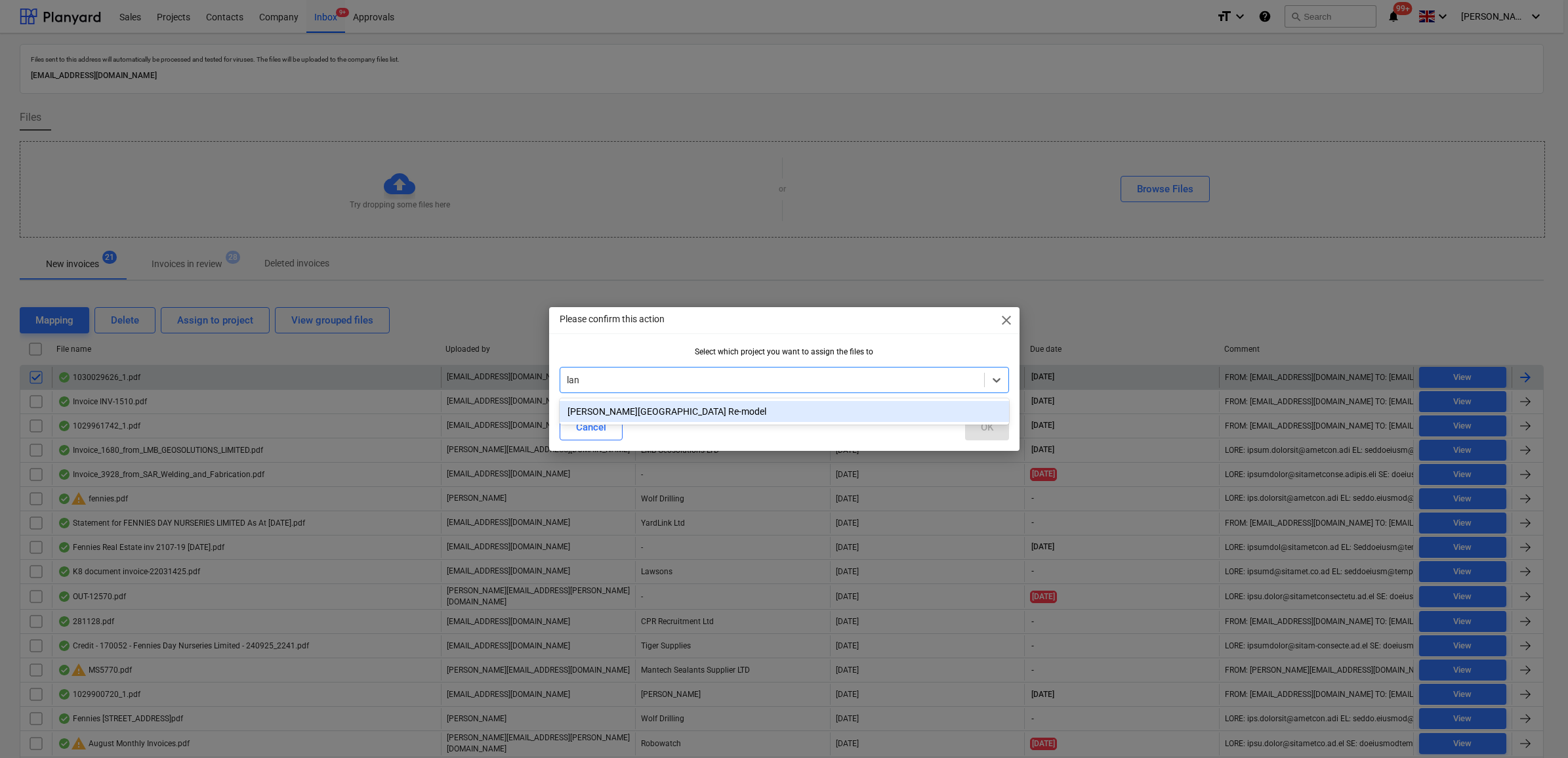
type input "lang"
click at [630, 411] on div "[PERSON_NAME][GEOGRAPHIC_DATA] Re-model" at bounding box center [784, 412] width 449 height 21
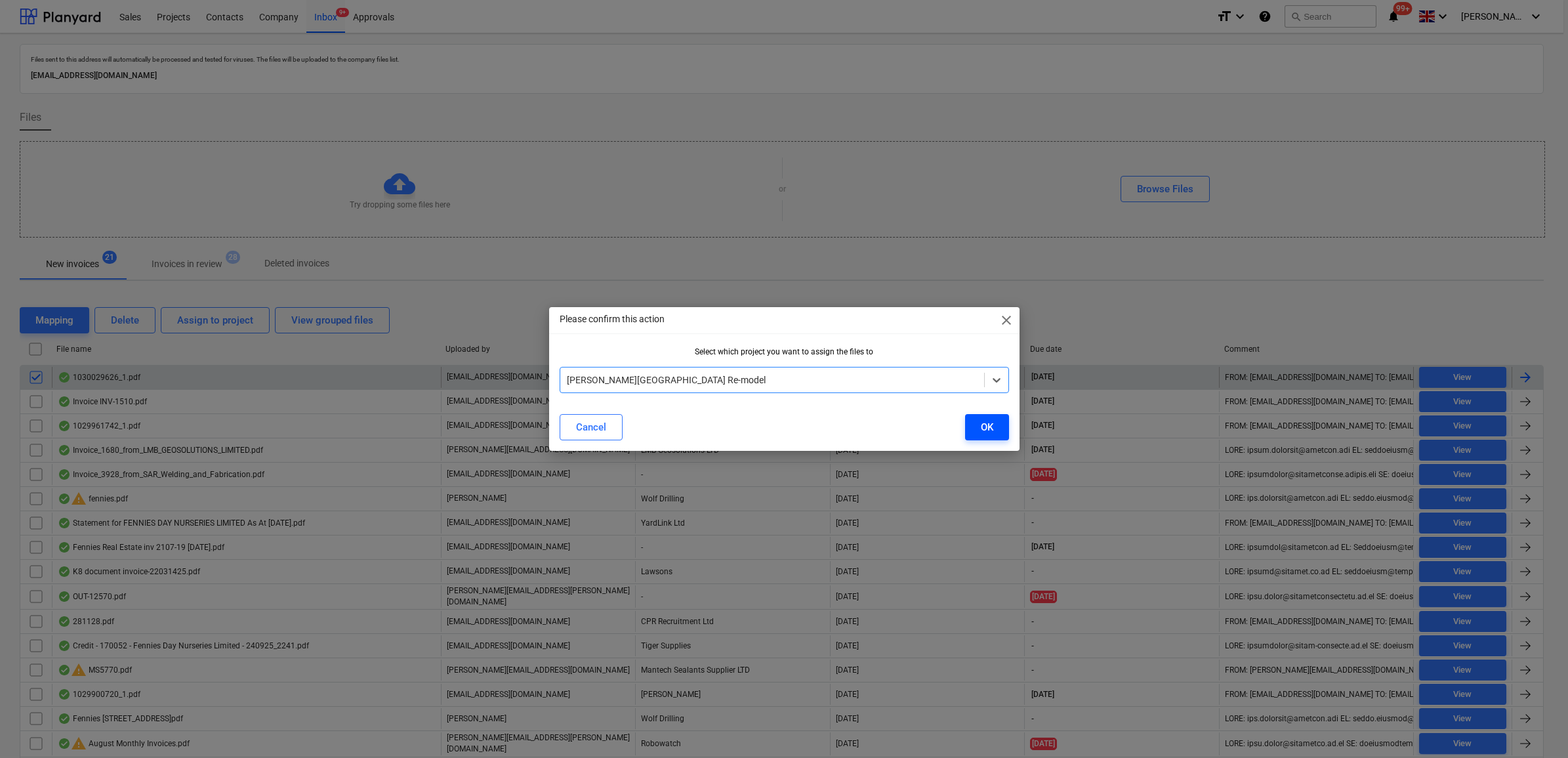
click at [992, 428] on div "OK" at bounding box center [987, 427] width 13 height 17
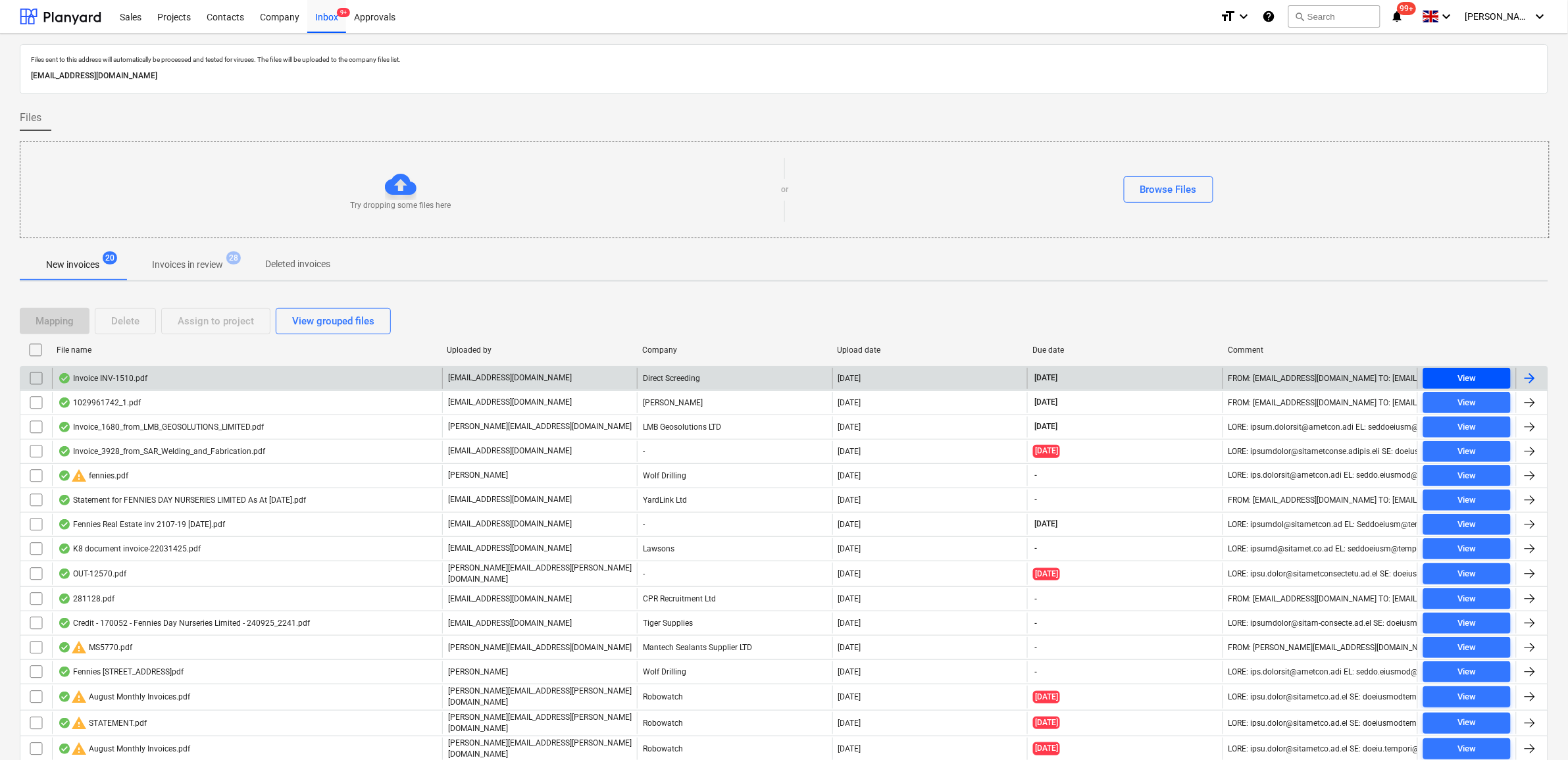
click at [1437, 379] on span "View" at bounding box center [1467, 378] width 77 height 15
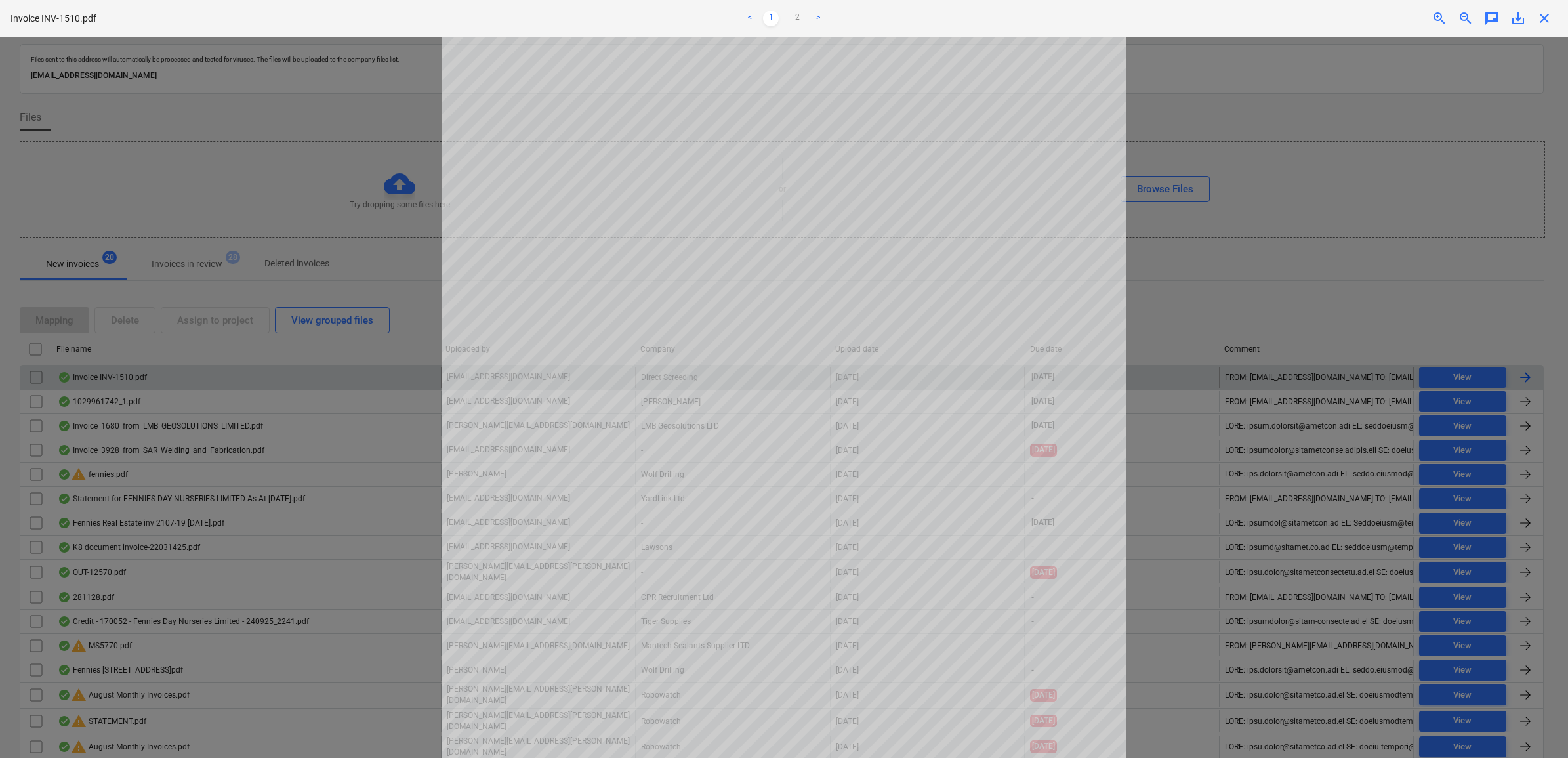
scroll to position [82, 0]
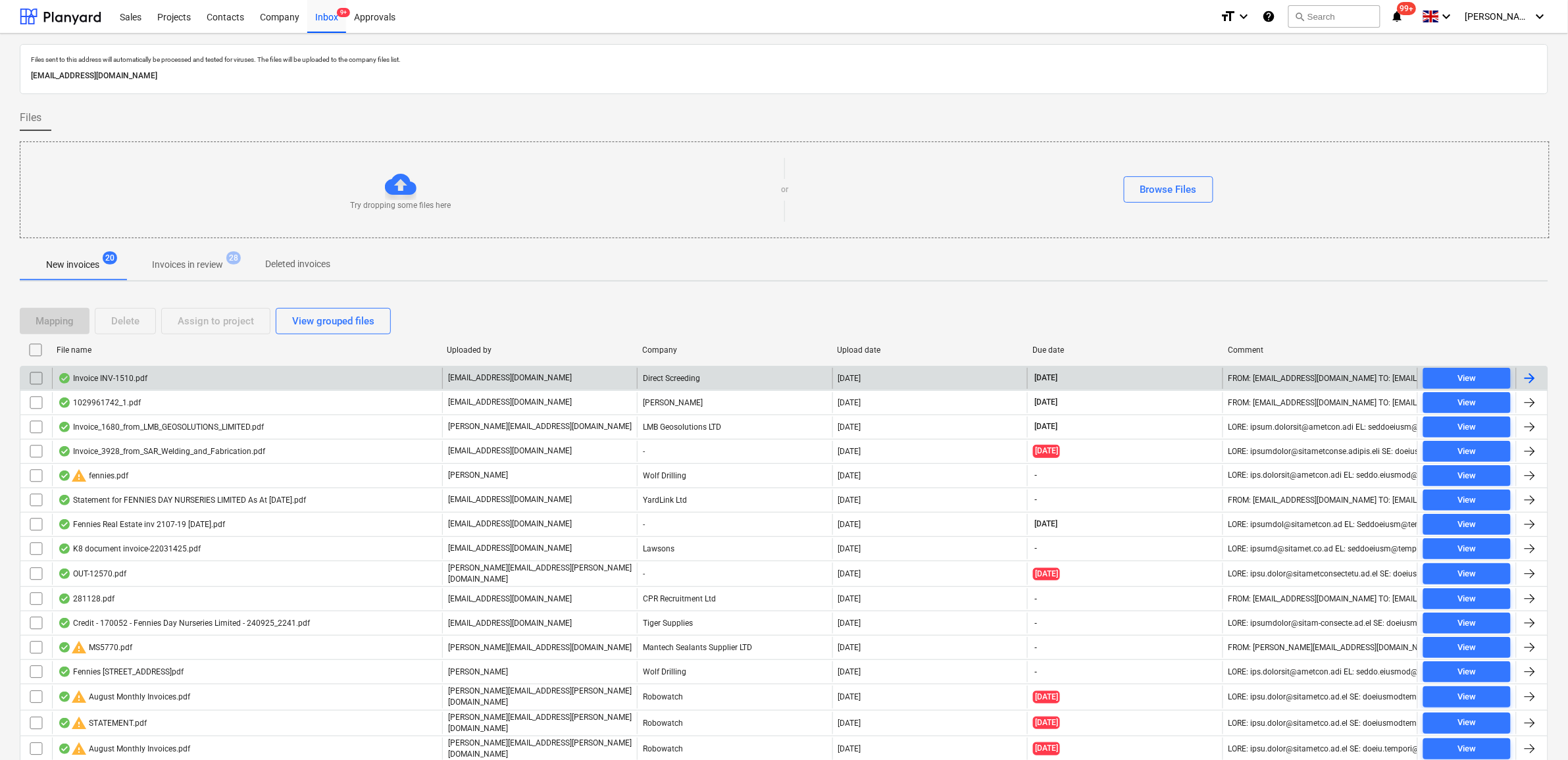
click at [38, 377] on input "checkbox" at bounding box center [37, 378] width 21 height 21
click at [224, 328] on div "Assign to project" at bounding box center [216, 321] width 76 height 17
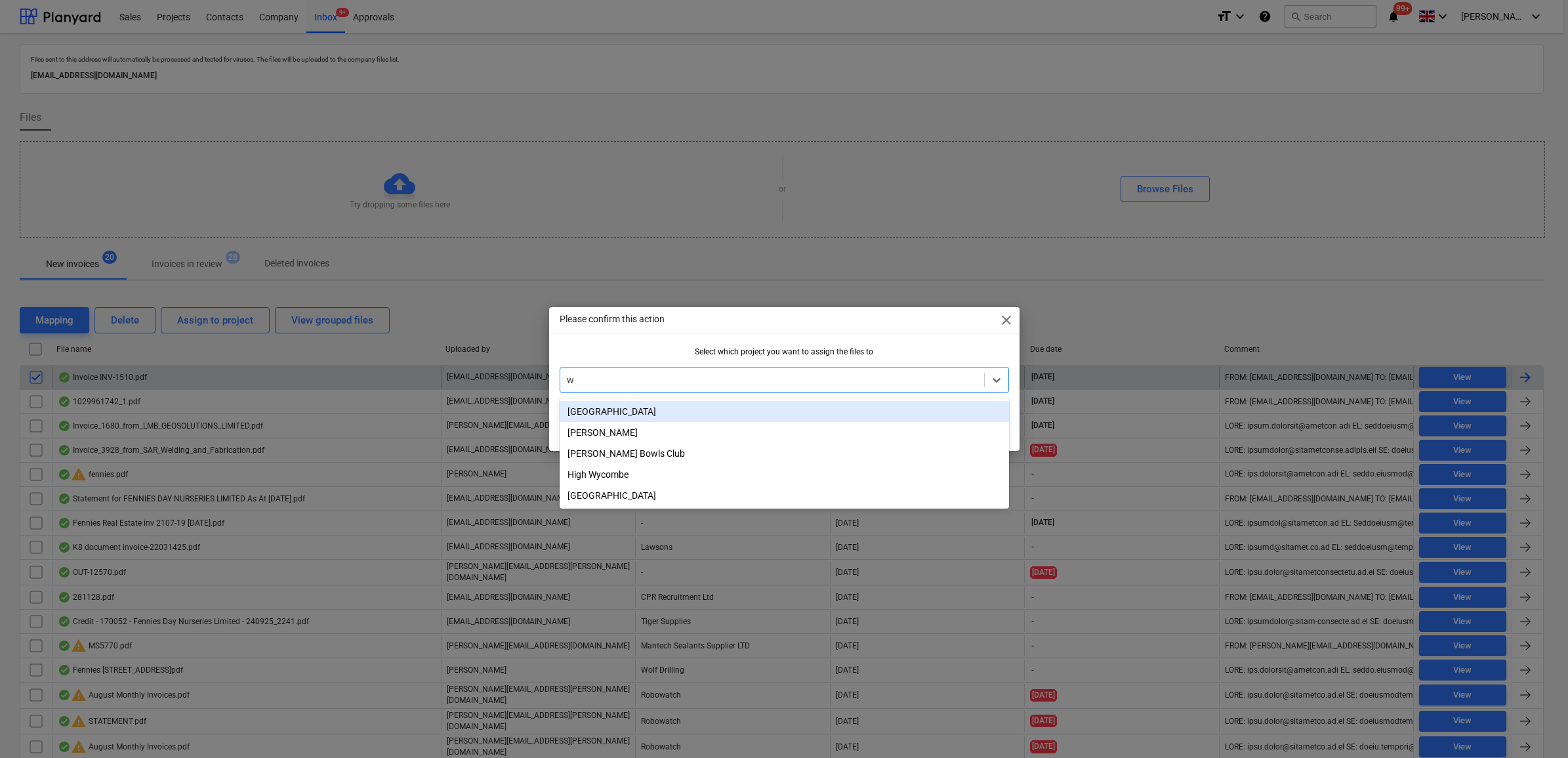
type input "wh"
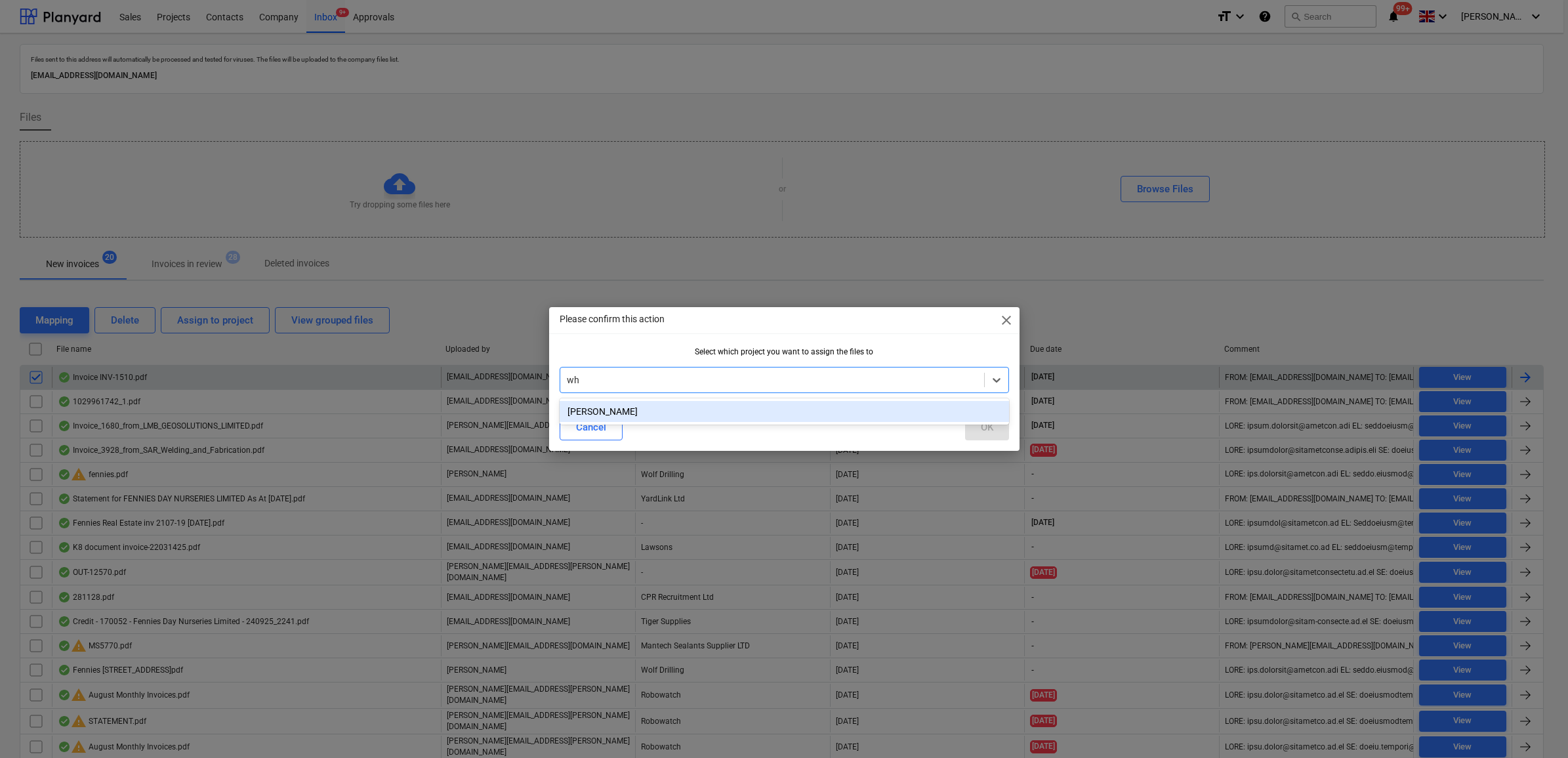
click at [657, 415] on div "[PERSON_NAME]" at bounding box center [784, 412] width 449 height 21
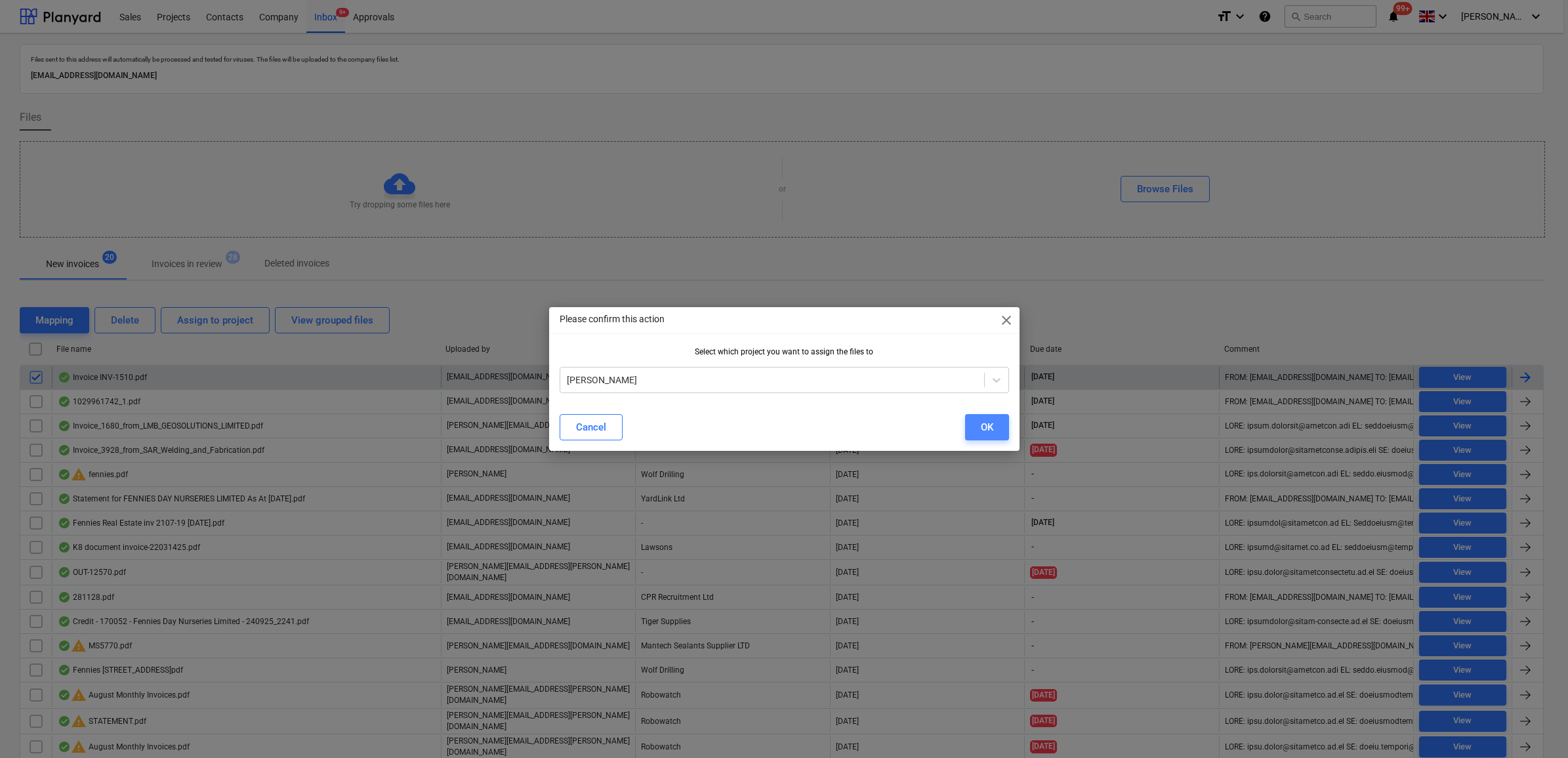
click at [986, 428] on div "OK" at bounding box center [987, 427] width 13 height 17
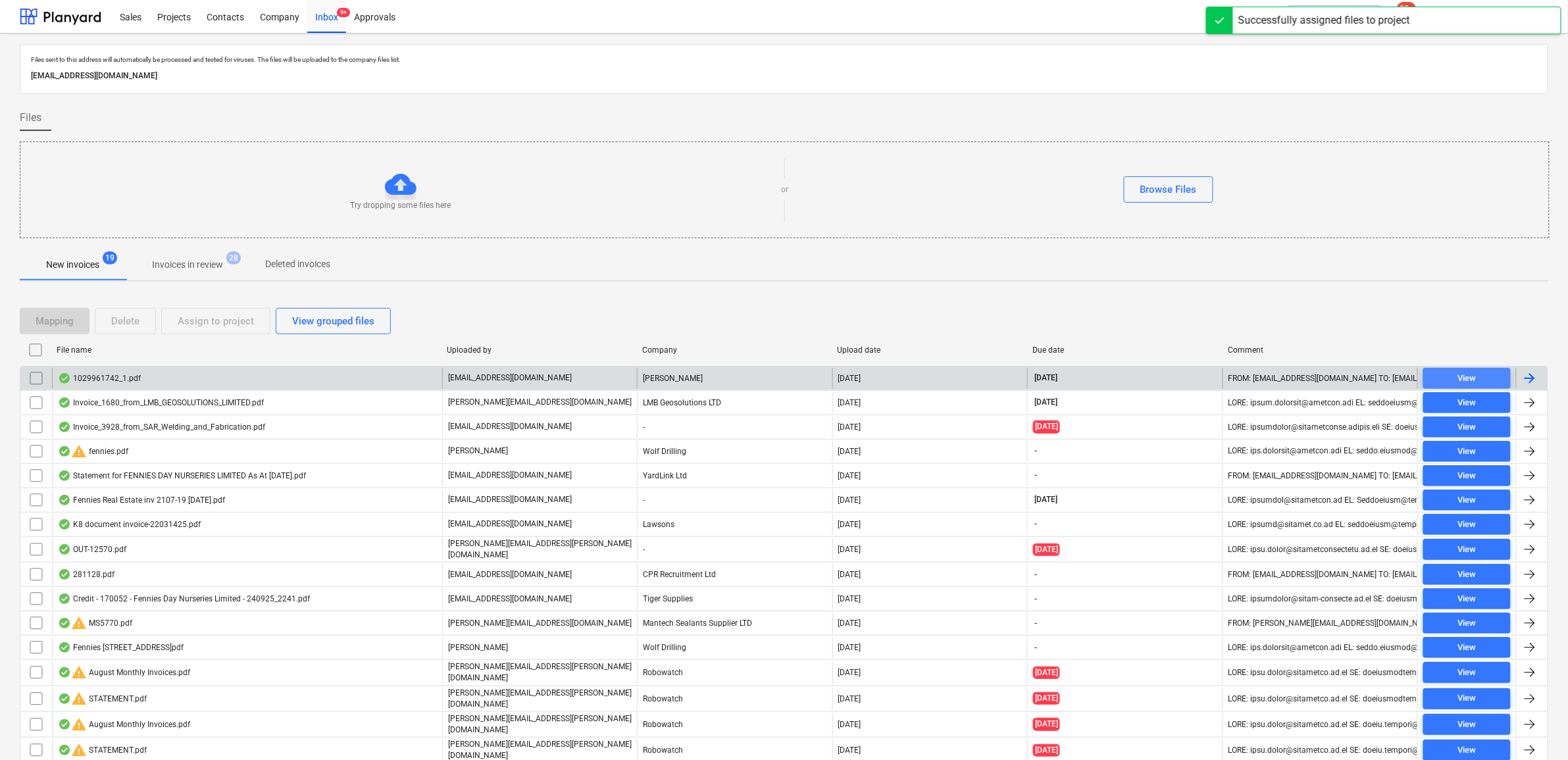
click at [1464, 375] on div "View" at bounding box center [1467, 378] width 19 height 15
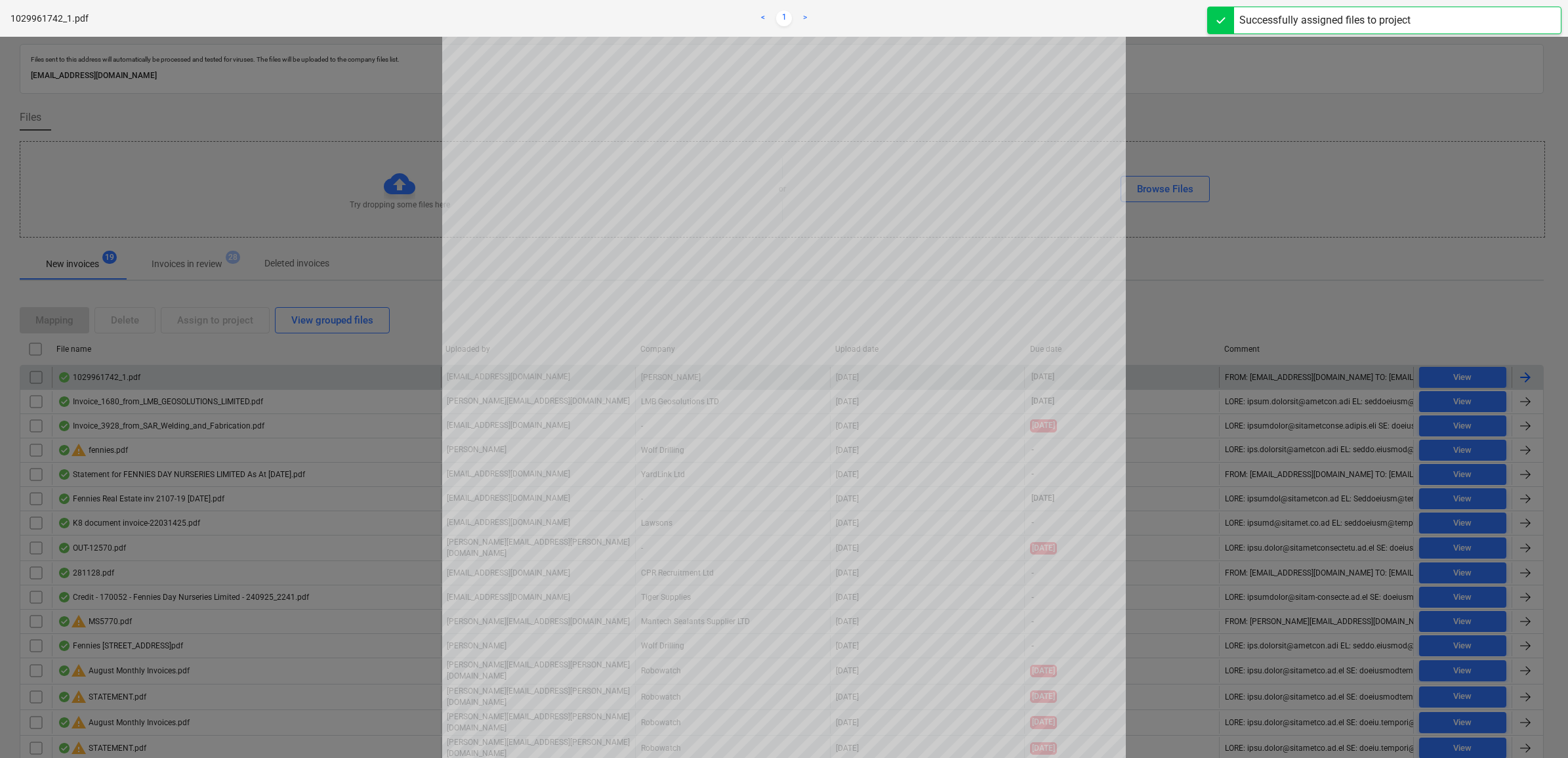
scroll to position [246, 0]
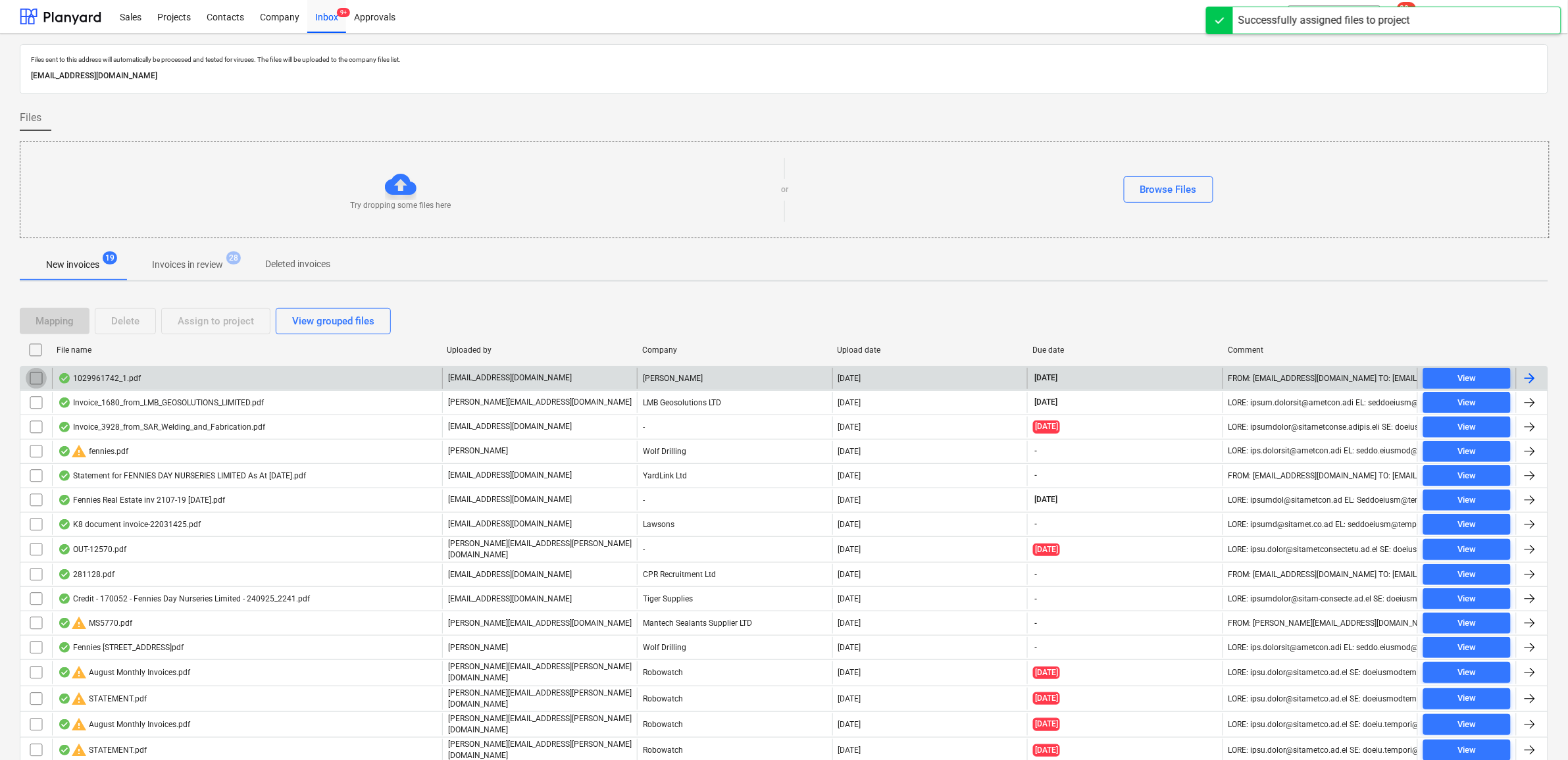
click at [35, 376] on input "checkbox" at bounding box center [37, 378] width 21 height 21
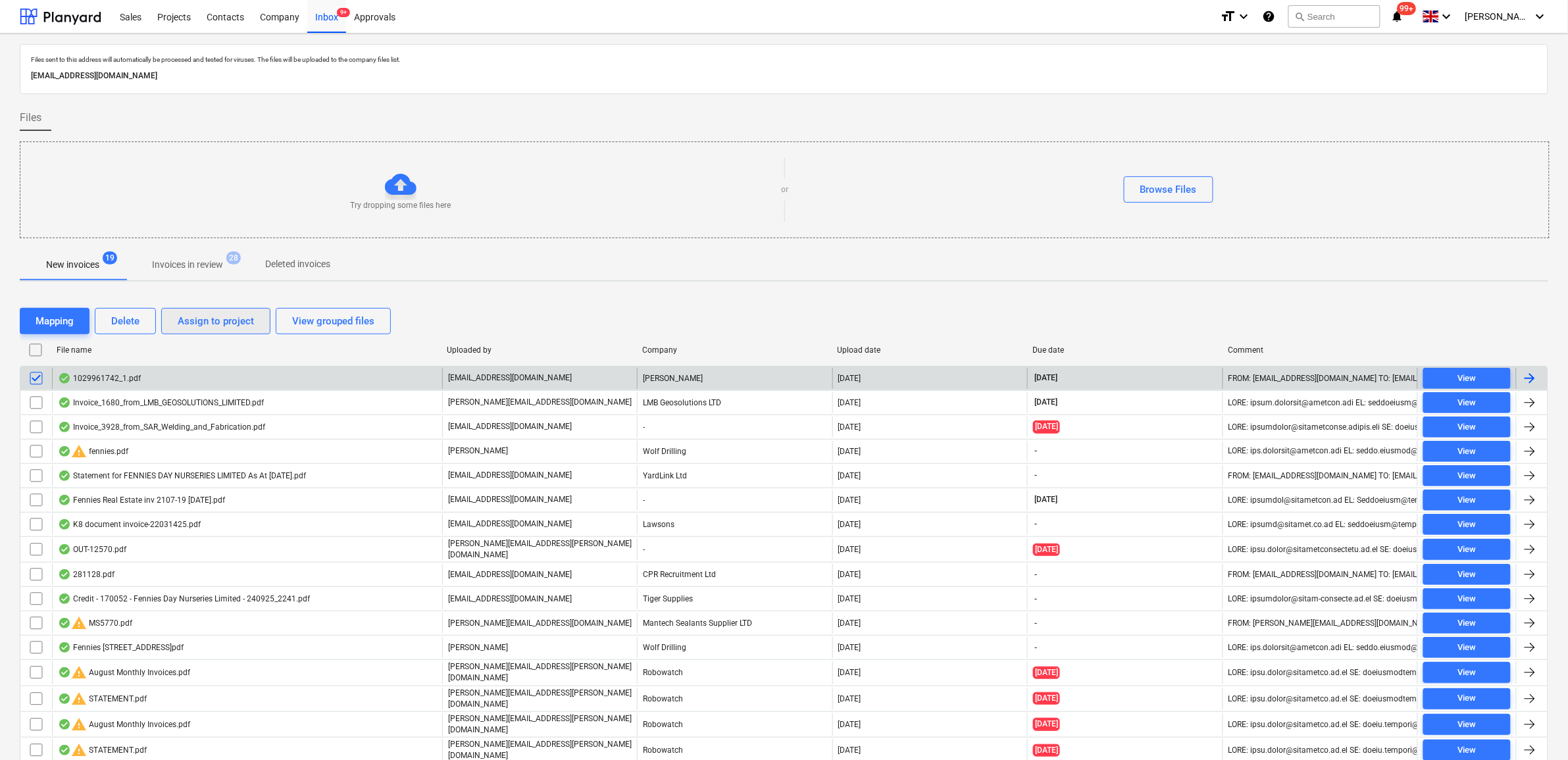
click at [189, 323] on div "Assign to project" at bounding box center [216, 321] width 76 height 17
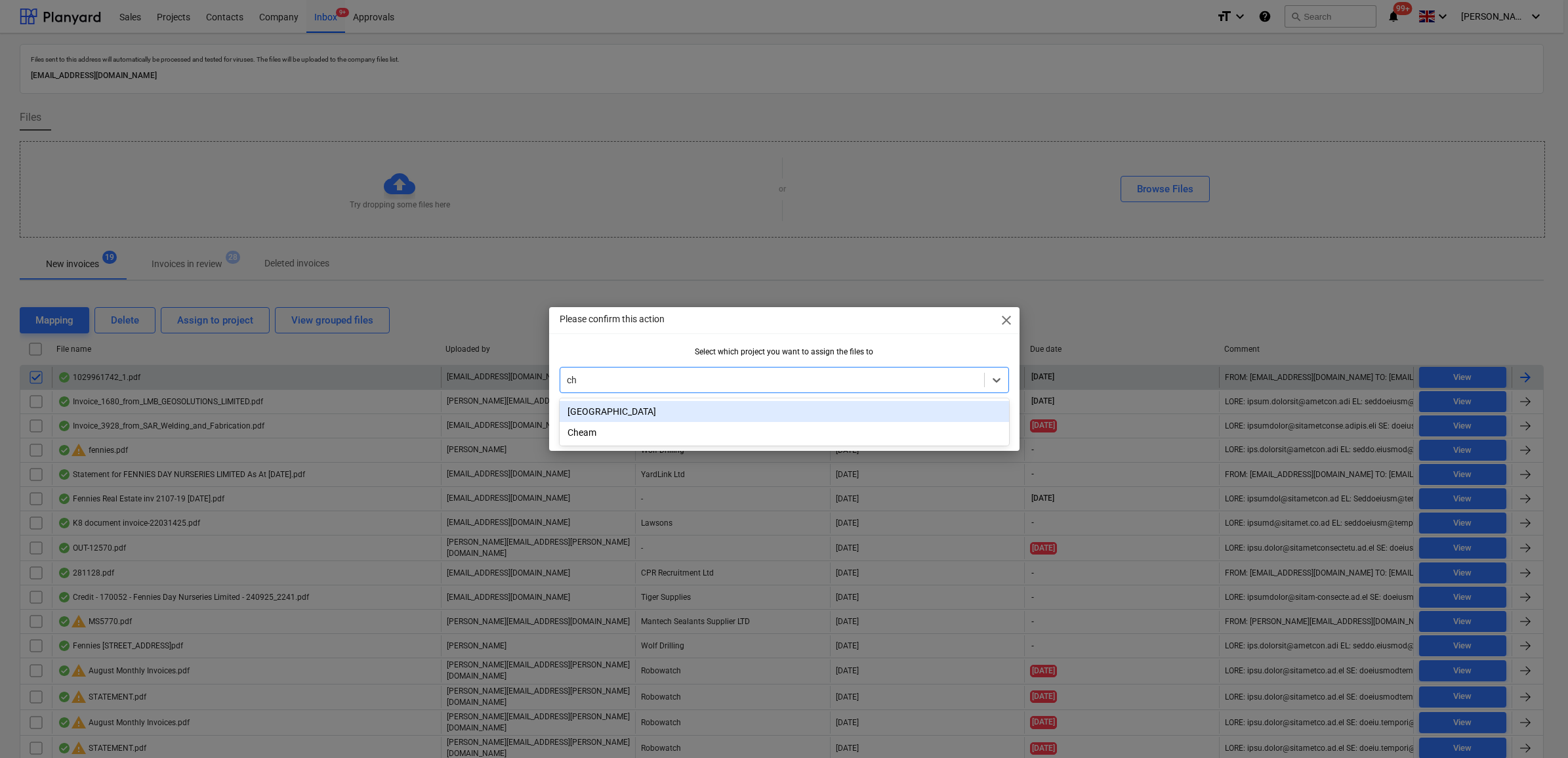
type input "che"
drag, startPoint x: 735, startPoint y: 415, endPoint x: 927, endPoint y: 441, distance: 193.8
click at [735, 416] on div "Cheam" at bounding box center [784, 412] width 449 height 21
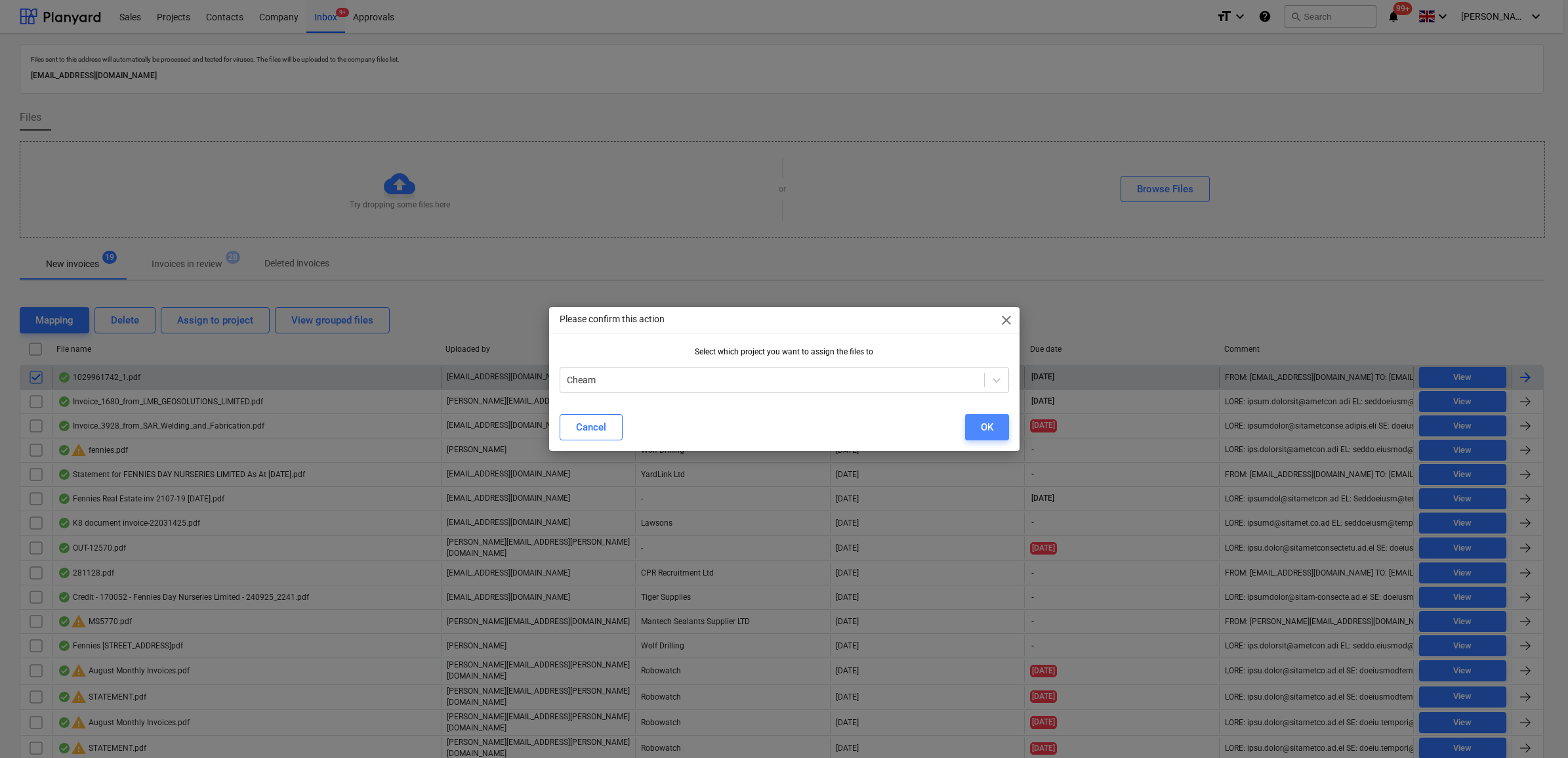
click at [999, 432] on button "OK" at bounding box center [987, 428] width 44 height 26
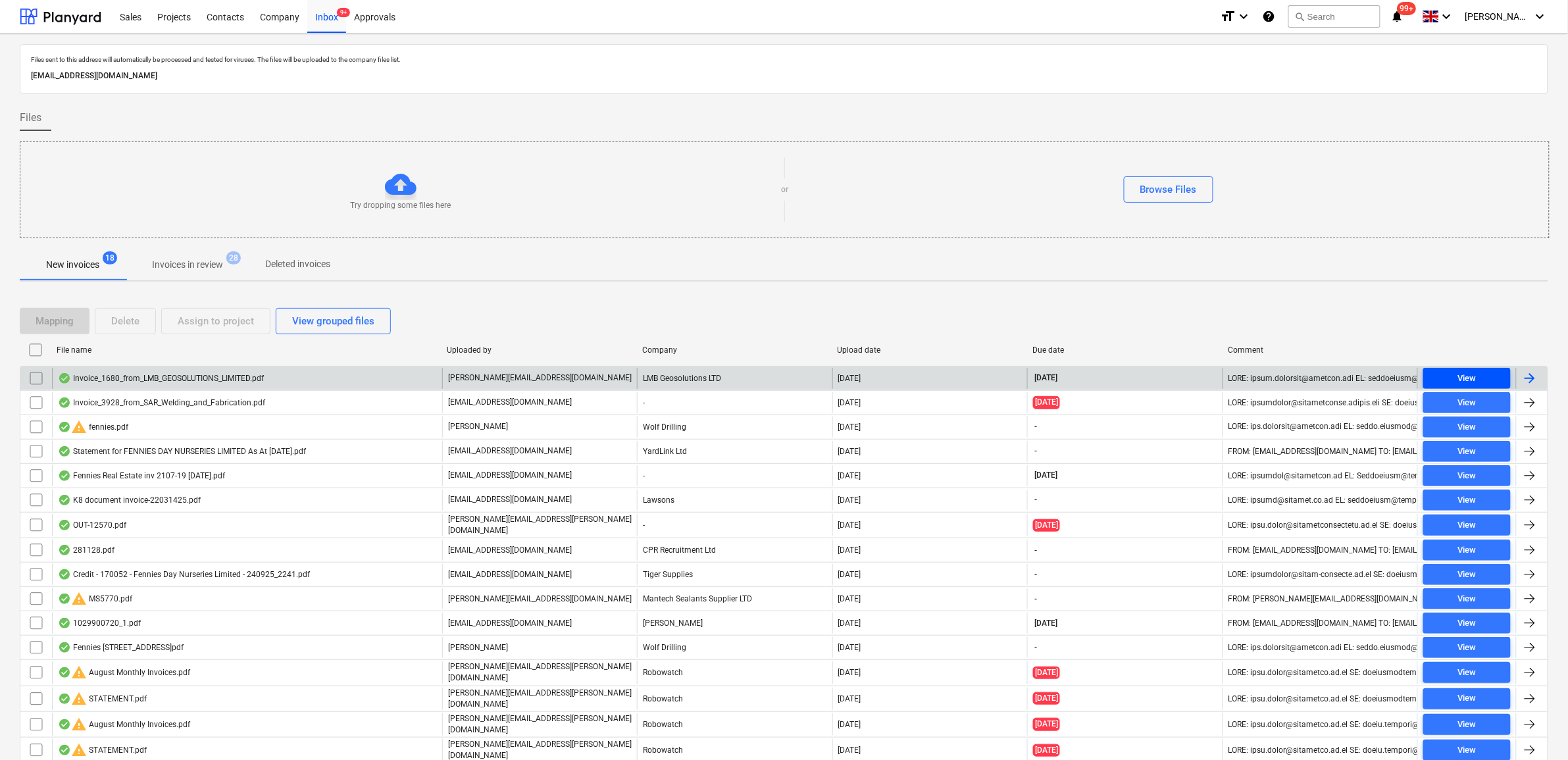
click at [1443, 377] on span "View" at bounding box center [1467, 378] width 77 height 15
click at [38, 380] on input "checkbox" at bounding box center [37, 378] width 21 height 21
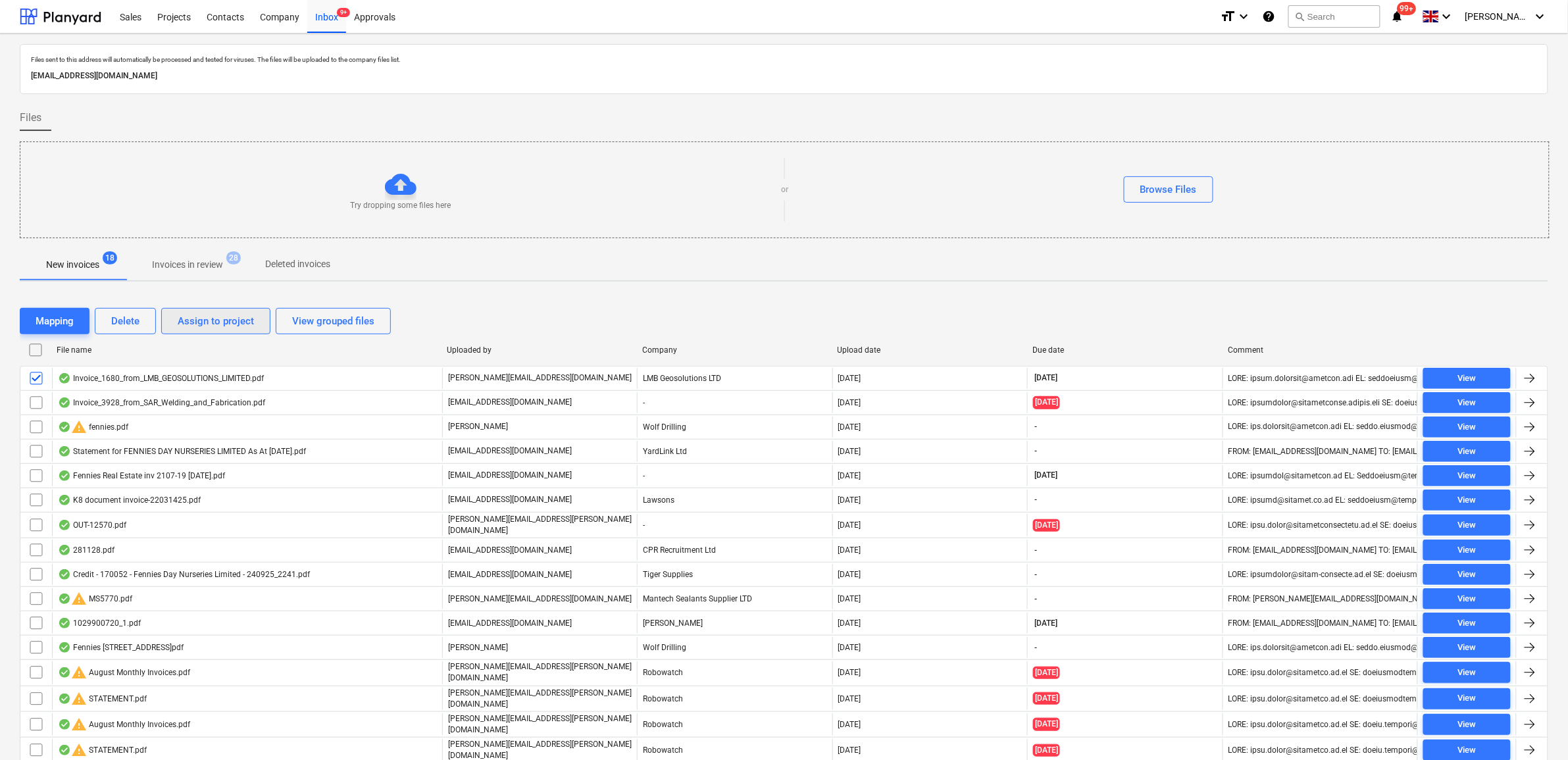
click at [163, 325] on button "Assign to project" at bounding box center [216, 321] width 110 height 27
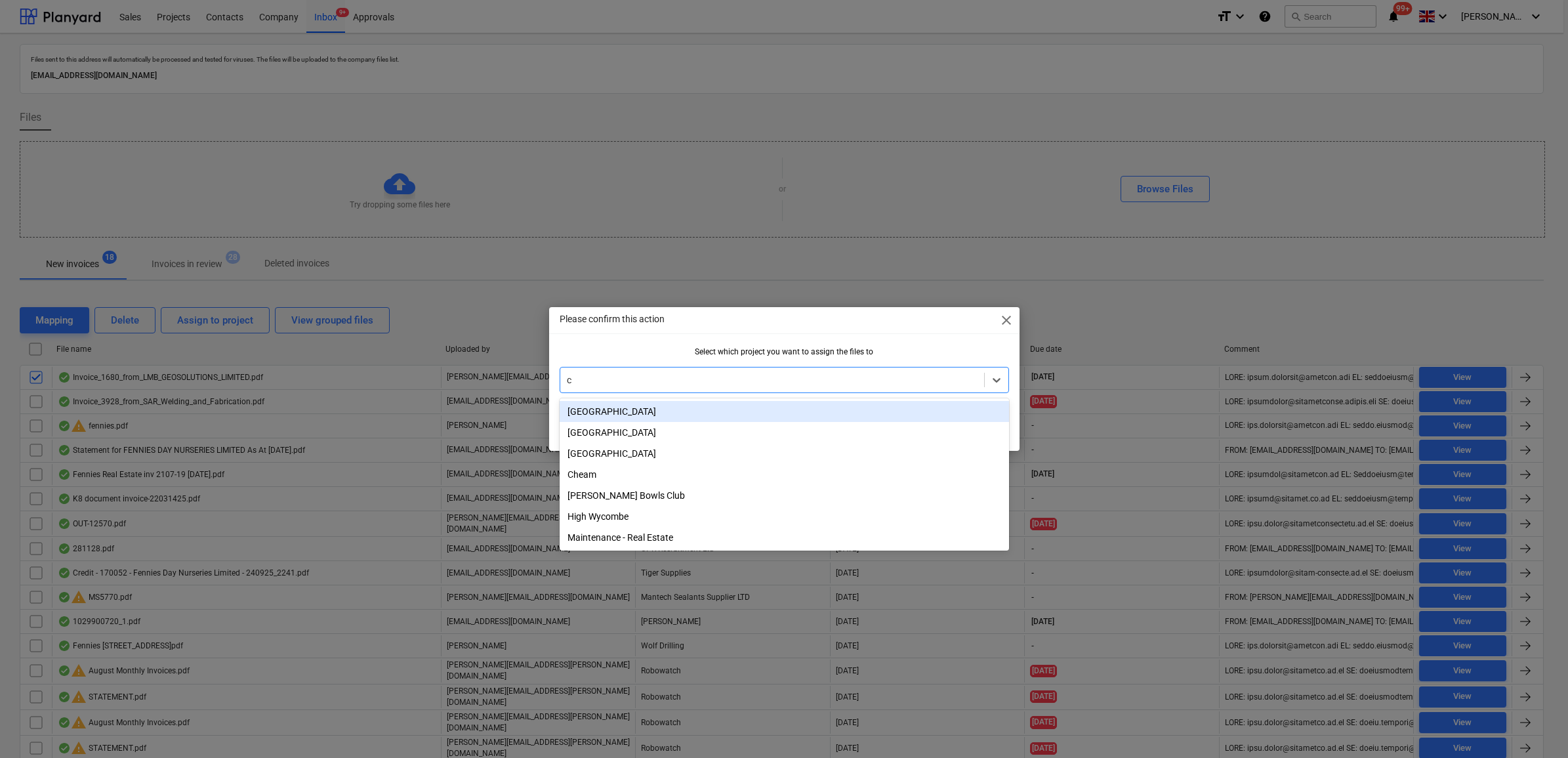
type input "cy"
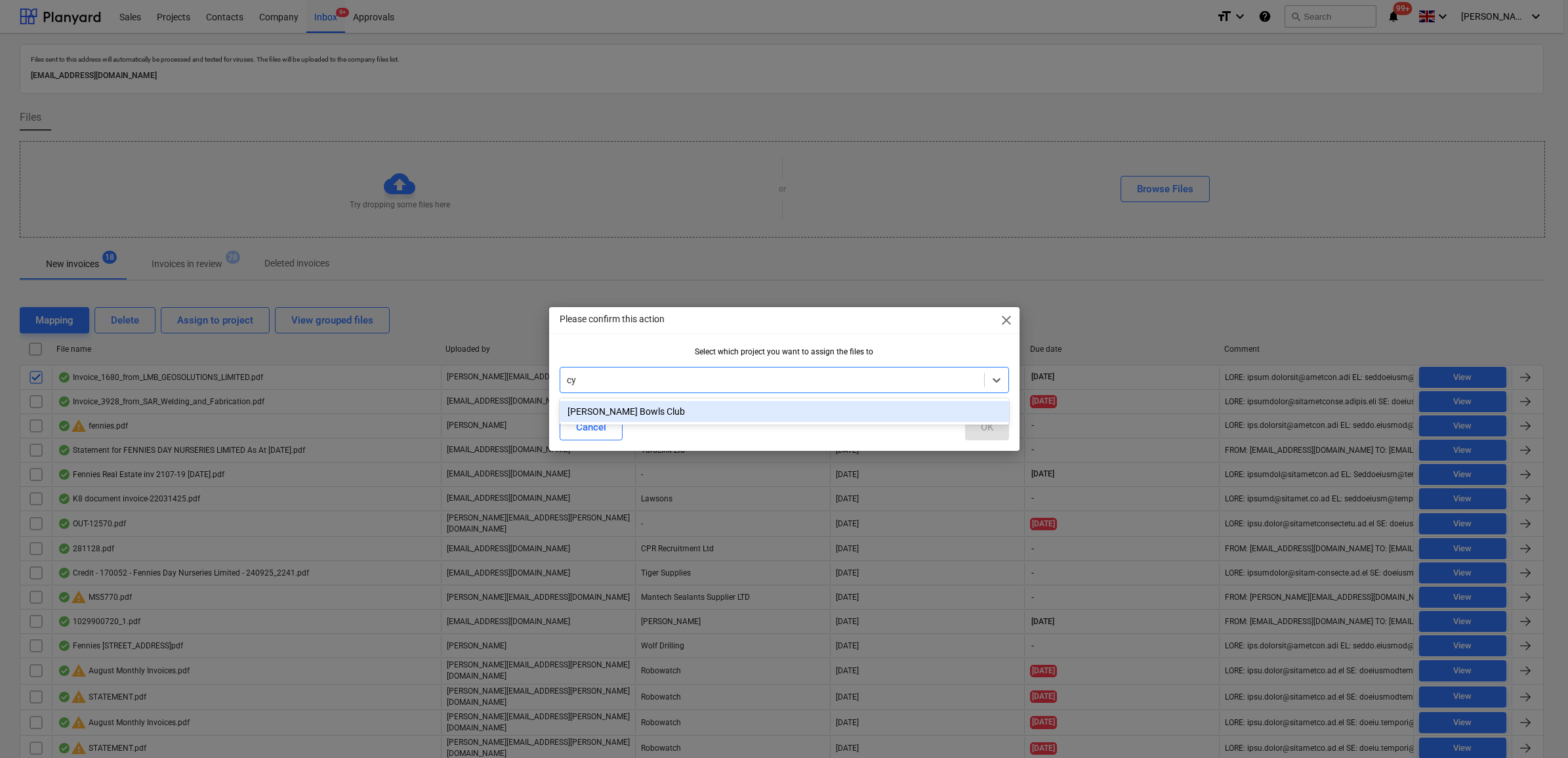
click at [631, 417] on div "[PERSON_NAME] Bowls Club" at bounding box center [784, 412] width 449 height 21
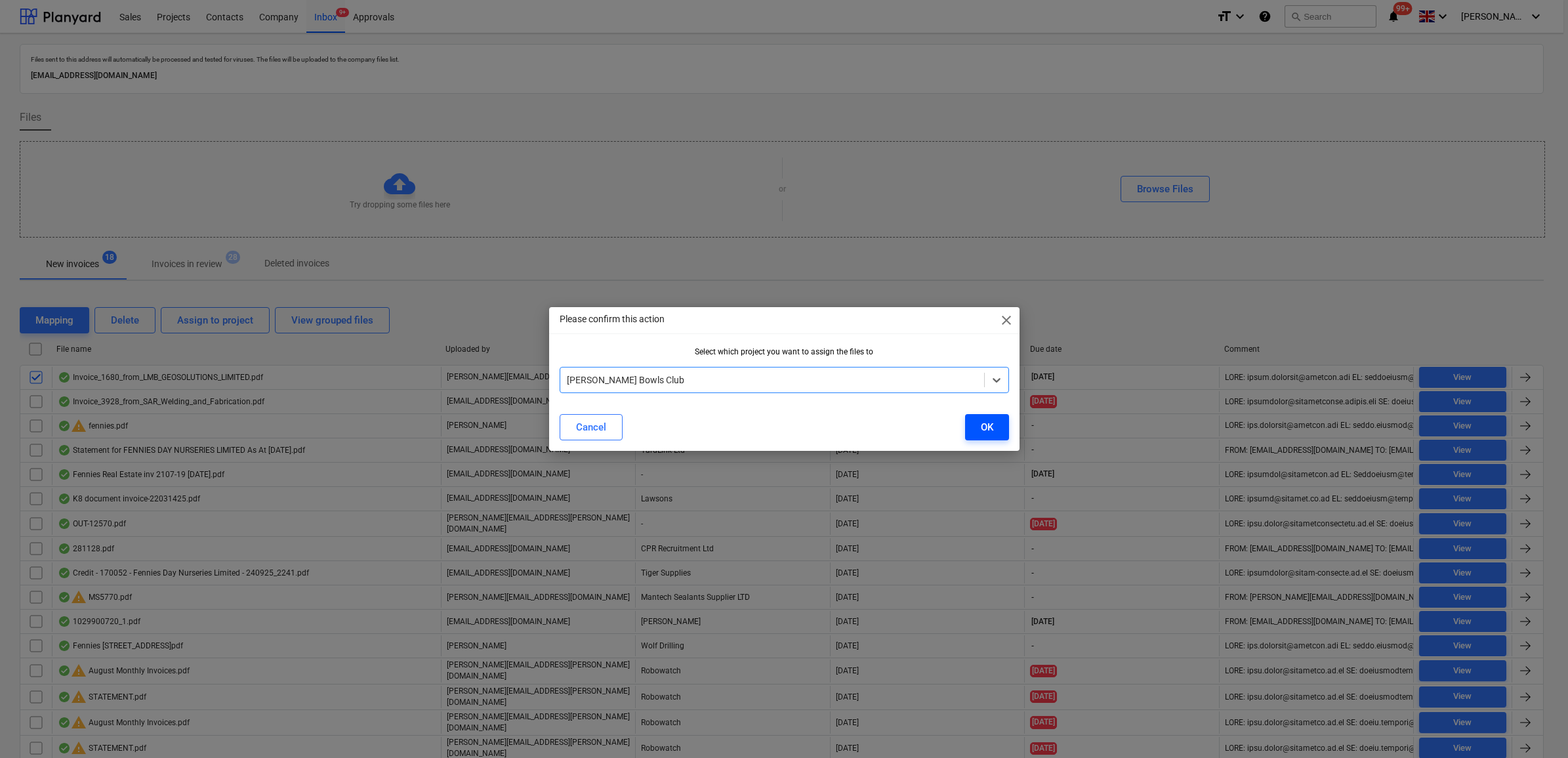
click at [983, 428] on div "OK" at bounding box center [987, 427] width 13 height 17
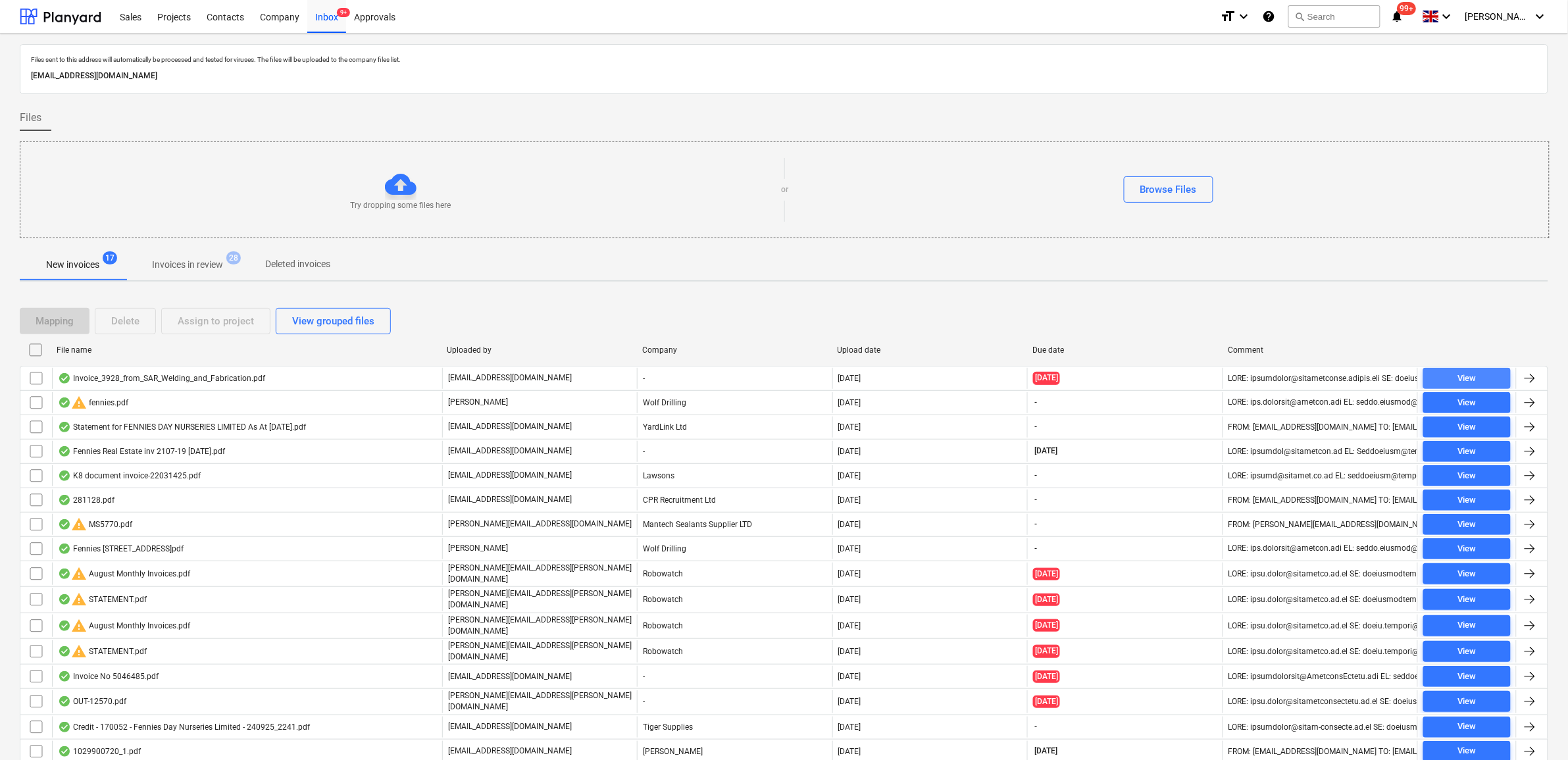
click at [1449, 377] on span "View" at bounding box center [1467, 378] width 77 height 15
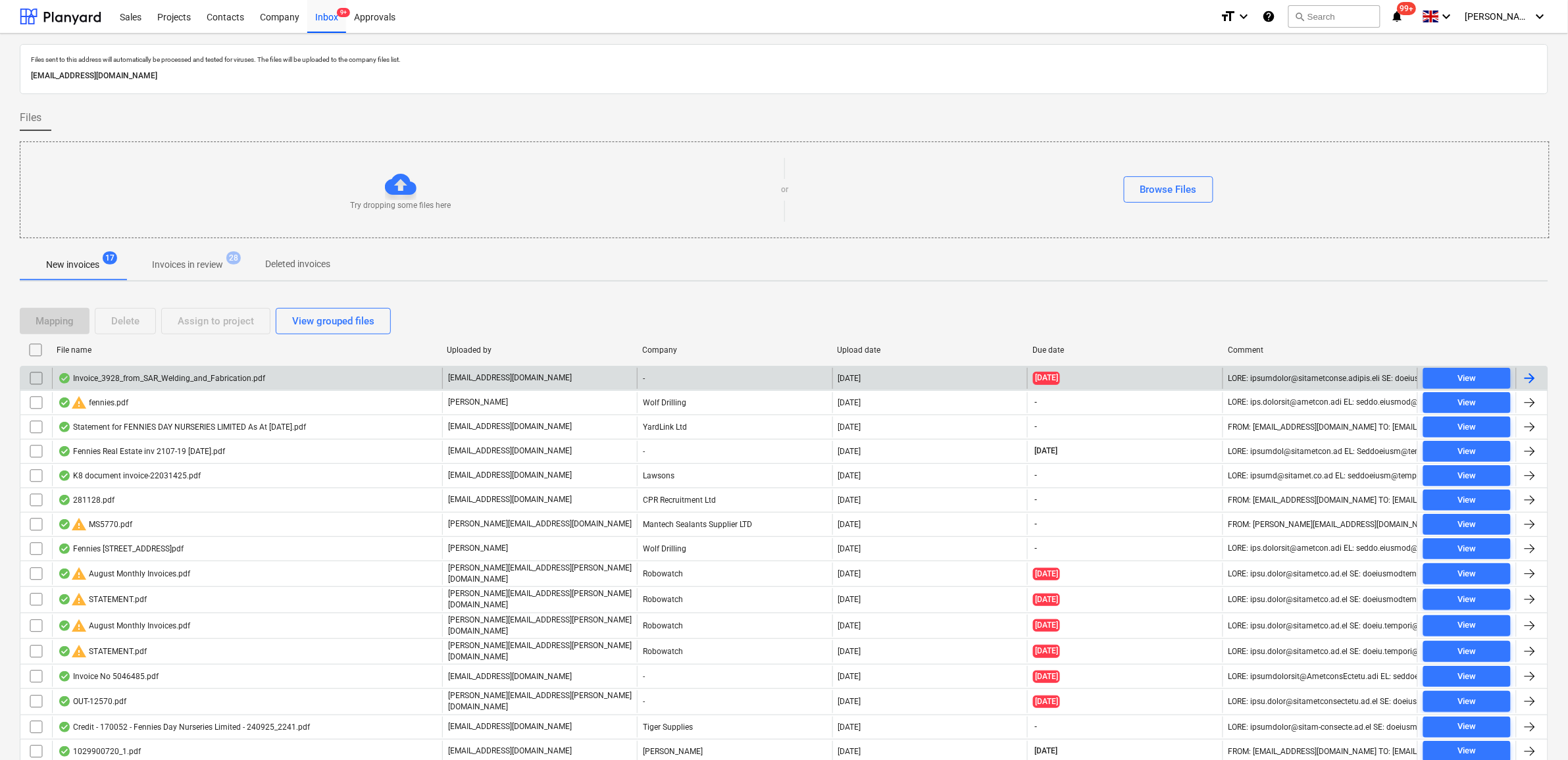
click at [34, 379] on input "checkbox" at bounding box center [37, 378] width 21 height 21
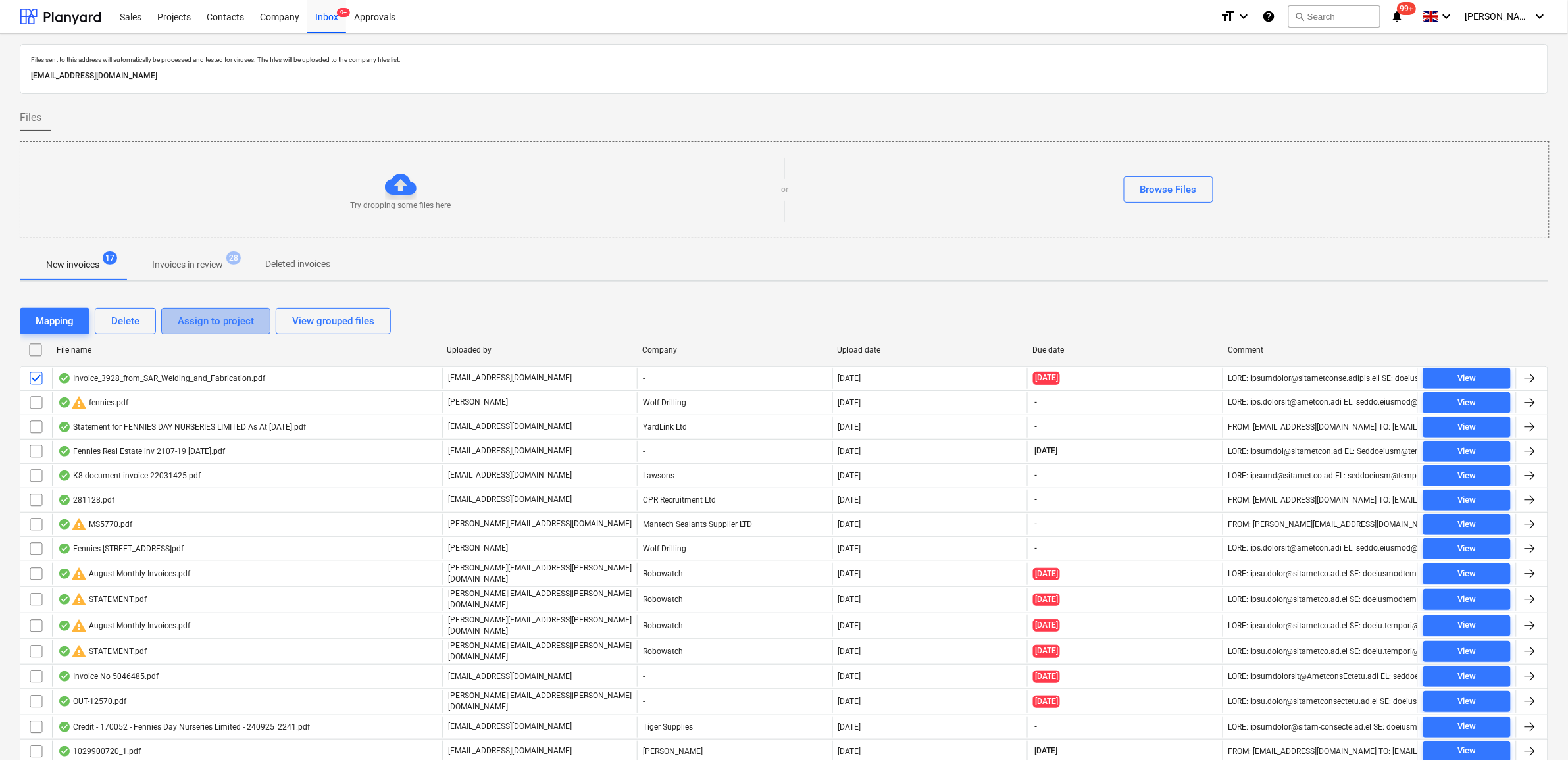
click at [178, 315] on div "Assign to project" at bounding box center [216, 321] width 76 height 17
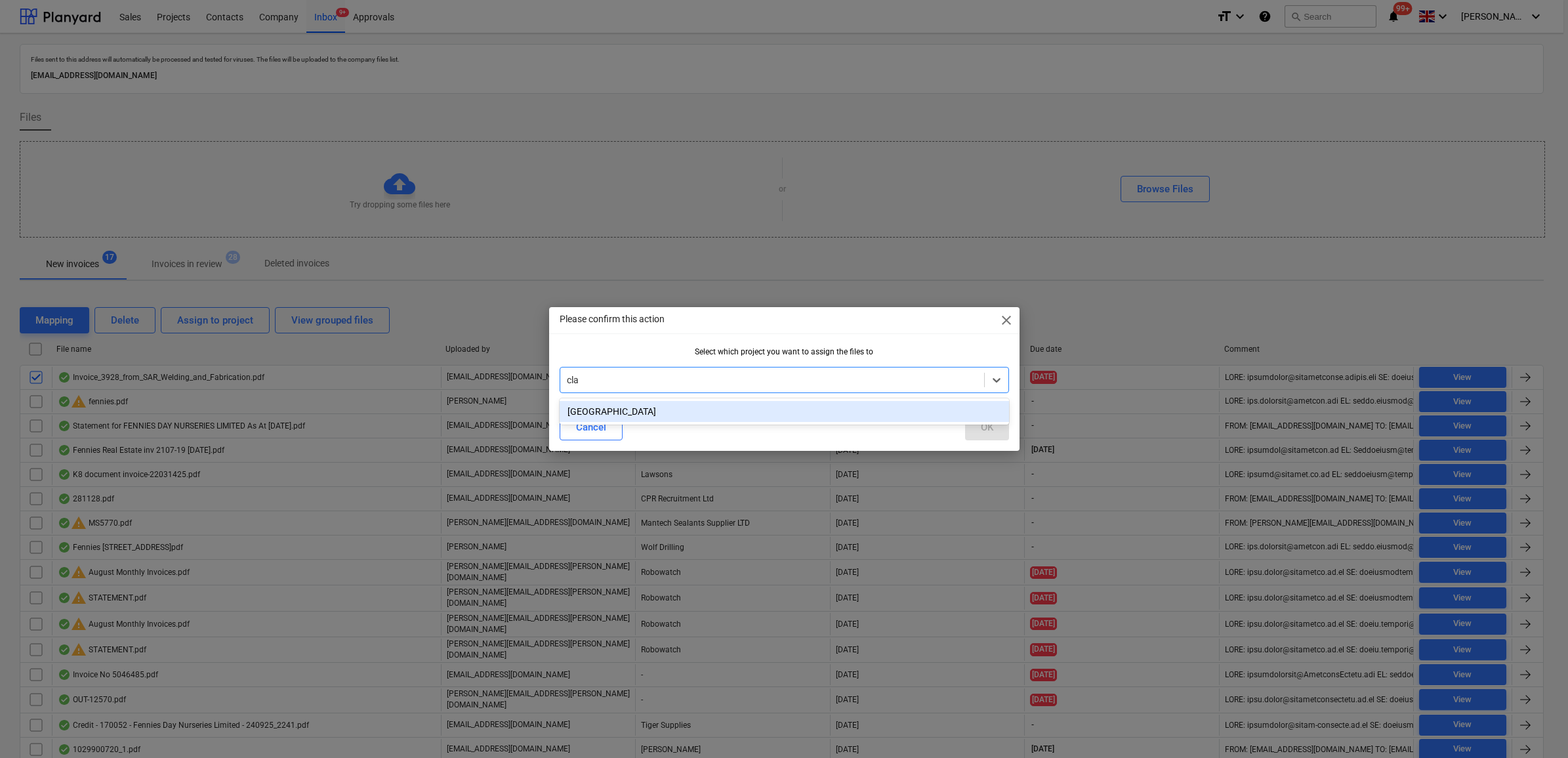
type input "clap"
drag, startPoint x: 902, startPoint y: 418, endPoint x: 924, endPoint y: 426, distance: 23.4
click at [903, 418] on div "[GEOGRAPHIC_DATA]" at bounding box center [784, 412] width 449 height 21
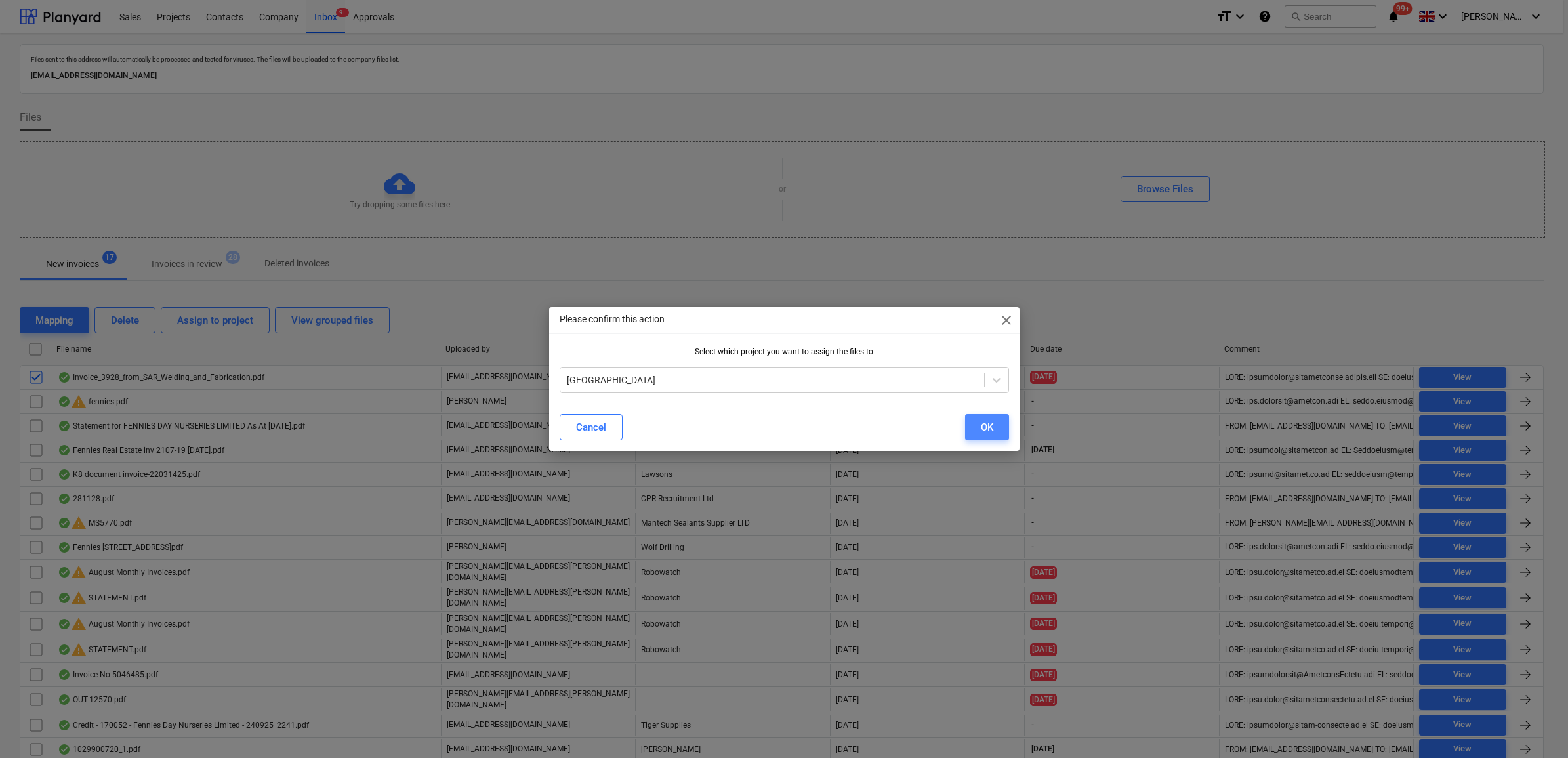
click at [995, 430] on button "OK" at bounding box center [987, 428] width 44 height 26
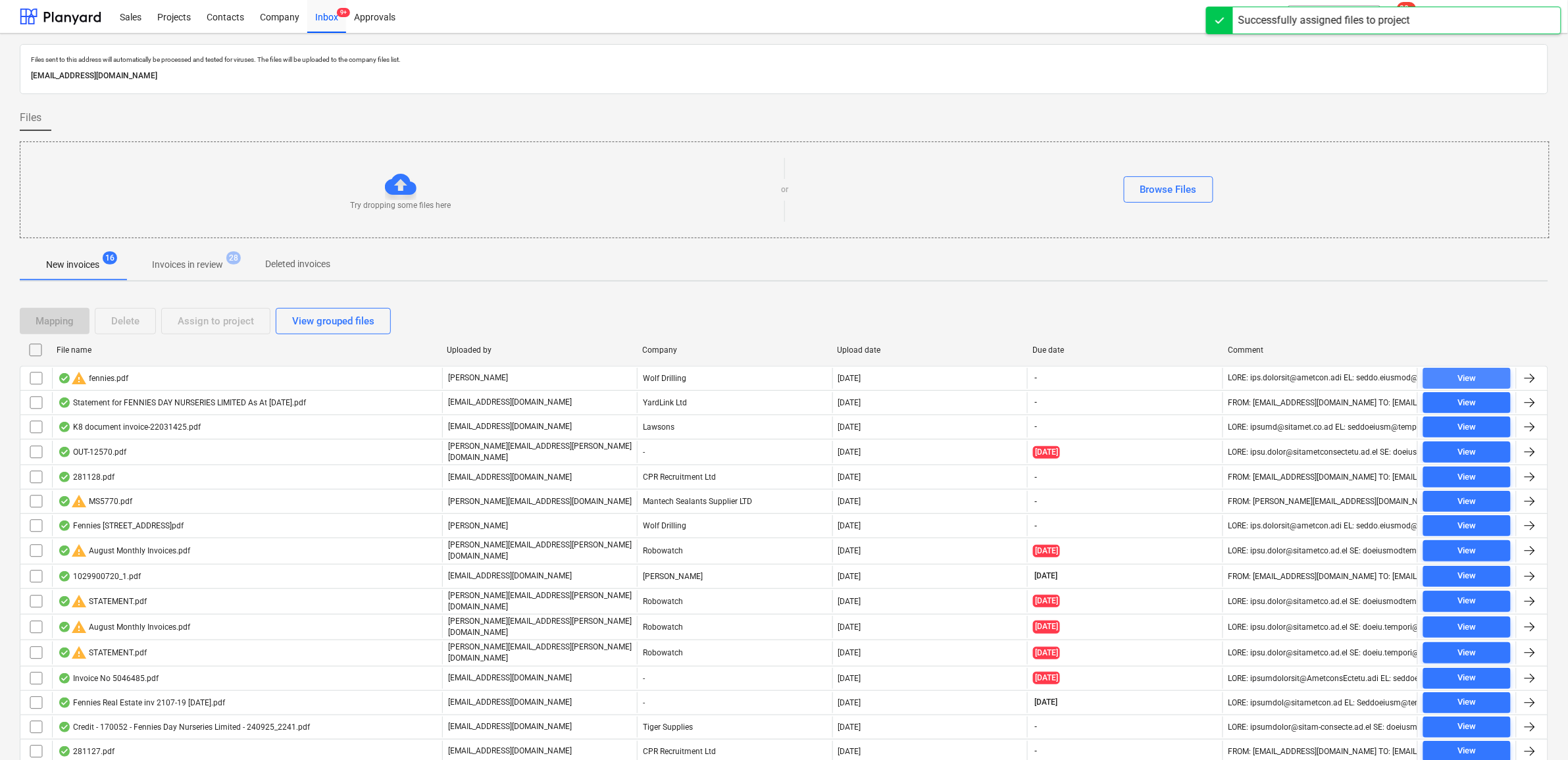
click at [1450, 380] on span "View" at bounding box center [1467, 378] width 77 height 15
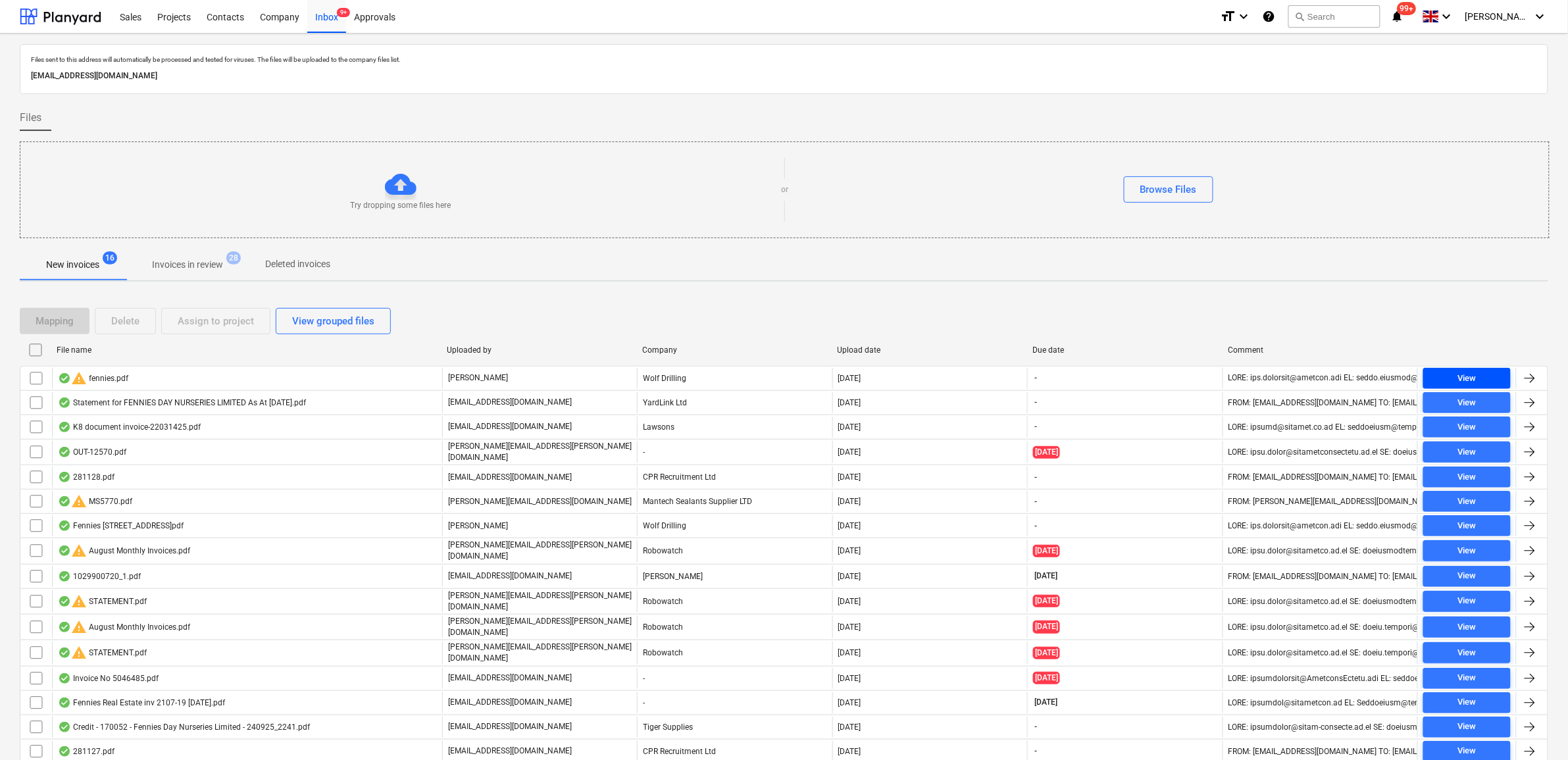
click at [1490, 379] on span "View" at bounding box center [1467, 378] width 77 height 15
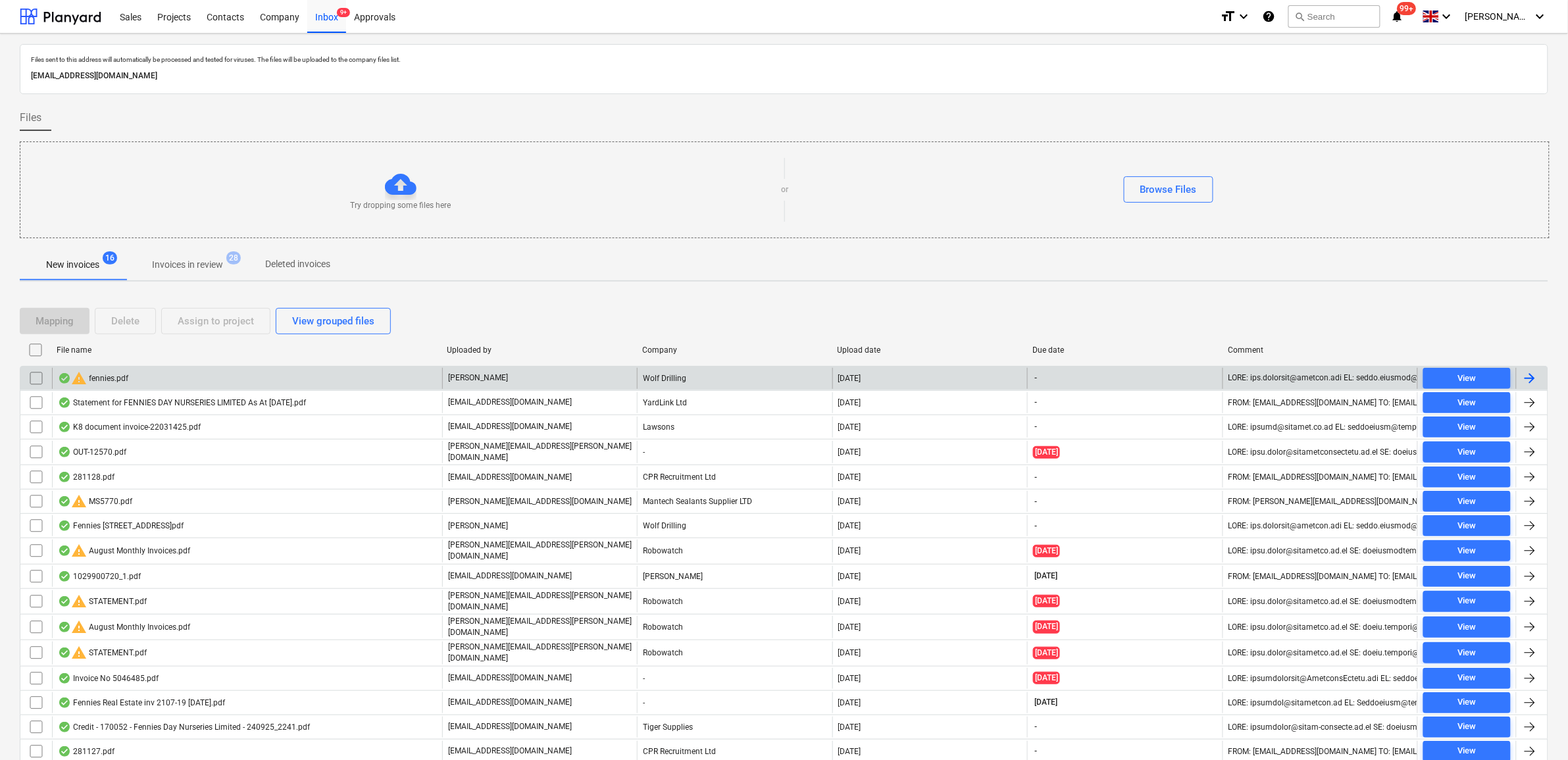
click at [37, 376] on input "checkbox" at bounding box center [37, 378] width 21 height 21
click at [208, 321] on div "Assign to project" at bounding box center [216, 321] width 76 height 17
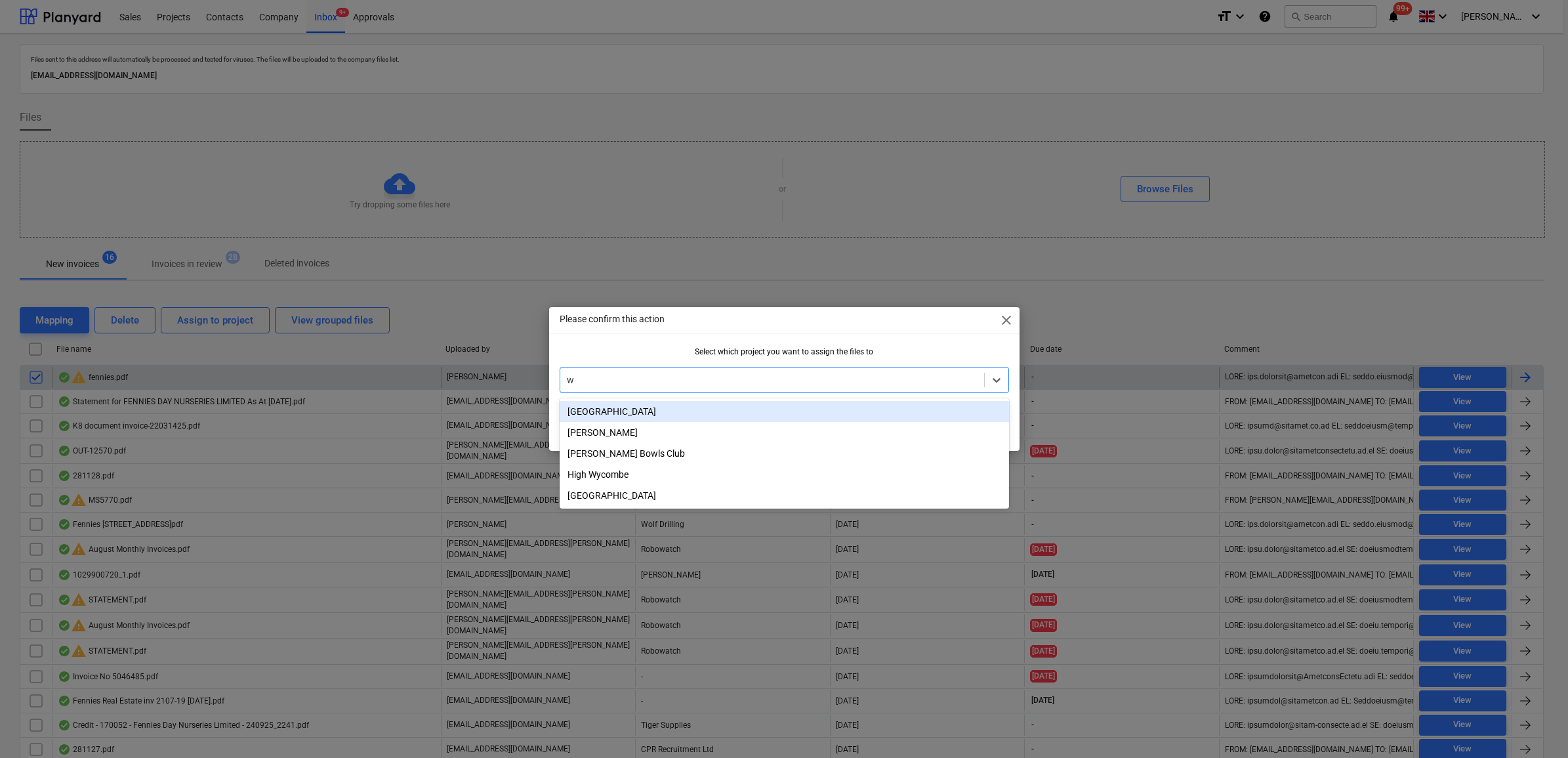
type input "wh"
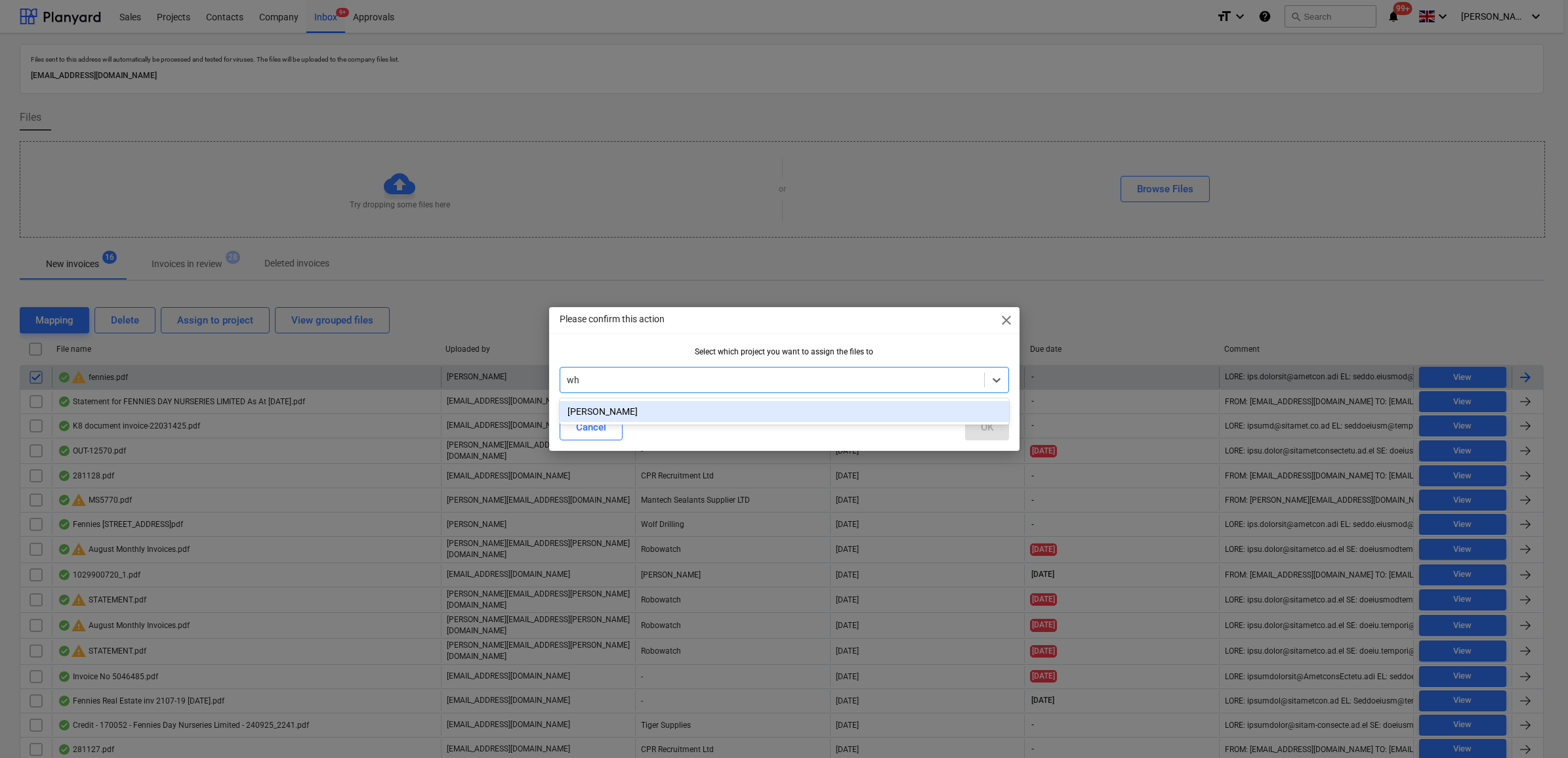
click at [686, 410] on div "[PERSON_NAME]" at bounding box center [784, 412] width 449 height 21
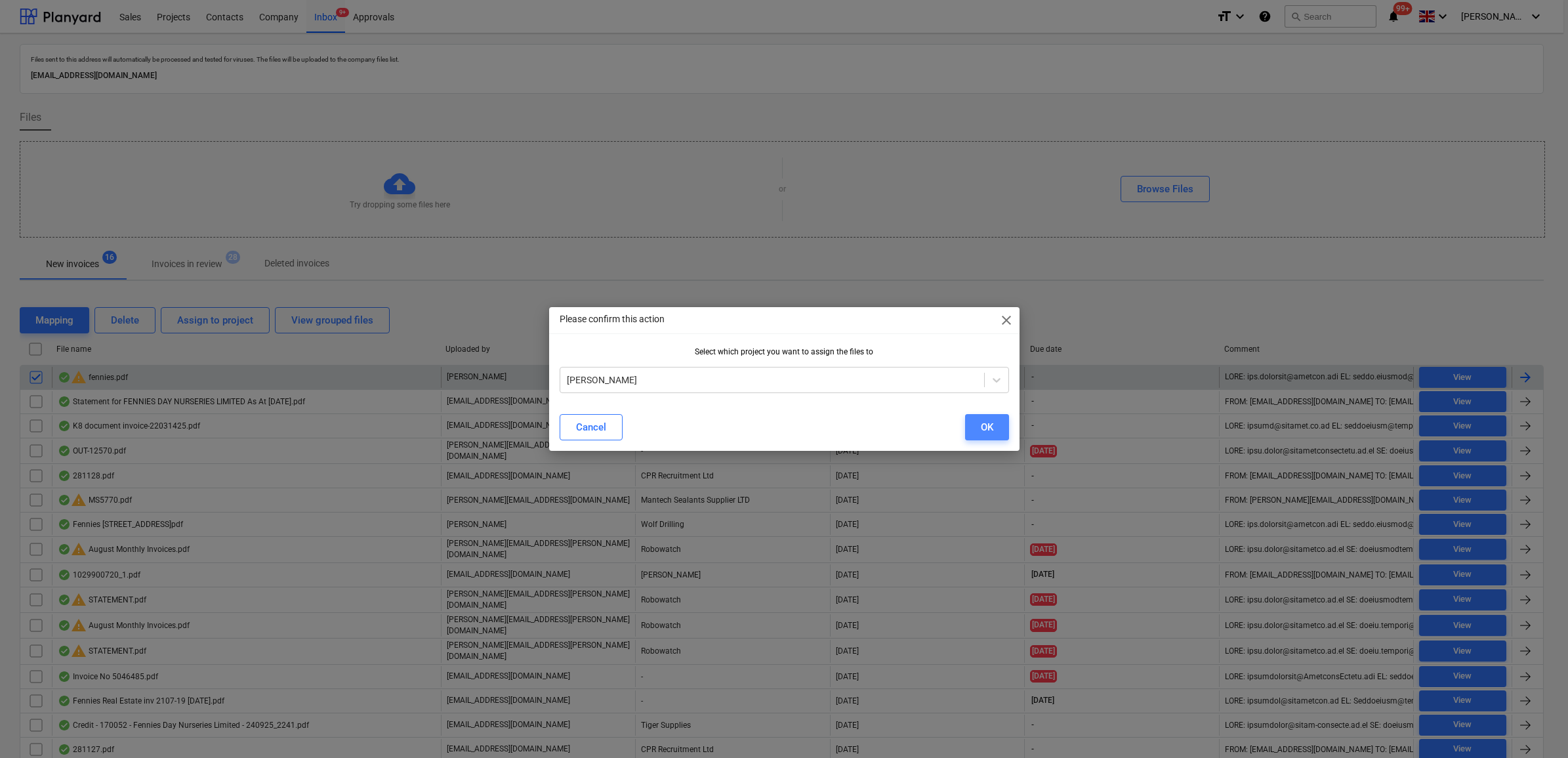
click at [973, 431] on button "OK" at bounding box center [987, 428] width 44 height 26
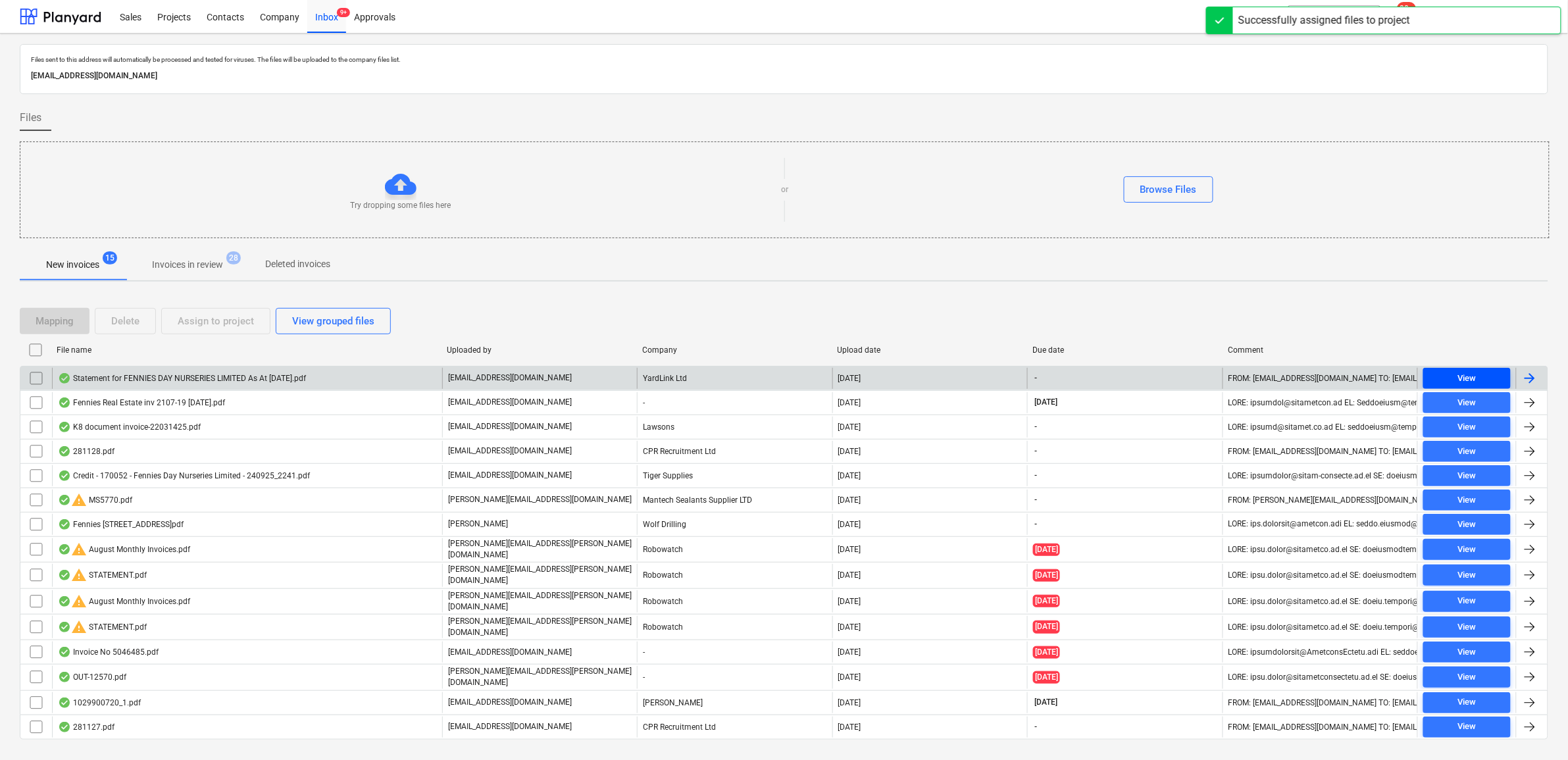
click at [1475, 379] on div "View" at bounding box center [1467, 378] width 19 height 15
click at [37, 380] on input "checkbox" at bounding box center [37, 378] width 21 height 21
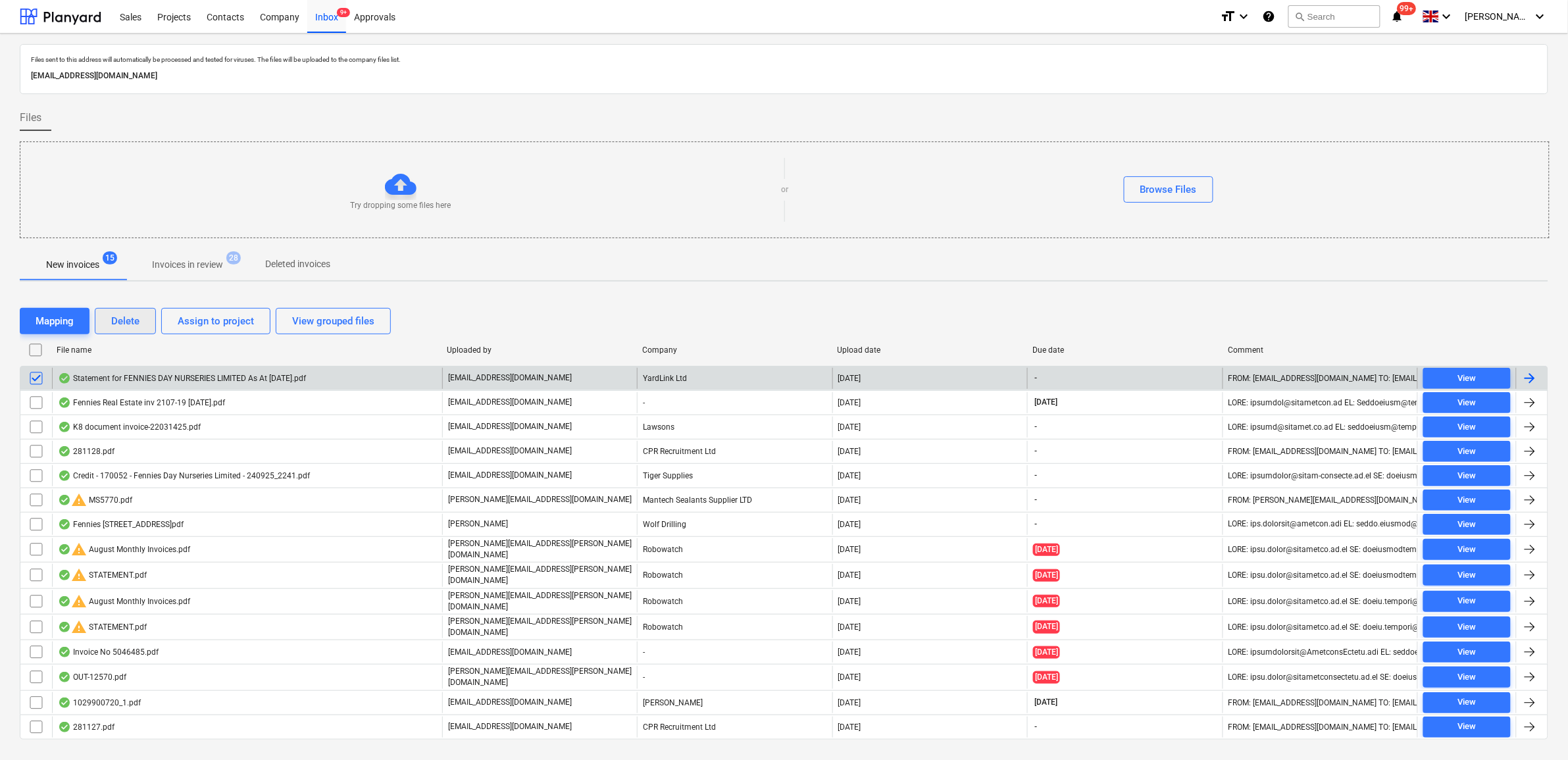
click at [145, 323] on button "Delete" at bounding box center [125, 321] width 61 height 27
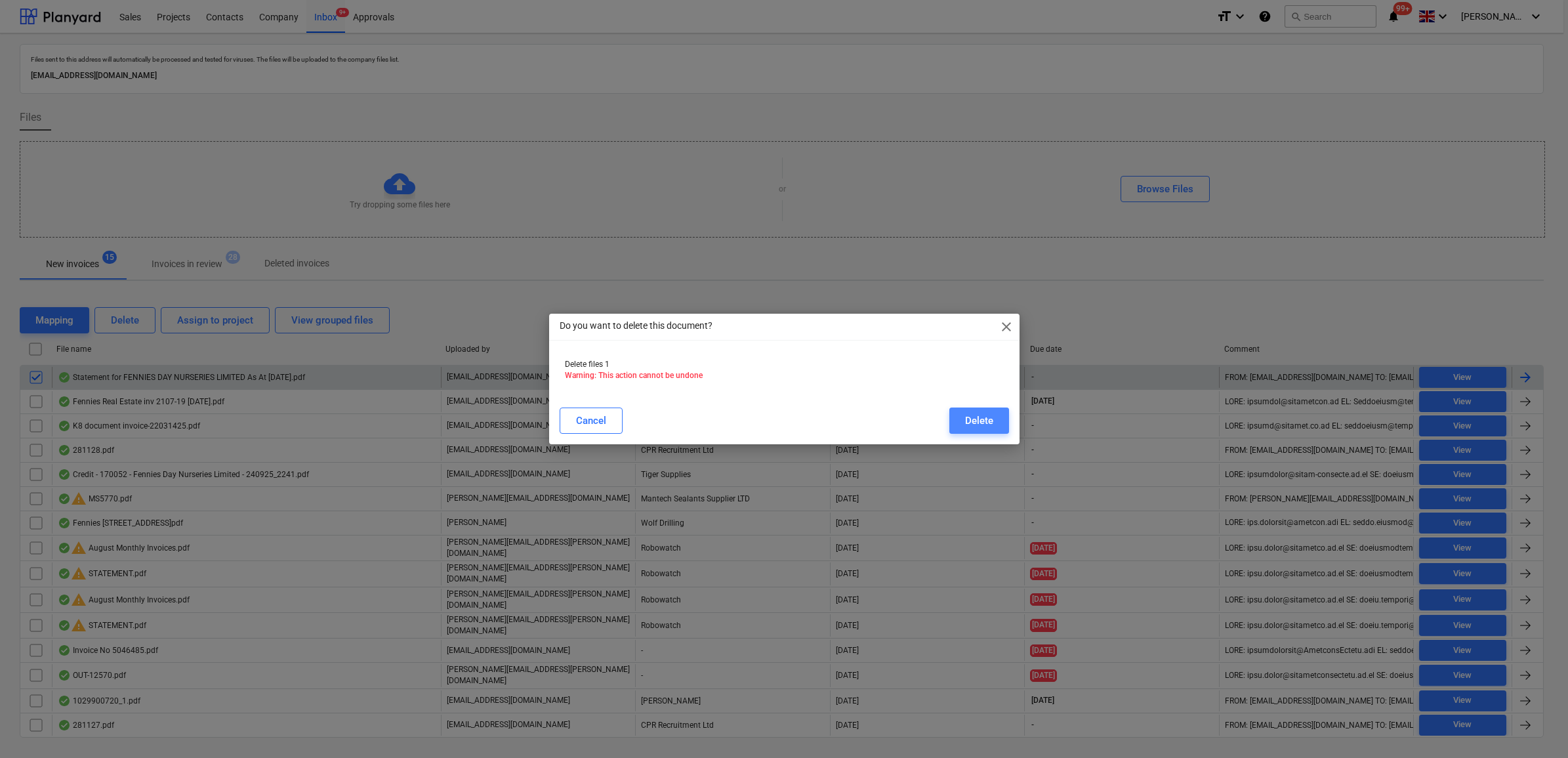
click at [996, 420] on button "Delete" at bounding box center [979, 421] width 60 height 26
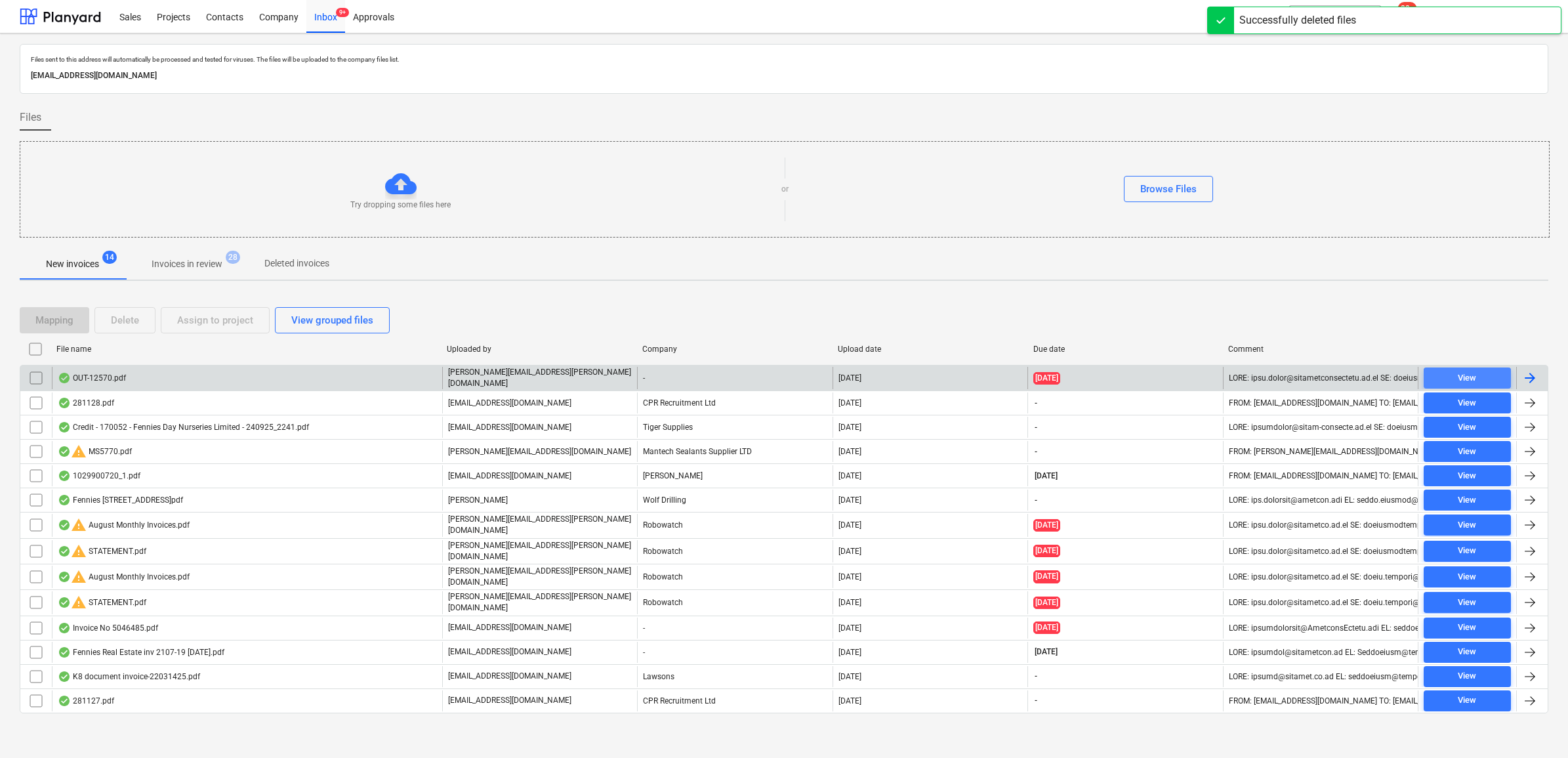
click at [1440, 375] on span "View" at bounding box center [1467, 378] width 77 height 15
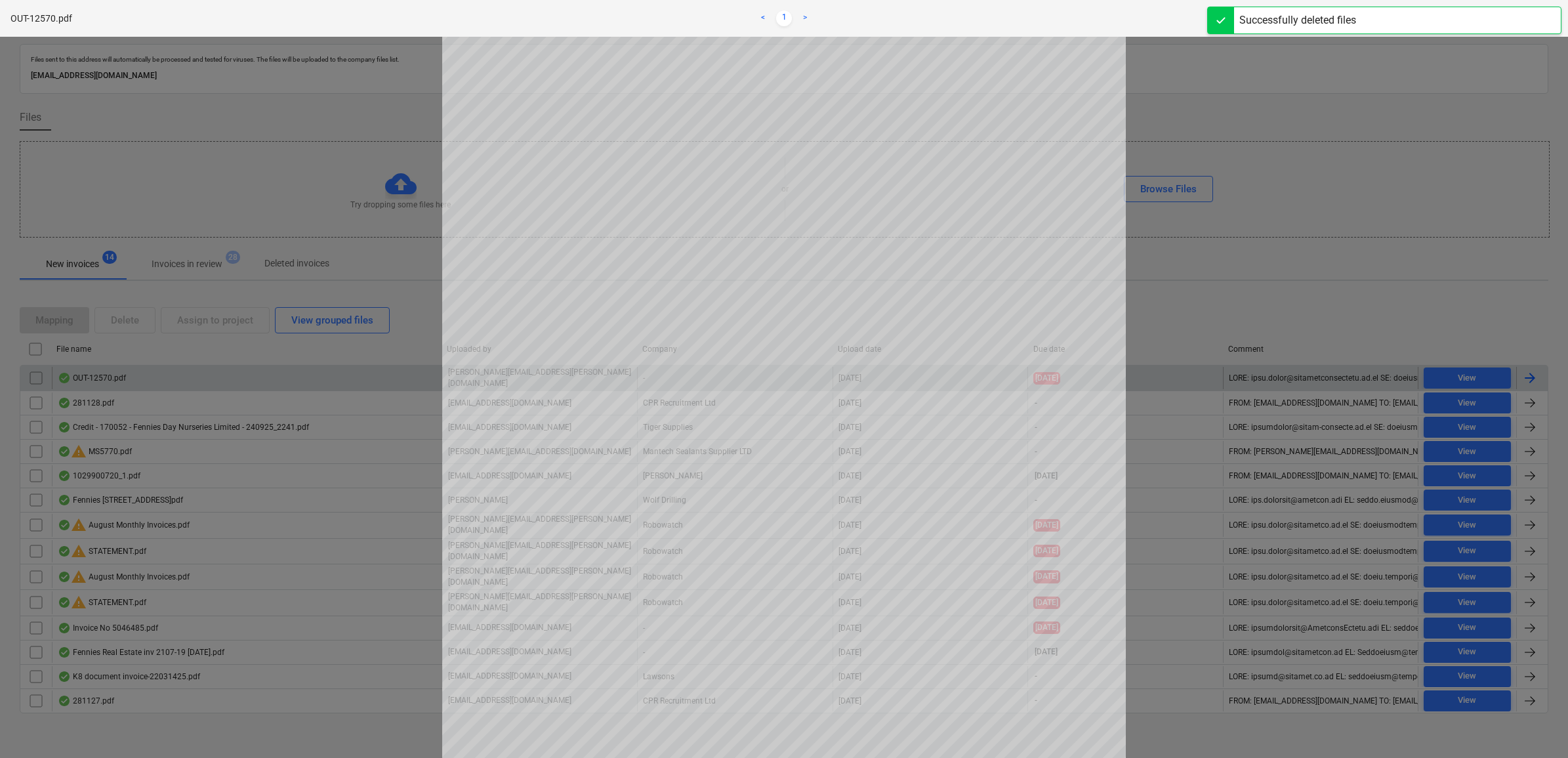
scroll to position [164, 0]
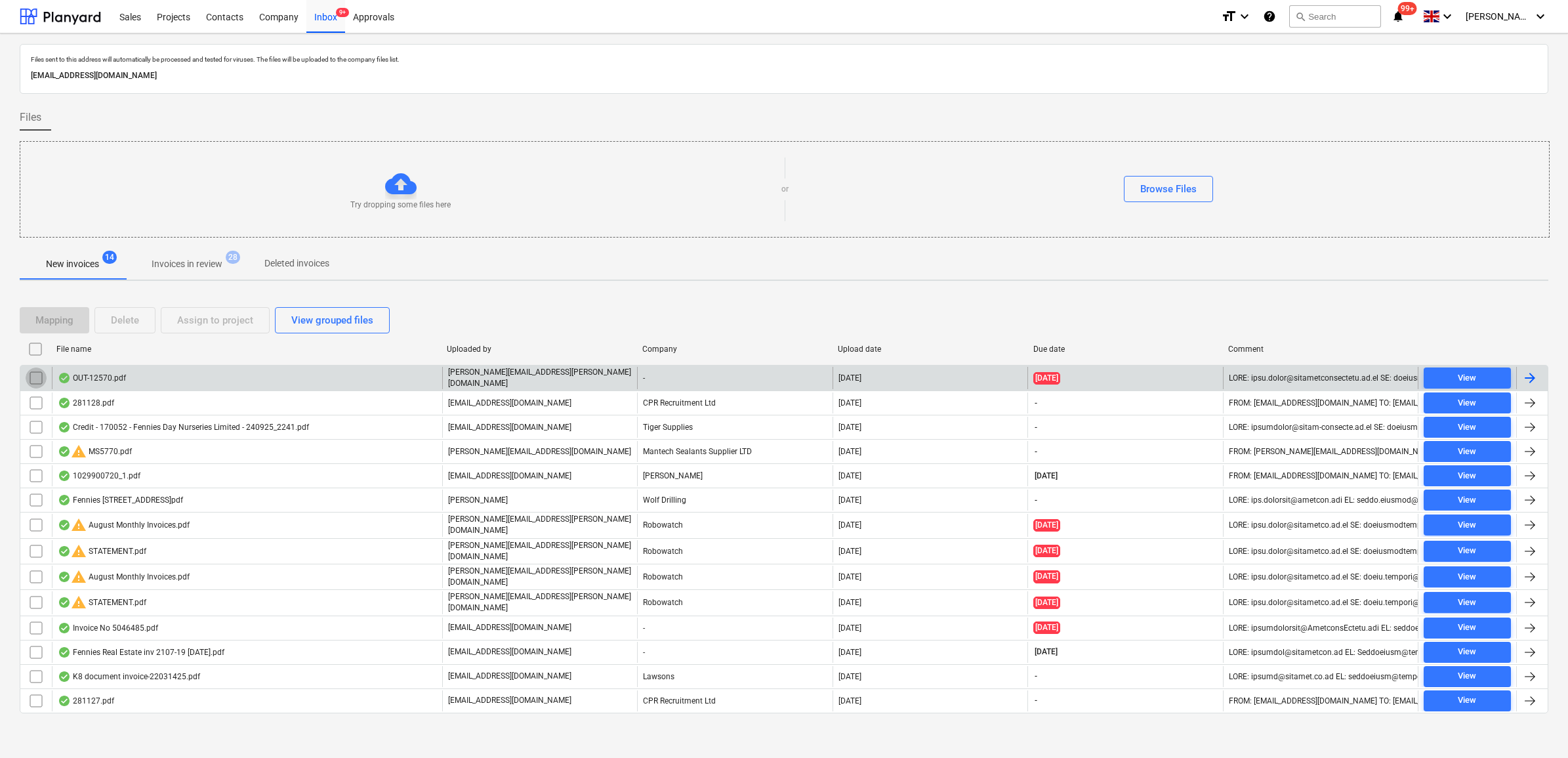
click at [41, 379] on input "checkbox" at bounding box center [36, 378] width 21 height 21
click at [200, 319] on div "Assign to project" at bounding box center [215, 320] width 76 height 17
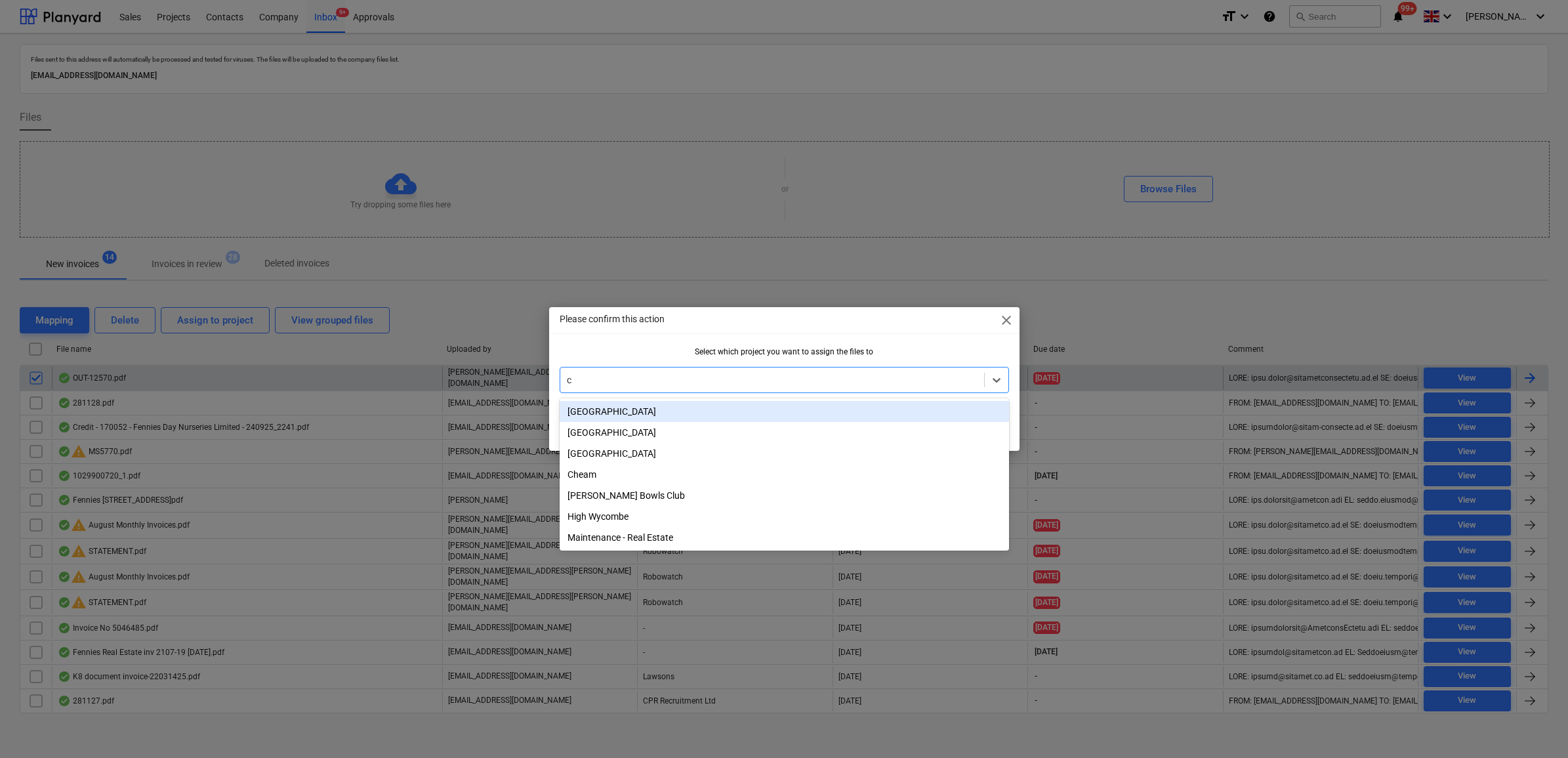
type input "cy"
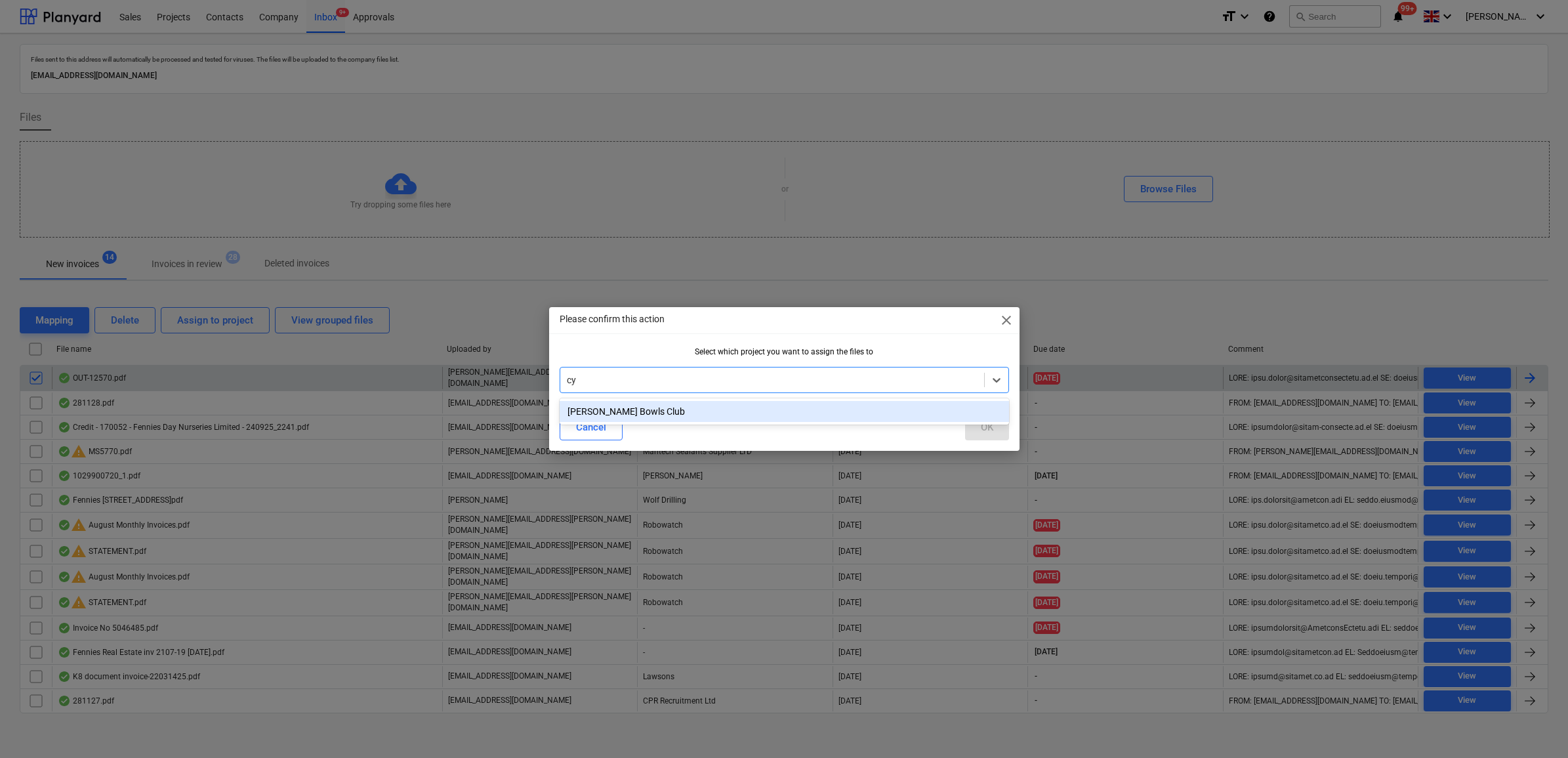
click at [641, 416] on div "[PERSON_NAME] Bowls Club" at bounding box center [784, 412] width 449 height 21
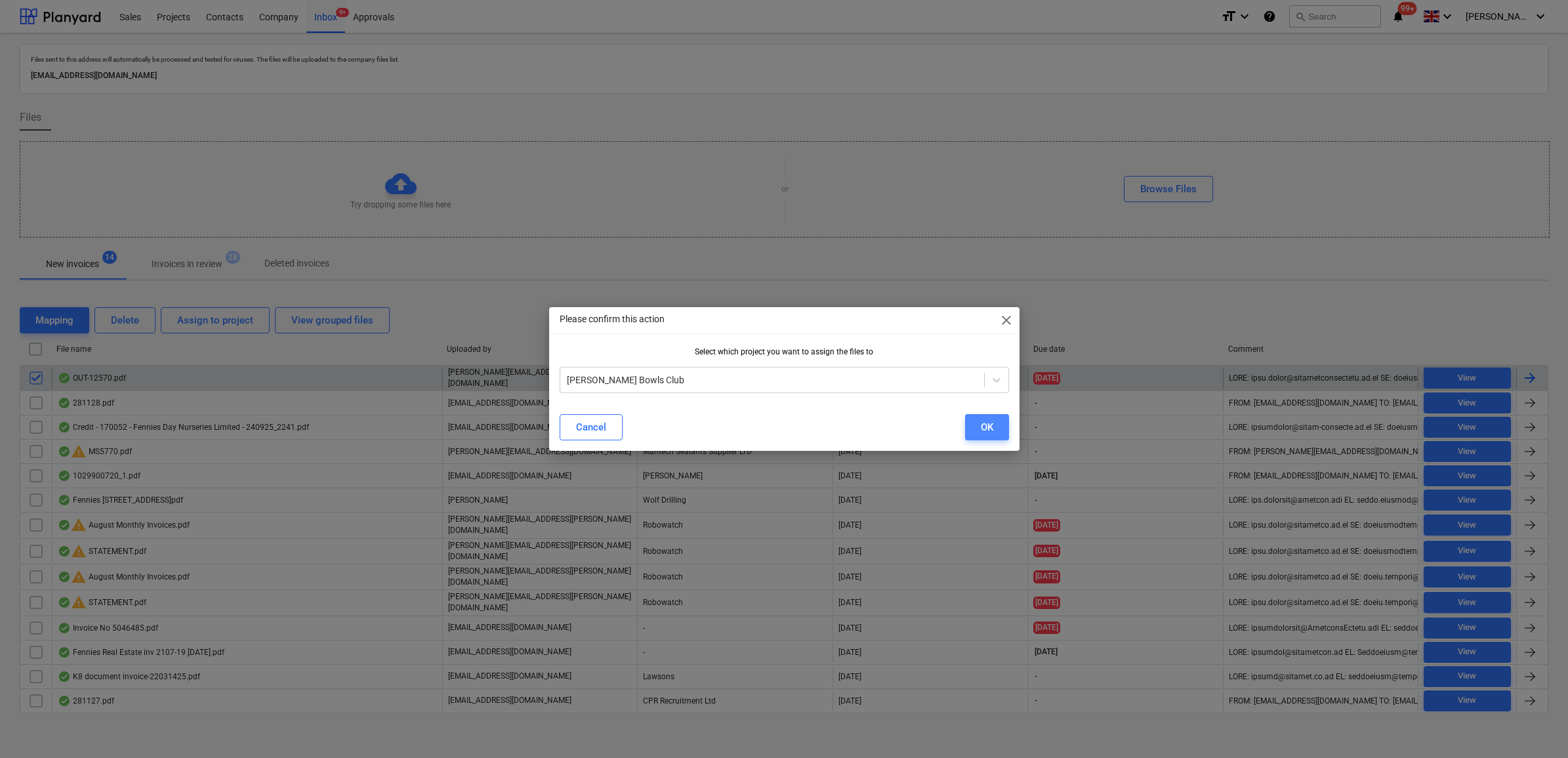
click at [988, 427] on div "OK" at bounding box center [987, 427] width 13 height 17
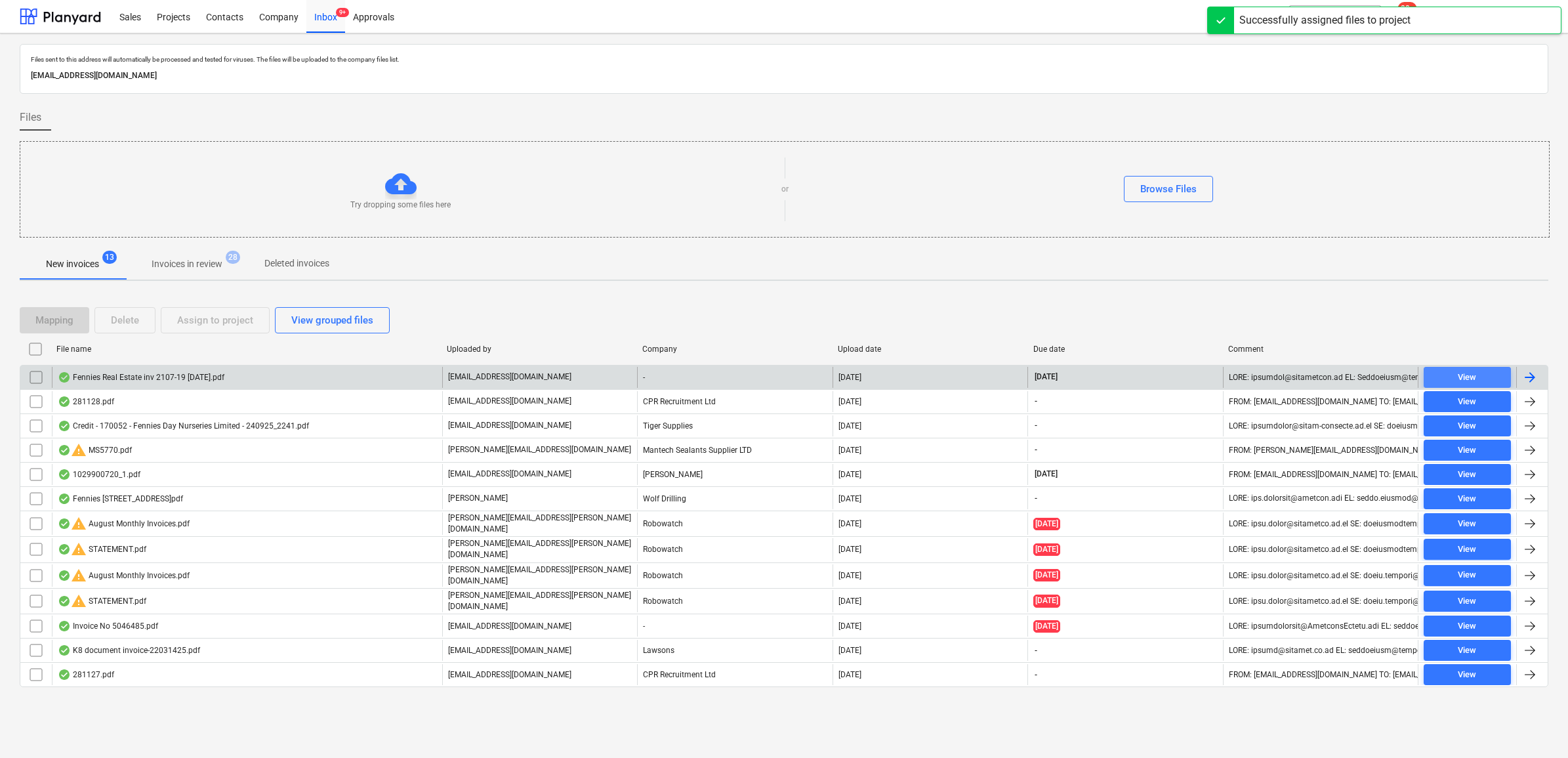
click at [1487, 379] on span "View" at bounding box center [1467, 377] width 77 height 15
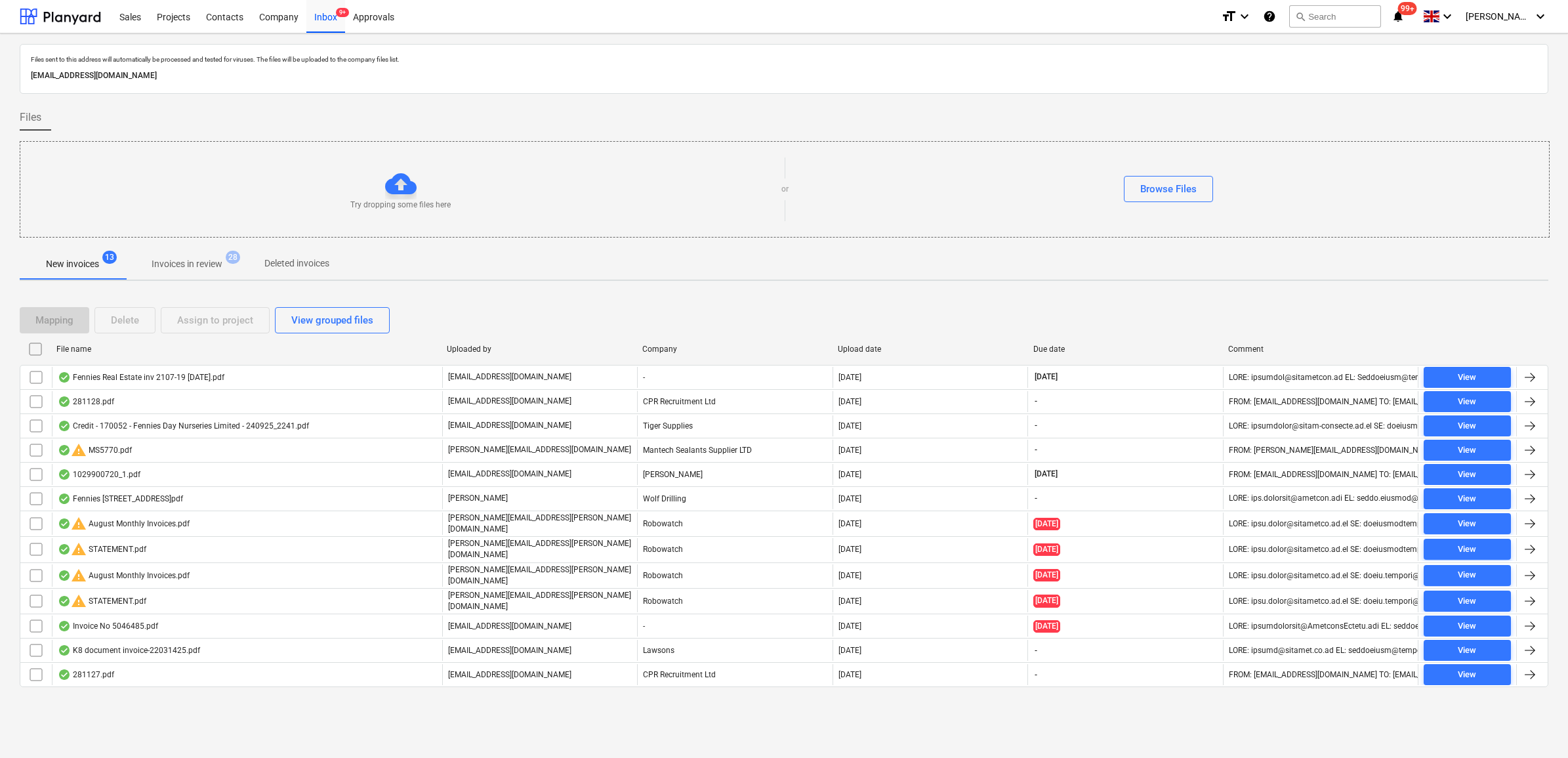
click at [34, 378] on input "checkbox" at bounding box center [36, 377] width 21 height 21
click at [205, 324] on div "Assign to project" at bounding box center [215, 320] width 76 height 17
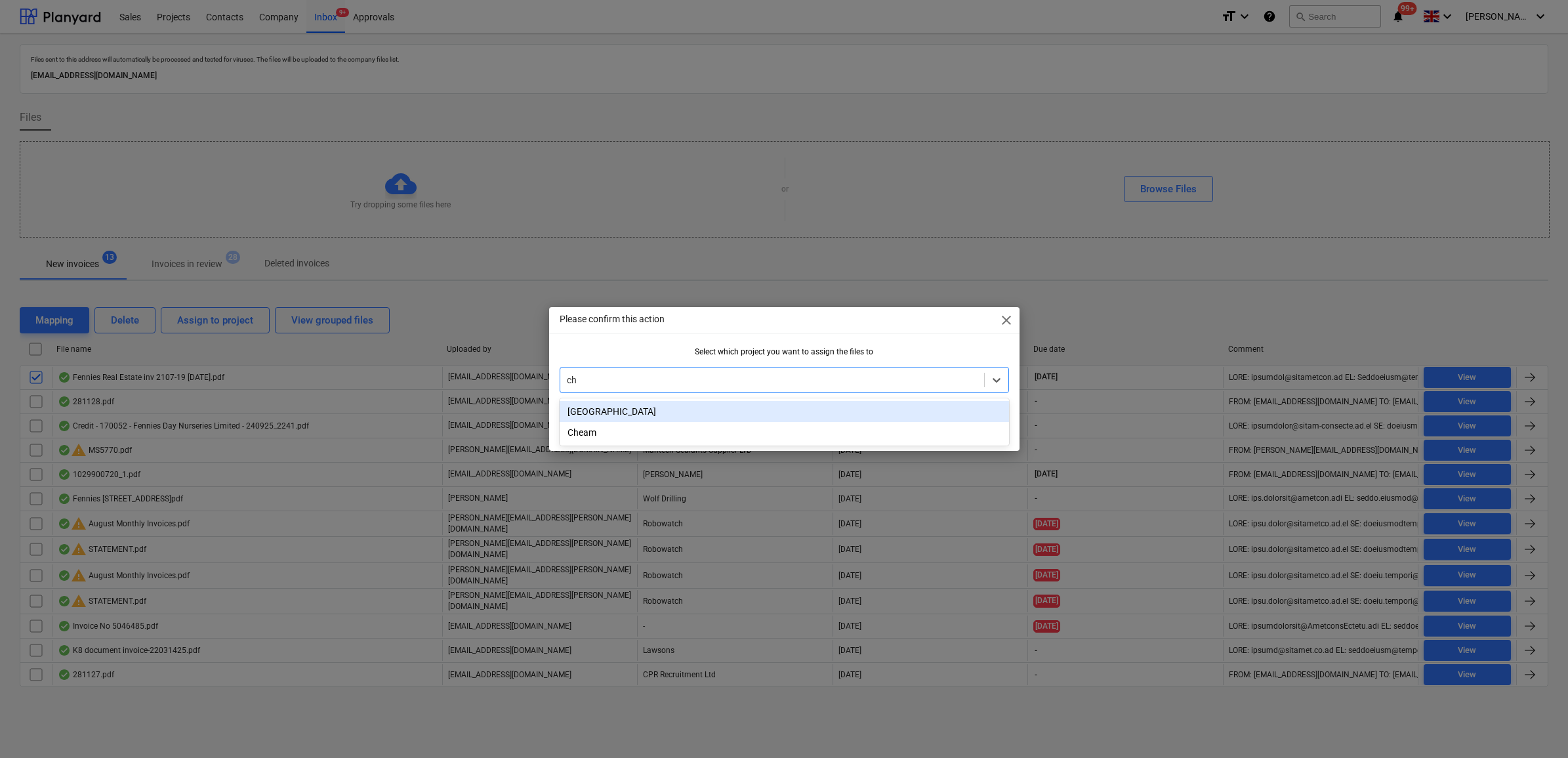
type input "che"
click at [759, 415] on div "Cheam" at bounding box center [784, 412] width 449 height 21
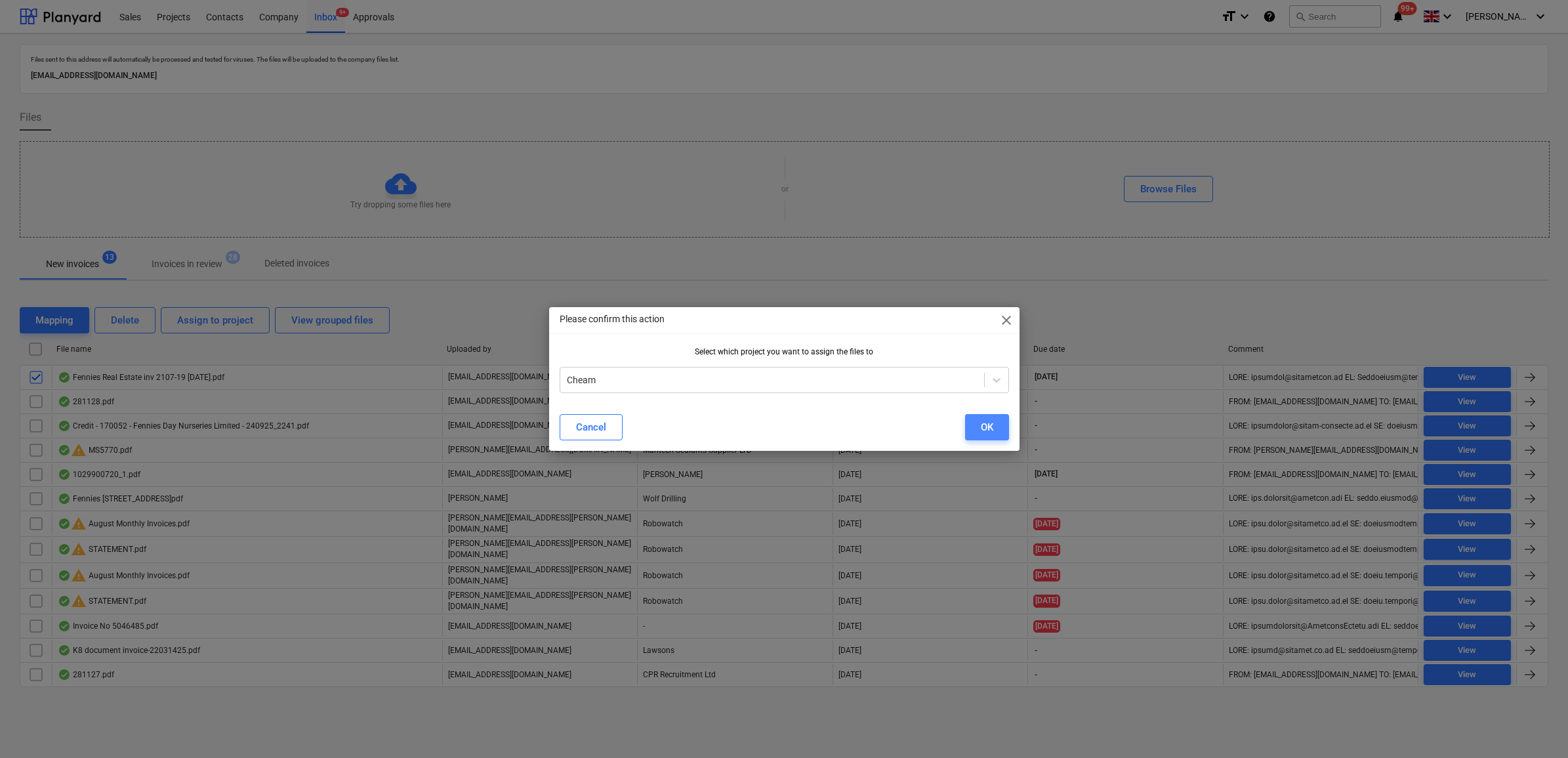
click at [992, 425] on div "OK" at bounding box center [987, 427] width 13 height 17
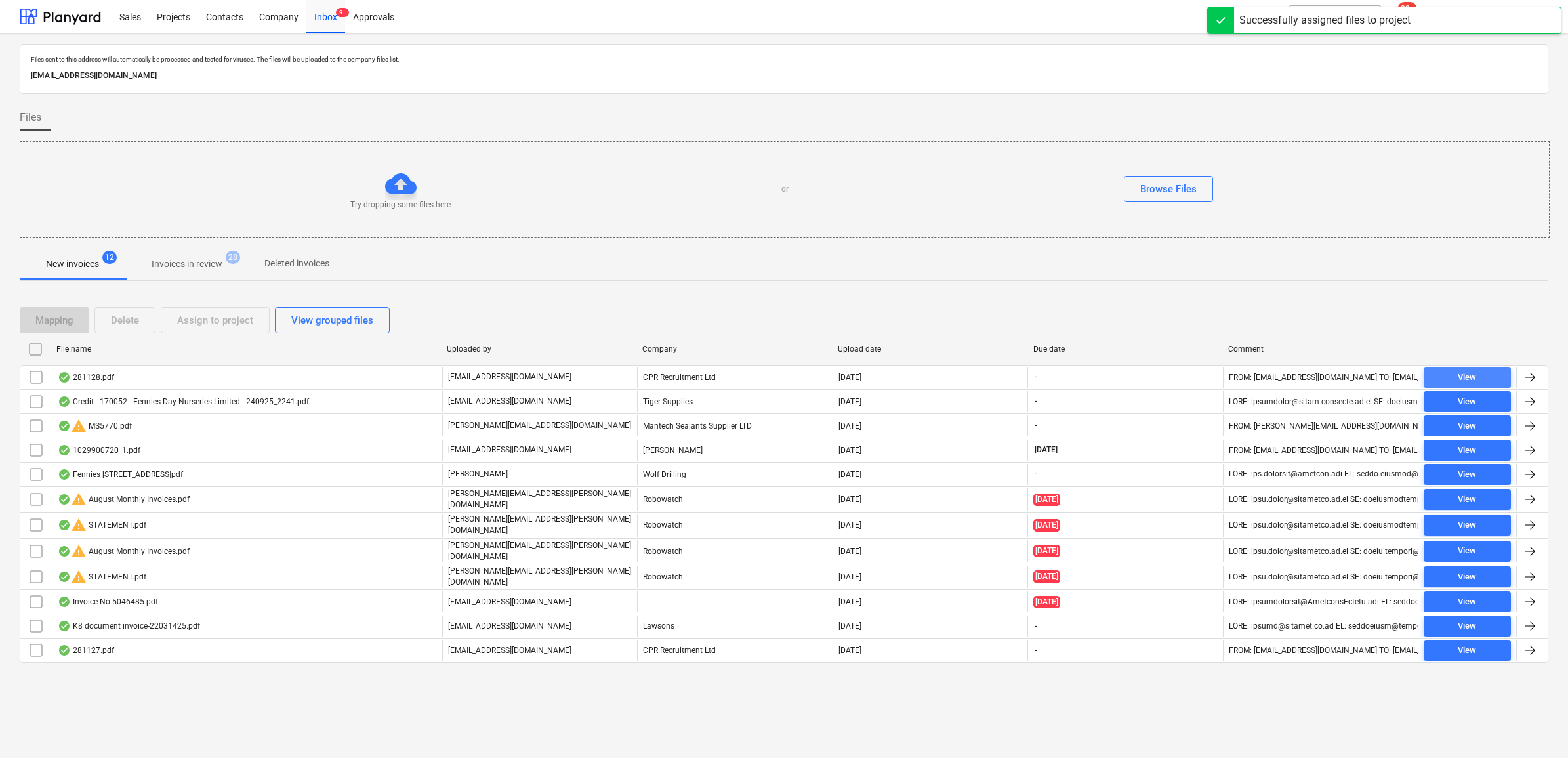
click at [1438, 373] on span "View" at bounding box center [1467, 377] width 77 height 15
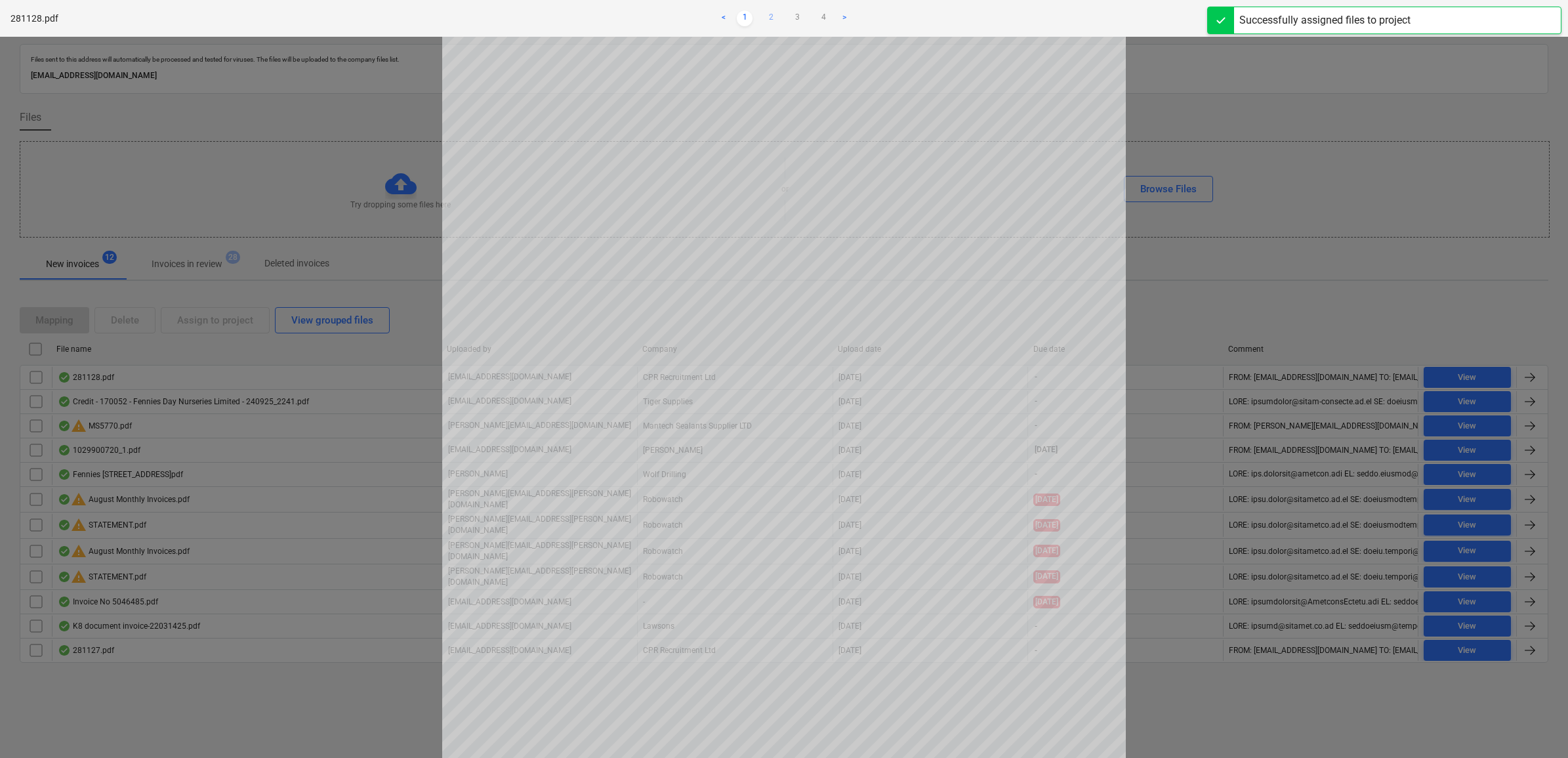
click at [770, 19] on link "2" at bounding box center [771, 19] width 16 height 16
click at [801, 14] on link "3" at bounding box center [798, 19] width 16 height 16
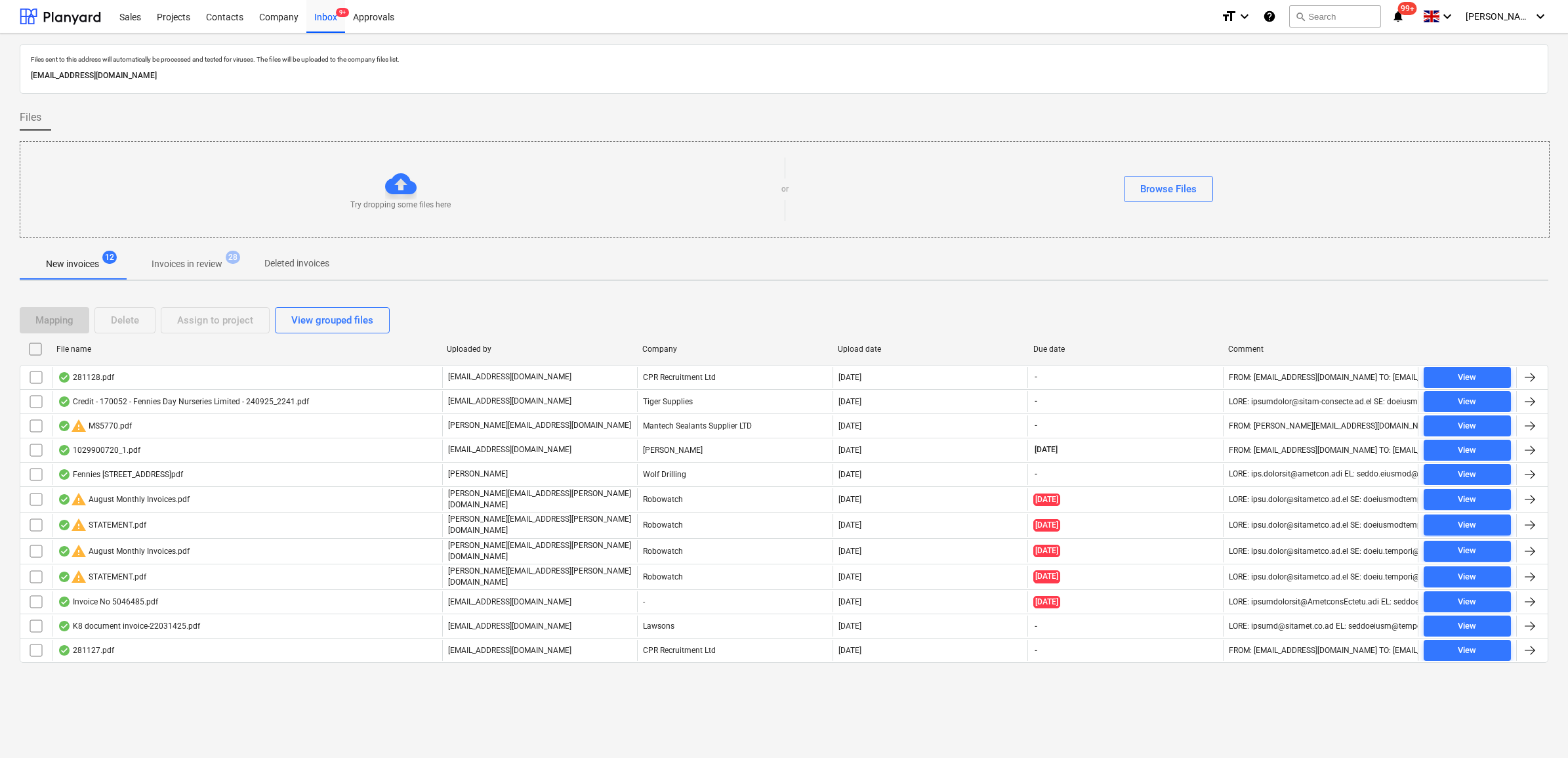
click at [38, 379] on input "checkbox" at bounding box center [36, 377] width 21 height 21
click at [179, 316] on div "Assign to project" at bounding box center [215, 320] width 76 height 17
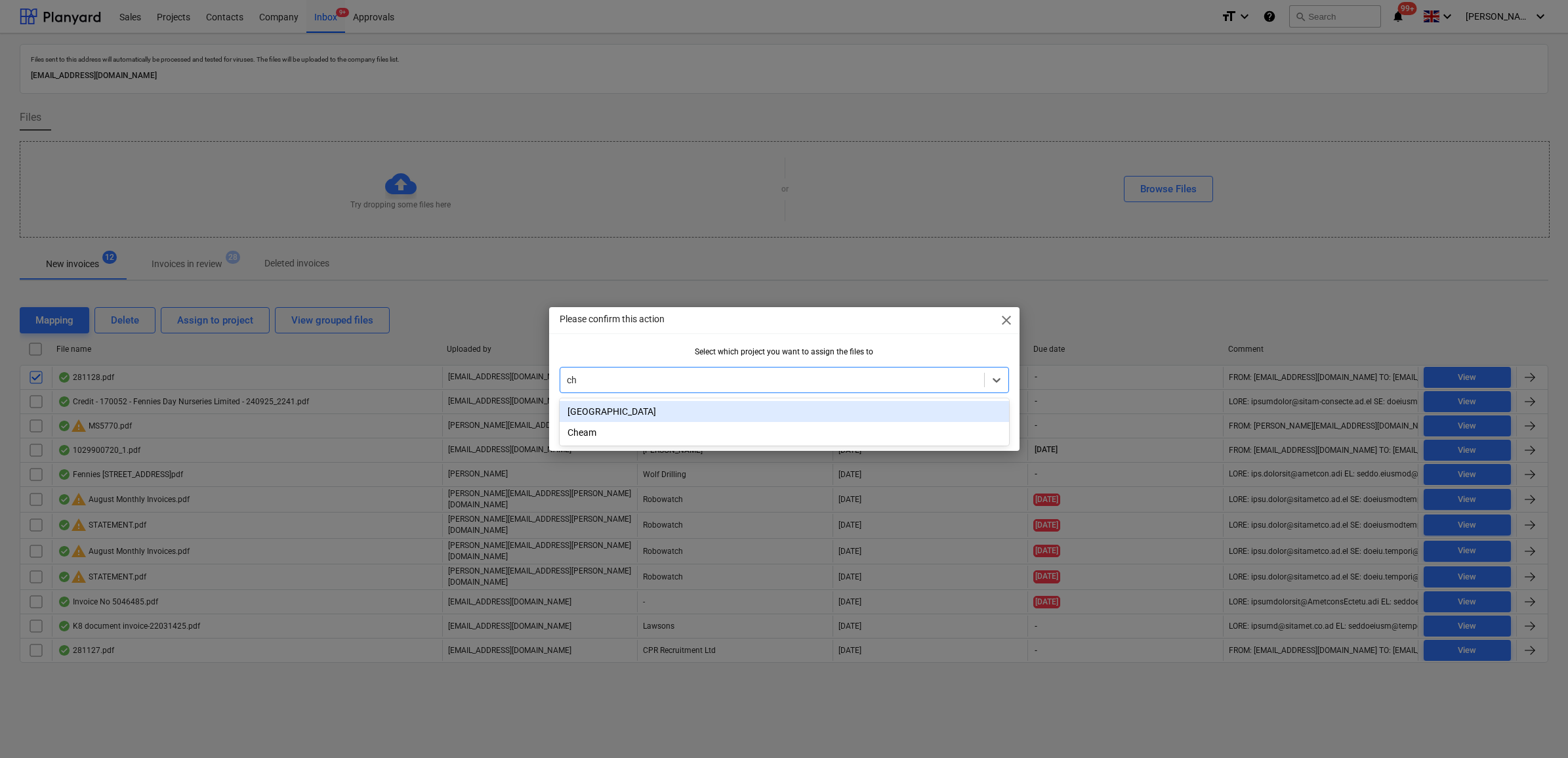
type input "che"
click at [633, 411] on div "Cheam" at bounding box center [784, 412] width 449 height 21
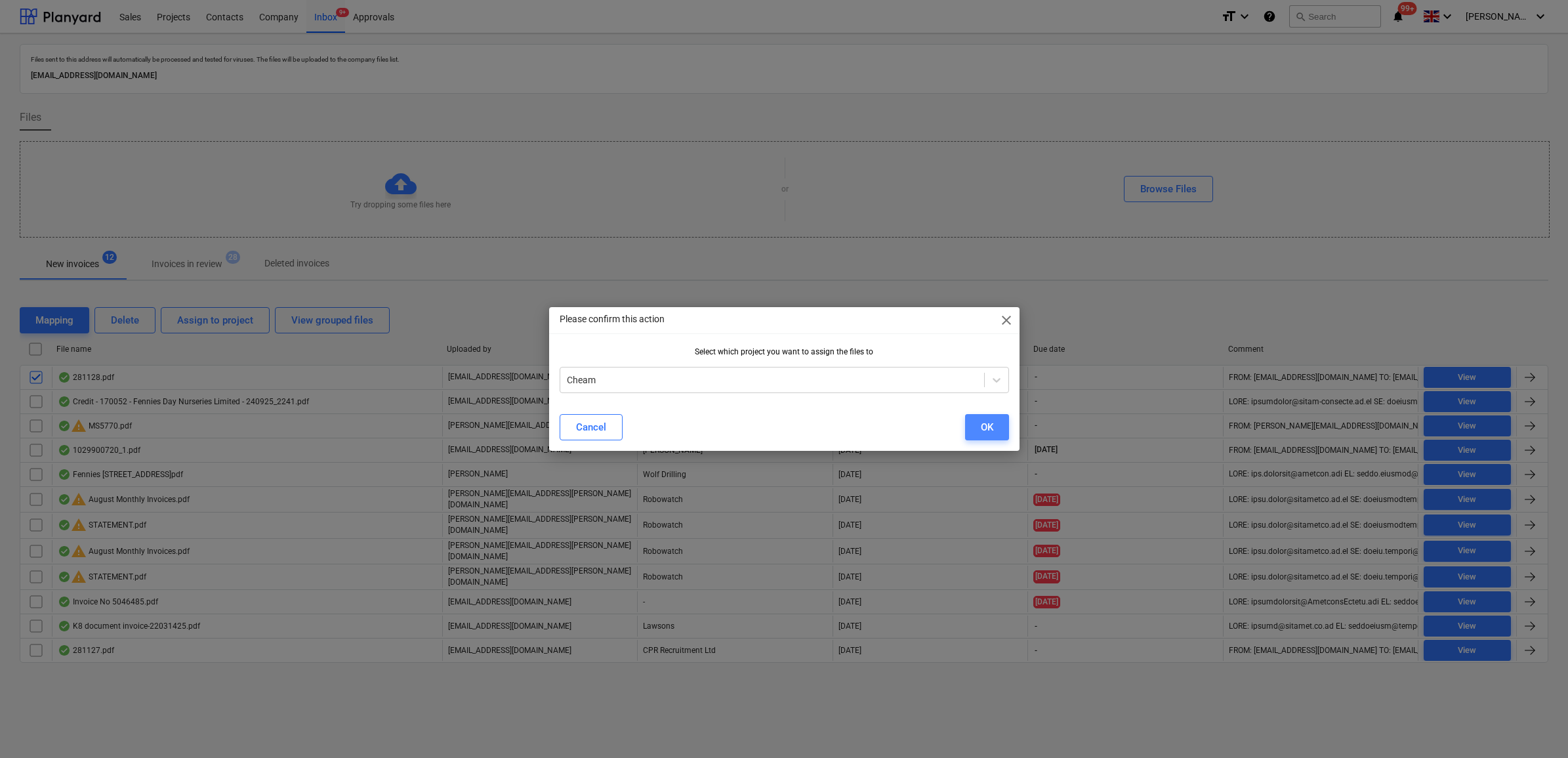
click at [1005, 426] on button "OK" at bounding box center [987, 428] width 44 height 26
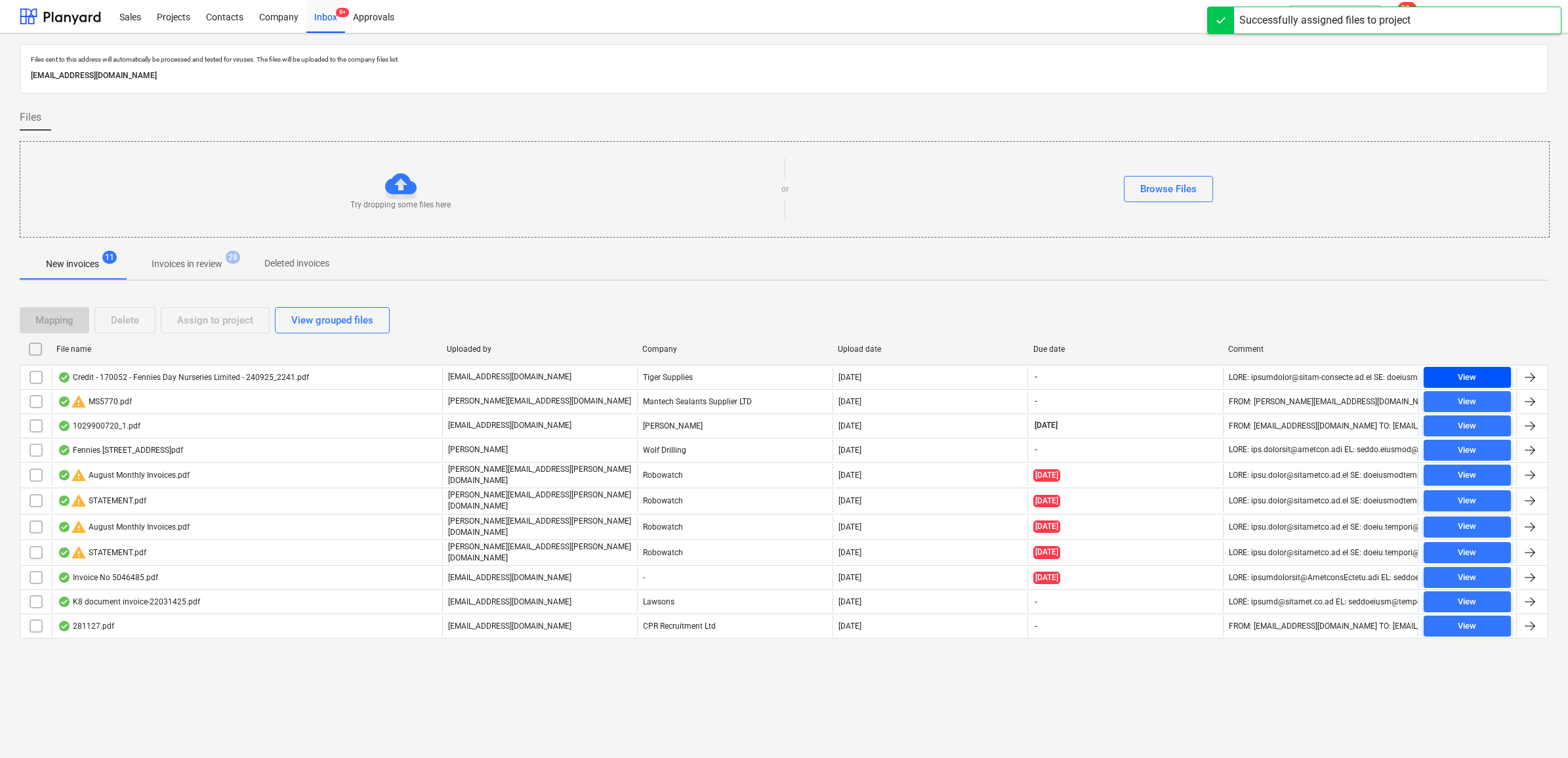
click at [1442, 378] on span "View" at bounding box center [1467, 377] width 77 height 15
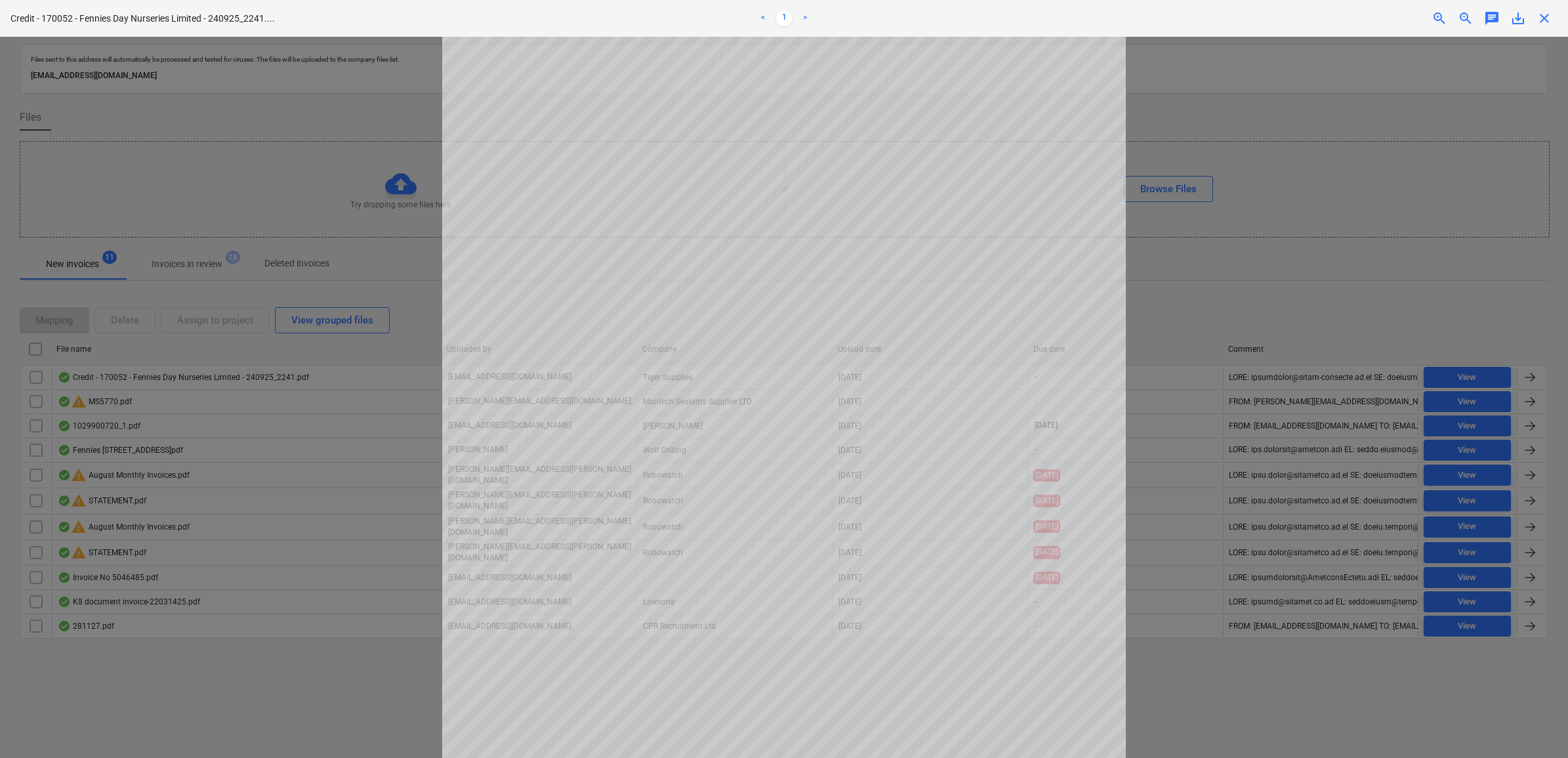
scroll to position [248, 0]
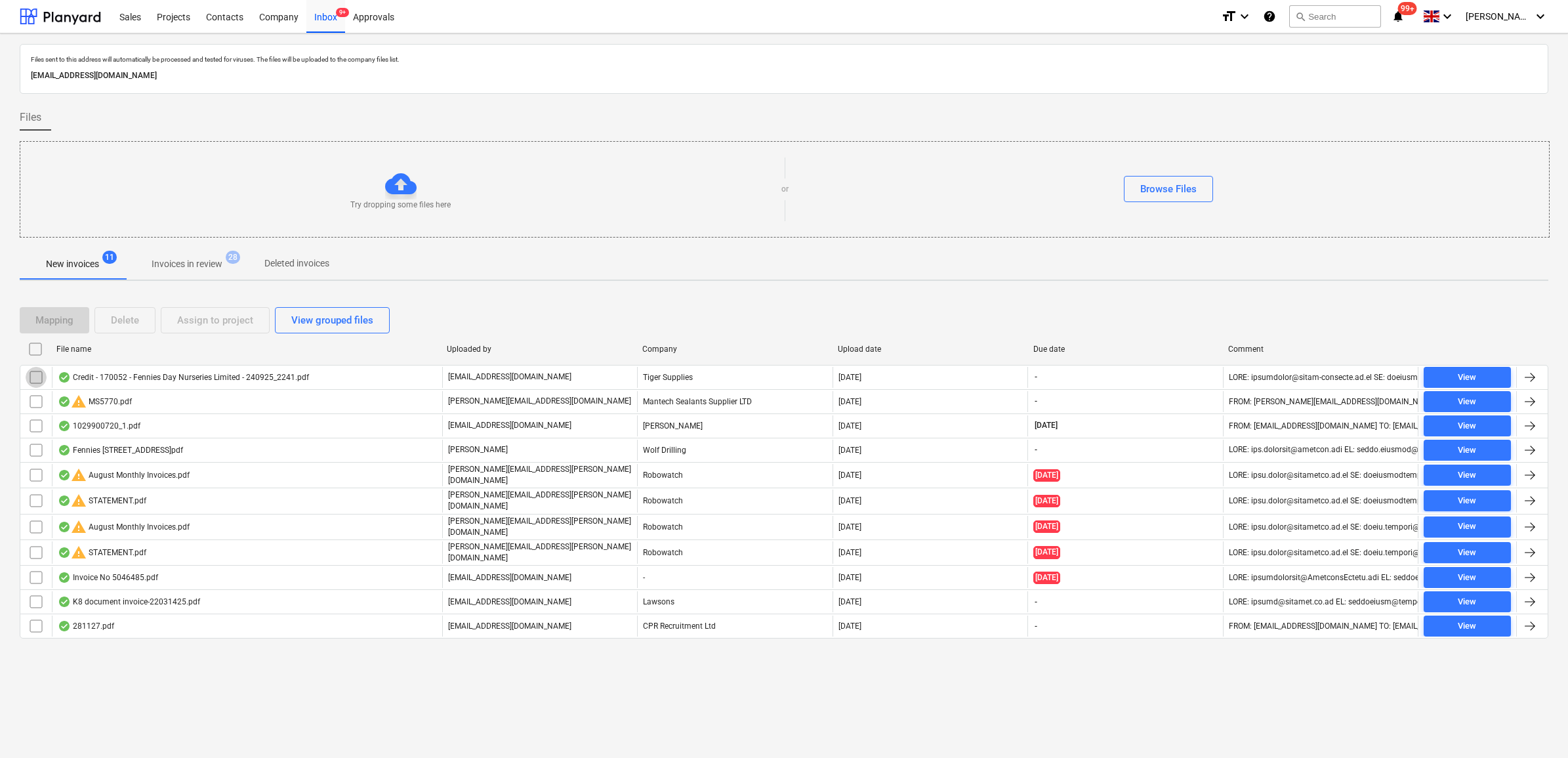
click at [28, 379] on input "checkbox" at bounding box center [36, 377] width 21 height 21
click at [212, 319] on div "Assign to project" at bounding box center [215, 320] width 76 height 17
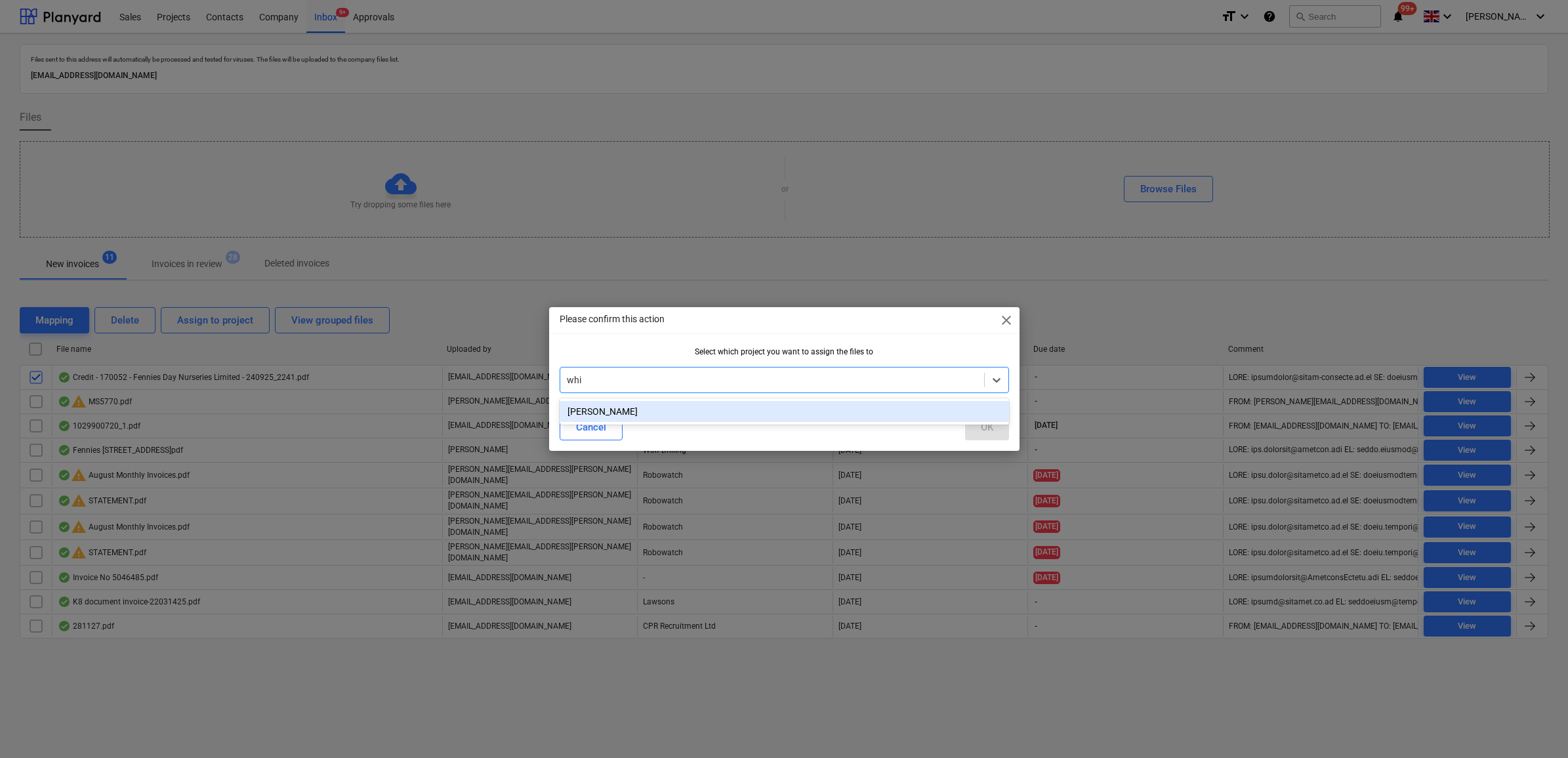
type input "whit"
click at [934, 410] on div "[PERSON_NAME]" at bounding box center [784, 412] width 449 height 21
click at [983, 423] on div "OK" at bounding box center [987, 427] width 13 height 17
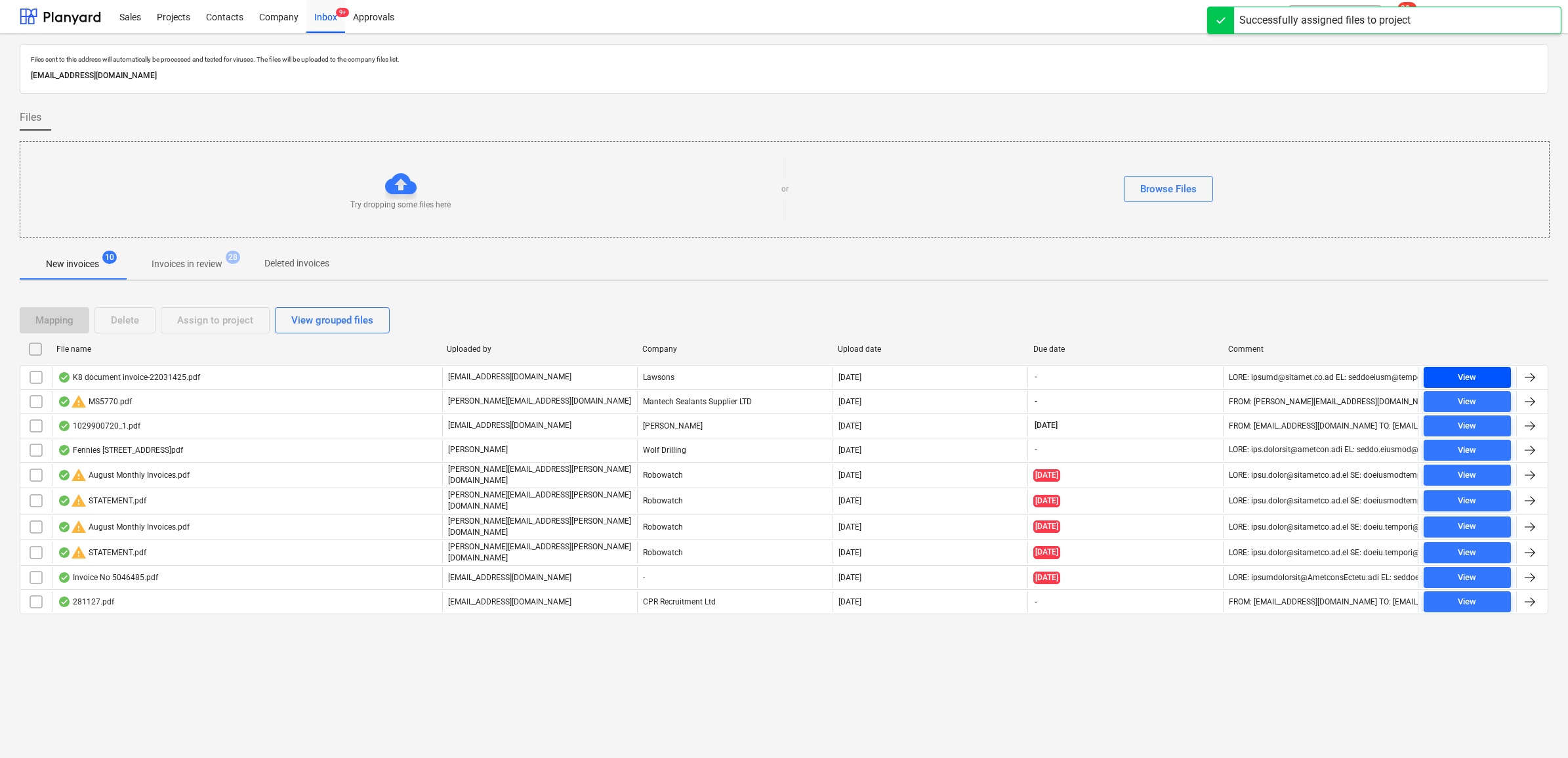
click at [1490, 381] on span "View" at bounding box center [1467, 377] width 77 height 15
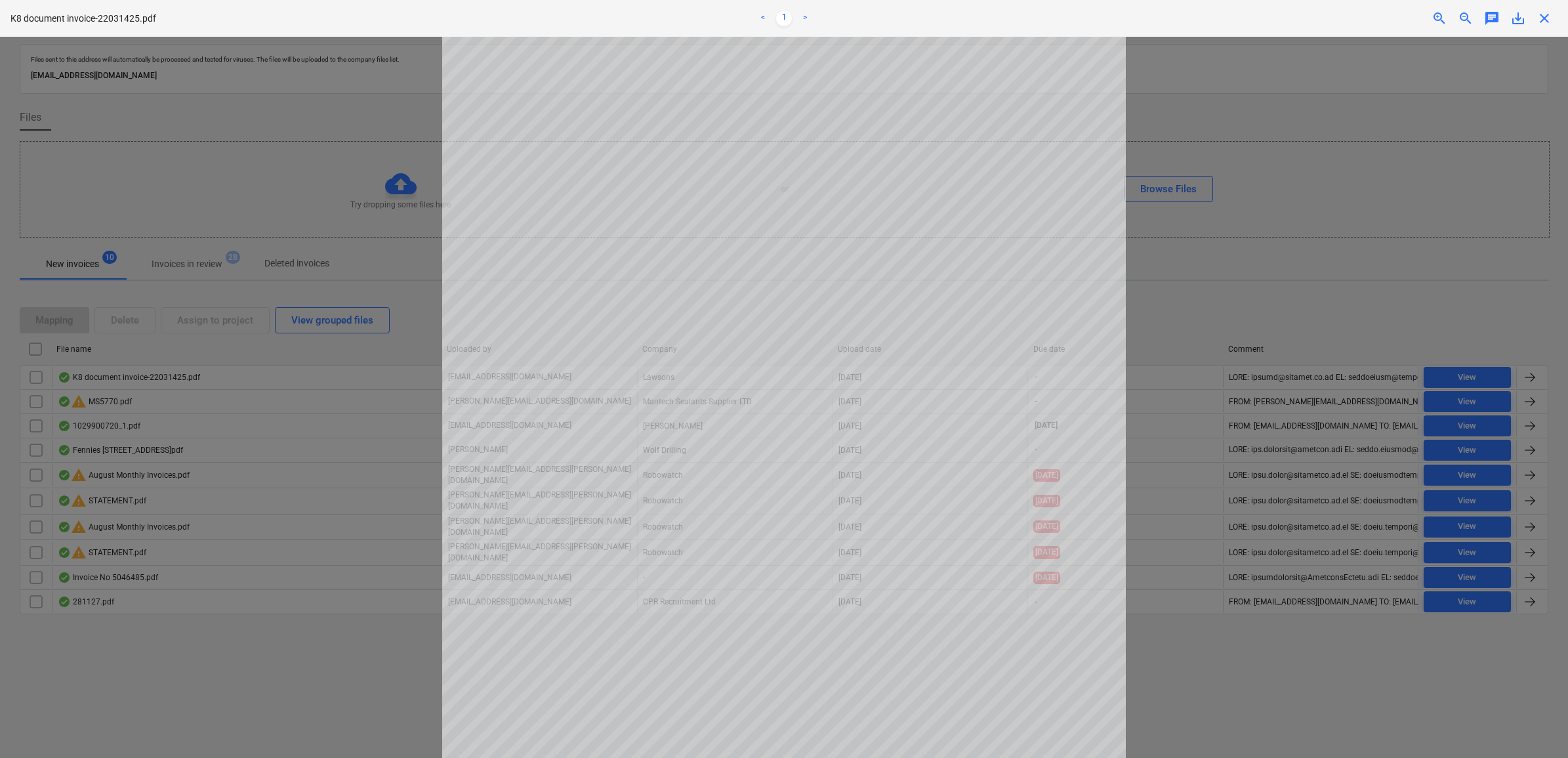
scroll to position [83, 0]
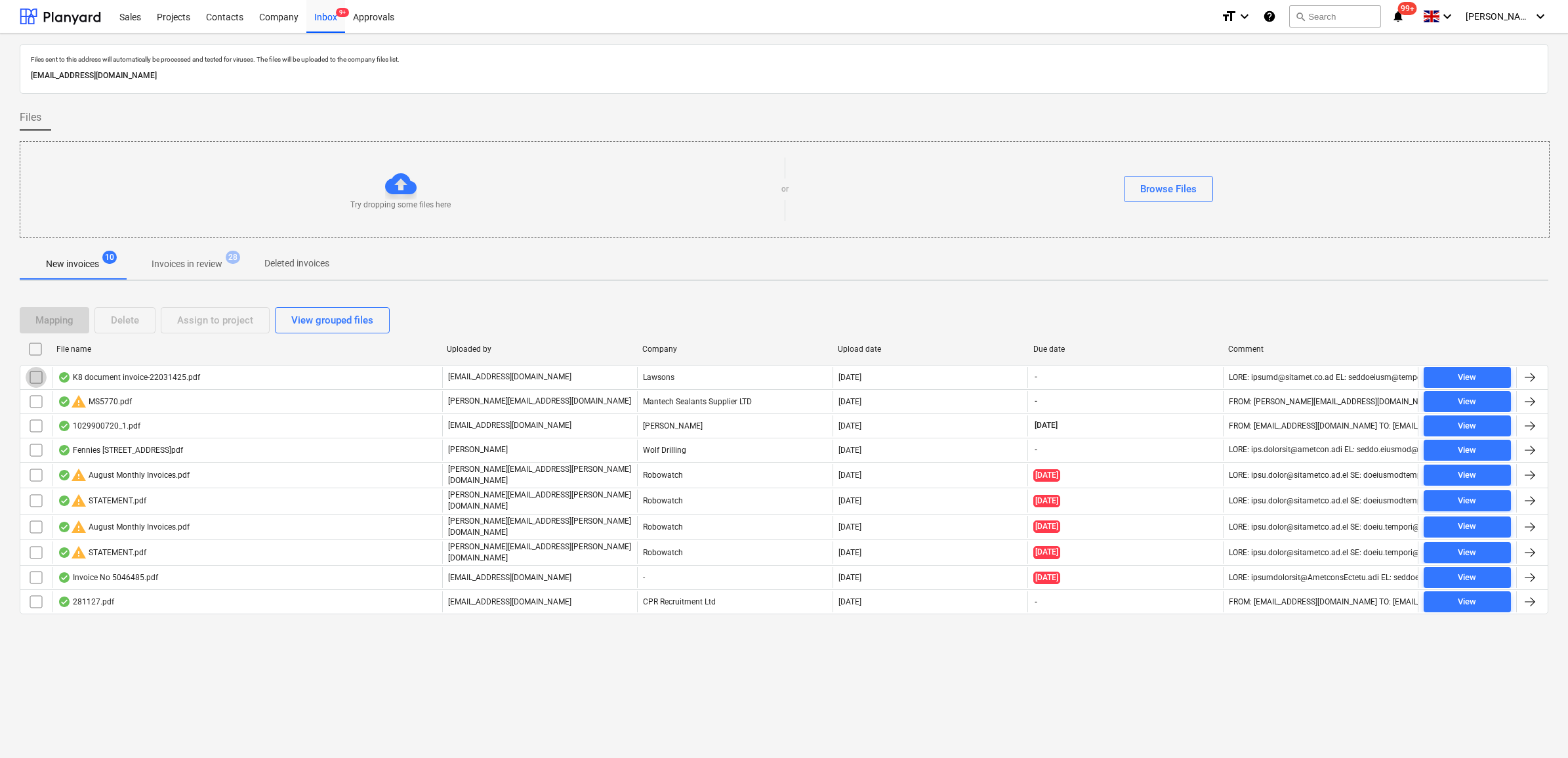
click at [34, 378] on input "checkbox" at bounding box center [36, 377] width 21 height 21
click at [220, 312] on div "Assign to project" at bounding box center [215, 320] width 76 height 17
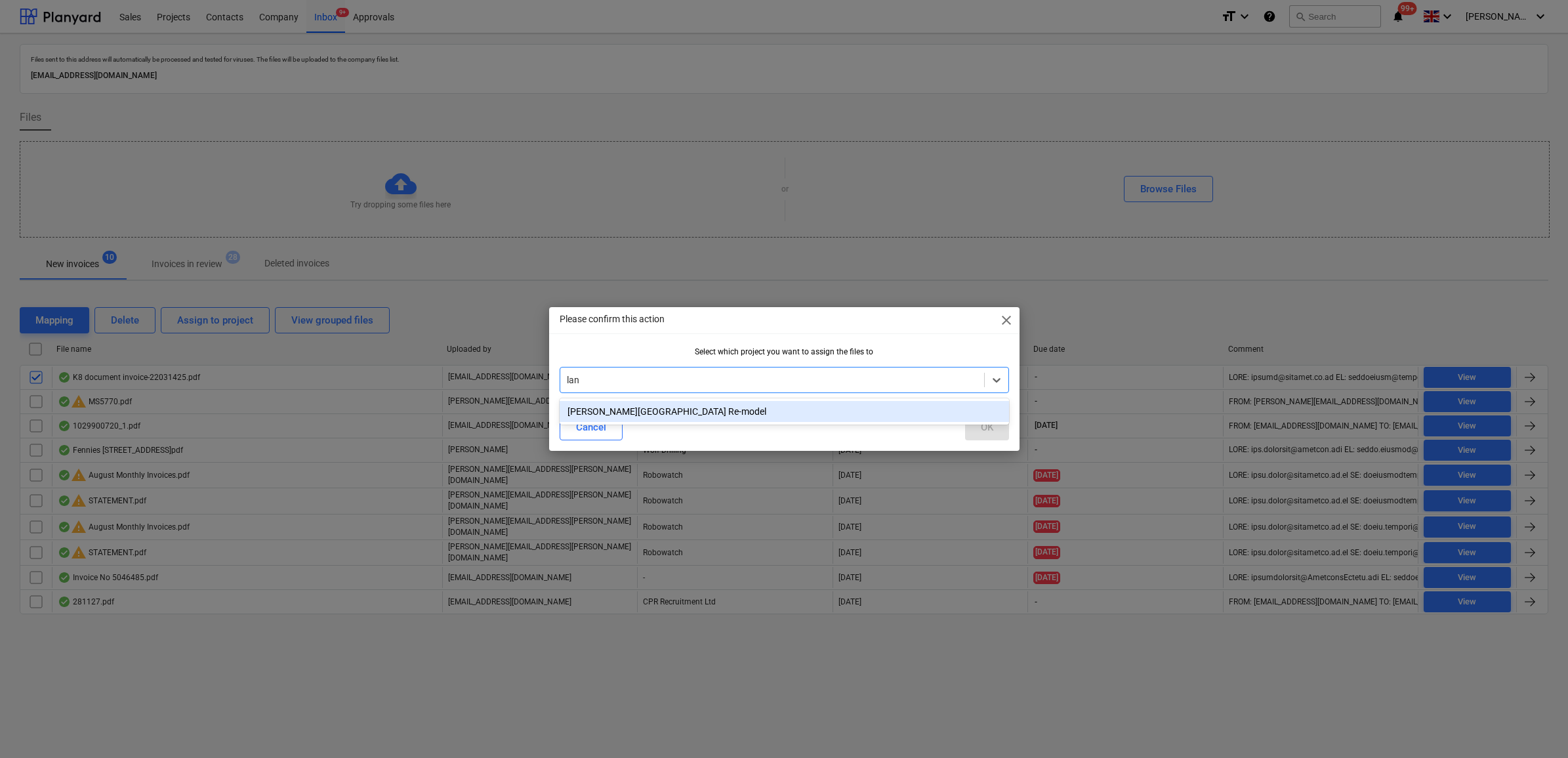
type input "lang"
click at [683, 411] on div "[PERSON_NAME][GEOGRAPHIC_DATA] Re-model" at bounding box center [784, 412] width 449 height 21
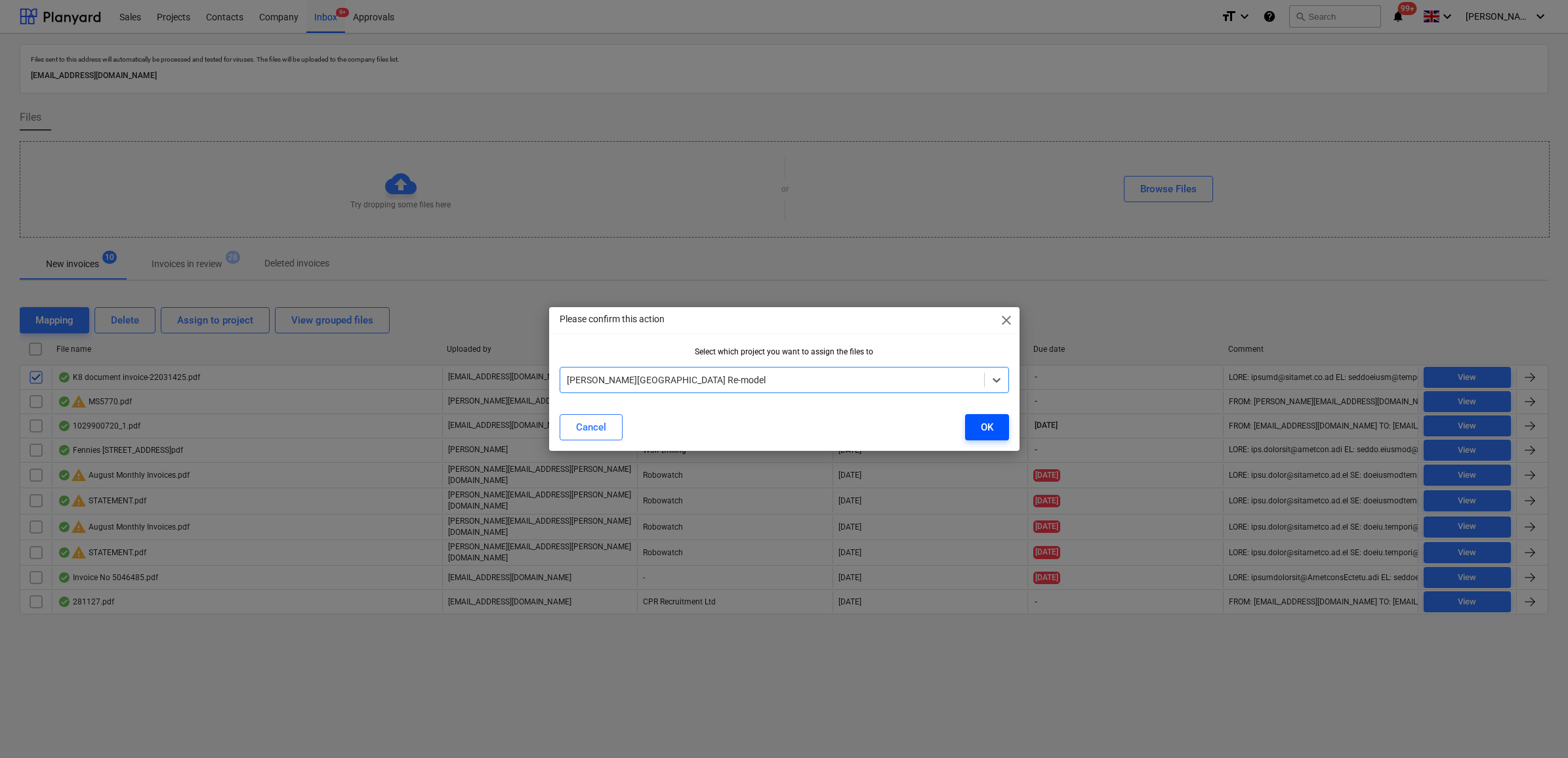
click at [981, 422] on div "OK" at bounding box center [987, 427] width 13 height 17
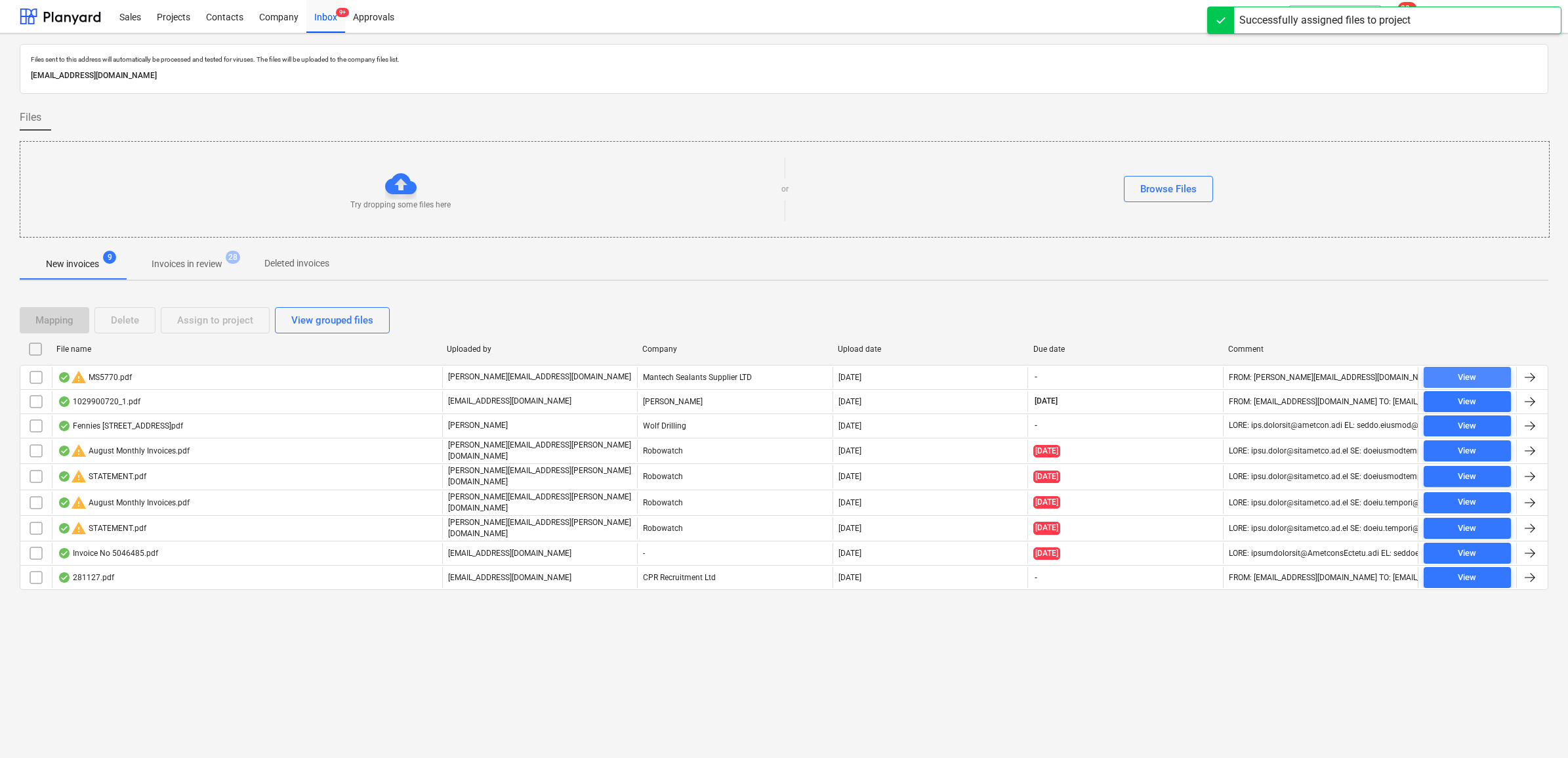
click at [1481, 375] on span "View" at bounding box center [1467, 377] width 77 height 15
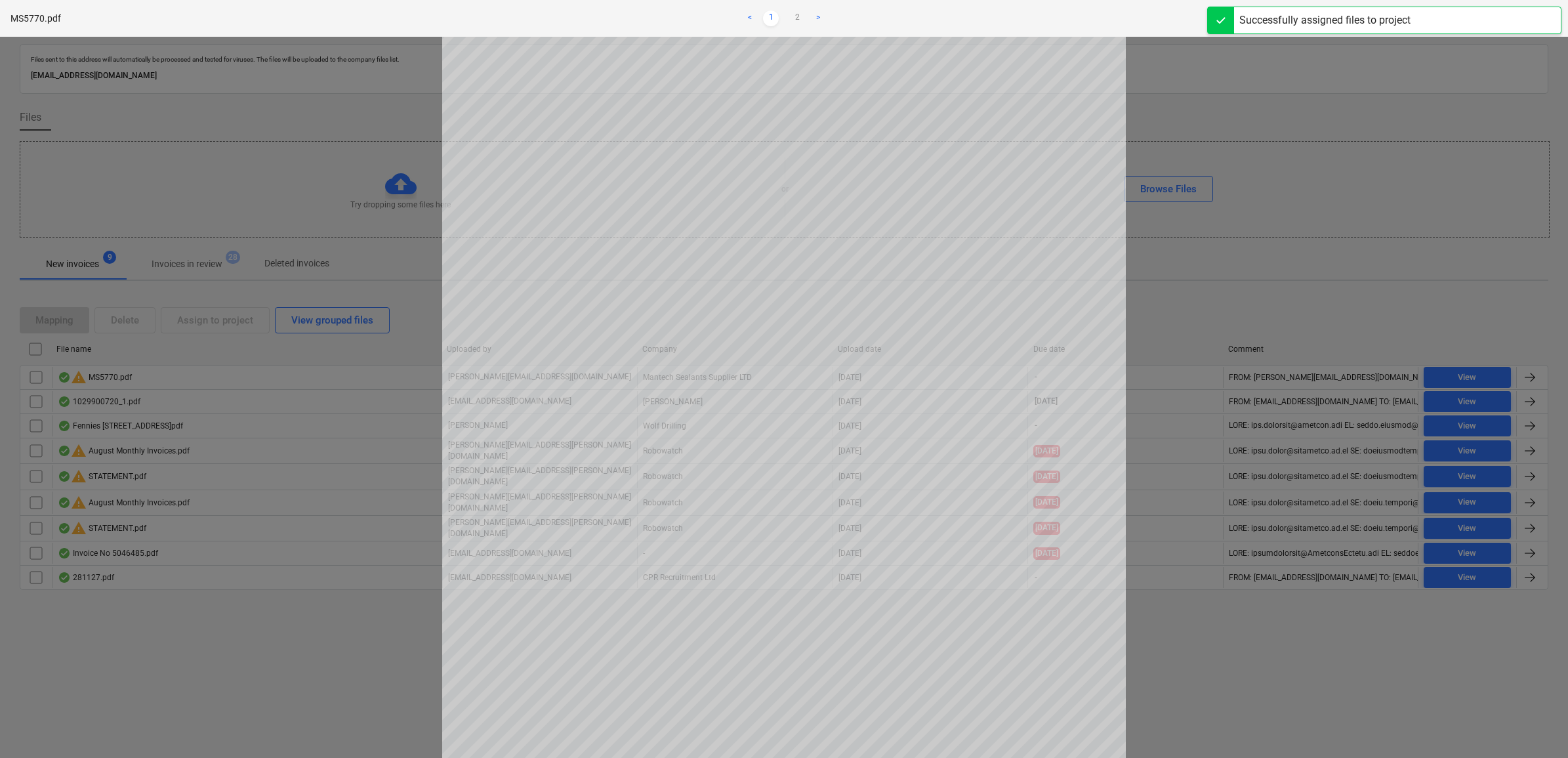
scroll to position [82, 0]
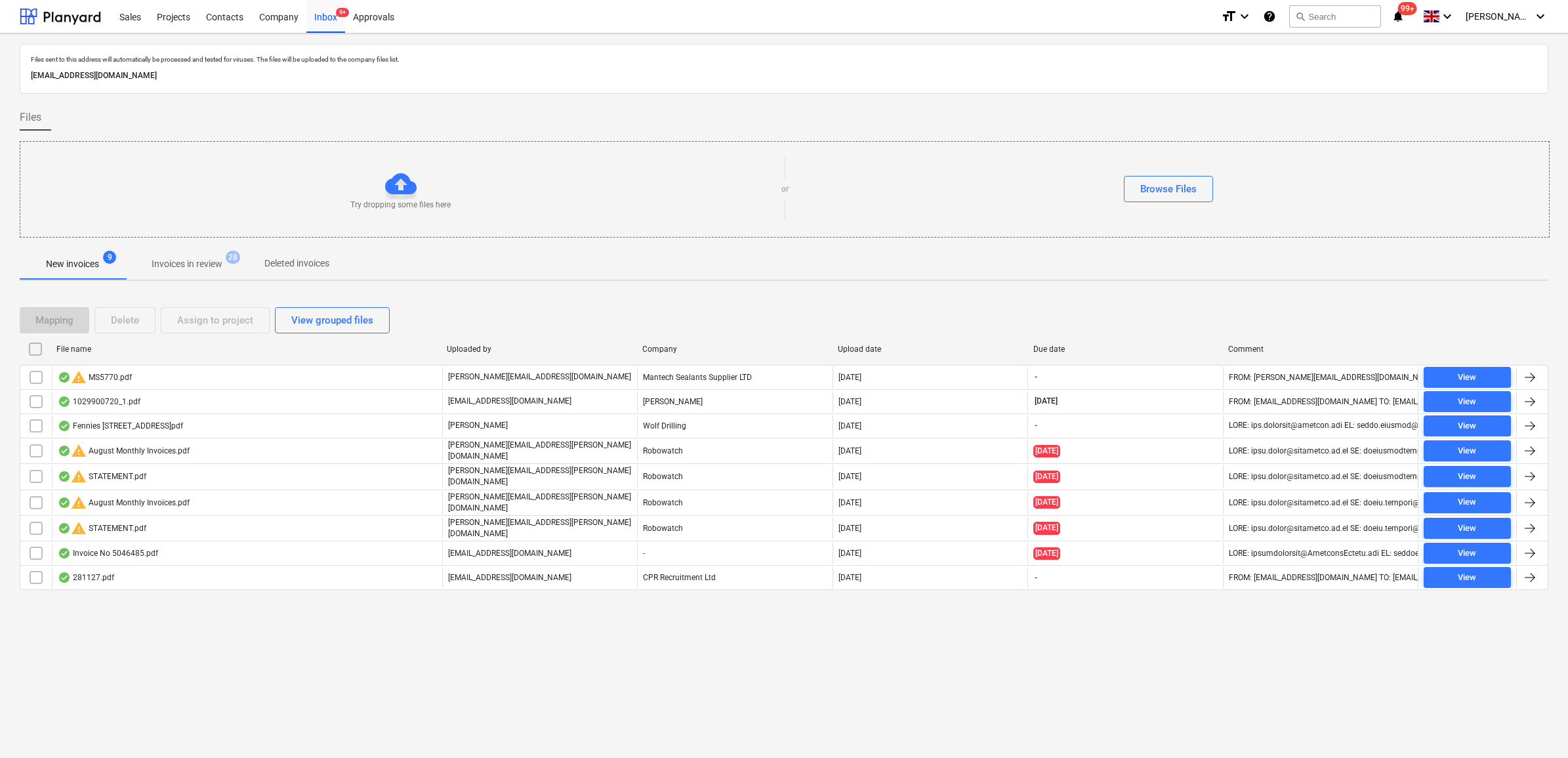
click at [34, 377] on input "checkbox" at bounding box center [36, 377] width 21 height 21
click at [122, 322] on div "Delete" at bounding box center [125, 320] width 28 height 17
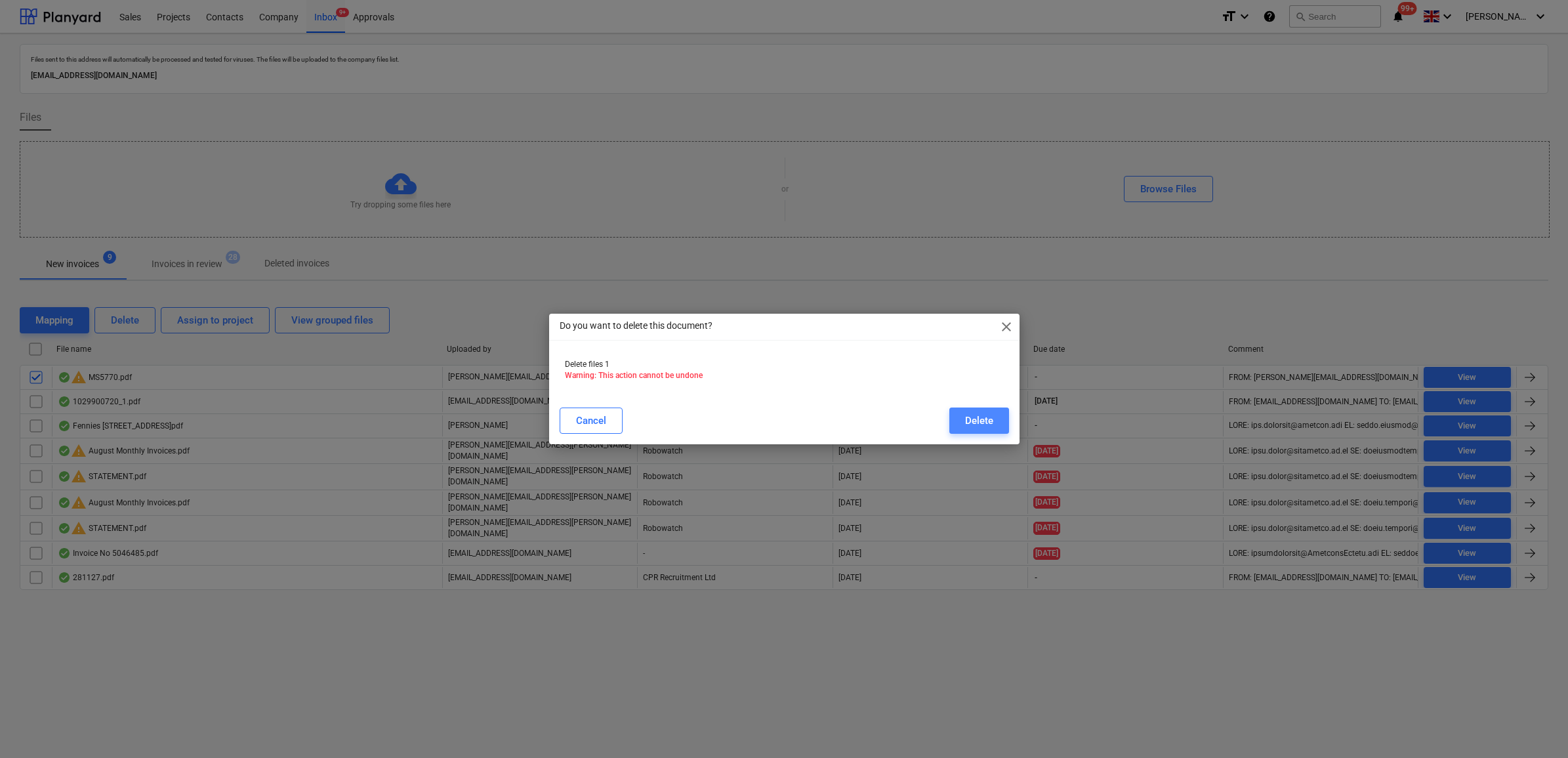
click at [1001, 421] on button "Delete" at bounding box center [979, 421] width 60 height 26
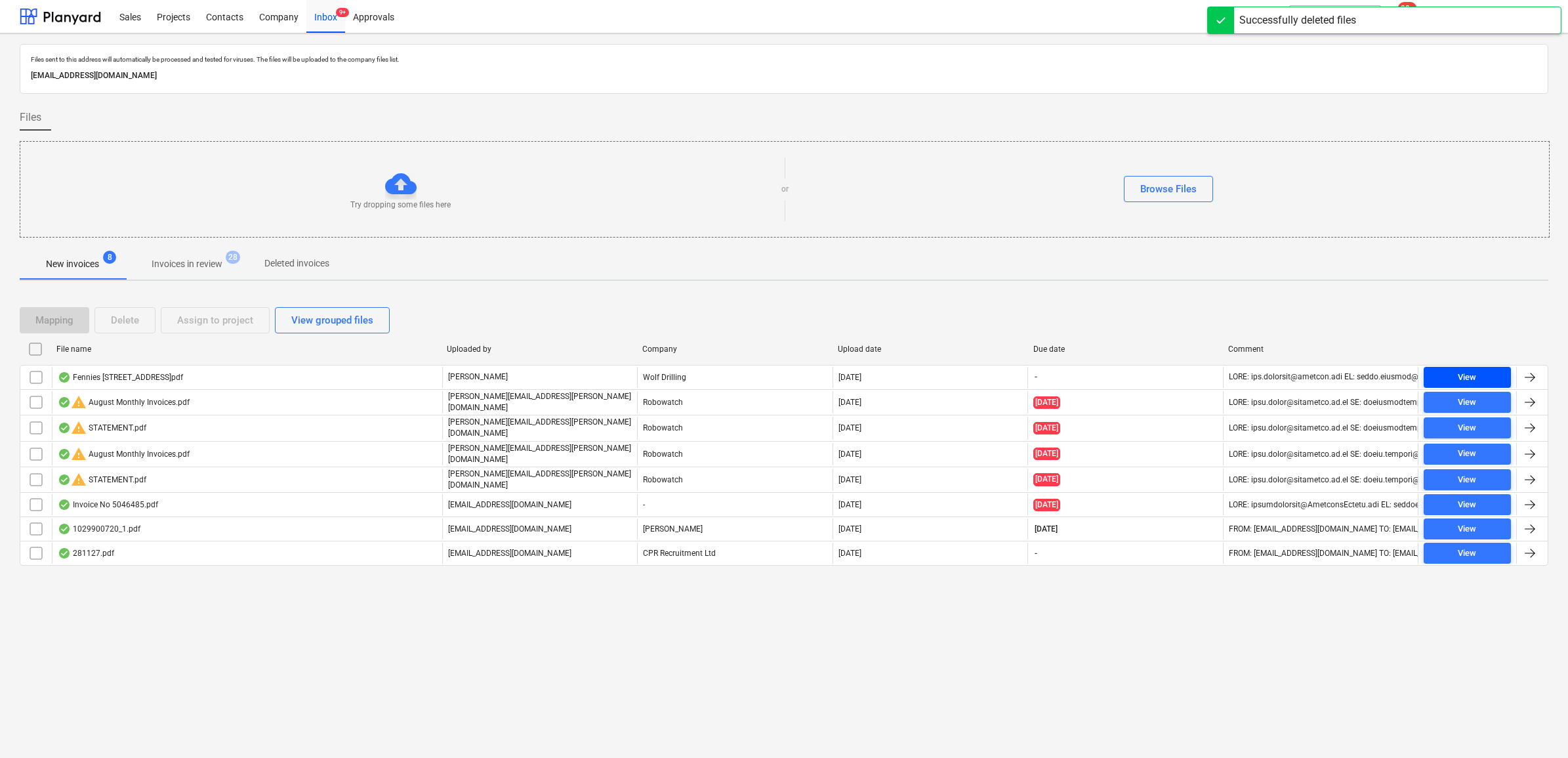
click at [1471, 372] on div "View" at bounding box center [1467, 377] width 19 height 15
click at [32, 372] on input "checkbox" at bounding box center [36, 377] width 21 height 21
click at [175, 316] on button "Assign to project" at bounding box center [215, 320] width 109 height 26
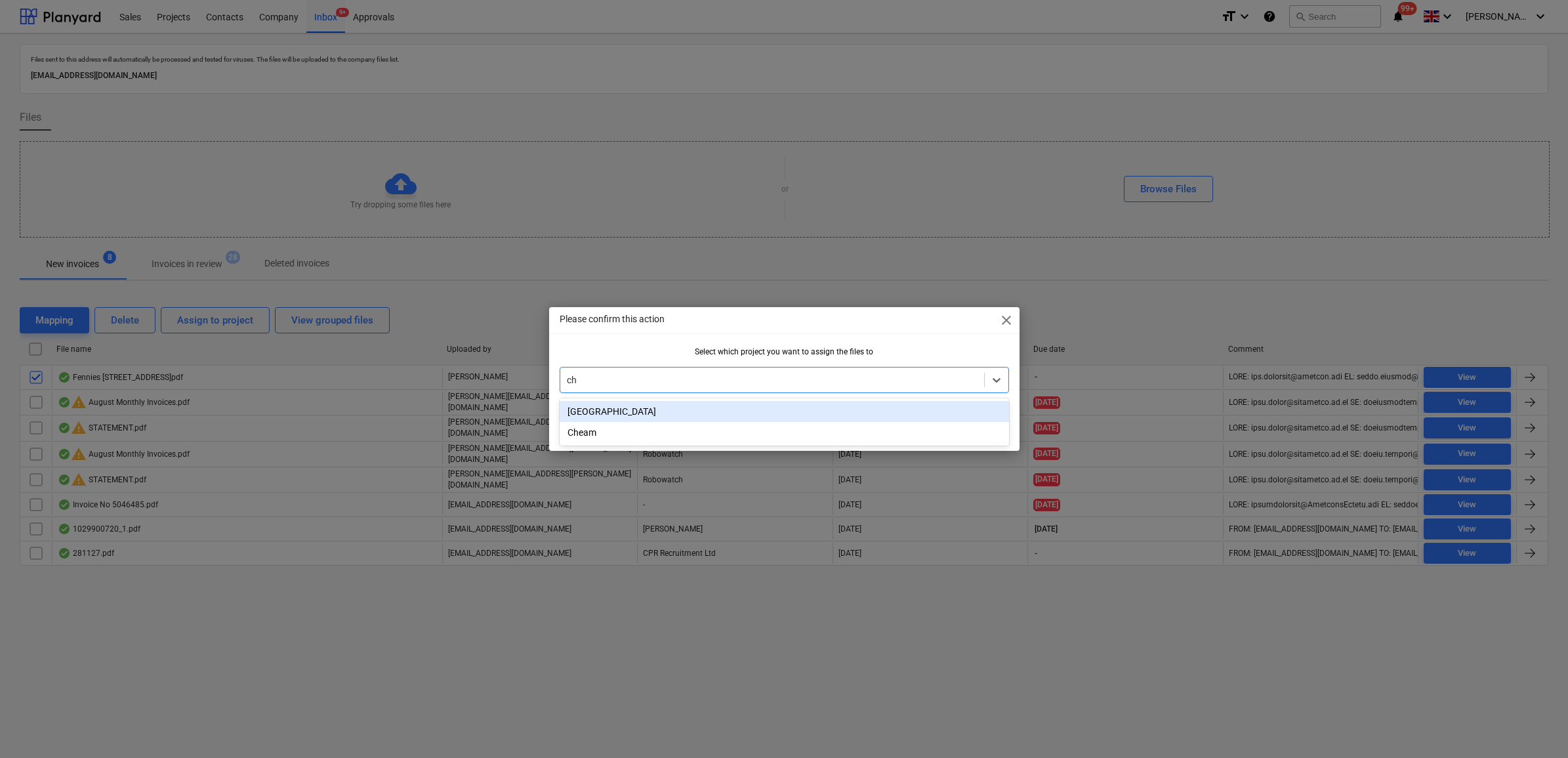
type input "che"
click at [853, 415] on div "Cheam" at bounding box center [784, 412] width 449 height 21
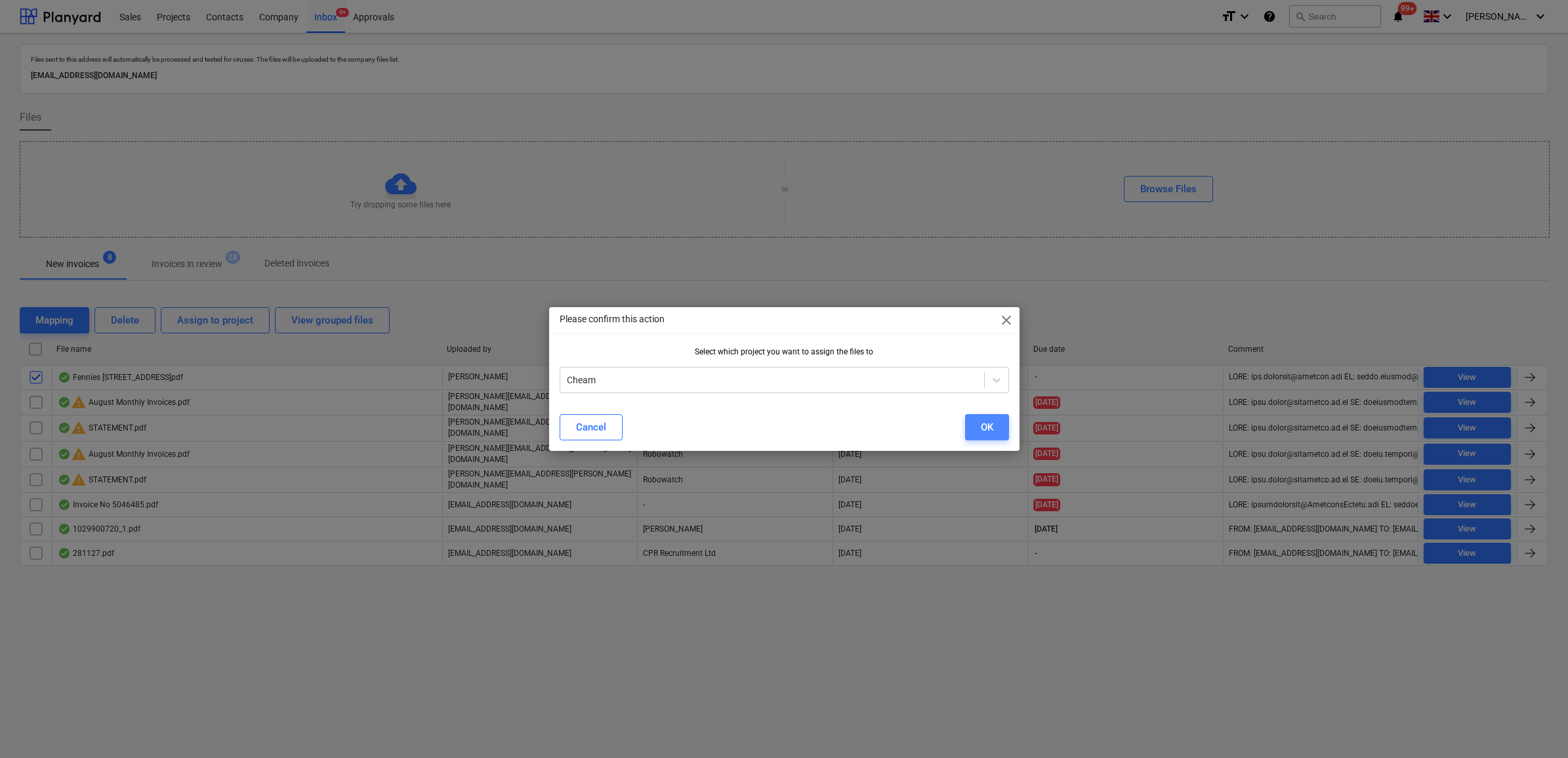
click at [992, 430] on div "OK" at bounding box center [987, 427] width 13 height 17
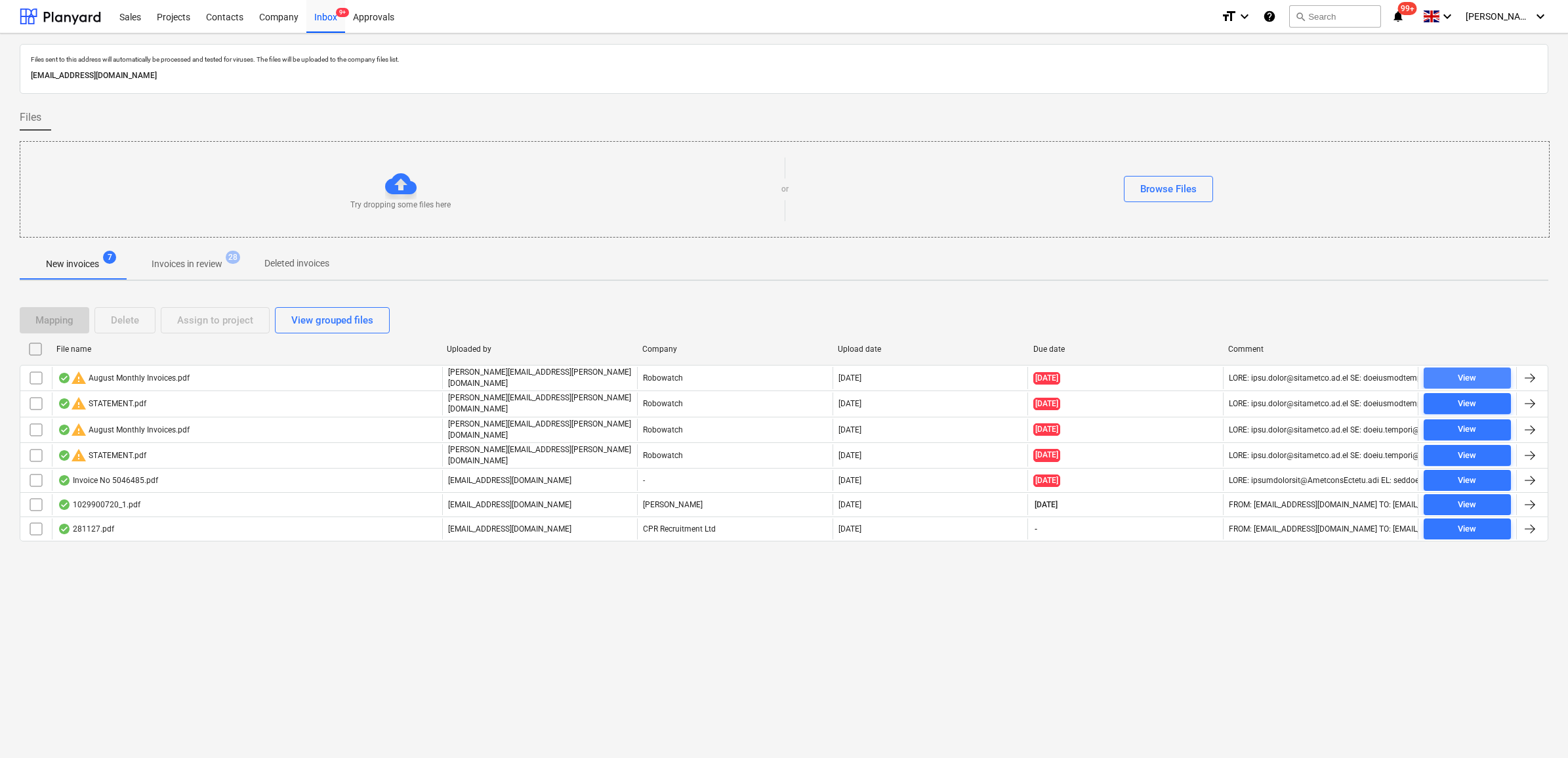
click at [1495, 374] on span "View" at bounding box center [1467, 378] width 77 height 15
click at [1448, 379] on span "View" at bounding box center [1467, 378] width 77 height 15
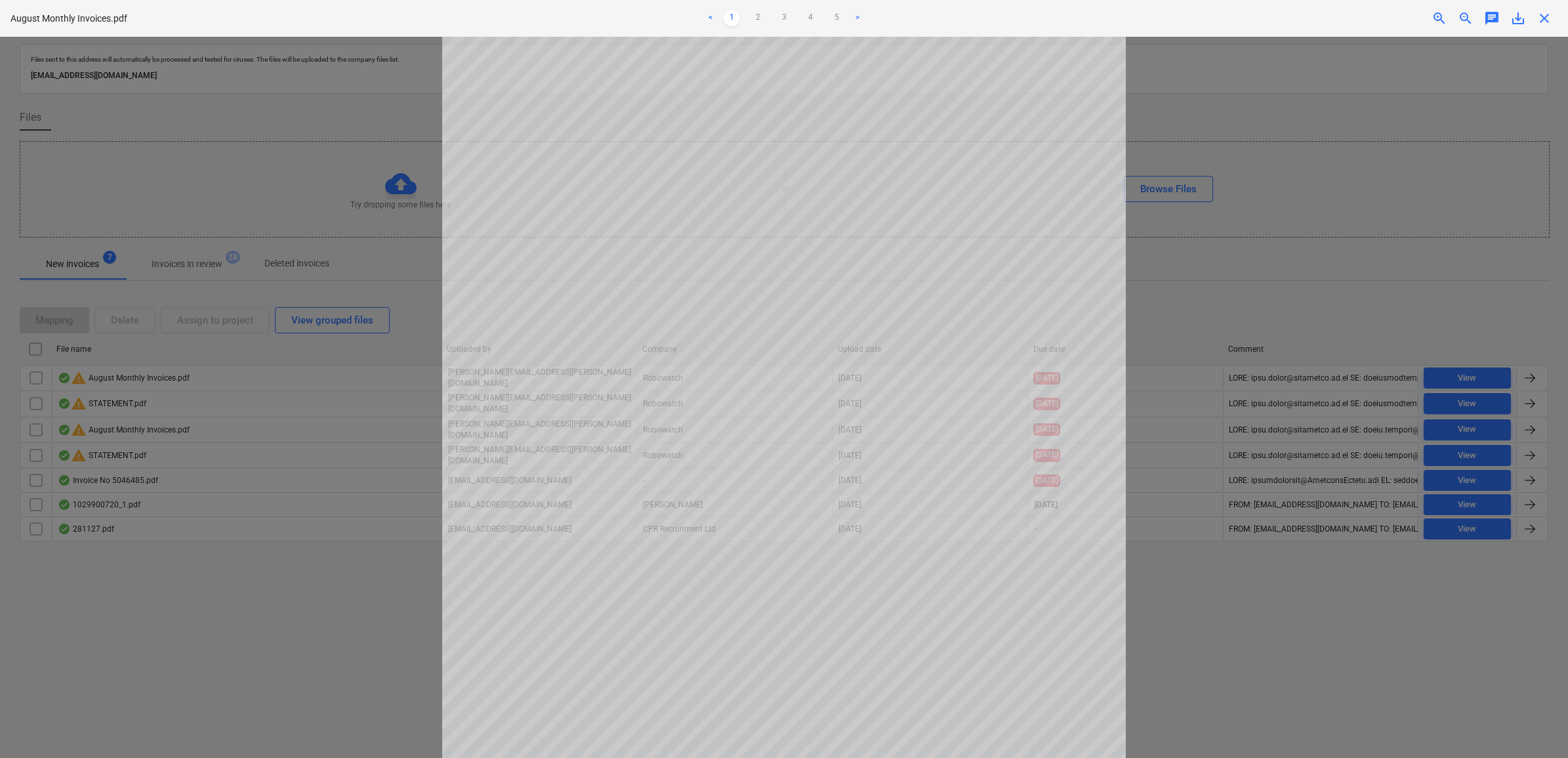
scroll to position [82, 0]
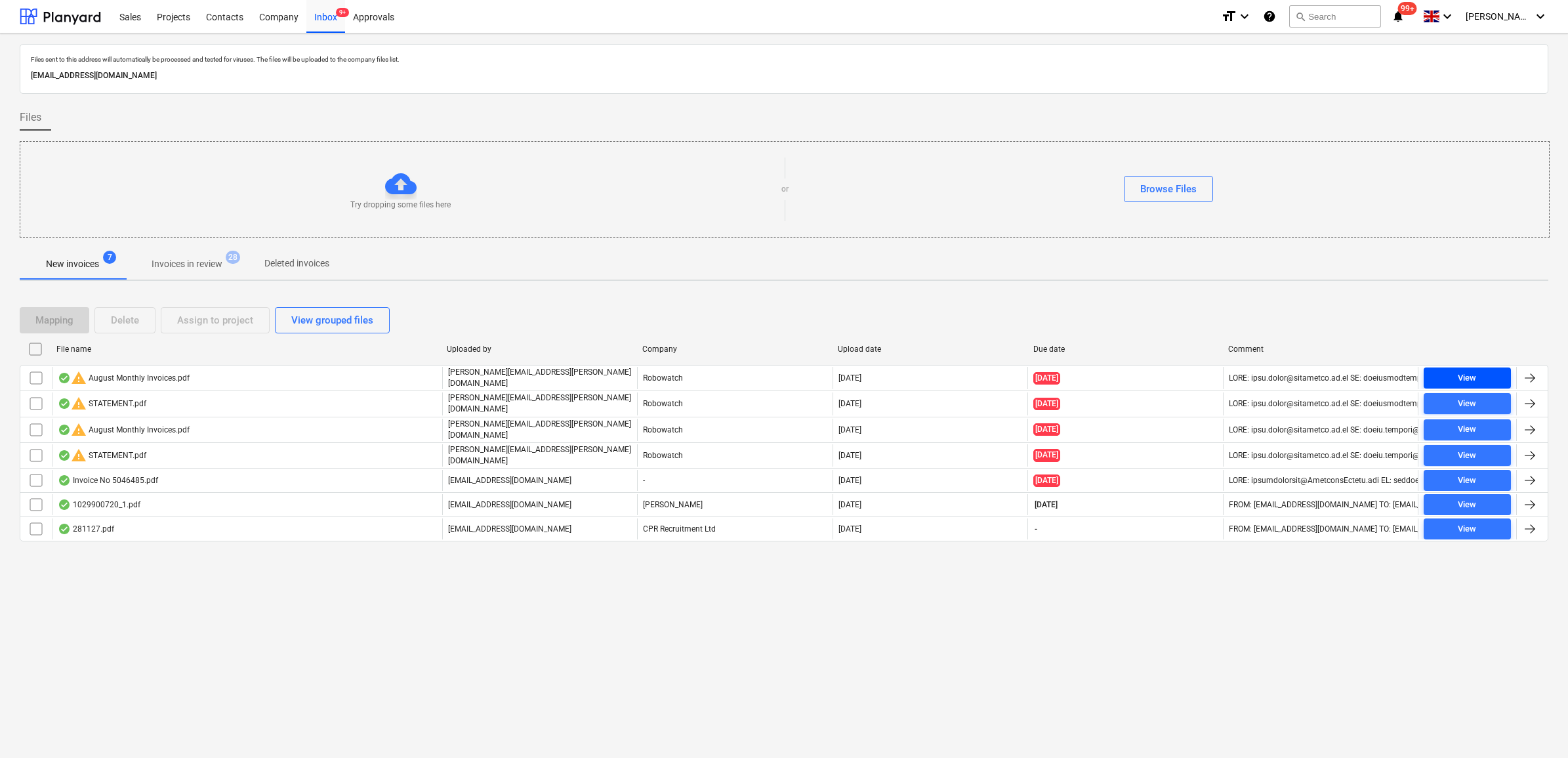
click at [1485, 375] on span "View" at bounding box center [1467, 378] width 77 height 15
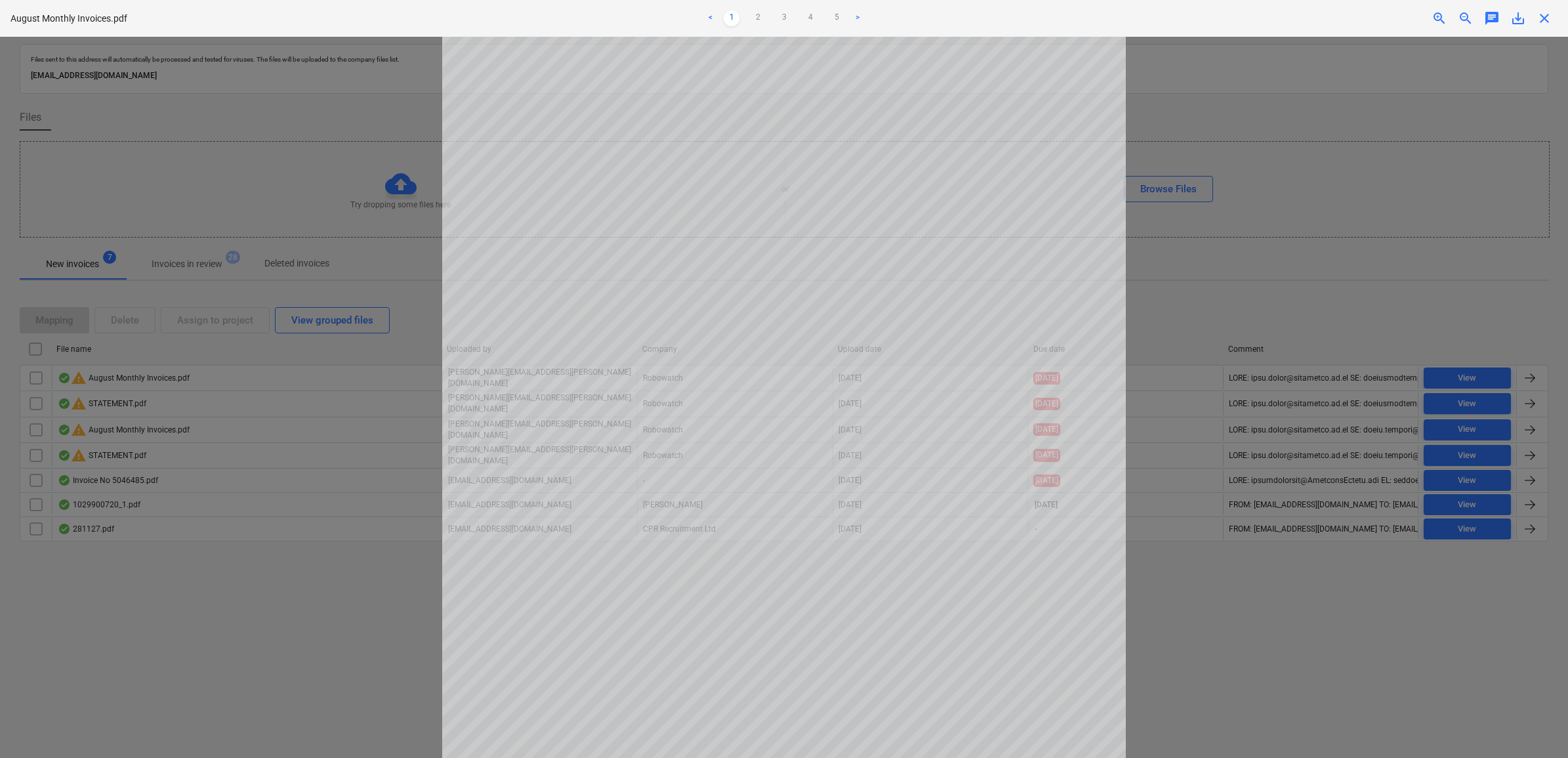
scroll to position [82, 0]
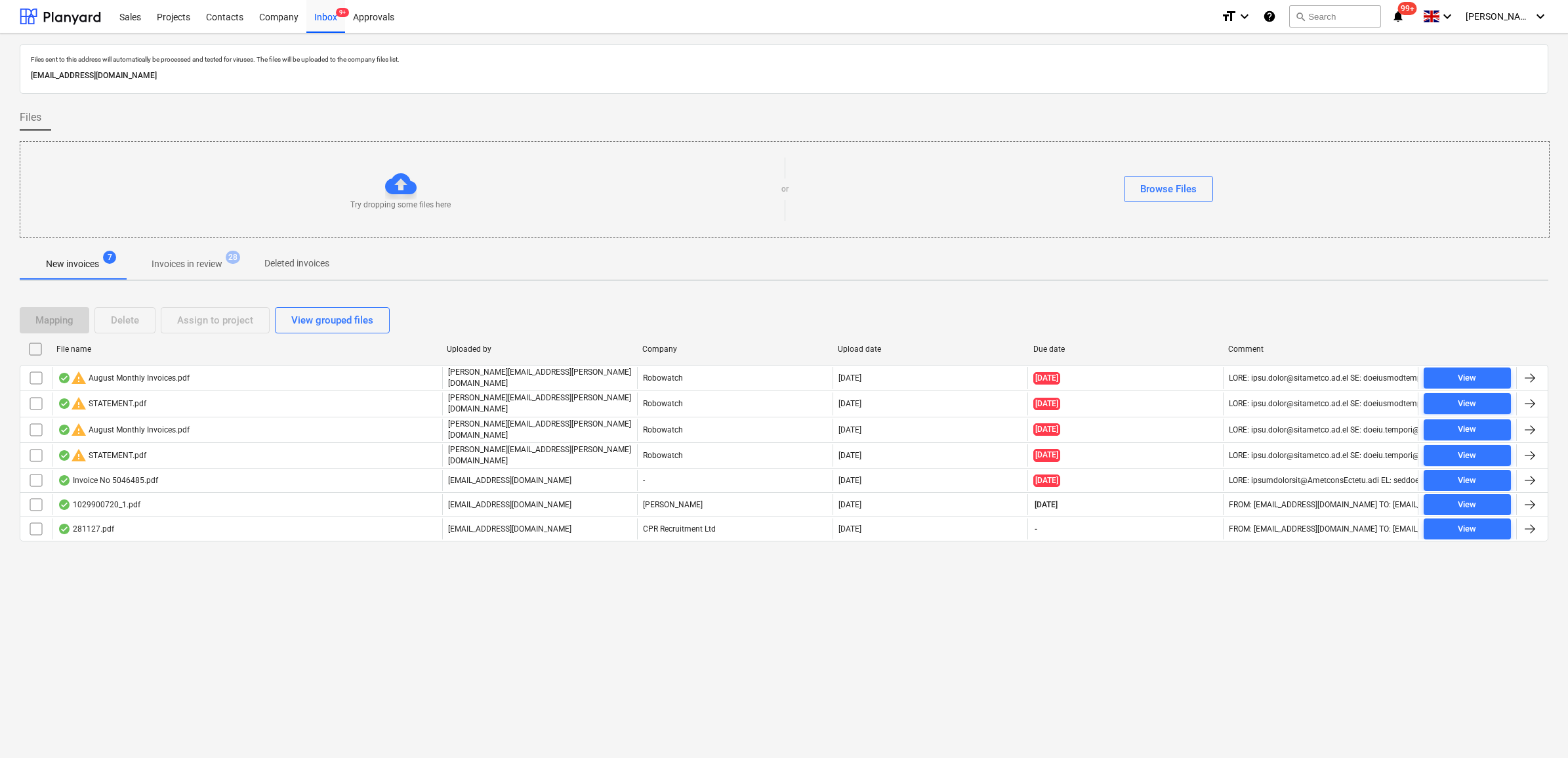
click at [32, 379] on input "checkbox" at bounding box center [36, 378] width 21 height 21
click at [185, 332] on button "Assign to project" at bounding box center [215, 320] width 109 height 26
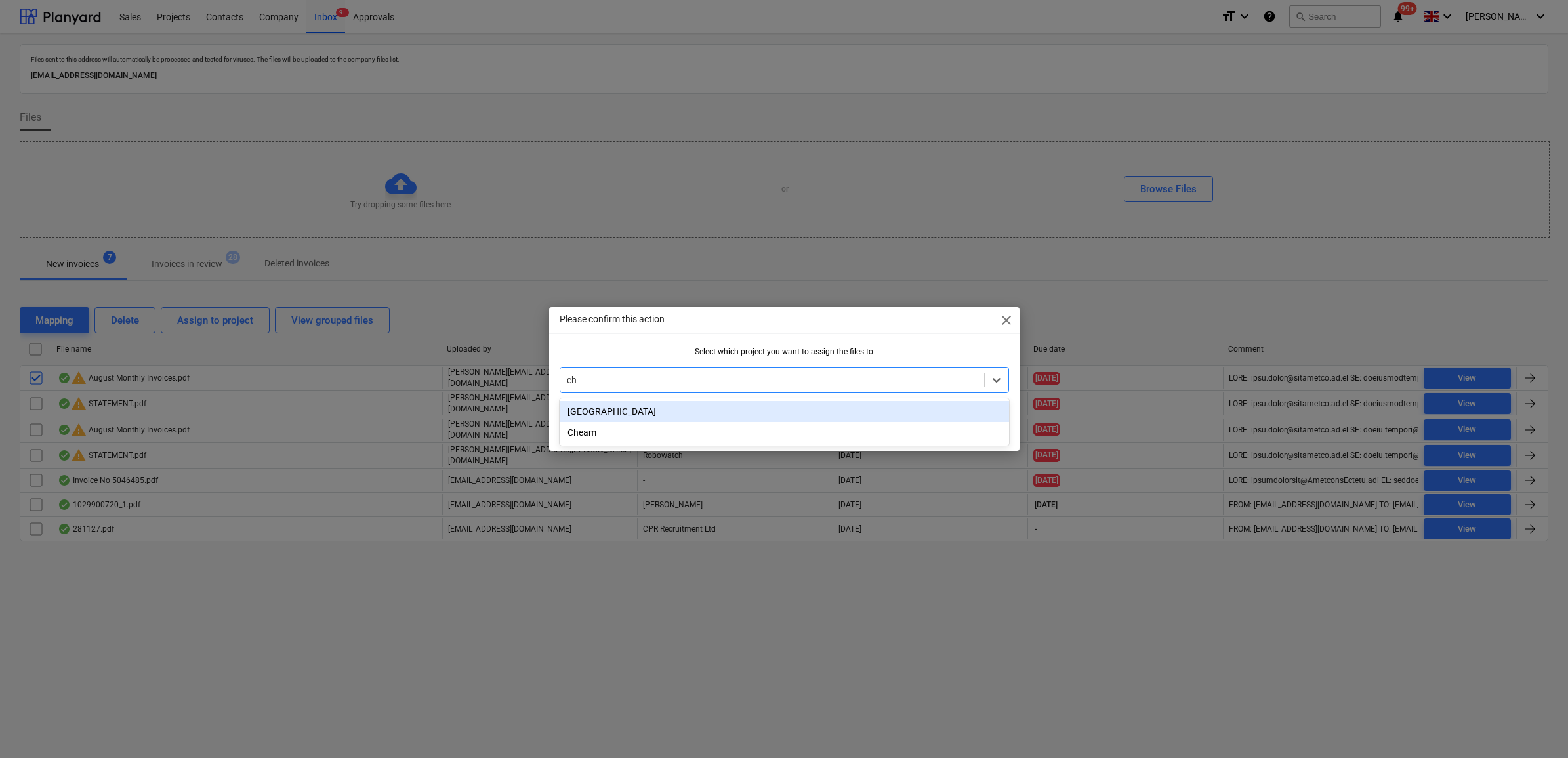
type input "che"
click at [711, 407] on div "Cheam" at bounding box center [784, 412] width 449 height 21
click at [983, 426] on div "OK" at bounding box center [987, 427] width 13 height 17
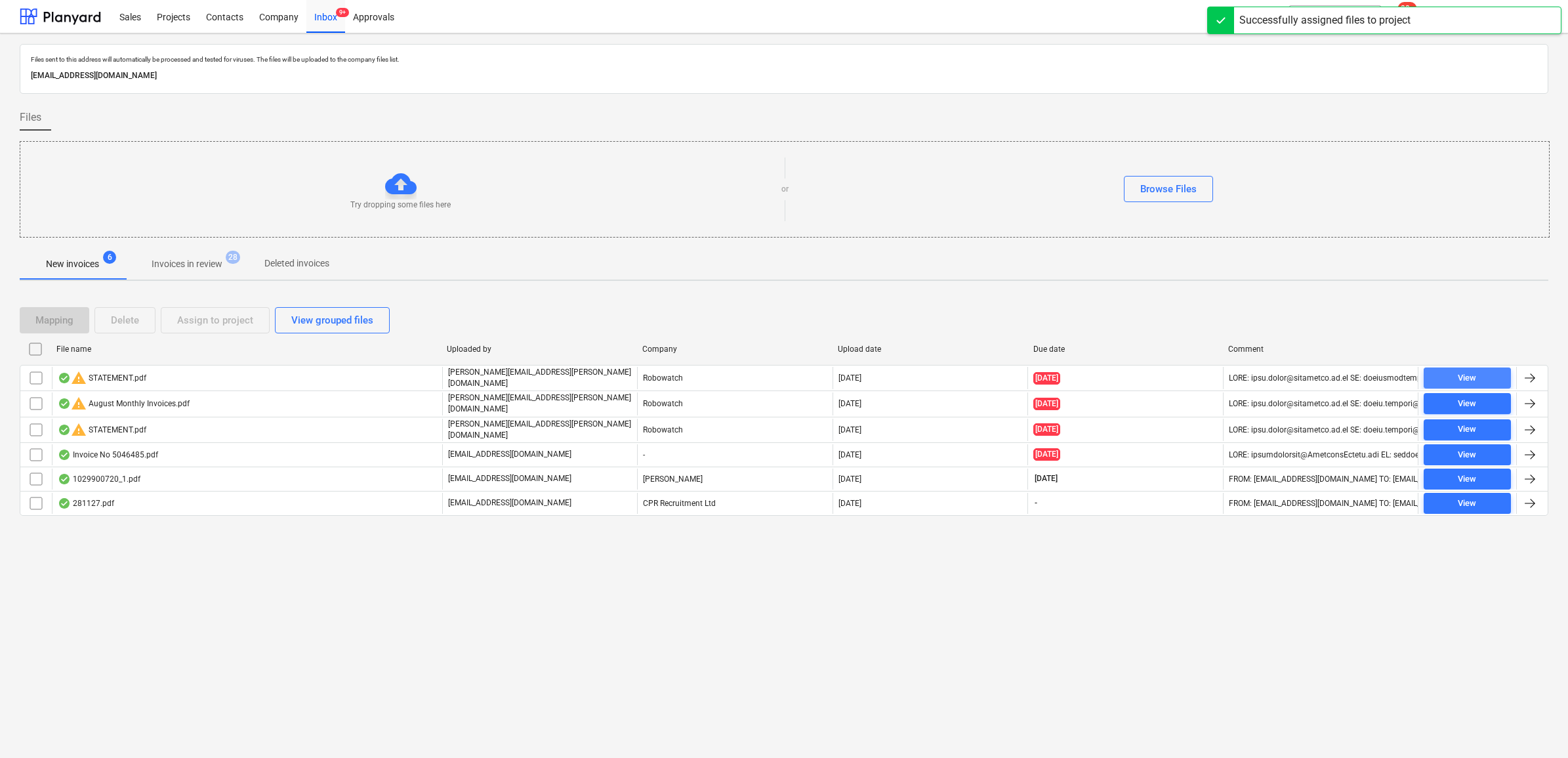
click at [1448, 383] on span "View" at bounding box center [1467, 378] width 77 height 15
click at [37, 381] on input "checkbox" at bounding box center [36, 378] width 21 height 21
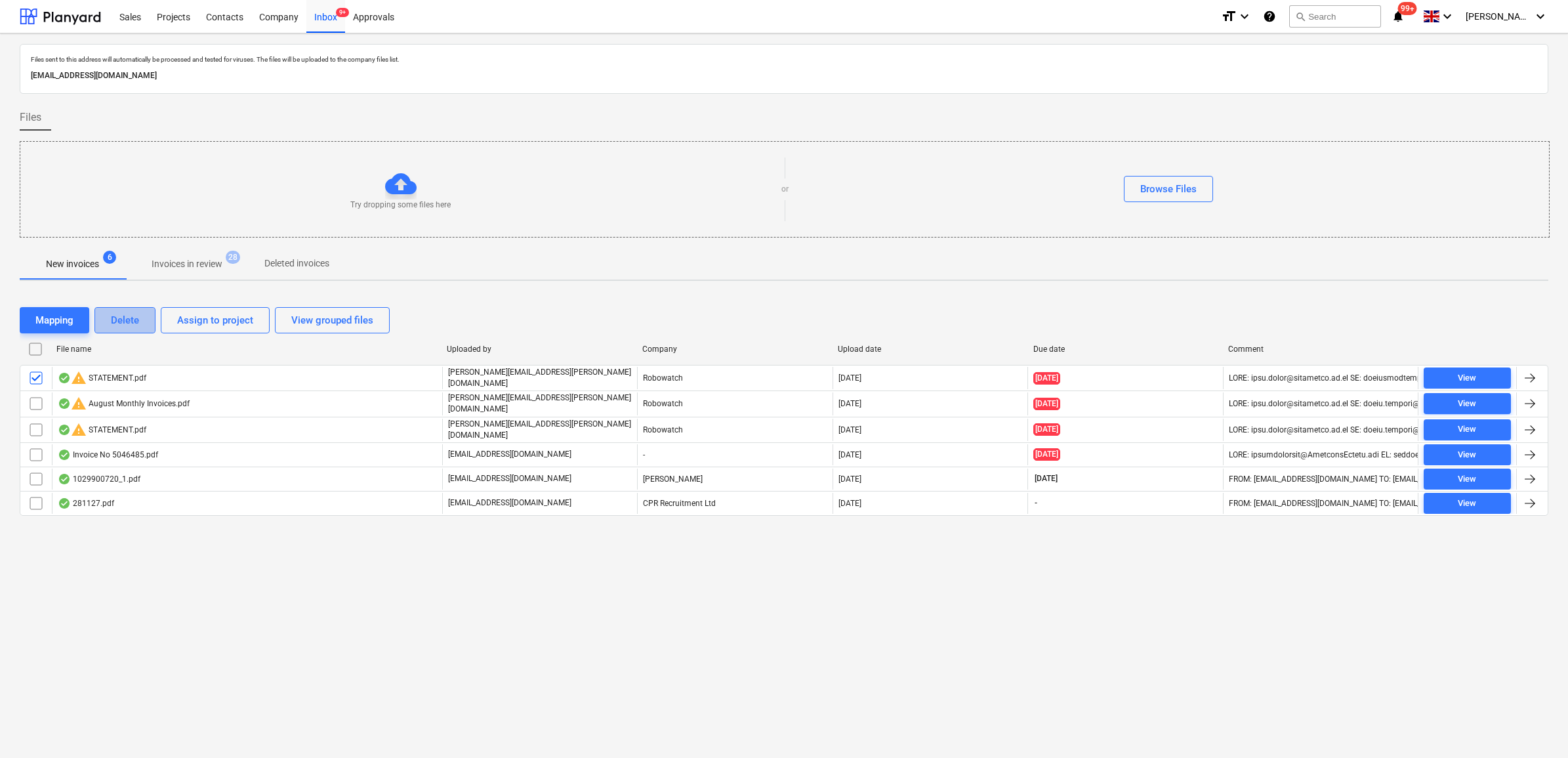
click at [142, 326] on button "Delete" at bounding box center [125, 320] width 61 height 26
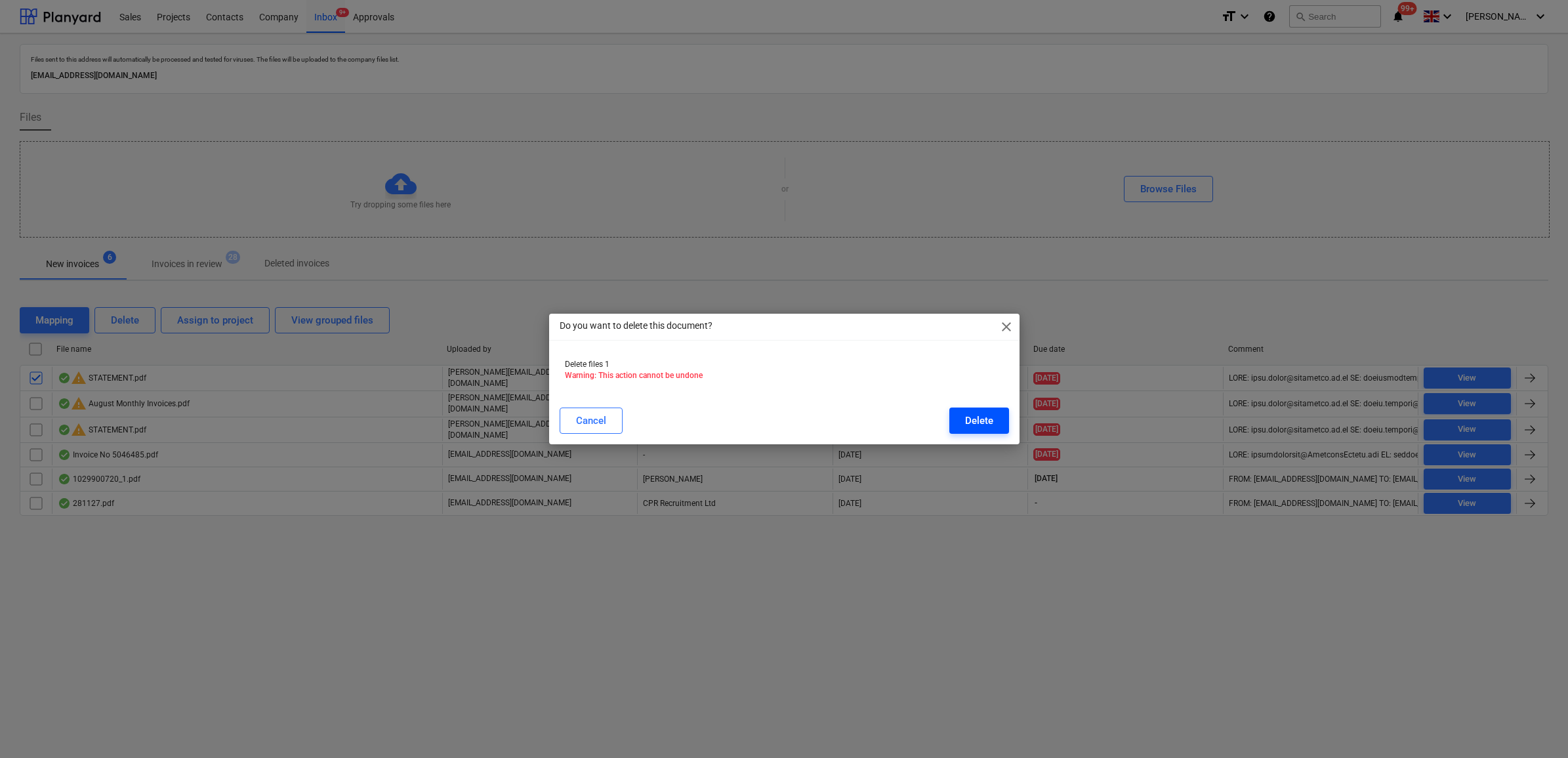
click at [989, 418] on div "Delete" at bounding box center [979, 421] width 28 height 17
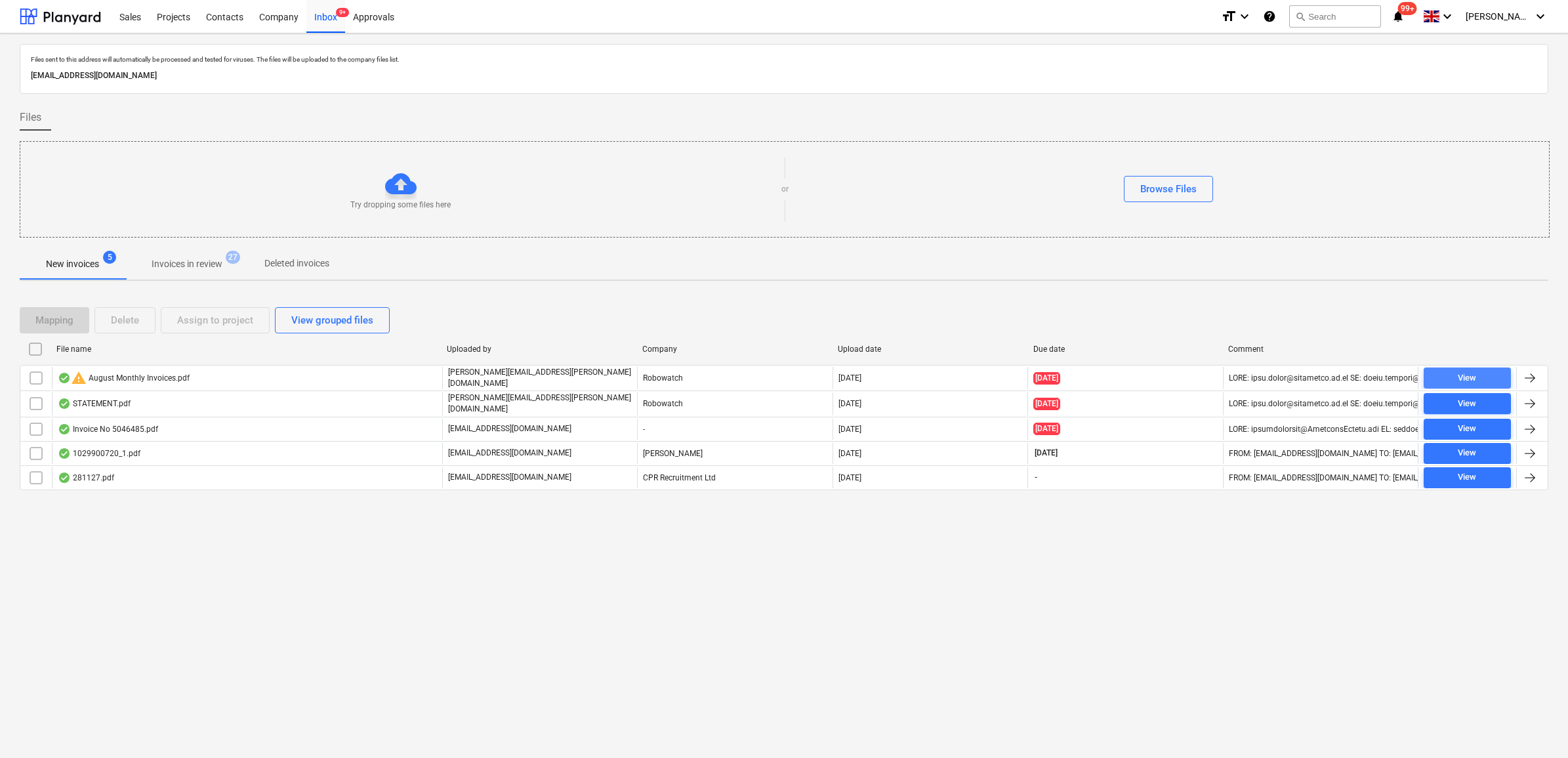
click at [1487, 379] on span "View" at bounding box center [1467, 378] width 77 height 15
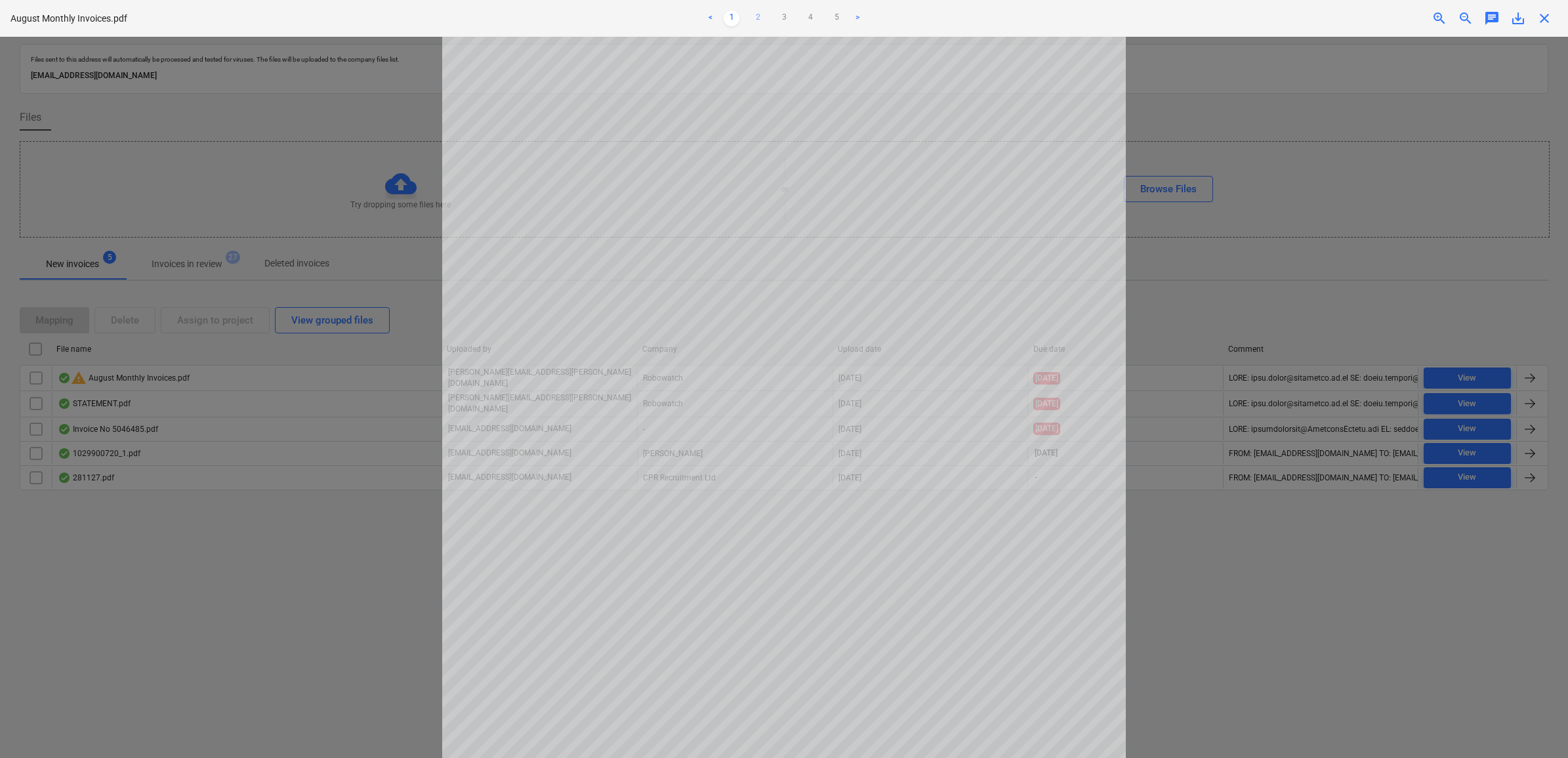
click at [755, 18] on link "2" at bounding box center [758, 19] width 16 height 16
click at [786, 11] on link "3" at bounding box center [784, 19] width 16 height 16
click at [813, 15] on link "4" at bounding box center [810, 19] width 16 height 16
click at [838, 13] on link "5" at bounding box center [837, 19] width 16 height 16
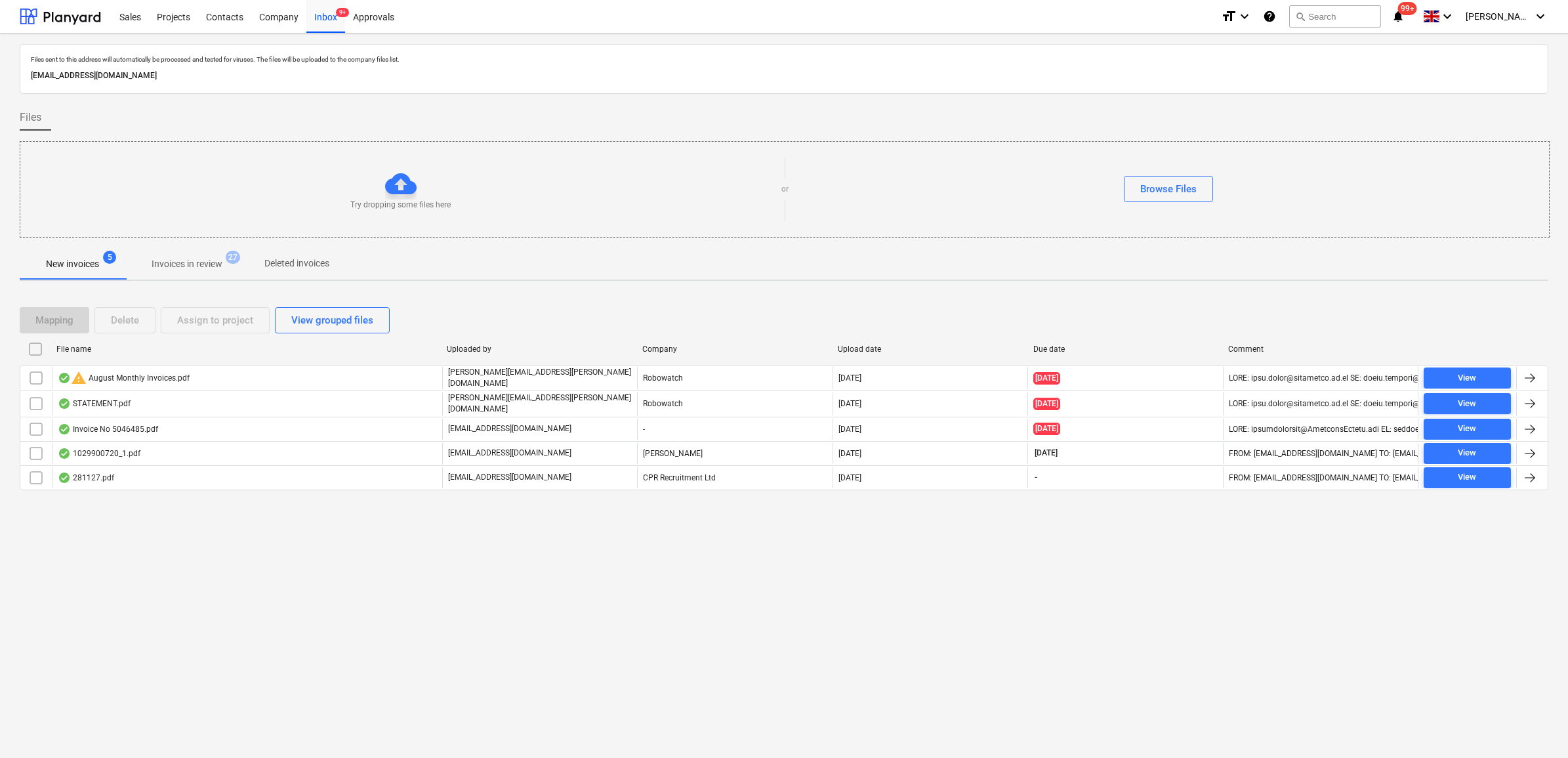
click at [35, 379] on input "checkbox" at bounding box center [36, 378] width 21 height 21
click at [144, 322] on button "Delete" at bounding box center [125, 320] width 61 height 26
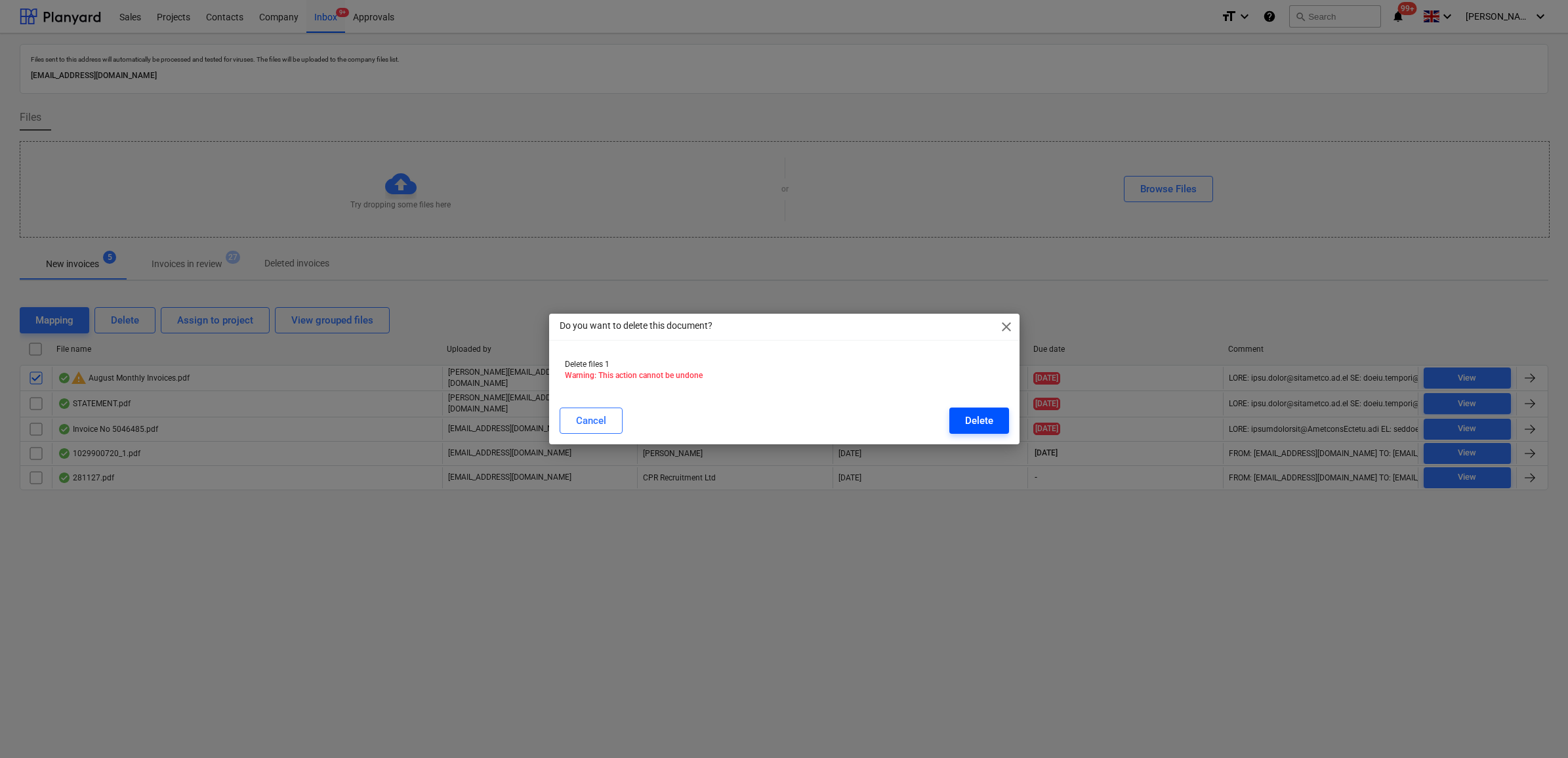
click at [975, 421] on div "Delete" at bounding box center [979, 421] width 28 height 17
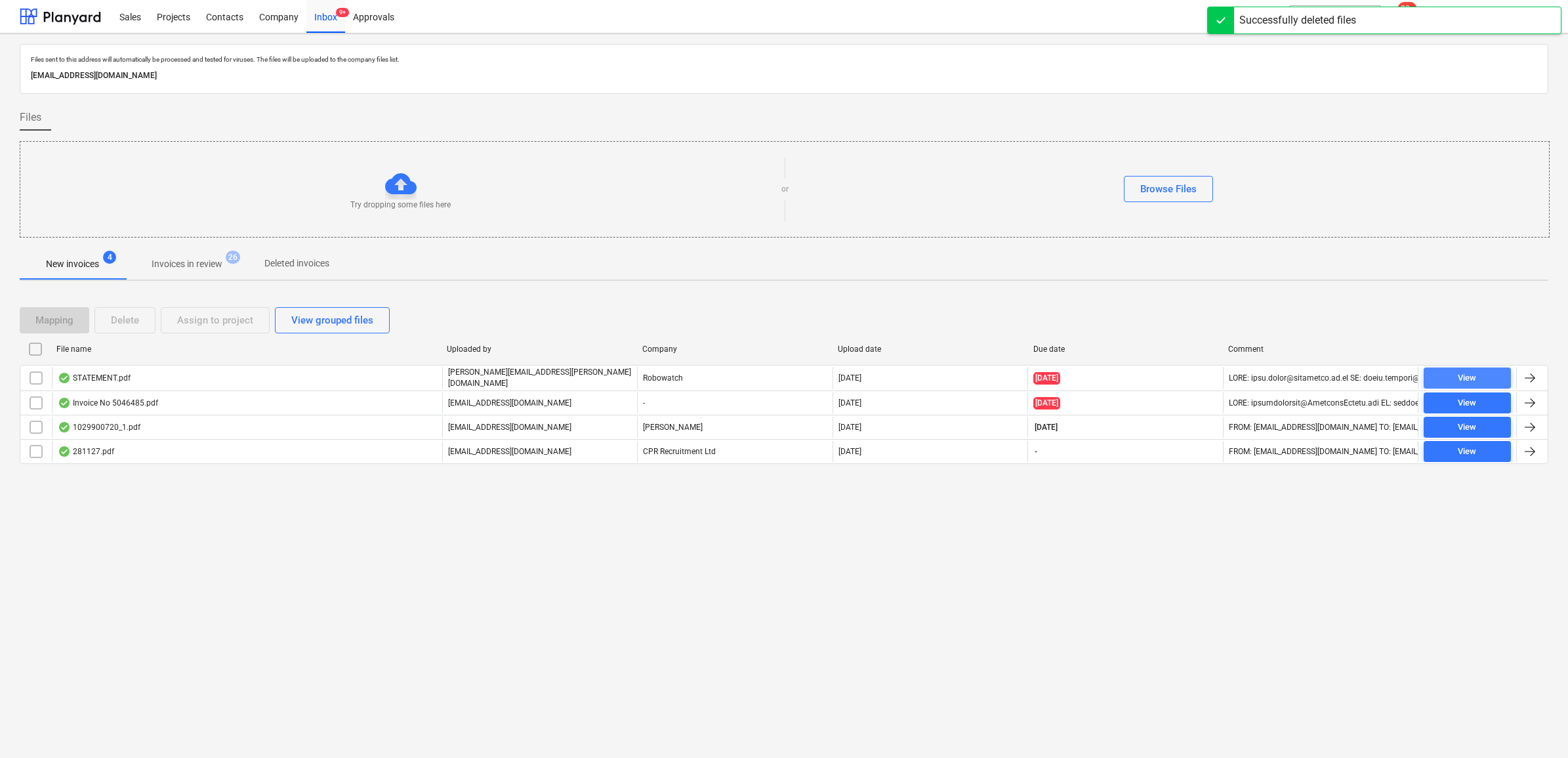
click at [1477, 381] on span "View" at bounding box center [1467, 378] width 77 height 15
click at [33, 377] on input "checkbox" at bounding box center [36, 378] width 21 height 21
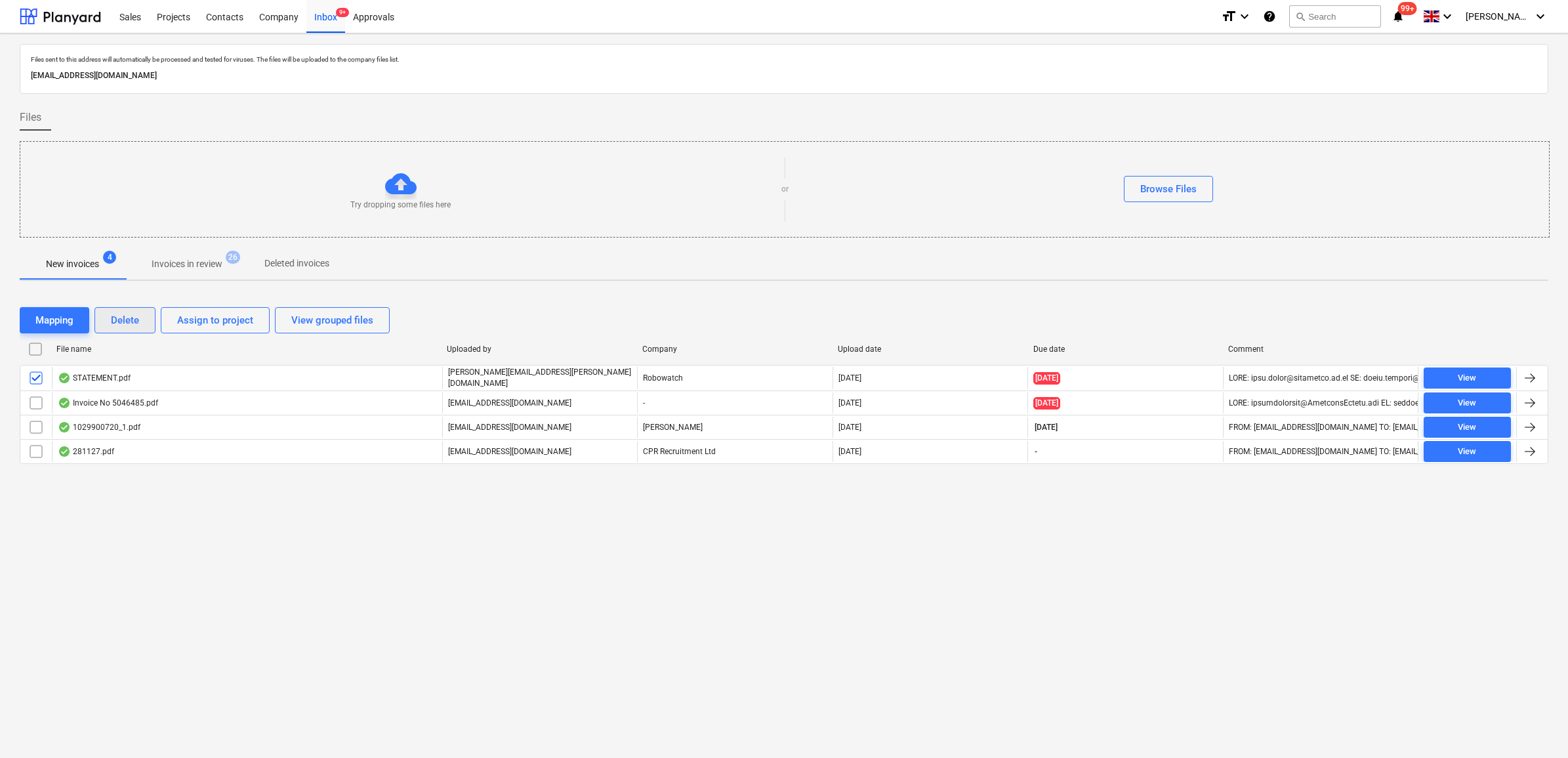
click at [146, 326] on button "Delete" at bounding box center [125, 320] width 61 height 26
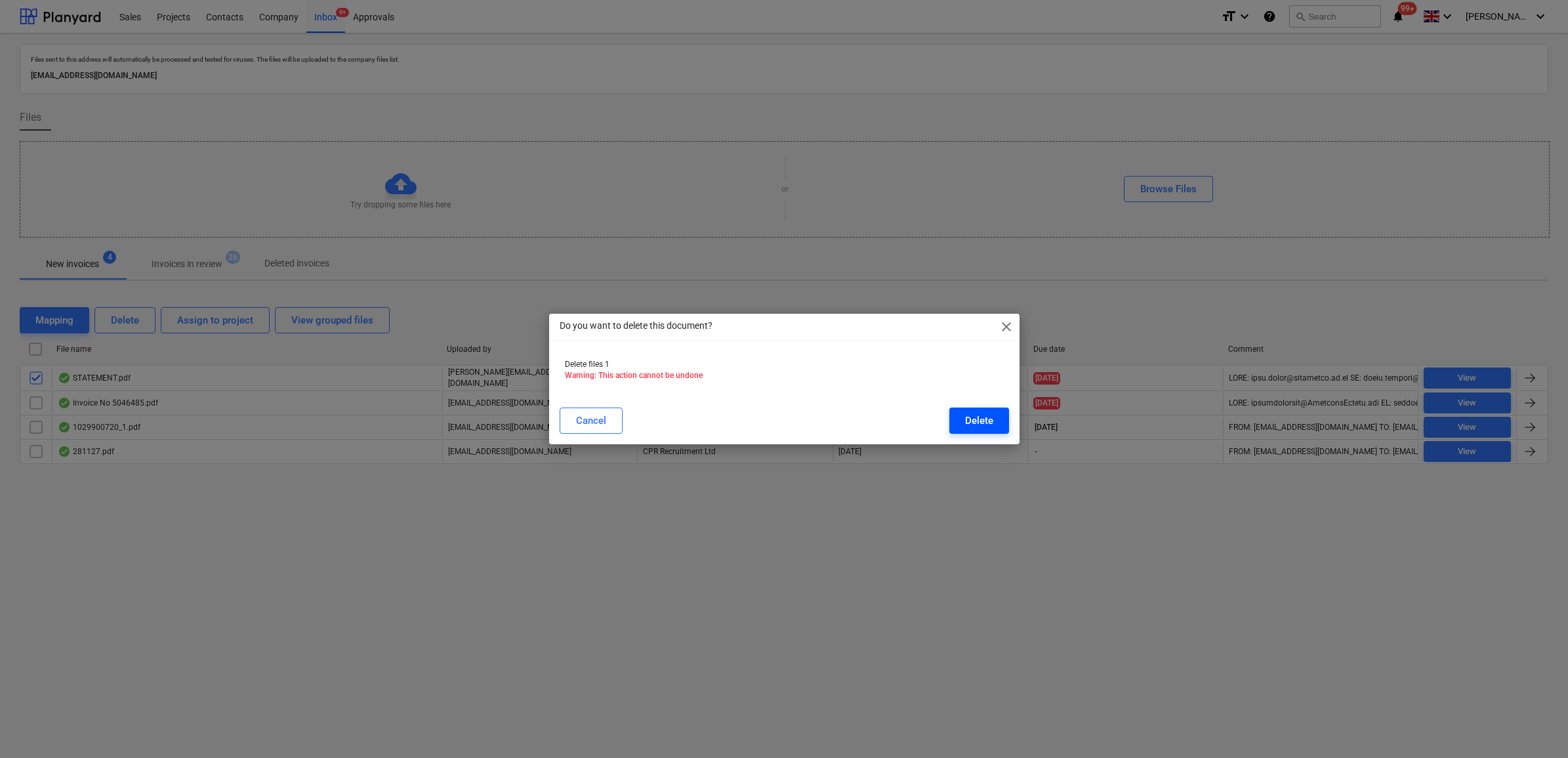
click at [1002, 426] on button "Delete" at bounding box center [979, 421] width 60 height 26
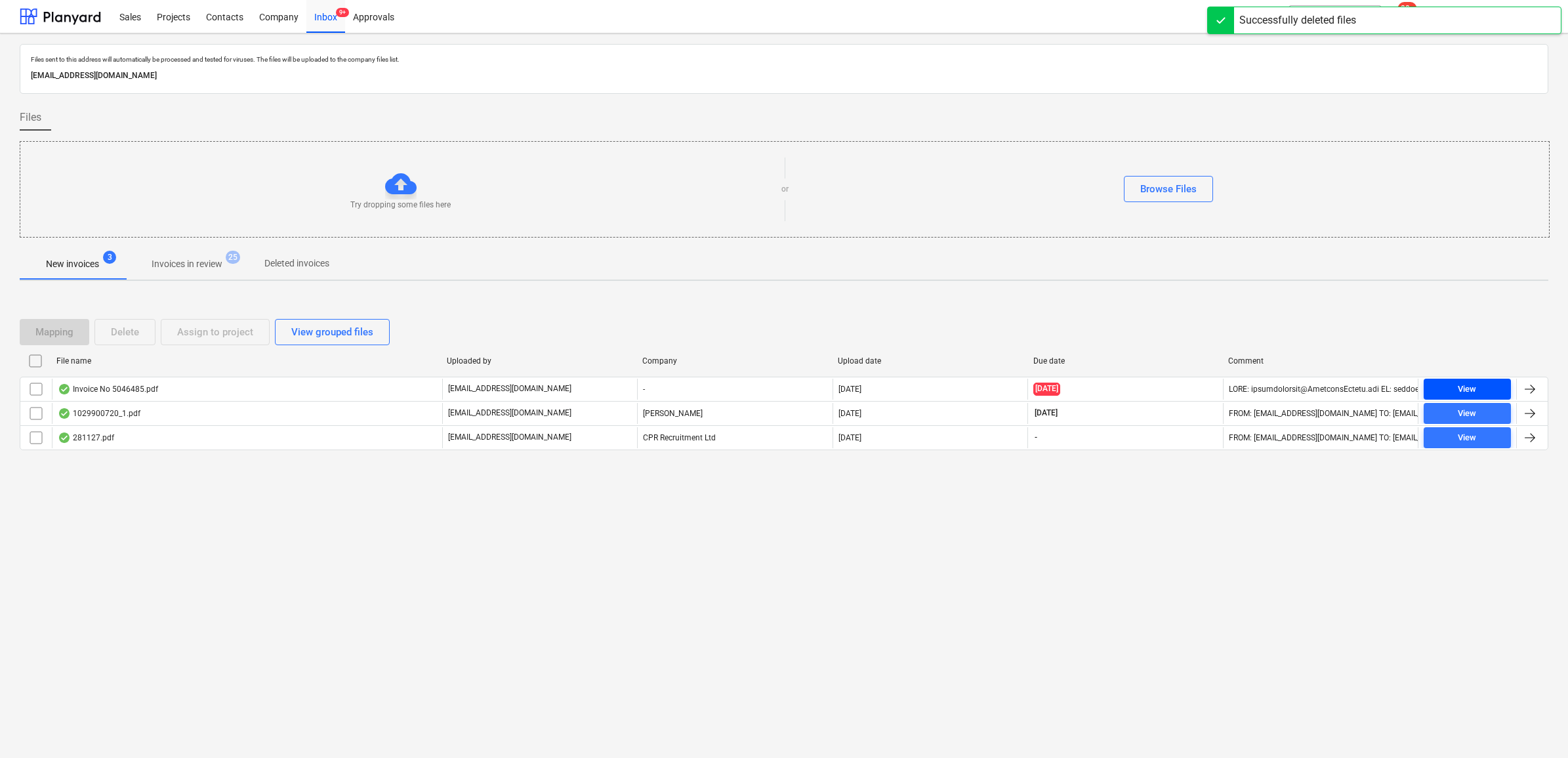
click at [1496, 389] on span "View" at bounding box center [1467, 389] width 77 height 15
click at [37, 386] on input "checkbox" at bounding box center [36, 389] width 21 height 21
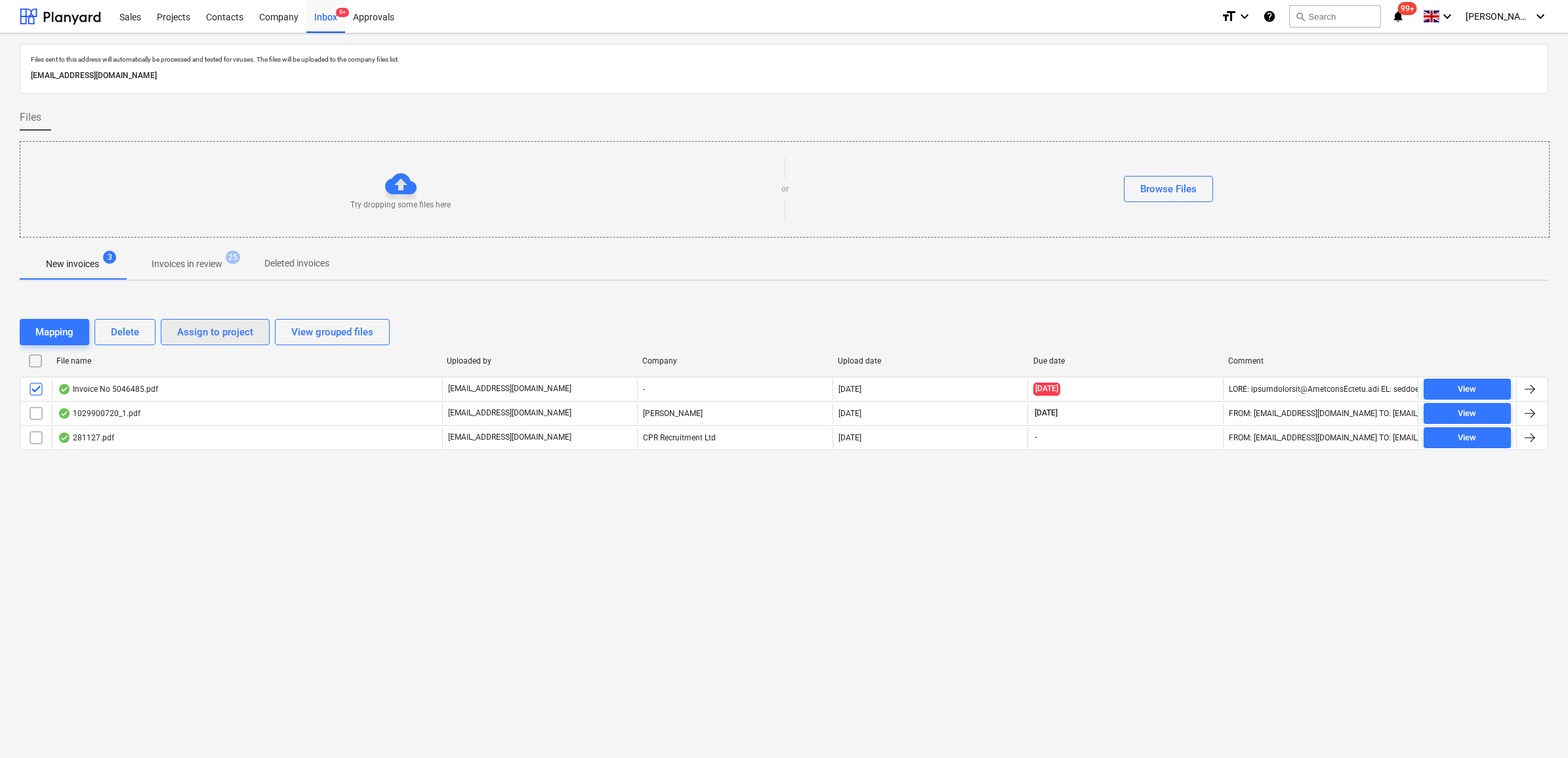
click at [204, 330] on div "Assign to project" at bounding box center [215, 332] width 76 height 17
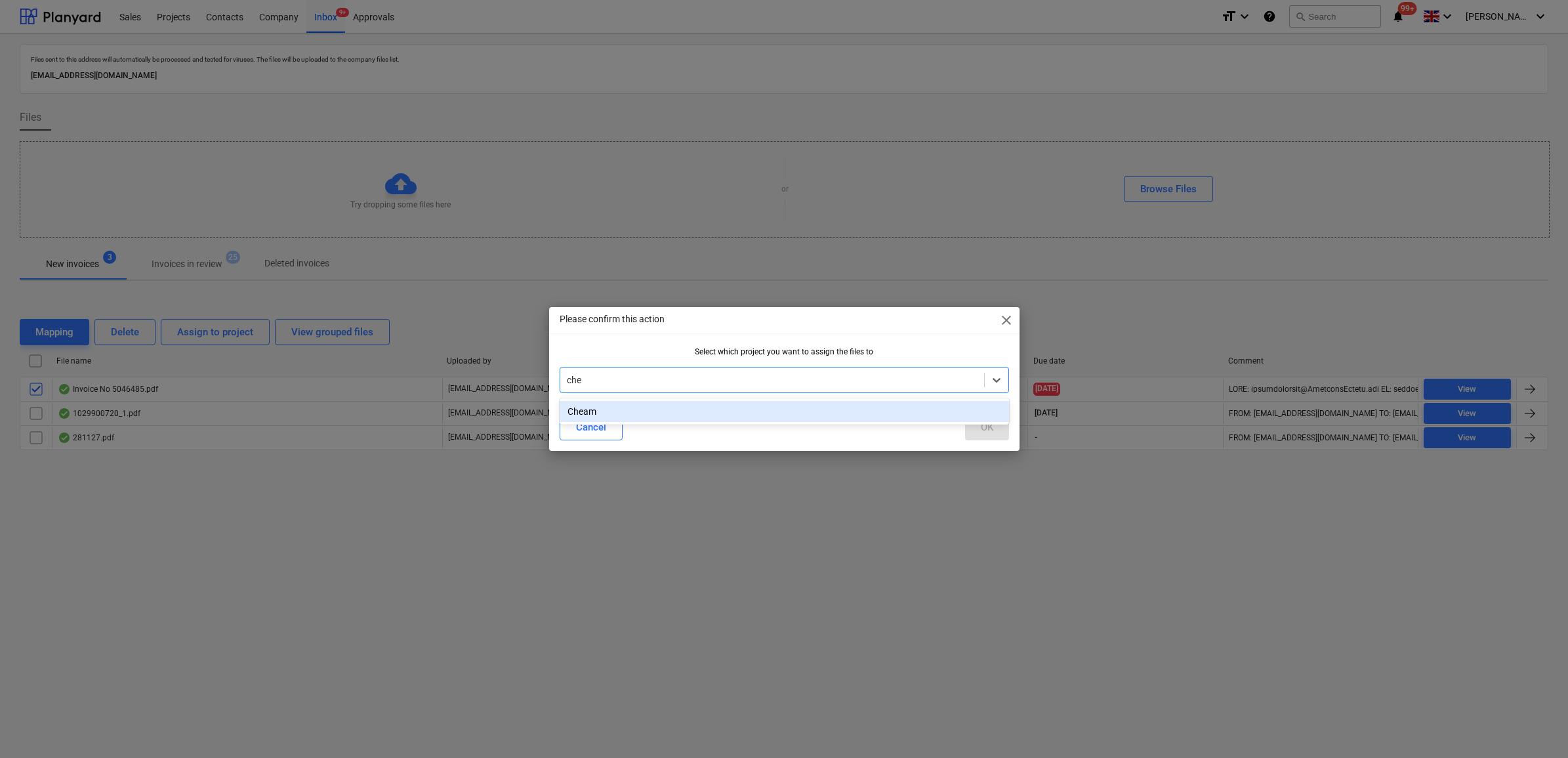
type input "chea"
click at [700, 414] on div "Cheam" at bounding box center [784, 412] width 449 height 21
click at [992, 425] on div "OK" at bounding box center [987, 427] width 13 height 17
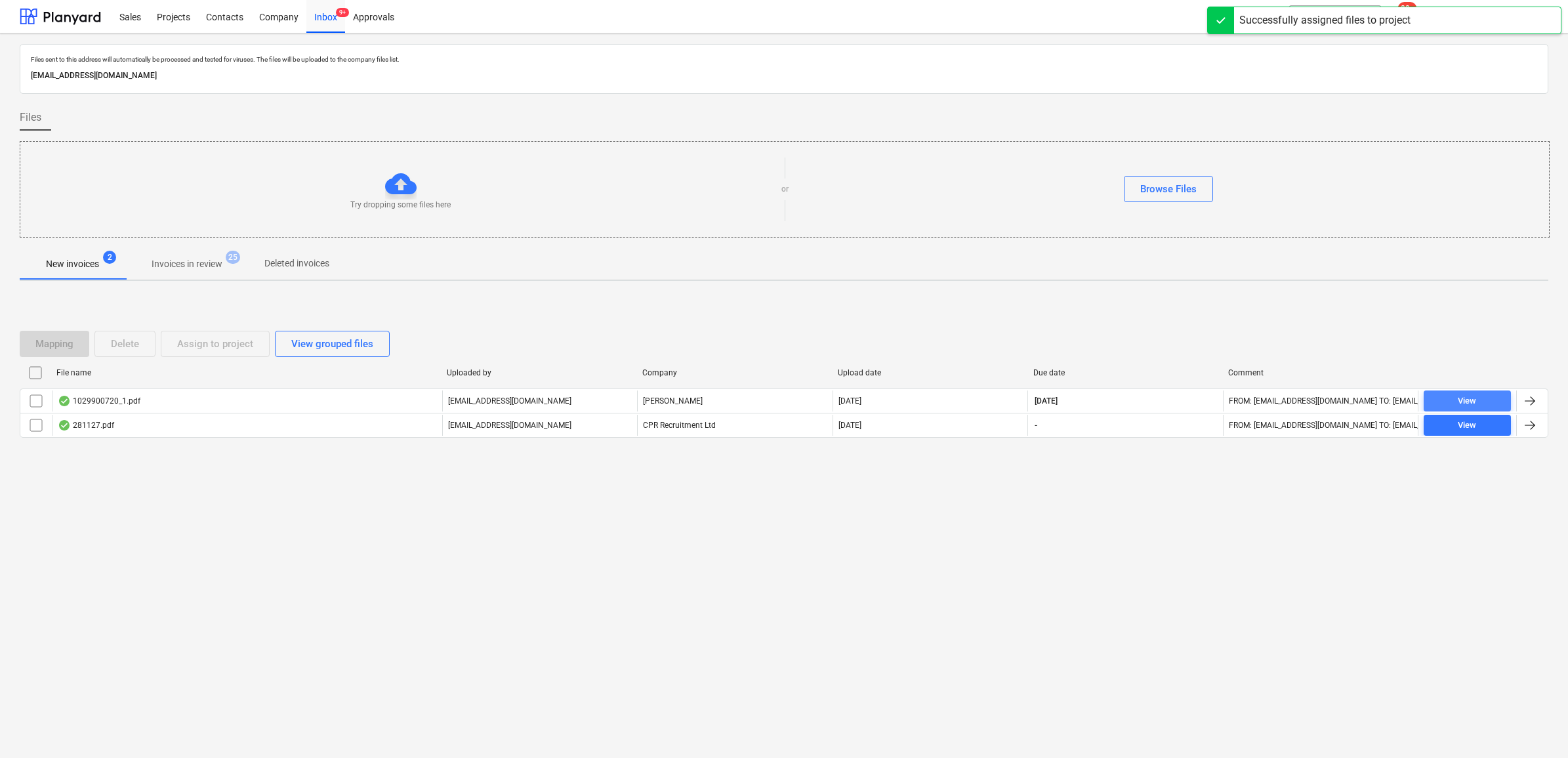
click at [1483, 397] on span "View" at bounding box center [1467, 401] width 77 height 15
click at [35, 399] on input "checkbox" at bounding box center [36, 401] width 21 height 21
click at [176, 355] on button "Assign to project" at bounding box center [215, 344] width 109 height 26
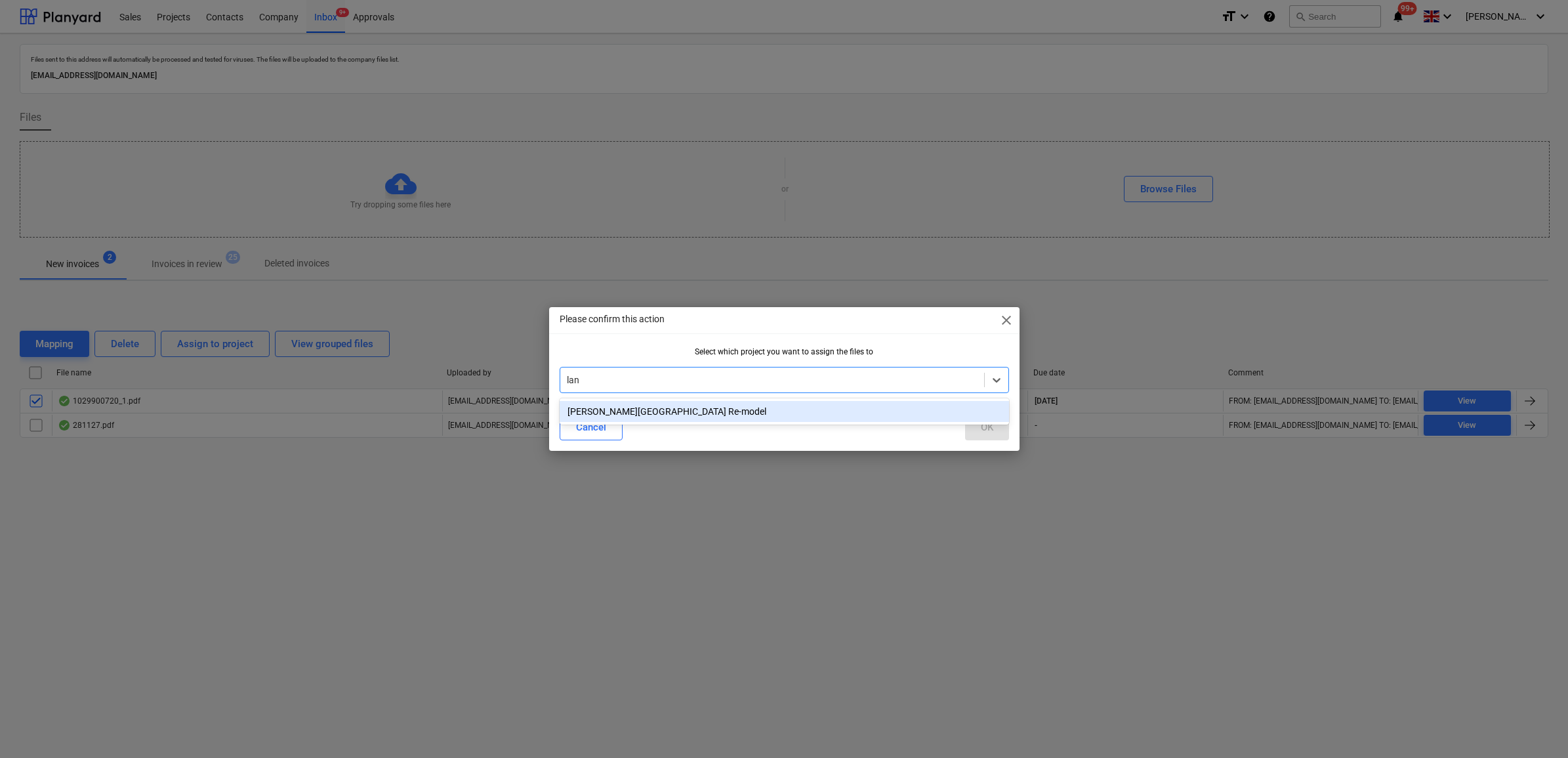
type input "lang"
click at [815, 414] on div "[PERSON_NAME][GEOGRAPHIC_DATA] Re-model" at bounding box center [784, 412] width 449 height 21
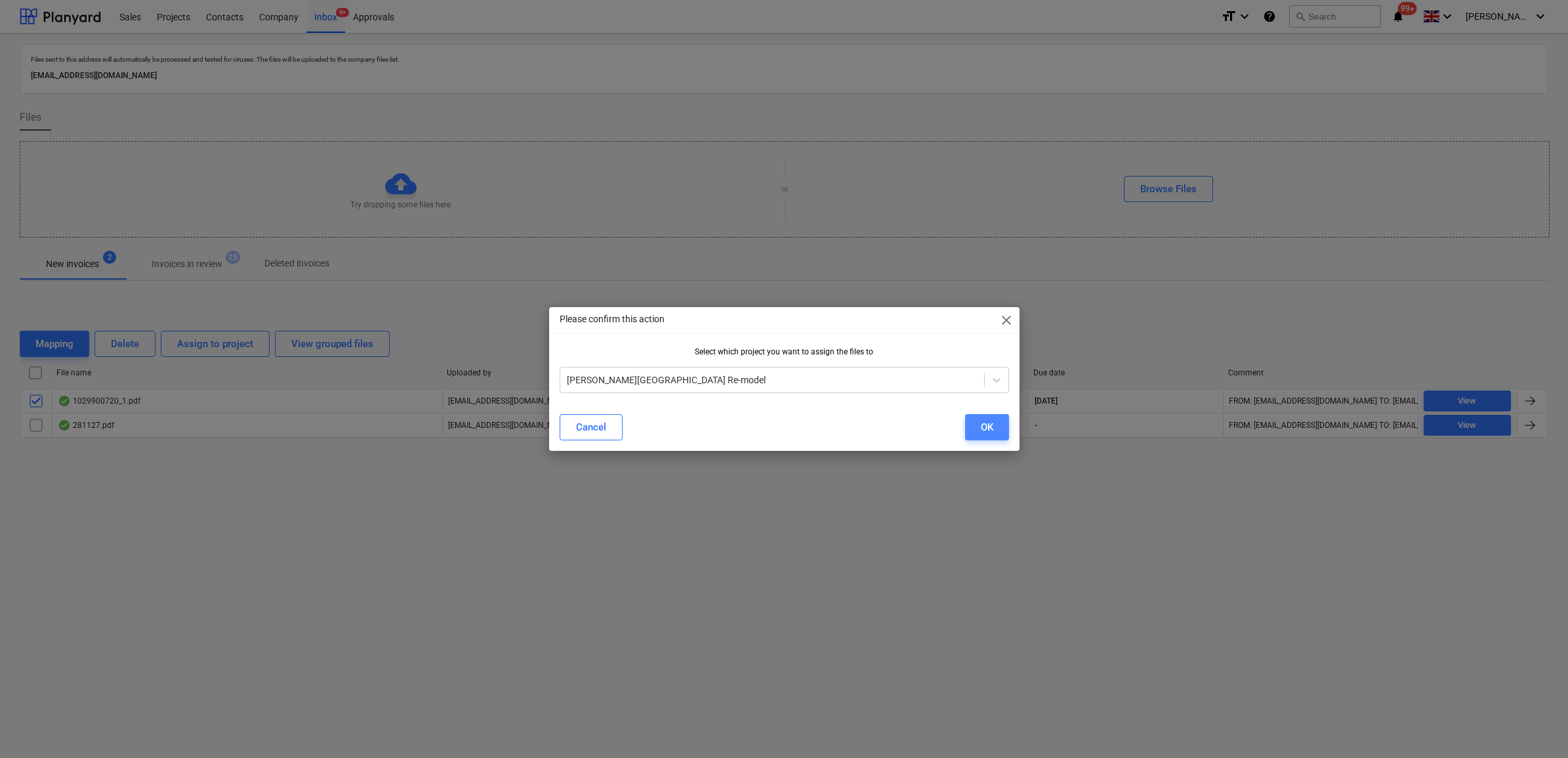
click at [978, 428] on button "OK" at bounding box center [987, 428] width 44 height 26
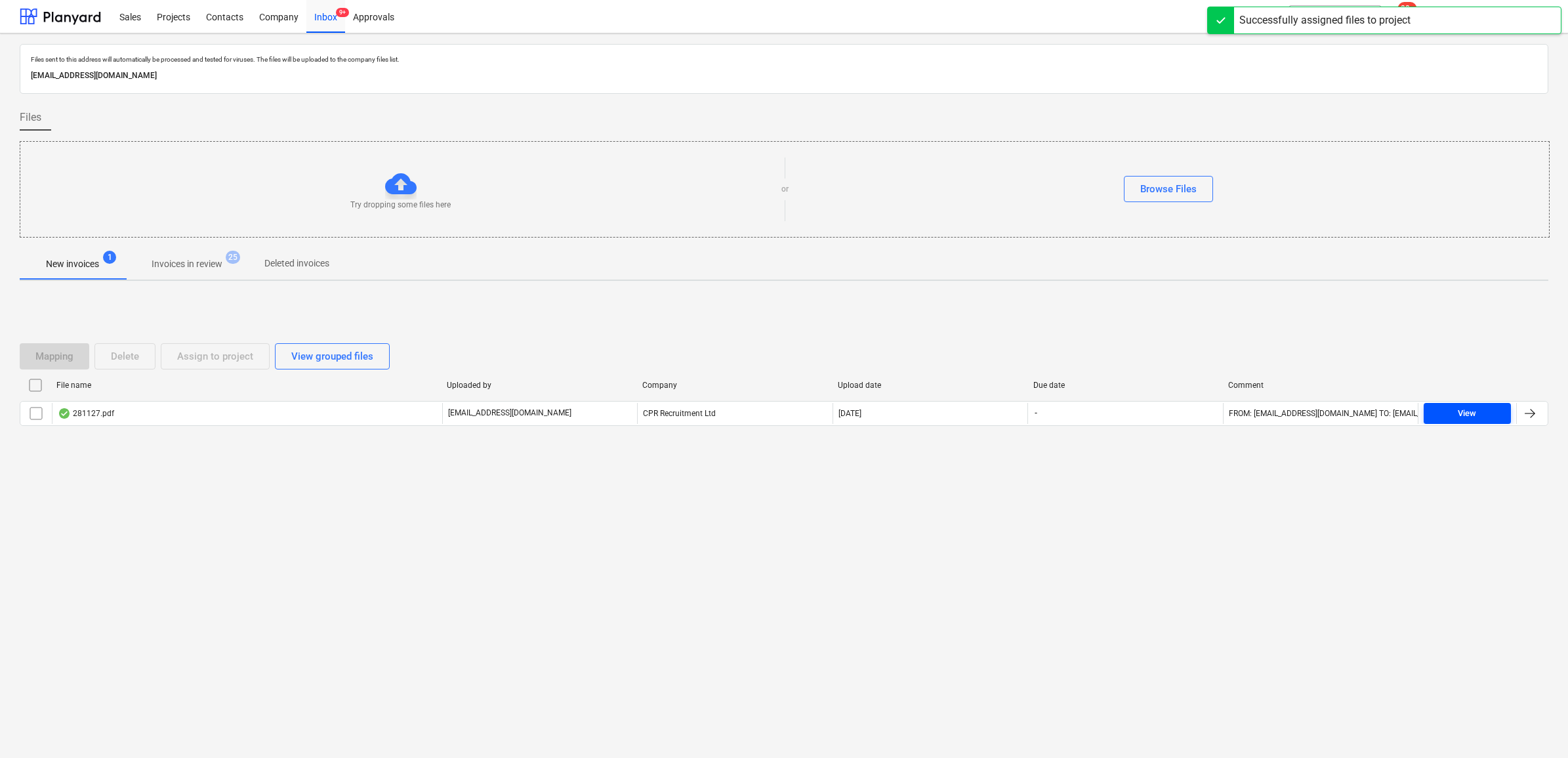
click at [1479, 418] on span "View" at bounding box center [1467, 414] width 77 height 15
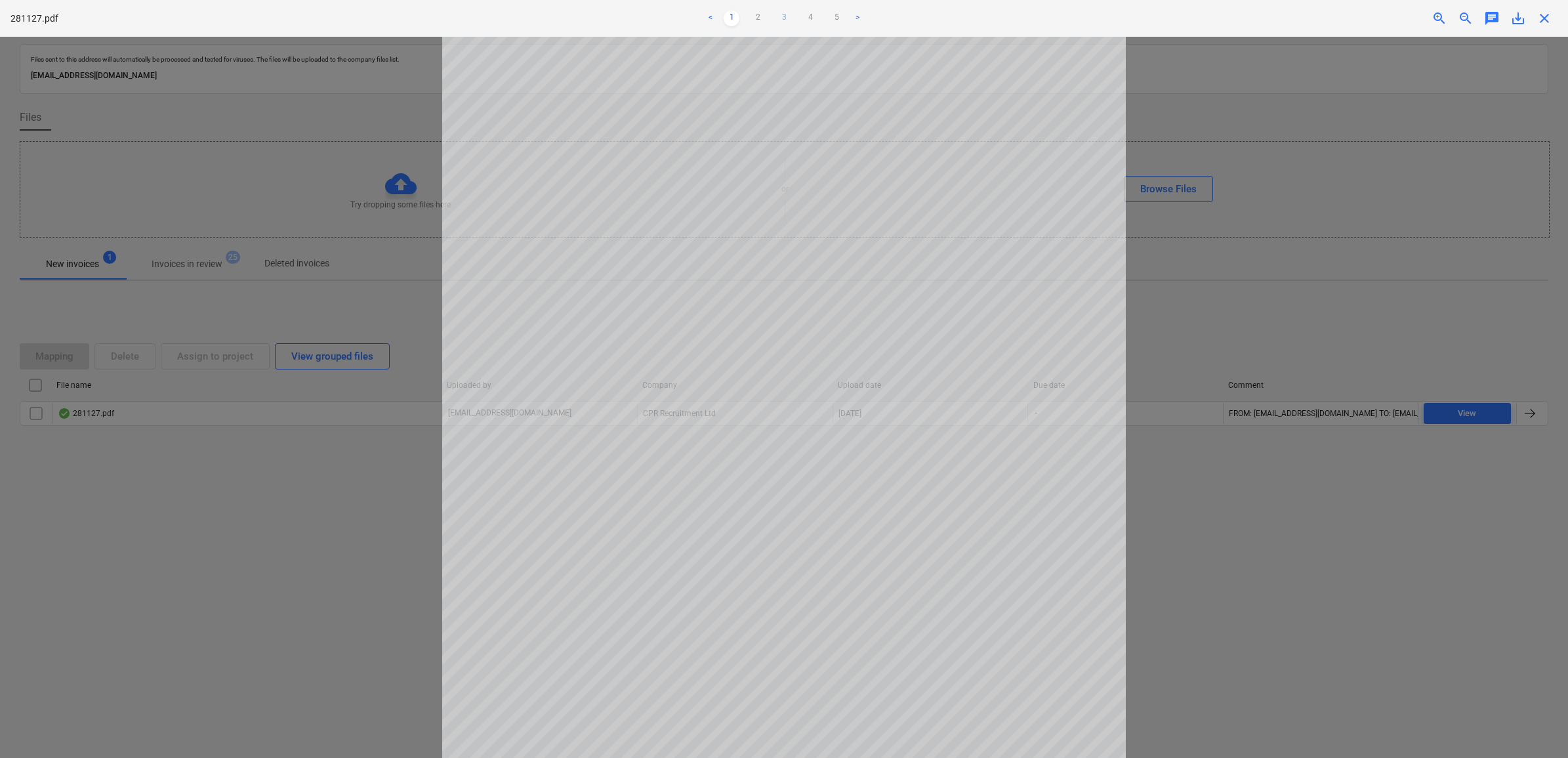
click at [782, 21] on link "3" at bounding box center [784, 19] width 16 height 16
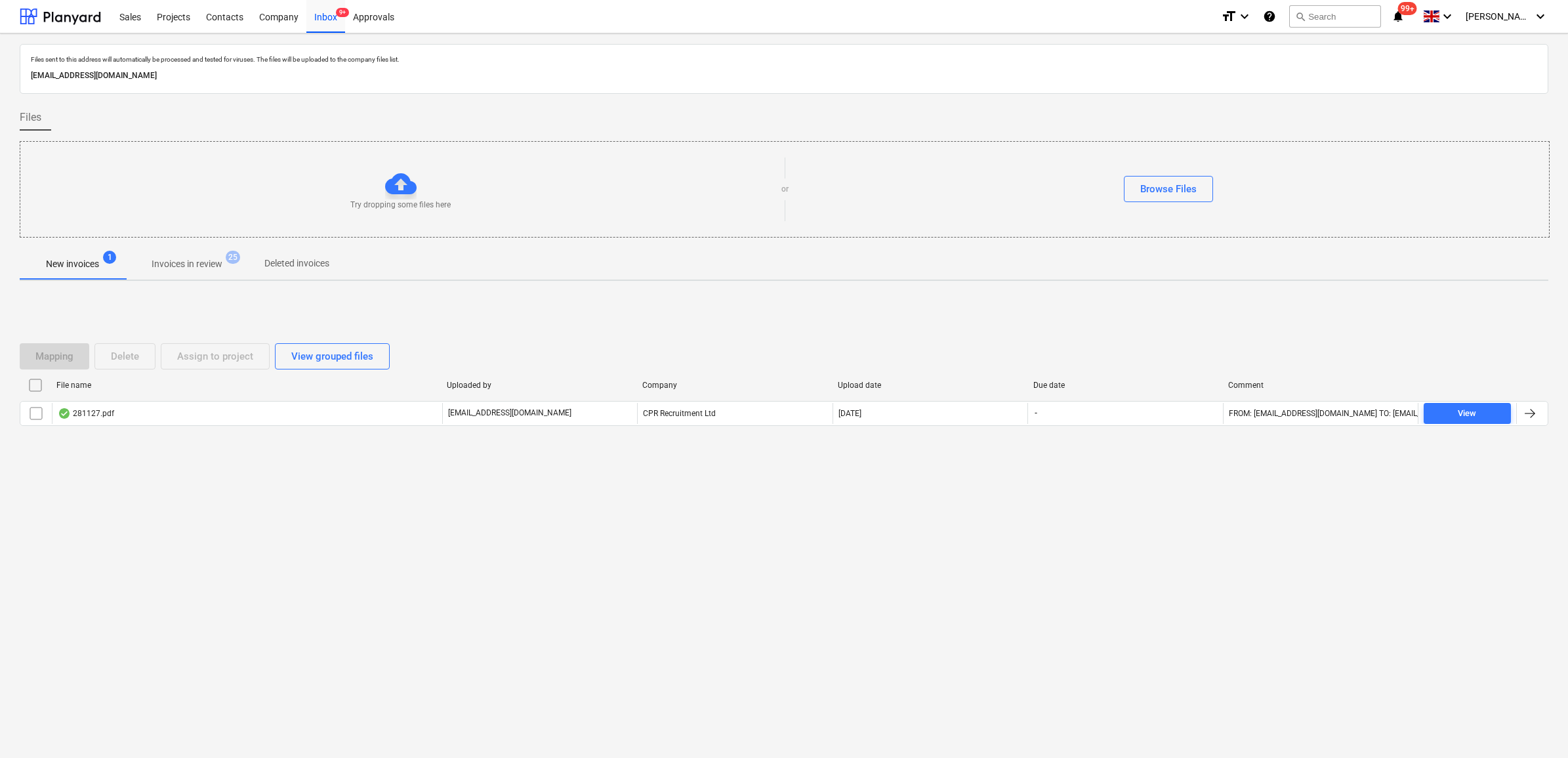
click at [37, 415] on input "checkbox" at bounding box center [36, 414] width 21 height 21
click at [217, 356] on div "Assign to project" at bounding box center [215, 356] width 76 height 17
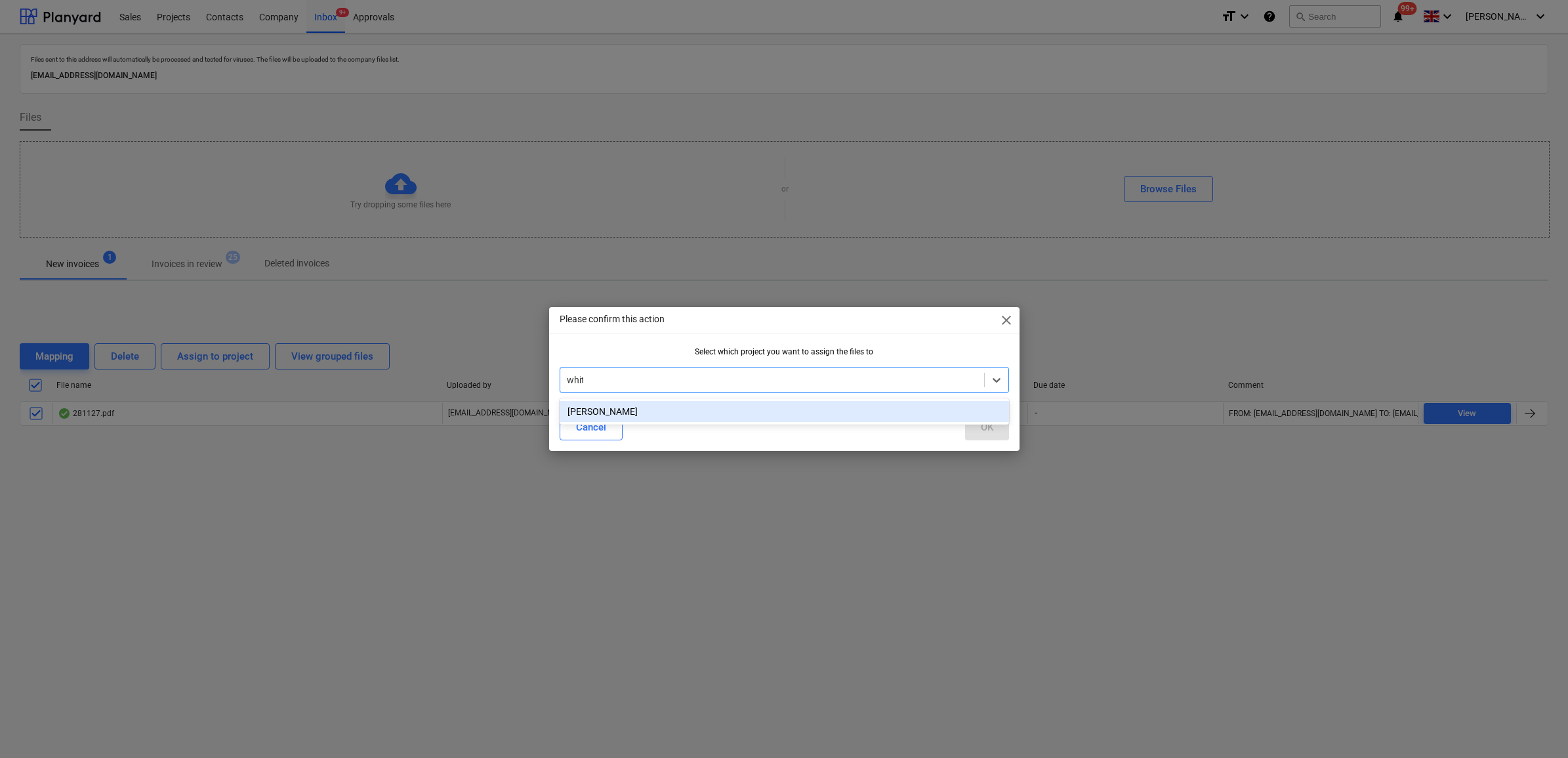
type input "whitt"
click at [612, 415] on div "[PERSON_NAME]" at bounding box center [784, 412] width 449 height 21
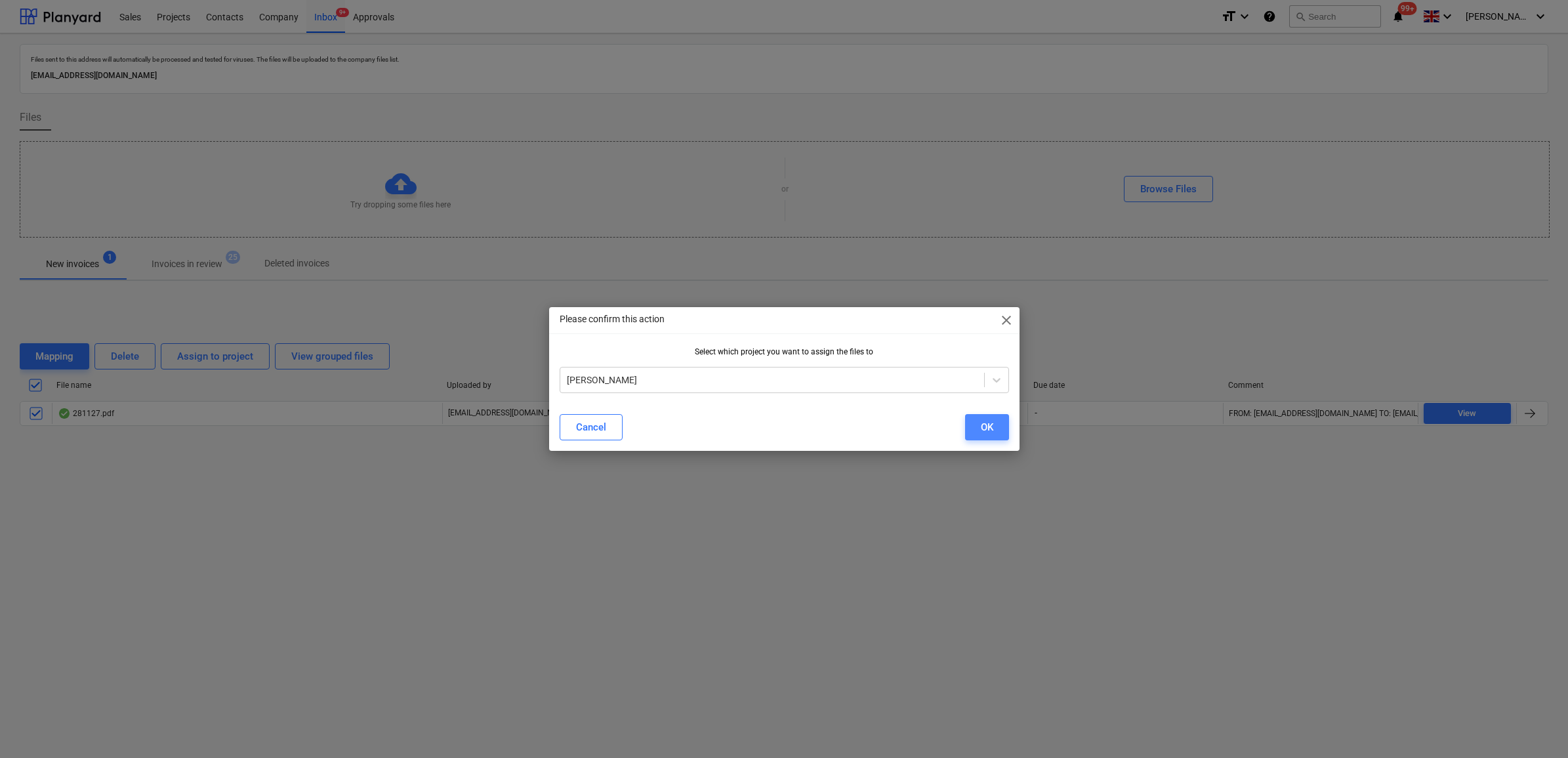
click at [997, 427] on button "OK" at bounding box center [987, 428] width 44 height 26
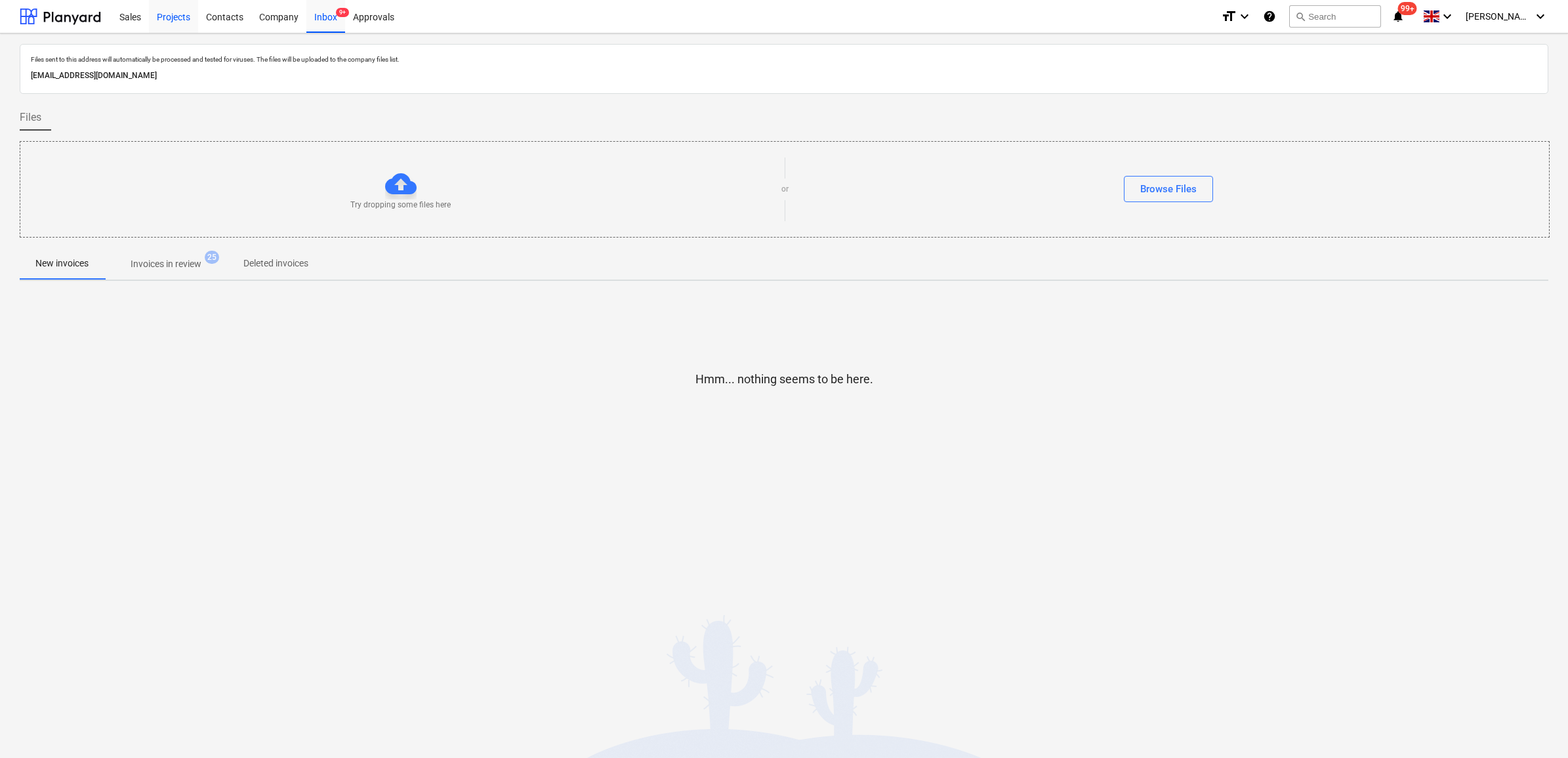
click at [163, 17] on div "Projects" at bounding box center [173, 16] width 49 height 34
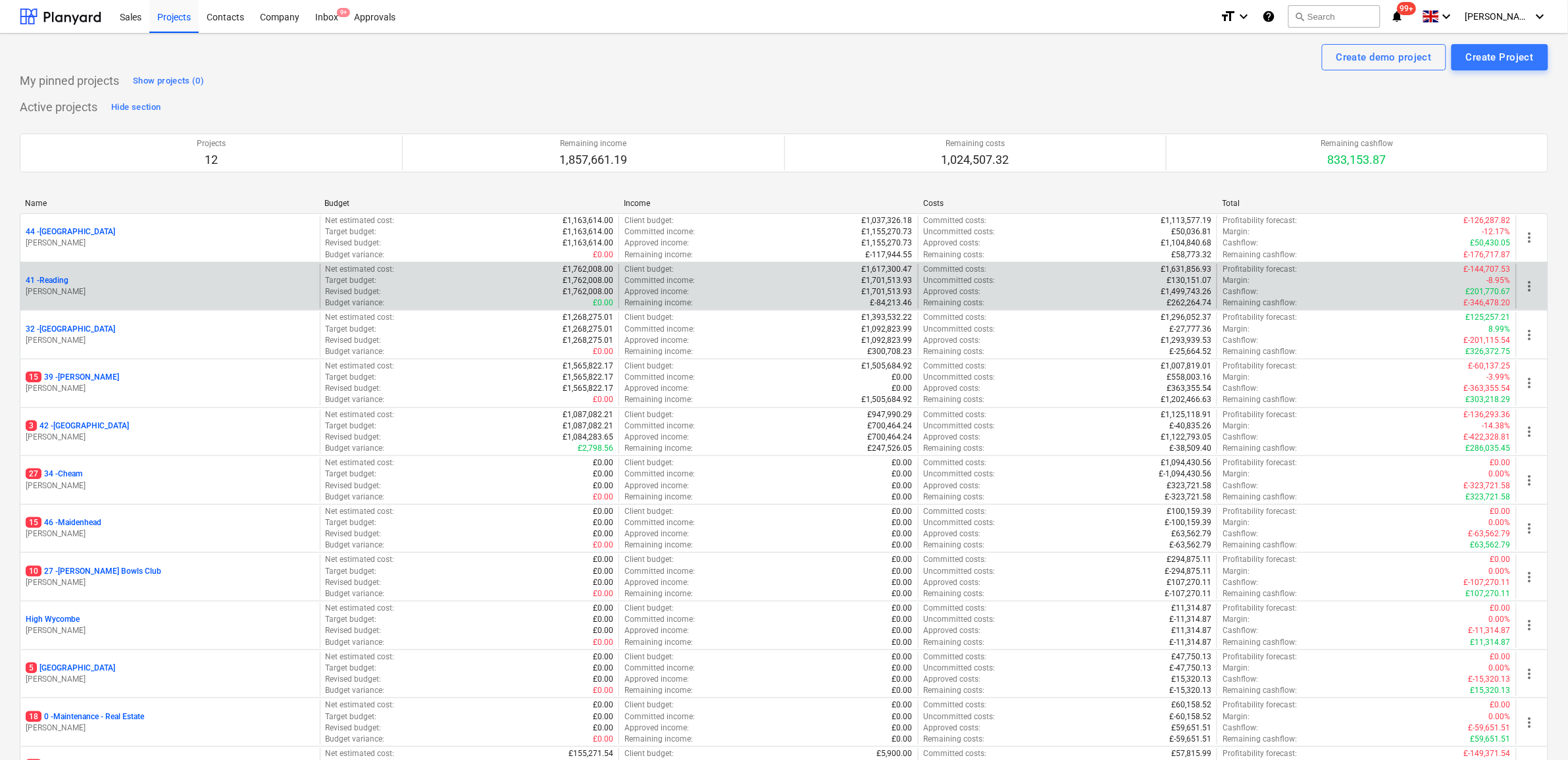
click at [61, 276] on p "41 - Reading" at bounding box center [47, 280] width 42 height 11
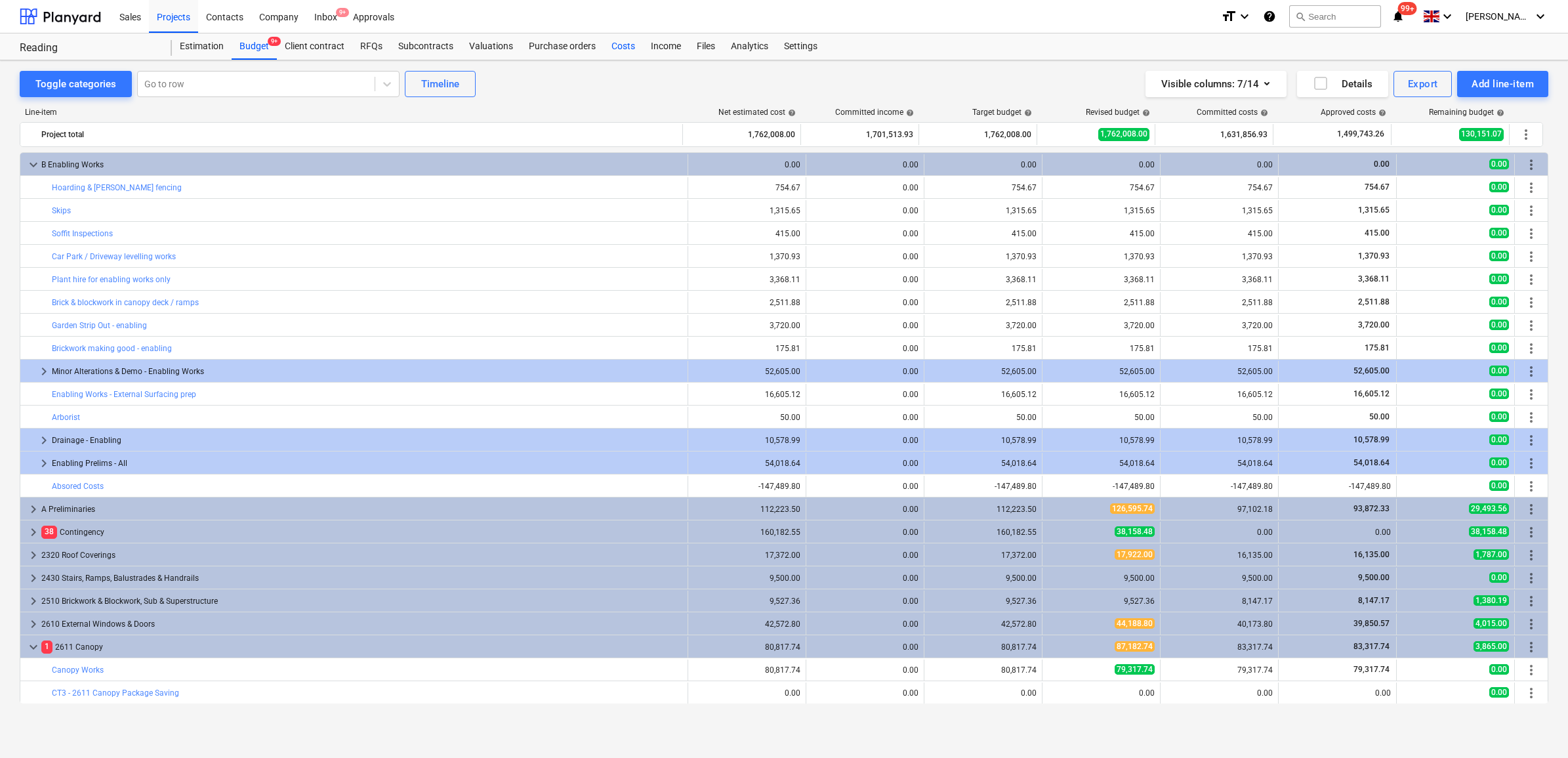
click at [625, 46] on div "Costs" at bounding box center [623, 47] width 39 height 26
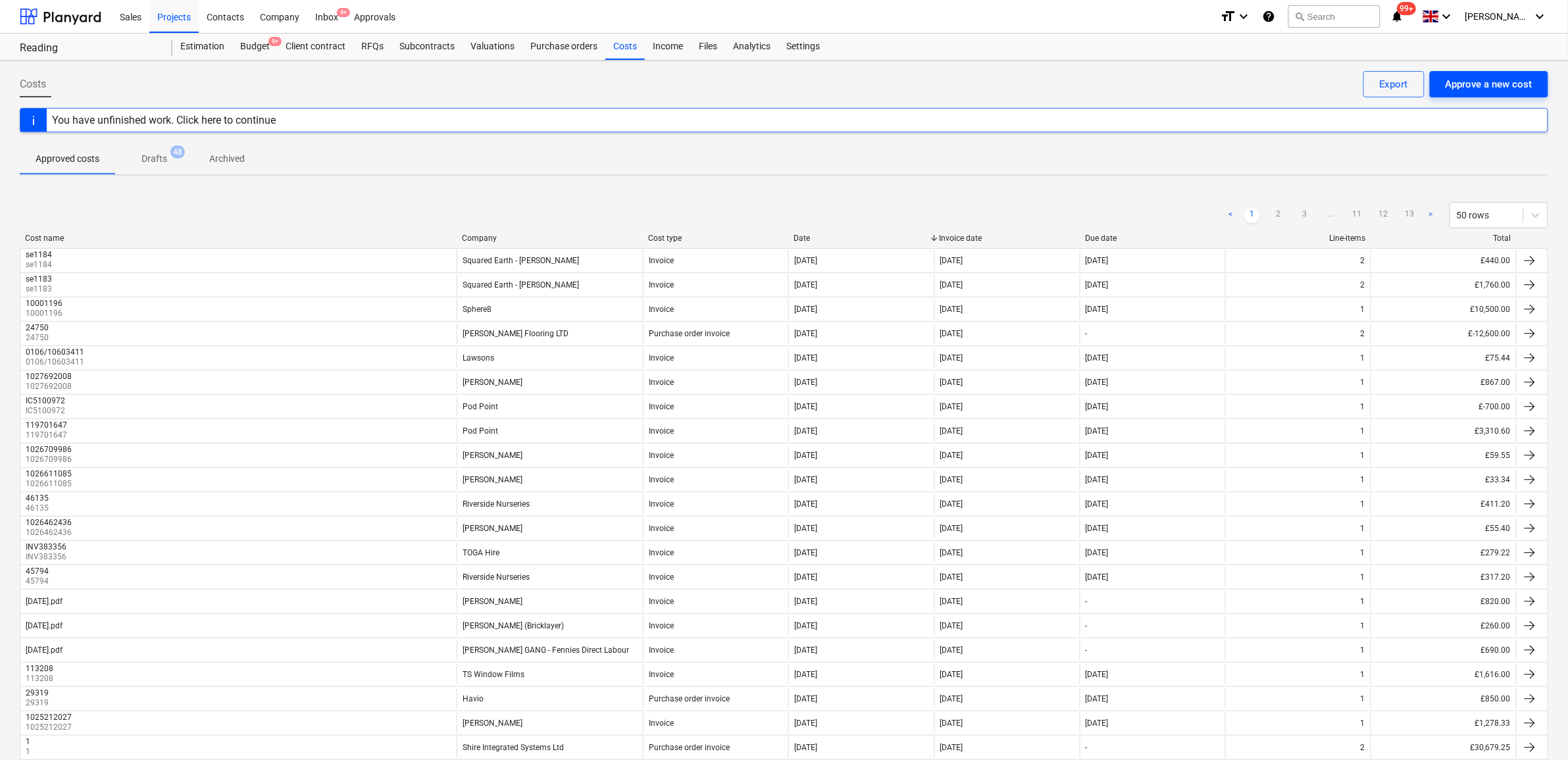
click at [1486, 81] on div "Approve a new cost" at bounding box center [1489, 84] width 87 height 17
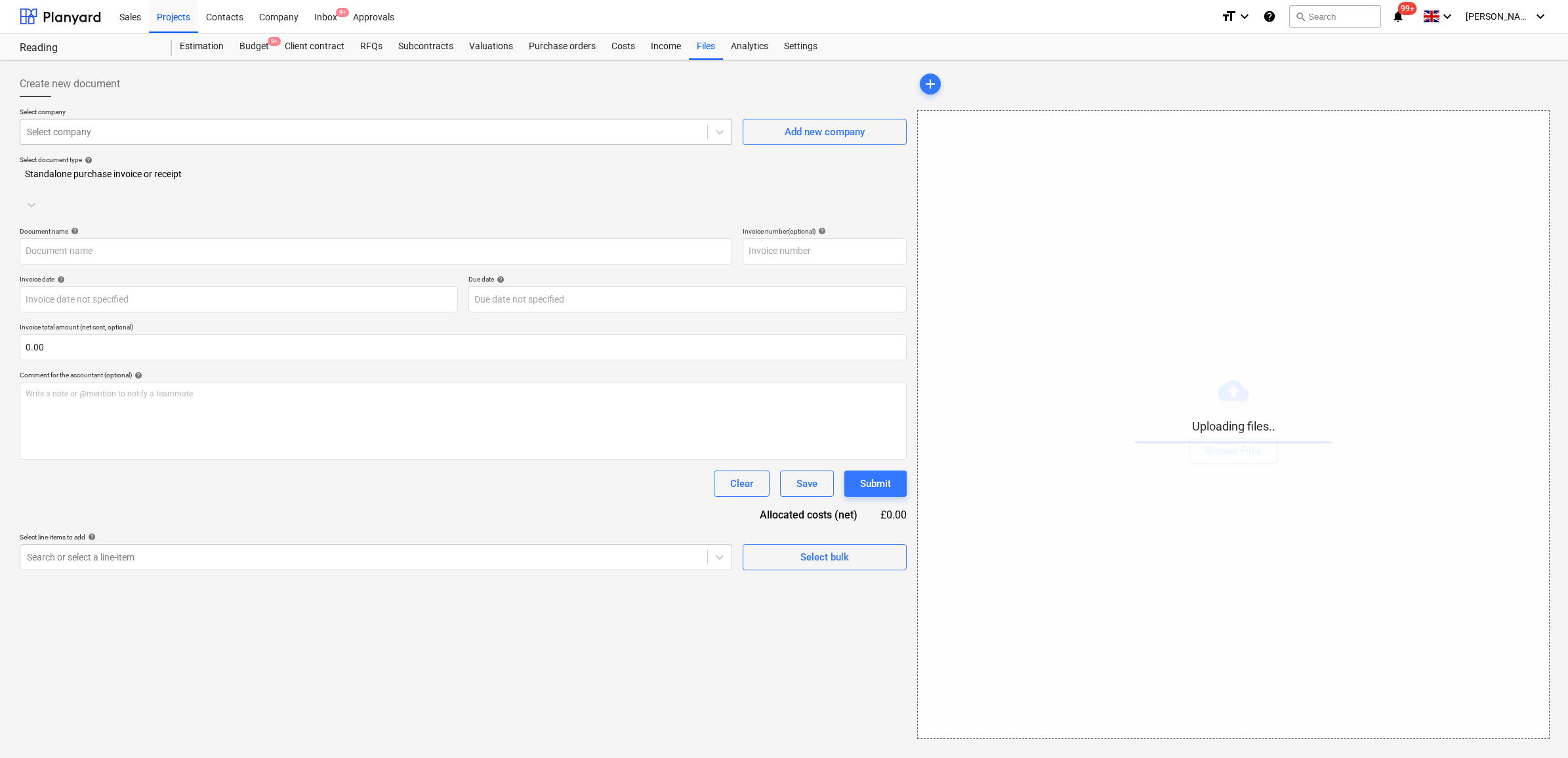
click at [193, 132] on div at bounding box center [364, 132] width 674 height 13
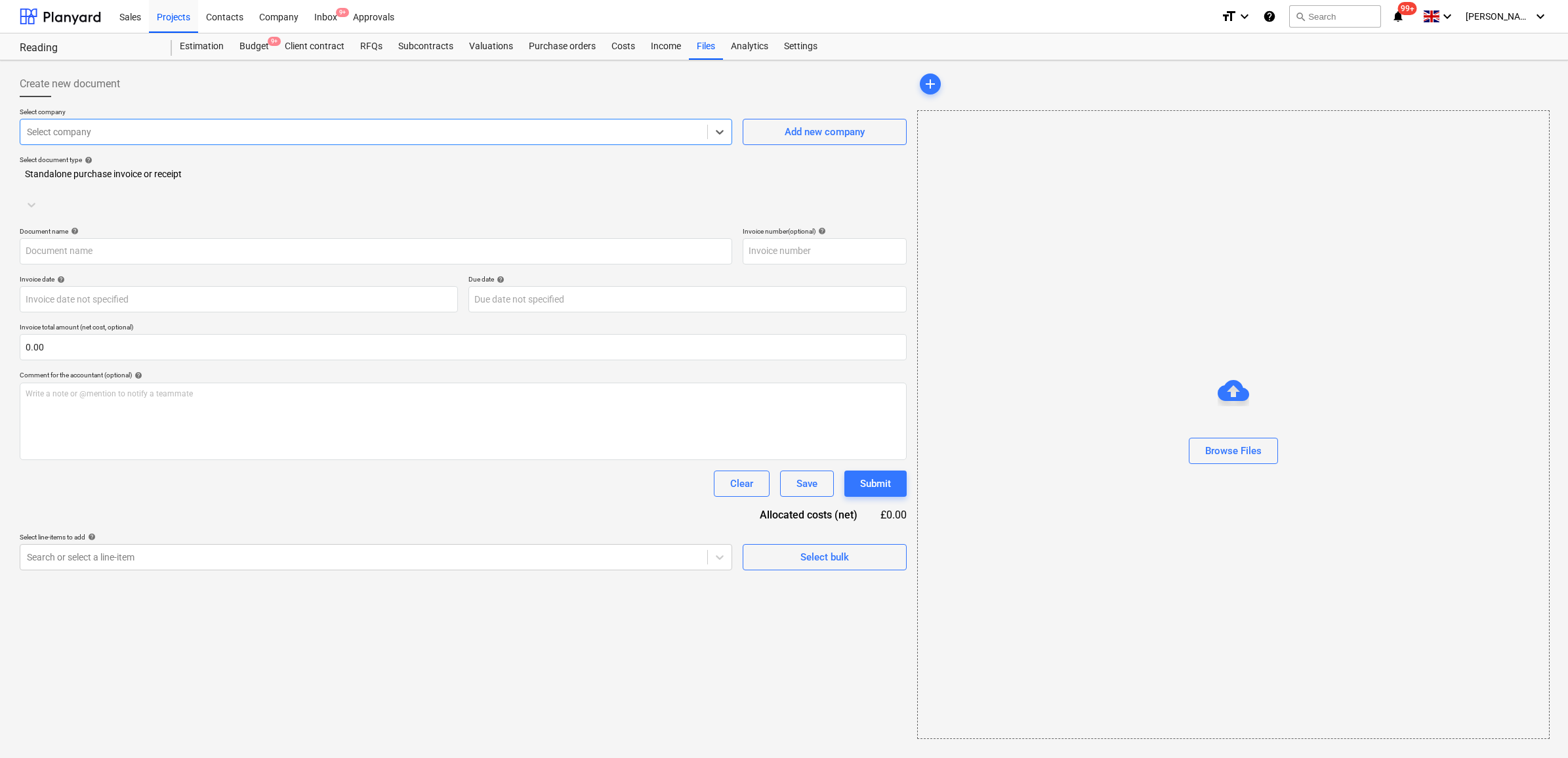
type input "24.07.25.pdf"
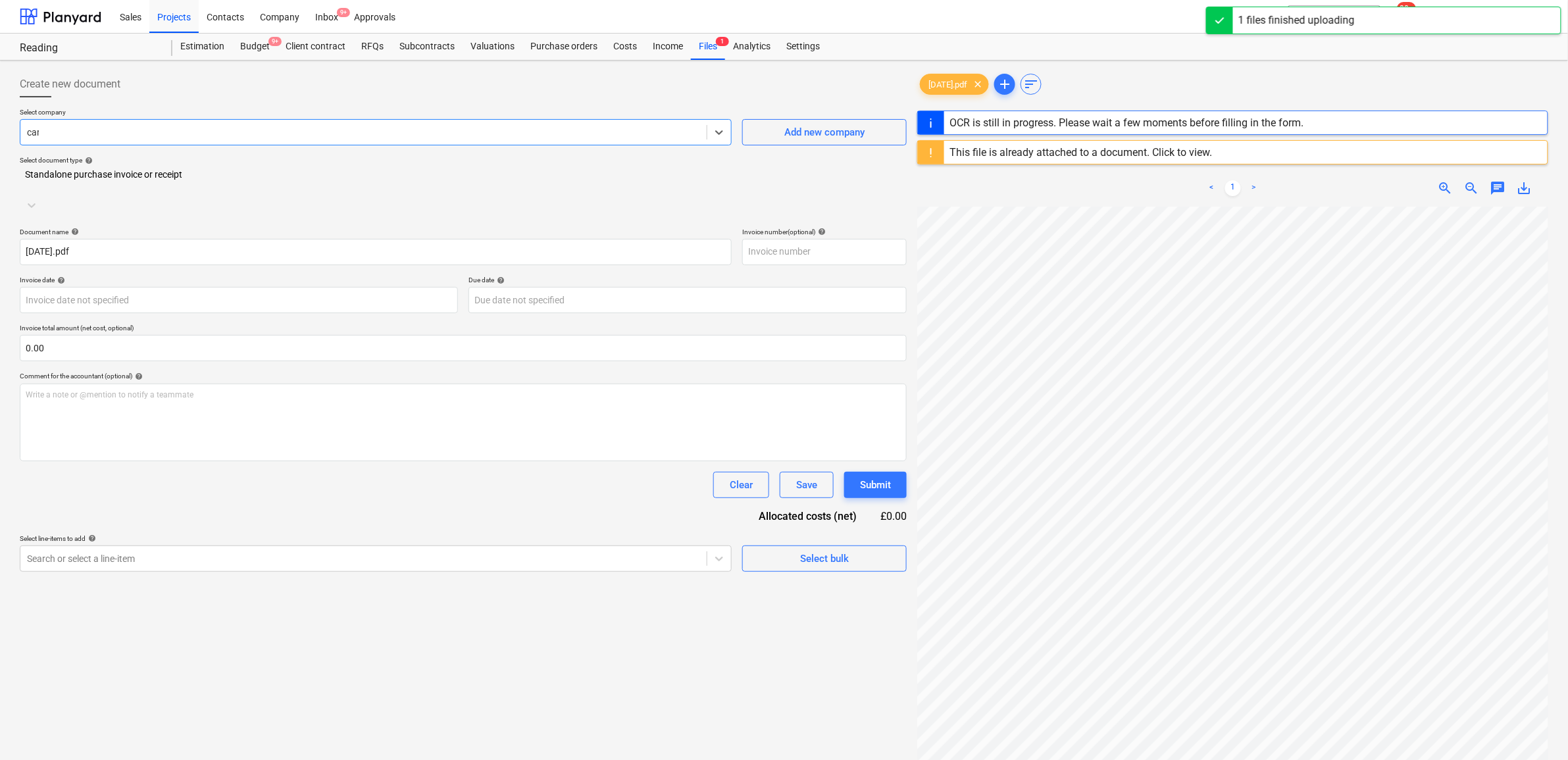
type input "carp"
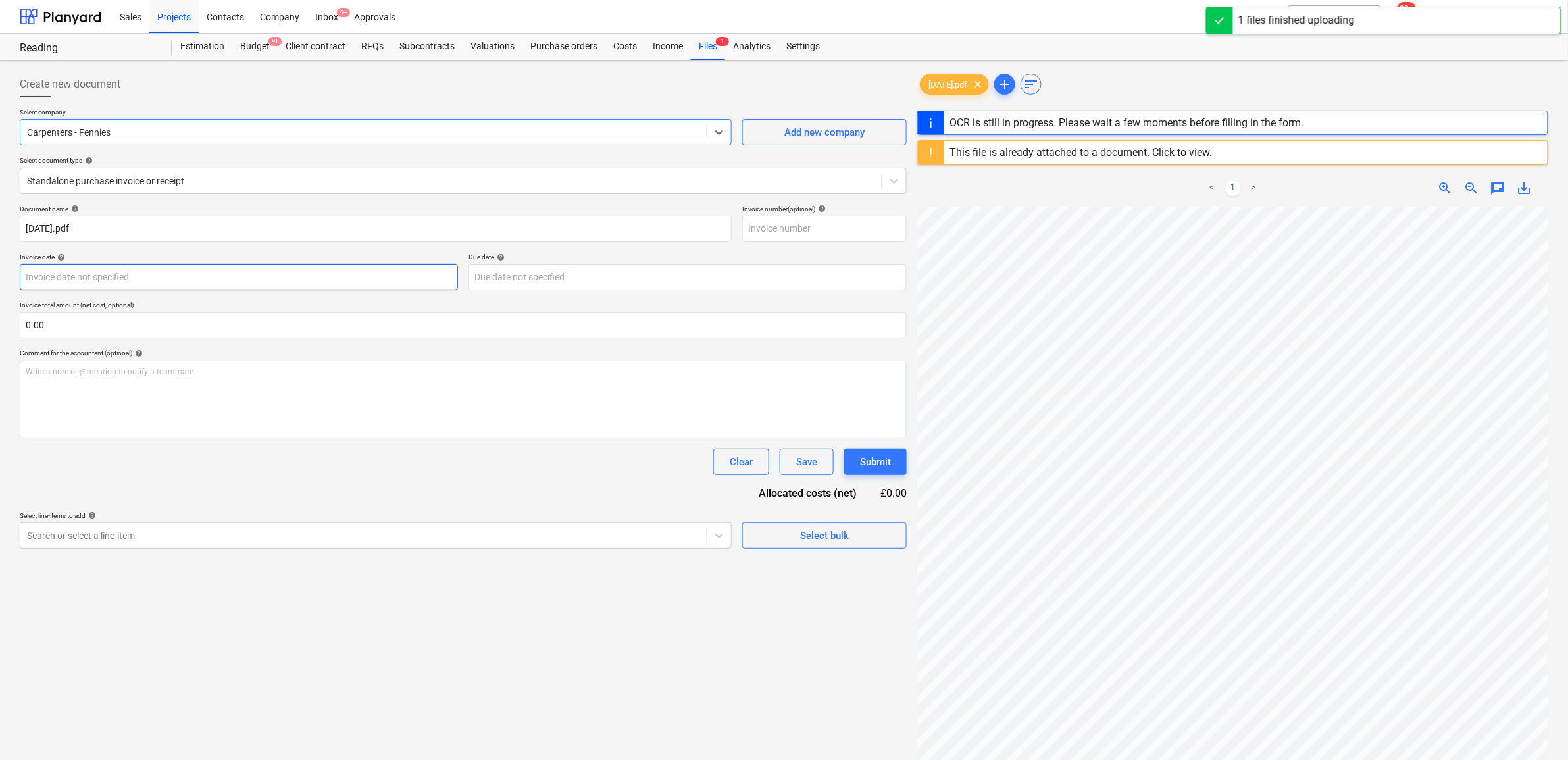
click at [150, 283] on body "Sales Projects Contacts Company Inbox 9+ Approvals format_size keyboard_arrow_d…" at bounding box center [784, 380] width 1568 height 760
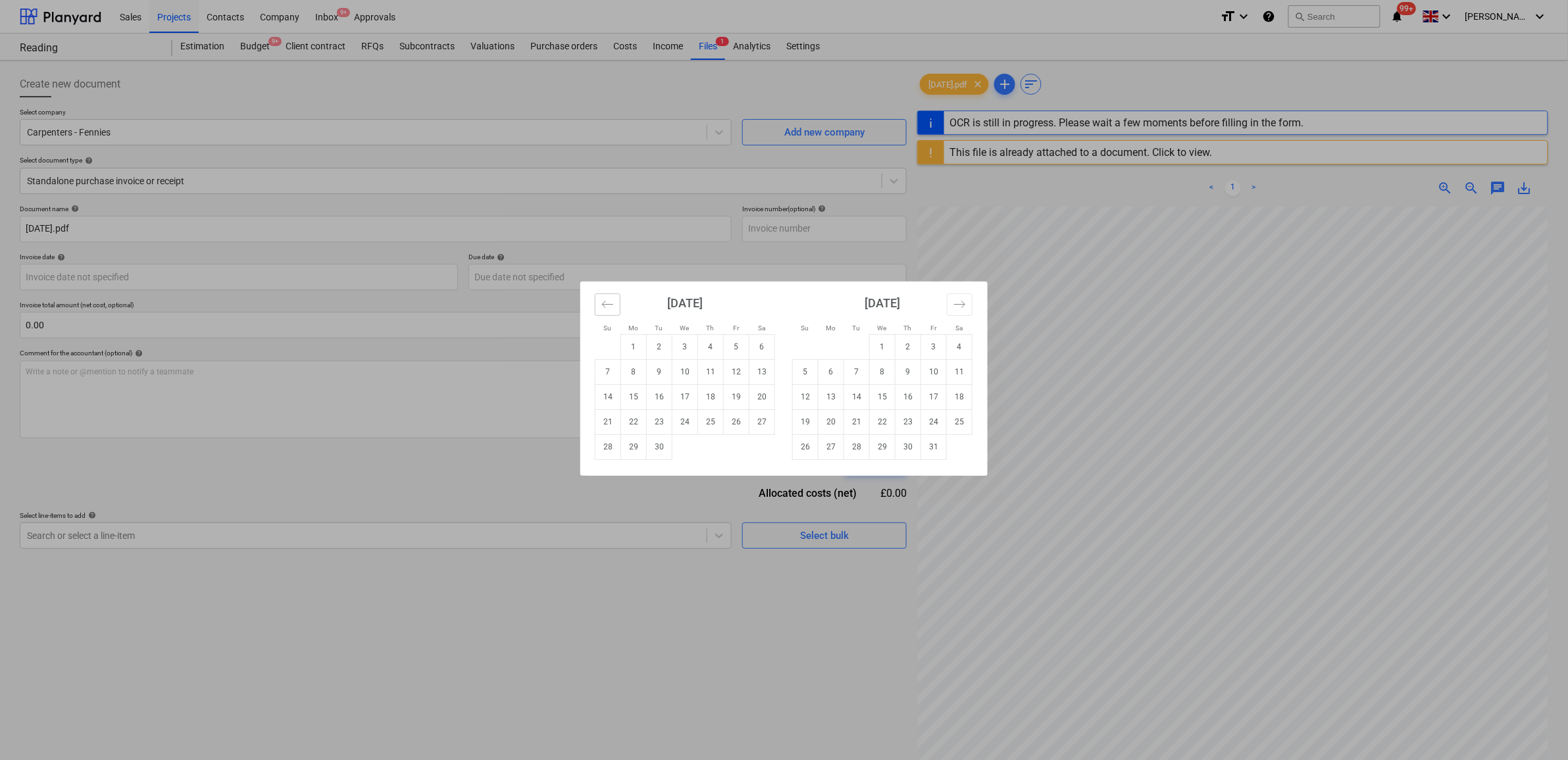
click at [620, 305] on button "Move backward to switch to the previous month." at bounding box center [607, 305] width 26 height 23
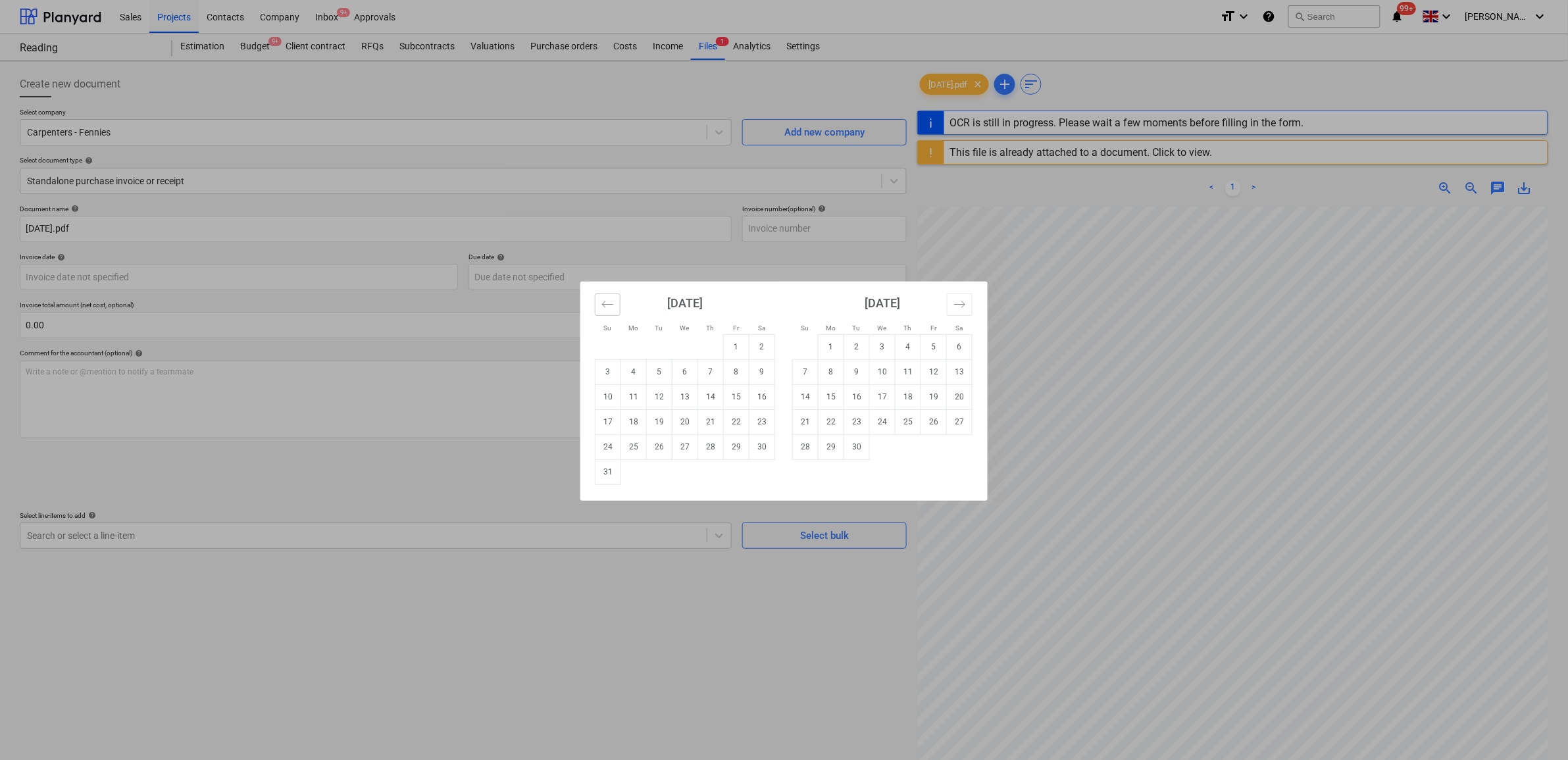
click at [617, 306] on button "Move backward to switch to the previous month." at bounding box center [607, 305] width 26 height 23
click at [615, 306] on button "Move backward to switch to the previous month." at bounding box center [607, 305] width 26 height 23
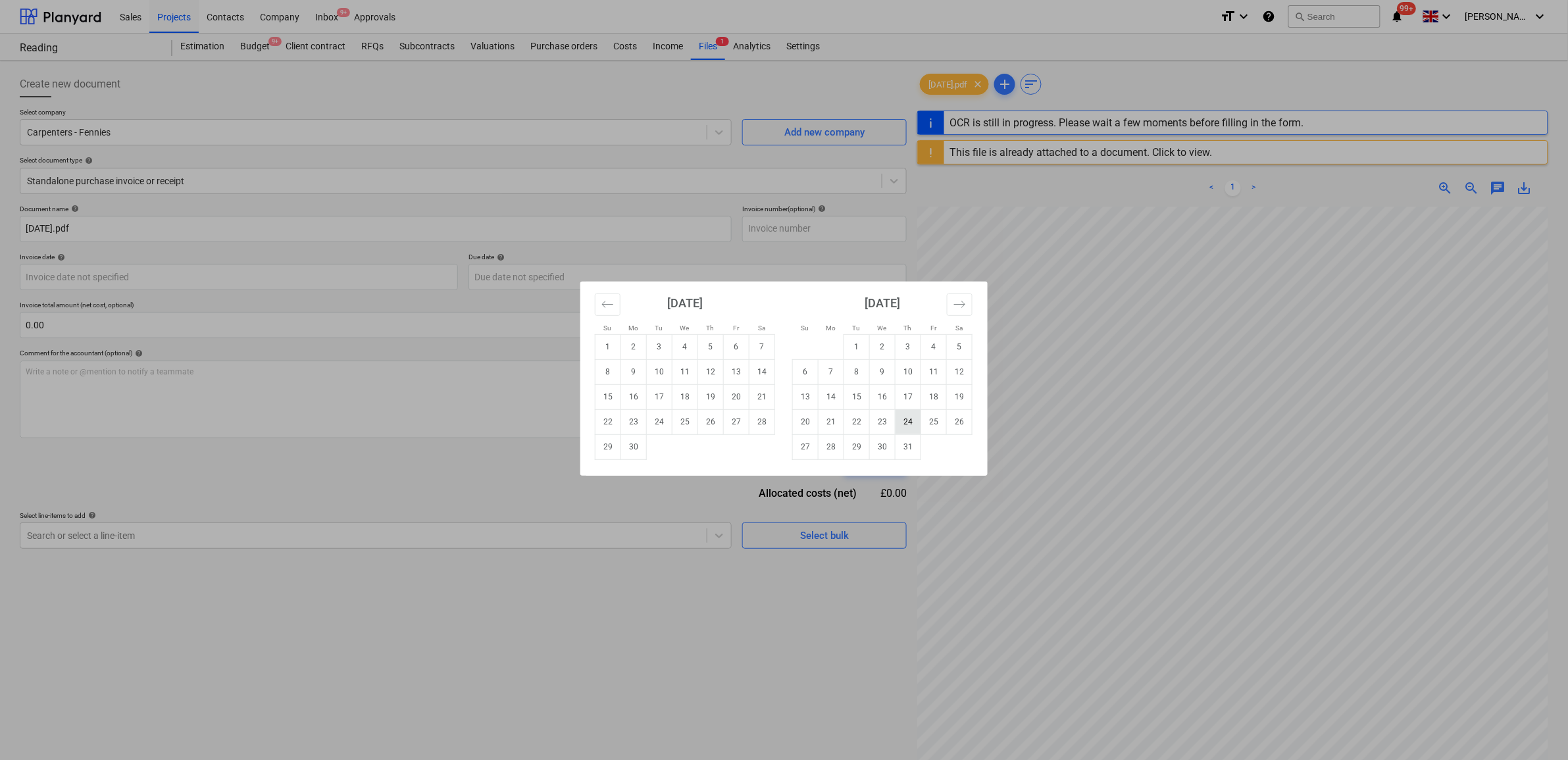
click at [906, 425] on td "24" at bounding box center [908, 422] width 26 height 25
type input "24 Jul 2025"
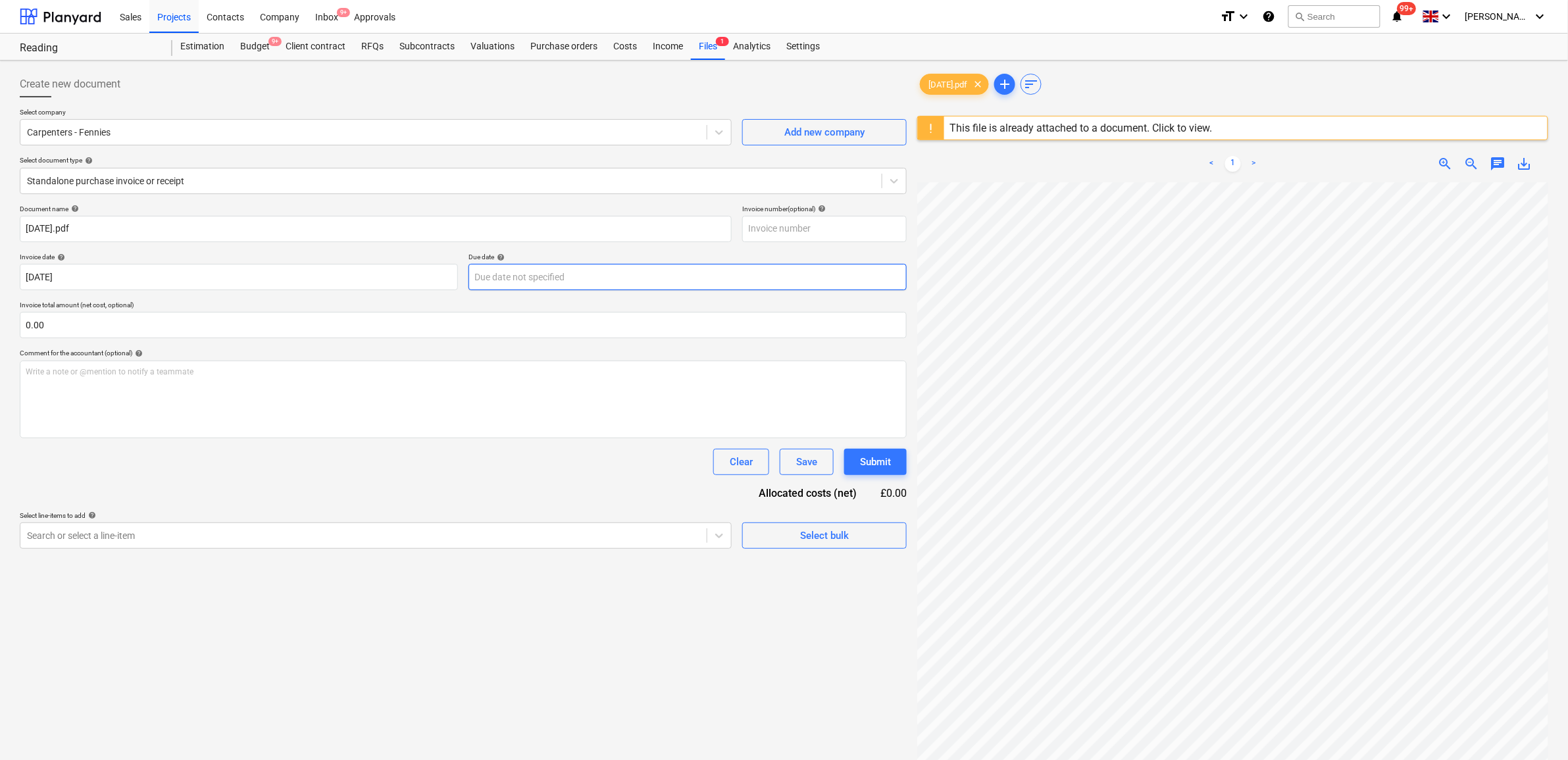
click at [544, 268] on body "Sales Projects Contacts Company Inbox 9+ Approvals format_size keyboard_arrow_d…" at bounding box center [784, 380] width 1568 height 760
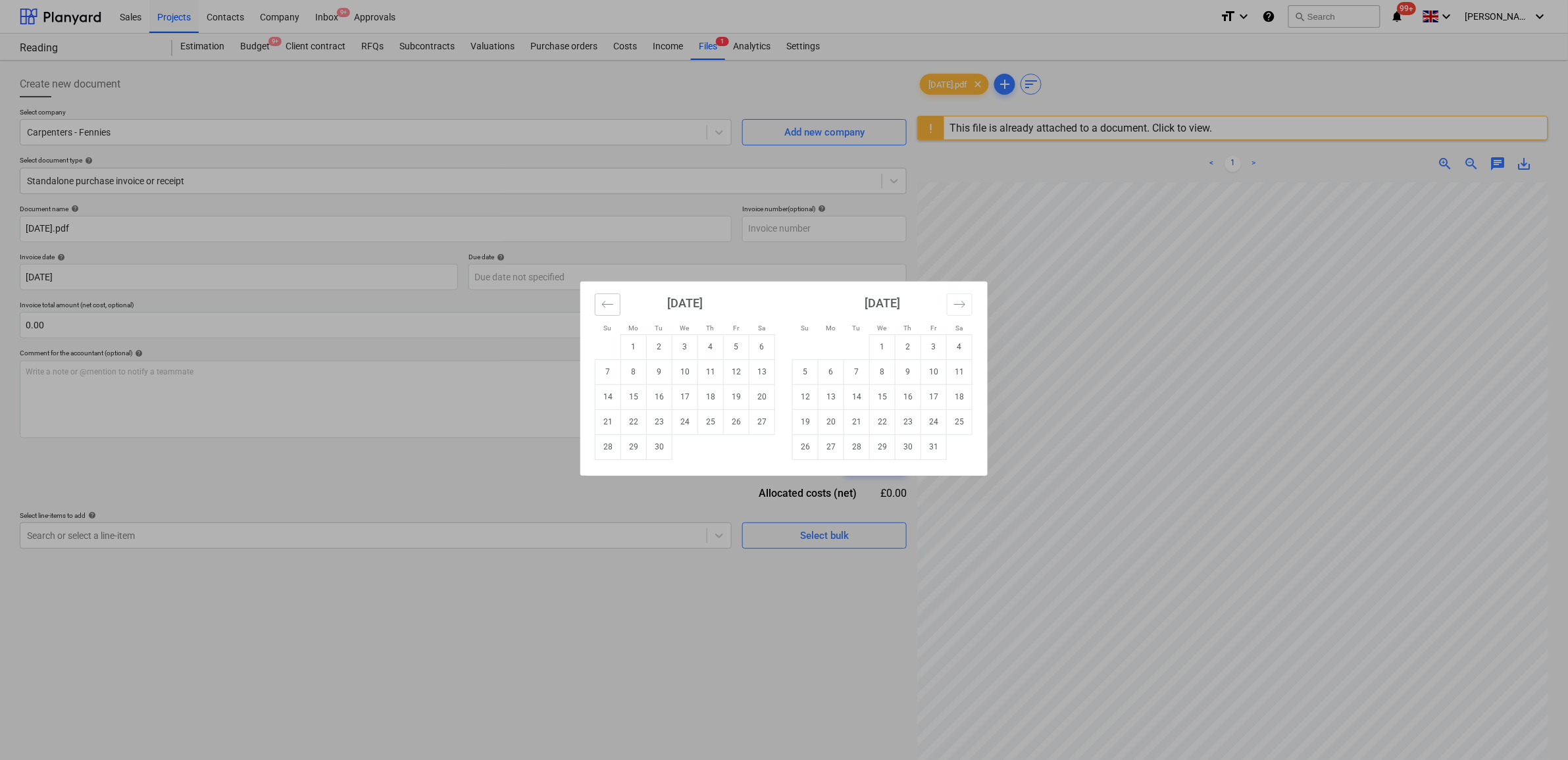
click at [607, 307] on icon "Move backward to switch to the previous month." at bounding box center [607, 304] width 13 height 13
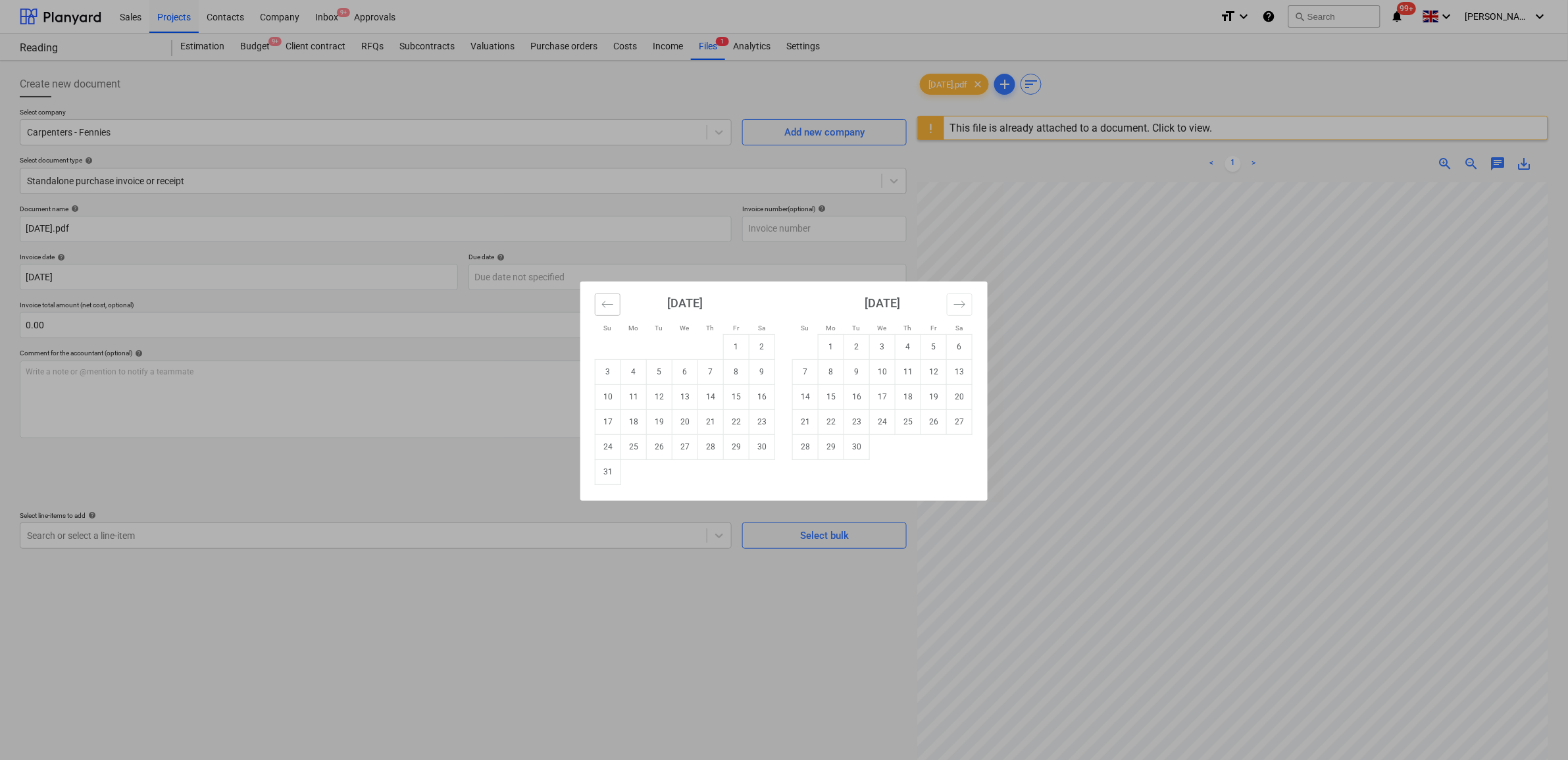
click at [609, 309] on icon "Move backward to switch to the previous month." at bounding box center [607, 304] width 13 height 13
click at [716, 418] on td "24" at bounding box center [711, 422] width 26 height 25
type input "24 Jul 2025"
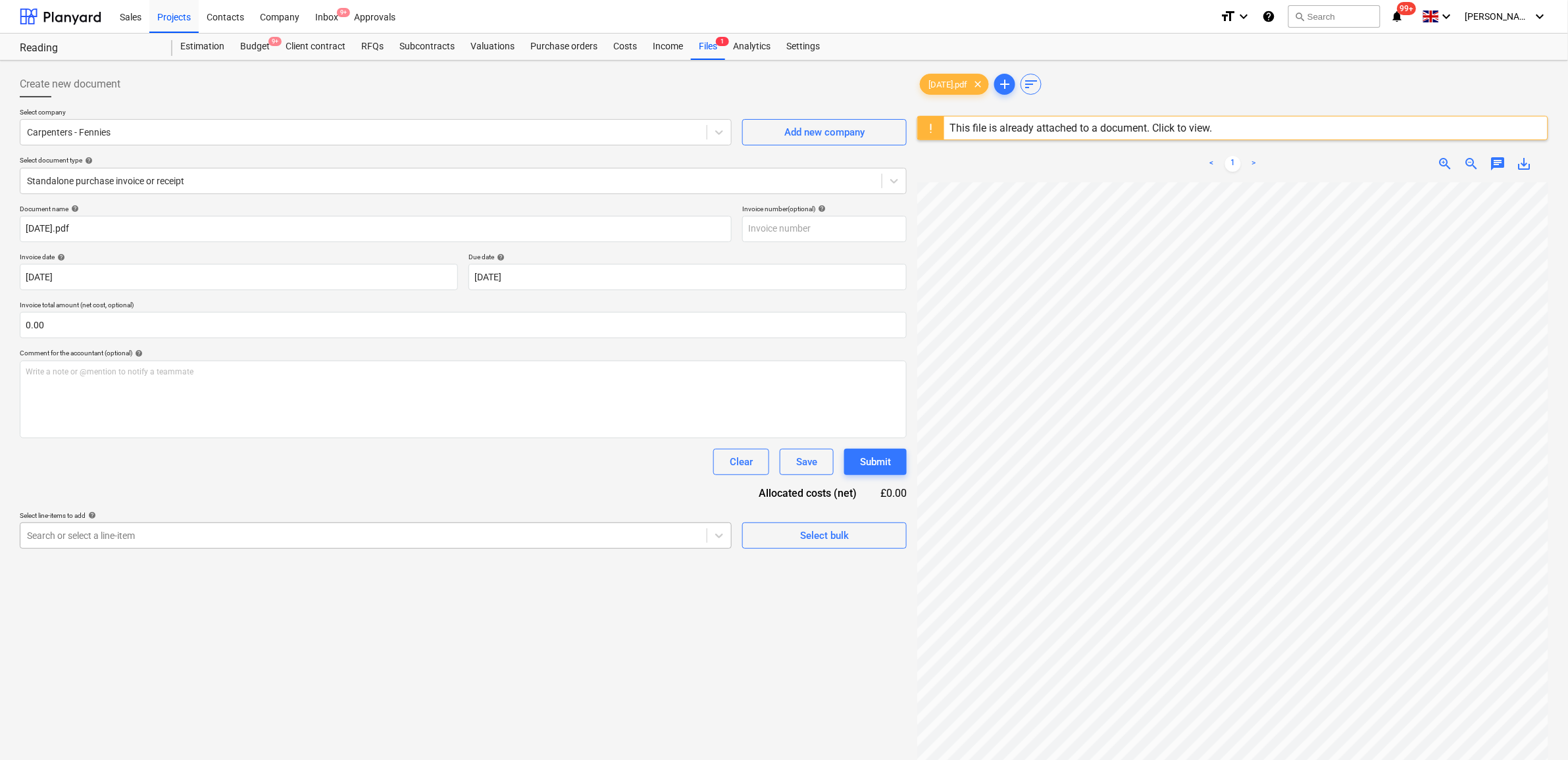
click at [218, 530] on div at bounding box center [364, 536] width 673 height 13
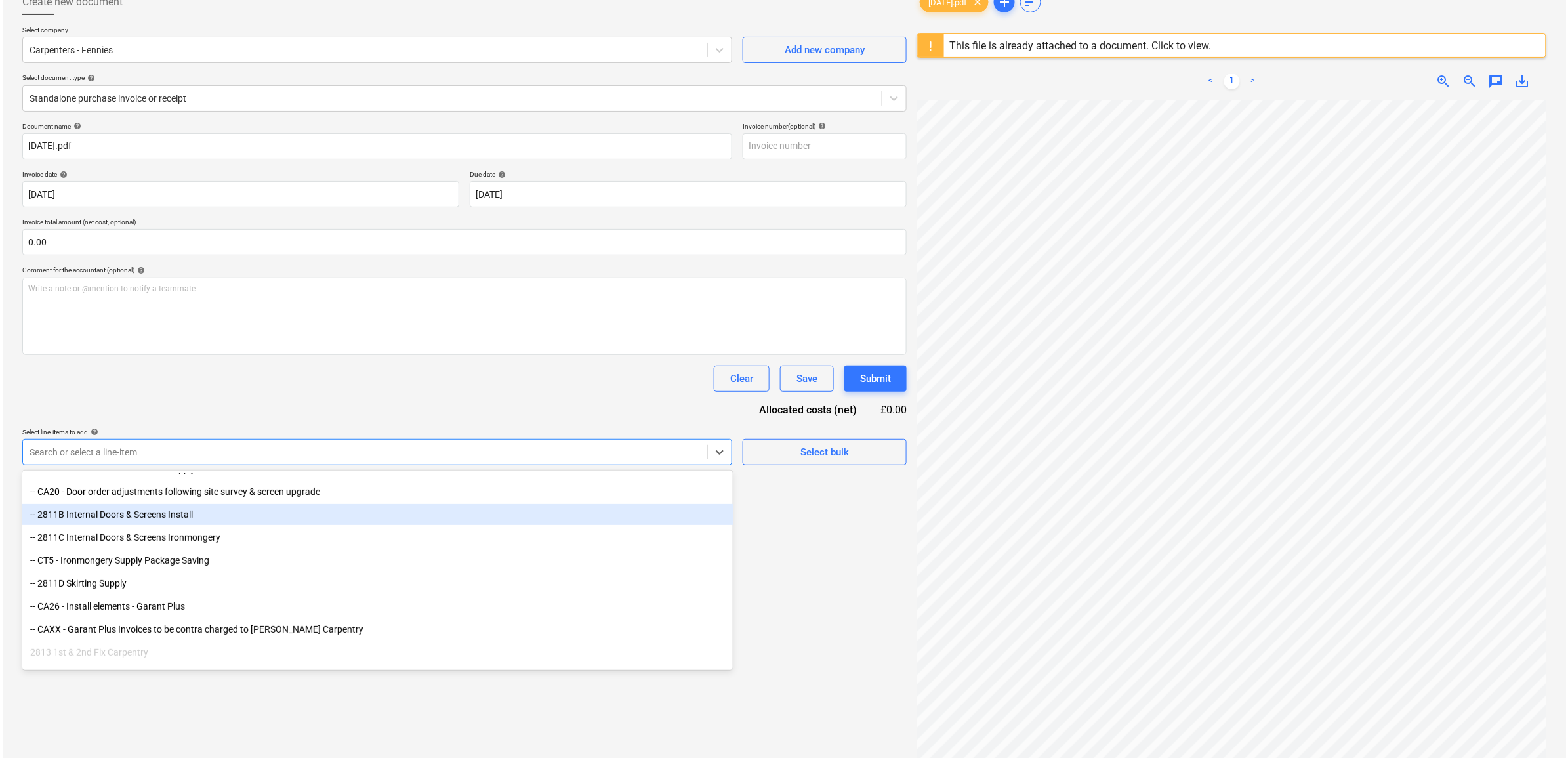
scroll to position [4430, 0]
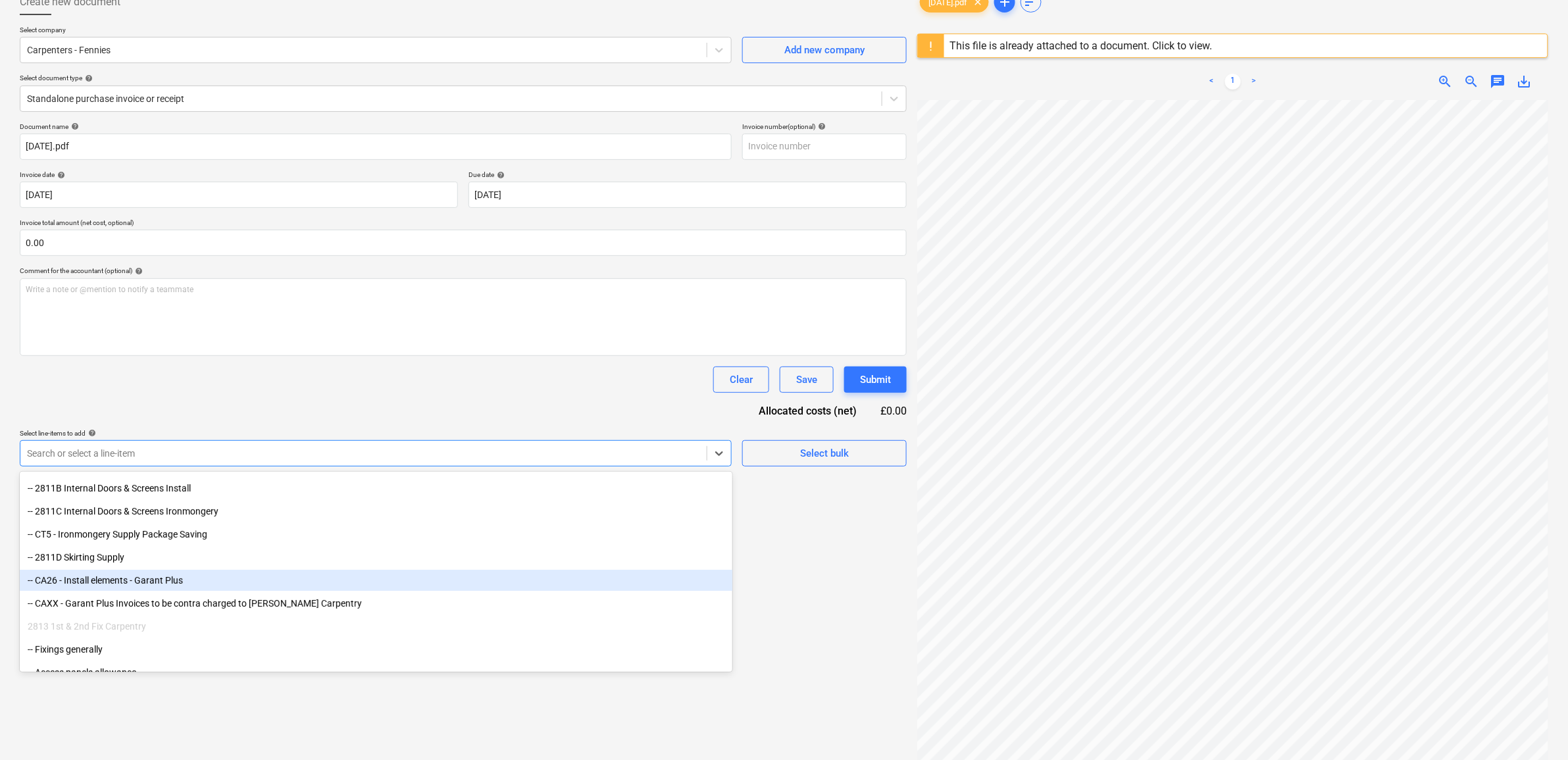
click at [196, 583] on div "-- CA26 - Install elements - Garant Plus" at bounding box center [376, 580] width 713 height 21
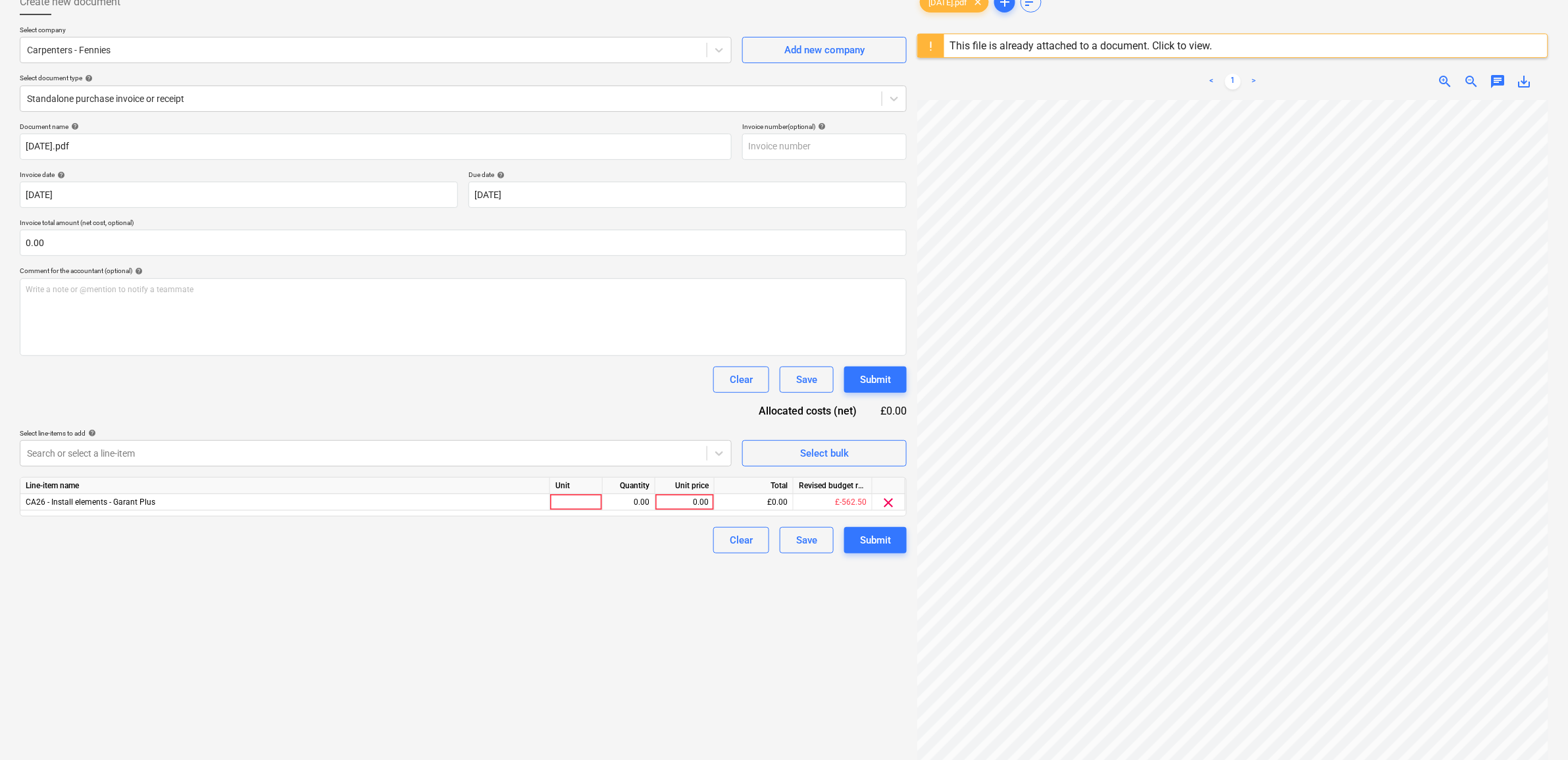
click at [747, 696] on div "Create new document Select company Carpenters - Fennies Add new company Select …" at bounding box center [463, 406] width 898 height 845
click at [668, 506] on div "0.00" at bounding box center [684, 502] width 48 height 17
click at [682, 500] on div "0.00" at bounding box center [684, 502] width 48 height 17
type input "625"
drag, startPoint x: 583, startPoint y: 645, endPoint x: 780, endPoint y: 617, distance: 199.0
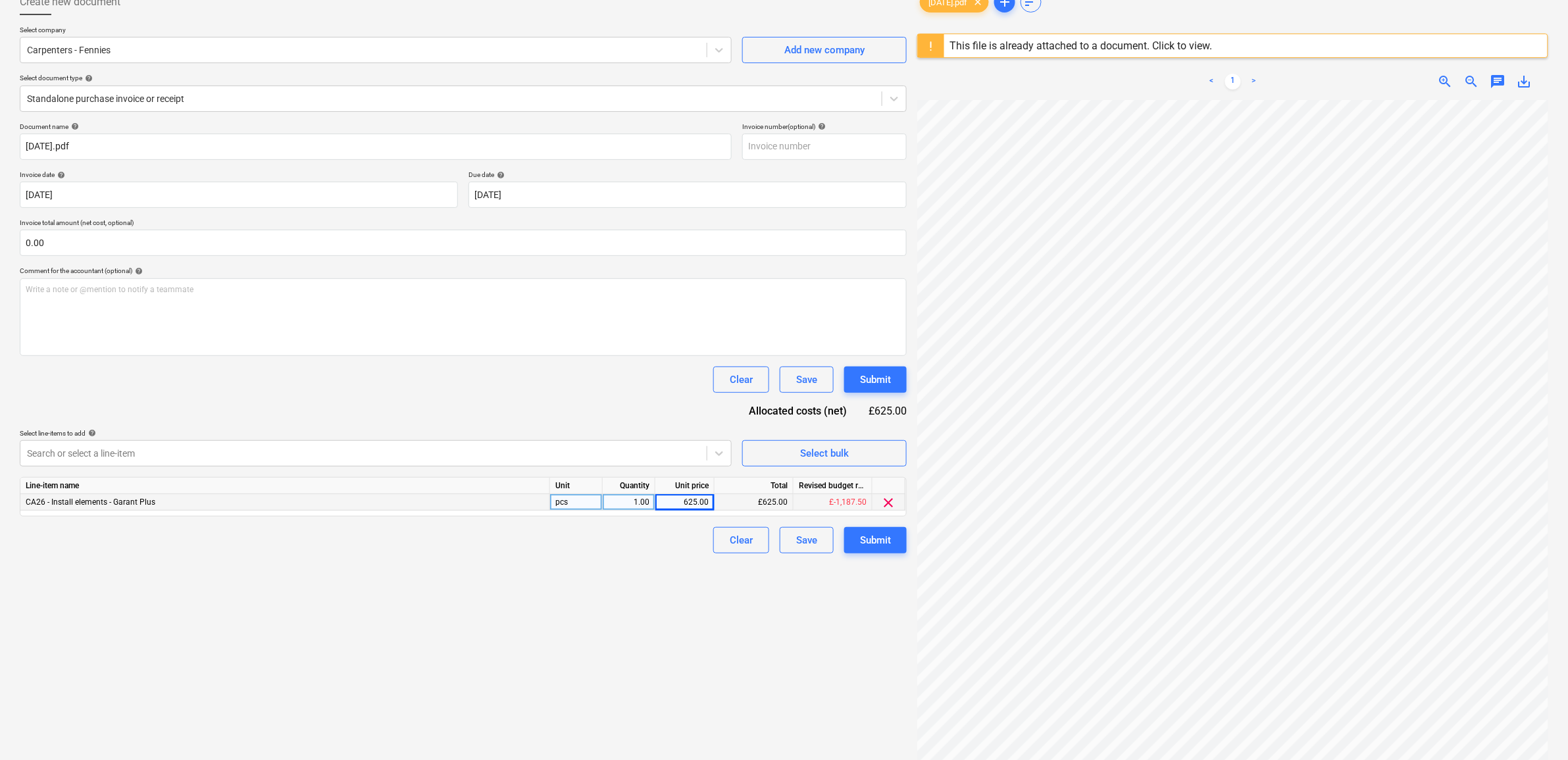
click at [584, 645] on div "Create new document Select company Carpenters - Fennies Add new company Select …" at bounding box center [463, 406] width 898 height 845
click at [878, 536] on div "Submit" at bounding box center [876, 540] width 31 height 17
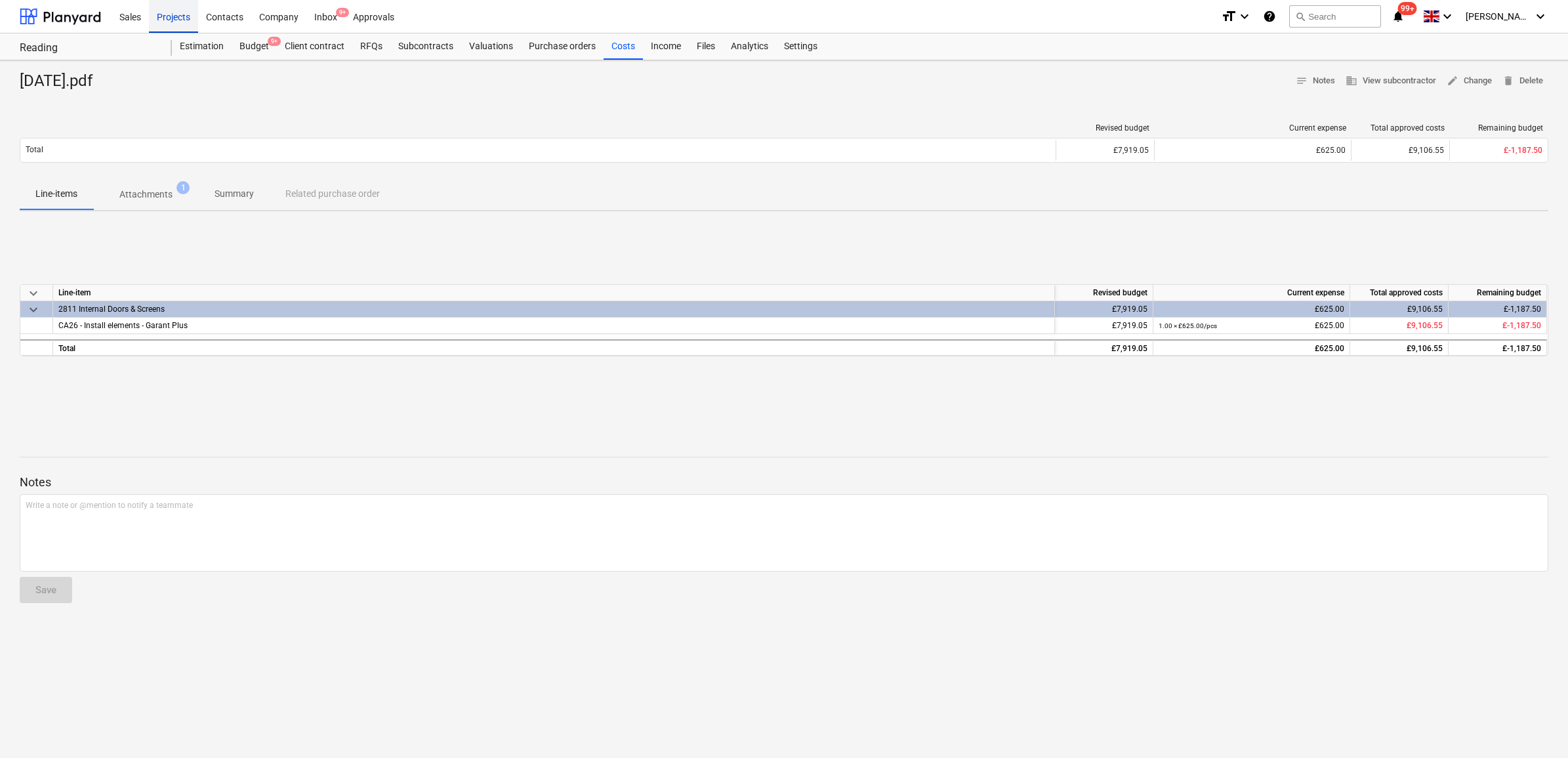
click at [178, 21] on div "Projects" at bounding box center [173, 16] width 49 height 34
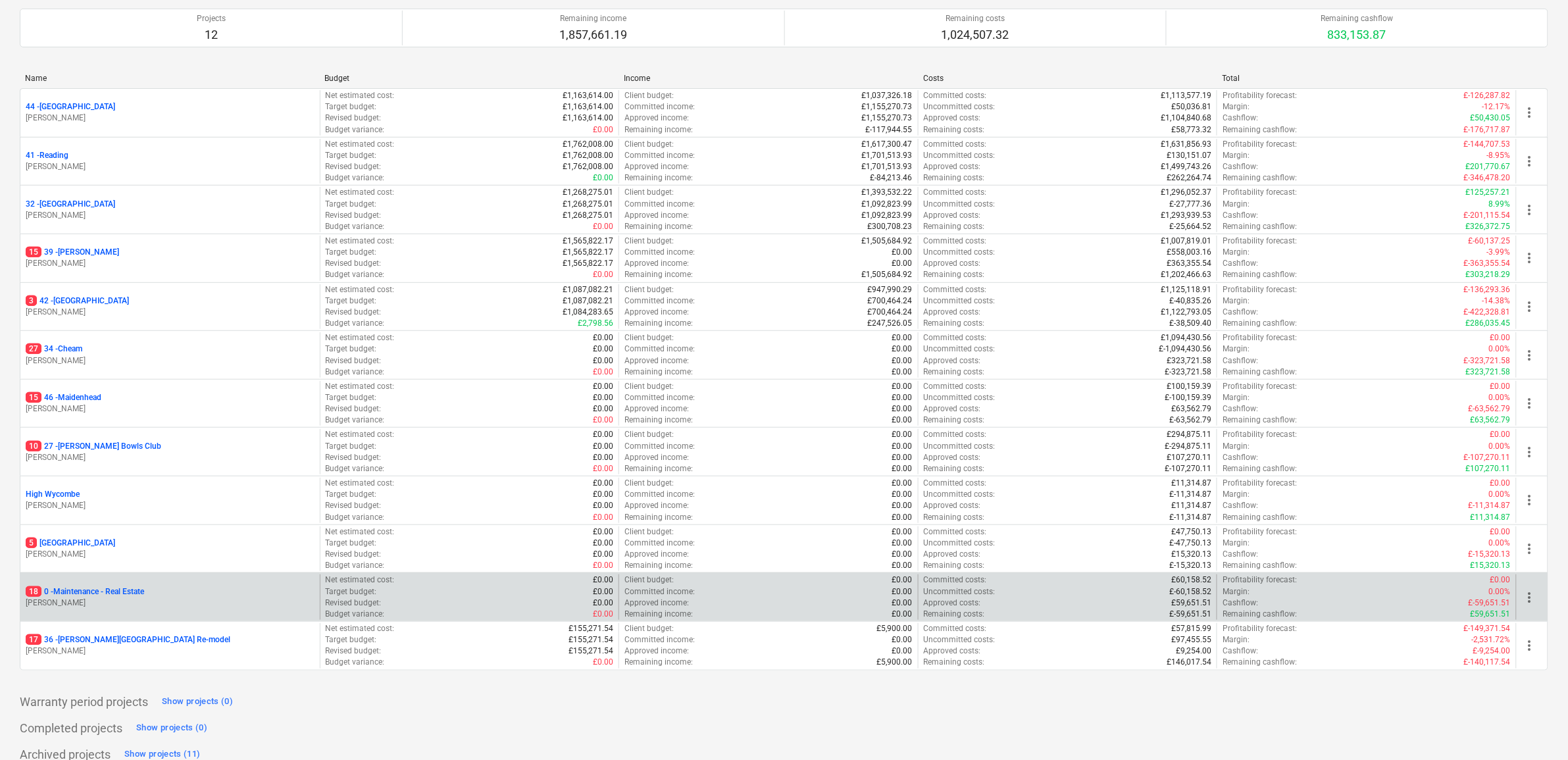
scroll to position [142, 0]
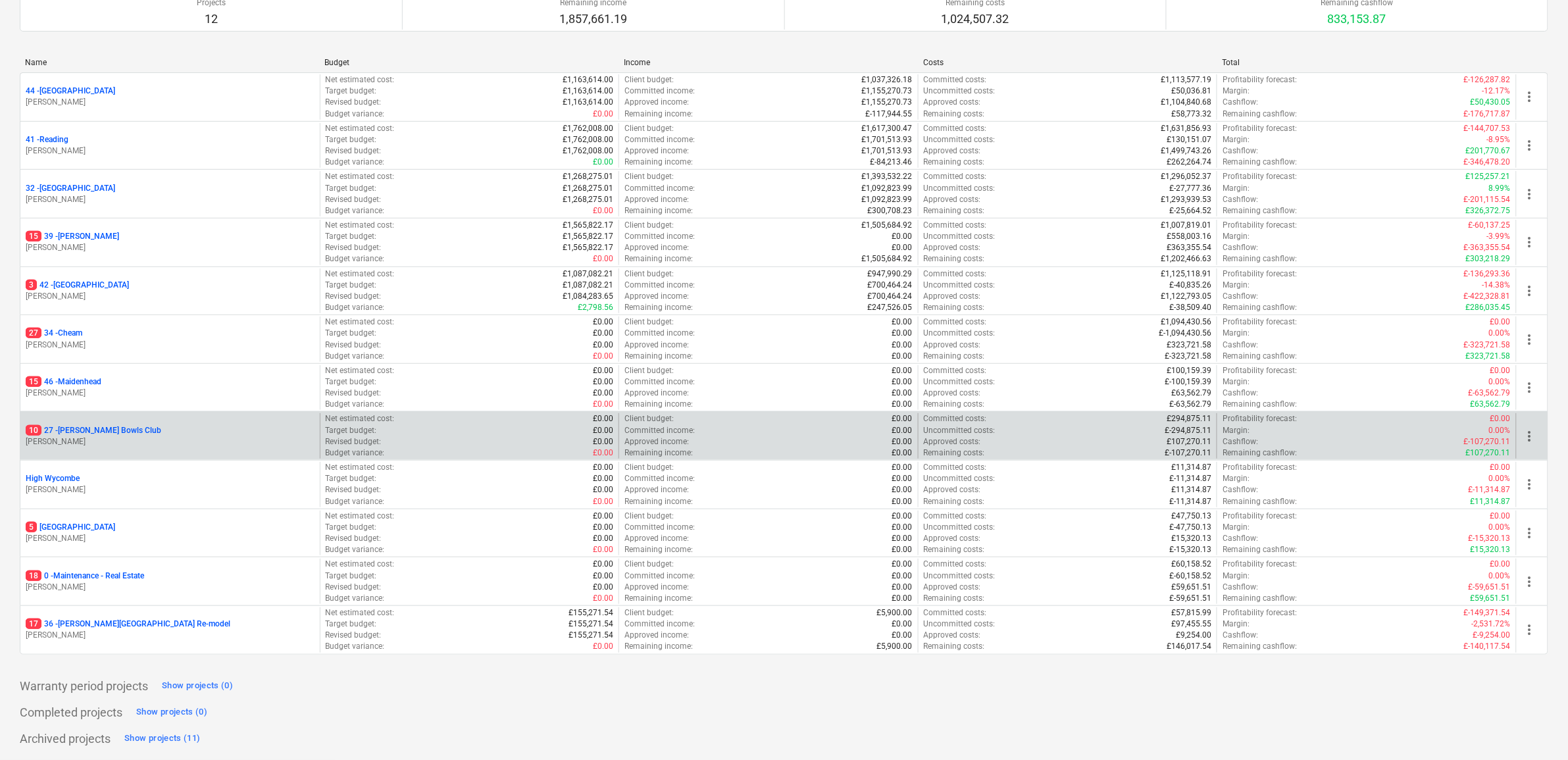
click at [106, 429] on p "10 27 - Cyphers Bowls Club" at bounding box center [94, 430] width 135 height 11
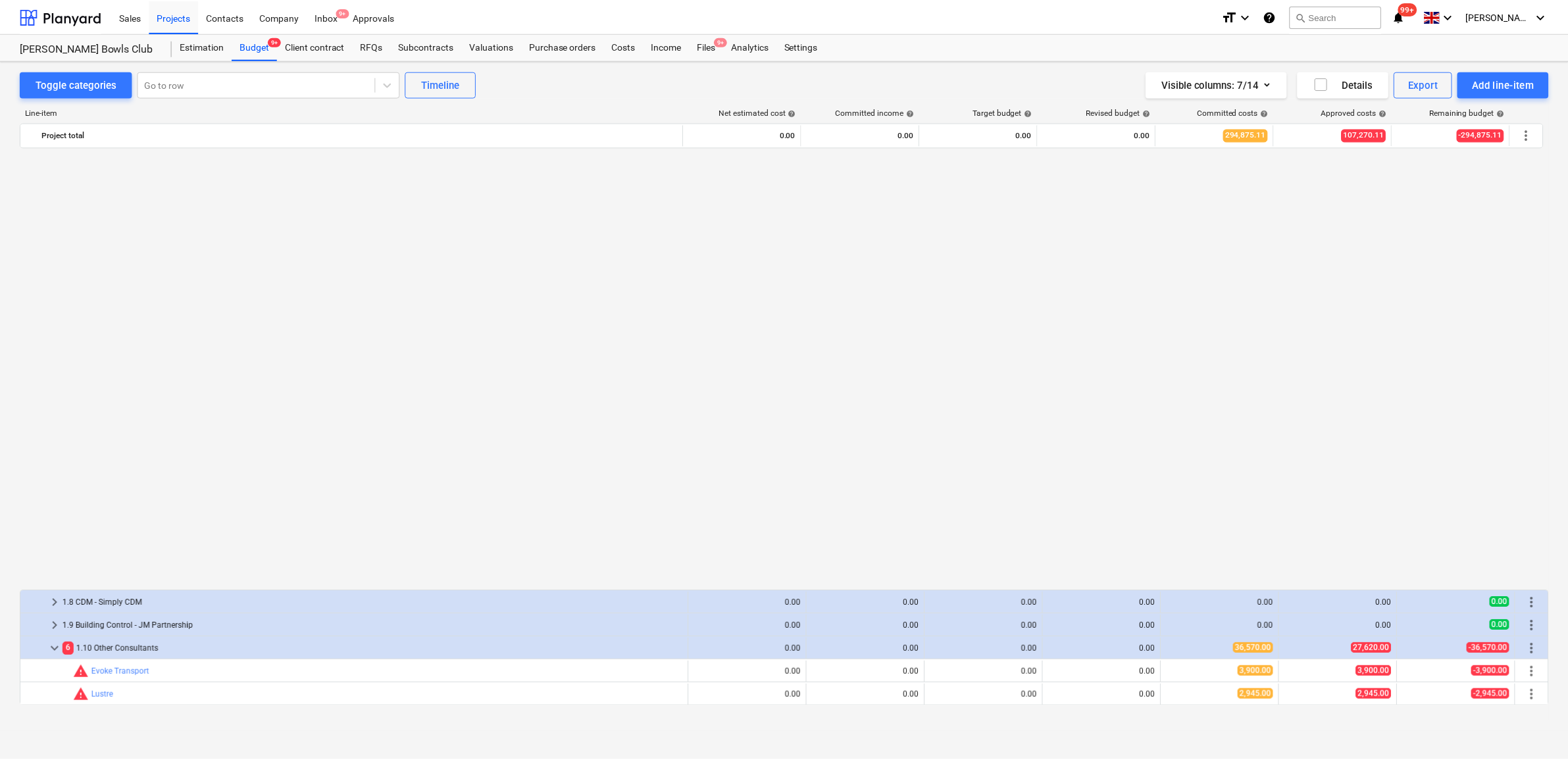
scroll to position [905, 0]
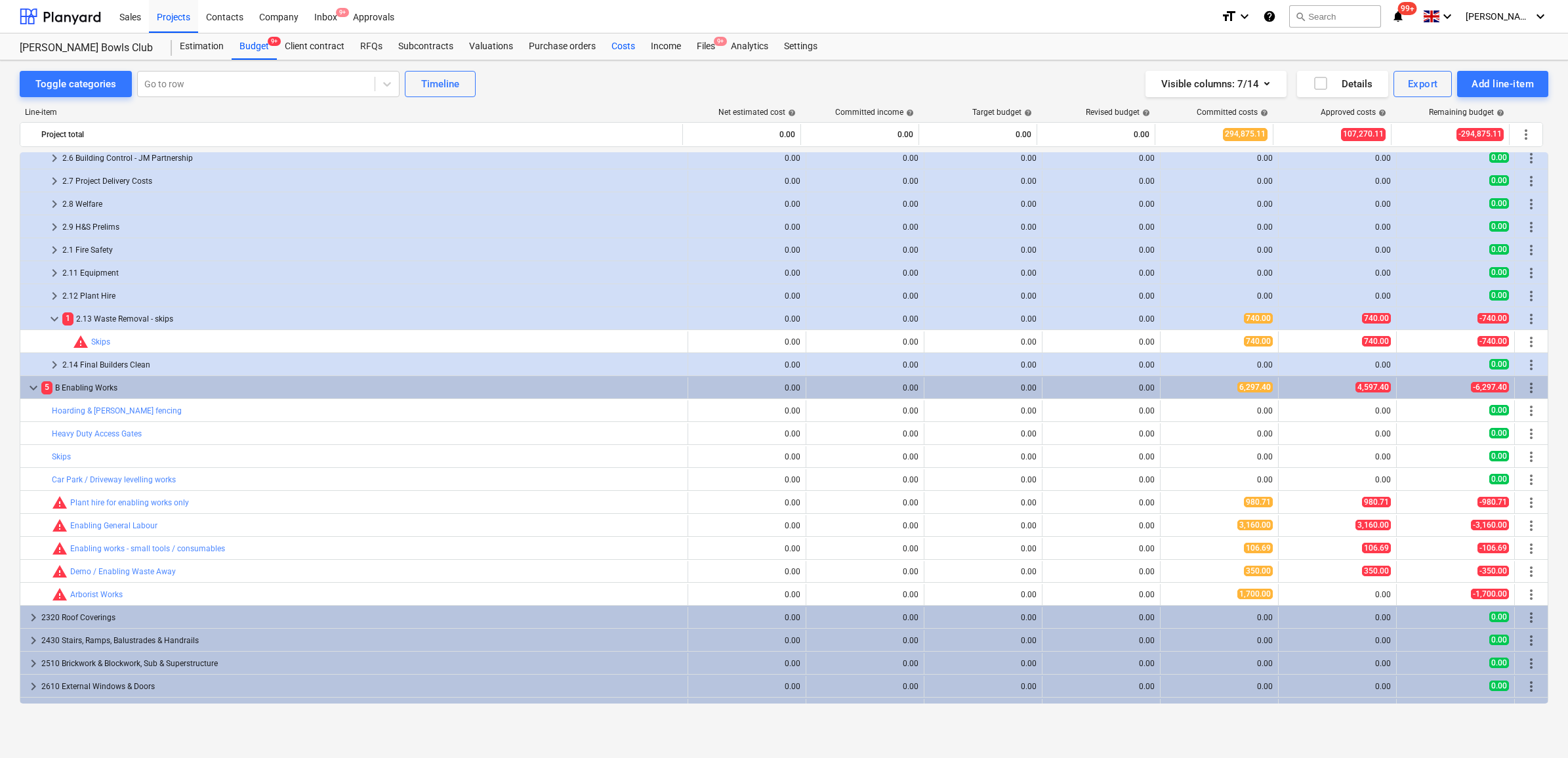
click at [616, 48] on div "Costs" at bounding box center [623, 47] width 39 height 26
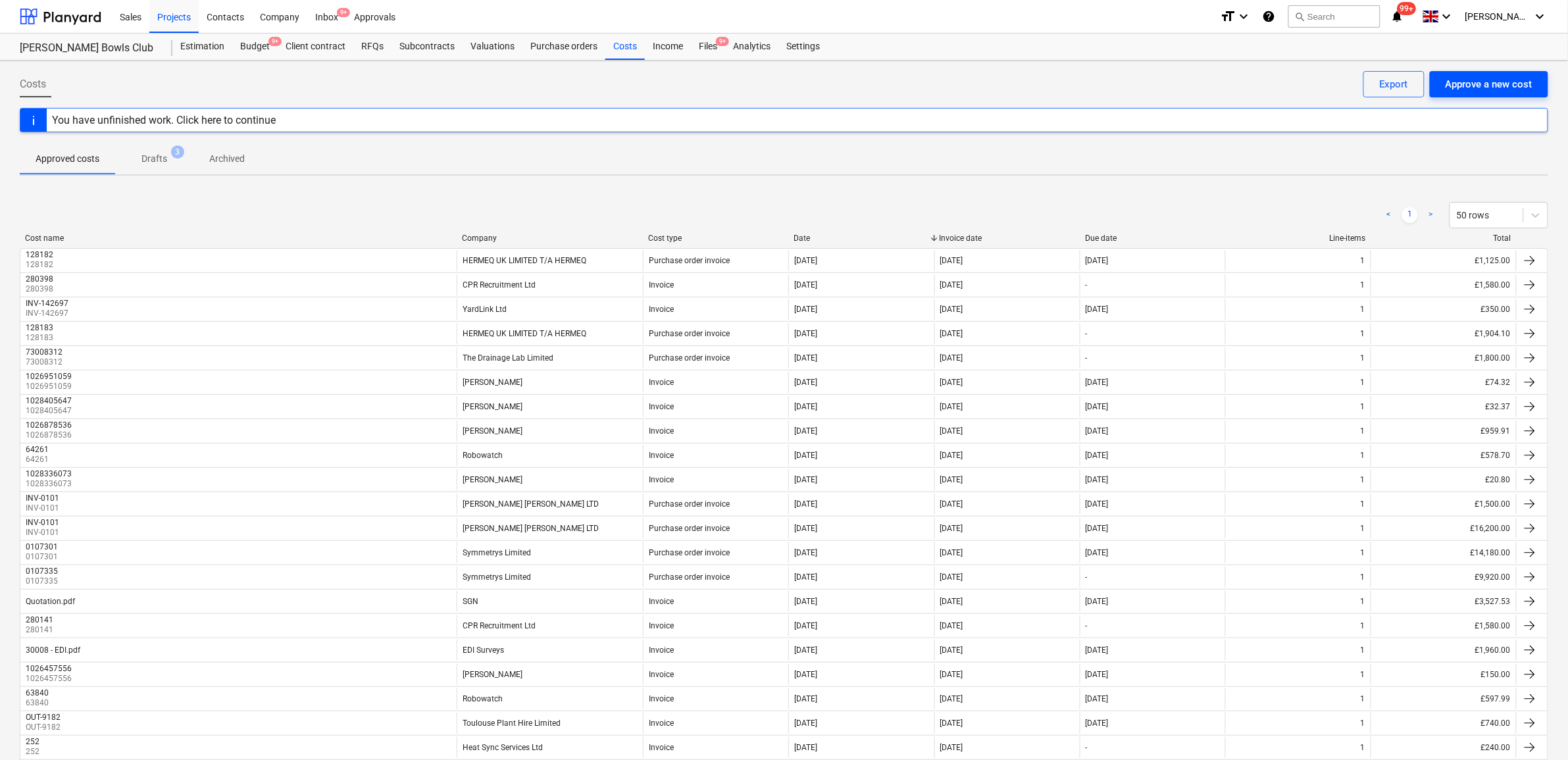
click at [1492, 90] on div "Approve a new cost" at bounding box center [1489, 84] width 87 height 17
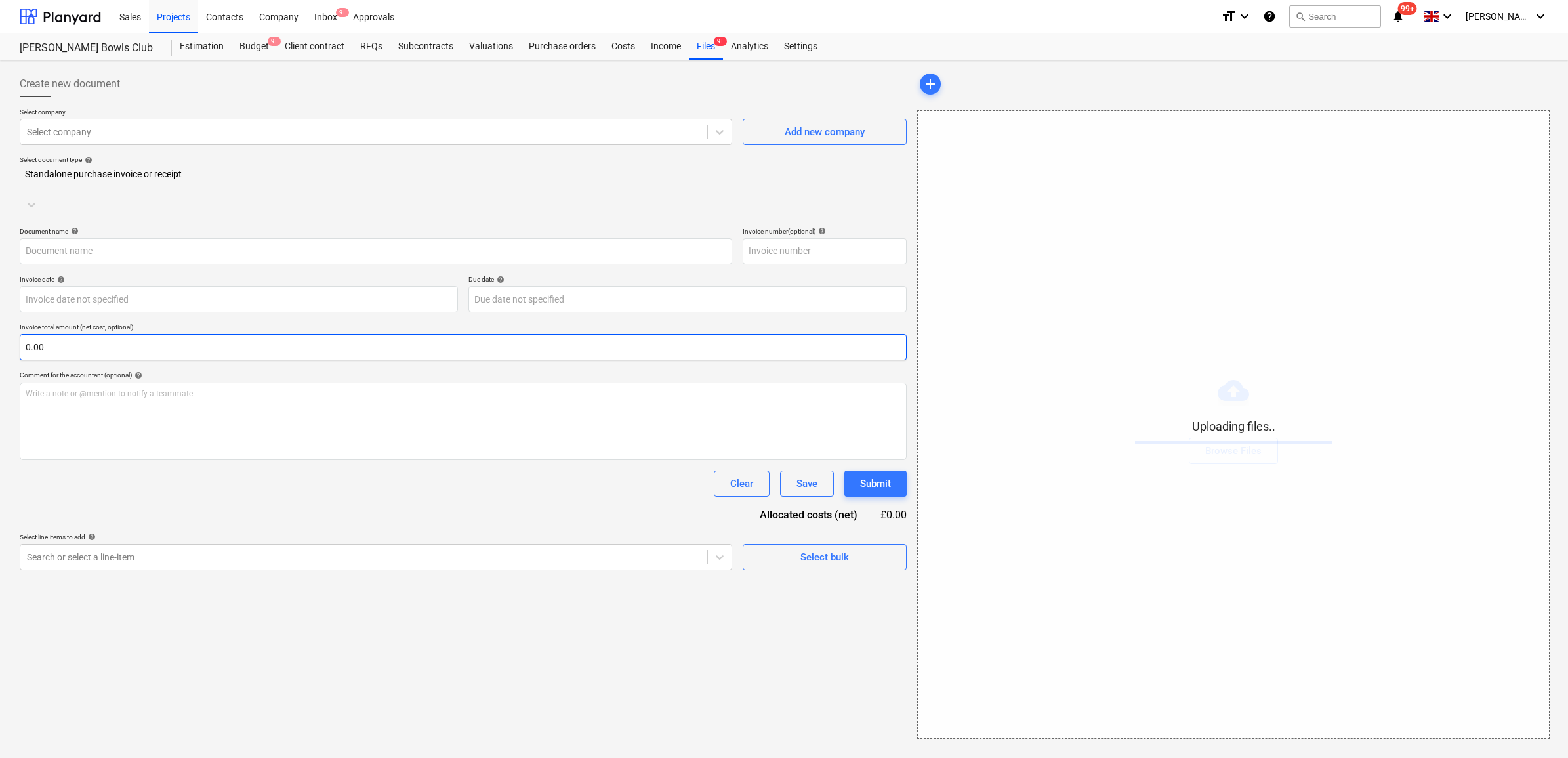
type input "31.07.25.pdf"
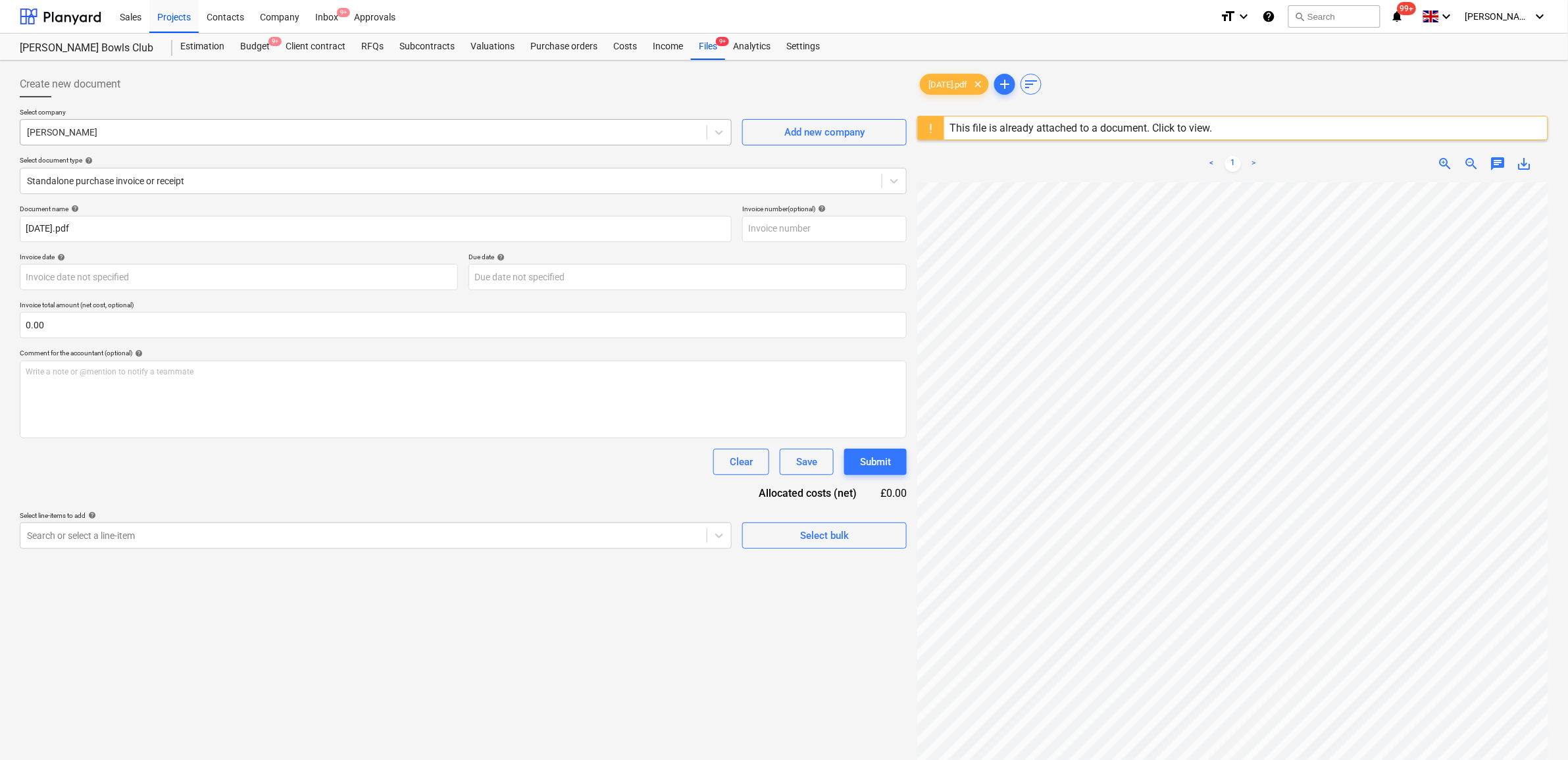
click at [177, 133] on div at bounding box center [364, 132] width 673 height 13
type input "rubin"
click at [197, 283] on body "Sales Projects Contacts Company Inbox 9+ Approvals format_size keyboard_arrow_d…" at bounding box center [784, 380] width 1568 height 760
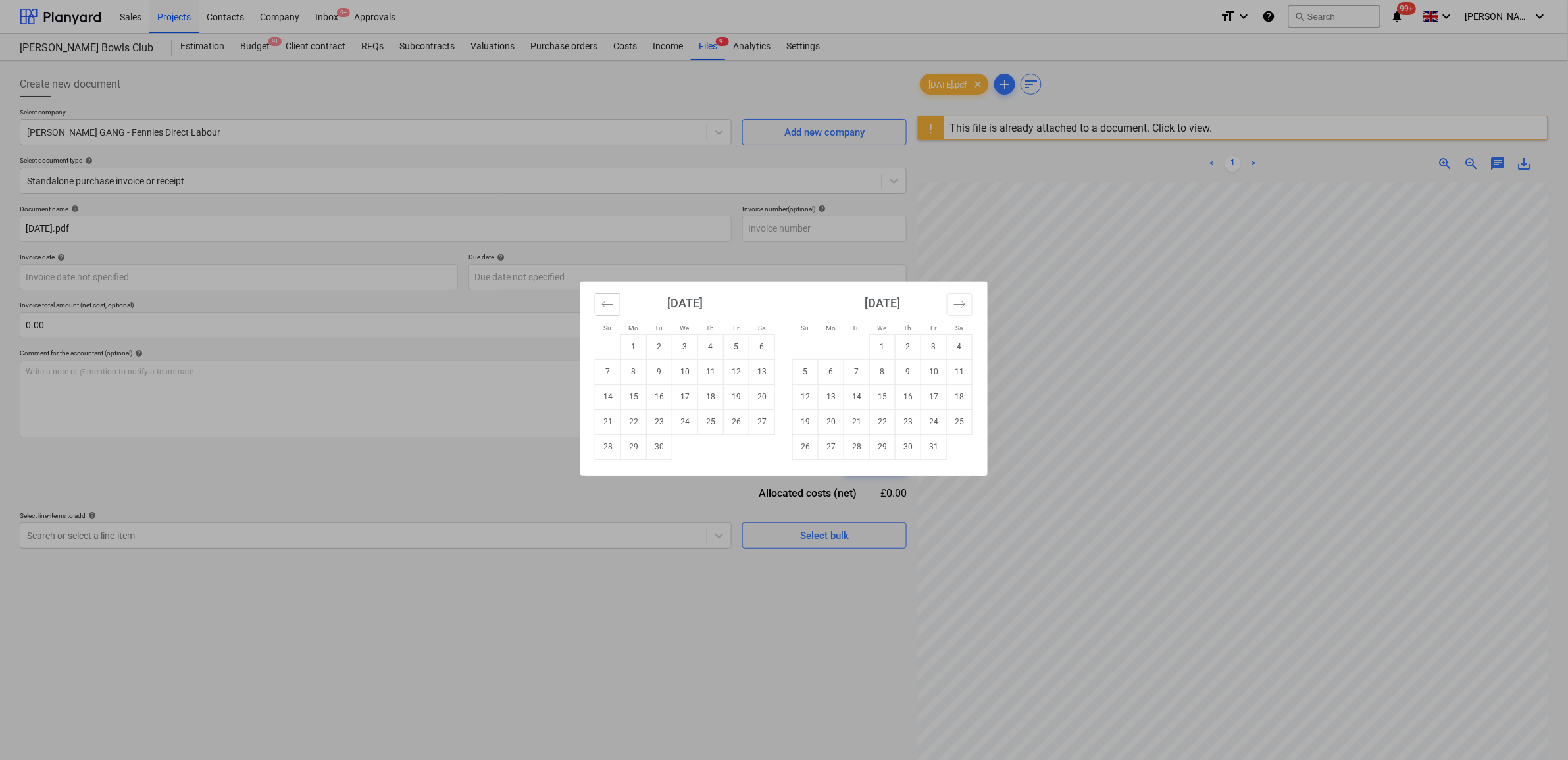
click at [614, 303] on button "Move backward to switch to the previous month." at bounding box center [607, 305] width 26 height 23
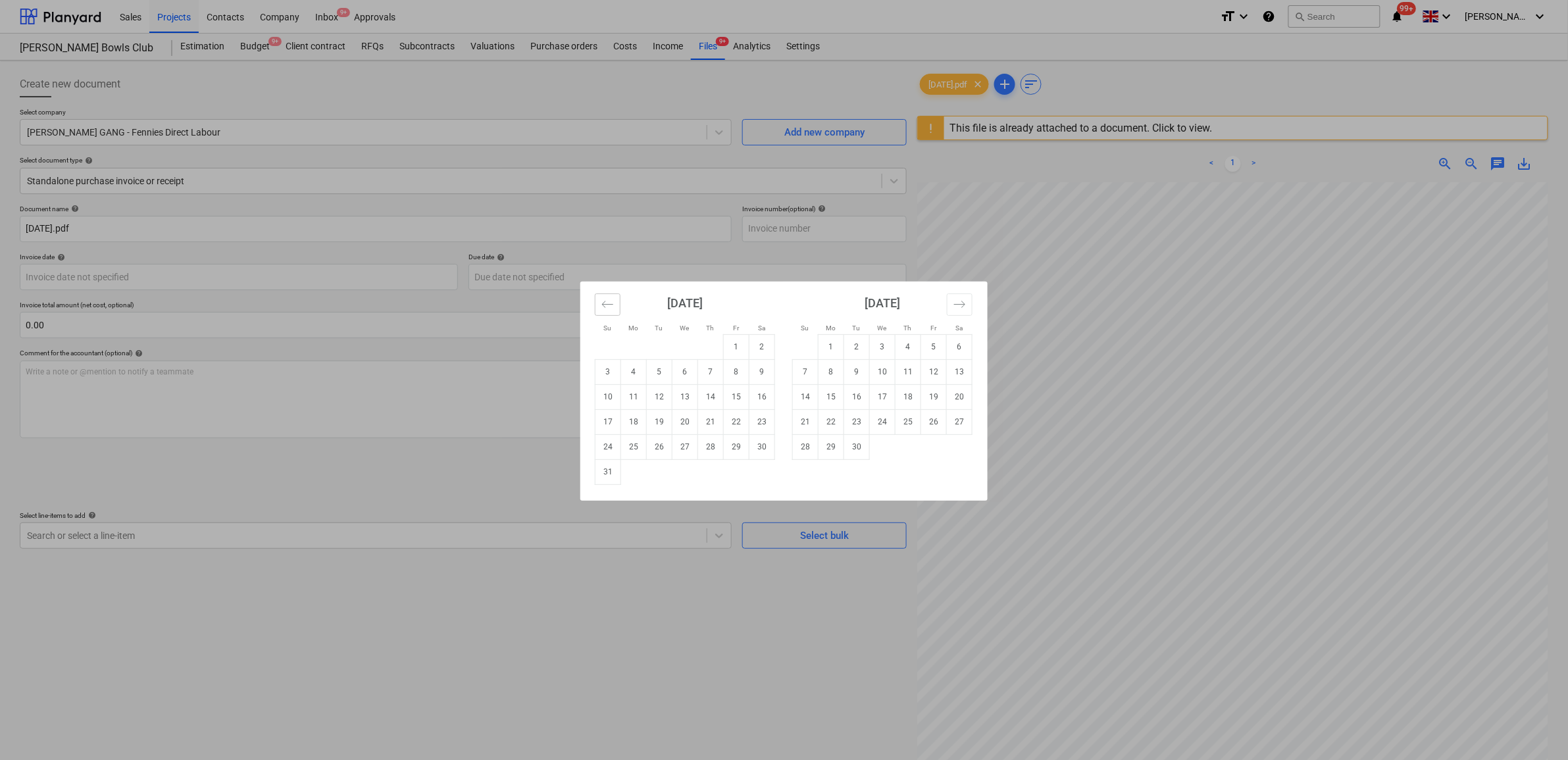
click at [614, 303] on button "Move backward to switch to the previous month." at bounding box center [607, 305] width 26 height 23
click at [716, 456] on td "31" at bounding box center [711, 447] width 26 height 25
type input "31 Jul 2025"
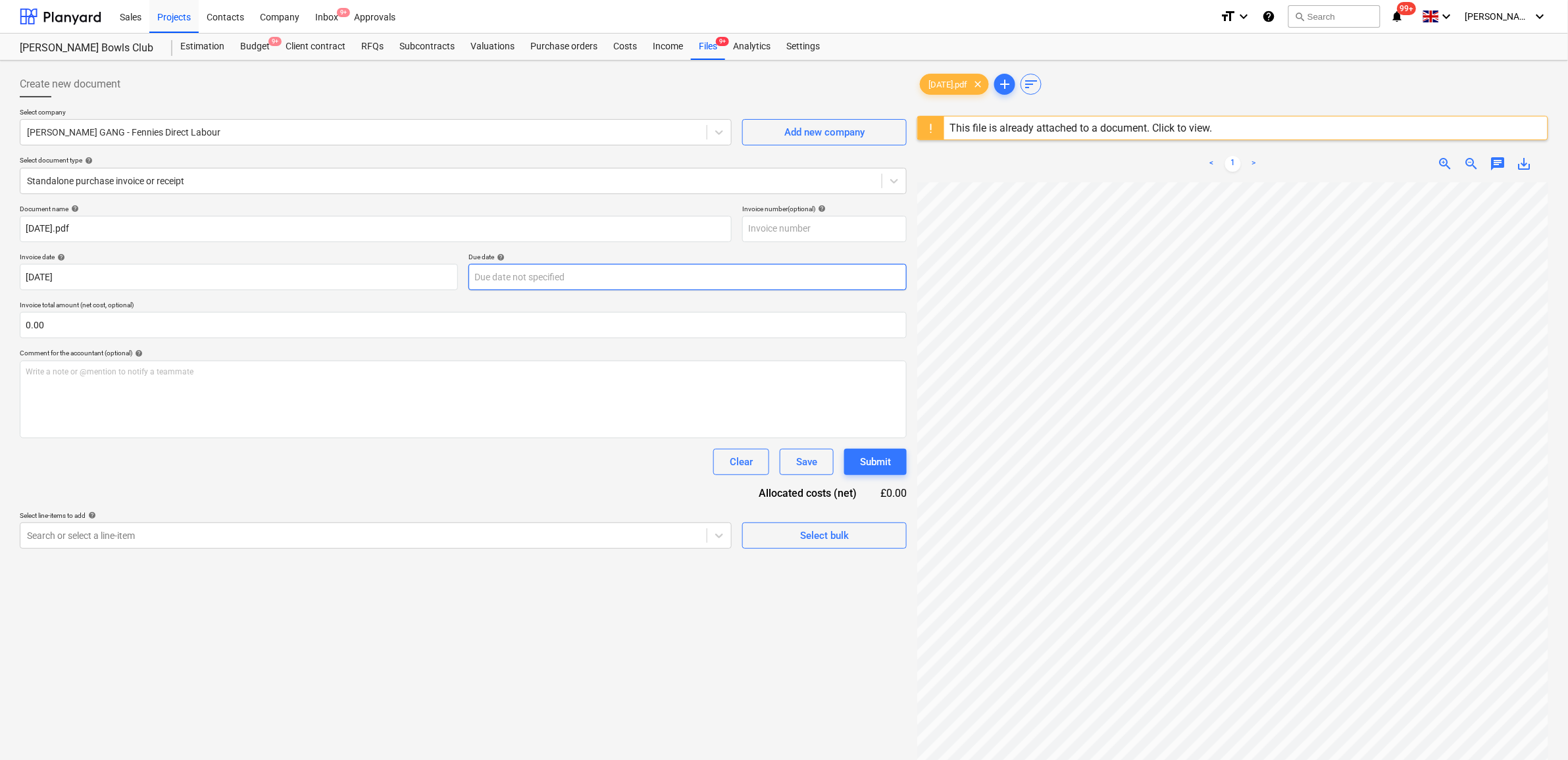
click at [528, 277] on body "Sales Projects Contacts Company Inbox 9+ Approvals format_size keyboard_arrow_d…" at bounding box center [784, 380] width 1568 height 760
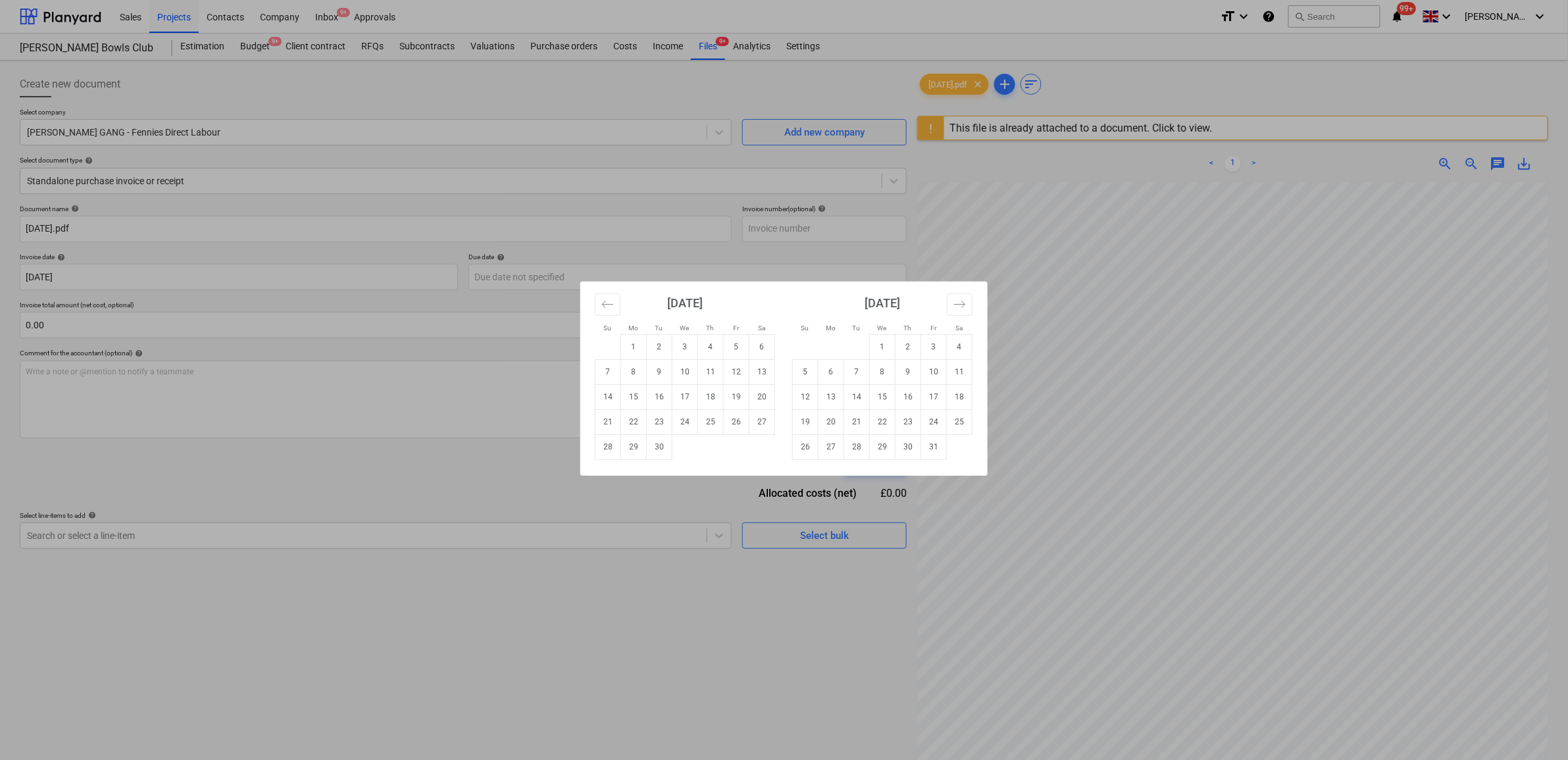
click at [605, 317] on div "September 2025" at bounding box center [685, 307] width 181 height 52
click at [607, 311] on button "Move backward to switch to the previous month." at bounding box center [607, 305] width 26 height 23
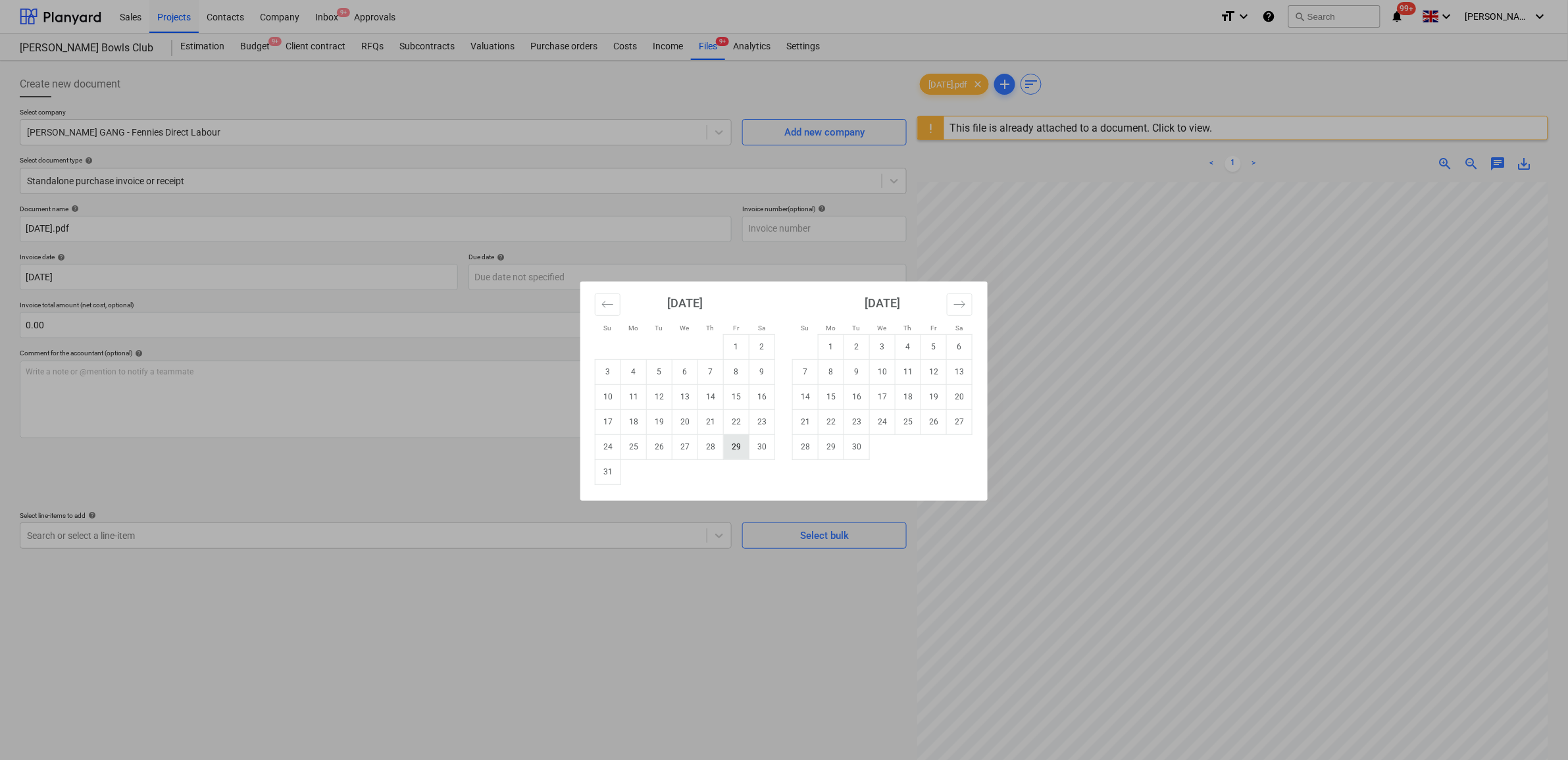
click at [738, 446] on td "29" at bounding box center [736, 447] width 26 height 25
type input "29 Aug 2025"
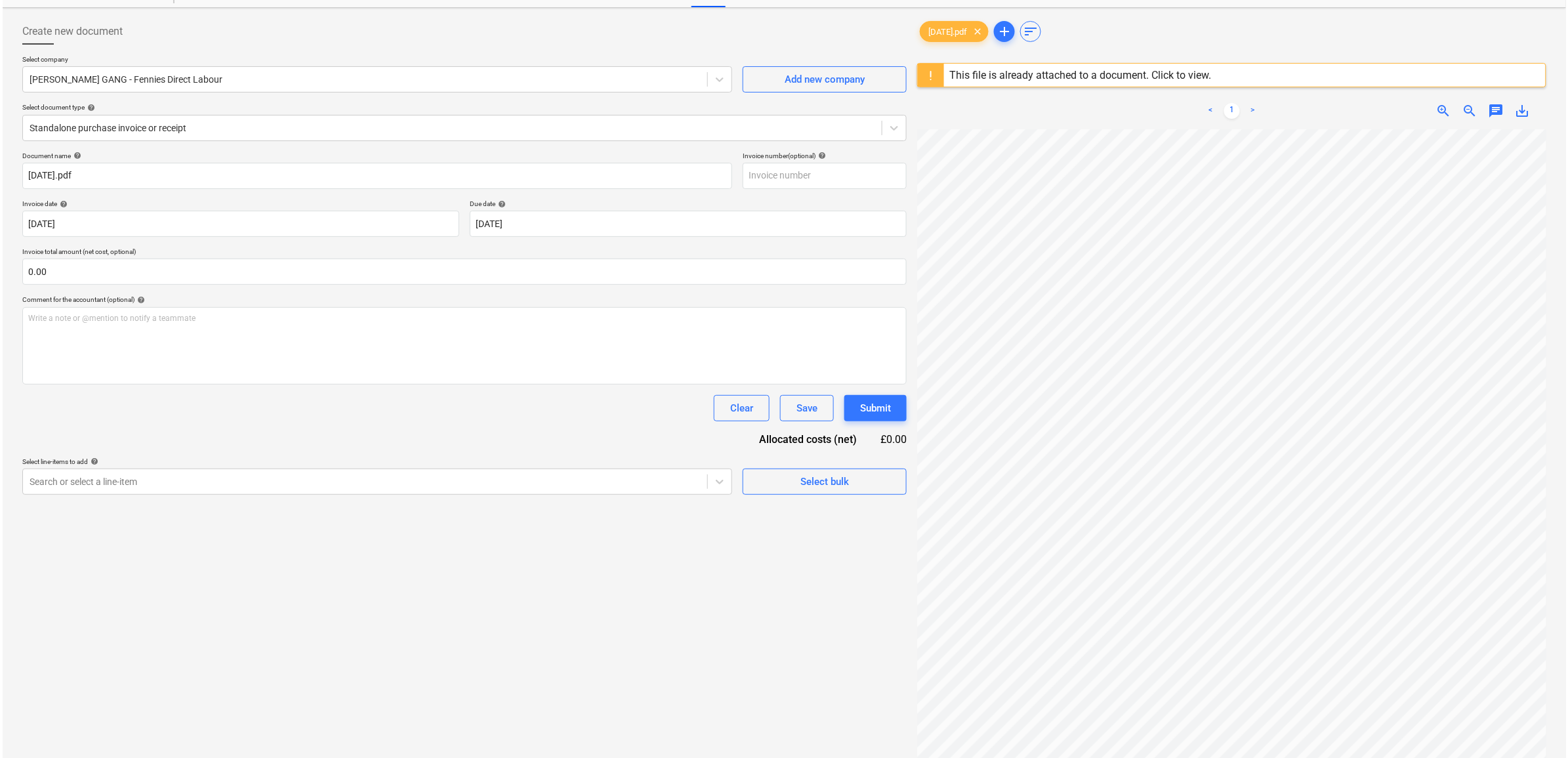
scroll to position [82, 0]
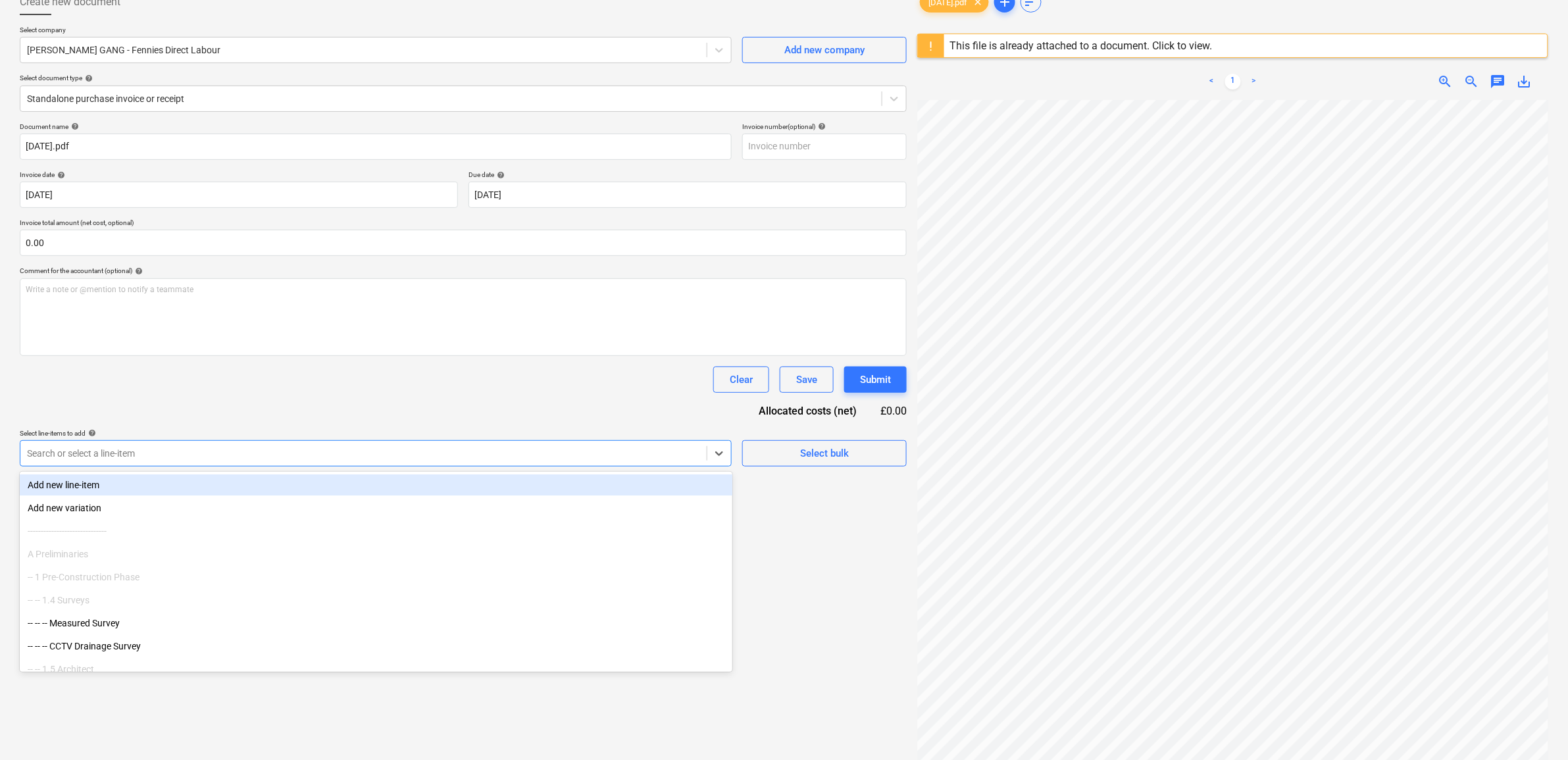
click at [287, 461] on div "Search or select a line-item" at bounding box center [364, 453] width 686 height 19
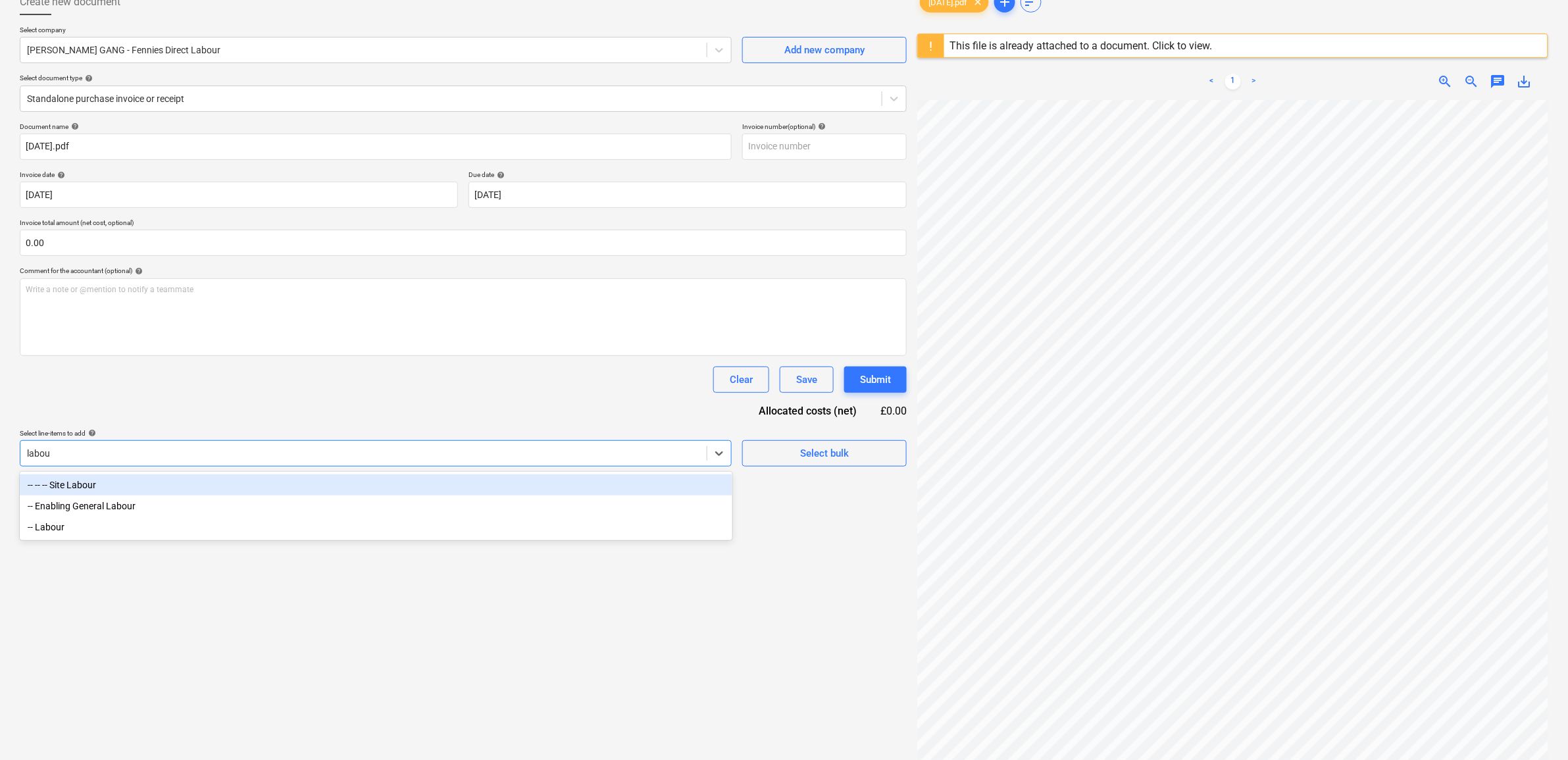
type input "labour"
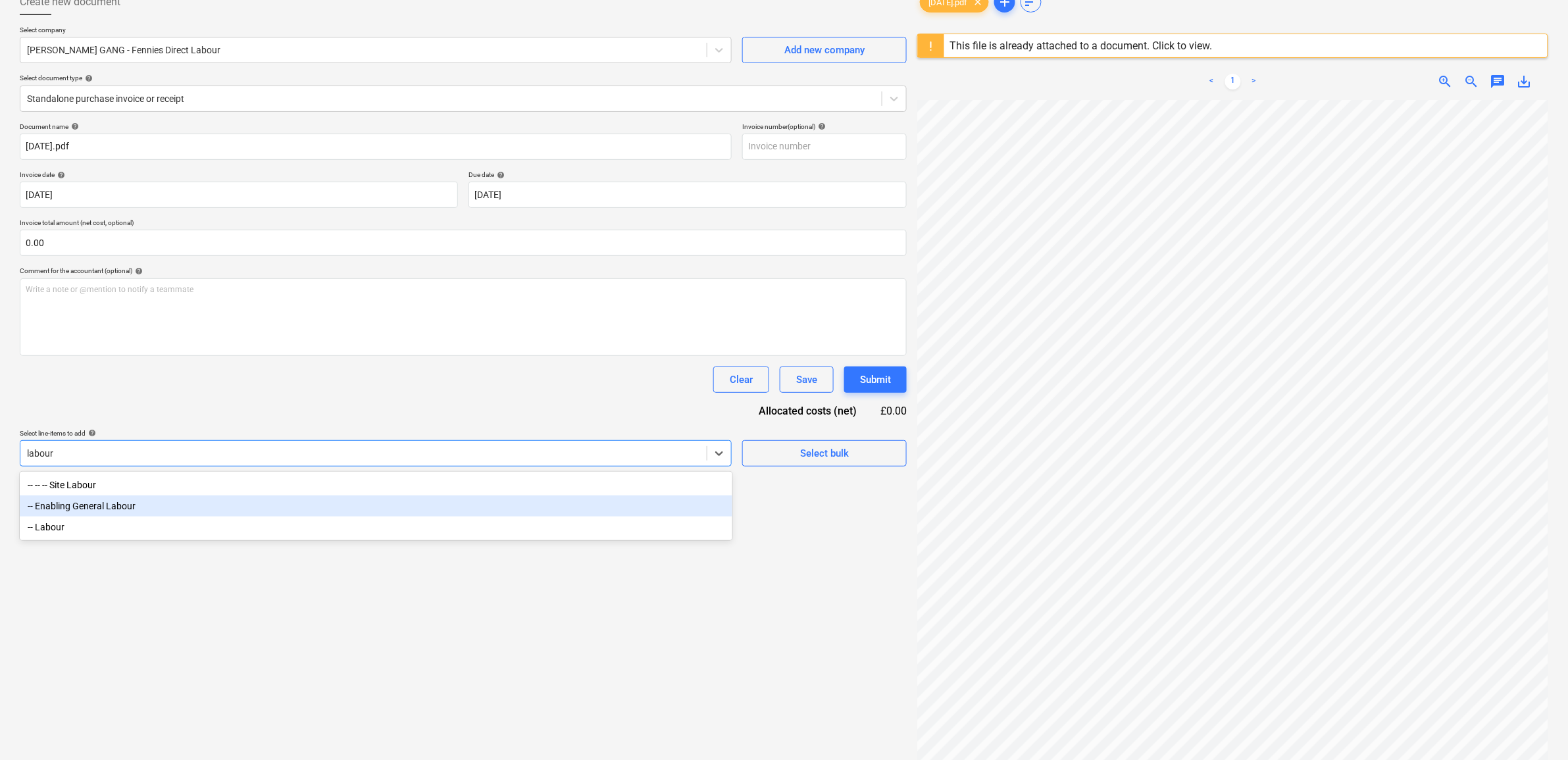
click at [197, 500] on div "-- Enabling General Labour" at bounding box center [376, 506] width 713 height 21
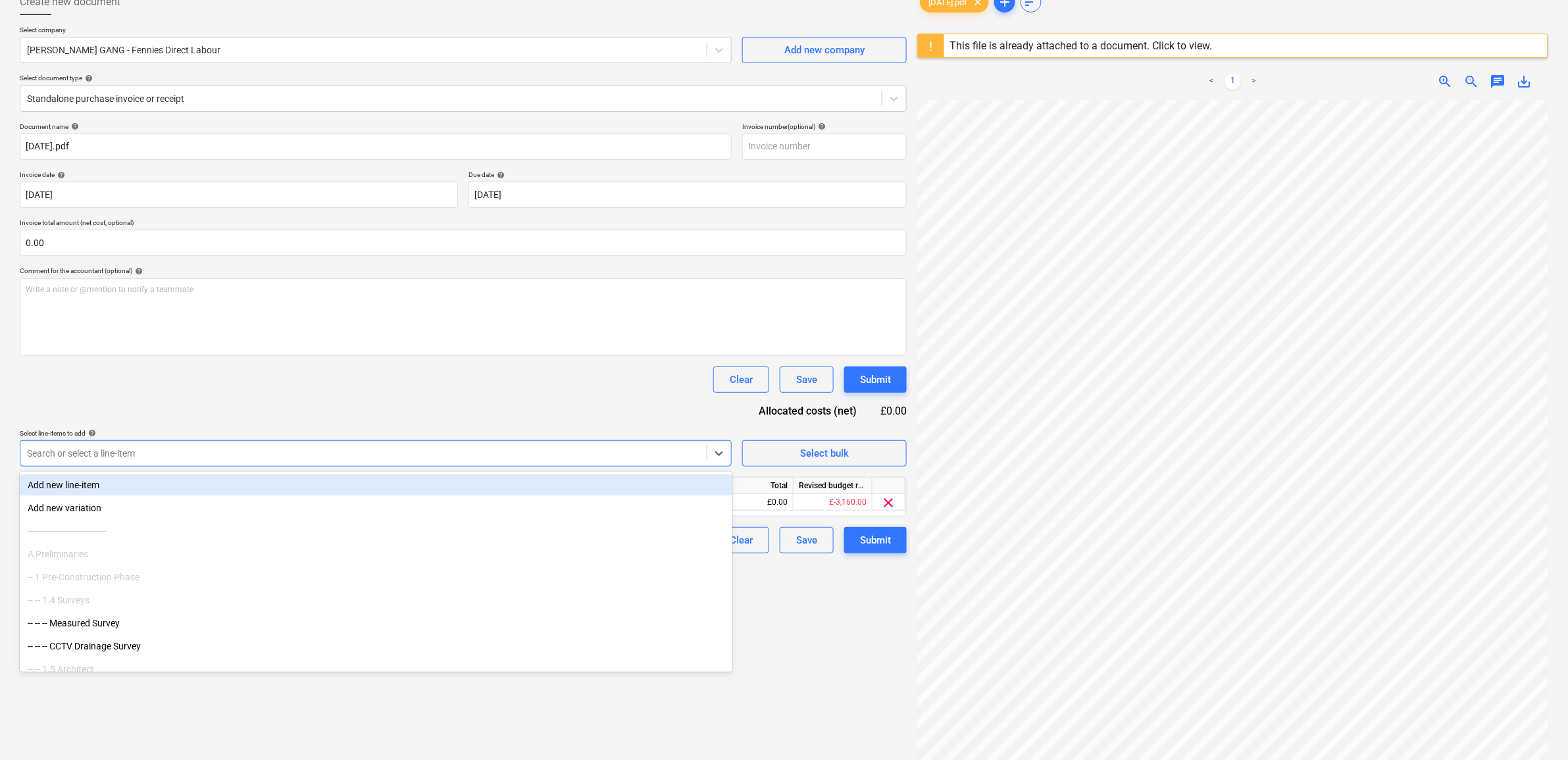
click at [270, 360] on div "Document name help 31.07.25.pdf Invoice number (optional) help Invoice date hel…" at bounding box center [463, 337] width 887 height 431
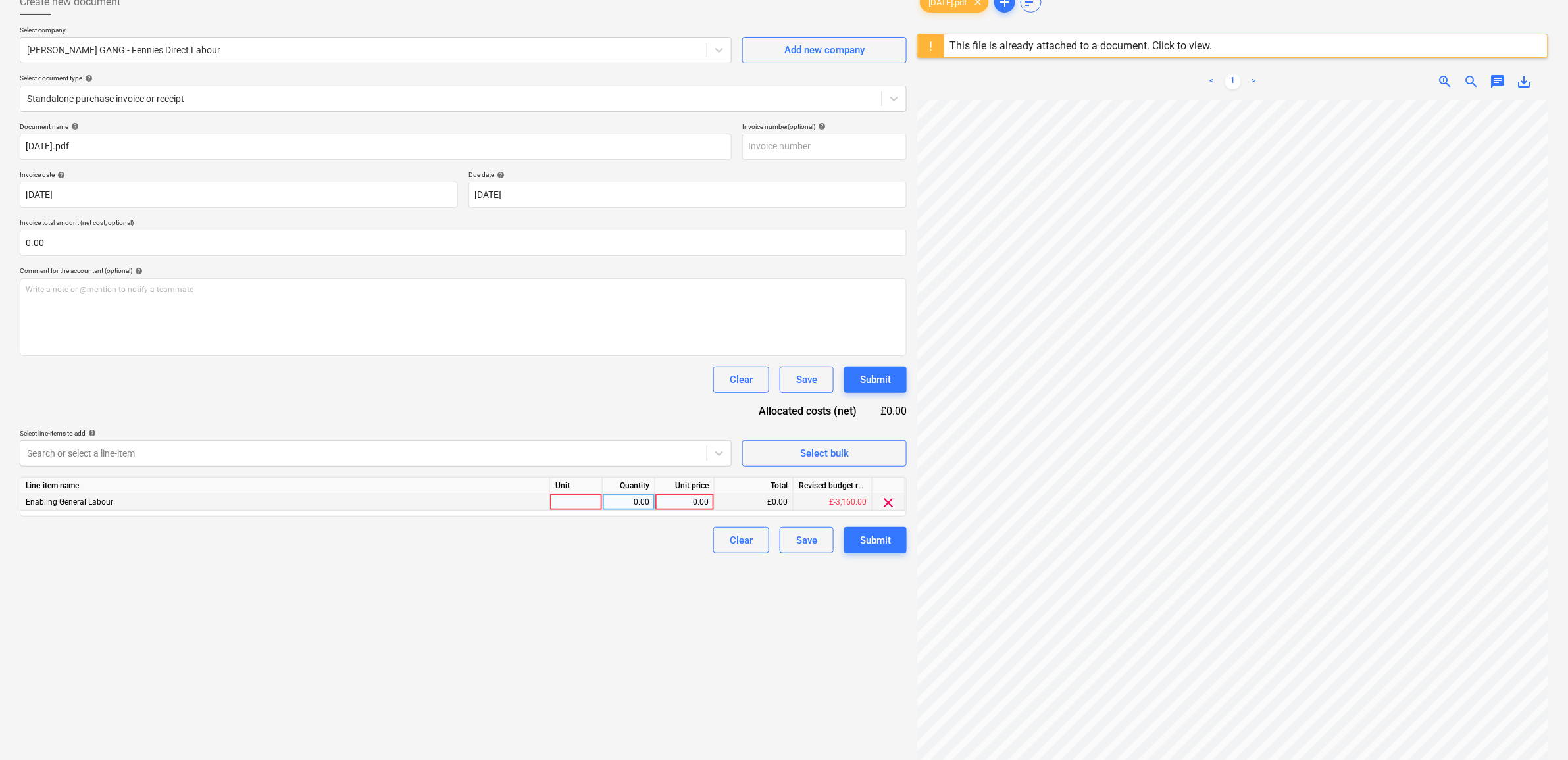
click at [692, 505] on div "0.00" at bounding box center [684, 502] width 48 height 17
type input "300"
drag, startPoint x: 655, startPoint y: 712, endPoint x: 913, endPoint y: 572, distance: 293.5
click at [658, 711] on div "Create new document Select company RUBIN GANG - Fennies Direct Labour Add new c…" at bounding box center [463, 406] width 898 height 845
click at [896, 542] on button "Submit" at bounding box center [876, 540] width 62 height 27
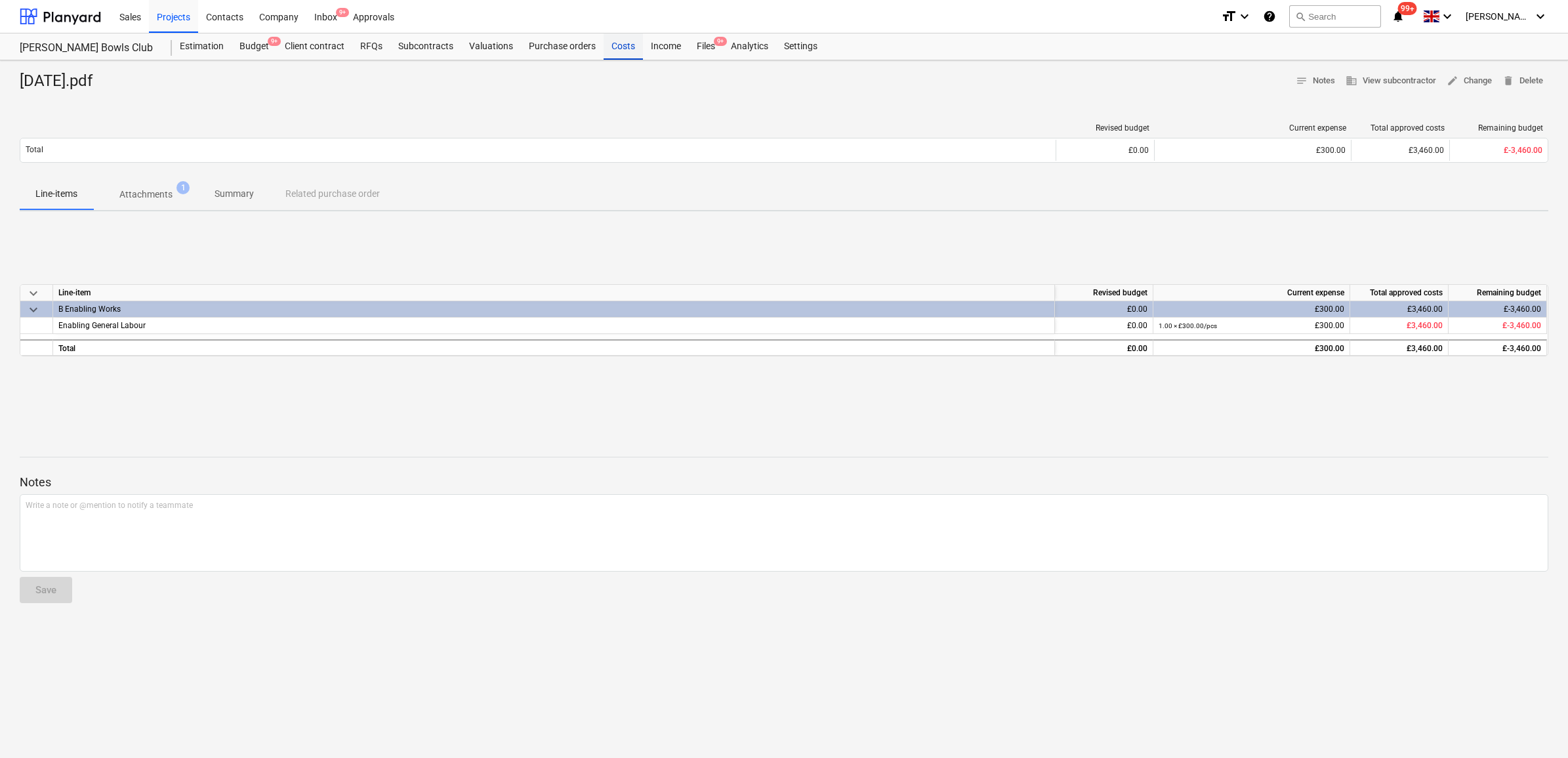
click at [609, 41] on div "Costs" at bounding box center [623, 47] width 39 height 26
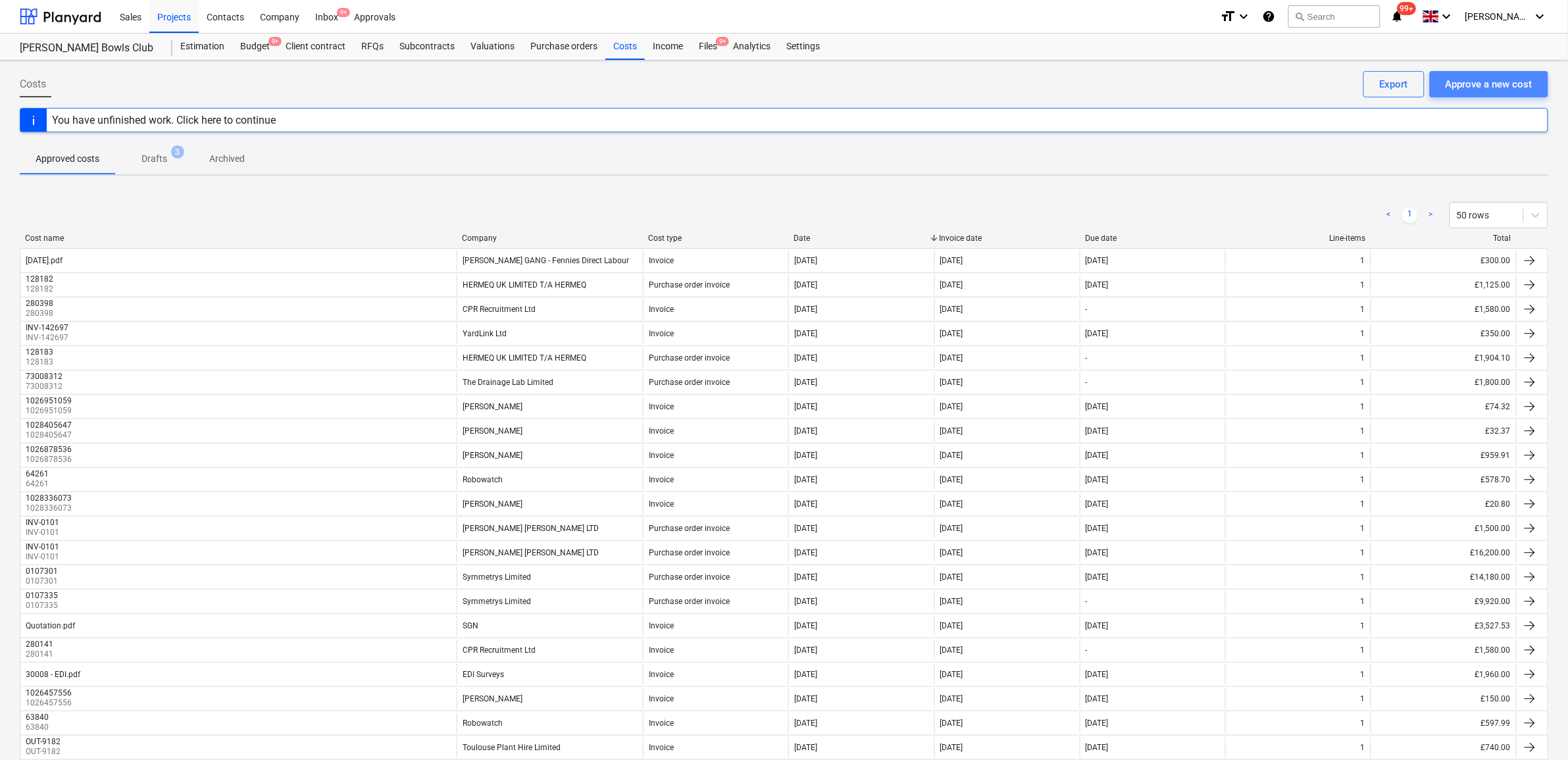
click at [1465, 84] on div "Approve a new cost" at bounding box center [1489, 84] width 87 height 17
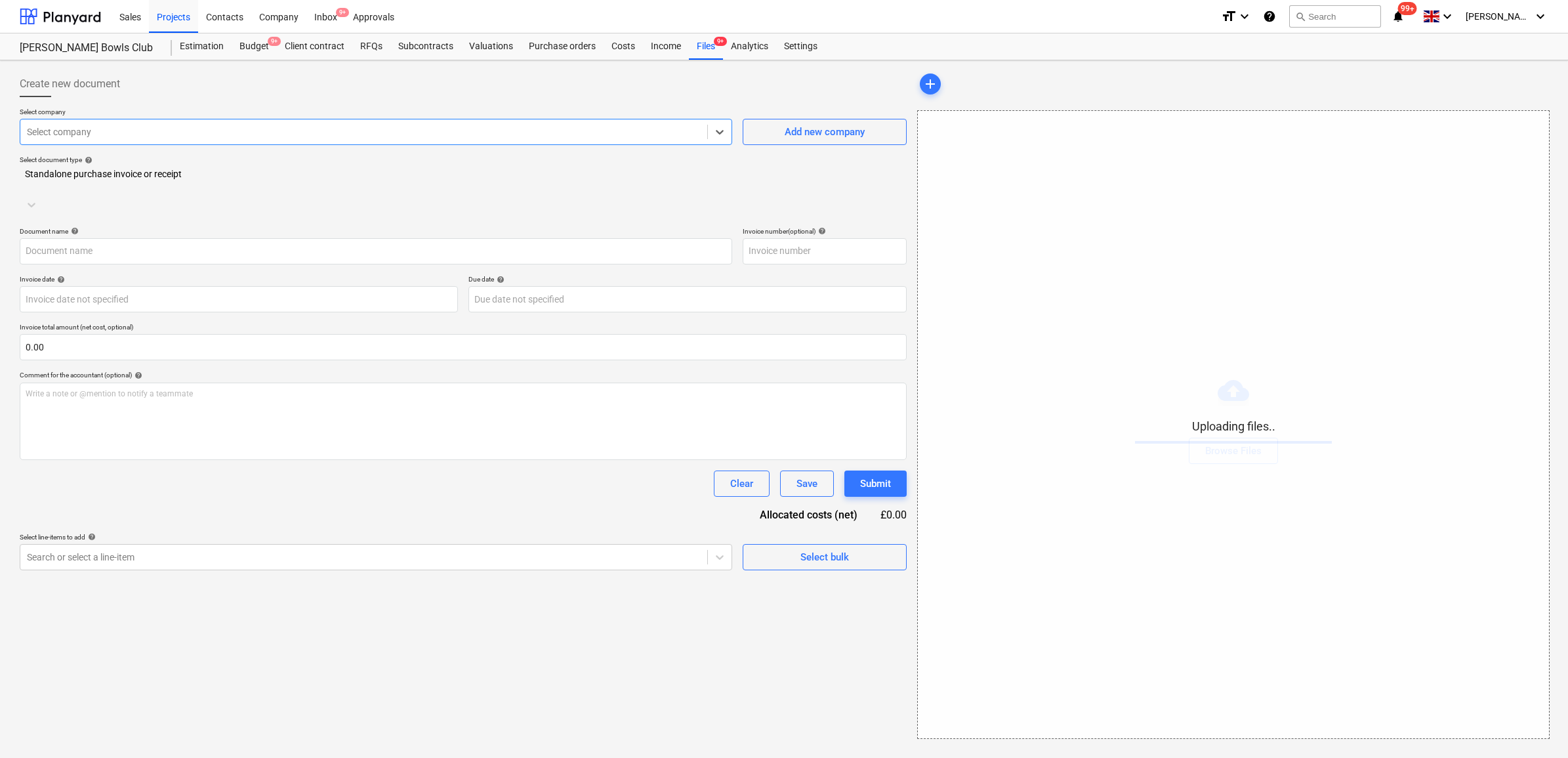
click at [435, 132] on div at bounding box center [364, 132] width 674 height 13
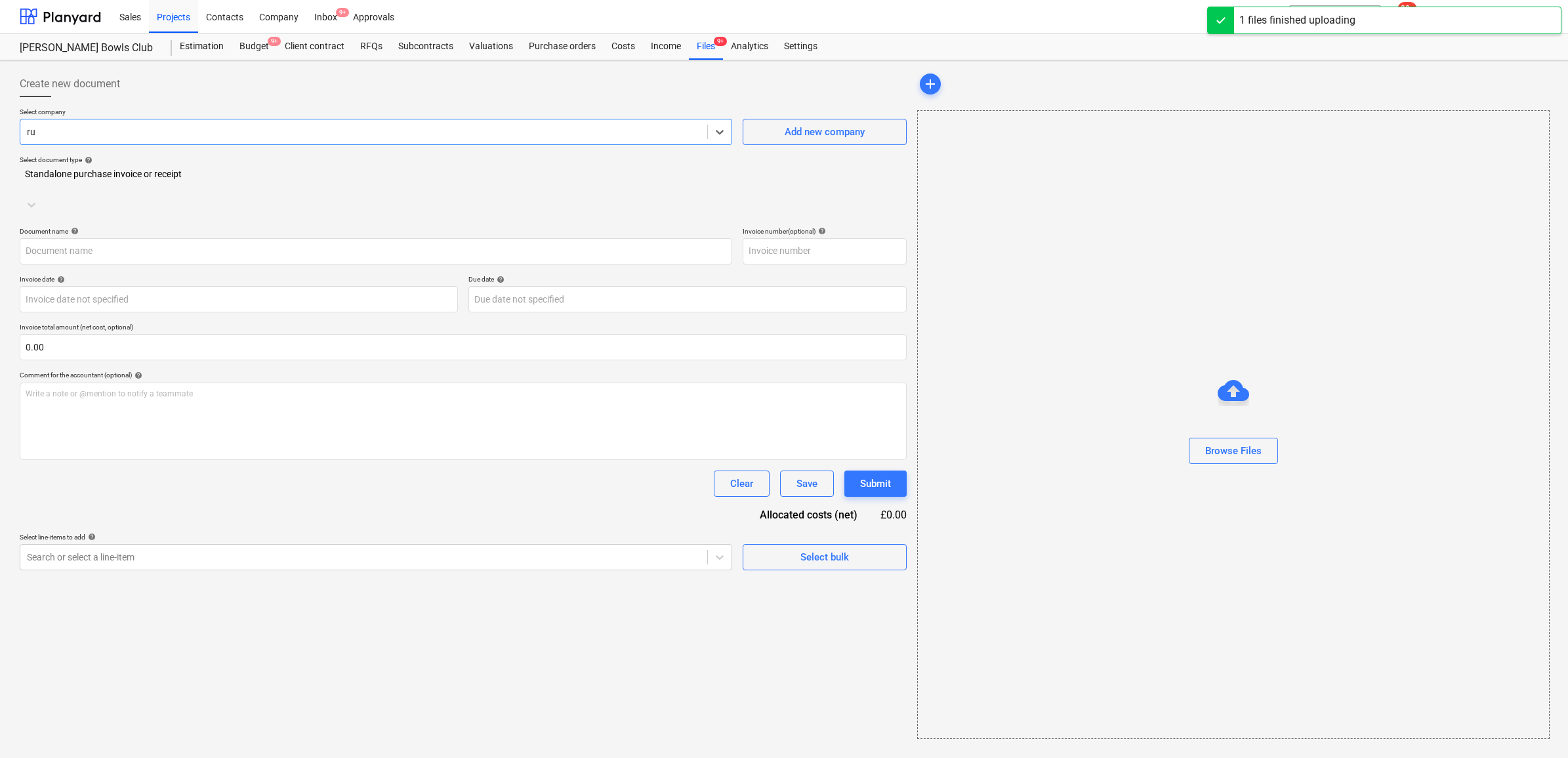
type input "rub"
type input "07.08.25.pdf"
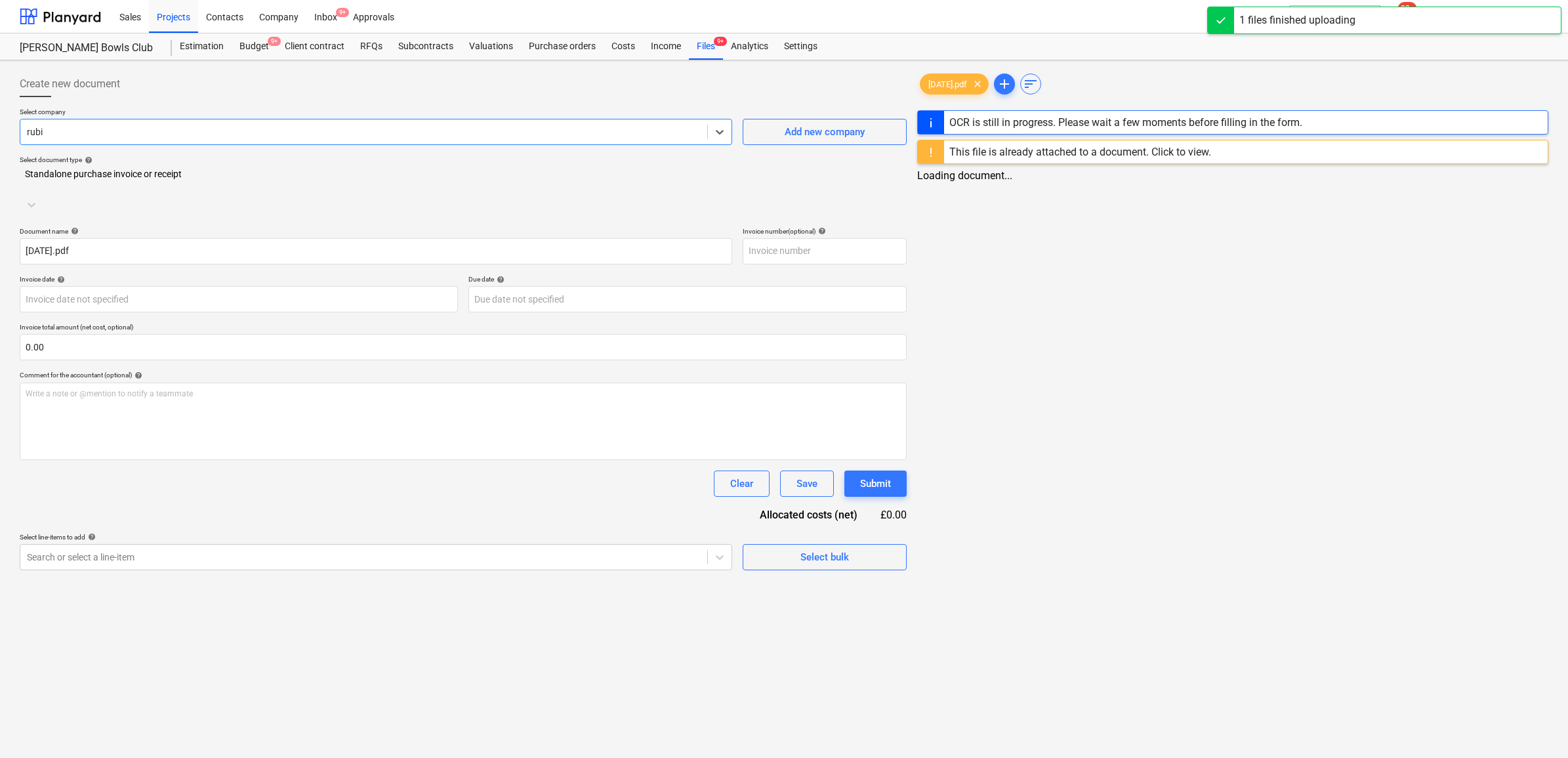
type input "rubin"
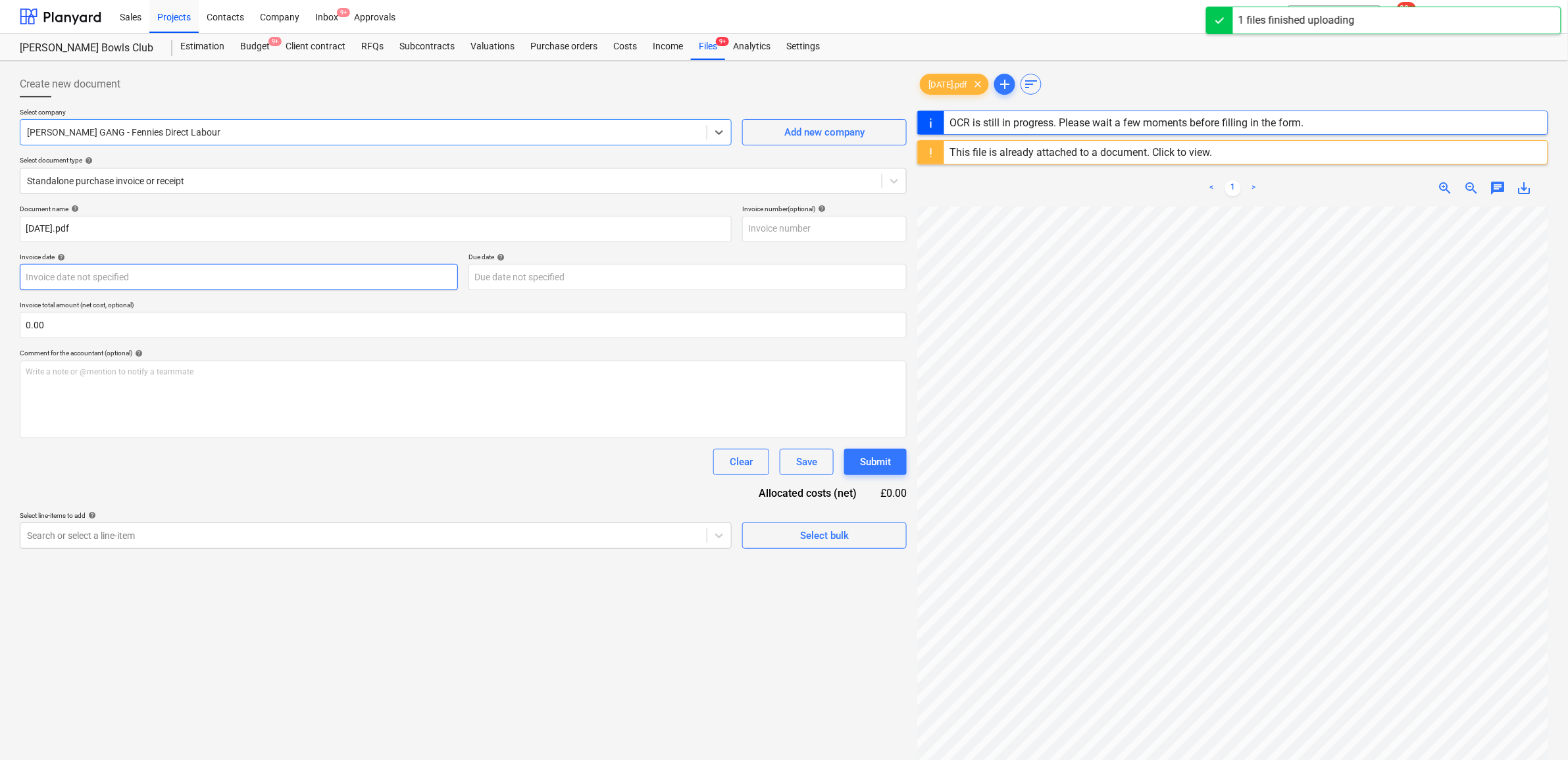
click at [295, 265] on body "Sales Projects Contacts Company Inbox 9+ Approvals format_size keyboard_arrow_d…" at bounding box center [784, 380] width 1568 height 760
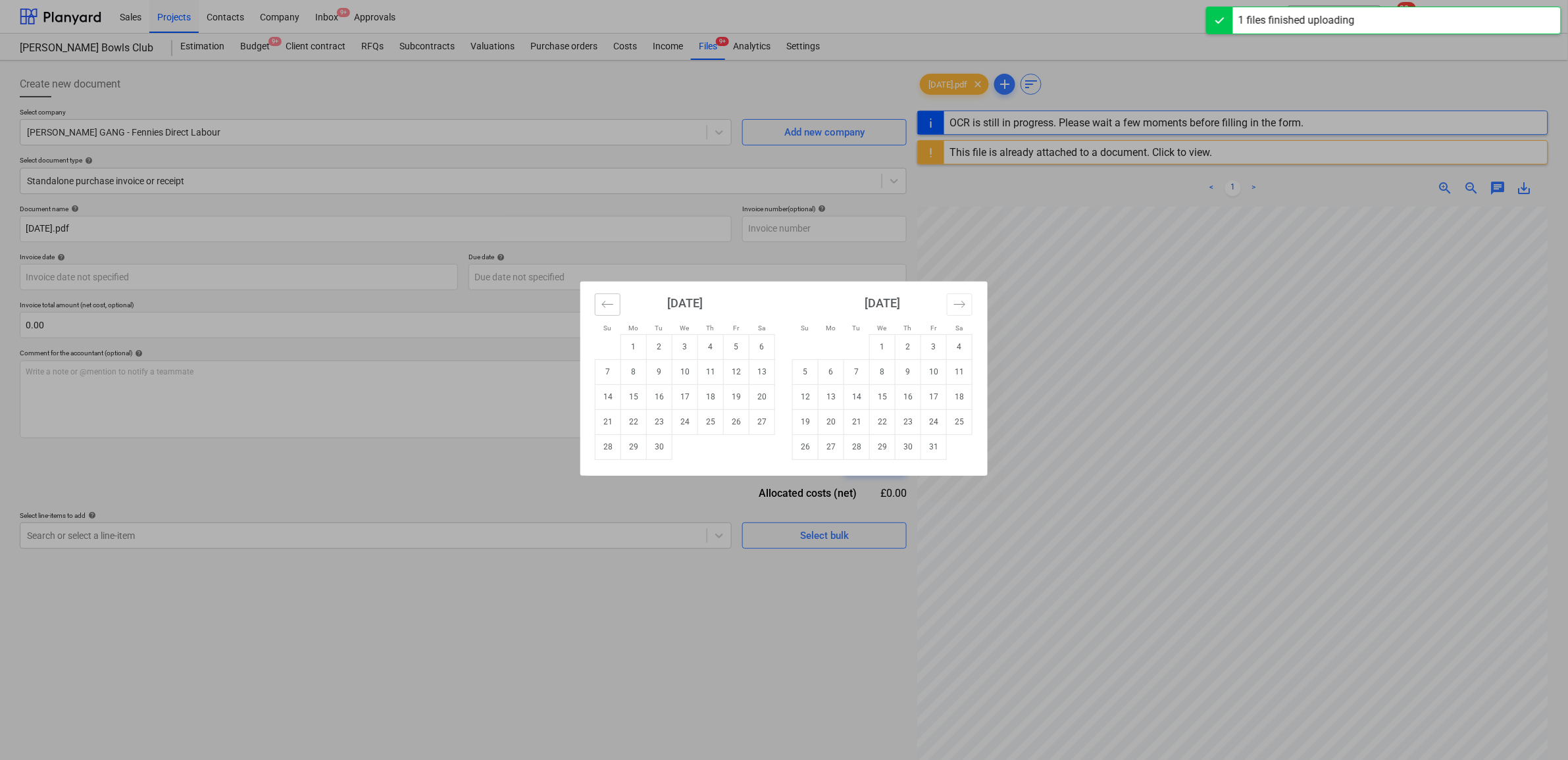
click at [609, 298] on icon "Move backward to switch to the previous month." at bounding box center [607, 304] width 13 height 13
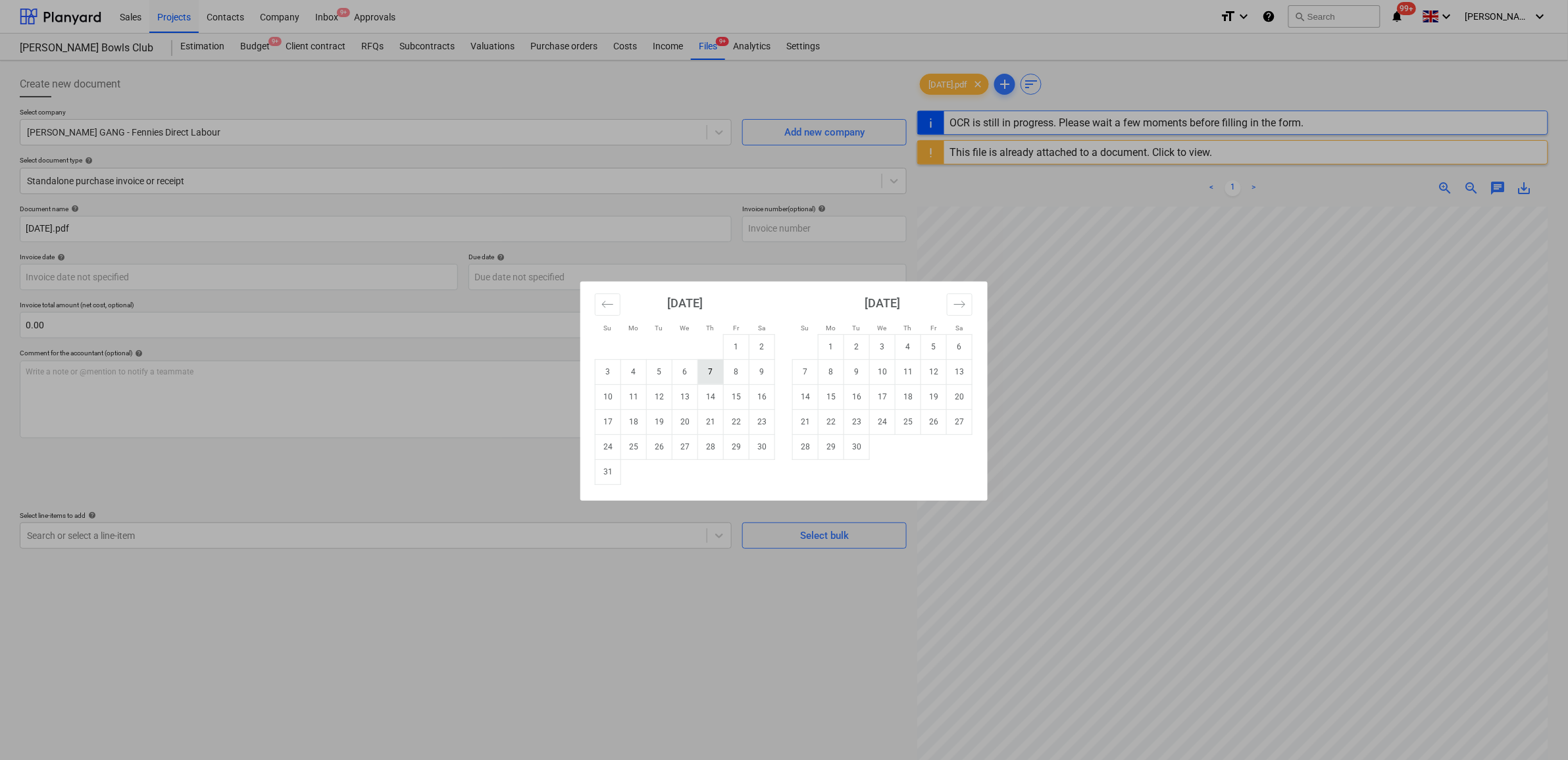
click at [713, 373] on td "7" at bounding box center [711, 372] width 26 height 25
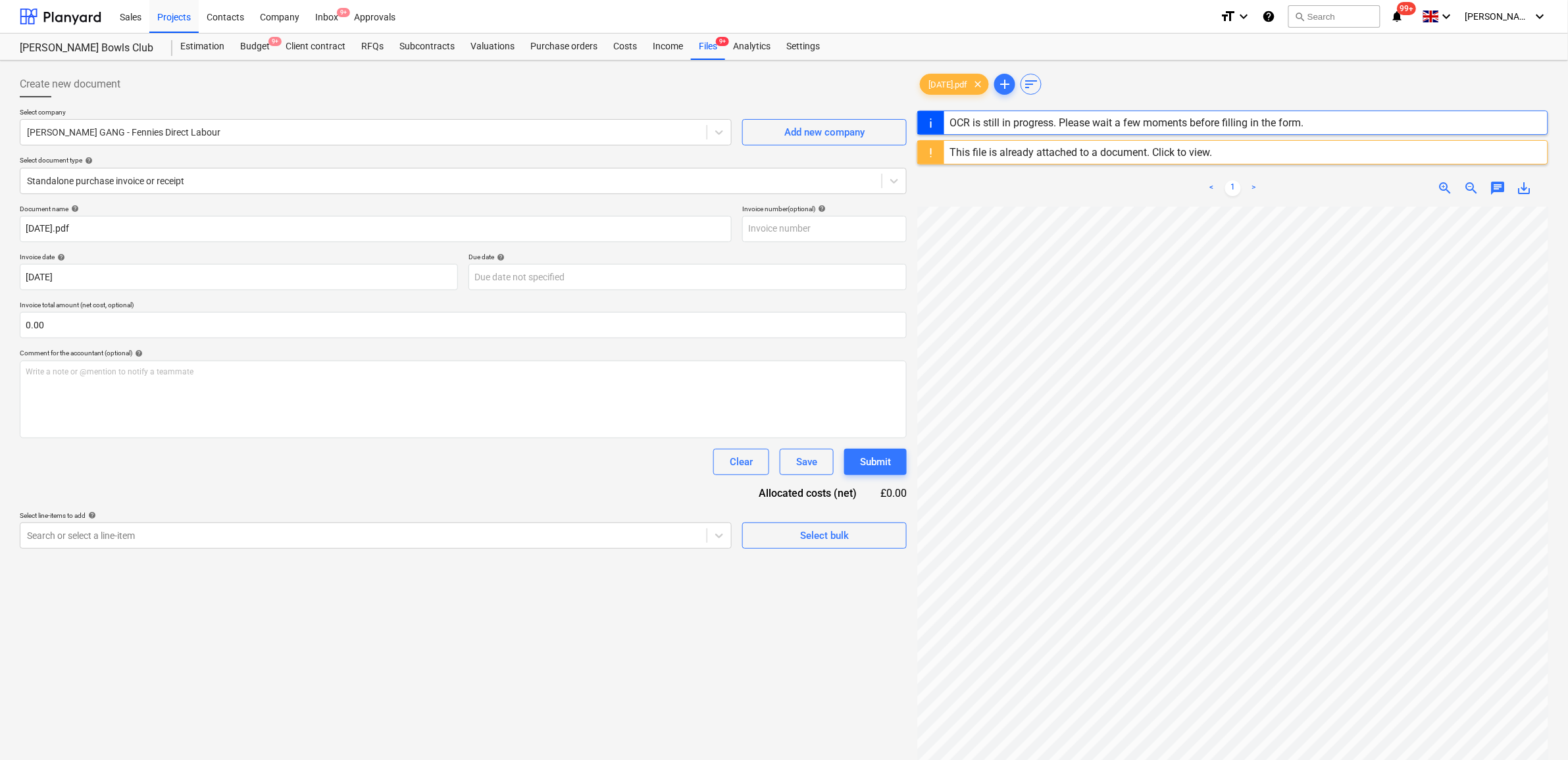
type input "07 Aug 2025"
click at [629, 279] on body "Sales Projects Contacts Company Inbox 9+ Approvals format_size keyboard_arrow_d…" at bounding box center [784, 380] width 1568 height 760
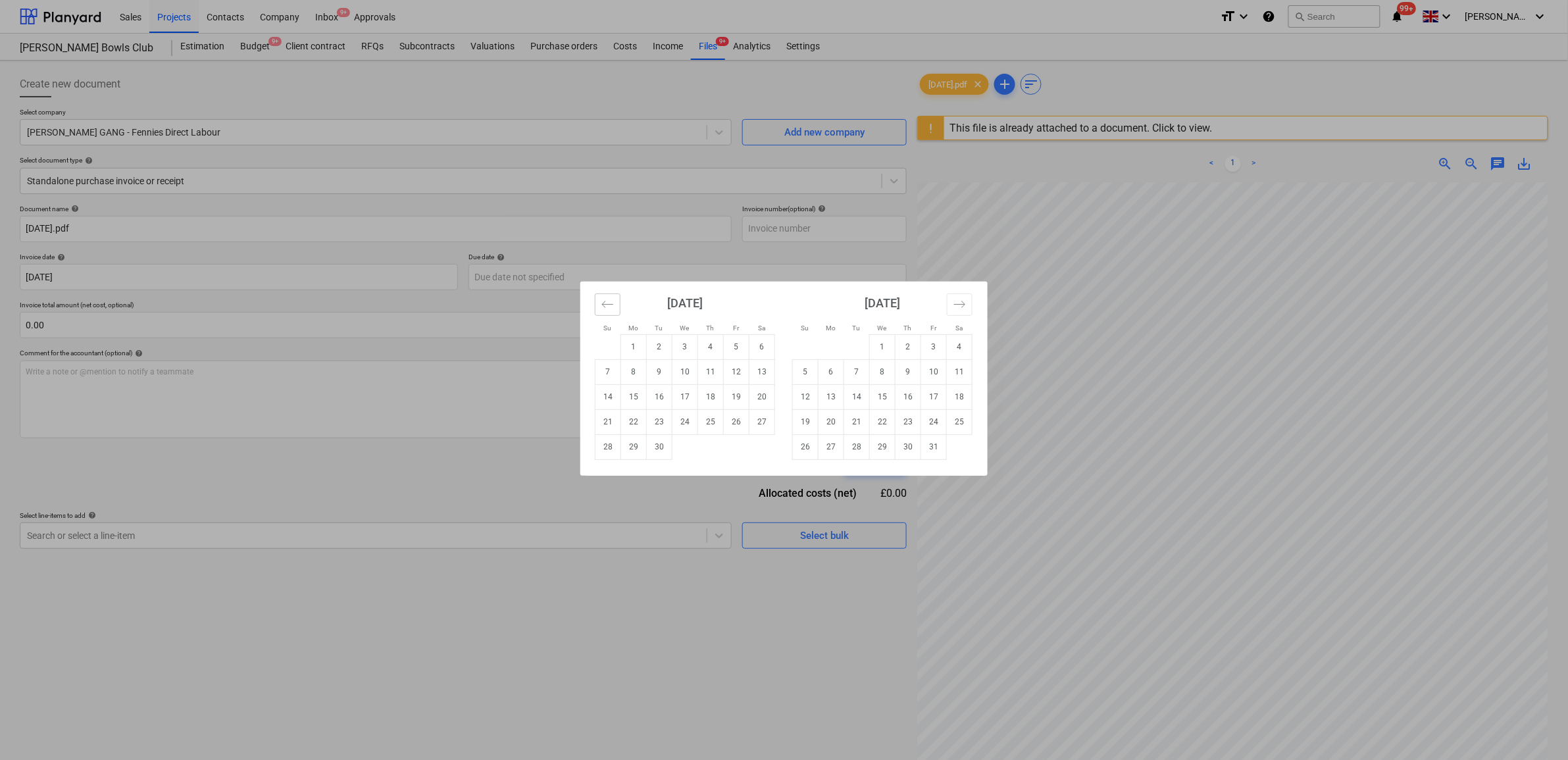
click at [600, 298] on button "Move backward to switch to the previous month." at bounding box center [607, 305] width 26 height 23
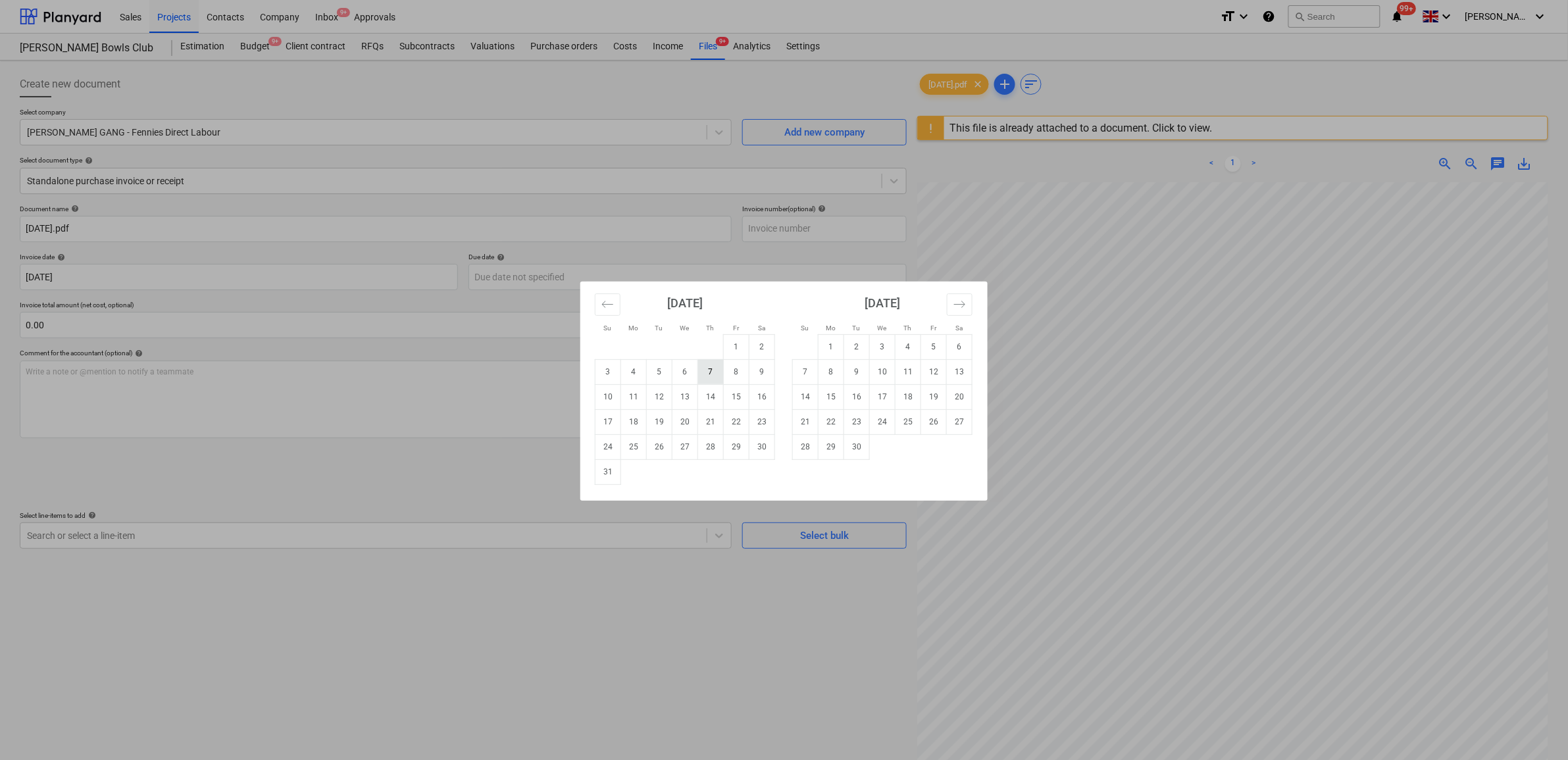
click at [719, 372] on td "7" at bounding box center [711, 372] width 26 height 25
type input "07 Aug 2025"
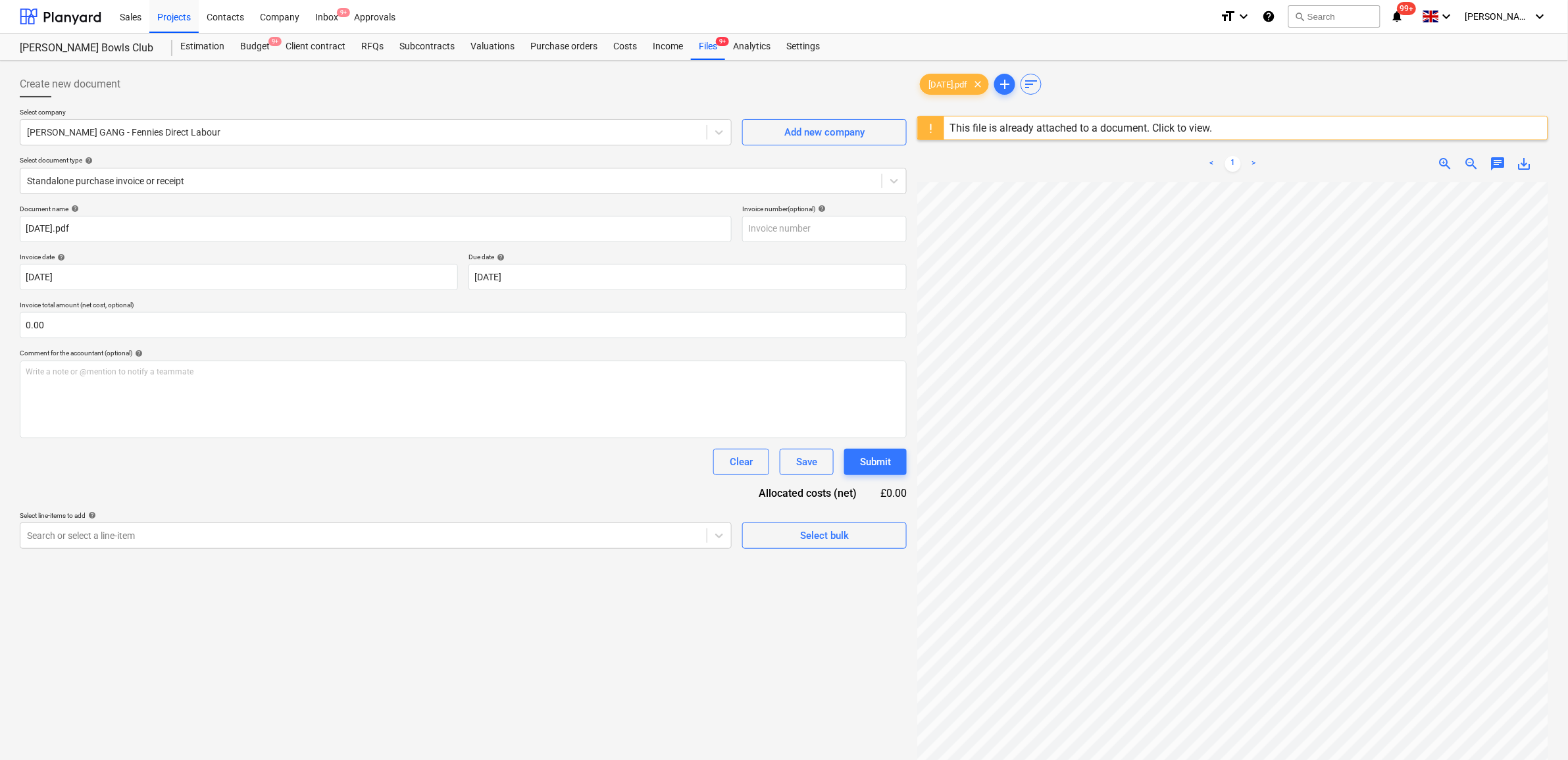
click at [420, 492] on div "Document name help 07.08.25.pdf Invoice number (optional) help Invoice date hel…" at bounding box center [463, 376] width 887 height 344
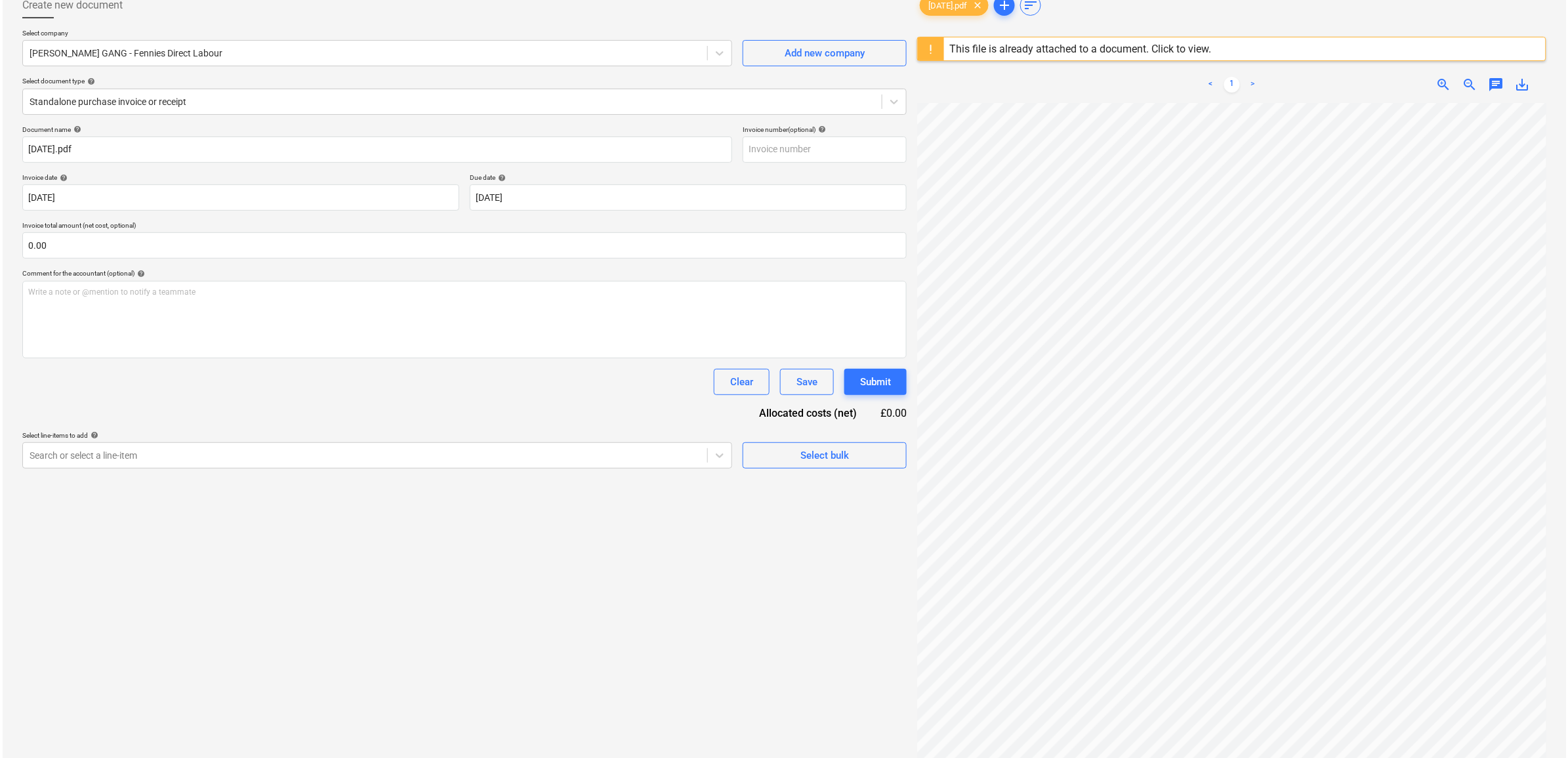
scroll to position [156, 0]
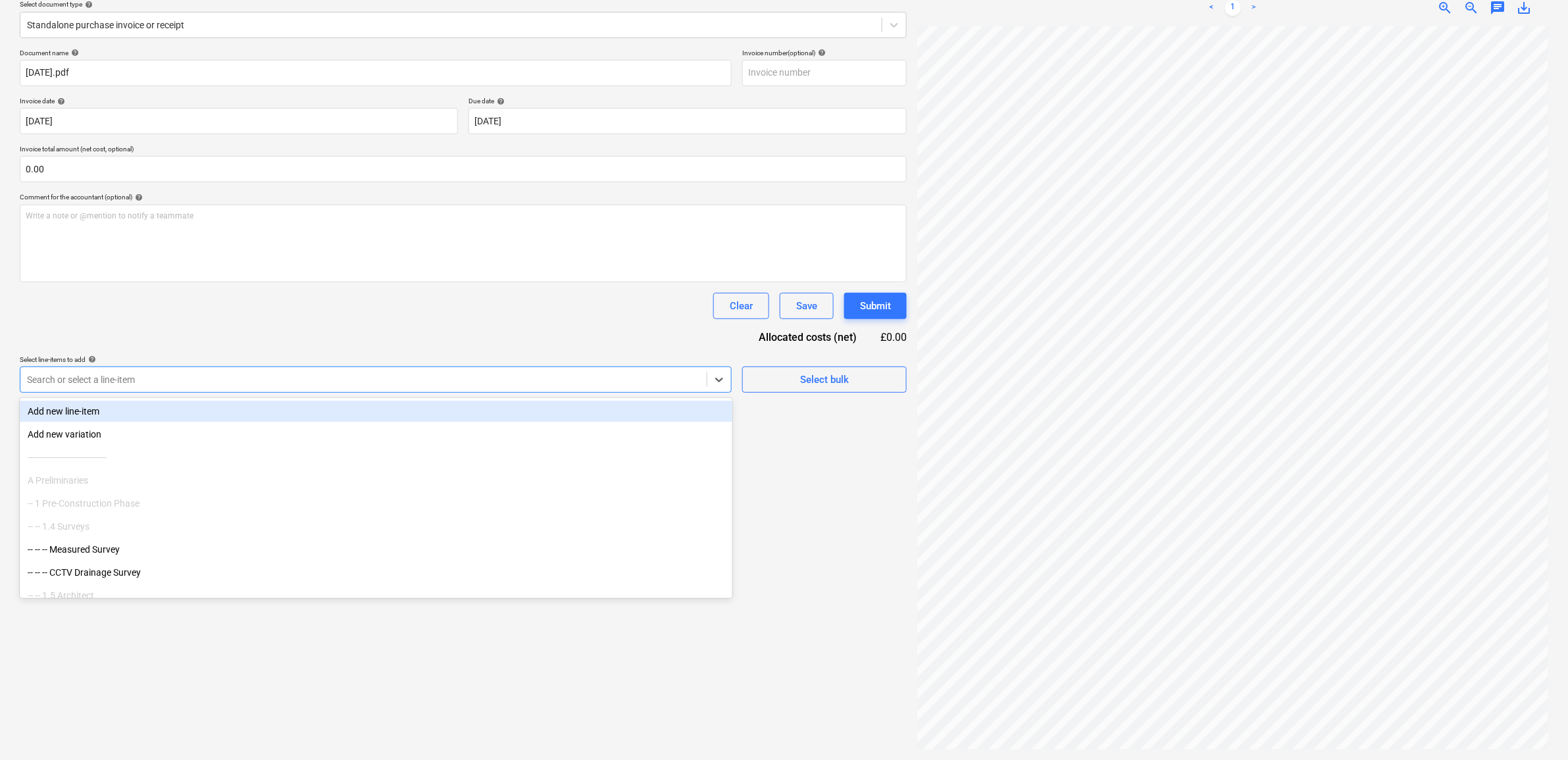
click at [458, 384] on div at bounding box center [364, 380] width 673 height 13
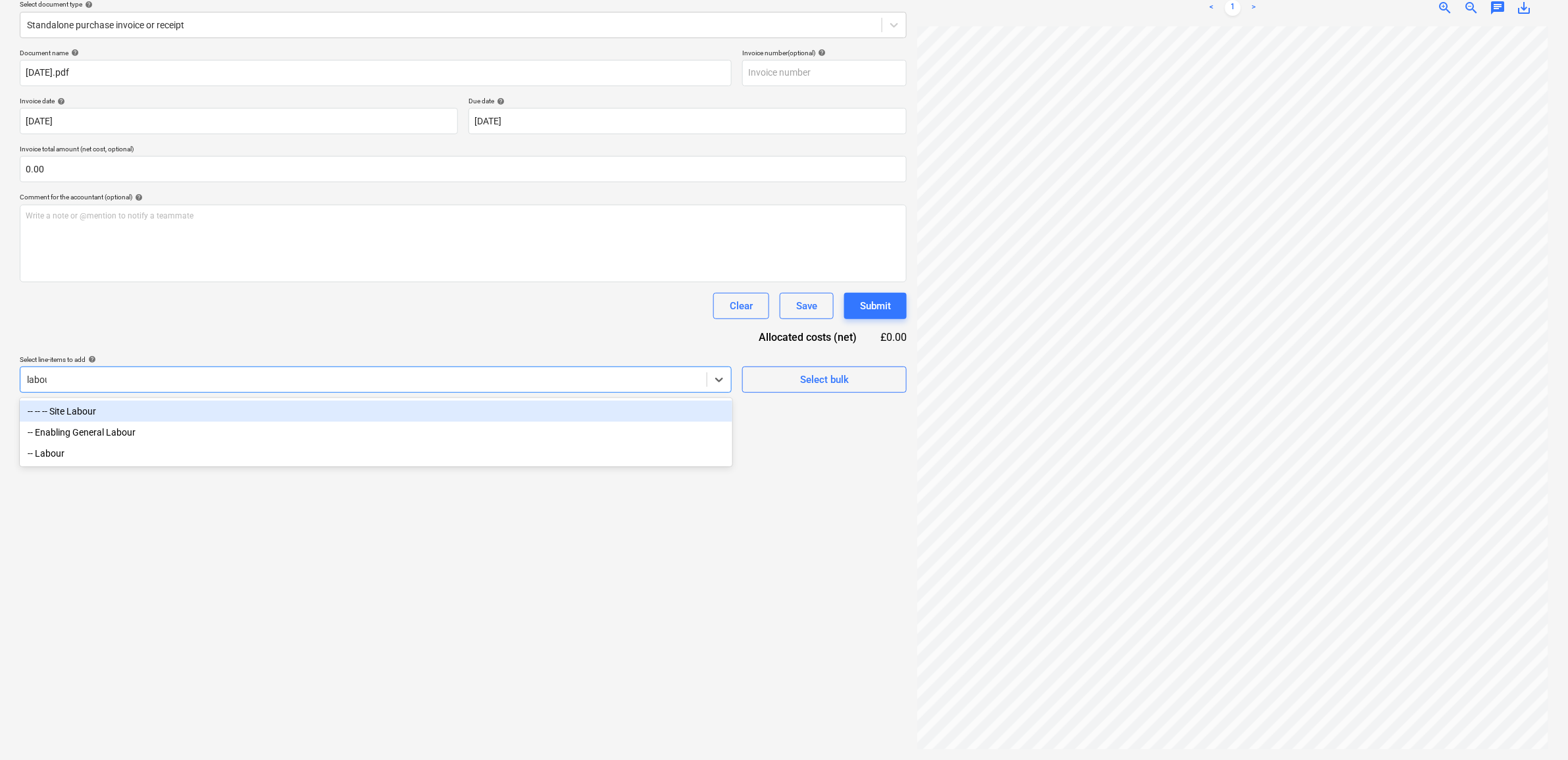
type input "labour"
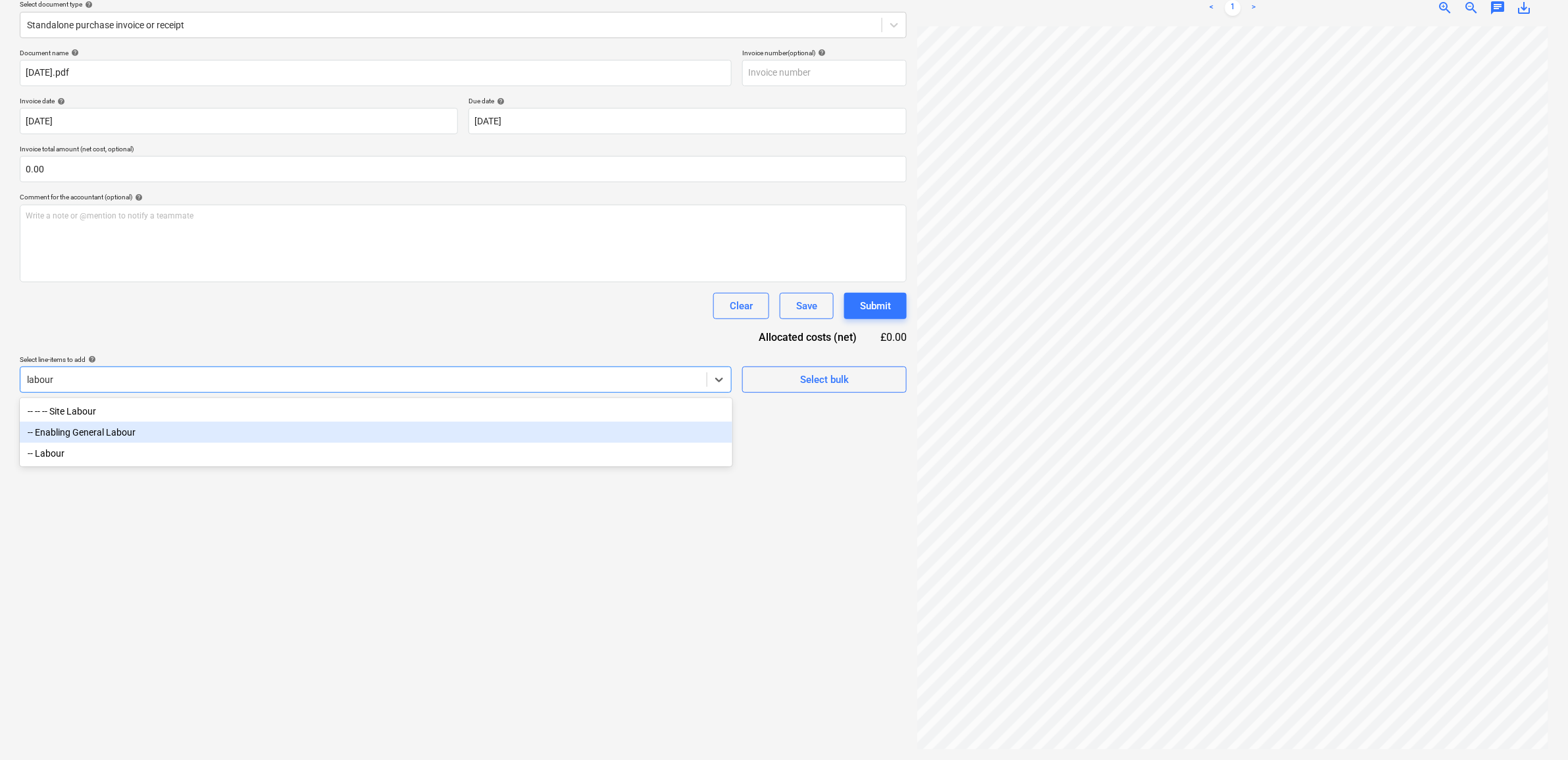
click at [301, 439] on div "-- Enabling General Labour" at bounding box center [376, 432] width 713 height 21
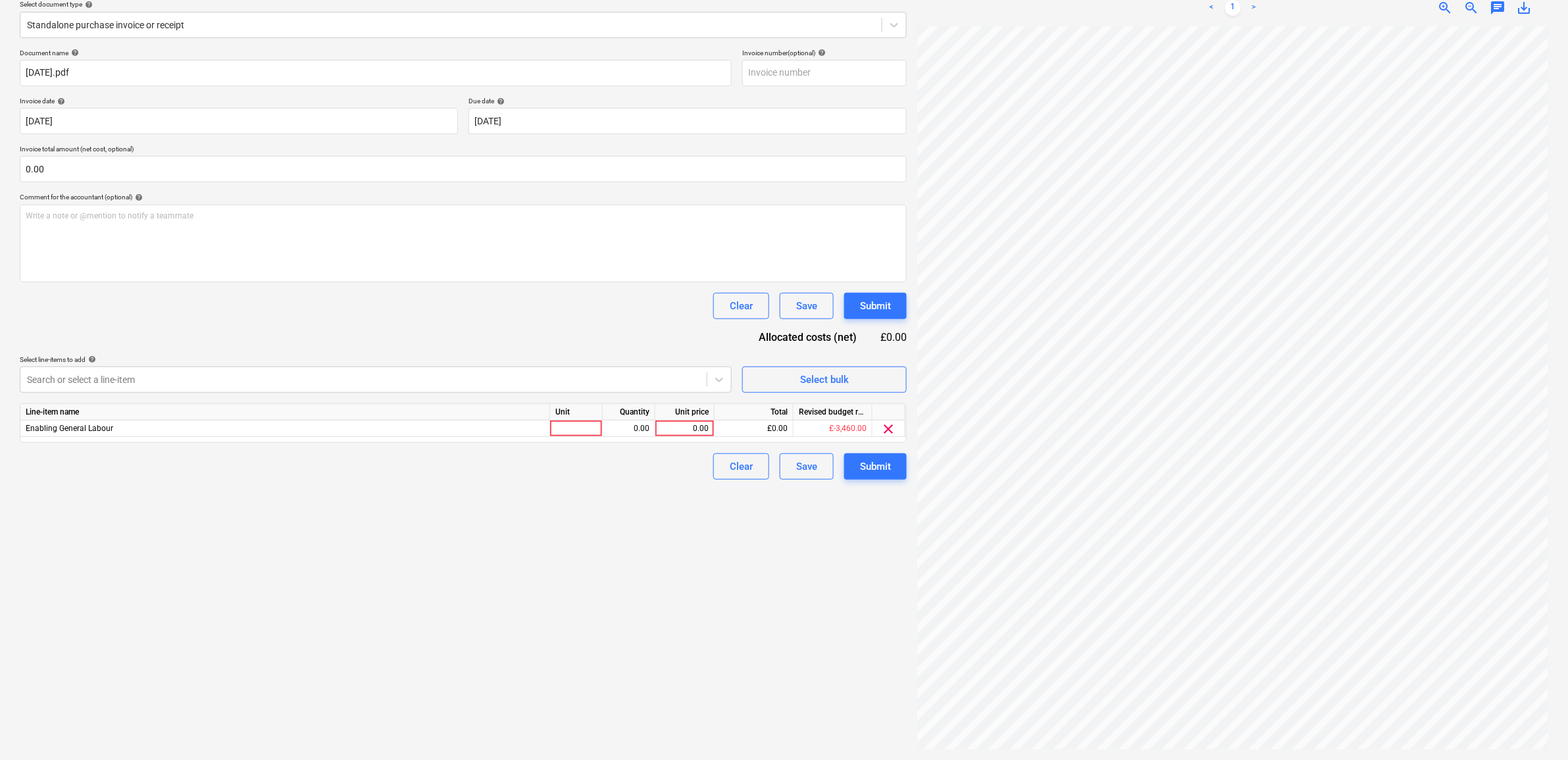
click at [325, 341] on div "Document name help 07.08.25.pdf Invoice number (optional) help Invoice date hel…" at bounding box center [463, 264] width 887 height 431
click at [696, 420] on div "0.00" at bounding box center [684, 428] width 48 height 17
type input "150"
click at [662, 542] on div "Create new document Select company RUBIN GANG - Fennies Direct Labour Add new c…" at bounding box center [463, 332] width 898 height 845
click at [875, 465] on div "Submit" at bounding box center [876, 467] width 31 height 17
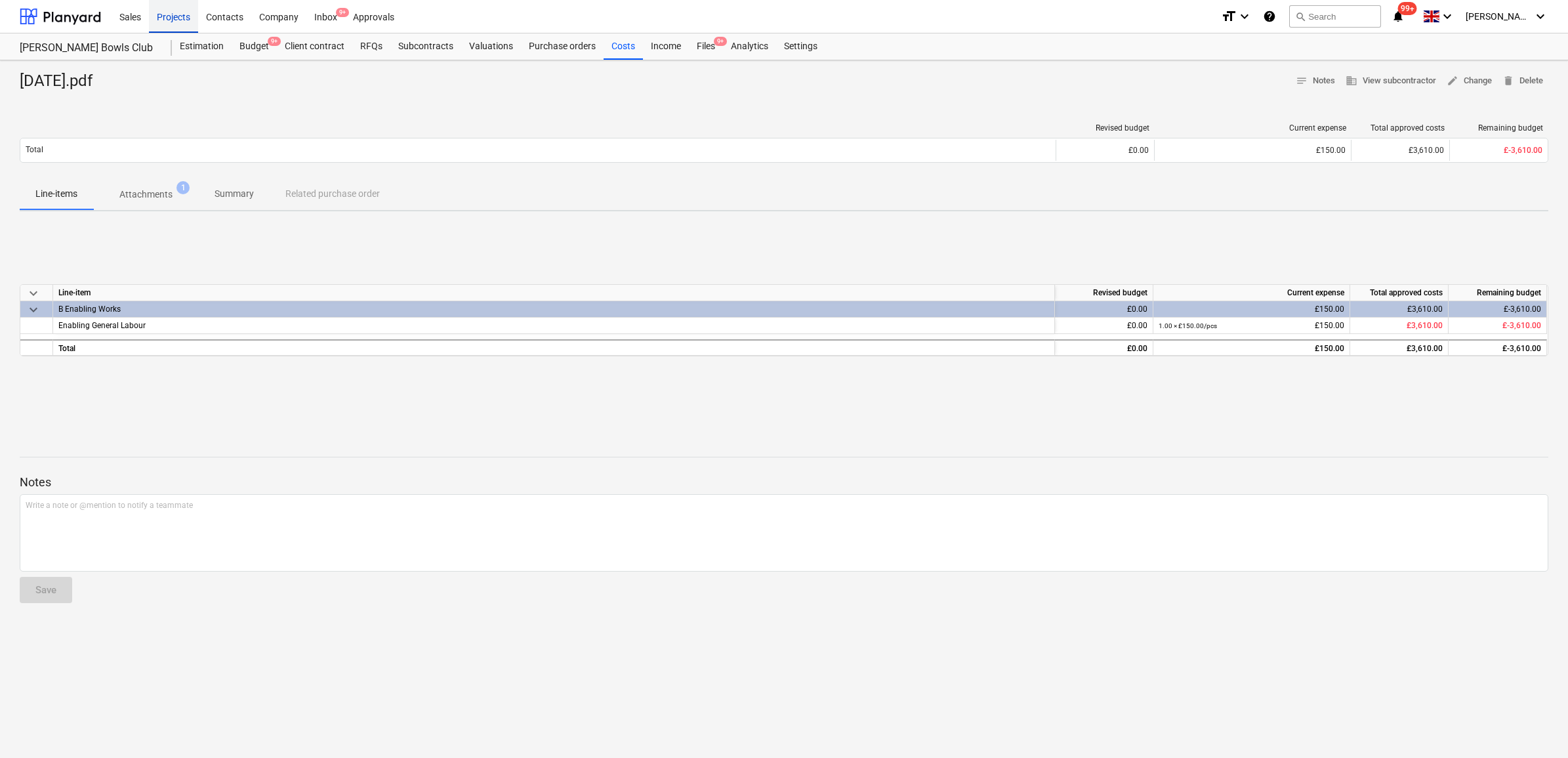
click at [190, 15] on div "Projects" at bounding box center [173, 16] width 49 height 34
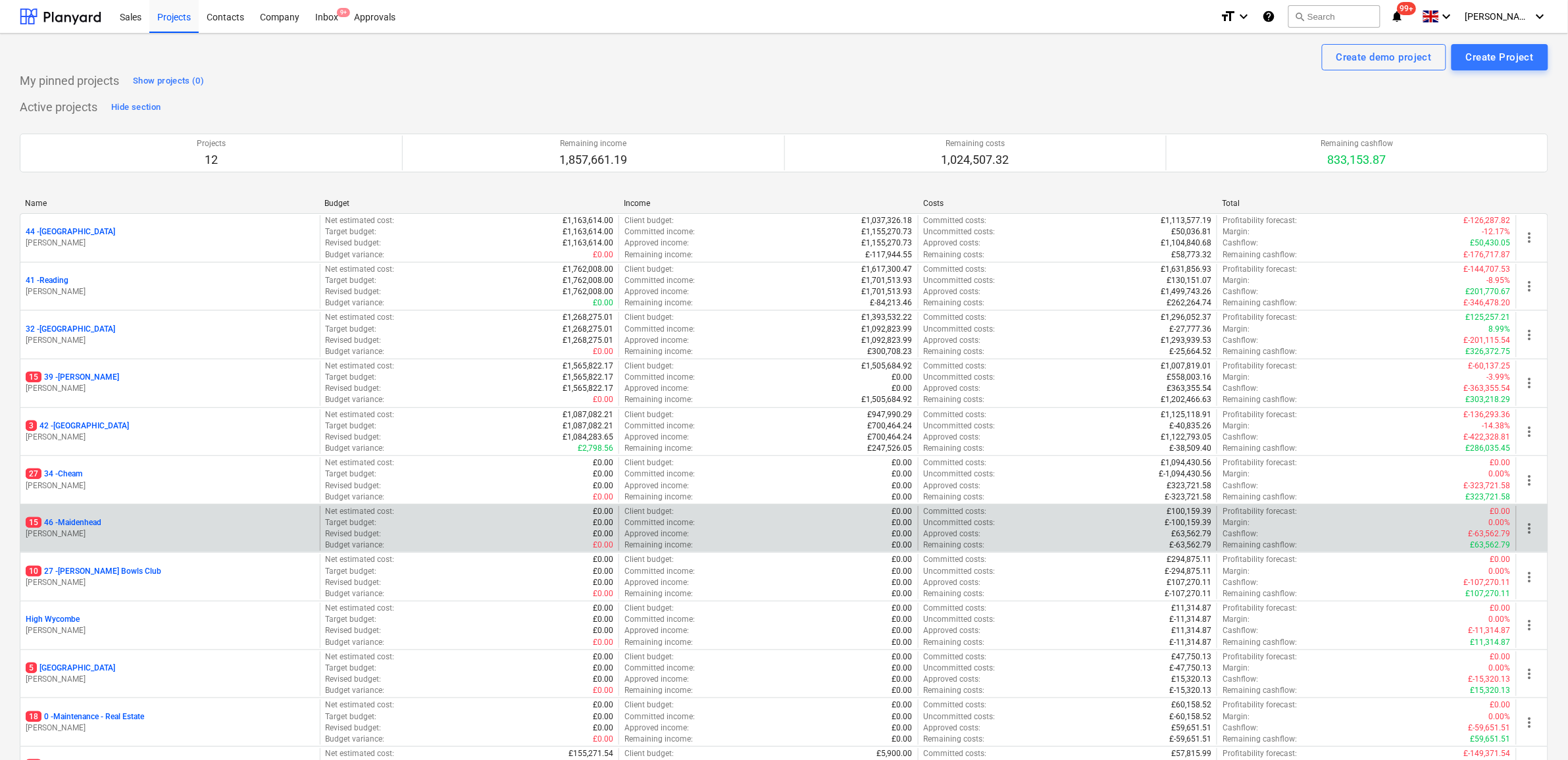
click at [98, 518] on p "15 46 - Maidenhead" at bounding box center [64, 522] width 76 height 11
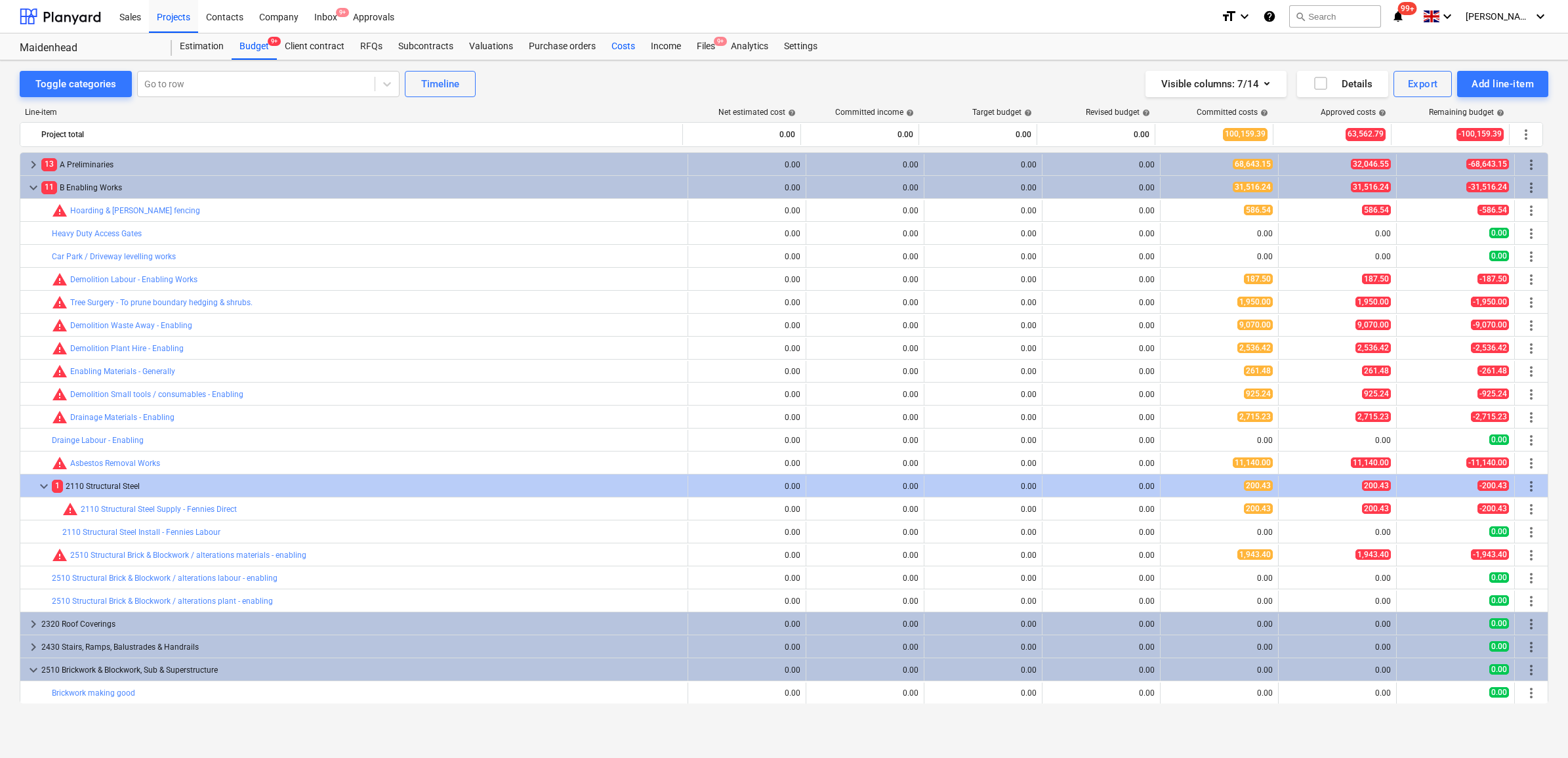
click at [622, 47] on div "Costs" at bounding box center [623, 47] width 39 height 26
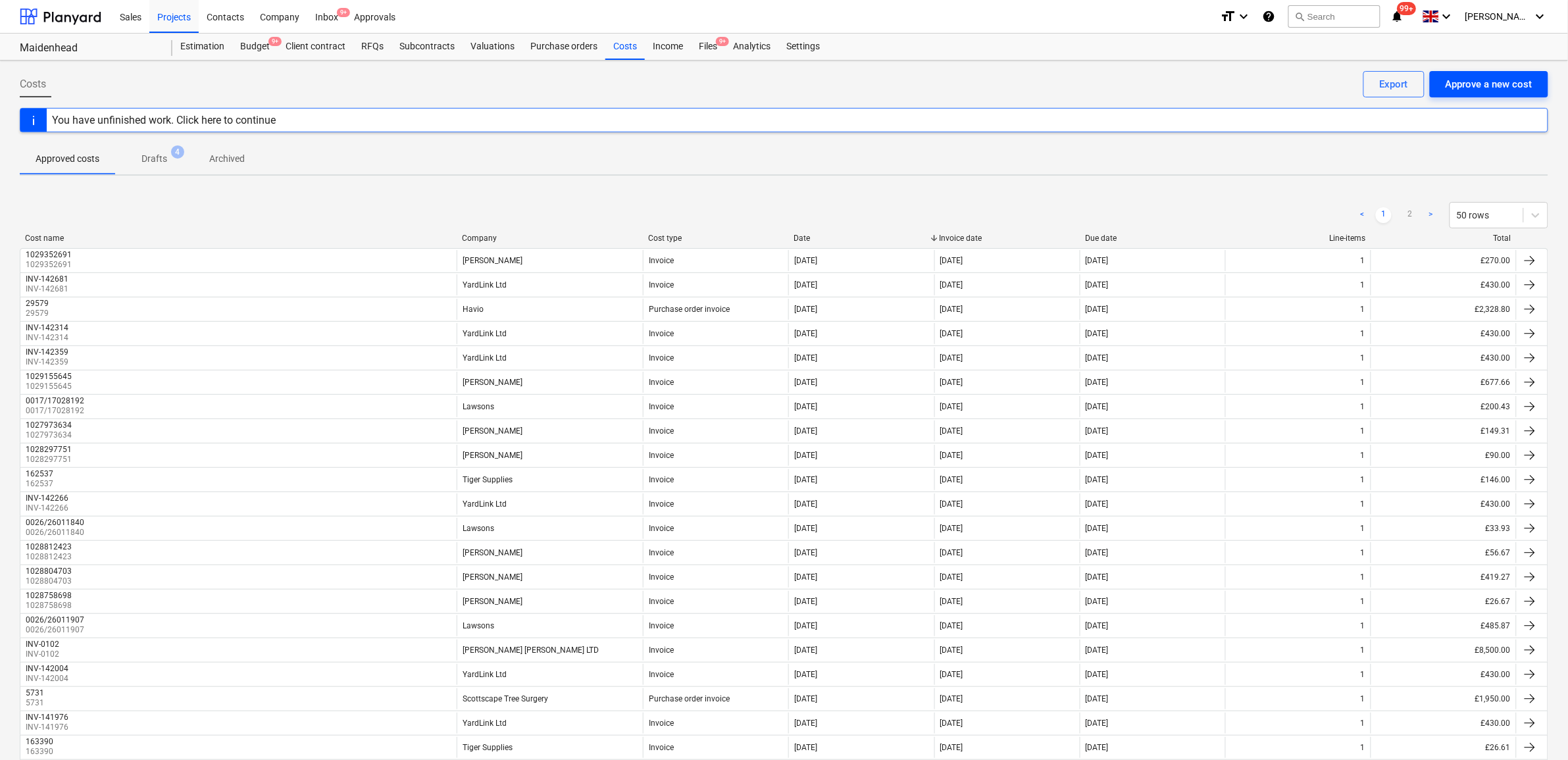
click at [1488, 80] on div "Approve a new cost" at bounding box center [1489, 84] width 87 height 17
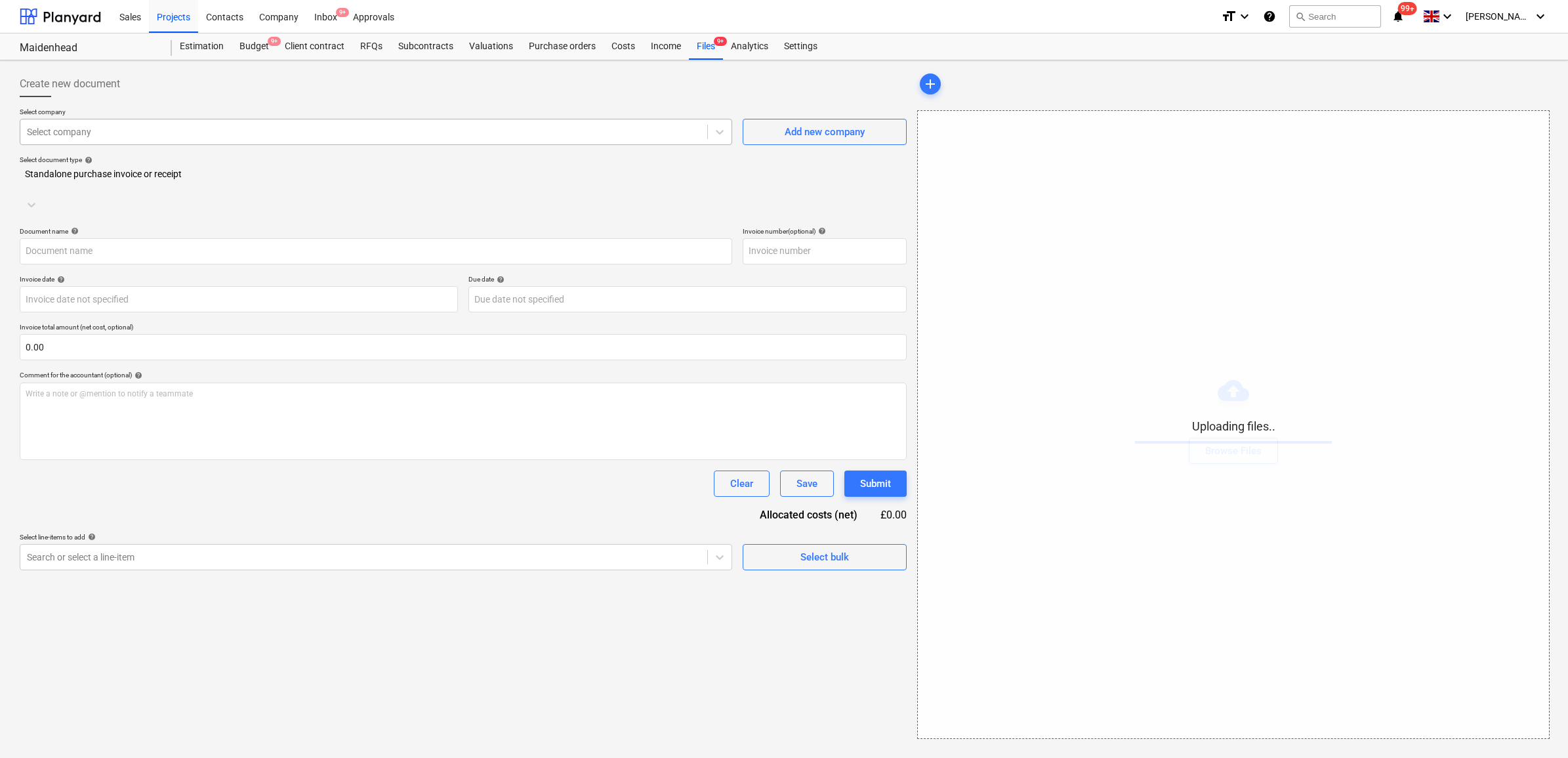
type input "14.08.25.pdf"
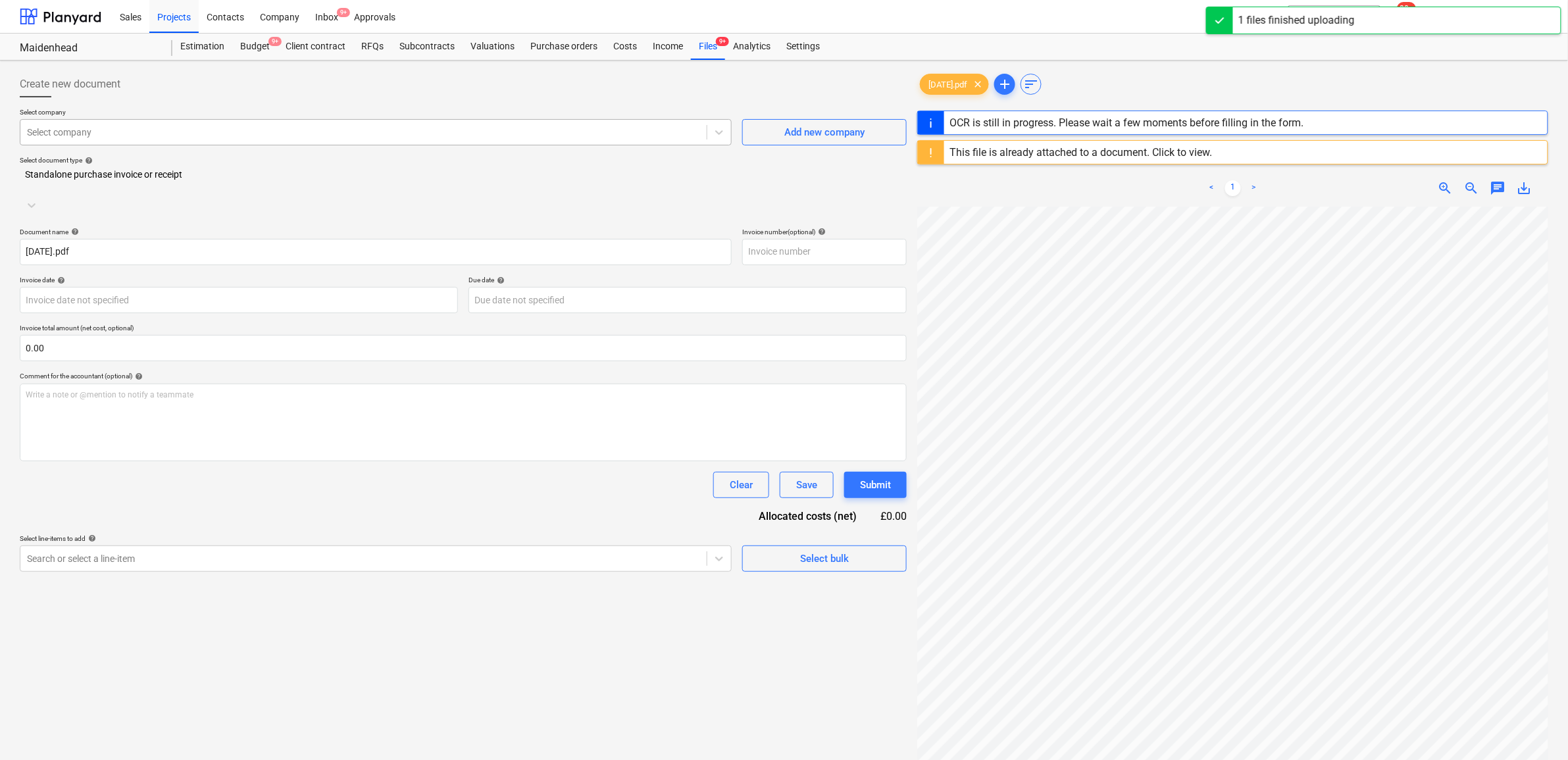
click at [326, 131] on div at bounding box center [364, 132] width 673 height 13
type input "rubi"
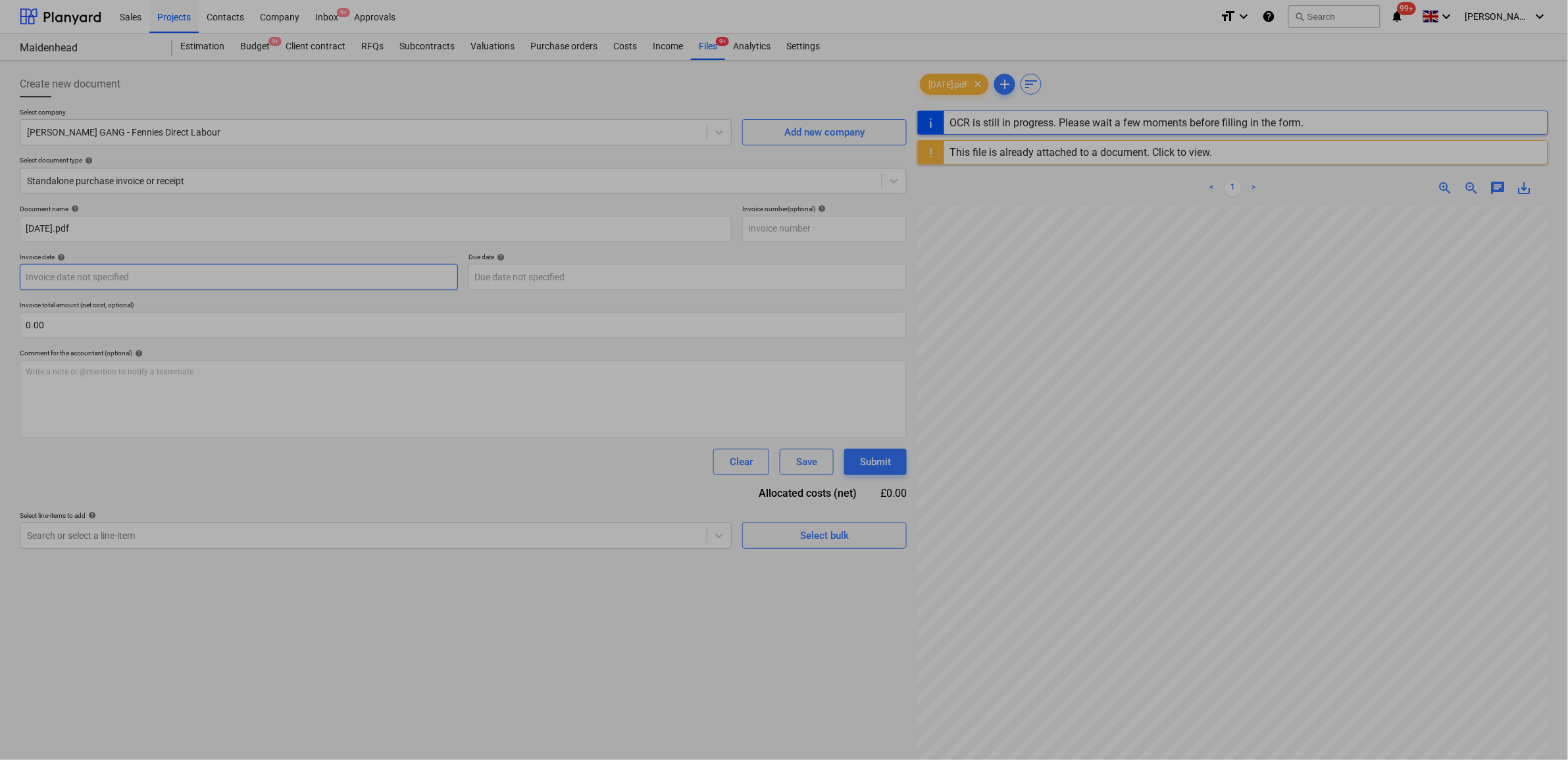
click at [288, 276] on body "Sales Projects Contacts Company Inbox 9+ Approvals format_size keyboard_arrow_d…" at bounding box center [784, 380] width 1568 height 760
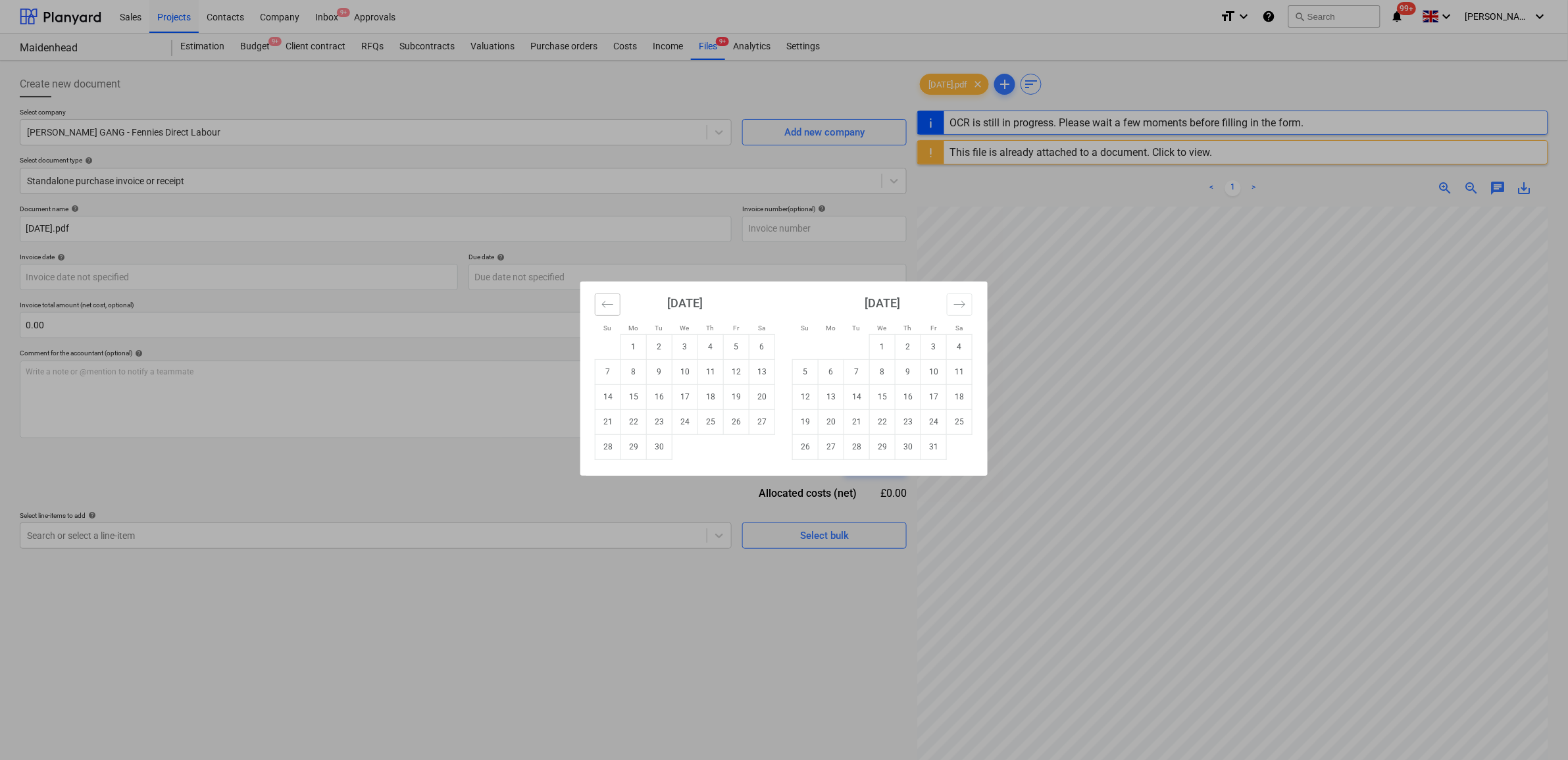
click at [600, 301] on button "Move backward to switch to the previous month." at bounding box center [607, 305] width 26 height 23
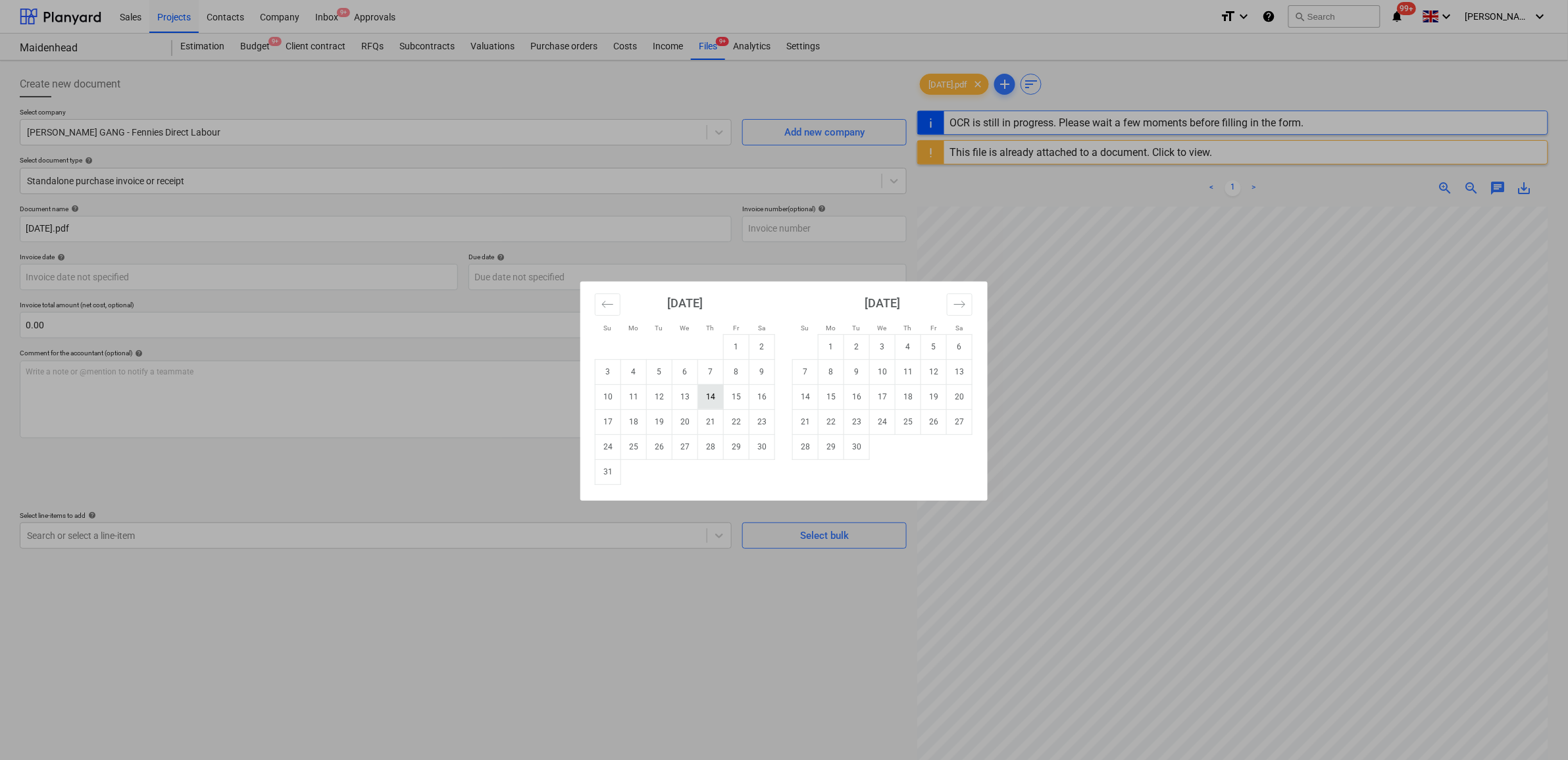
click at [716, 406] on td "14" at bounding box center [711, 397] width 26 height 25
type input "14 Aug 2025"
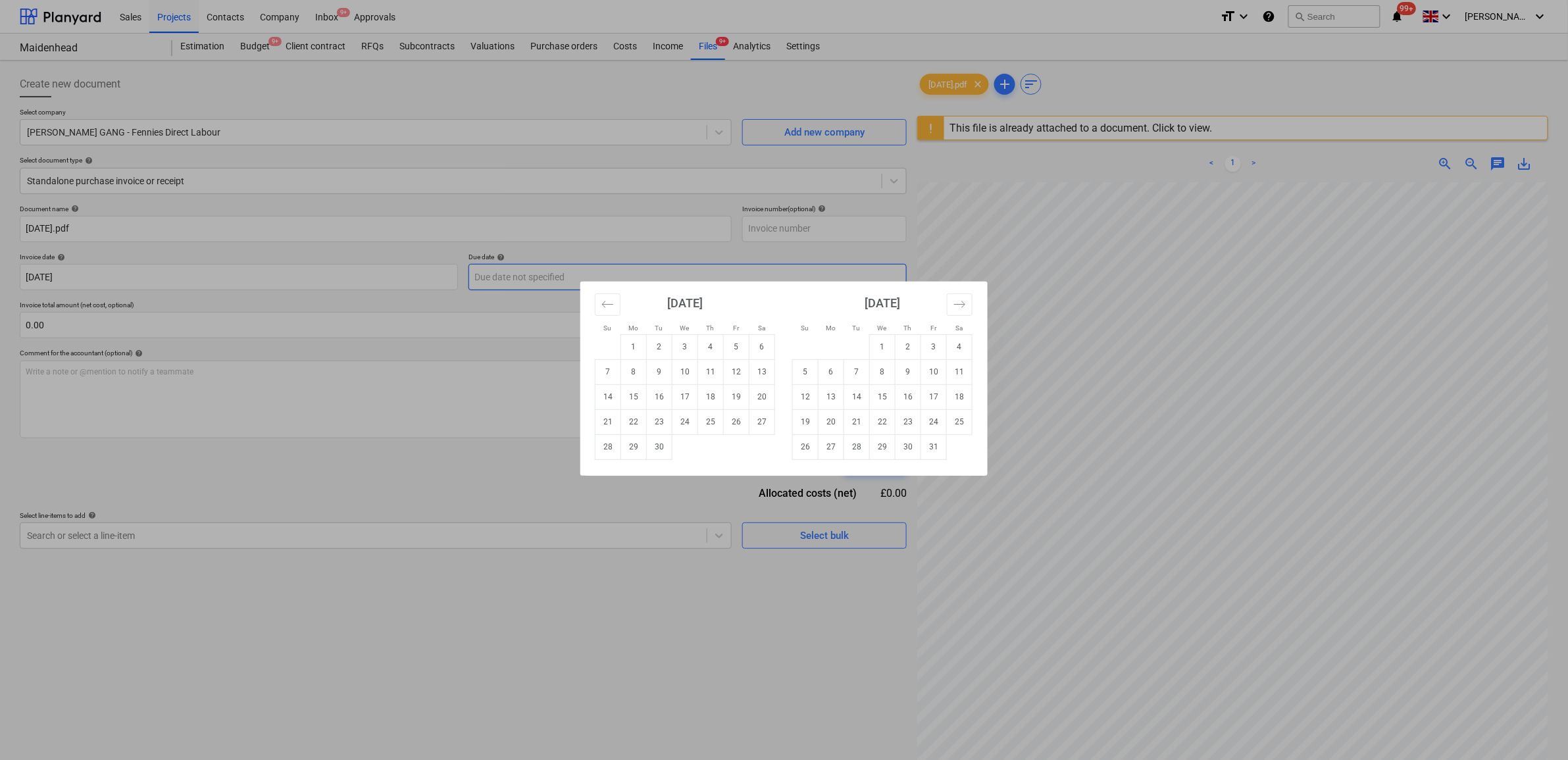
click at [524, 287] on body "Sales Projects Contacts Company Inbox 9+ Approvals format_size keyboard_arrow_d…" at bounding box center [784, 380] width 1568 height 760
click at [614, 310] on button "Move backward to switch to the previous month." at bounding box center [607, 305] width 26 height 23
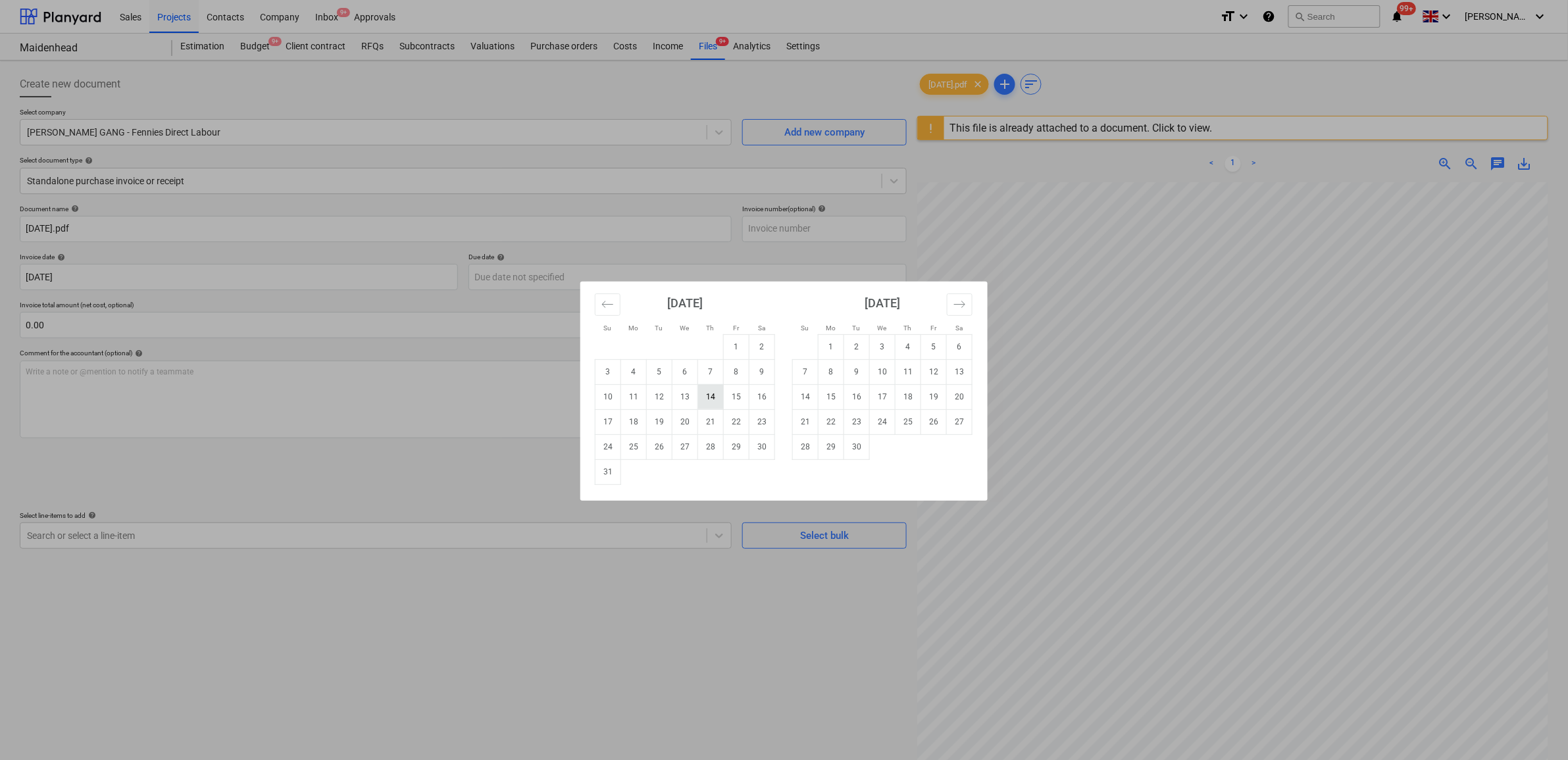
click at [716, 402] on td "14" at bounding box center [711, 397] width 26 height 25
type input "14 Aug 2025"
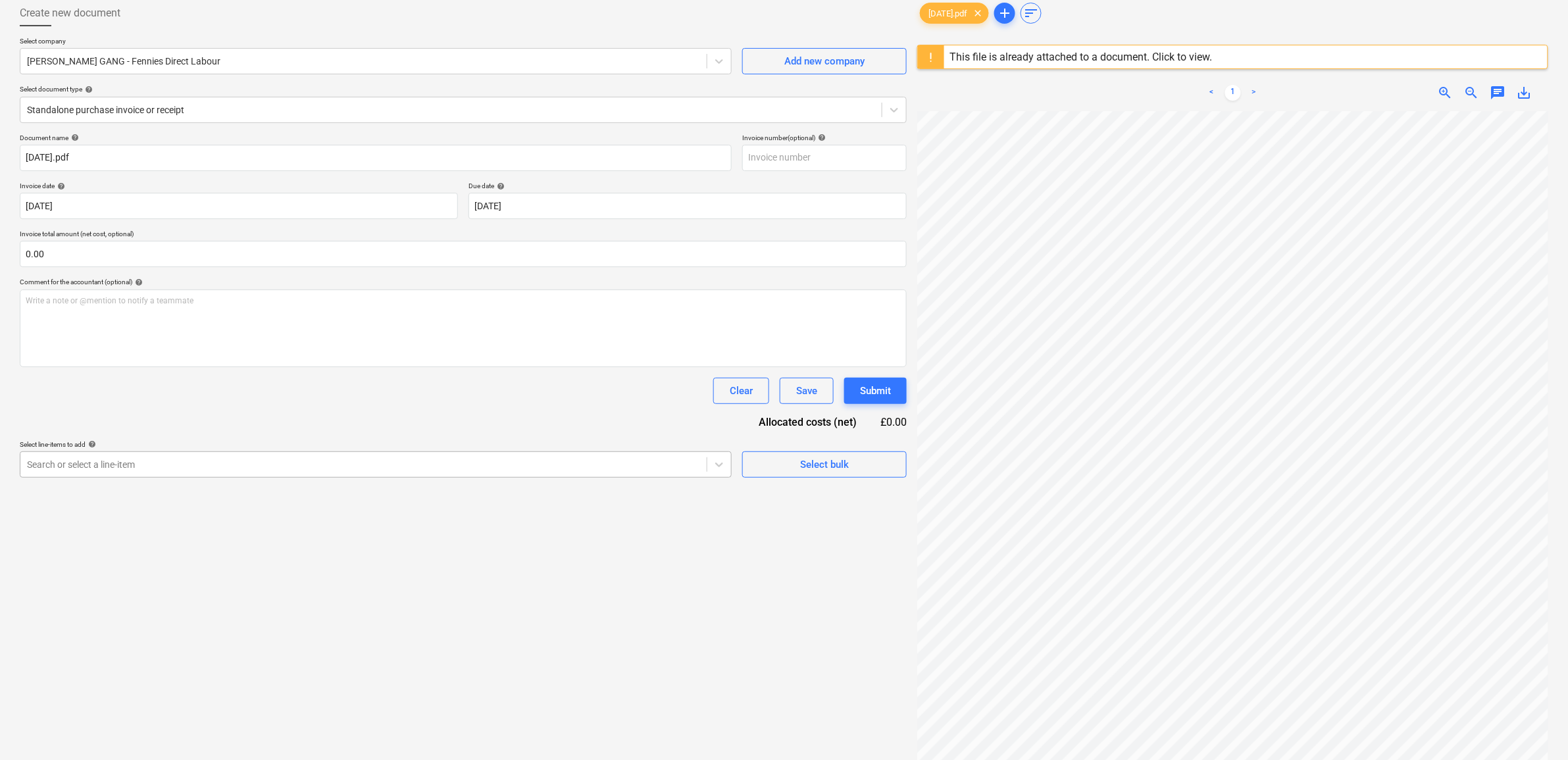
scroll to position [156, 0]
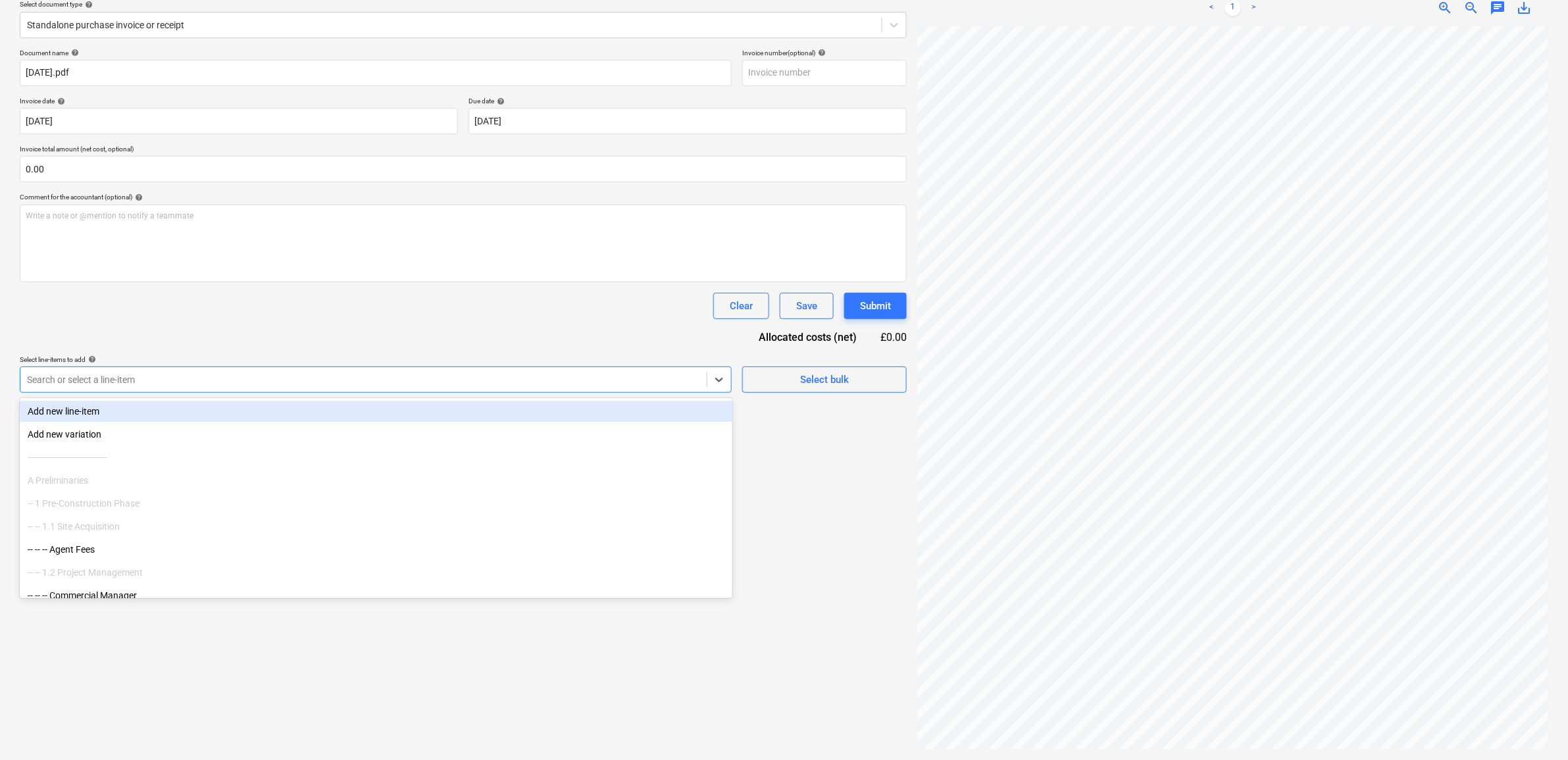
click at [366, 386] on div at bounding box center [364, 380] width 673 height 13
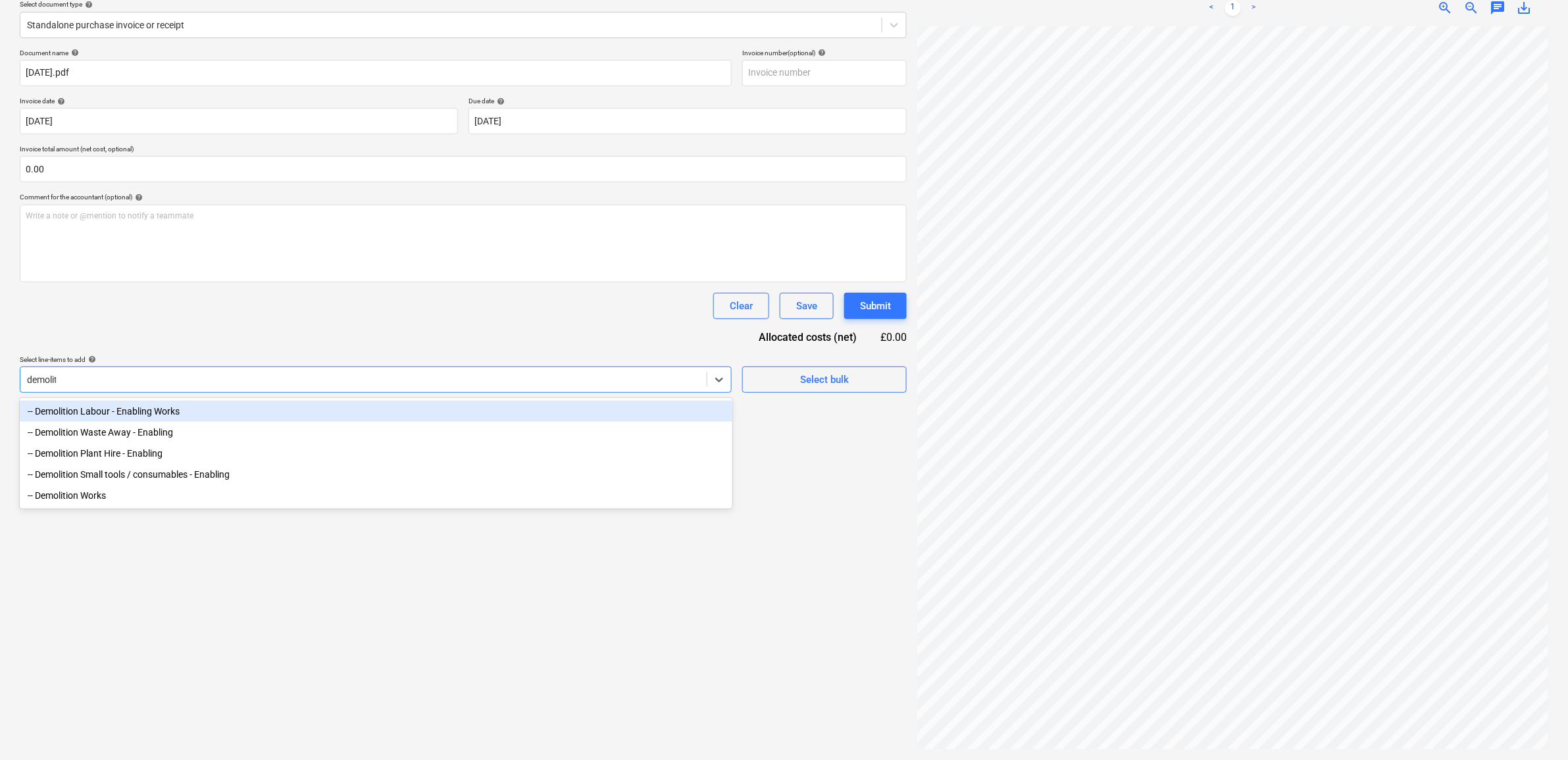
type input "demolitio"
click at [268, 410] on div "-- Demolition Labour - Enabling Works" at bounding box center [376, 412] width 713 height 21
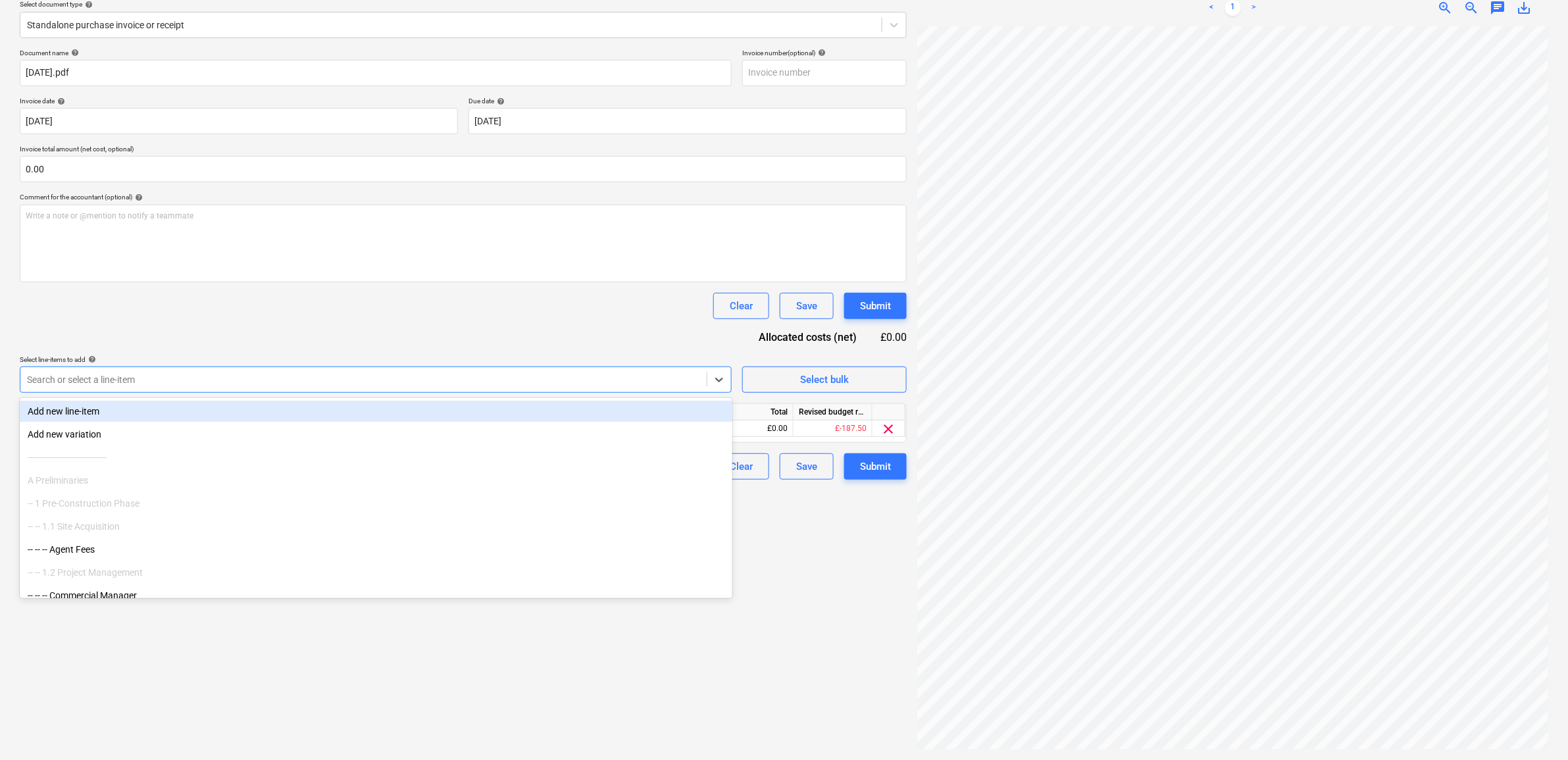
click at [260, 350] on div "Document name help 14.08.25.pdf Invoice number (optional) help Invoice date hel…" at bounding box center [463, 264] width 887 height 431
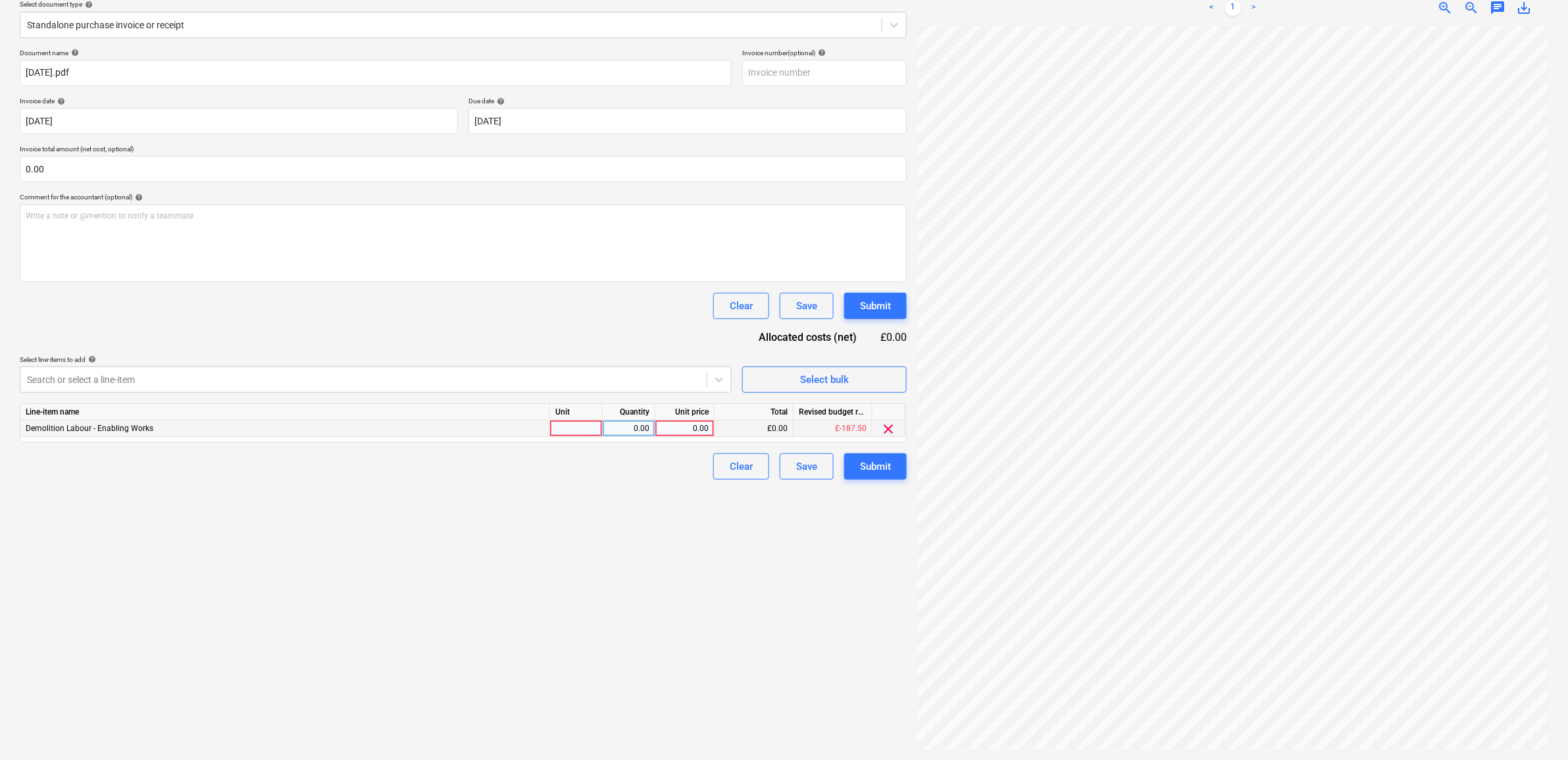
click at [663, 431] on div "0.00" at bounding box center [684, 428] width 48 height 17
type input "1000"
click at [752, 623] on div "Create new document Select company RUBIN GANG - Fennies Direct Labour Add new c…" at bounding box center [463, 332] width 898 height 845
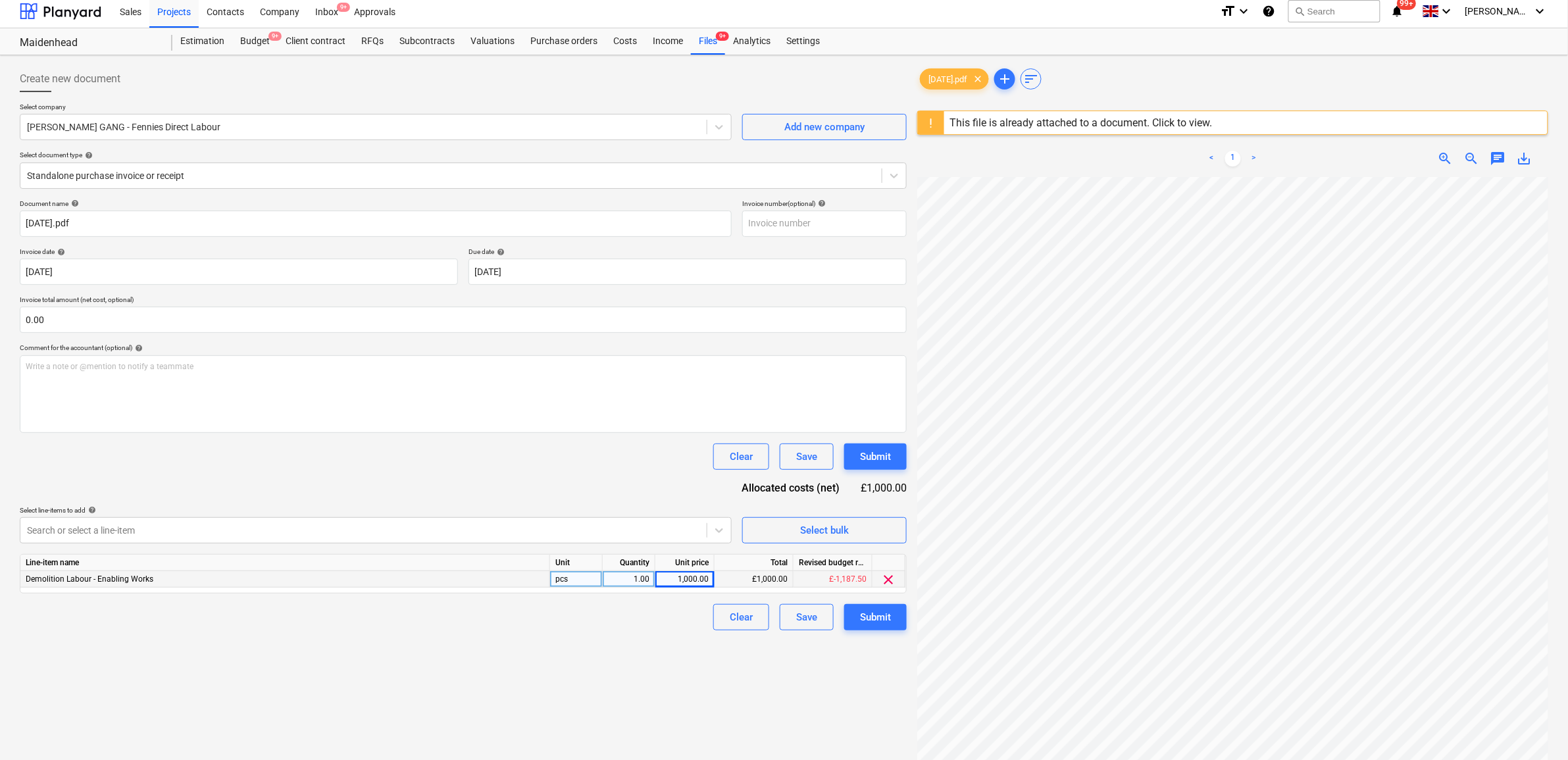
scroll to position [0, 0]
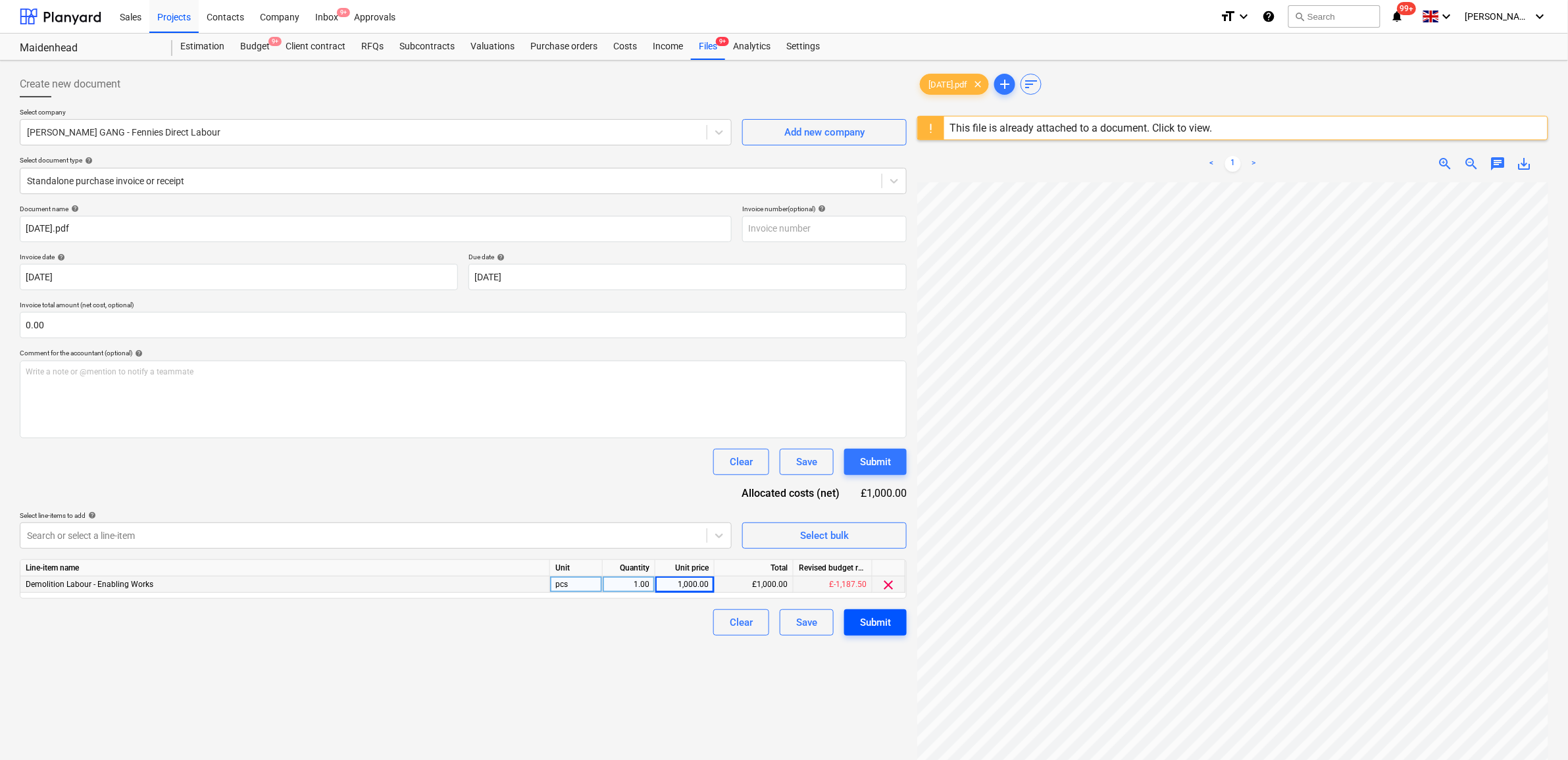
click at [878, 623] on div "Submit" at bounding box center [876, 623] width 31 height 17
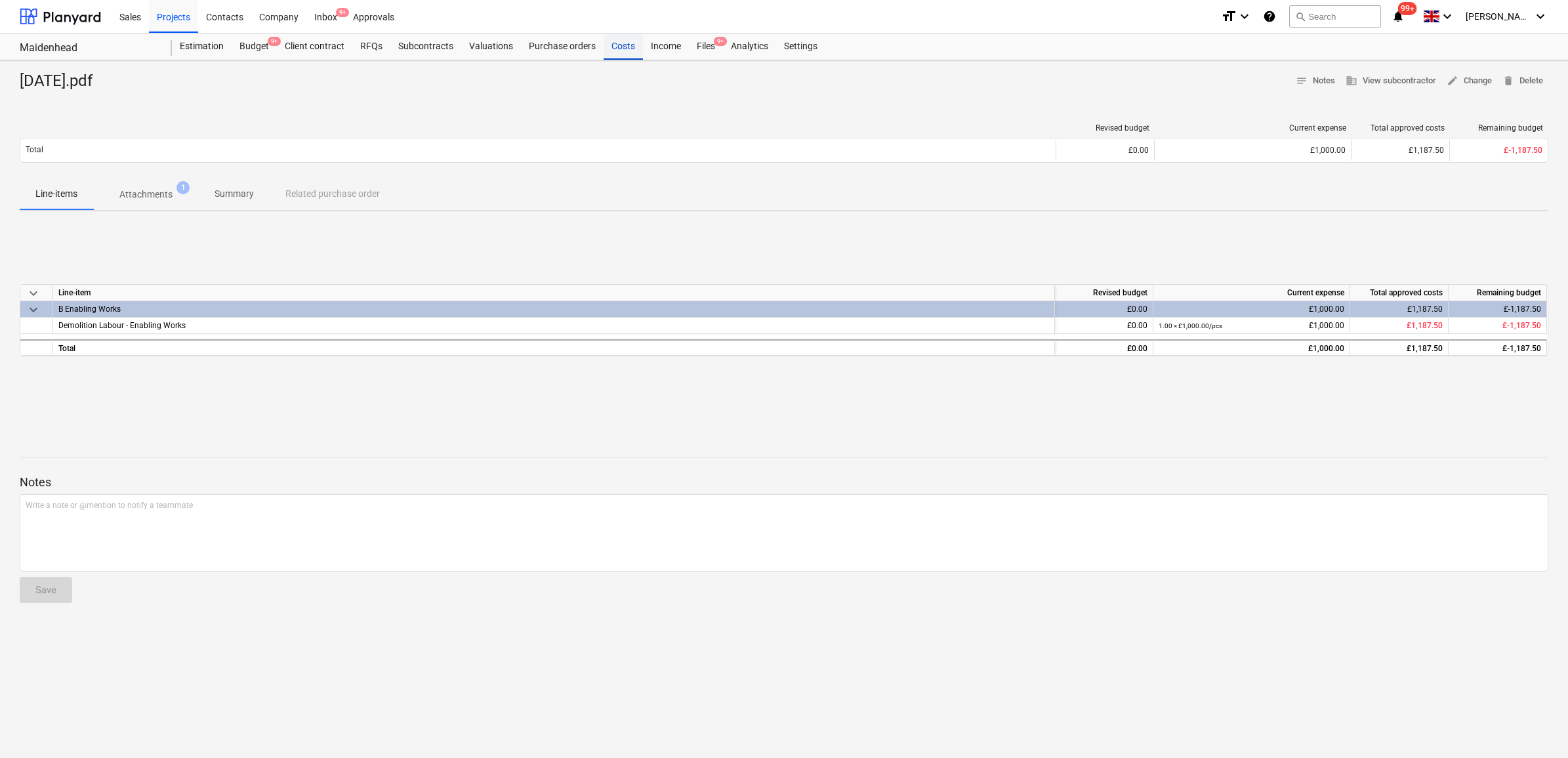
click at [627, 43] on div "Costs" at bounding box center [623, 47] width 39 height 26
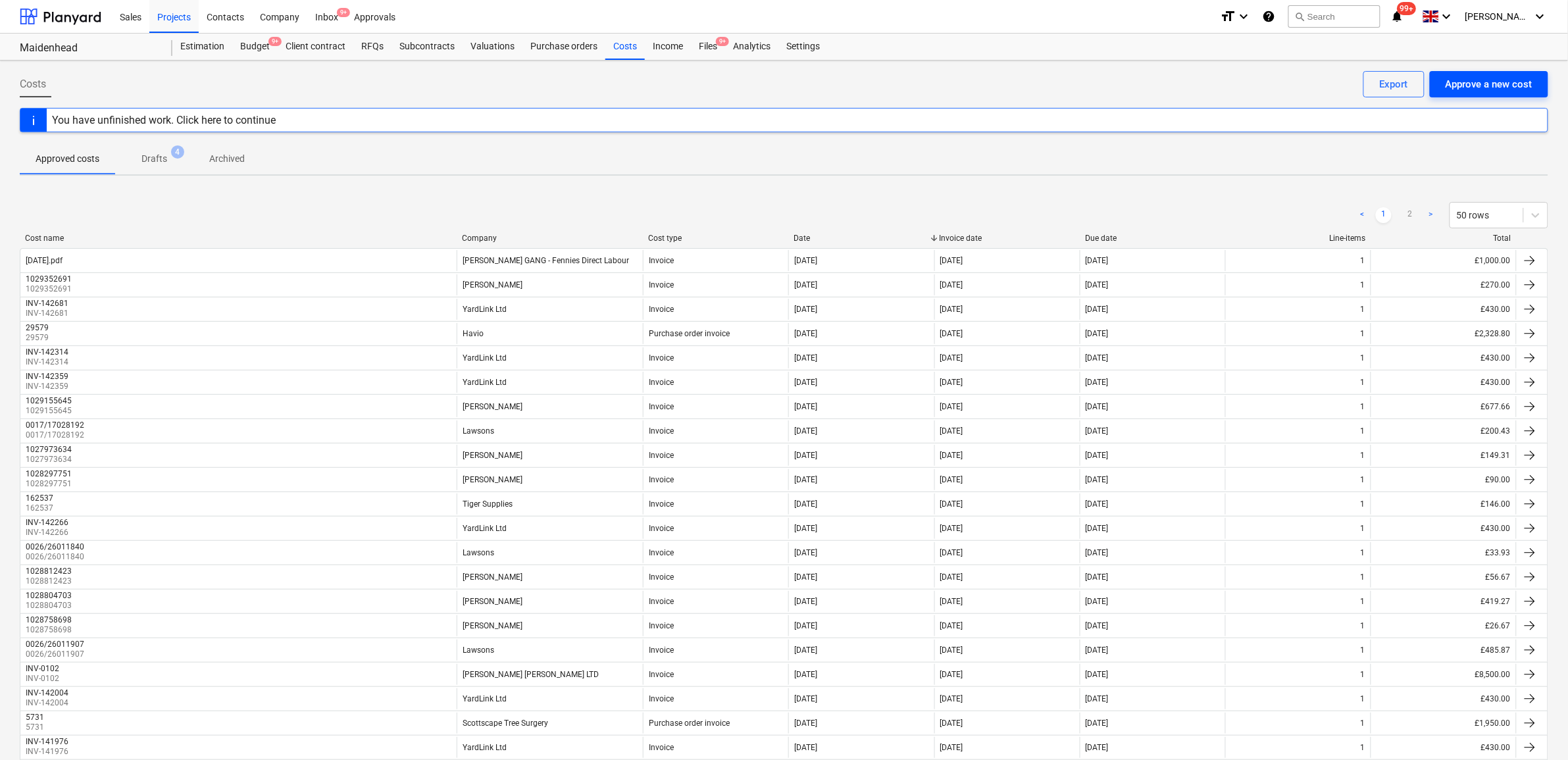
click at [1447, 83] on div "Approve a new cost" at bounding box center [1489, 84] width 87 height 17
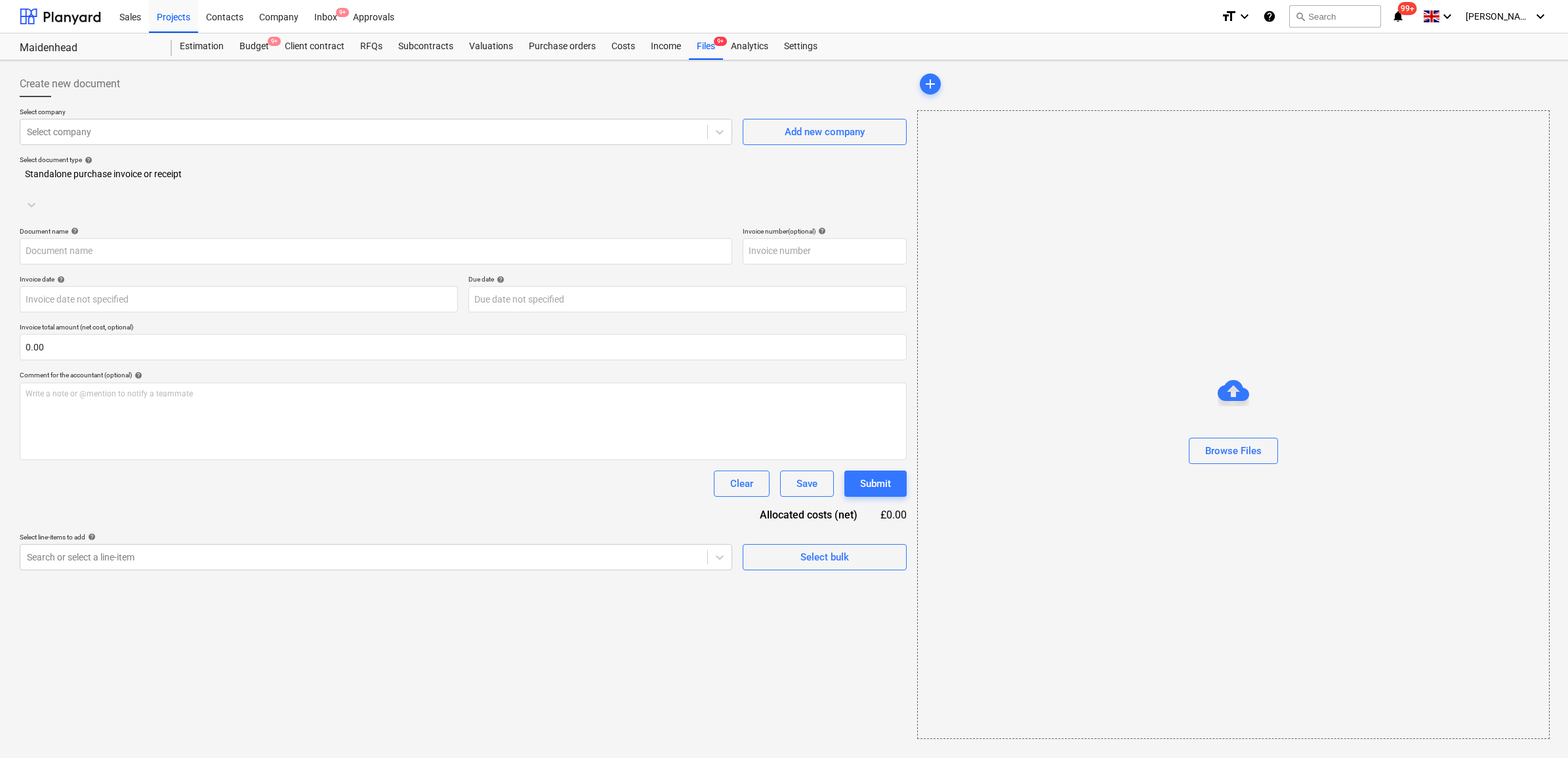
type input "21.08.25.pdf"
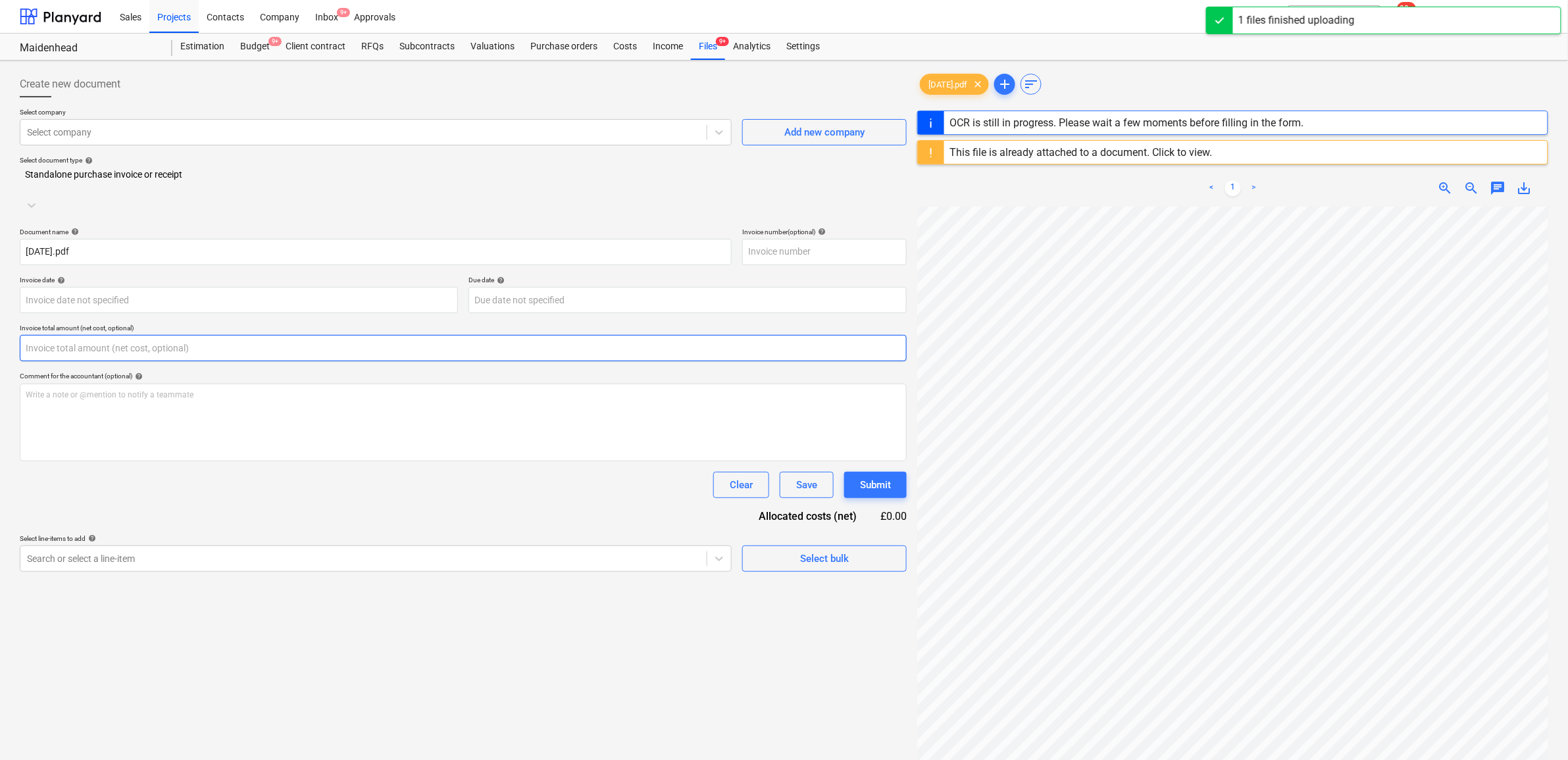
click at [175, 335] on input "text" at bounding box center [463, 348] width 887 height 27
type input "2,850.00"
click at [195, 475] on div "Document name help 21.08.25.pdf Invoice number (optional) help Invoice date hel…" at bounding box center [463, 416] width 887 height 377
click at [126, 133] on div at bounding box center [364, 132] width 673 height 13
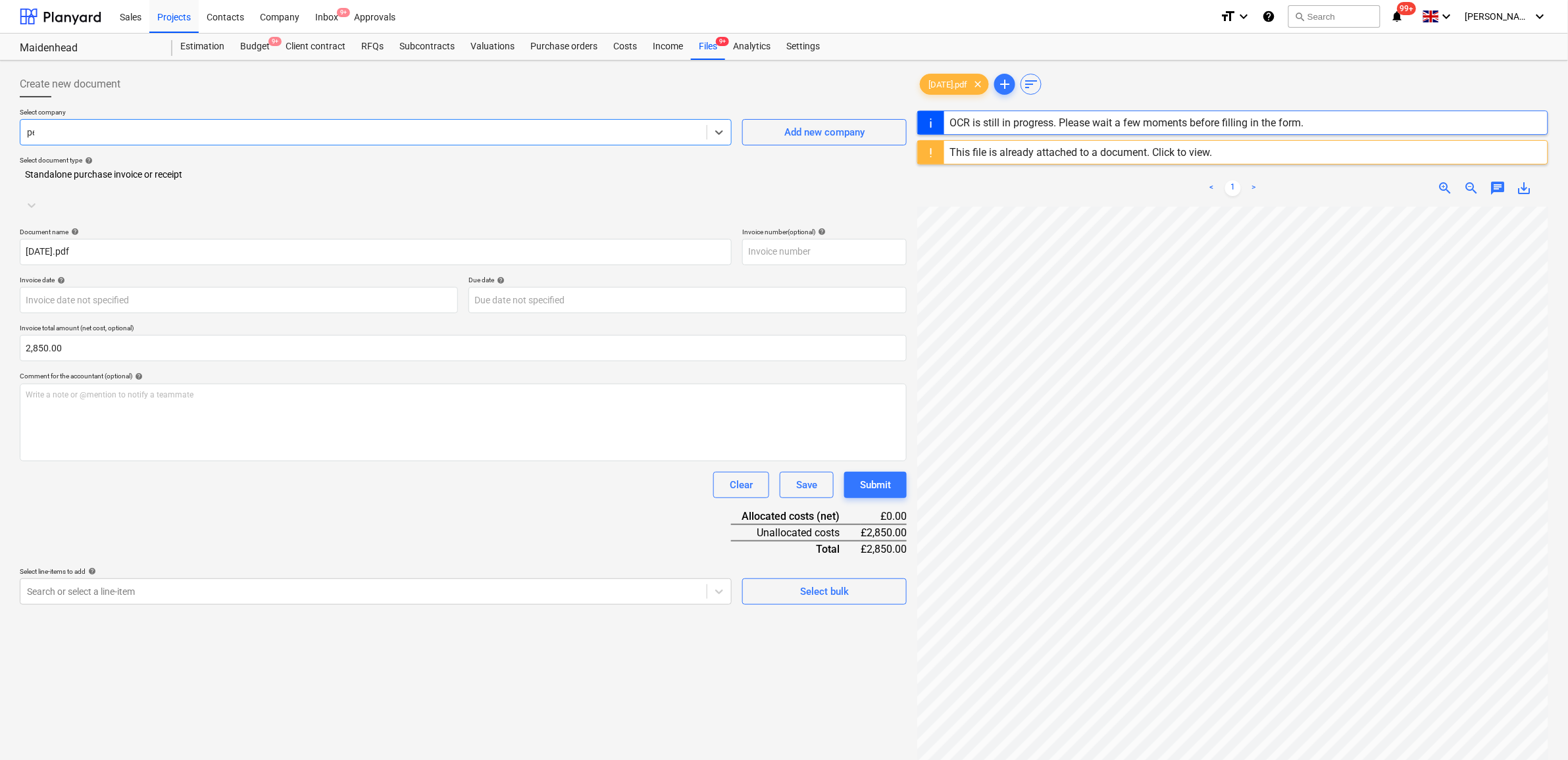
type input "pete"
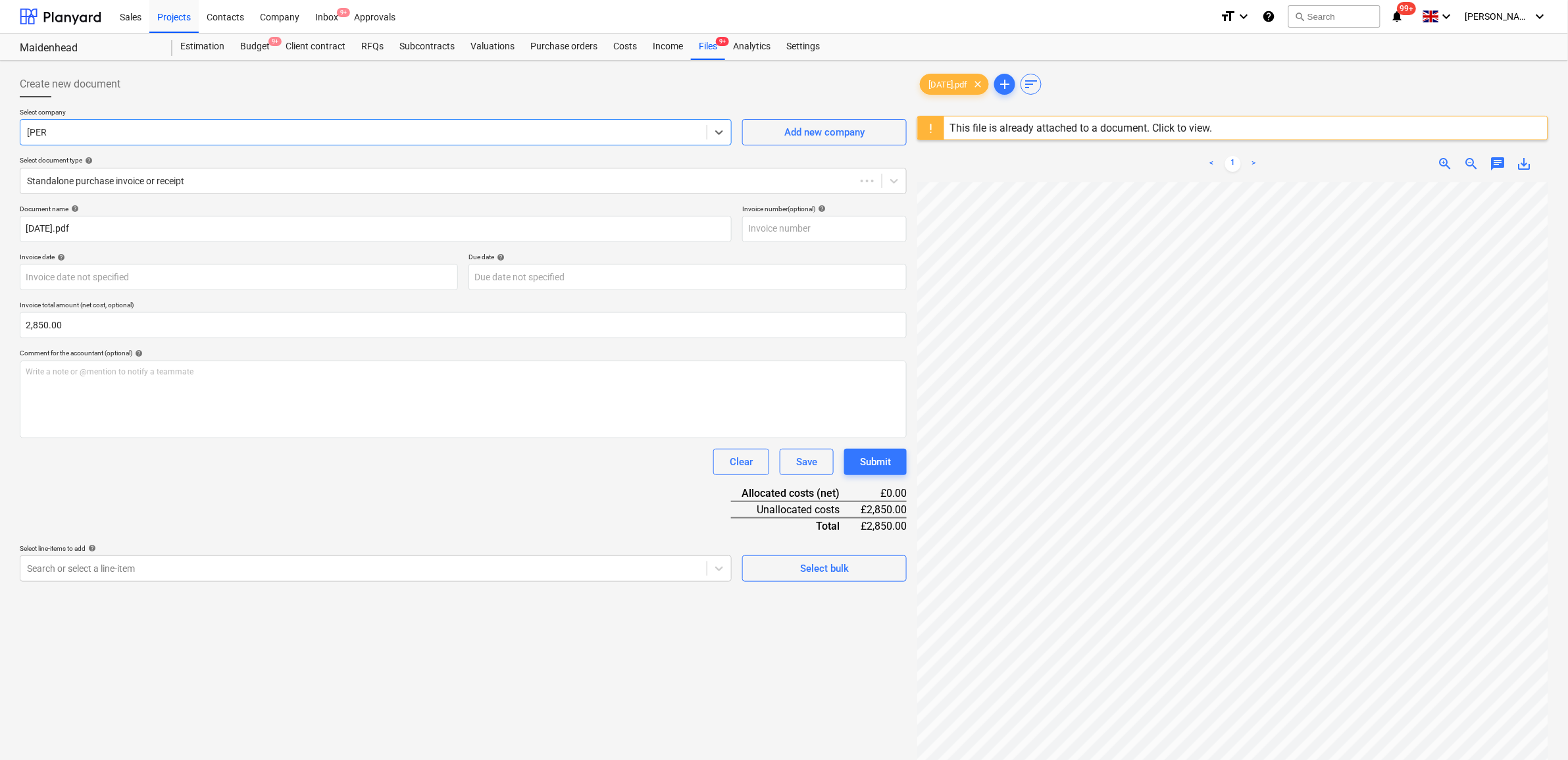
click at [396, 568] on body "Sales Projects Contacts Company Inbox 9+ Approvals format_size keyboard_arrow_d…" at bounding box center [784, 380] width 1568 height 760
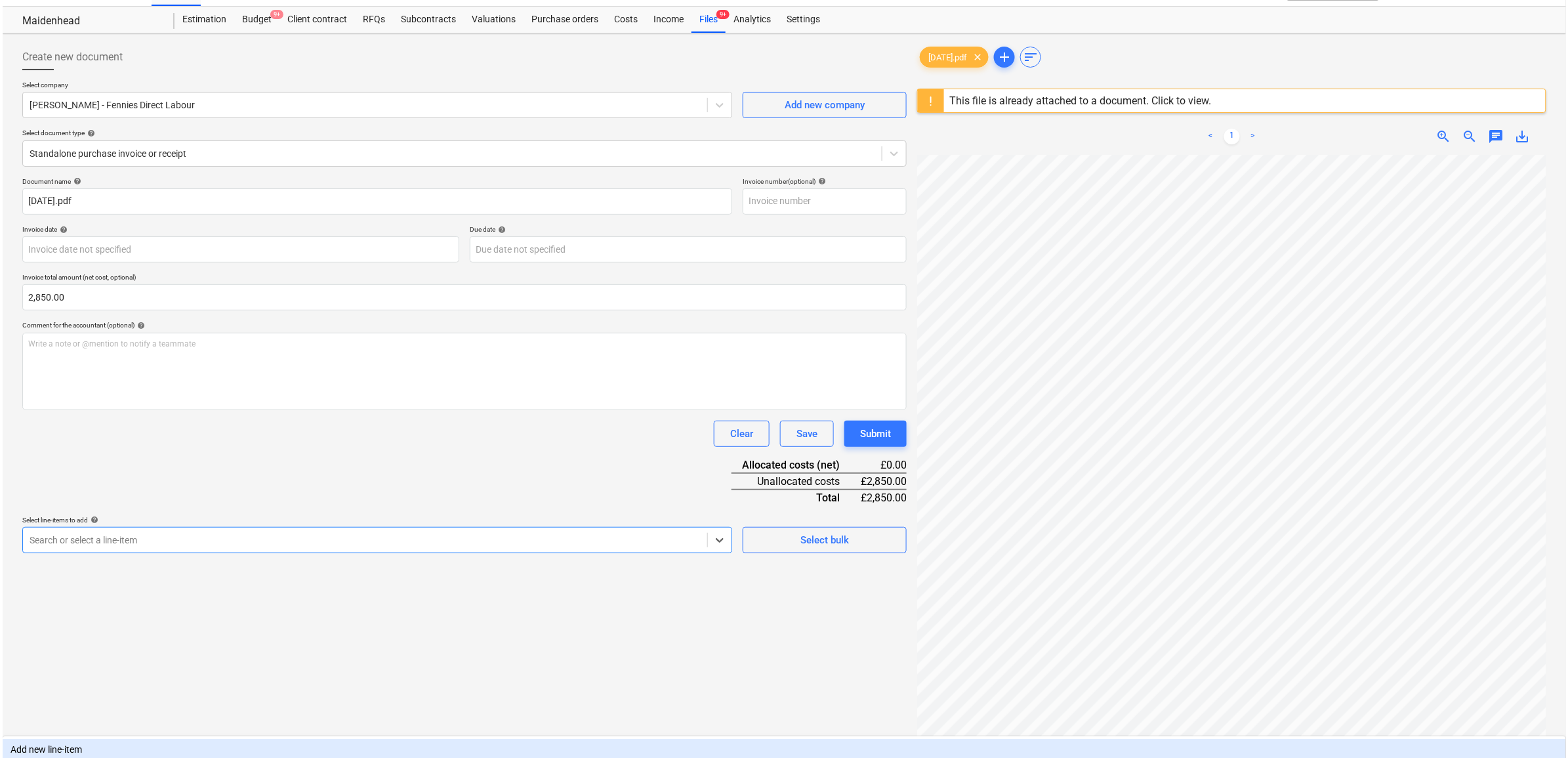
scroll to position [31, 0]
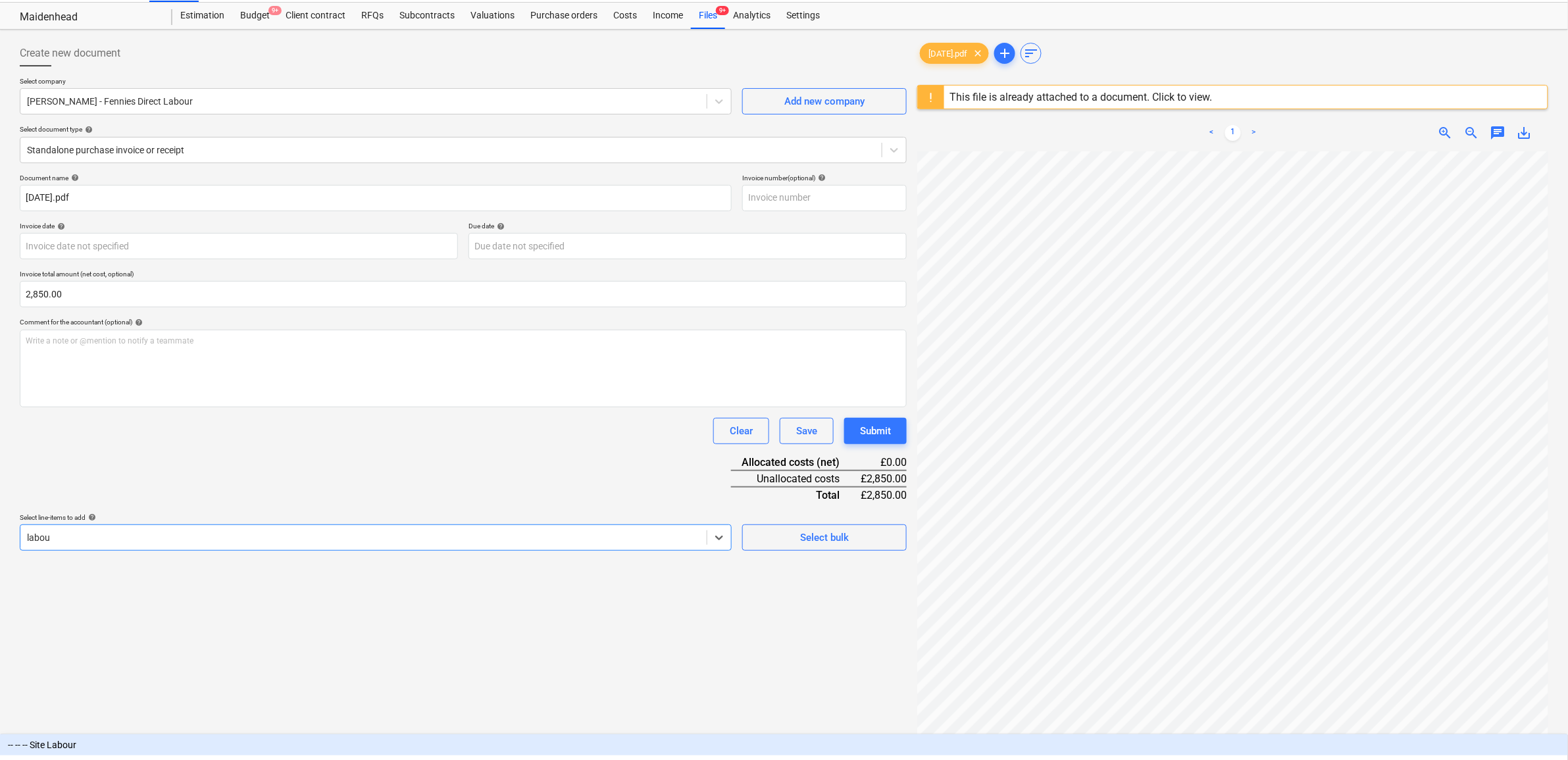
type input "labour"
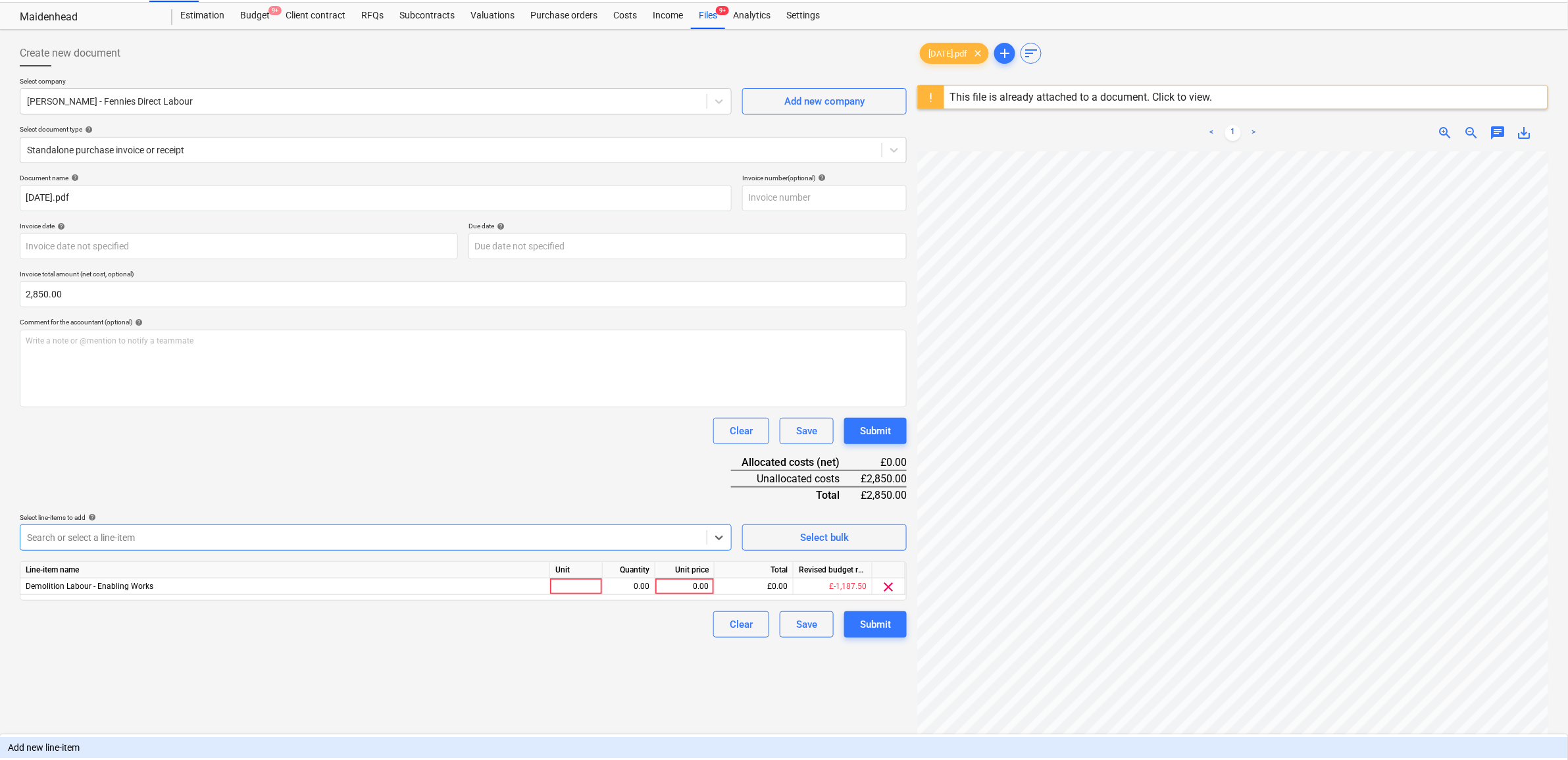
click at [255, 501] on div "Document name help 21.08.25.pdf Invoice number (optional) help Invoice date hel…" at bounding box center [463, 406] width 887 height 464
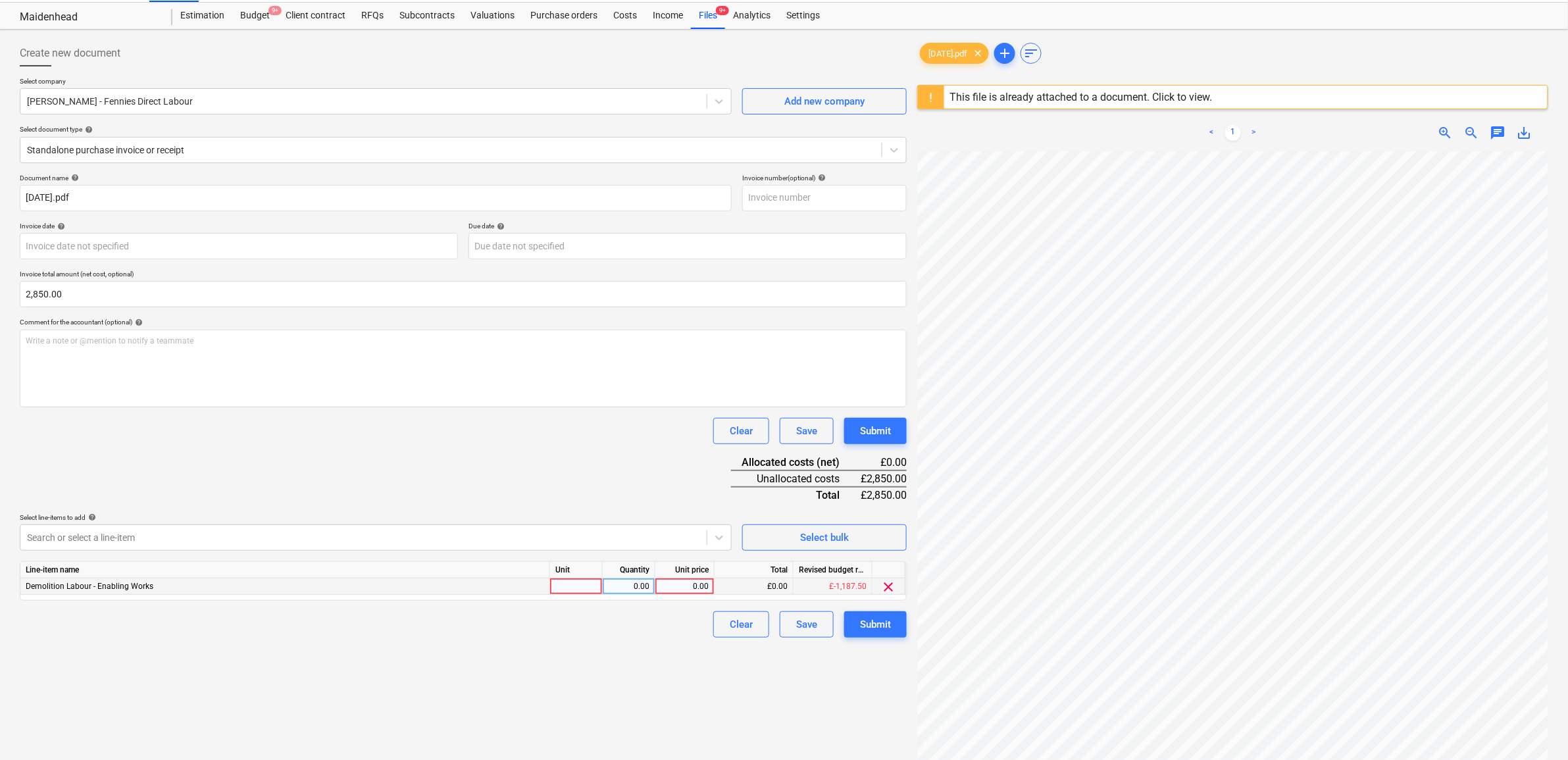
click at [676, 583] on div "0.00" at bounding box center [684, 586] width 48 height 17
type input "2850"
click at [676, 693] on div "Create new document Select company PETE GANG - Fennies Direct Labour Add new co…" at bounding box center [463, 457] width 898 height 845
click at [874, 620] on div "Submit" at bounding box center [876, 625] width 31 height 17
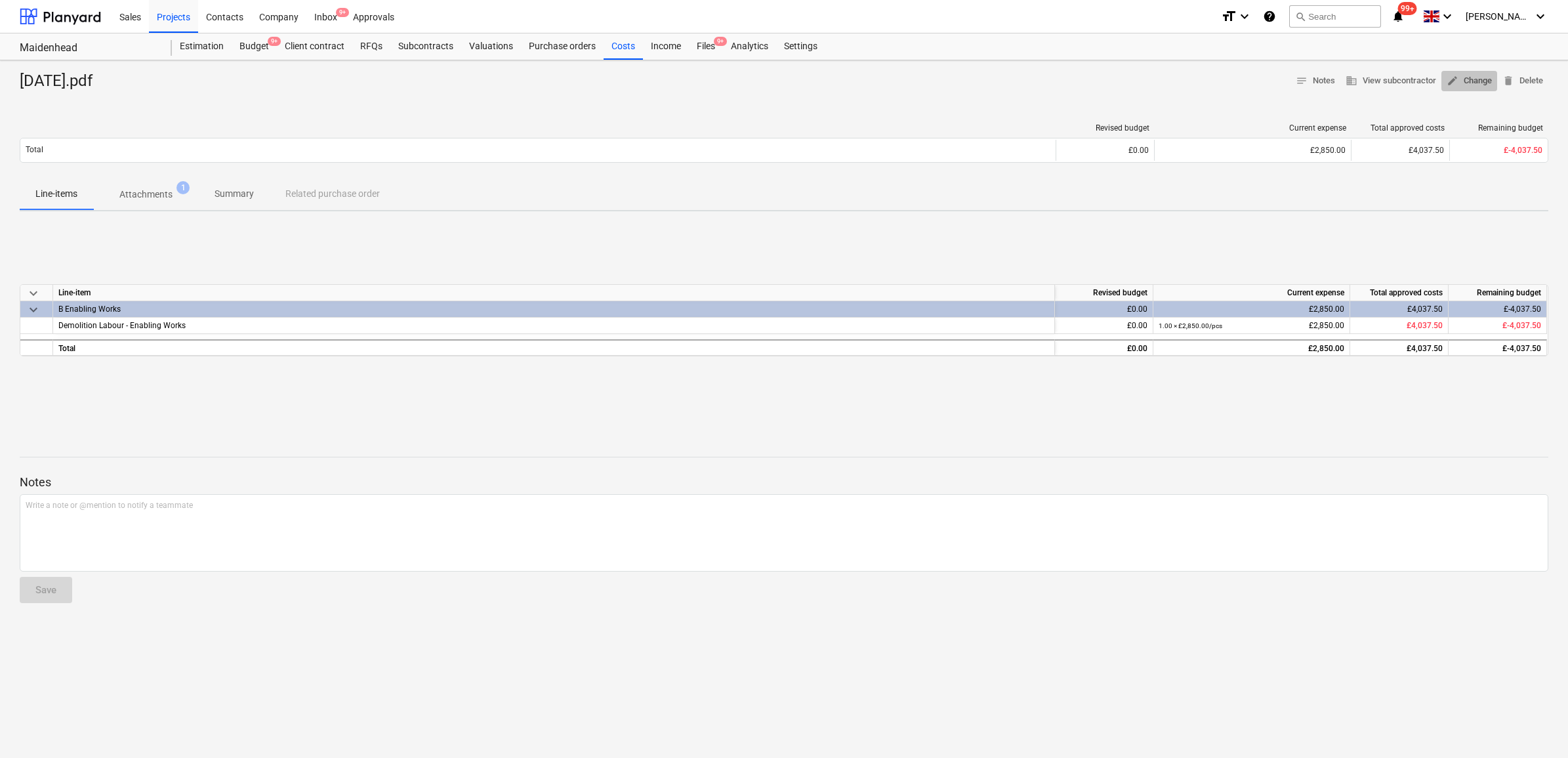
click at [1467, 89] on button "edit Change" at bounding box center [1469, 81] width 56 height 21
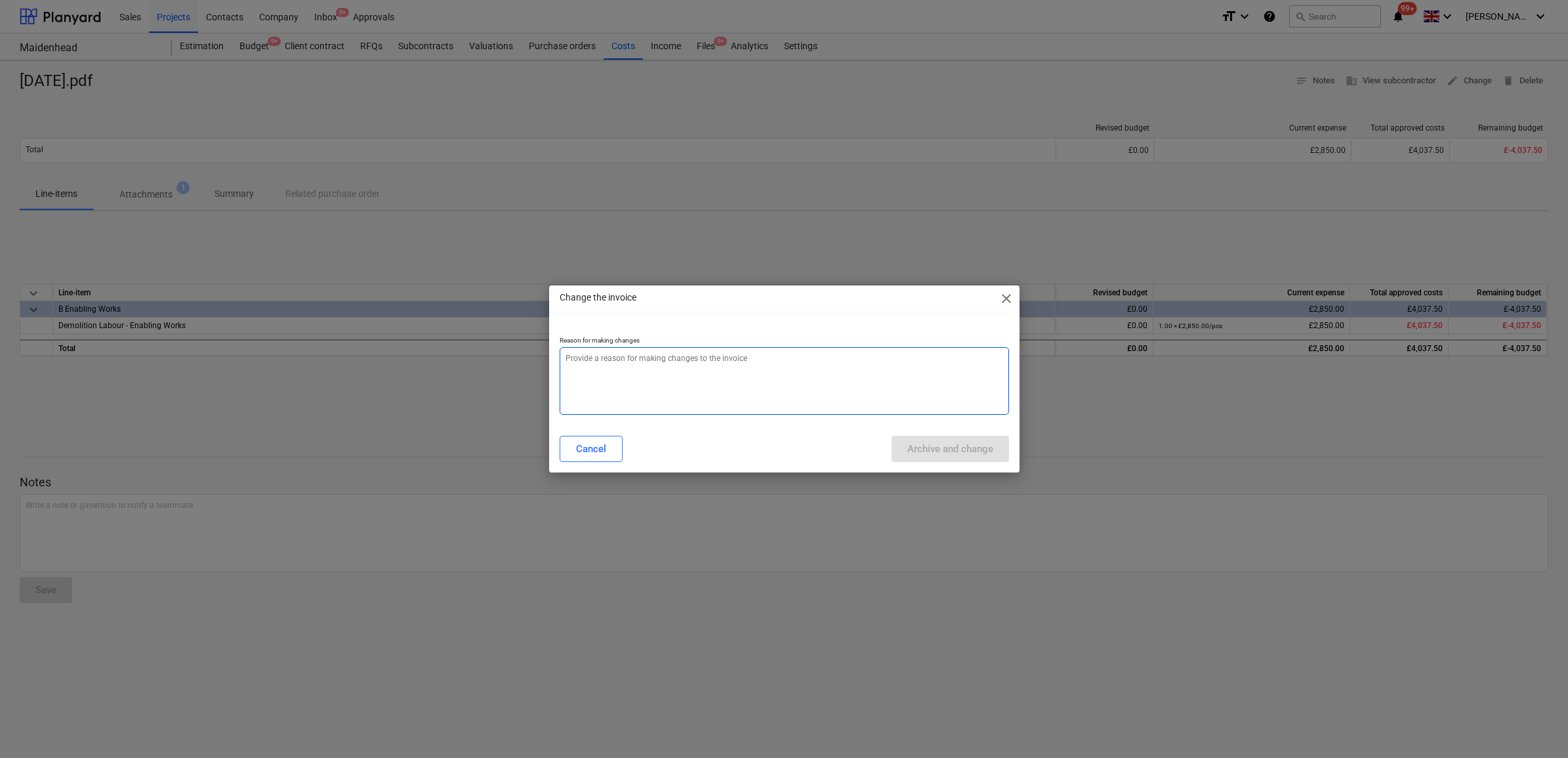
click at [786, 375] on textarea at bounding box center [784, 381] width 449 height 68
type textarea "x"
type textarea "."
click at [925, 454] on div "Archive and change" at bounding box center [950, 449] width 86 height 17
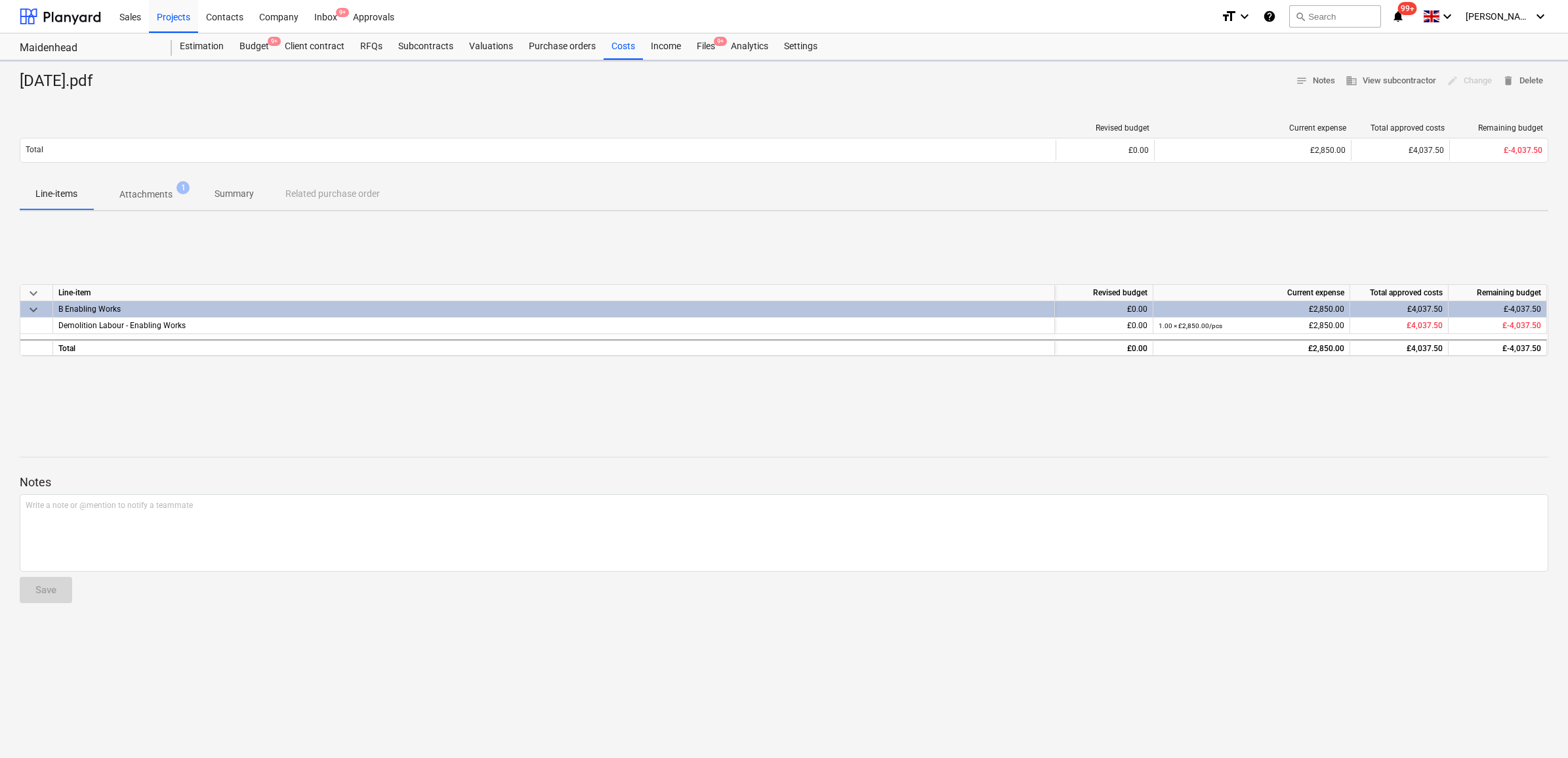
type textarea "x"
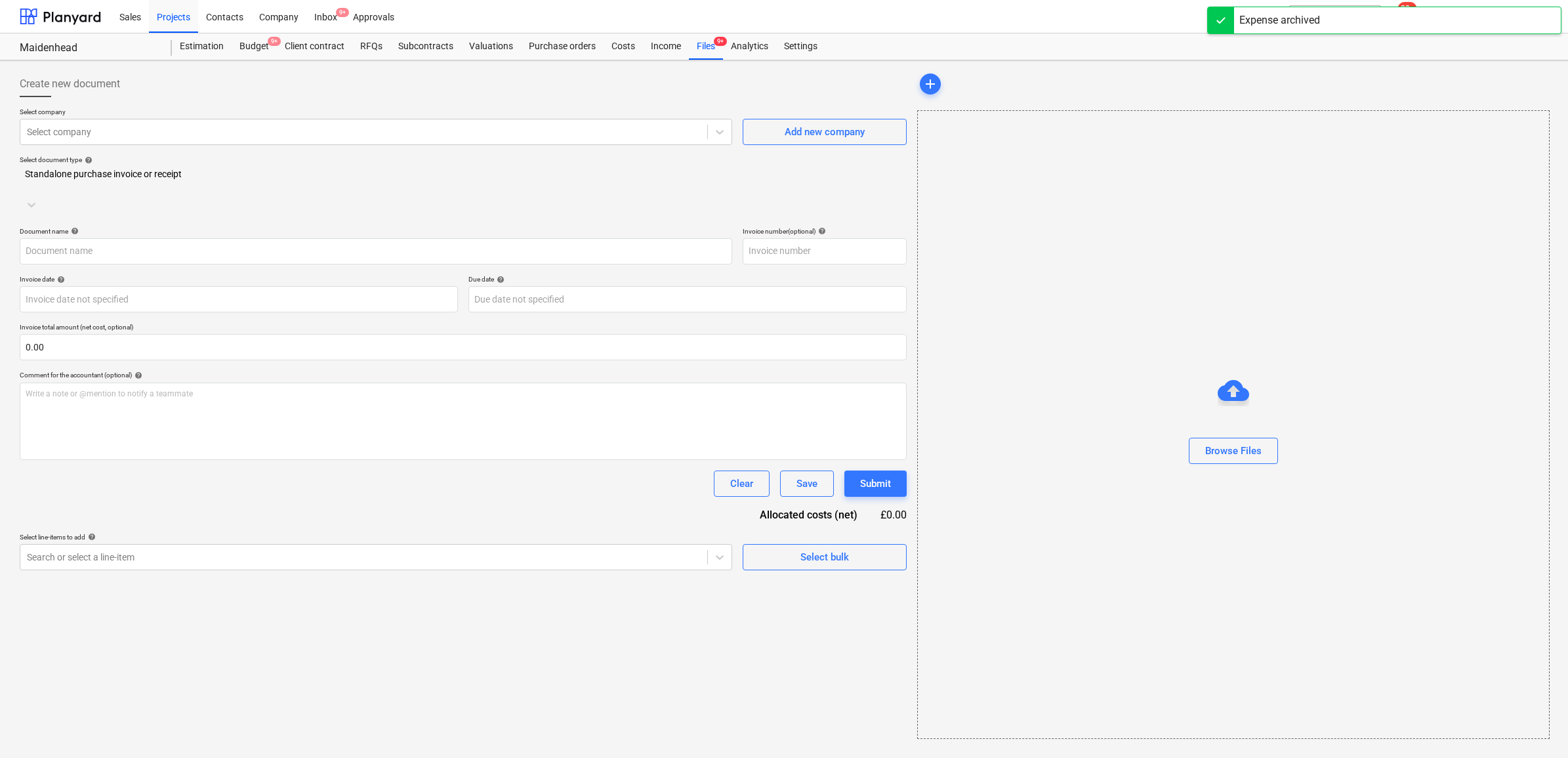
type input "21.08.25.pdf"
type input "[DATE]"
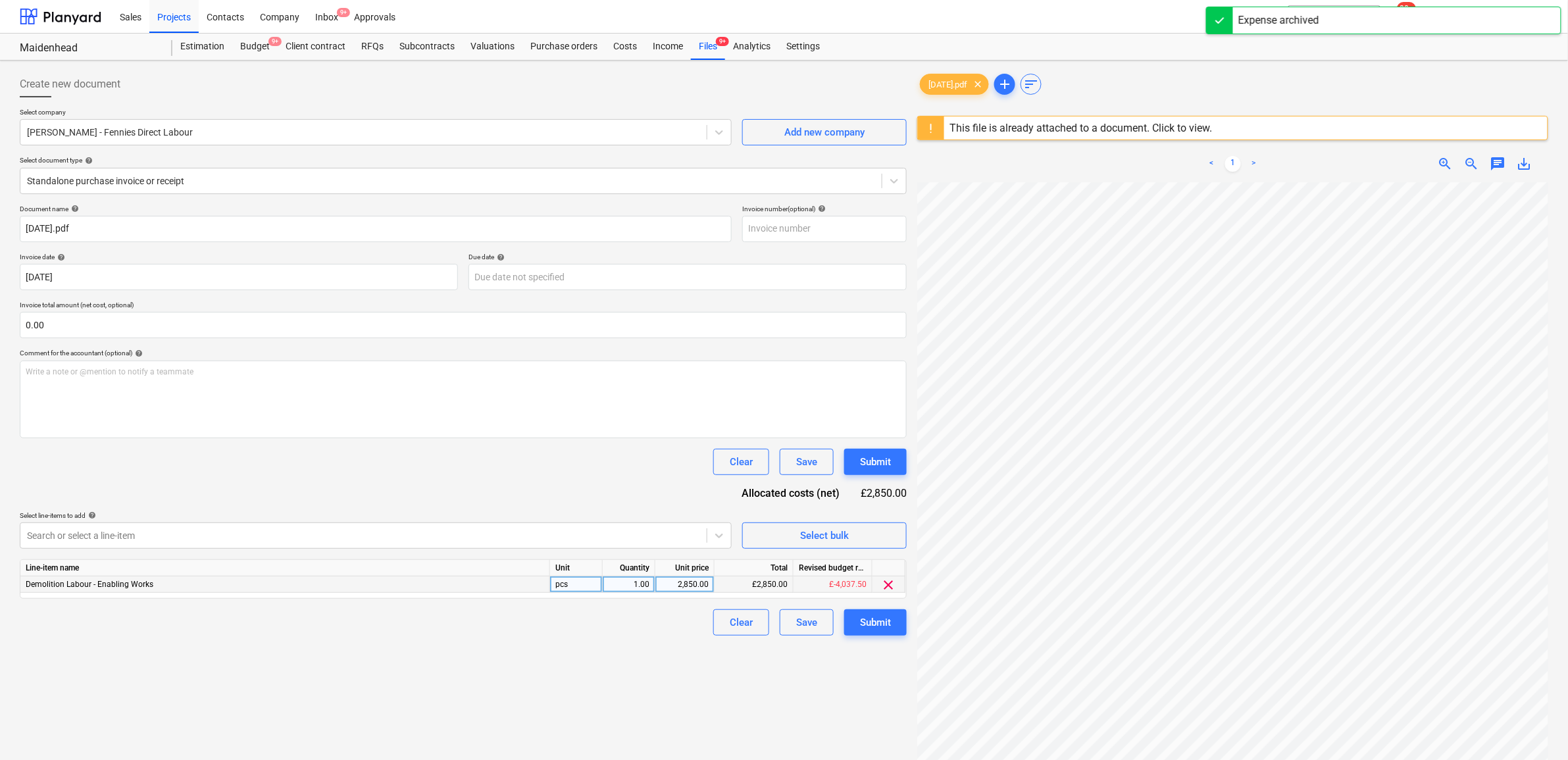
click at [688, 585] on div "2,850.00" at bounding box center [684, 584] width 48 height 17
type input "3600"
click at [660, 668] on div "Create new document Select company PETE GANG - Fennies Direct Labour Add new co…" at bounding box center [463, 488] width 898 height 845
click at [866, 617] on div "Submit" at bounding box center [876, 623] width 31 height 17
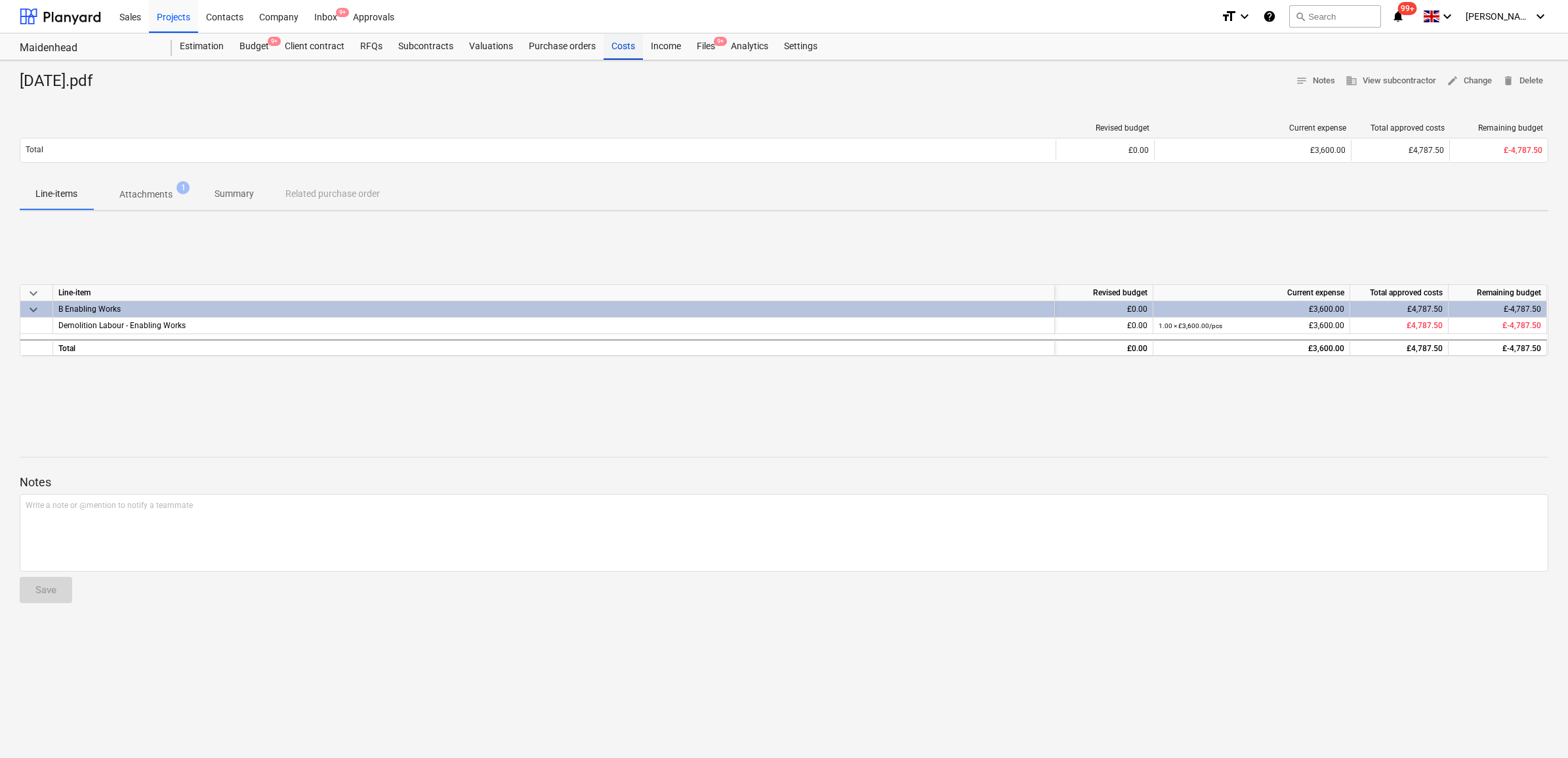
click at [631, 50] on div "Costs" at bounding box center [623, 47] width 39 height 26
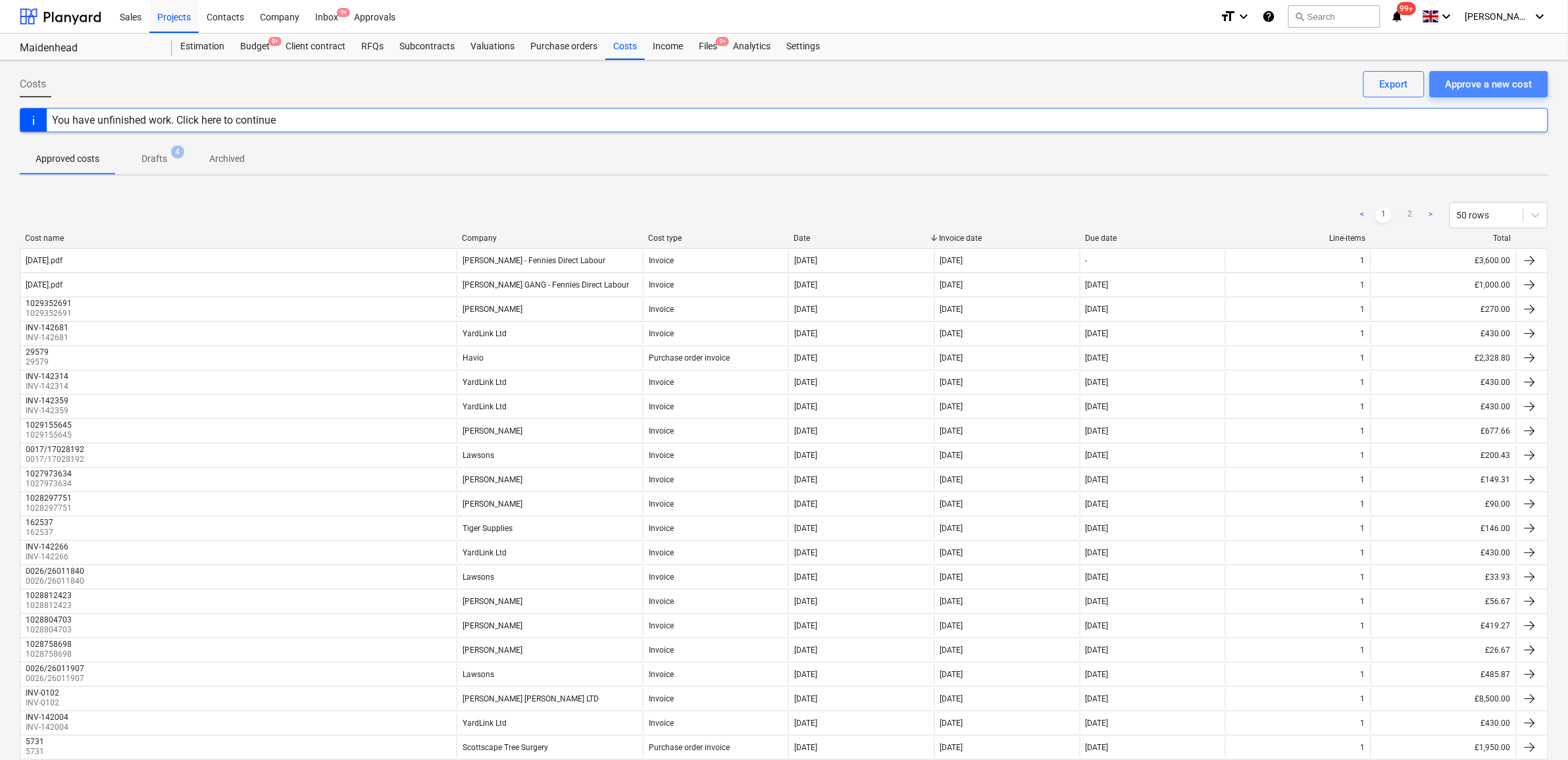
click at [1472, 84] on div "Approve a new cost" at bounding box center [1489, 84] width 87 height 17
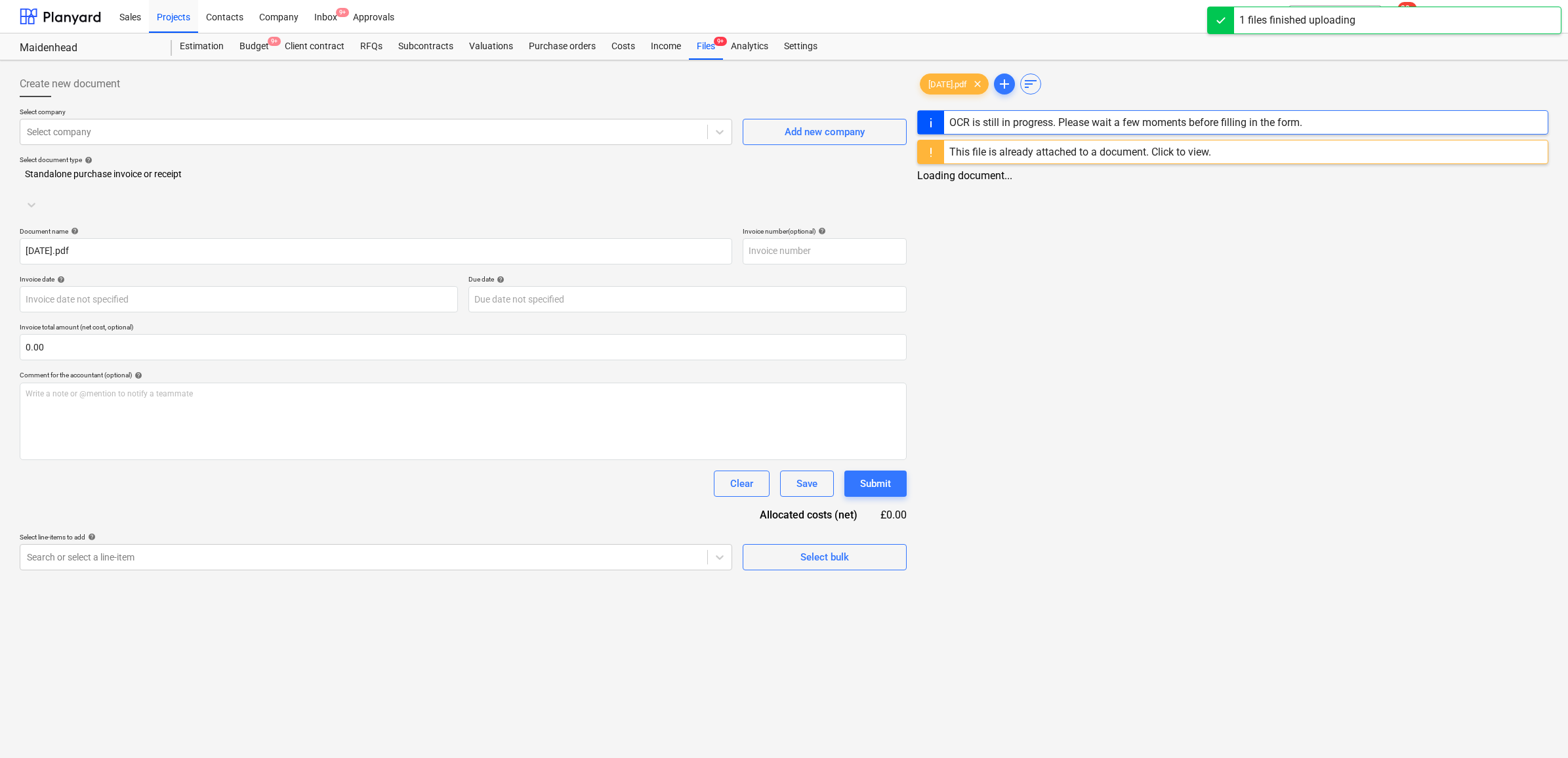
type input "21.08.25.pdf"
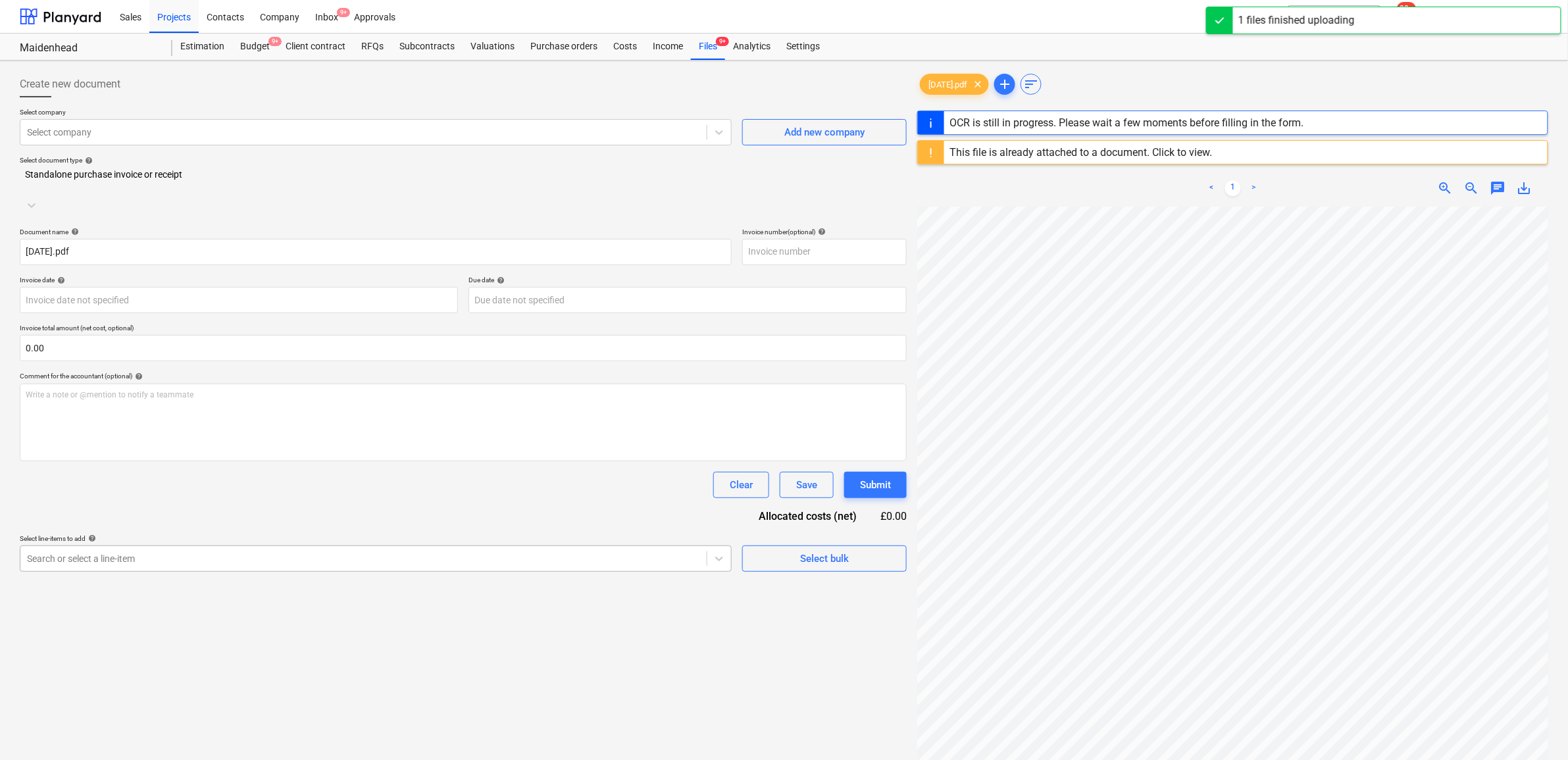
click at [497, 552] on div at bounding box center [364, 559] width 673 height 13
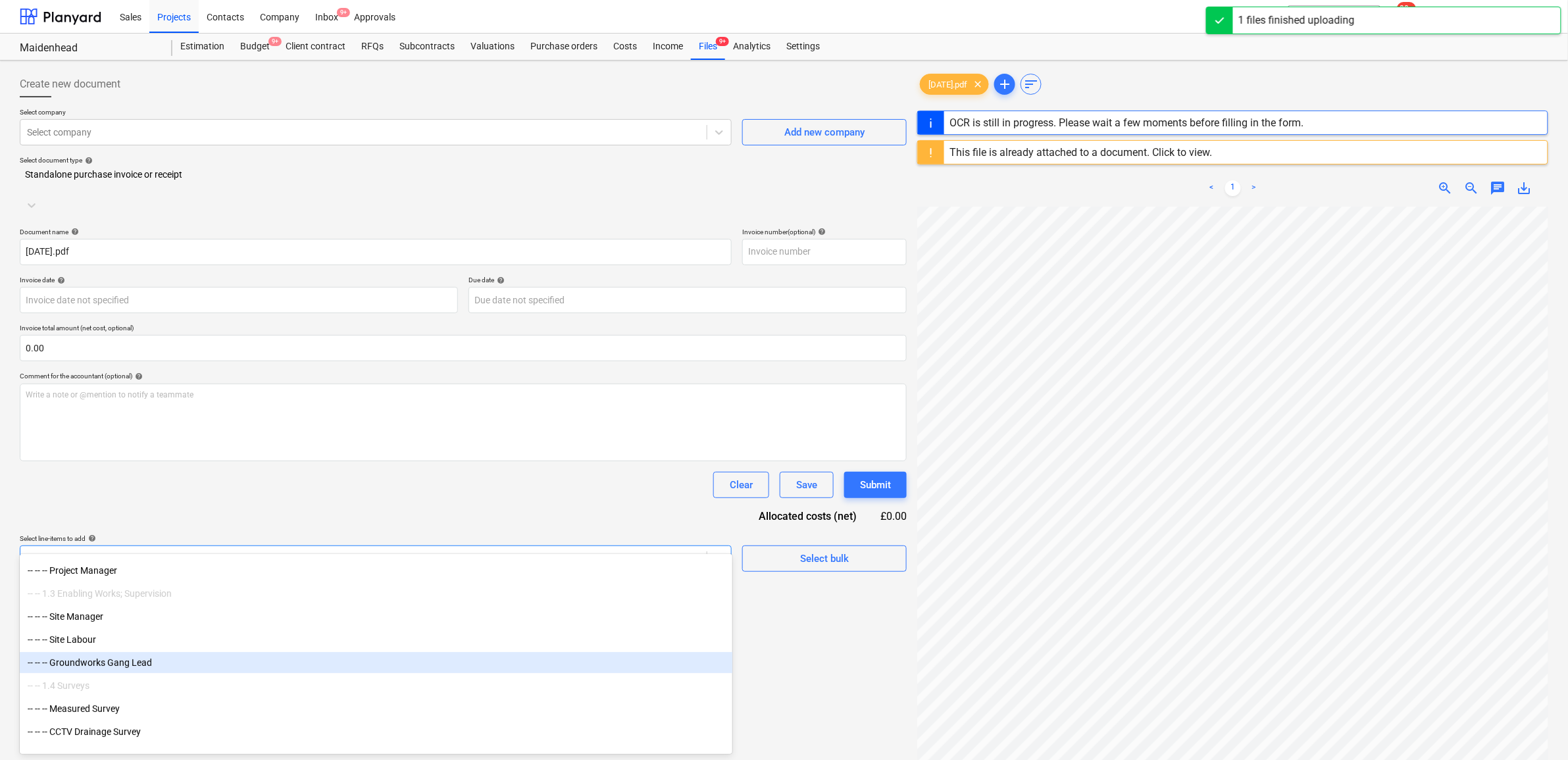
scroll to position [165, 0]
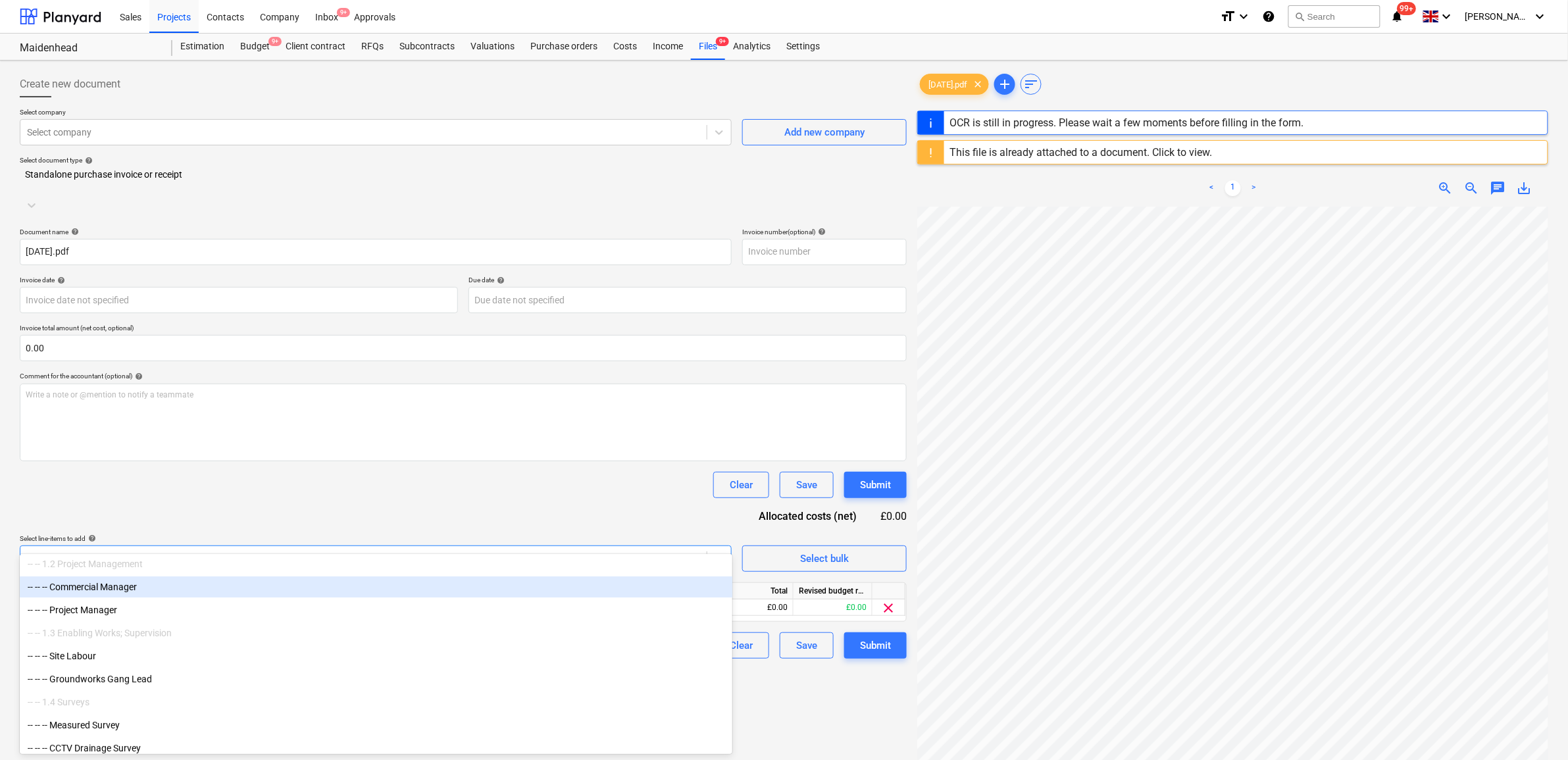
click at [428, 472] on div "Clear Save Submit" at bounding box center [463, 485] width 887 height 27
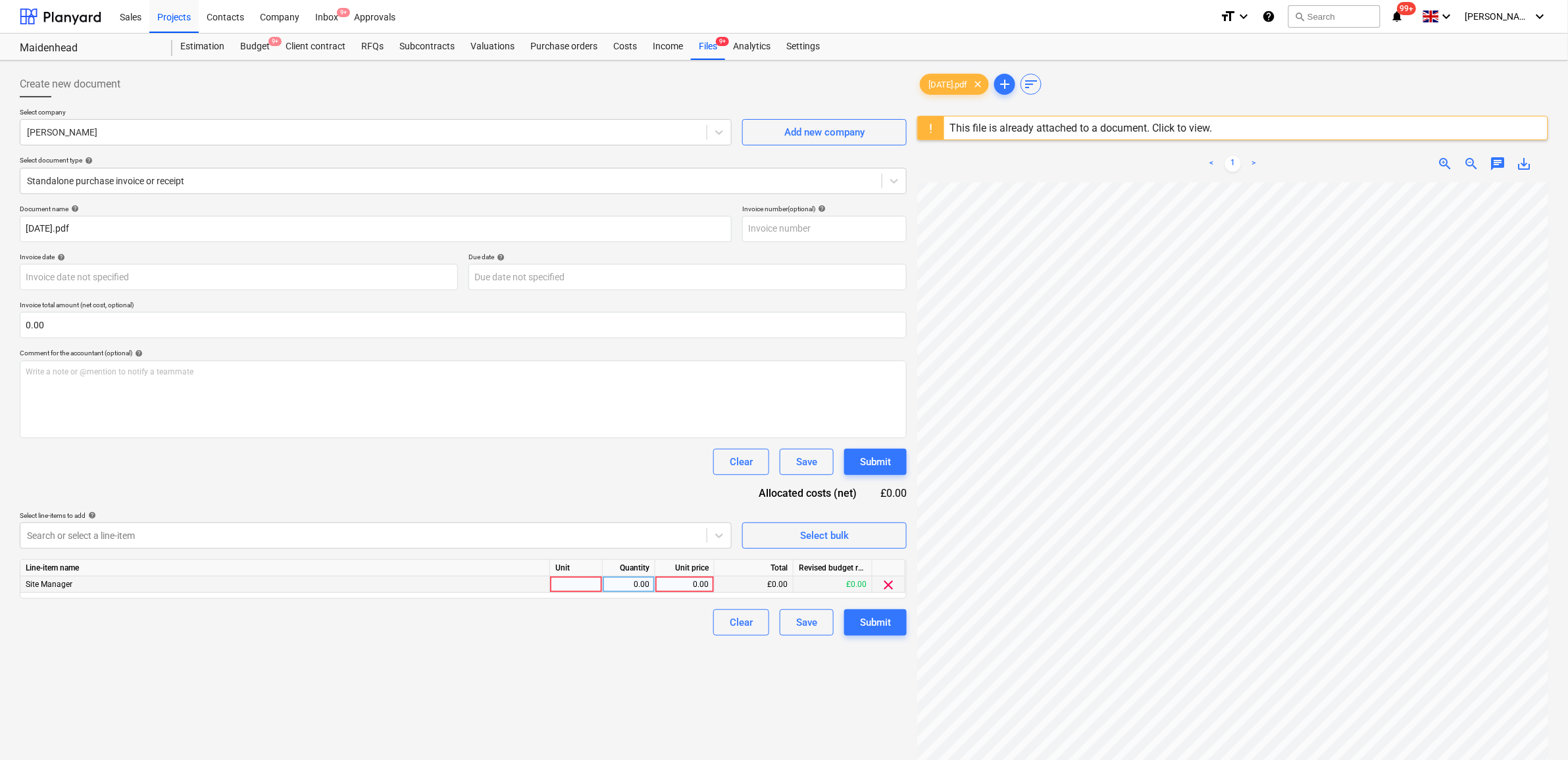
click at [680, 584] on div "0.00" at bounding box center [684, 584] width 48 height 17
type input "1300"
drag, startPoint x: 552, startPoint y: 702, endPoint x: 688, endPoint y: 696, distance: 136.1
click at [554, 703] on div "Create new document Select company Nathan Bellord Add new company Select docume…" at bounding box center [463, 488] width 898 height 845
click at [887, 626] on div "Submit" at bounding box center [876, 623] width 31 height 17
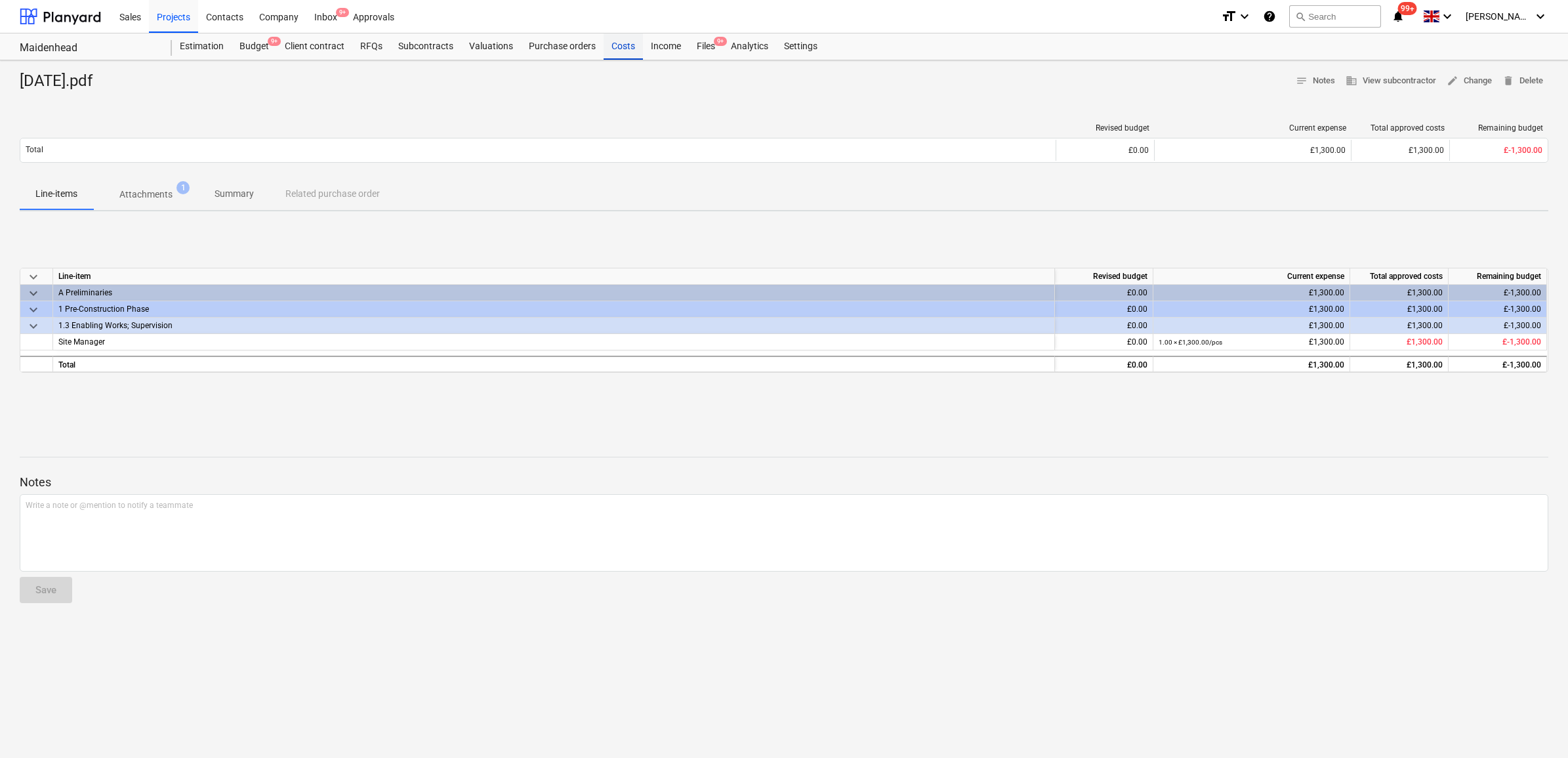
click at [614, 52] on div "Costs" at bounding box center [623, 47] width 39 height 26
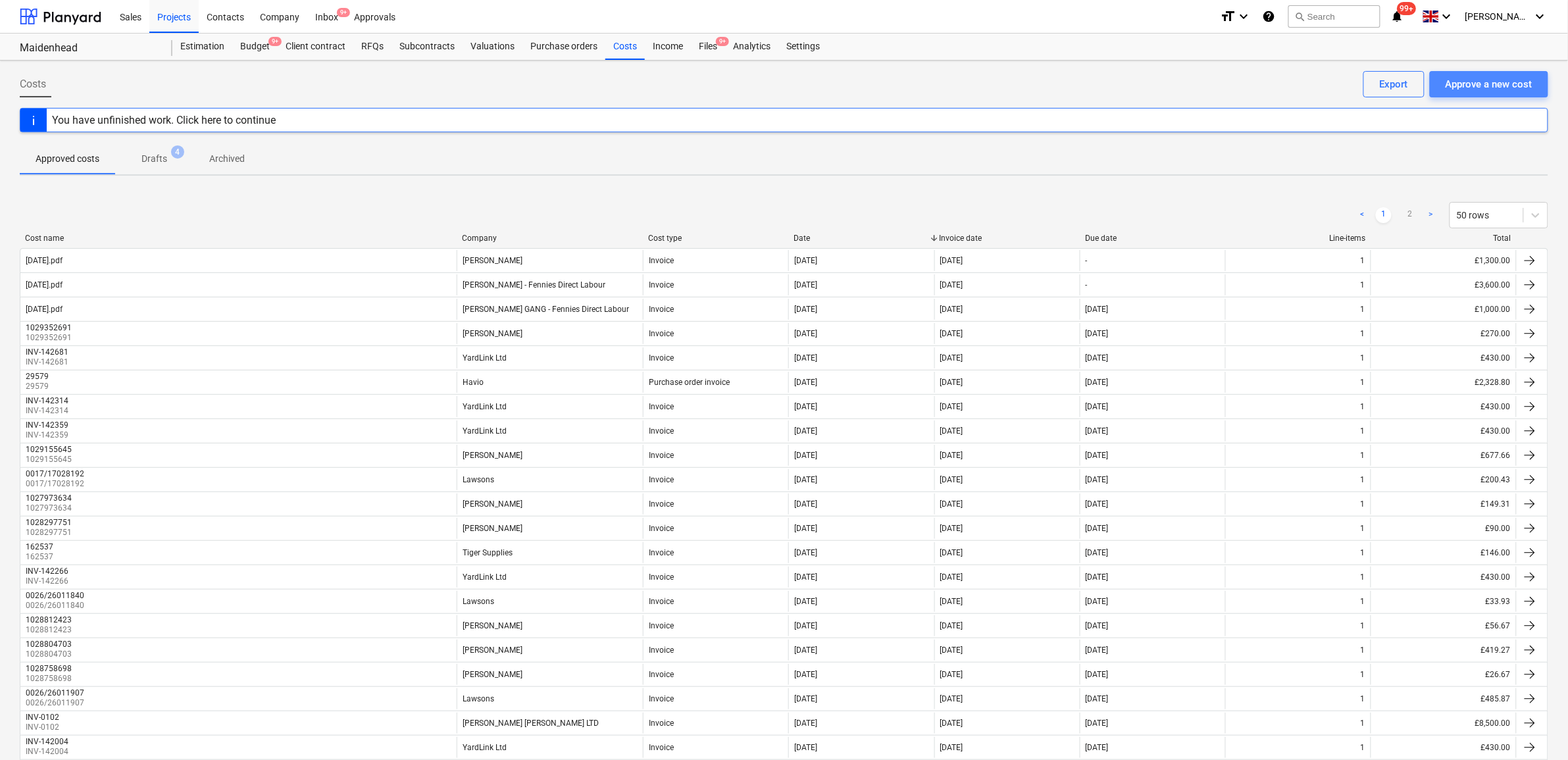
click at [1489, 90] on div "Approve a new cost" at bounding box center [1489, 84] width 87 height 17
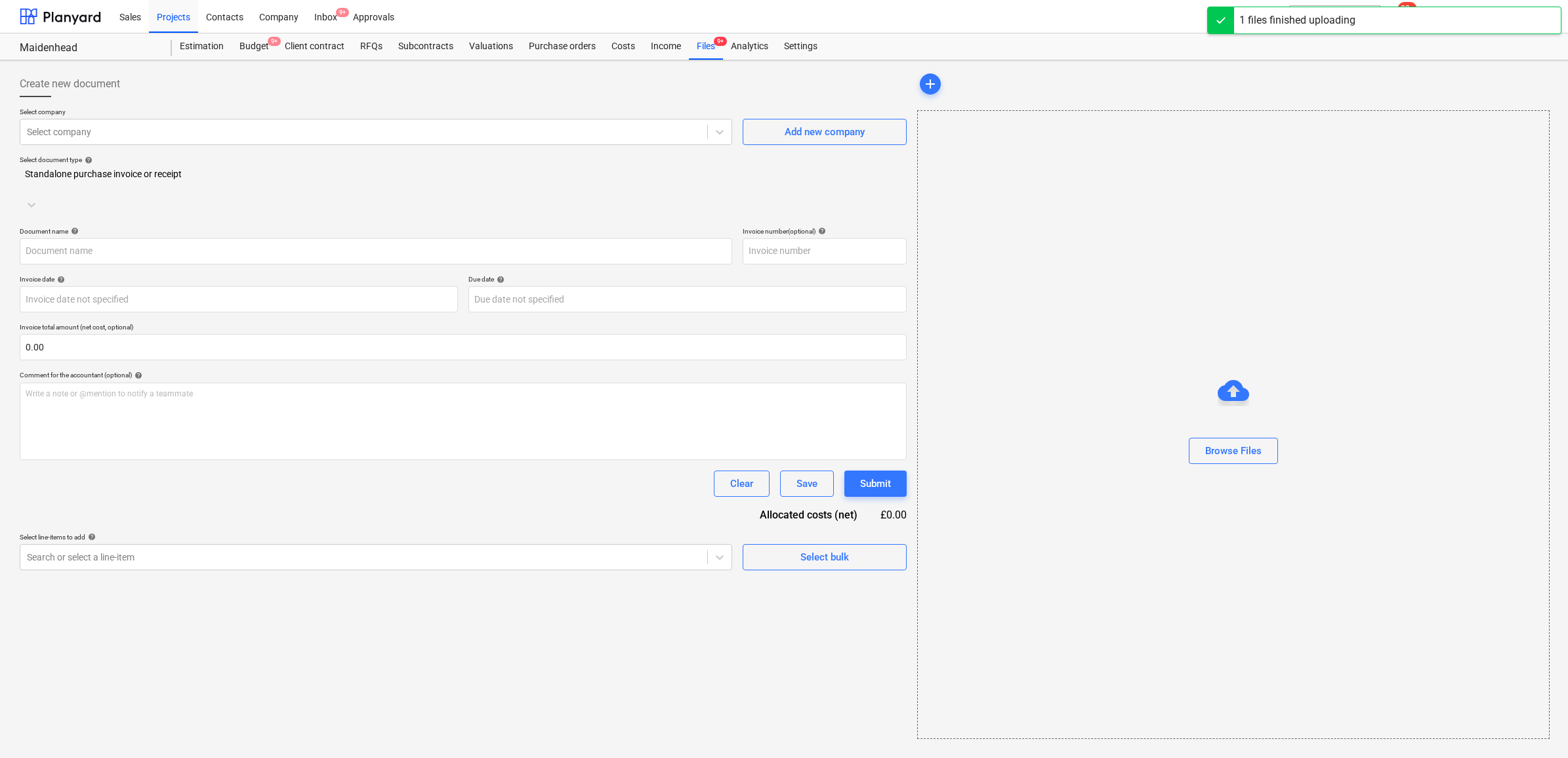
type input "28.08.25.pdf"
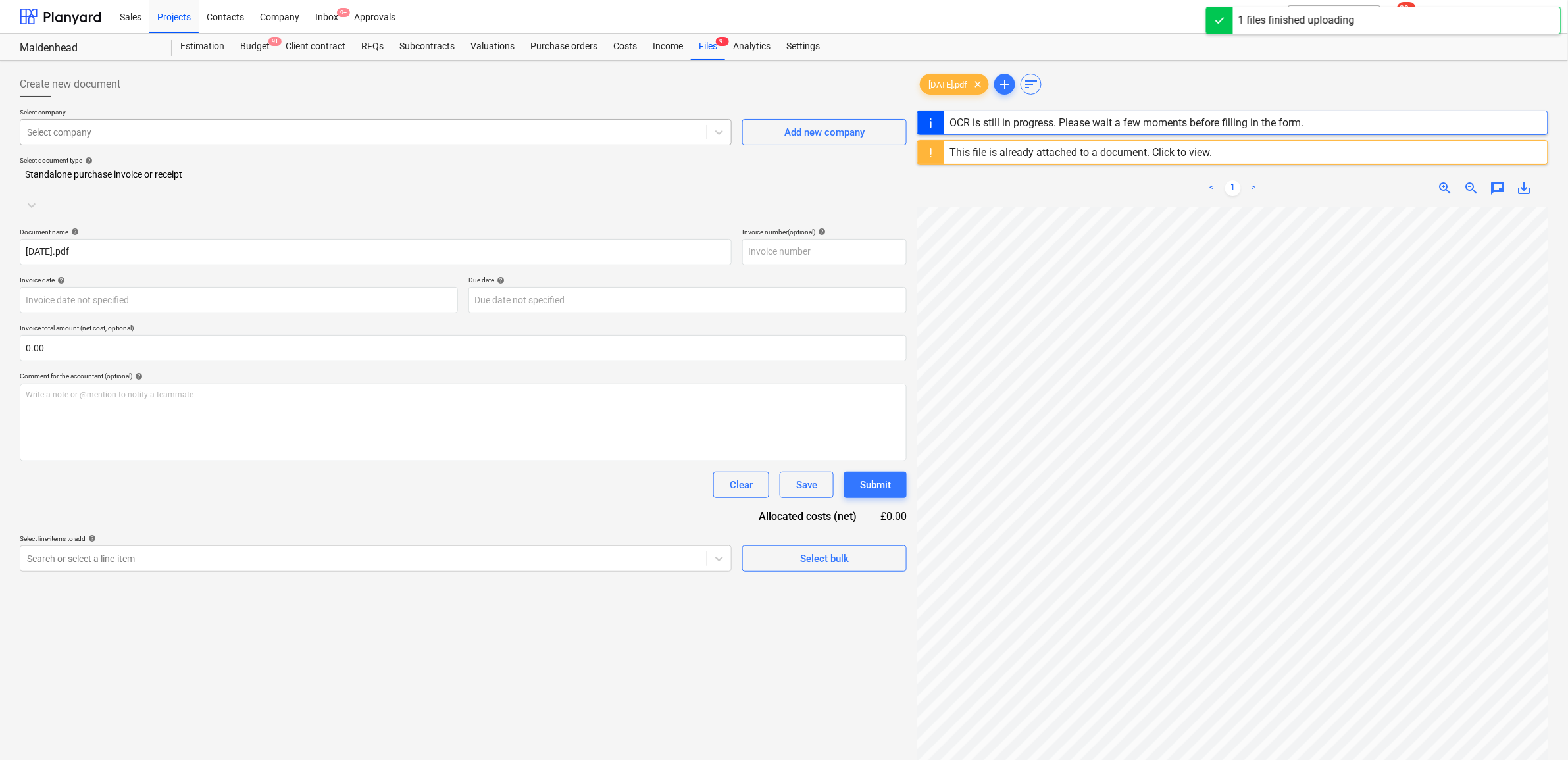
click at [412, 128] on div at bounding box center [364, 132] width 673 height 13
type input "pete"
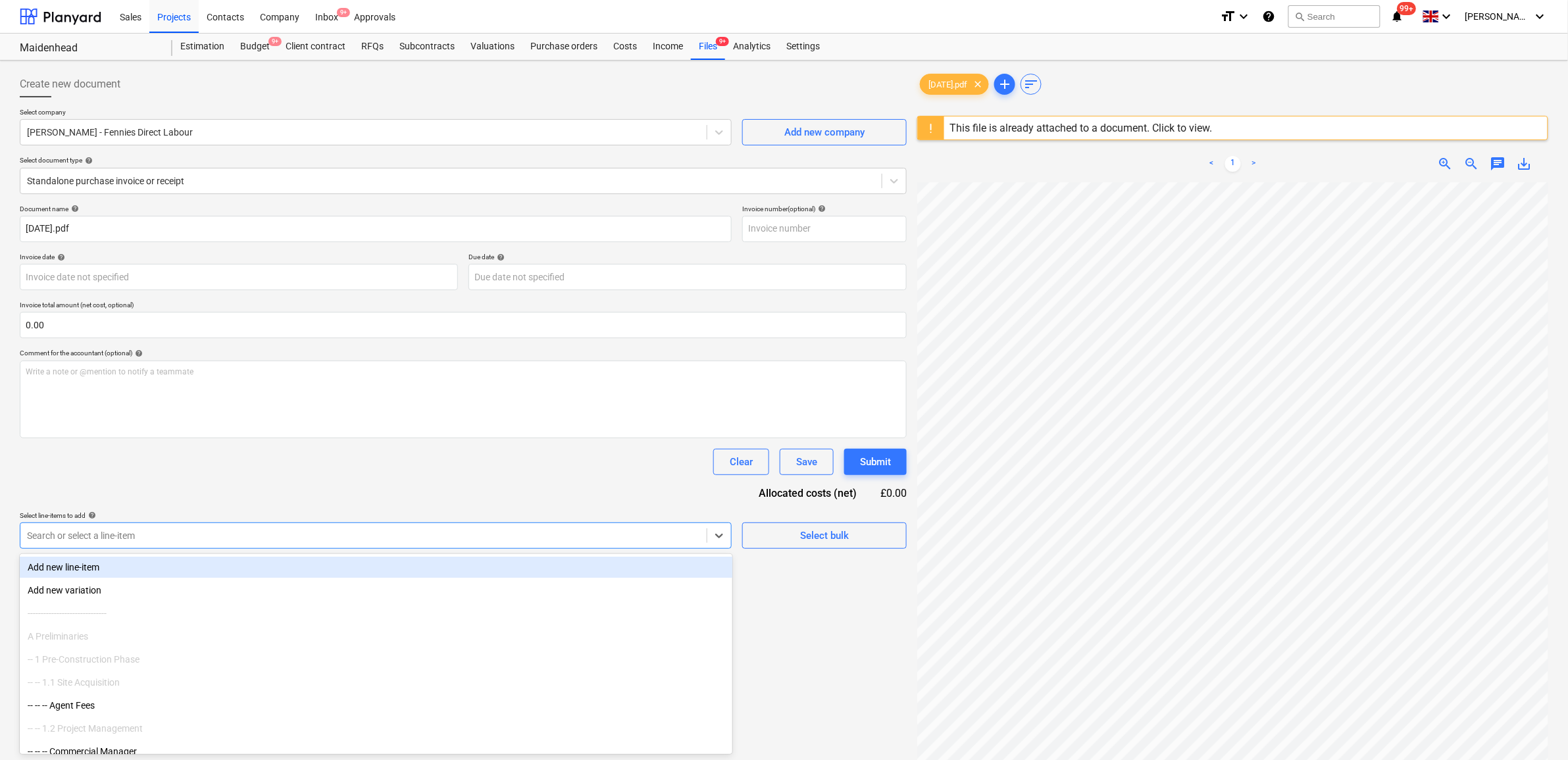
click at [148, 530] on div at bounding box center [364, 536] width 673 height 13
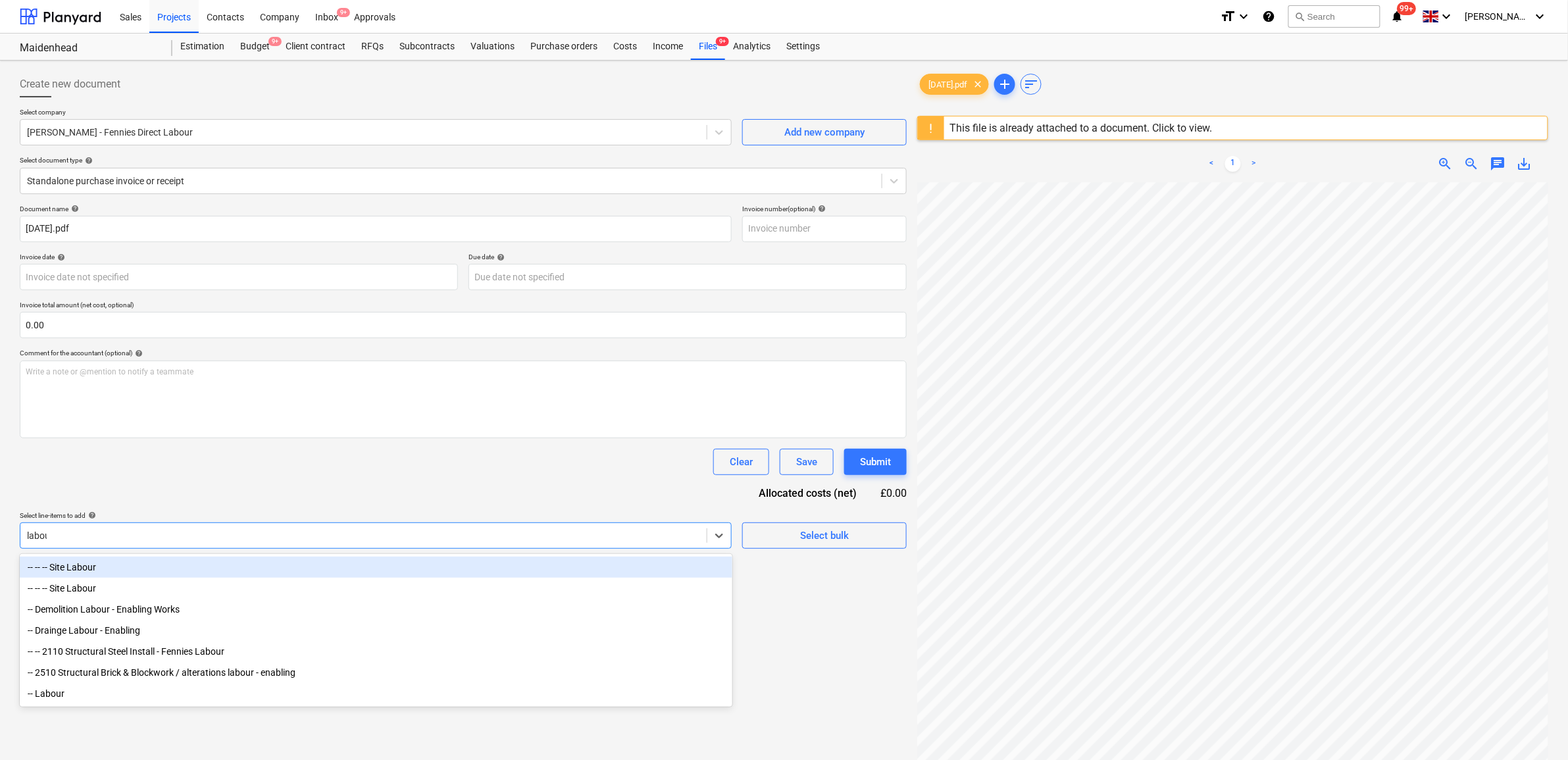
type input "labour"
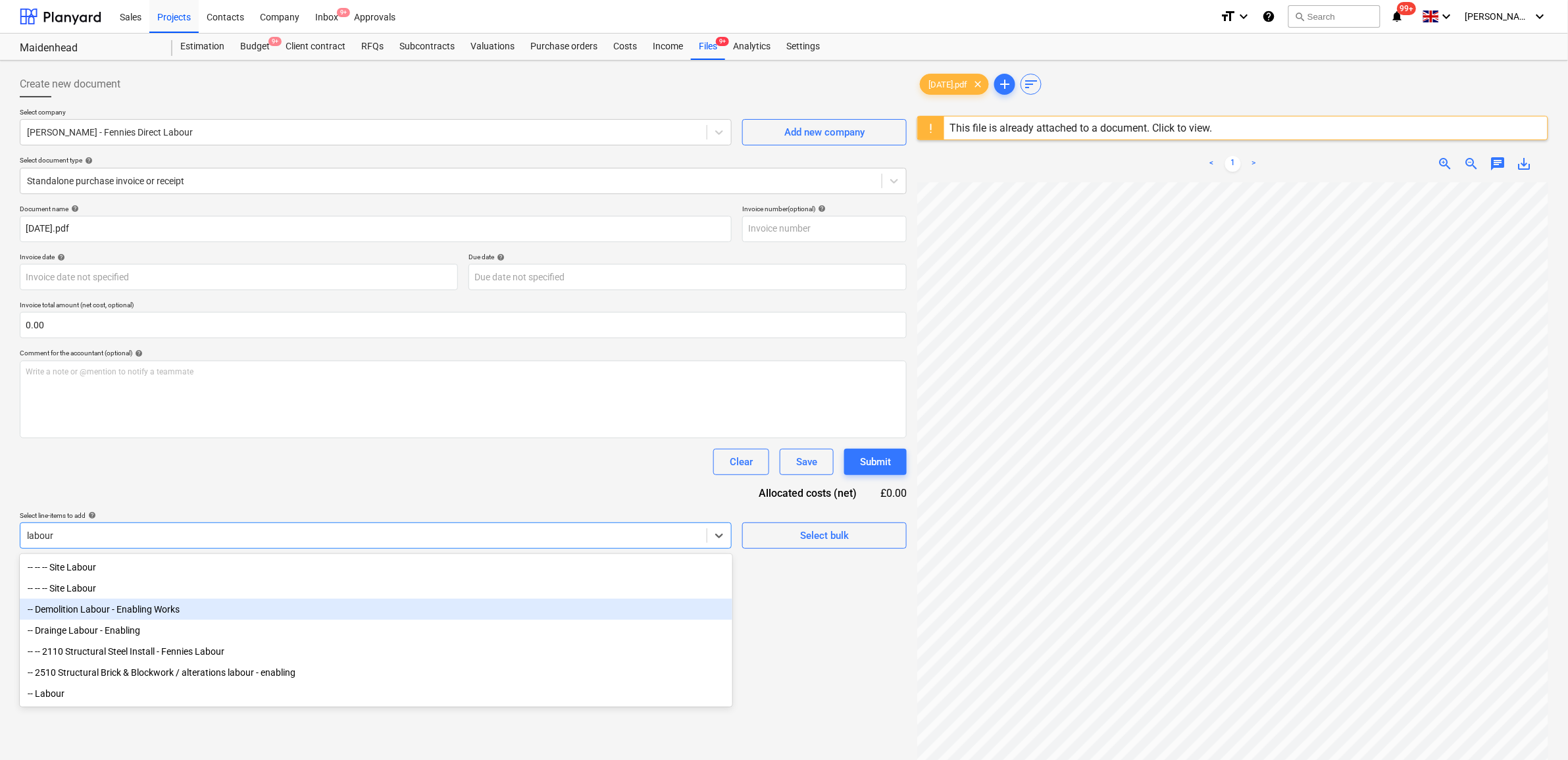
click at [149, 607] on div "-- Demolition Labour - Enabling Works" at bounding box center [376, 609] width 713 height 21
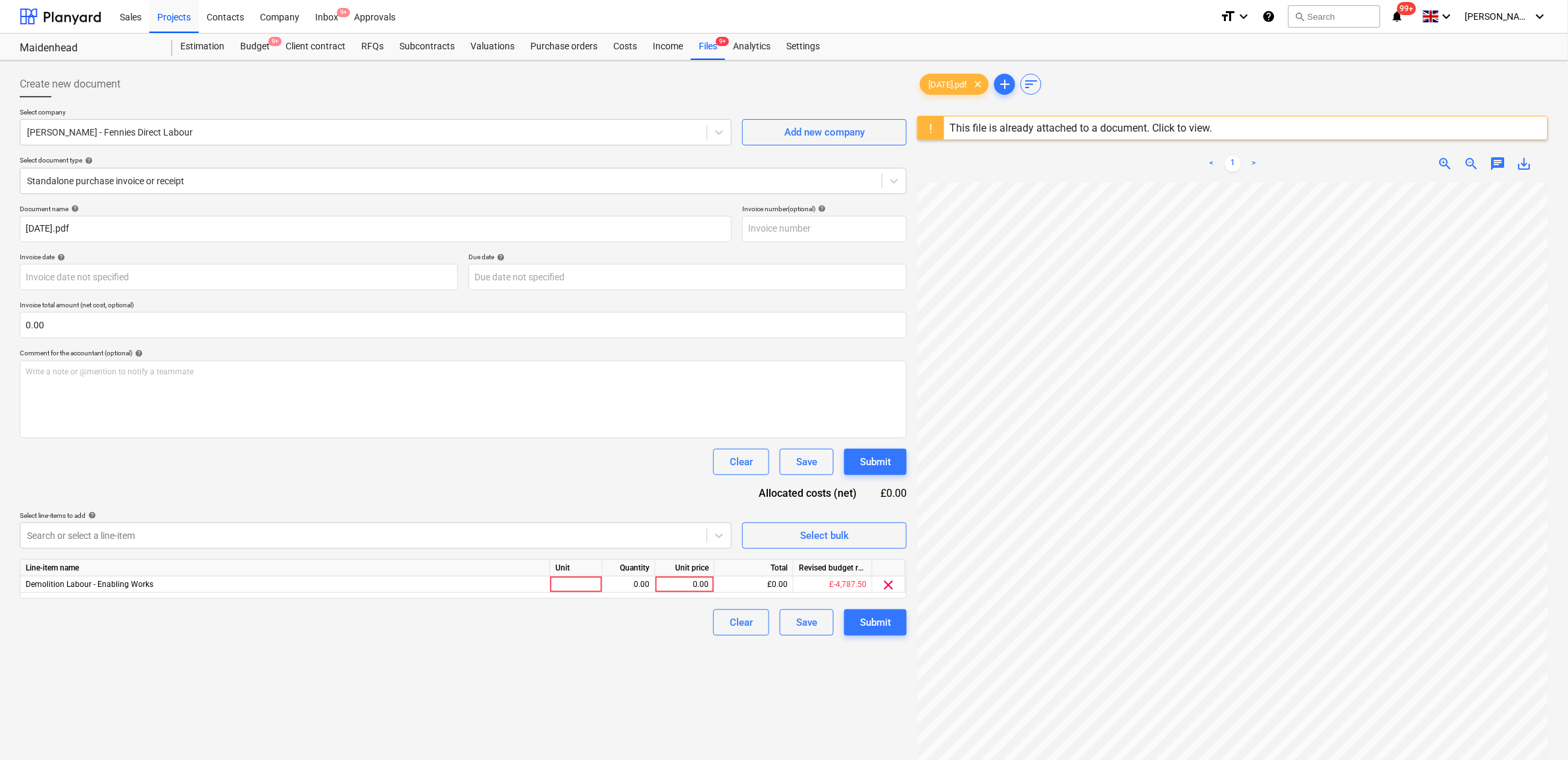
click at [200, 464] on div "Clear Save Submit" at bounding box center [463, 462] width 887 height 27
click at [693, 585] on div "0.00" at bounding box center [684, 584] width 48 height 17
type input "4150"
drag, startPoint x: 676, startPoint y: 691, endPoint x: 761, endPoint y: 646, distance: 96.2
click at [676, 690] on div "Create new document Select company PETE GANG - Fennies Direct Labour Add new co…" at bounding box center [463, 488] width 898 height 845
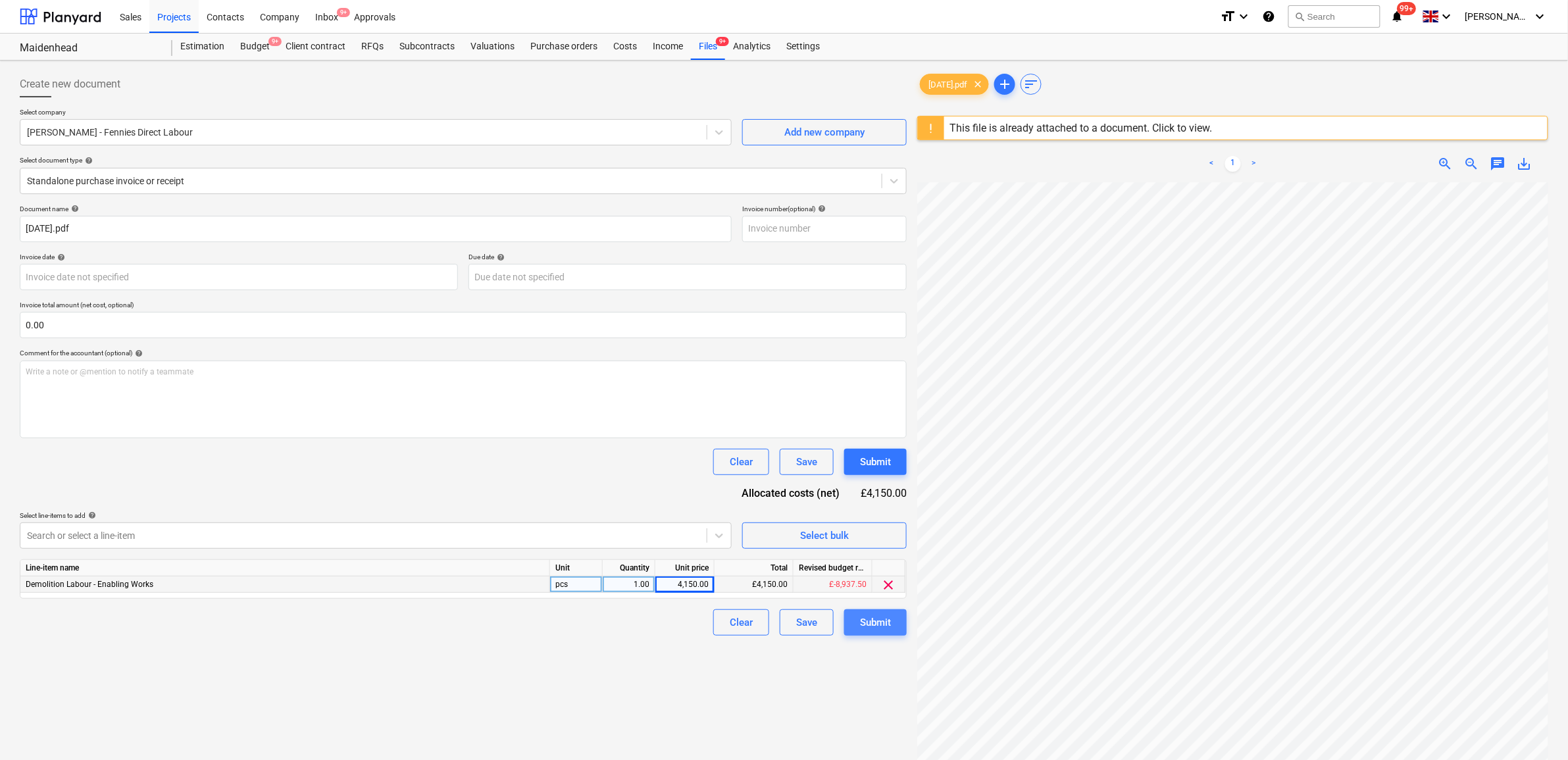
click at [872, 623] on div "Submit" at bounding box center [876, 623] width 31 height 17
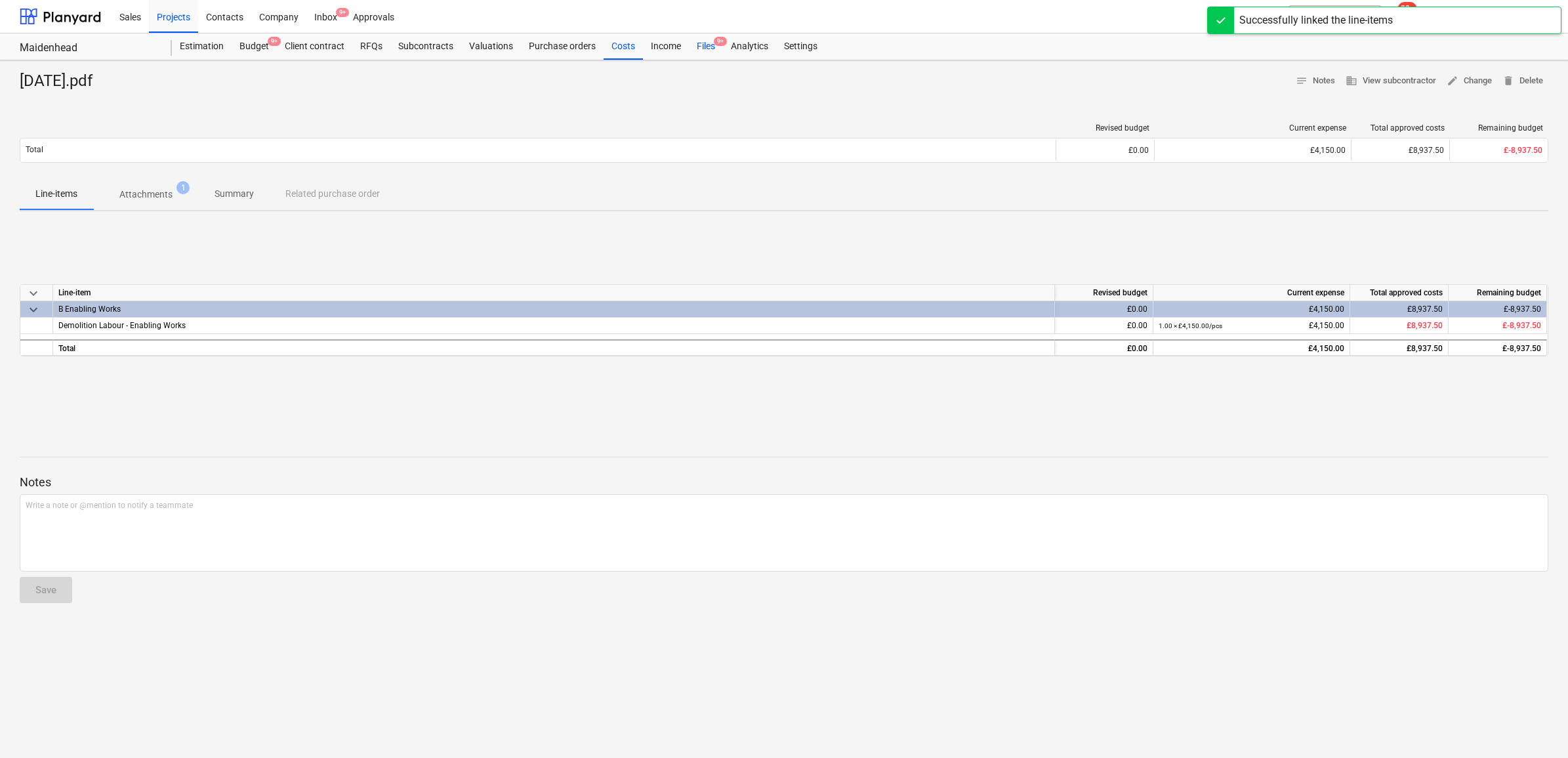
click at [700, 48] on div "Files 9+" at bounding box center [706, 47] width 34 height 26
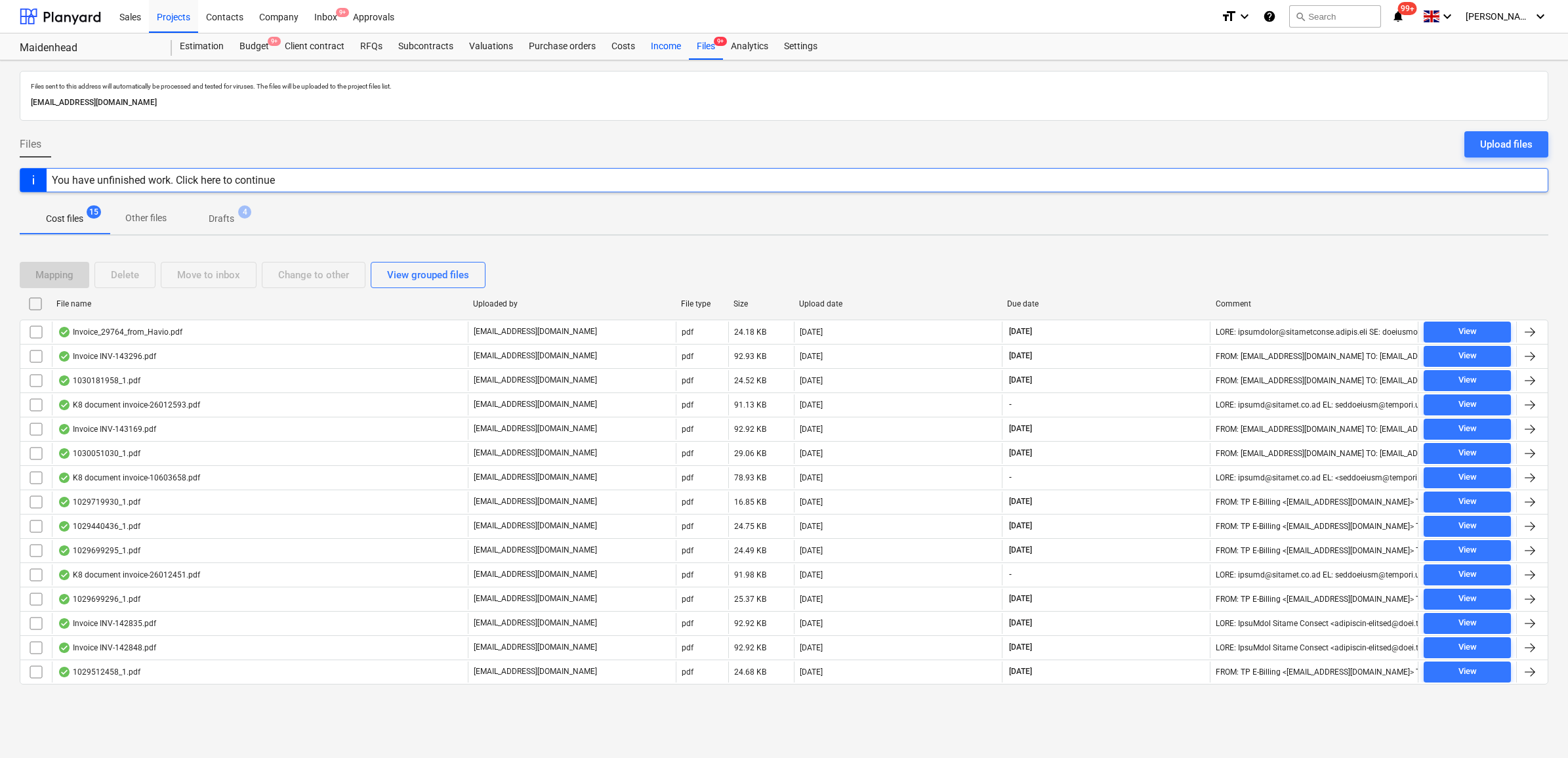
drag, startPoint x: 630, startPoint y: 46, endPoint x: 660, endPoint y: 50, distance: 30.3
click at [630, 46] on div "Costs" at bounding box center [623, 47] width 39 height 26
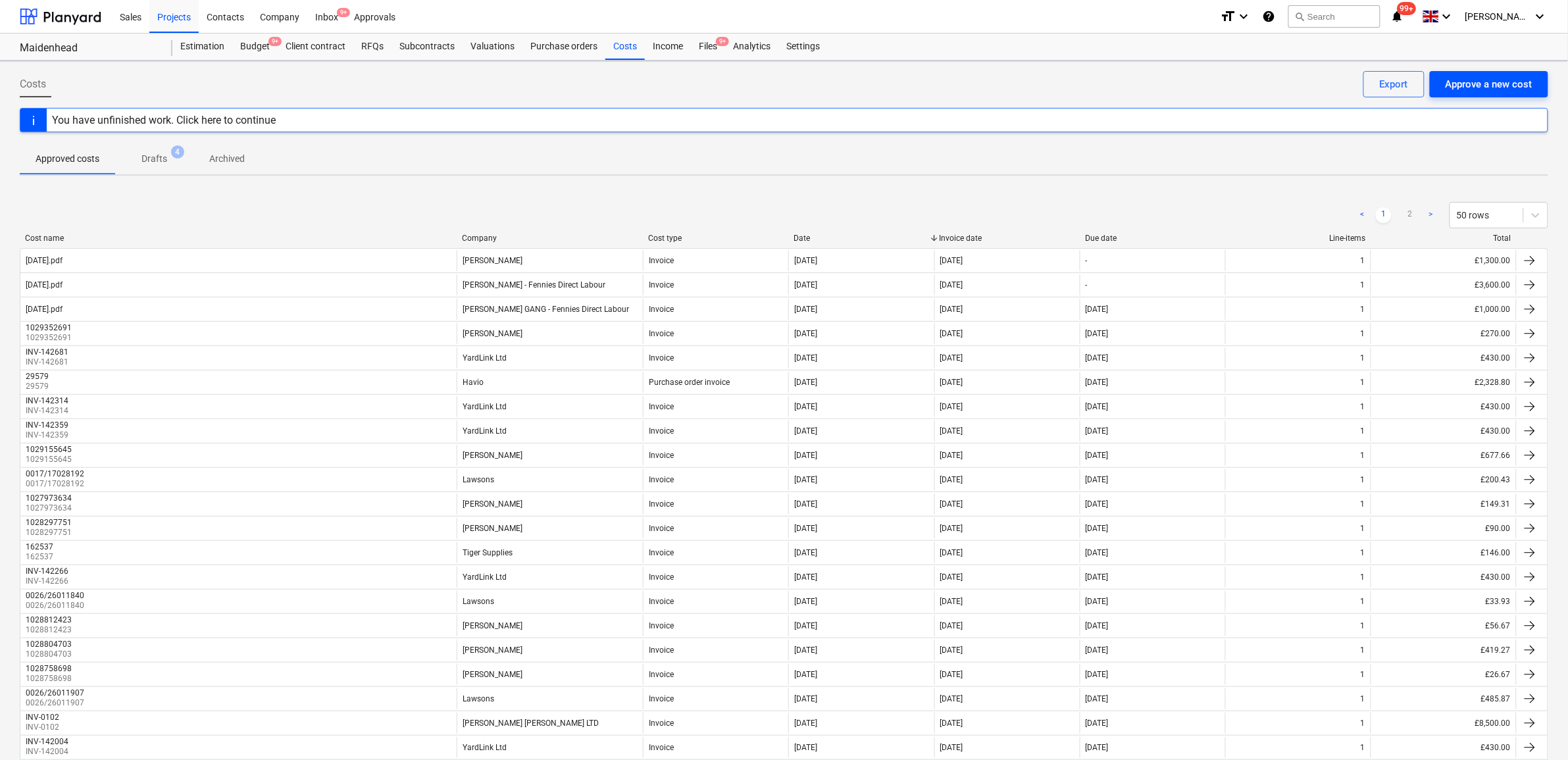
click at [1469, 82] on div "Approve a new cost" at bounding box center [1489, 84] width 87 height 17
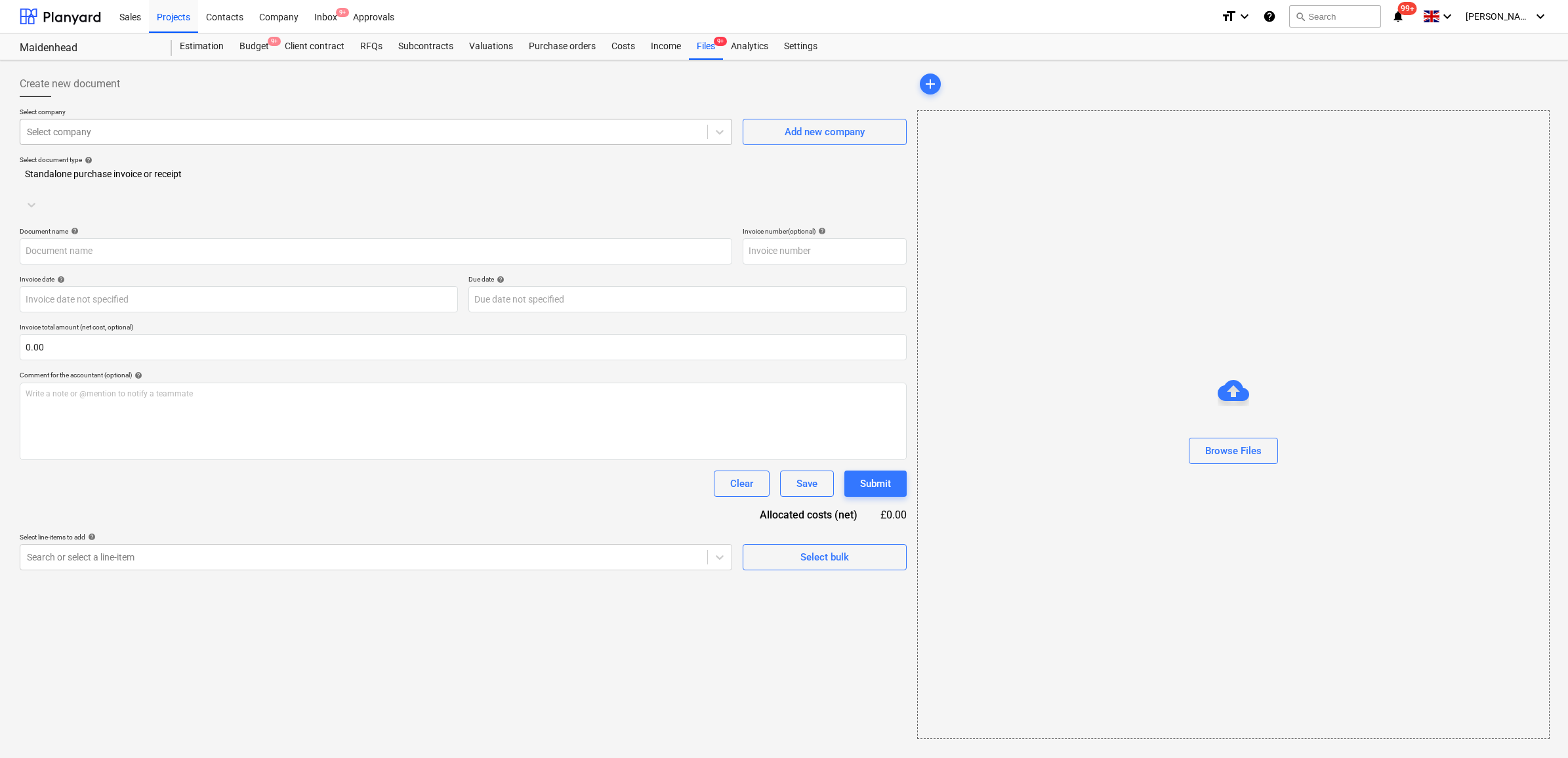
type input "28.08.25.pdf"
click at [537, 139] on div "Select company" at bounding box center [364, 132] width 687 height 19
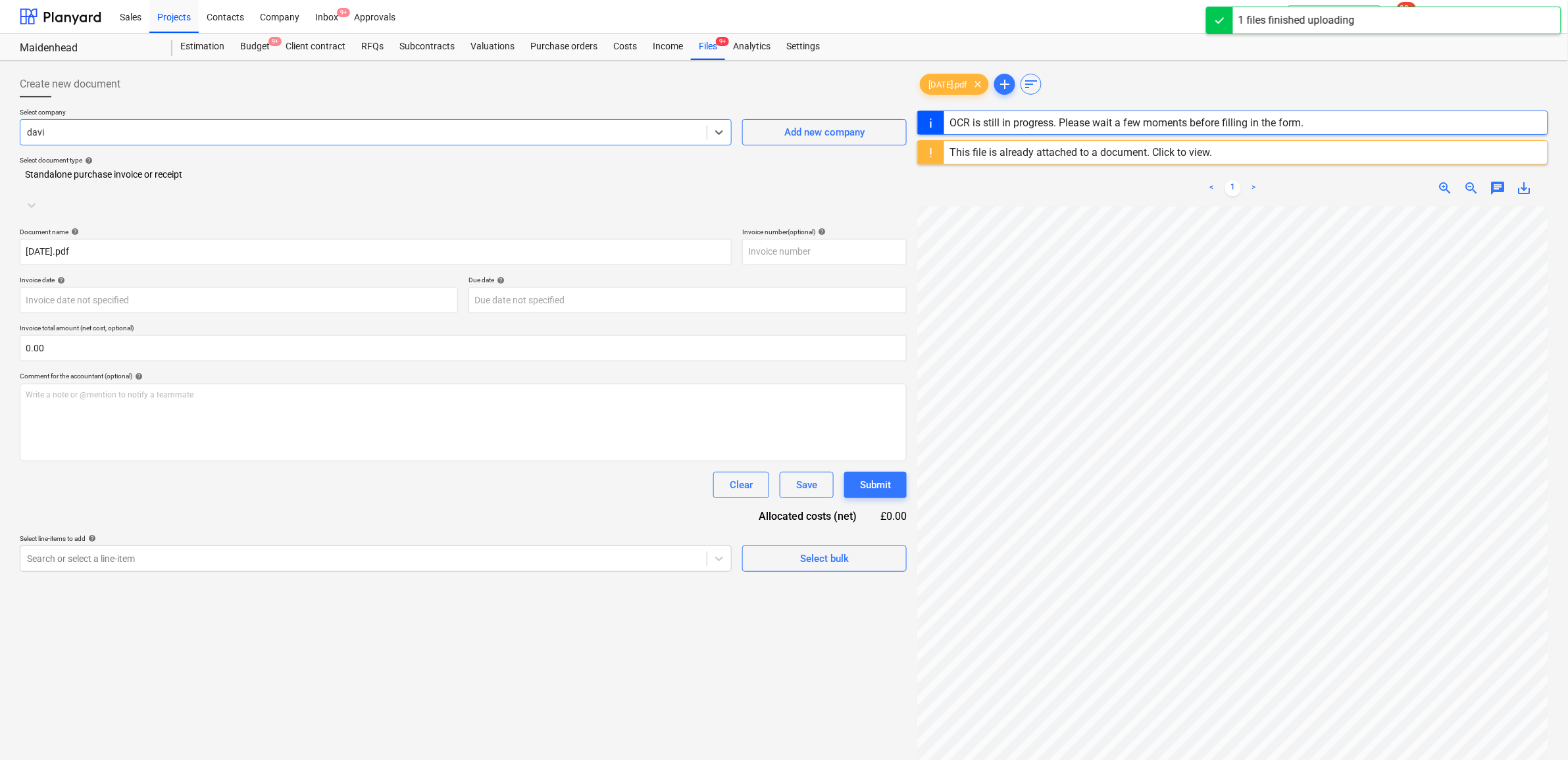
type input "david"
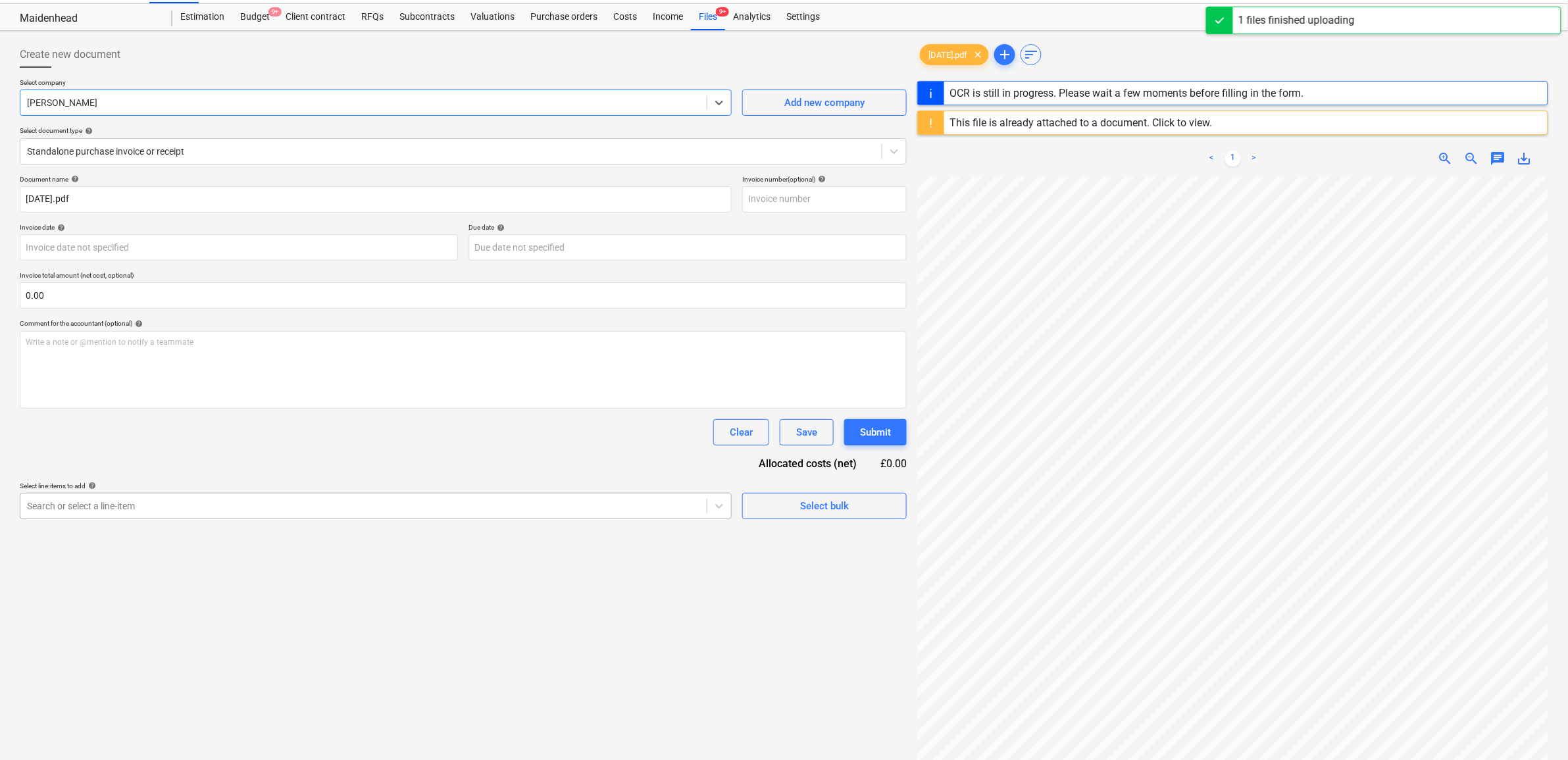
scroll to position [82, 0]
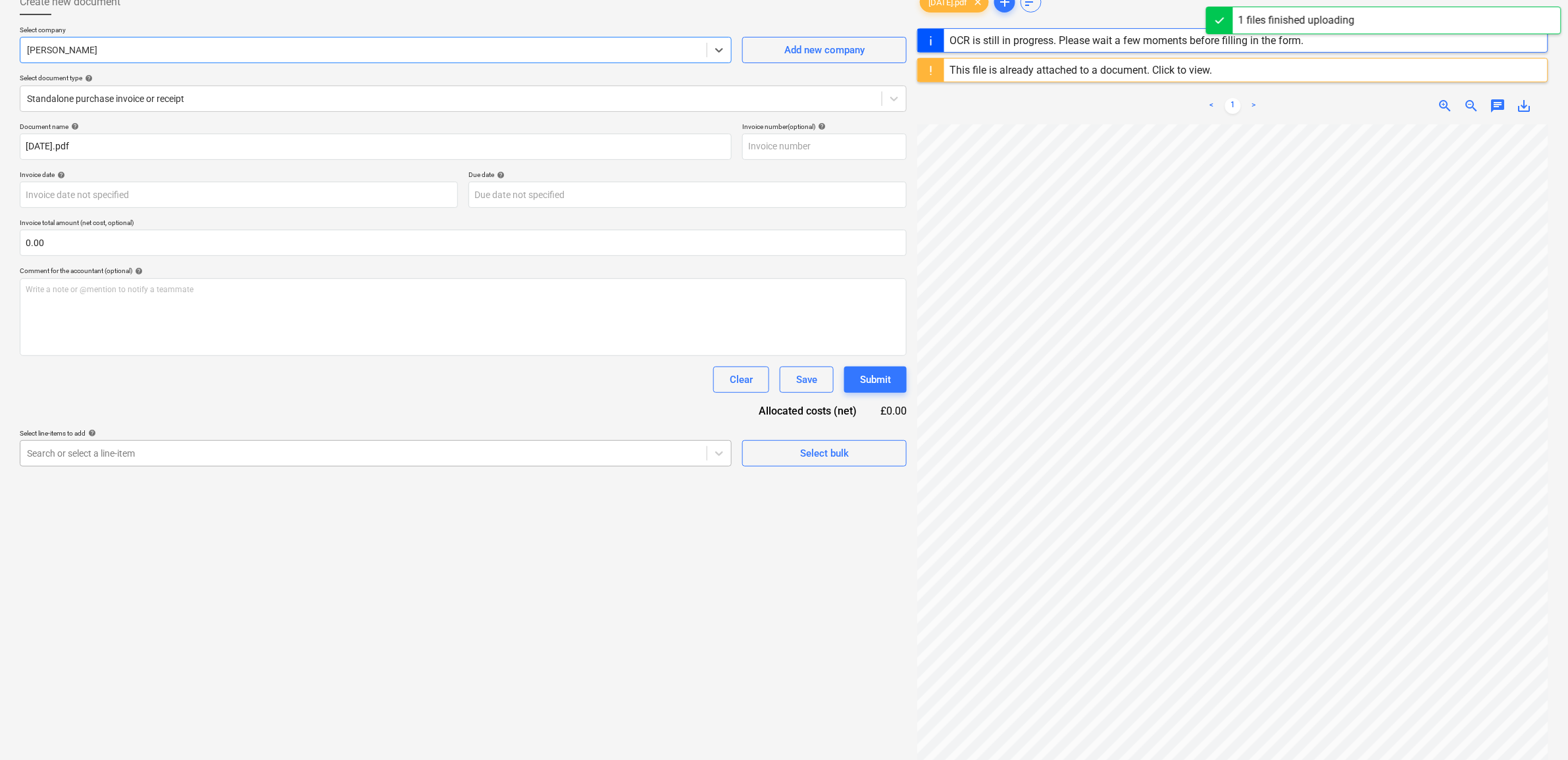
click at [430, 448] on div at bounding box center [364, 453] width 673 height 13
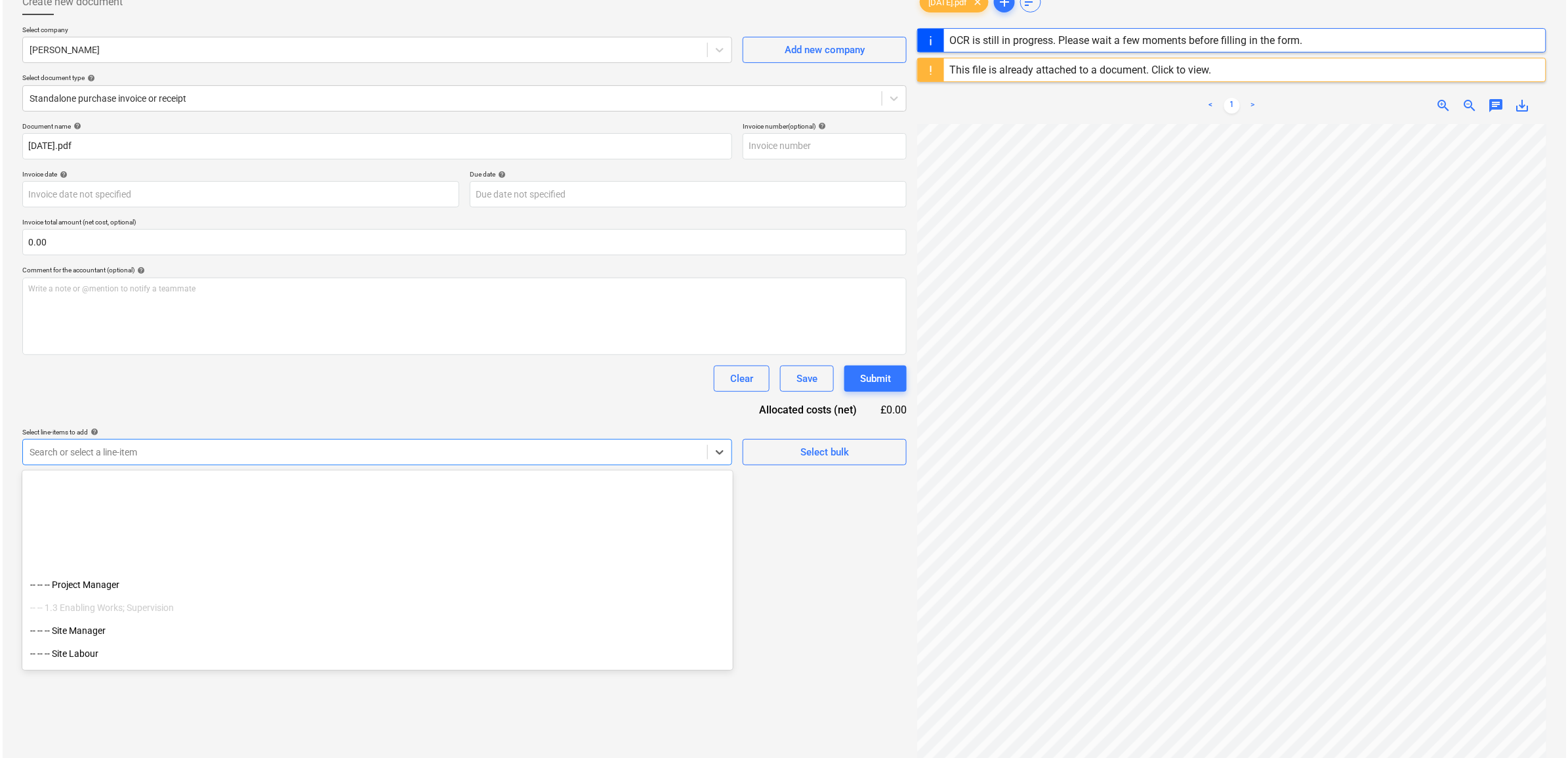
scroll to position [246, 0]
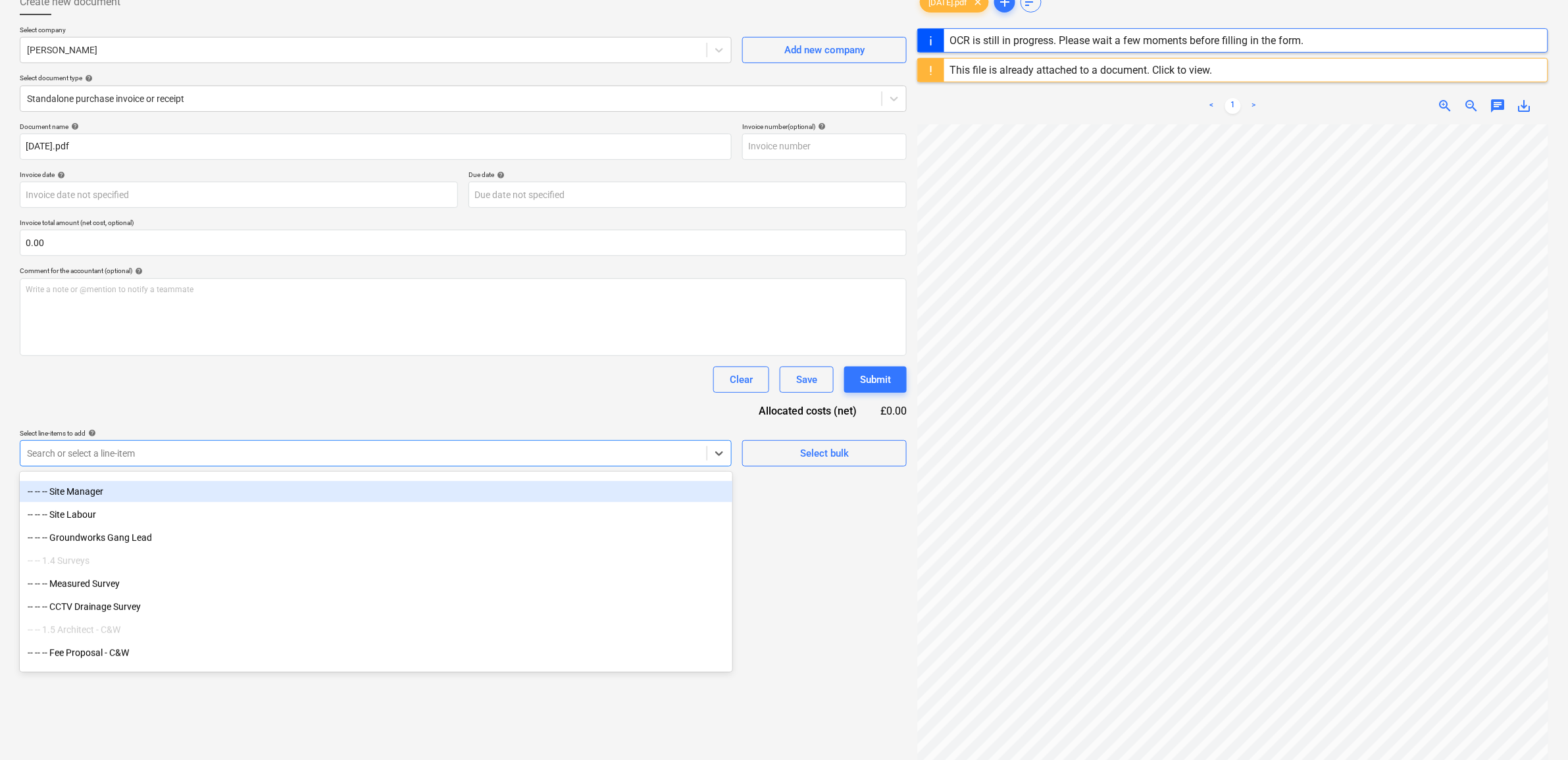
click at [116, 494] on div "-- -- -- Site Manager" at bounding box center [376, 492] width 713 height 21
click at [179, 395] on div "Document name help 28.08.25.pdf Invoice number (optional) help Invoice date hel…" at bounding box center [463, 337] width 887 height 431
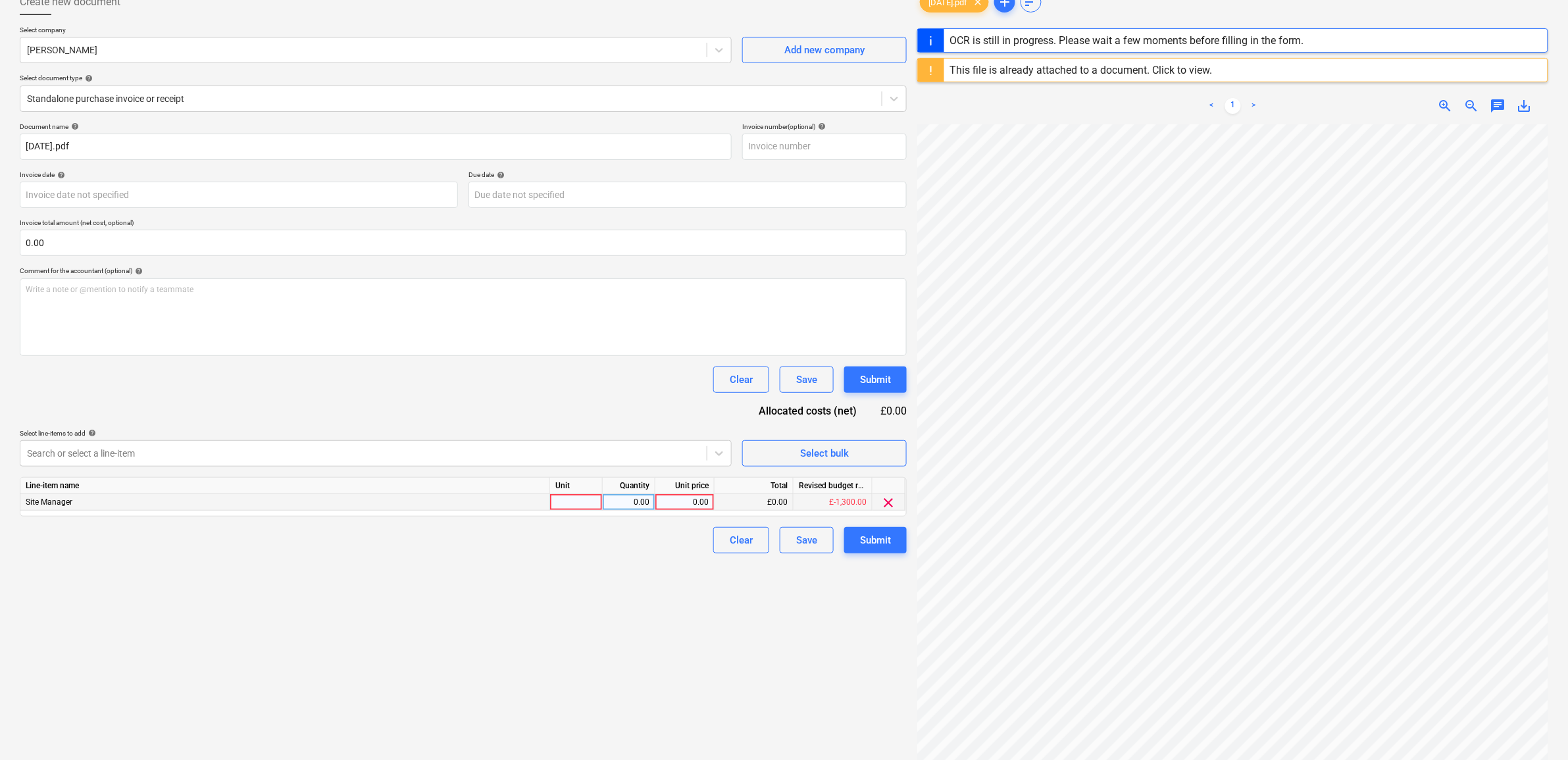
click at [678, 503] on div "0.00" at bounding box center [684, 502] width 48 height 17
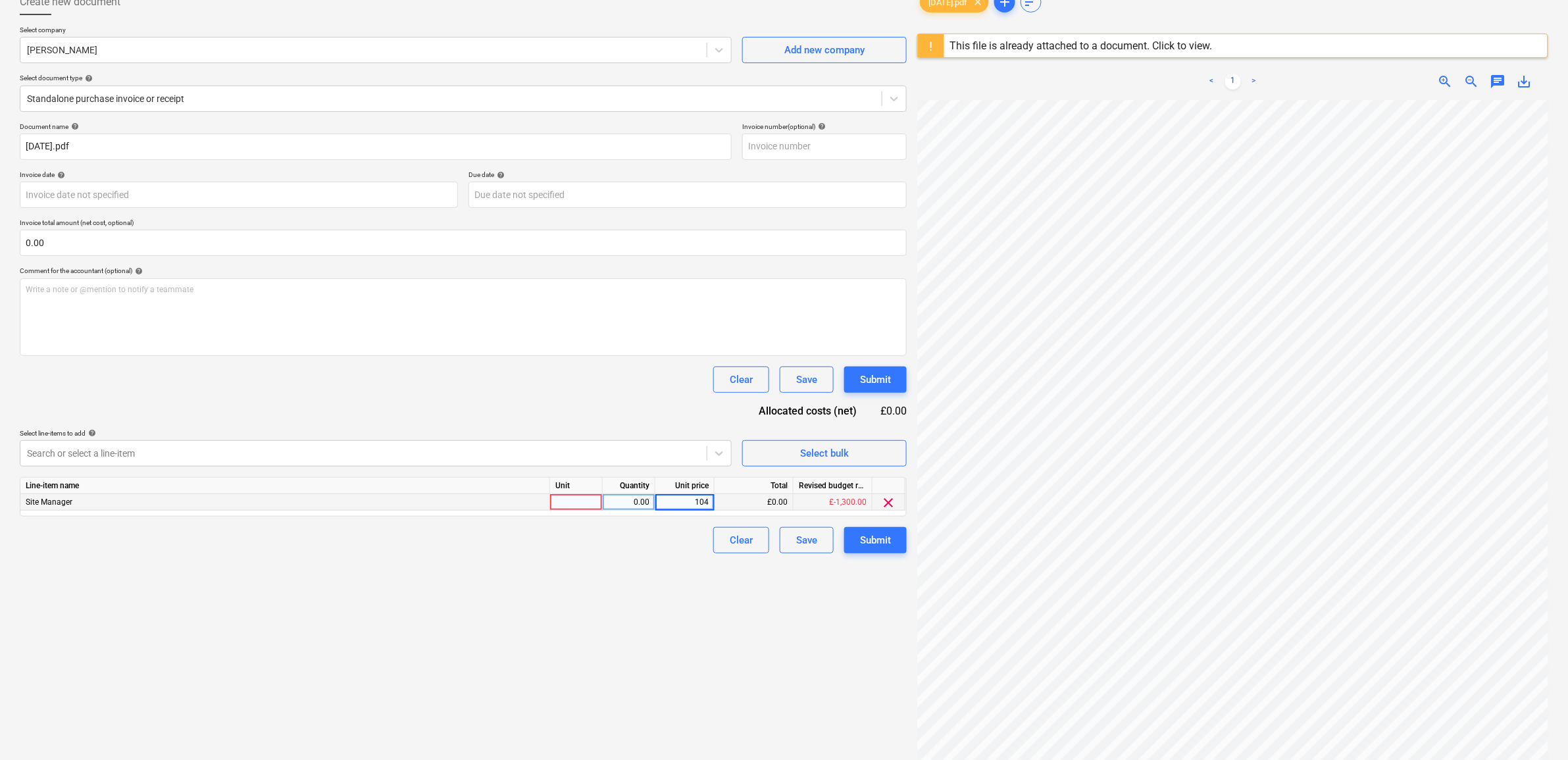
type input "1040"
drag, startPoint x: 701, startPoint y: 611, endPoint x: 730, endPoint y: 609, distance: 29.1
click at [702, 611] on div "Create new document Select company David Cann Add new company Select document t…" at bounding box center [463, 406] width 898 height 845
click at [893, 542] on button "Submit" at bounding box center [876, 540] width 62 height 27
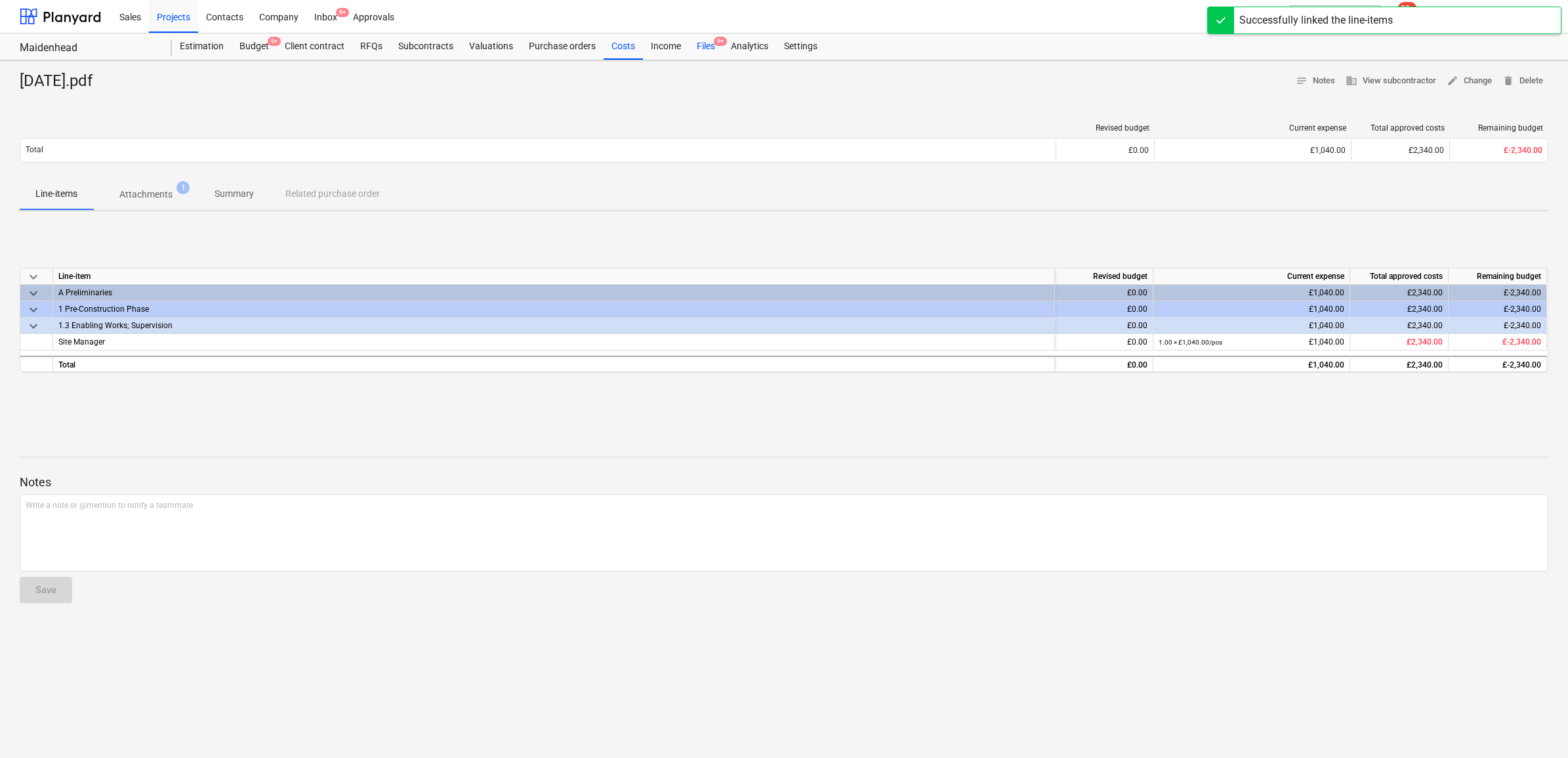
click at [704, 49] on div "Files 9+" at bounding box center [706, 47] width 34 height 26
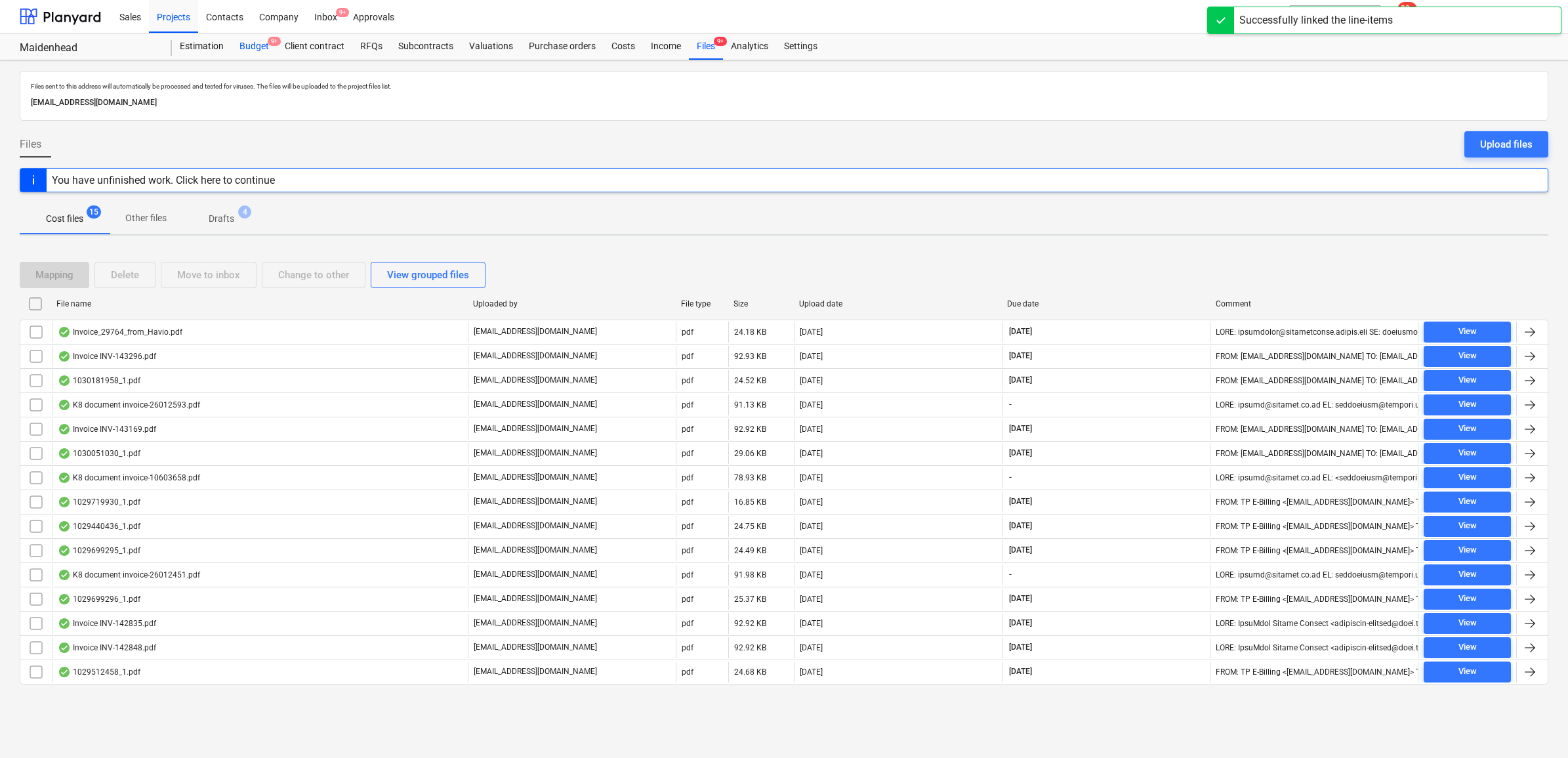
click at [257, 41] on div "Budget 9+" at bounding box center [254, 47] width 45 height 26
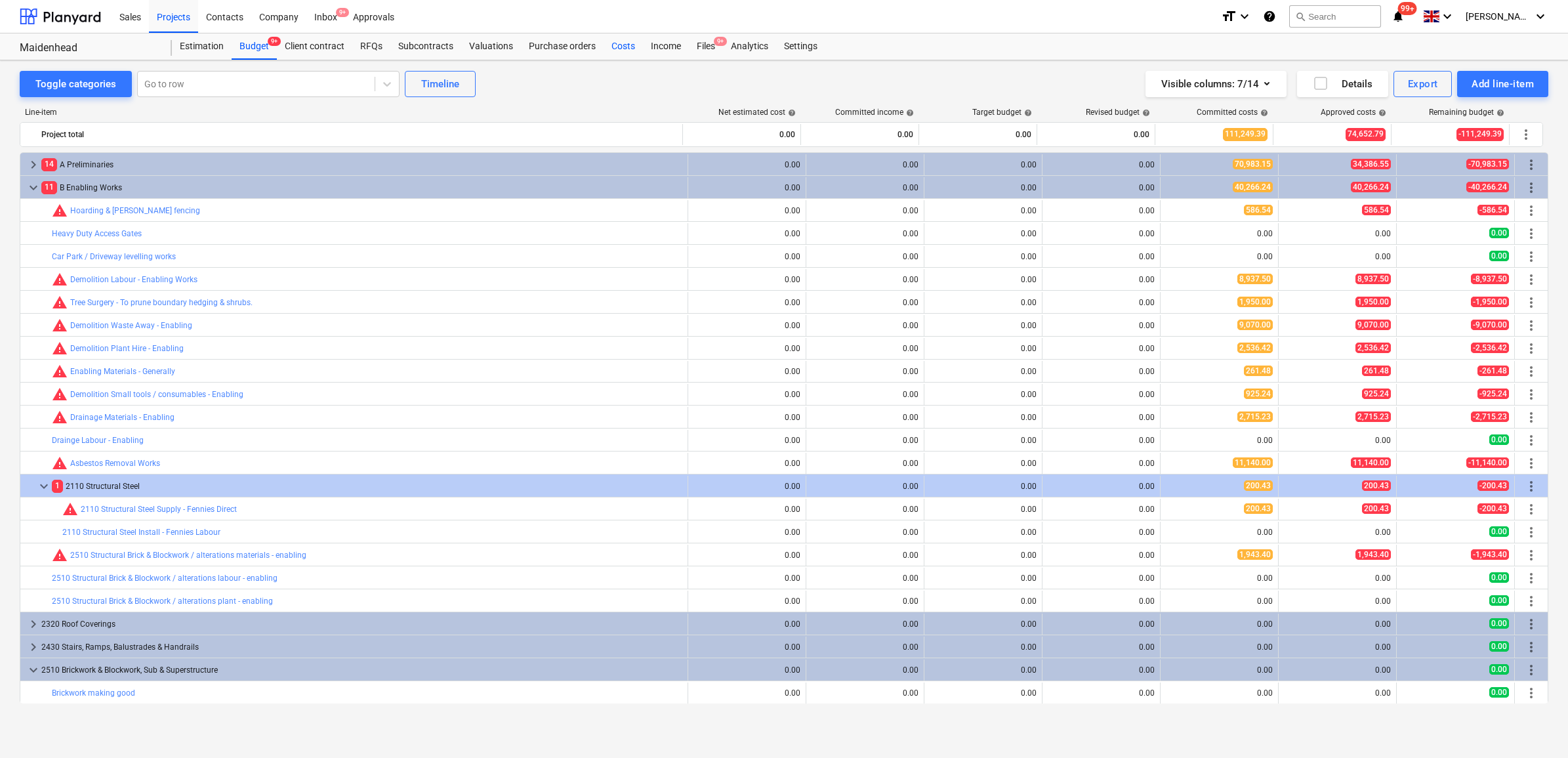
click at [610, 47] on div "Costs" at bounding box center [623, 47] width 39 height 26
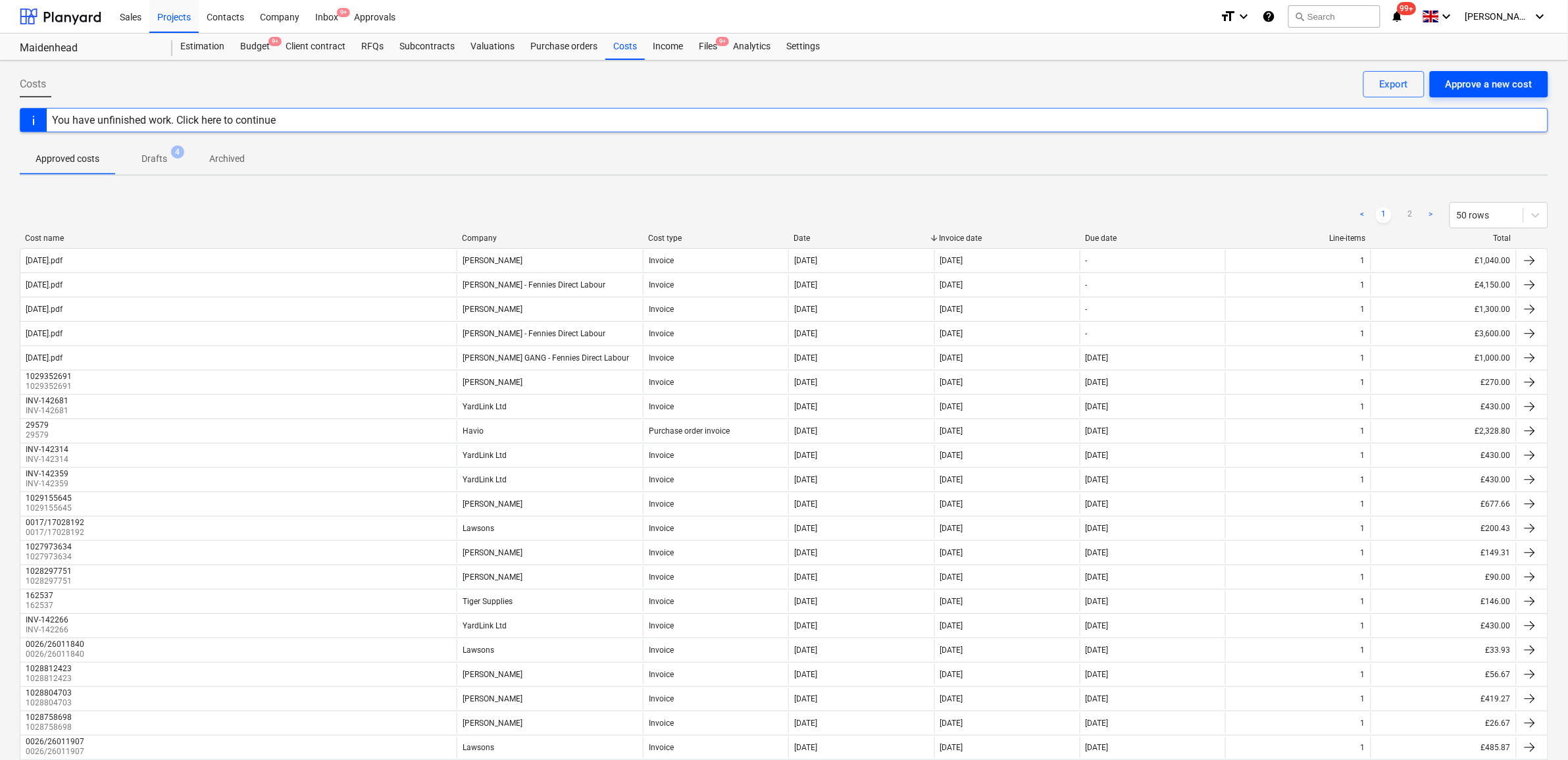
click at [1468, 84] on div "Approve a new cost" at bounding box center [1489, 84] width 87 height 17
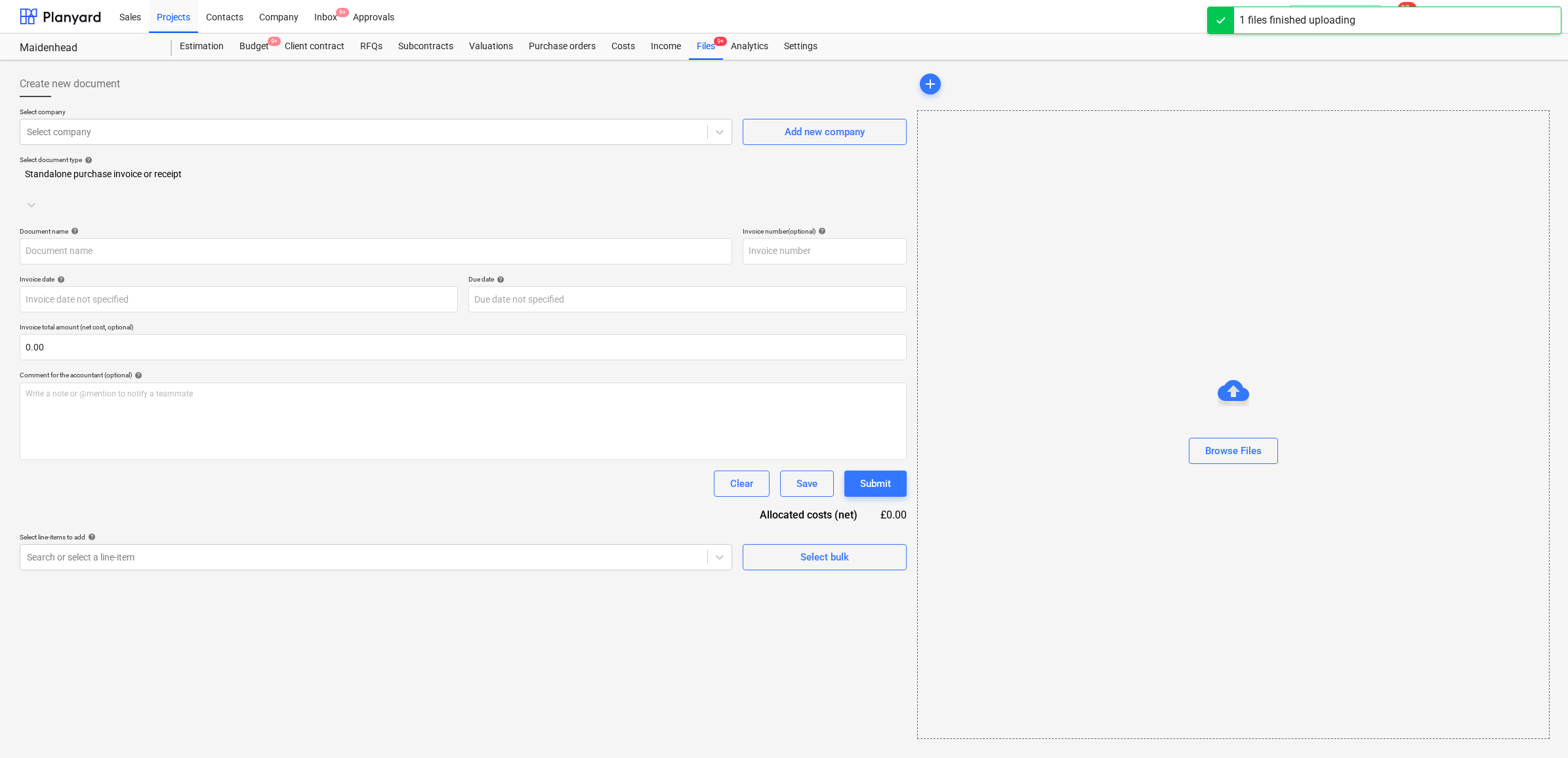
type input "04.09.25.pdf"
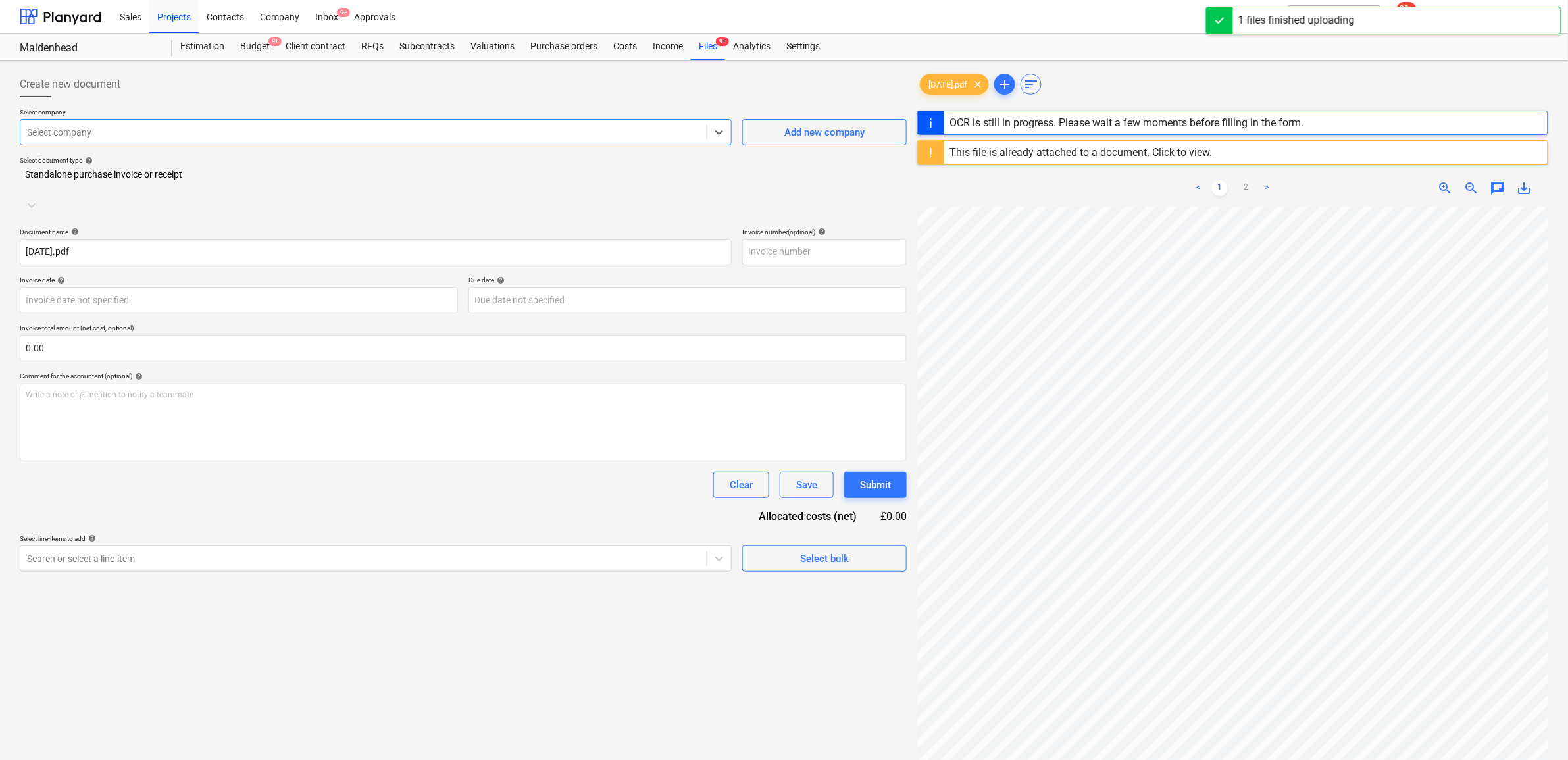
click at [248, 133] on div at bounding box center [364, 132] width 673 height 13
type input "d"
type input "pete"
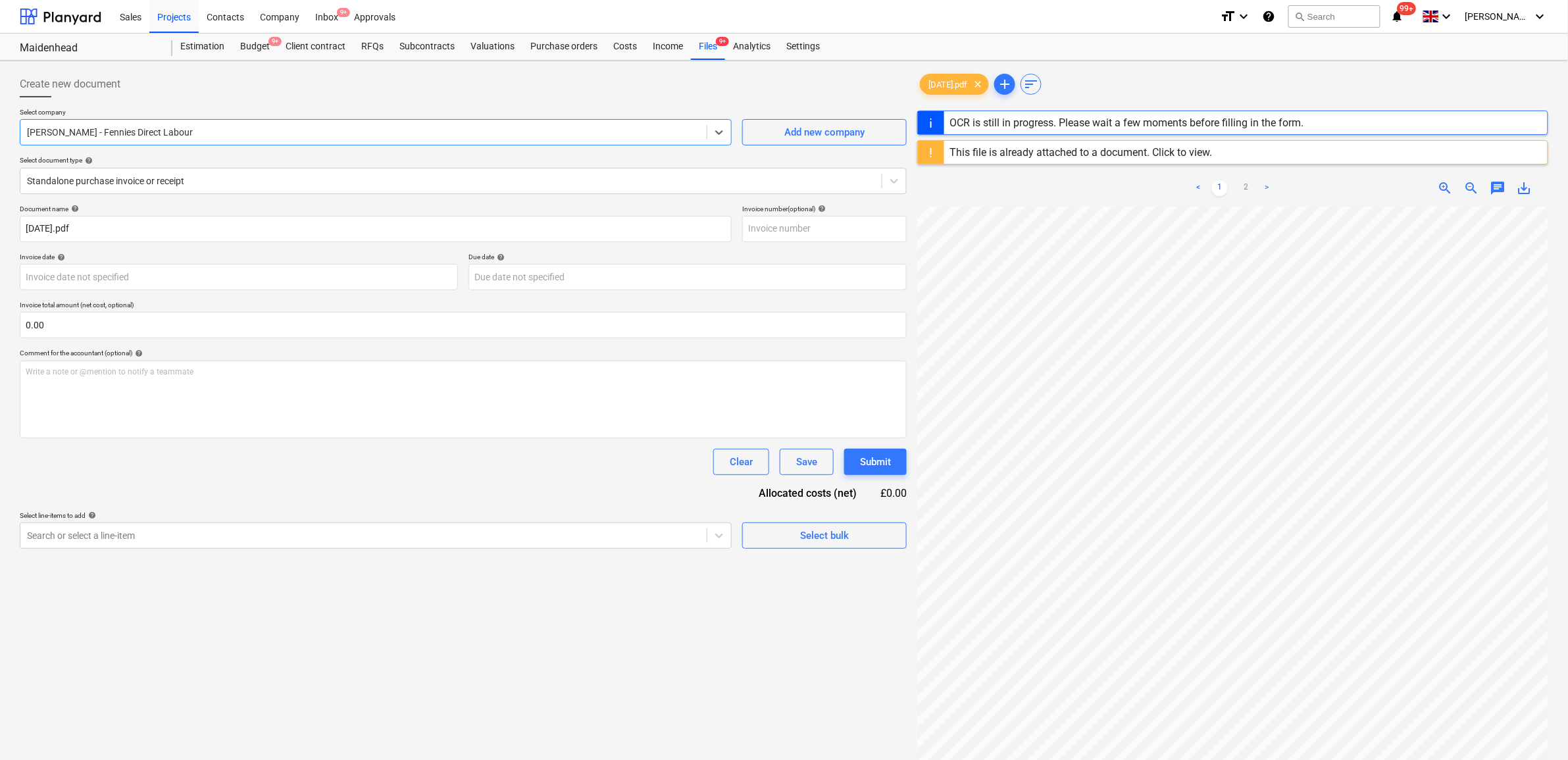
click at [195, 461] on div "Clear Save Submit" at bounding box center [463, 462] width 887 height 27
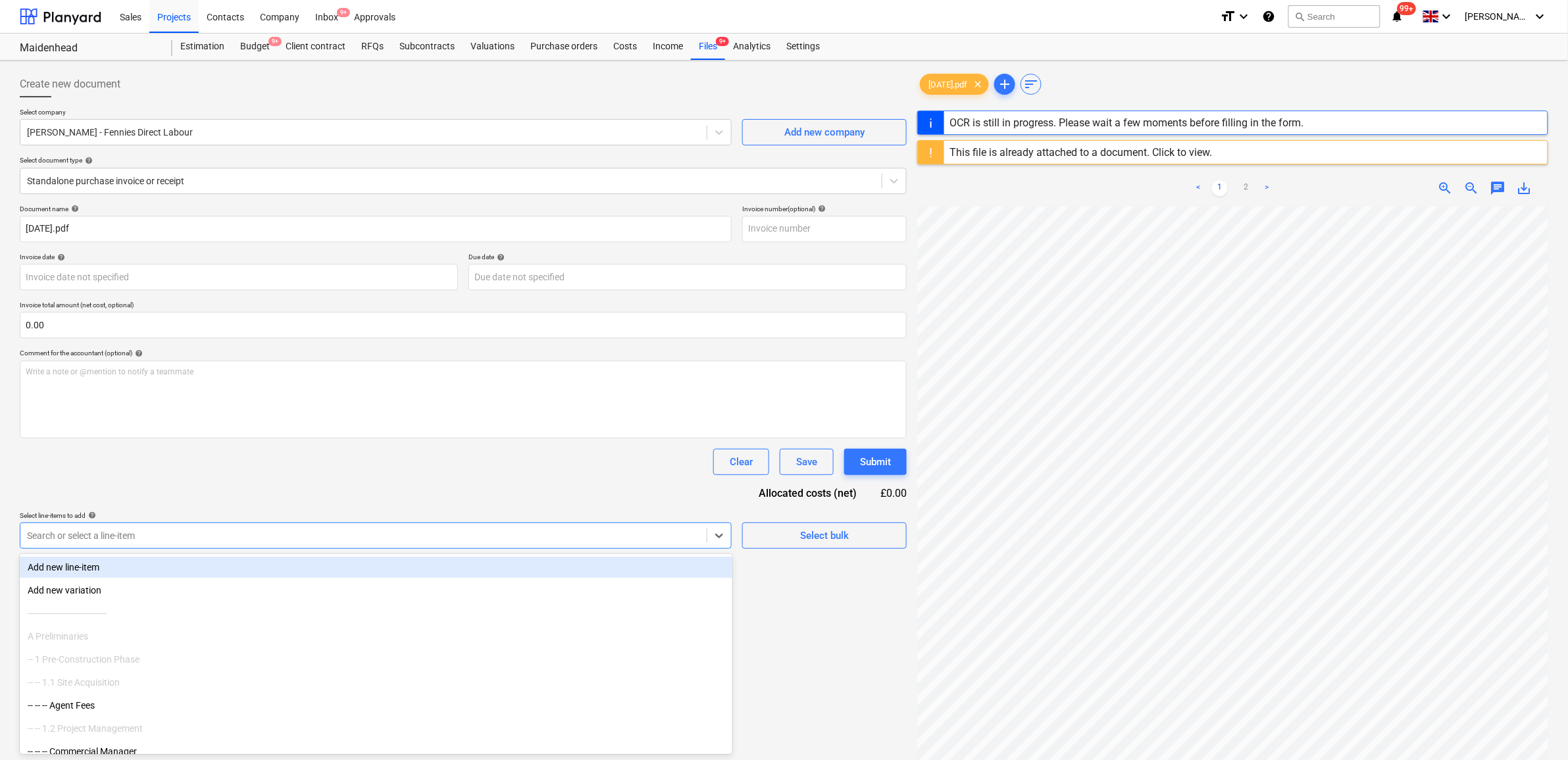
click at [195, 522] on div "Search or select a line-item" at bounding box center [376, 536] width 712 height 27
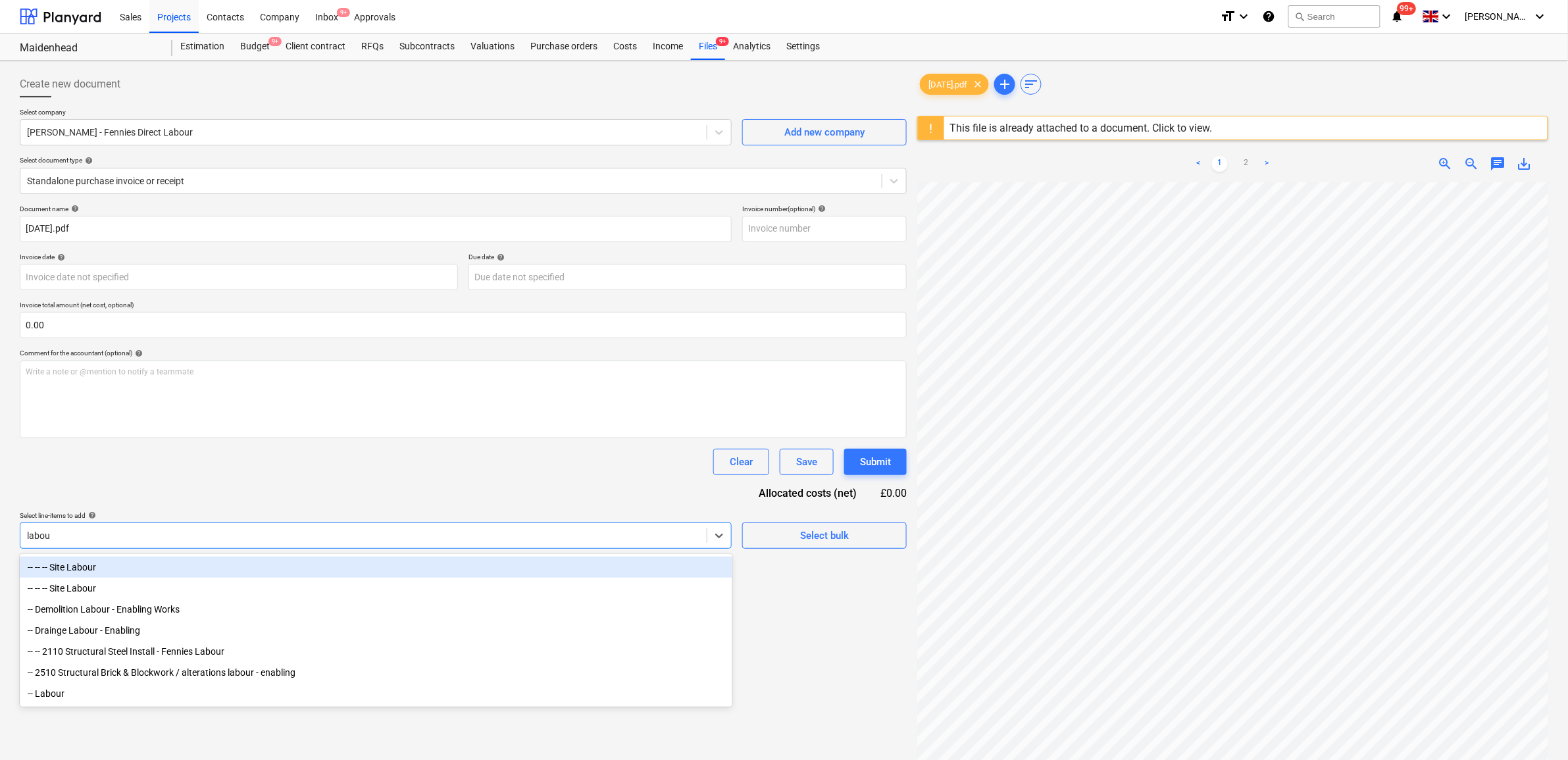
type input "labour"
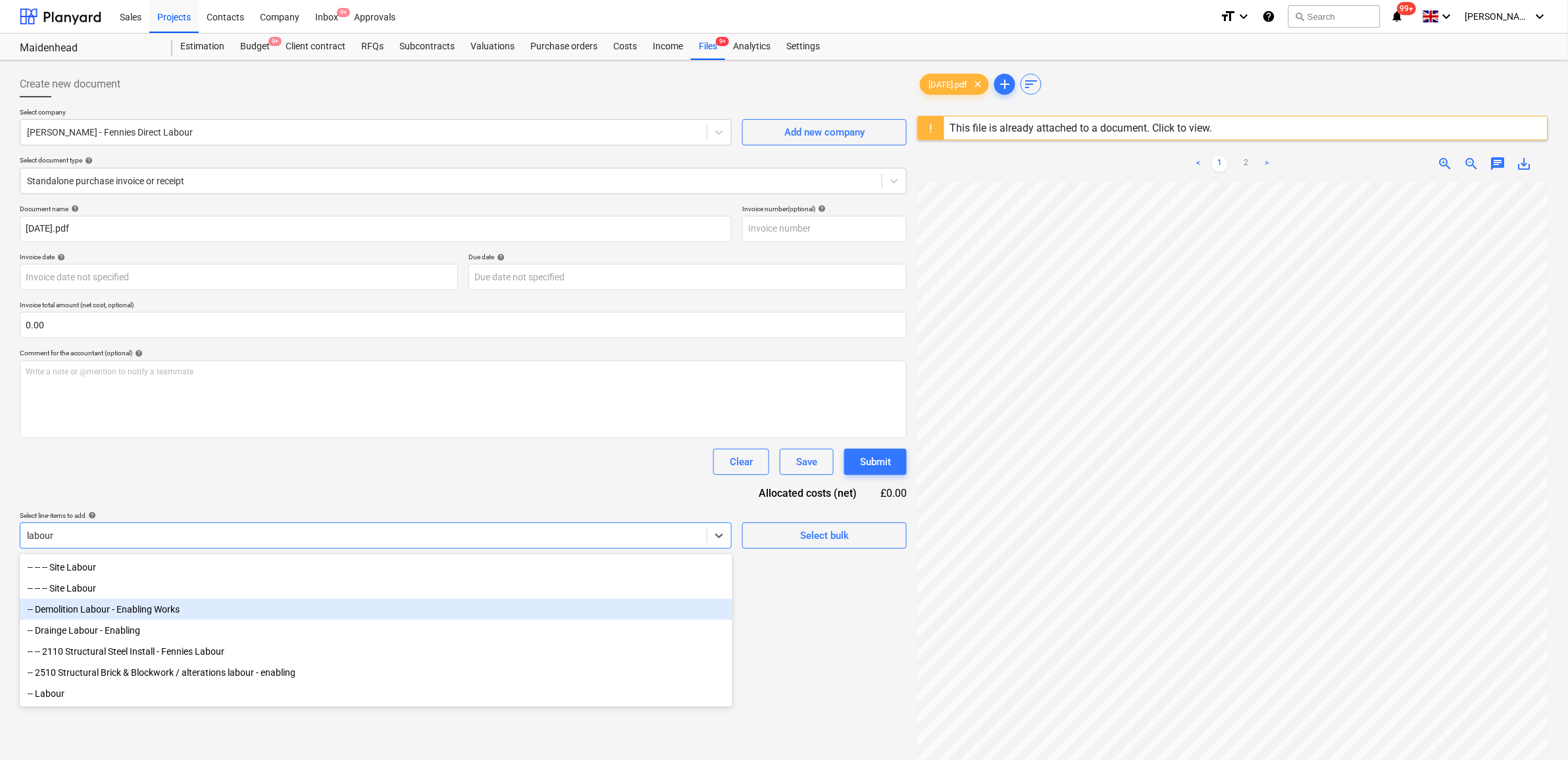
click at [214, 614] on div "-- Demolition Labour - Enabling Works" at bounding box center [376, 609] width 713 height 21
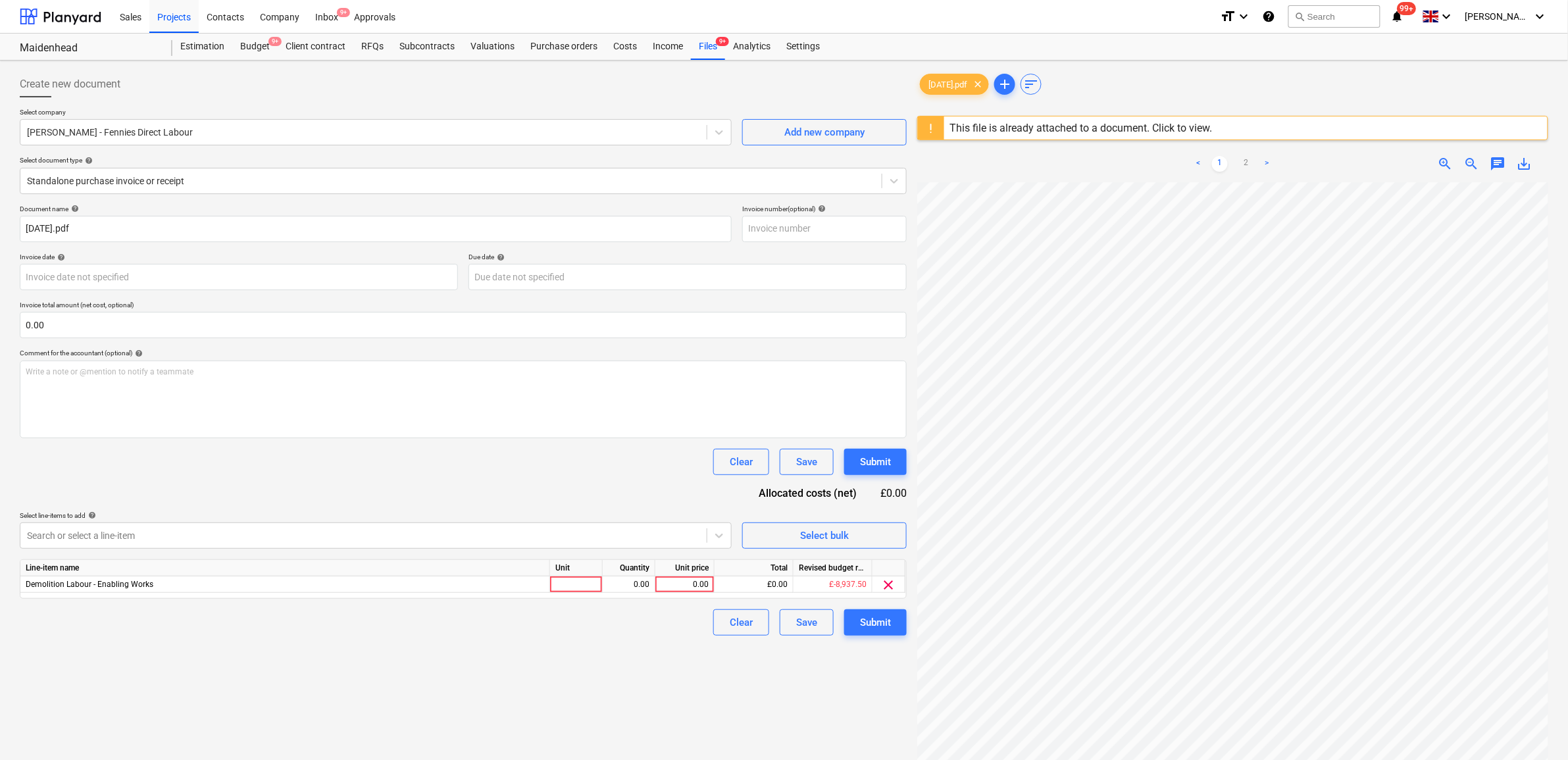
click at [210, 494] on div "Document name help 04.09.25.pdf Invoice number (optional) help Invoice date hel…" at bounding box center [463, 419] width 887 height 431
click at [696, 581] on div "0.00" at bounding box center [684, 584] width 48 height 17
type input "4000"
click at [767, 708] on div "Create new document Select company PETE GANG - Fennies Direct Labour Add new co…" at bounding box center [463, 488] width 898 height 845
click at [872, 624] on div "Submit" at bounding box center [876, 623] width 31 height 17
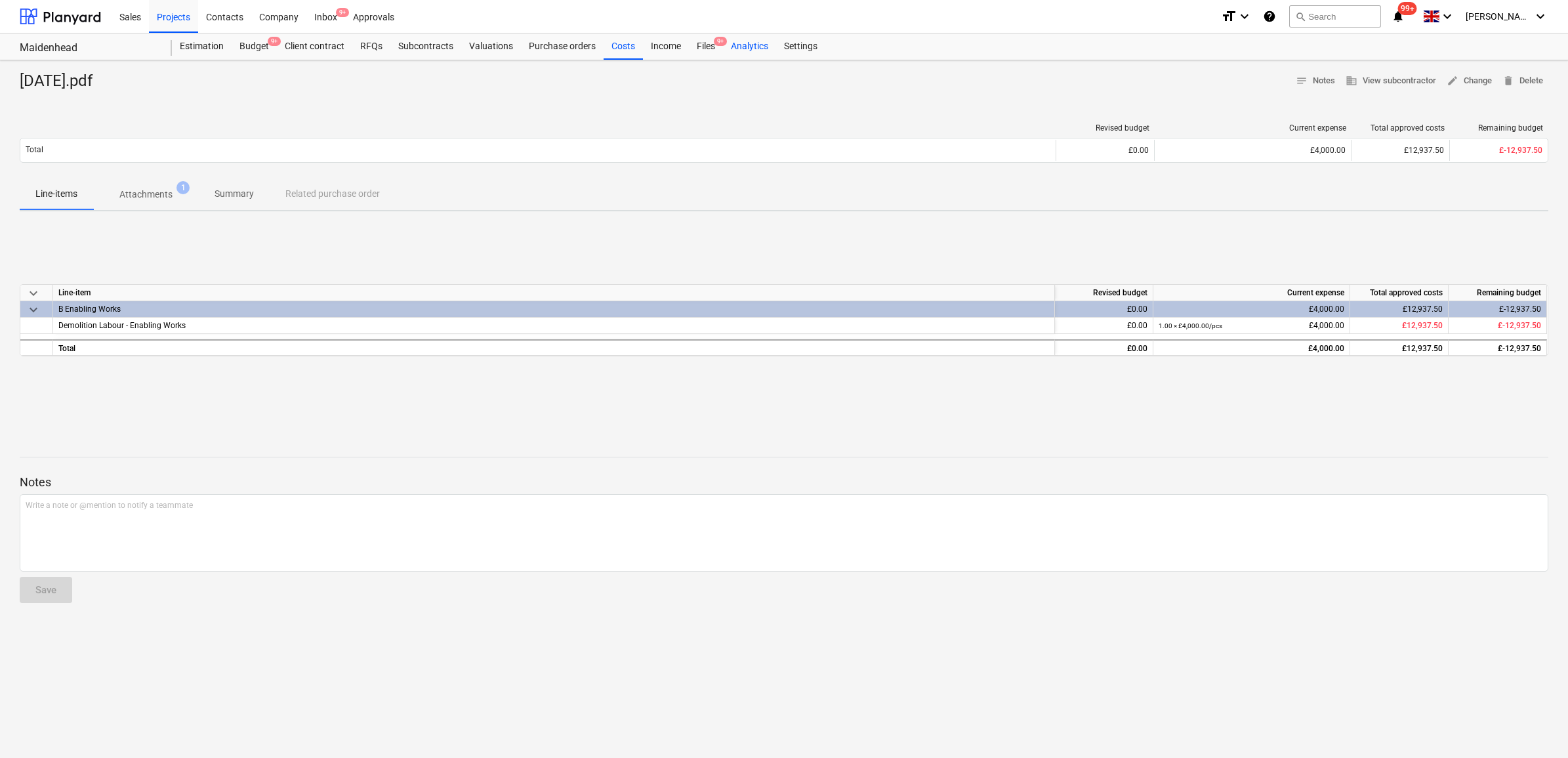
drag, startPoint x: 628, startPoint y: 48, endPoint x: 764, endPoint y: 52, distance: 136.1
click at [627, 48] on div "Costs" at bounding box center [623, 47] width 39 height 26
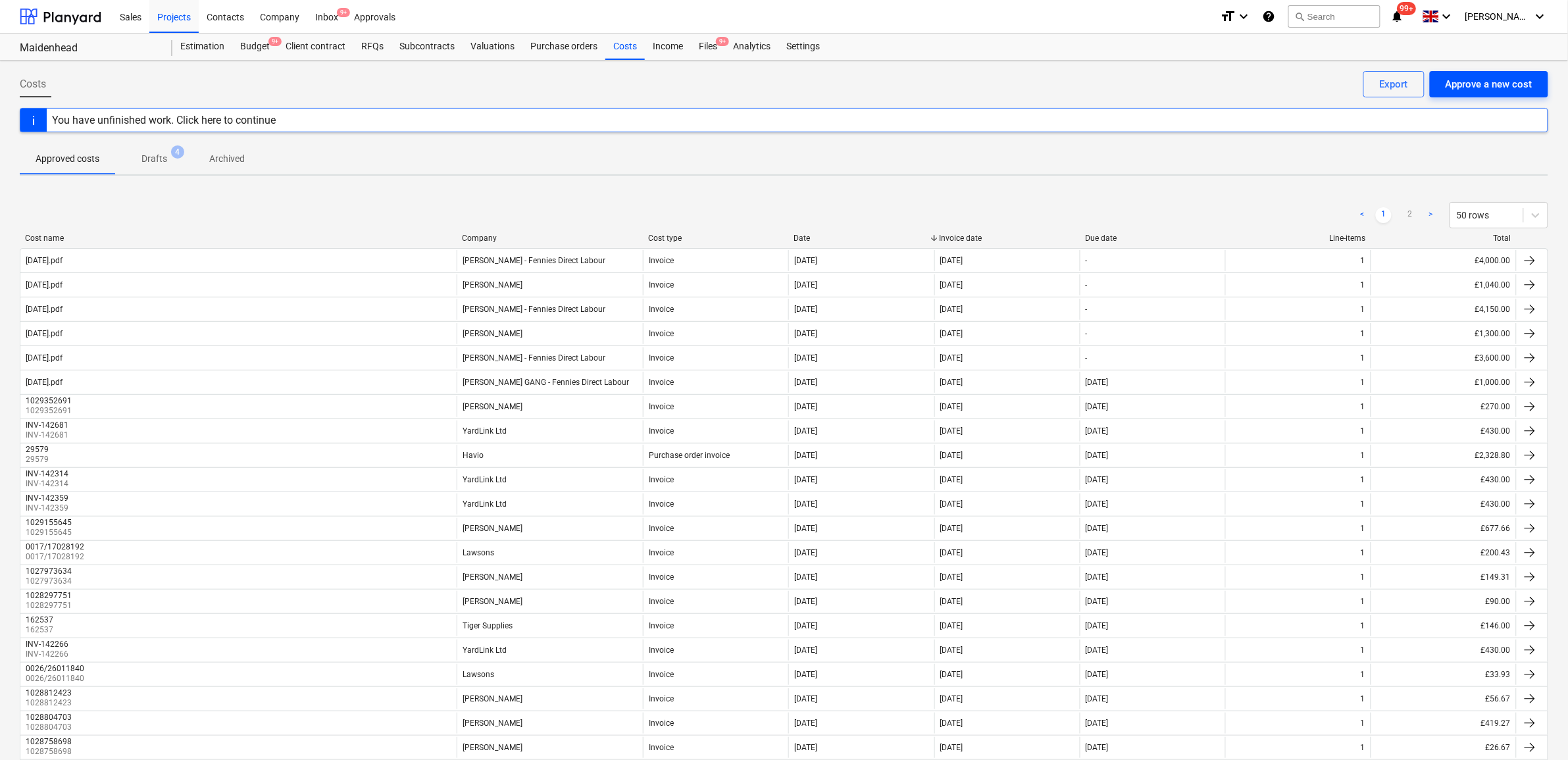
click at [1486, 84] on div "Approve a new cost" at bounding box center [1489, 84] width 87 height 17
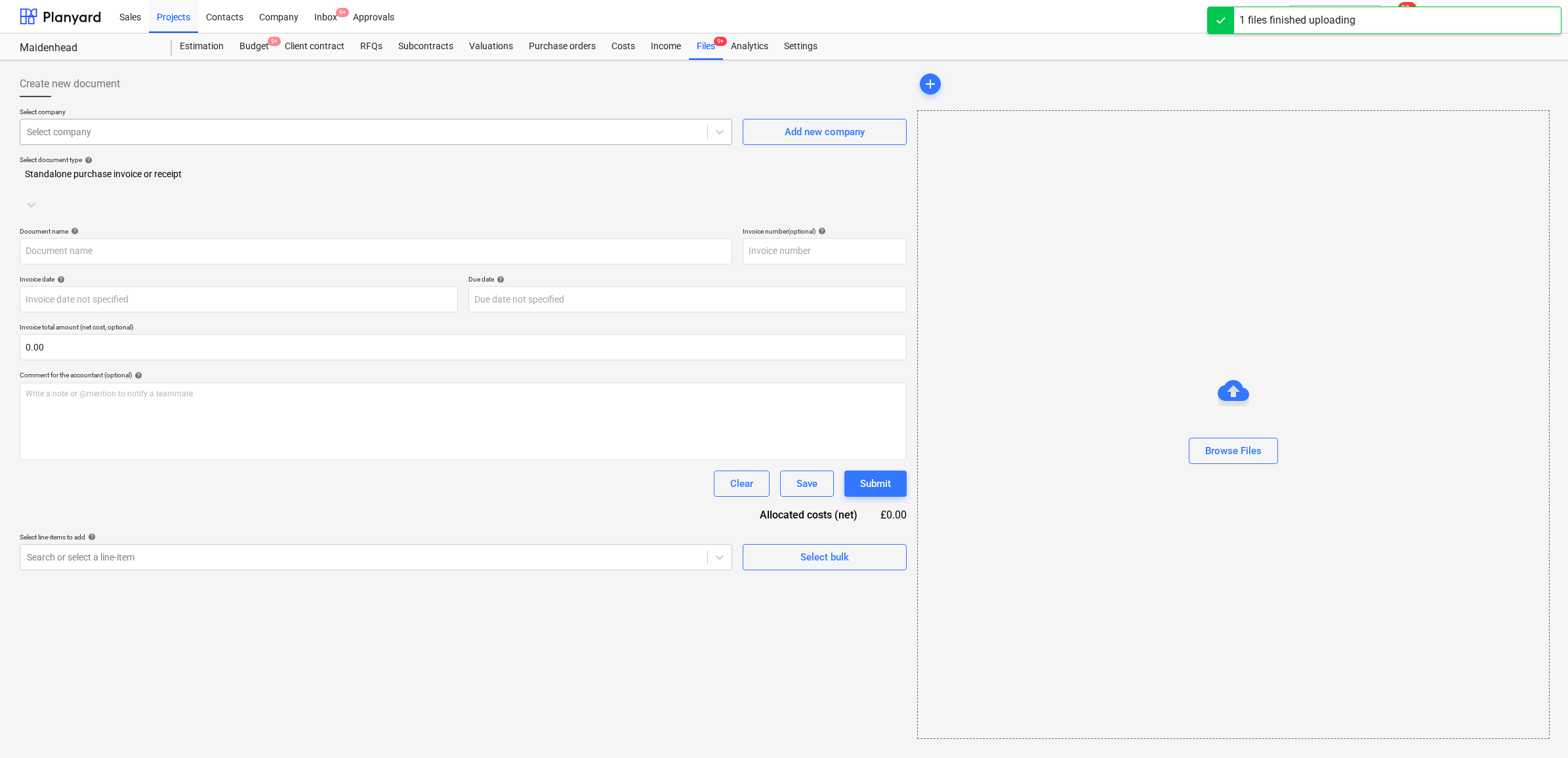
type input "04.09.25.pdf"
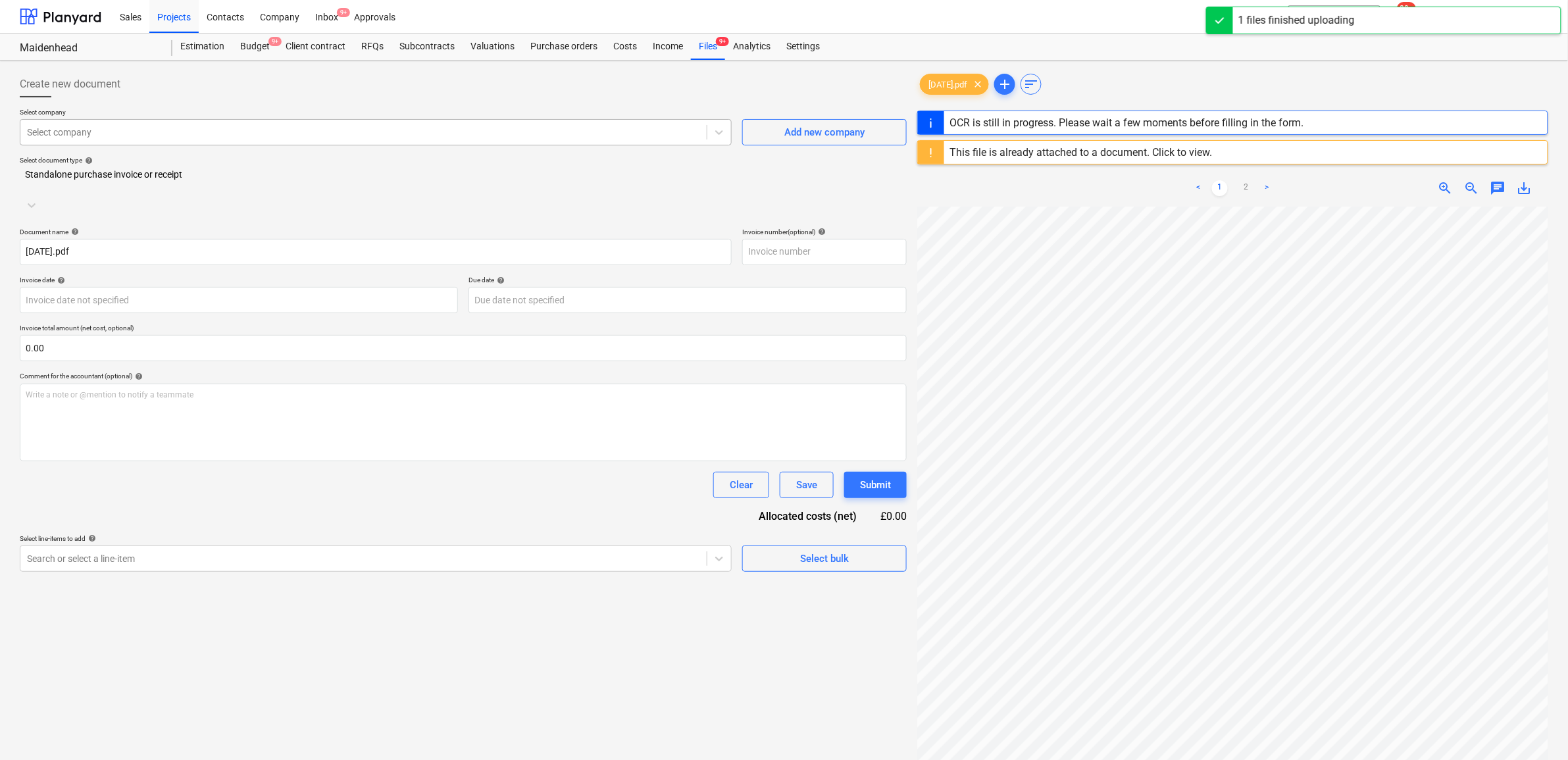
click at [393, 125] on div at bounding box center [364, 132] width 673 height 13
type input "dav"
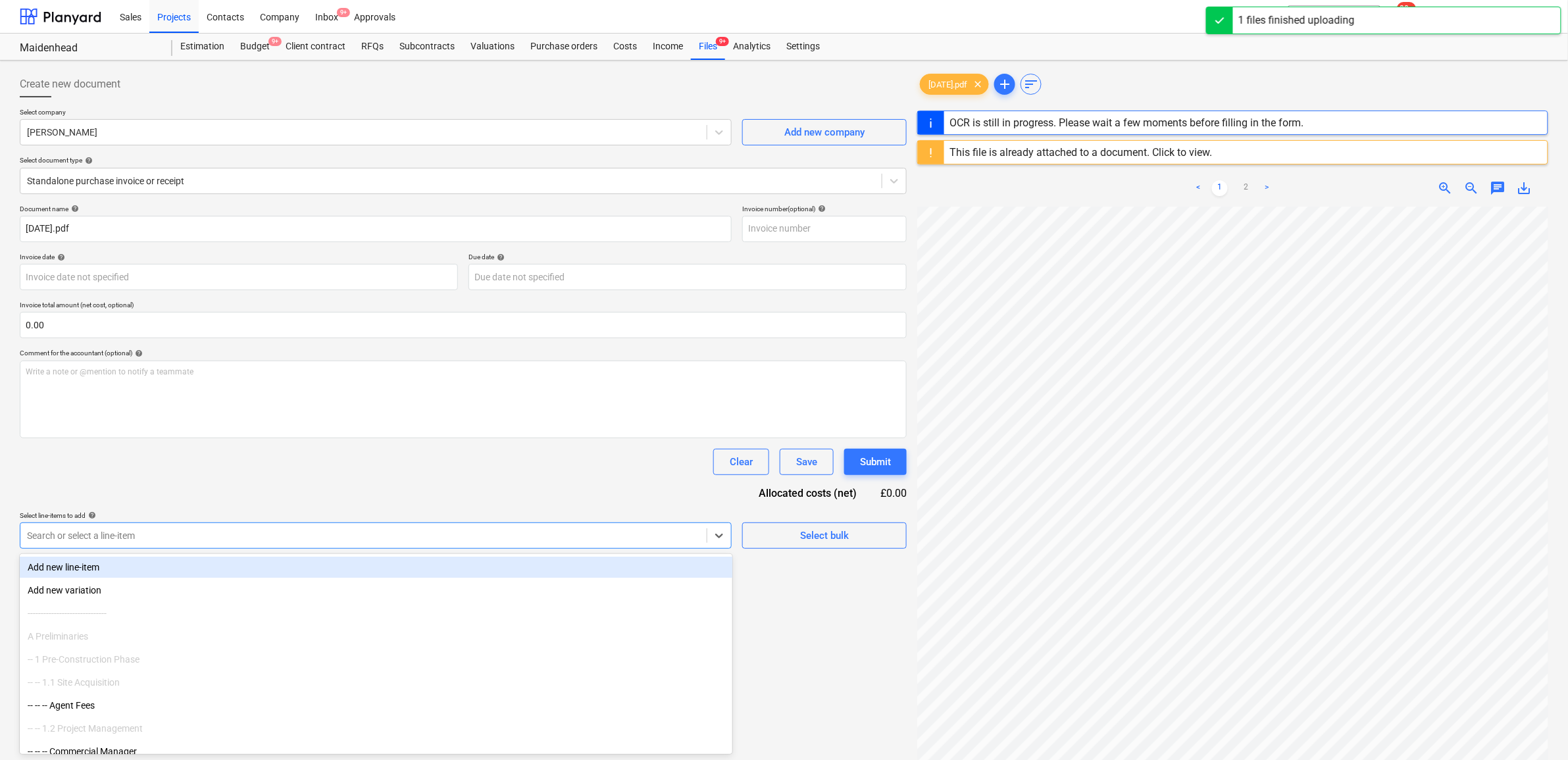
click at [206, 538] on div at bounding box center [364, 536] width 673 height 13
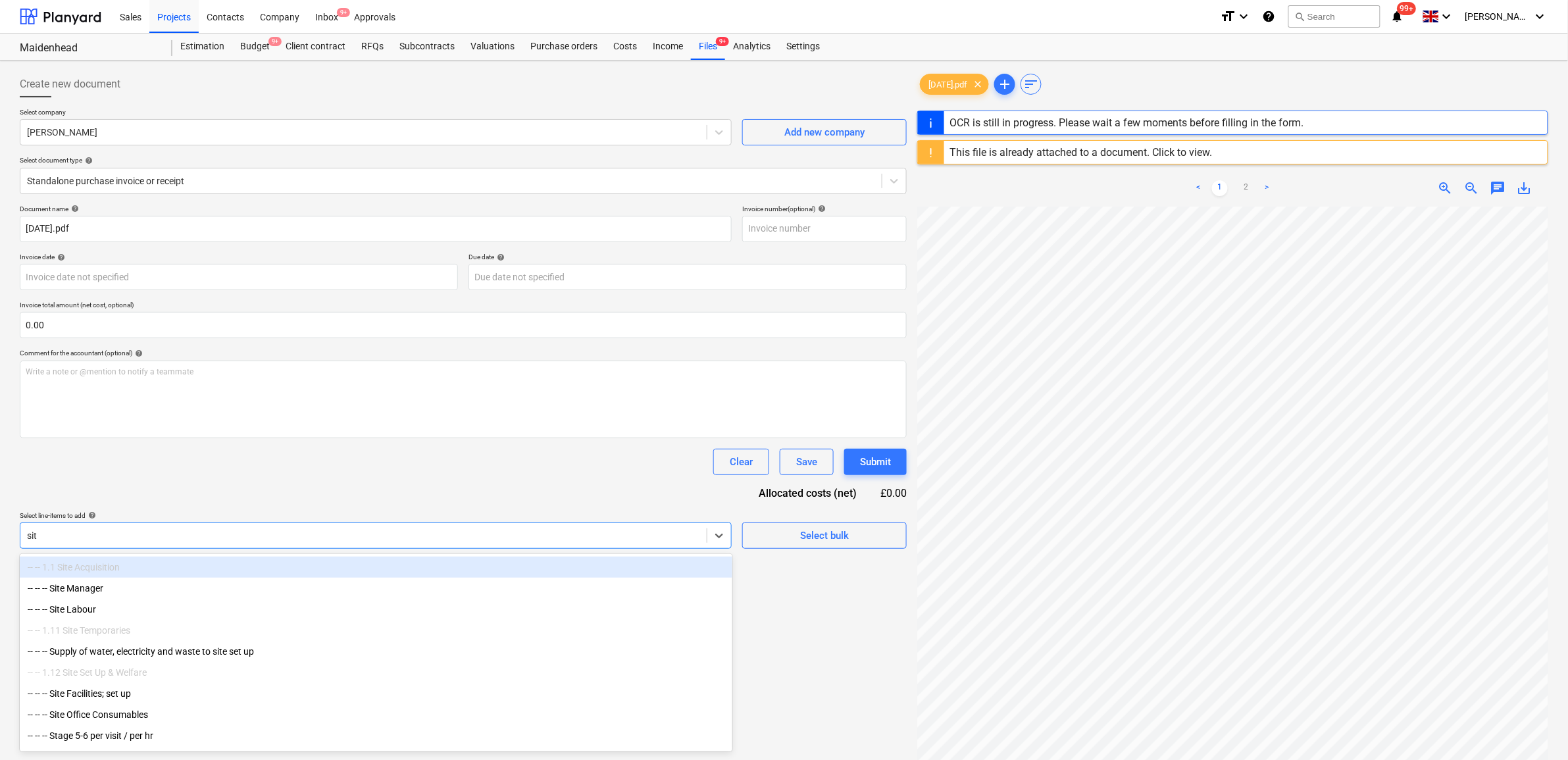
type input "site"
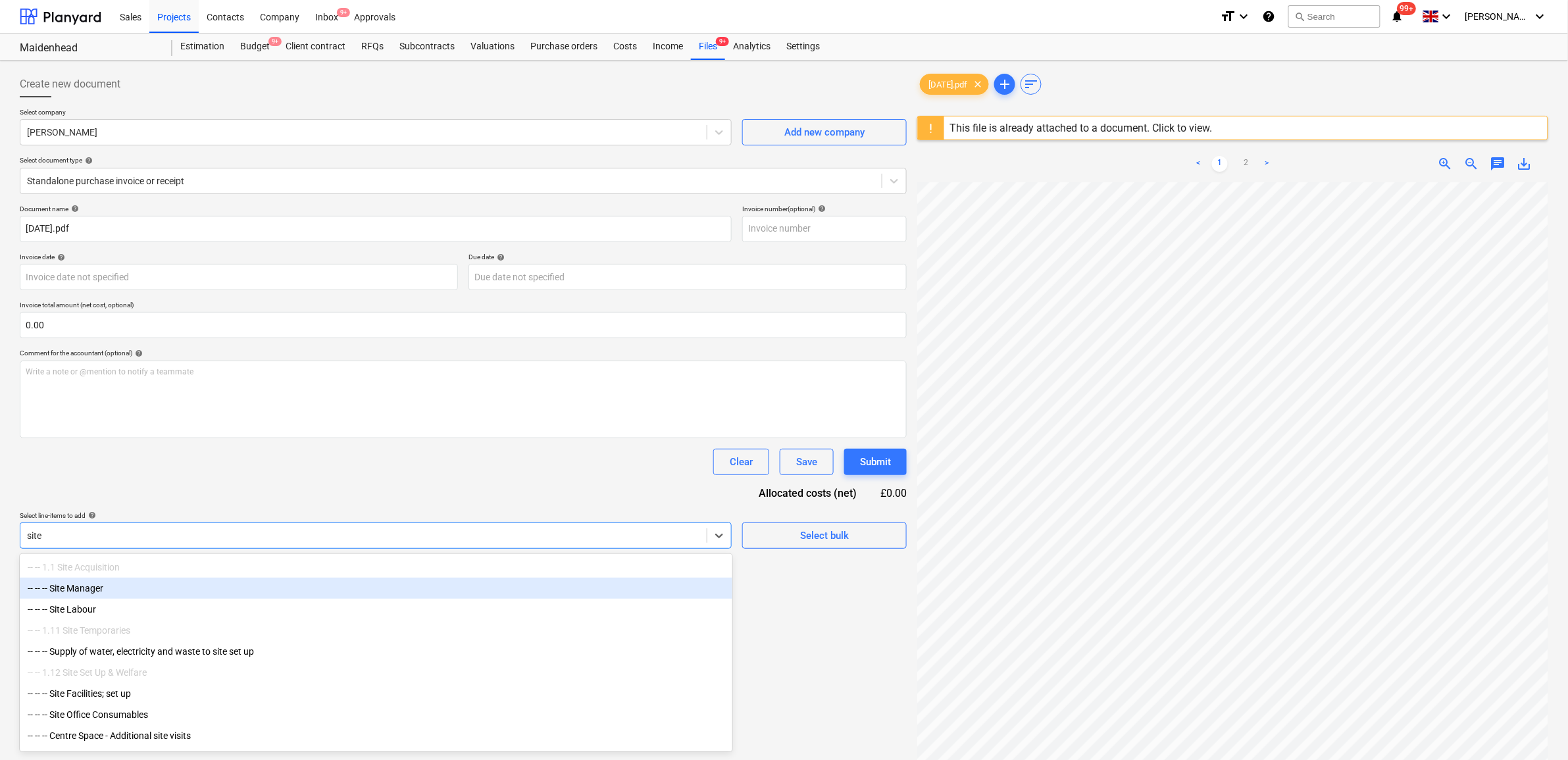
click at [159, 587] on div "-- -- -- Site Manager" at bounding box center [376, 588] width 713 height 21
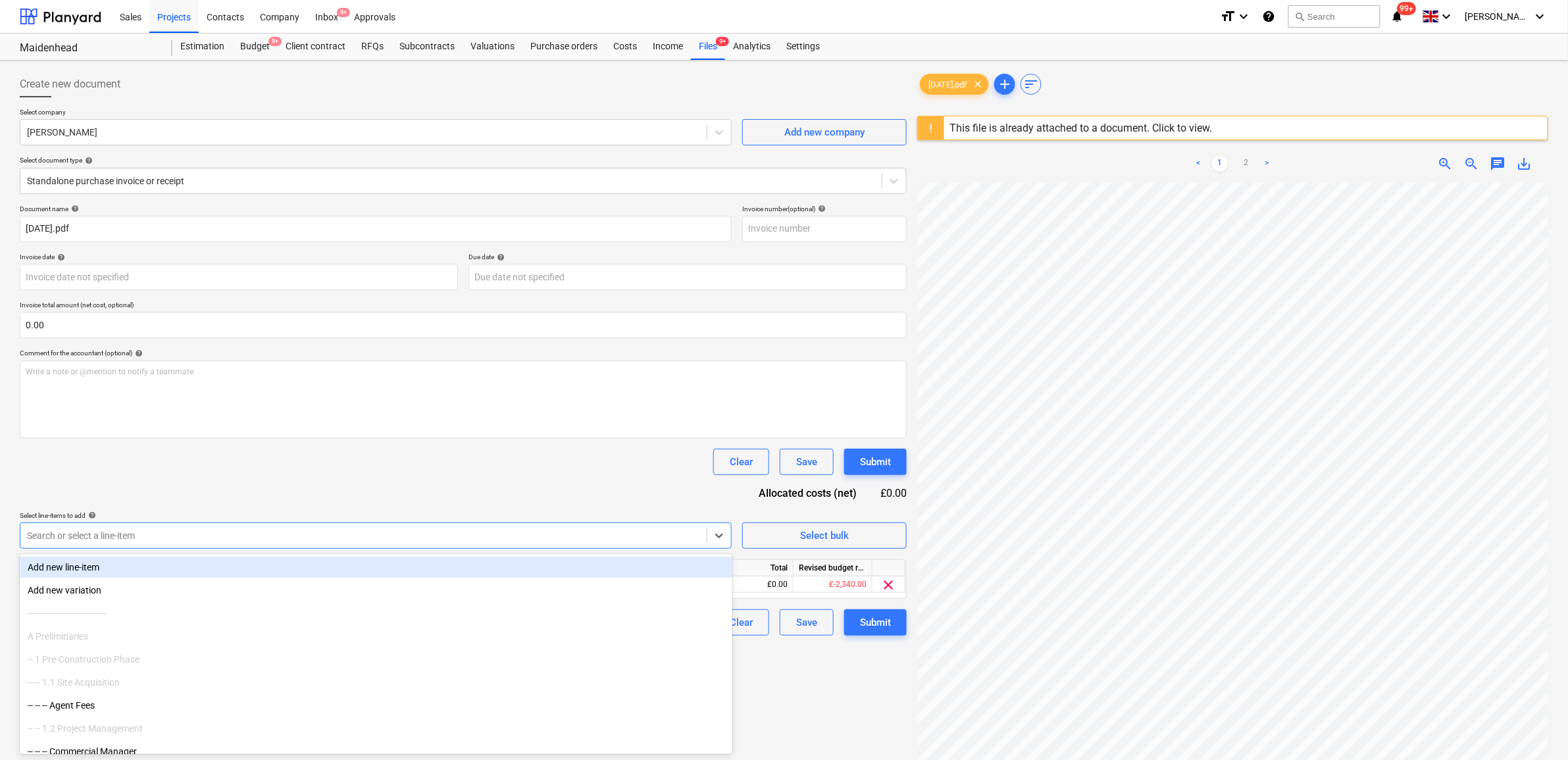
click at [182, 482] on div "Document name help 04.09.25.pdf Invoice number (optional) help Invoice date hel…" at bounding box center [463, 419] width 887 height 431
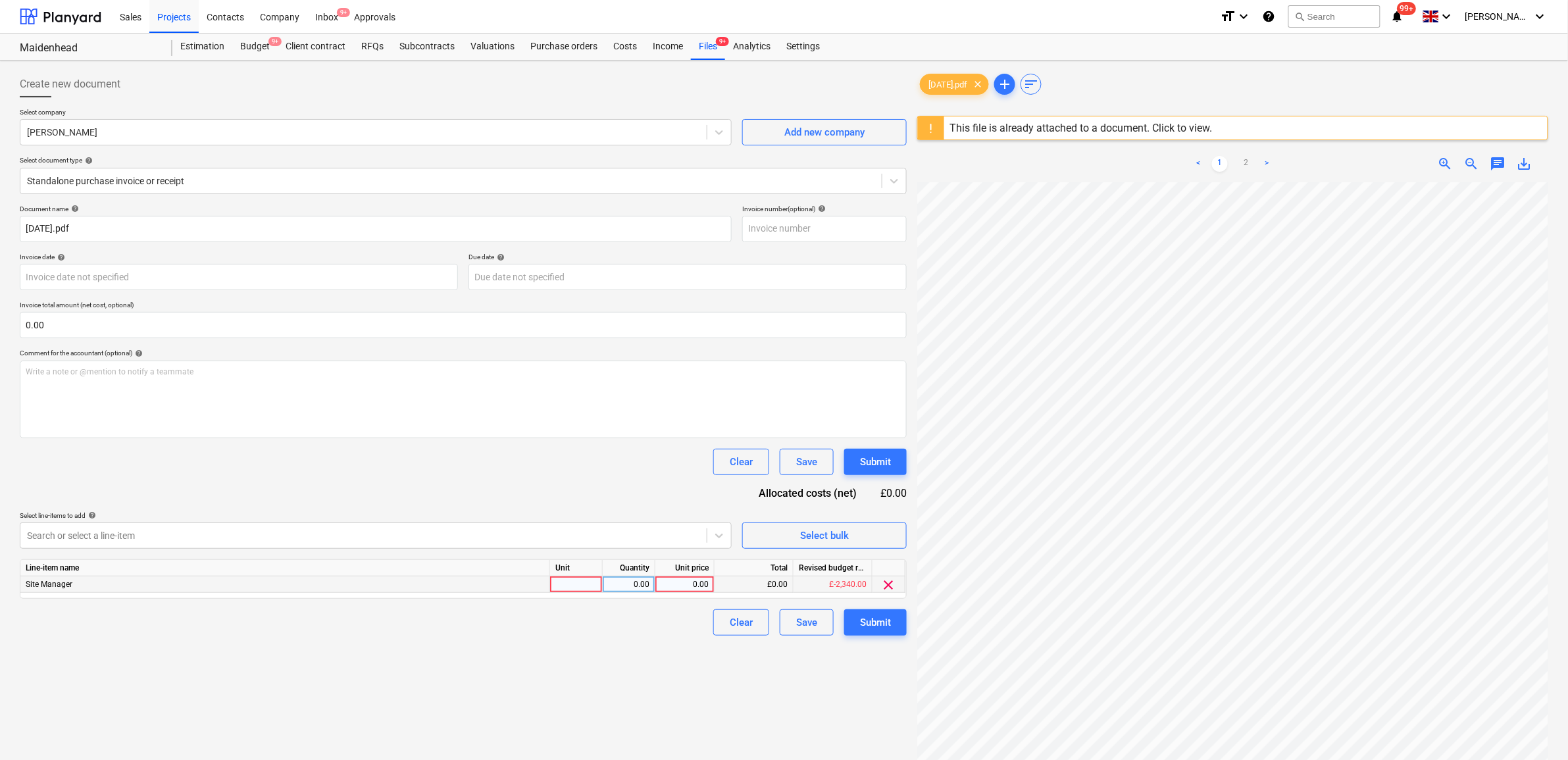
click at [698, 579] on div "0.00" at bounding box center [684, 584] width 48 height 17
type input "260"
click at [605, 655] on div "Create new document Select company David Cann Add new company Select document t…" at bounding box center [463, 488] width 898 height 845
click at [880, 625] on div "Submit" at bounding box center [876, 623] width 31 height 17
